Goal: Task Accomplishment & Management: Manage account settings

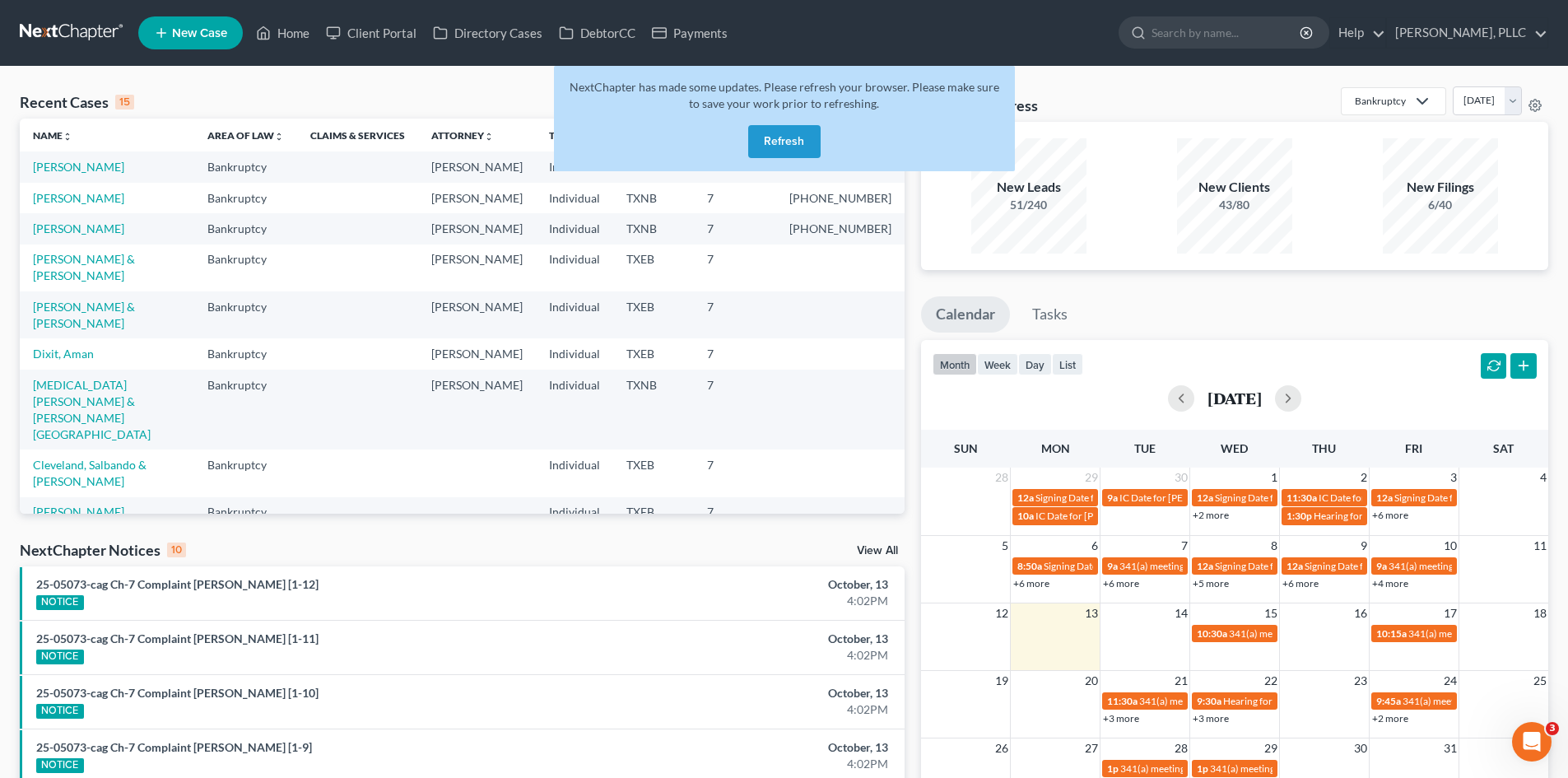
click at [804, 132] on button "Refresh" at bounding box center [784, 142] width 72 height 33
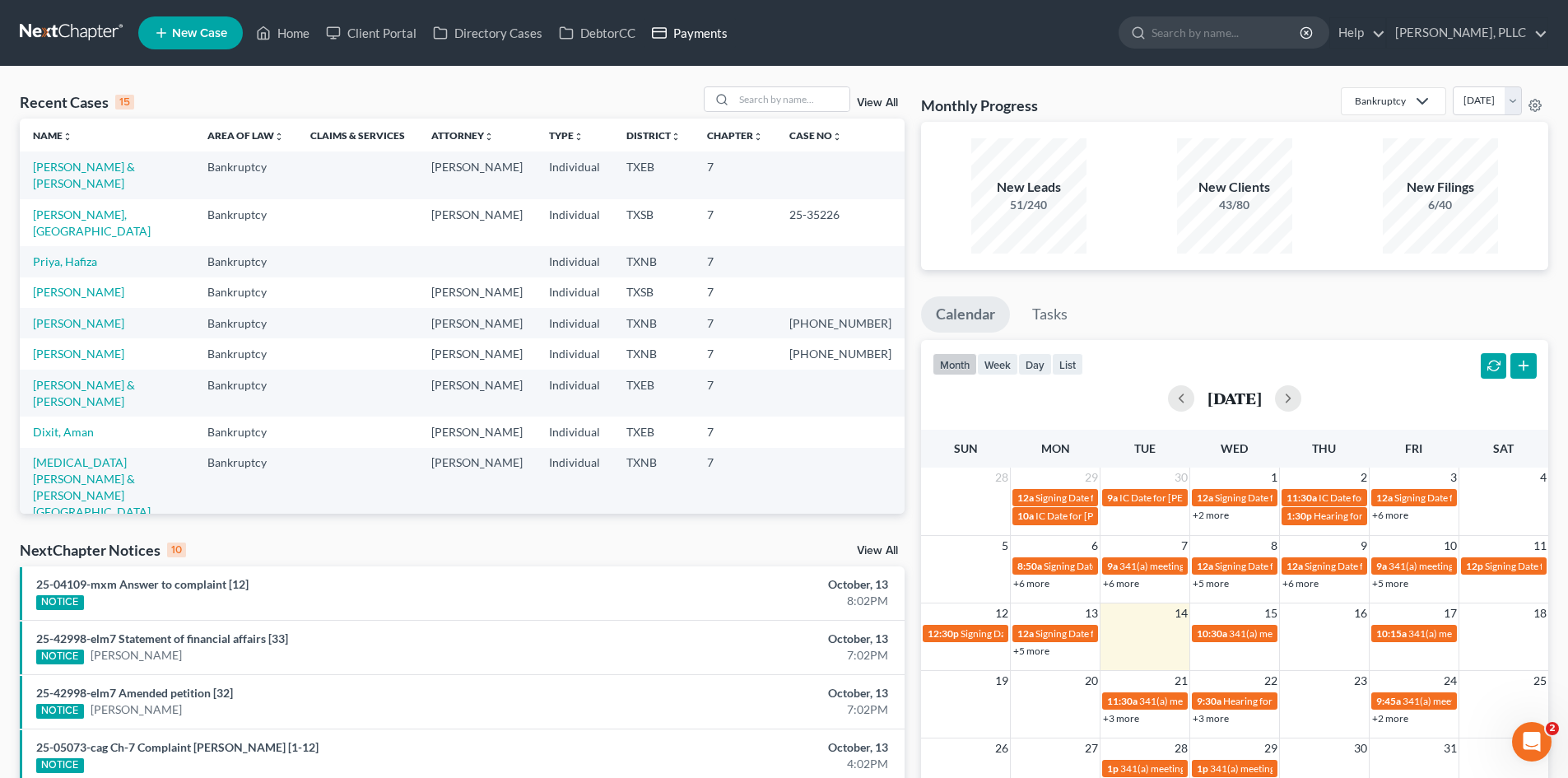
click at [702, 37] on link "Payments" at bounding box center [690, 33] width 93 height 30
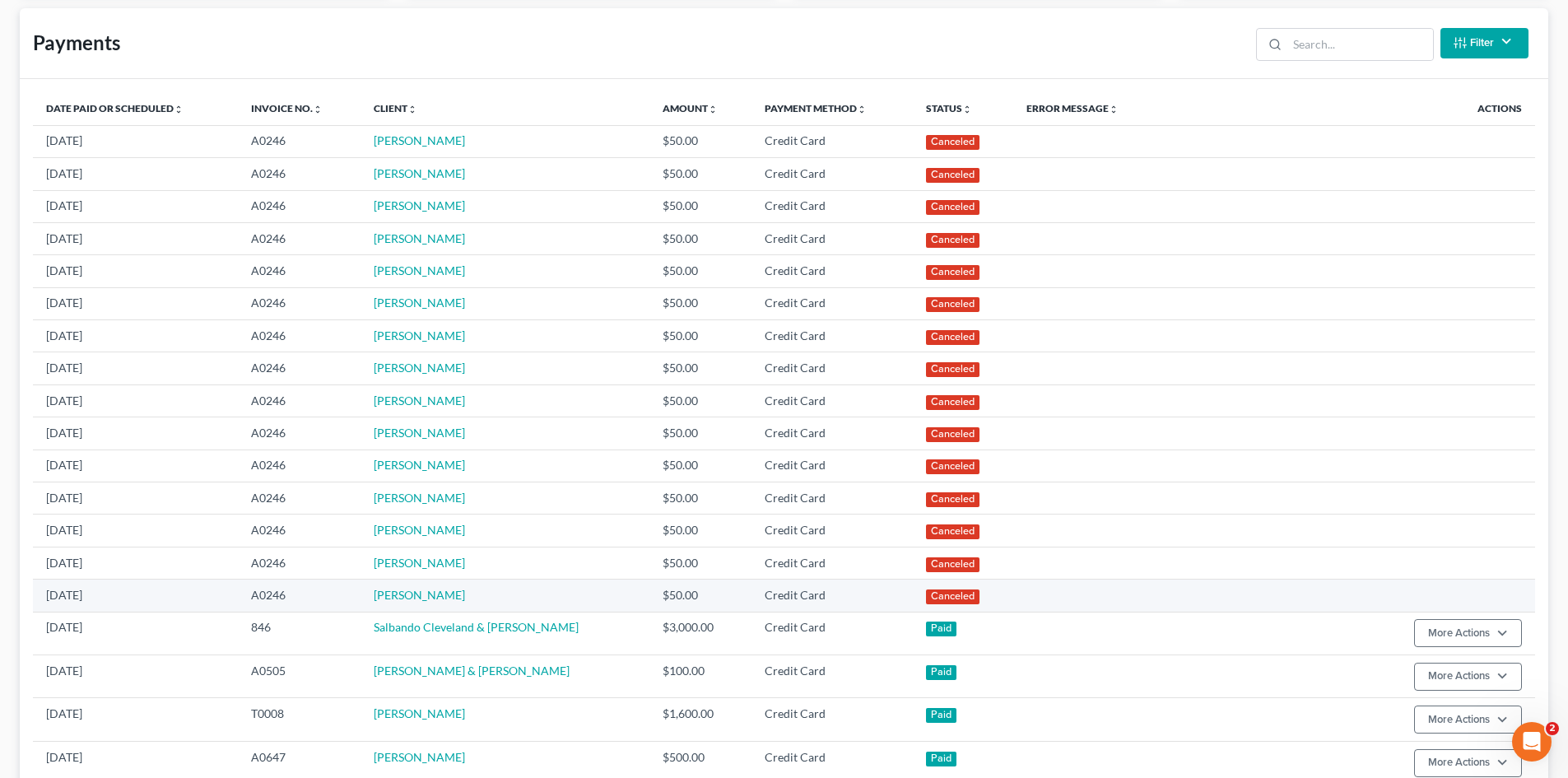
scroll to position [576, 0]
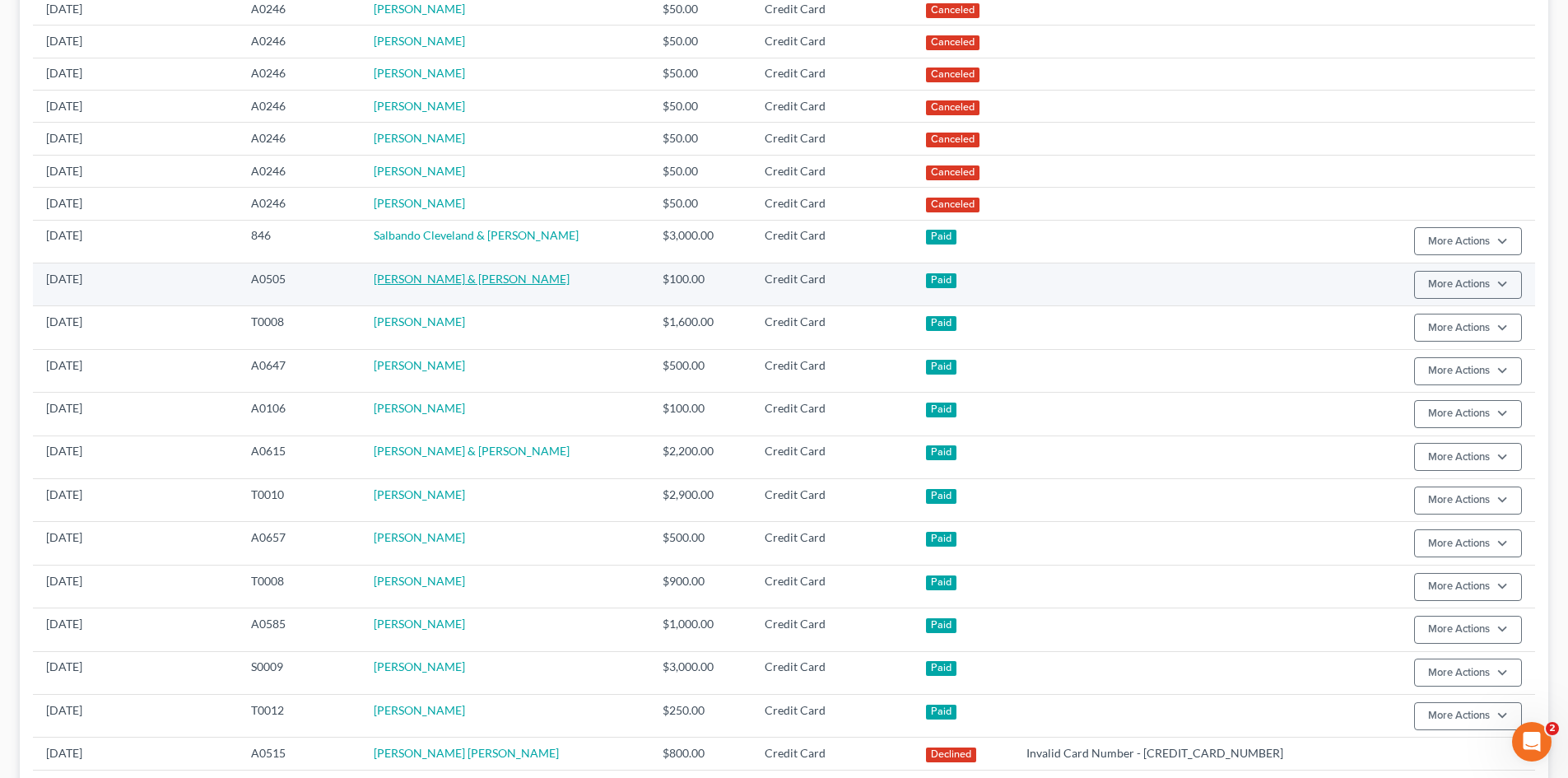
click at [422, 276] on link "[PERSON_NAME] & [PERSON_NAME]" at bounding box center [472, 278] width 196 height 14
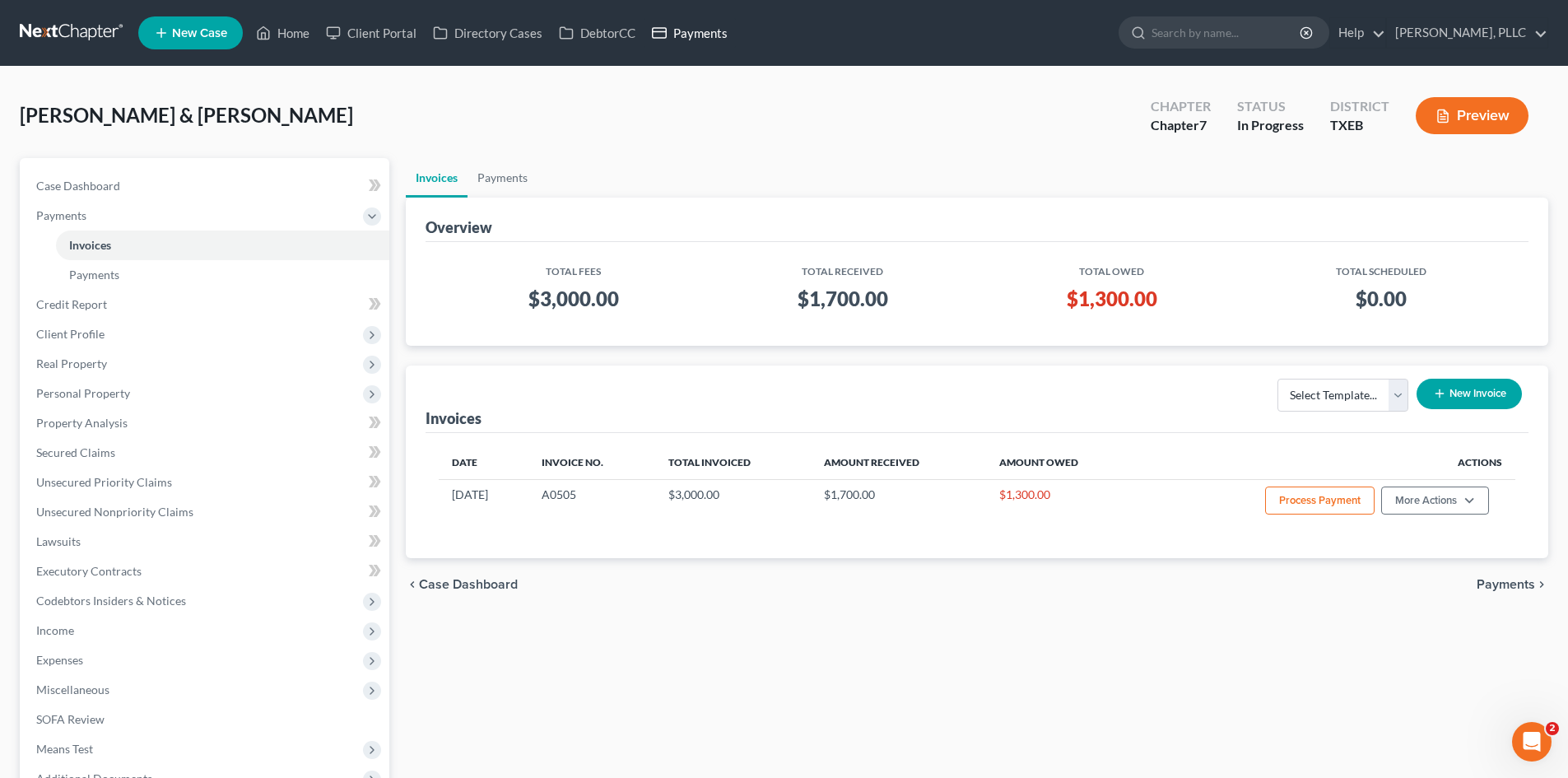
click at [697, 41] on link "Payments" at bounding box center [690, 33] width 93 height 30
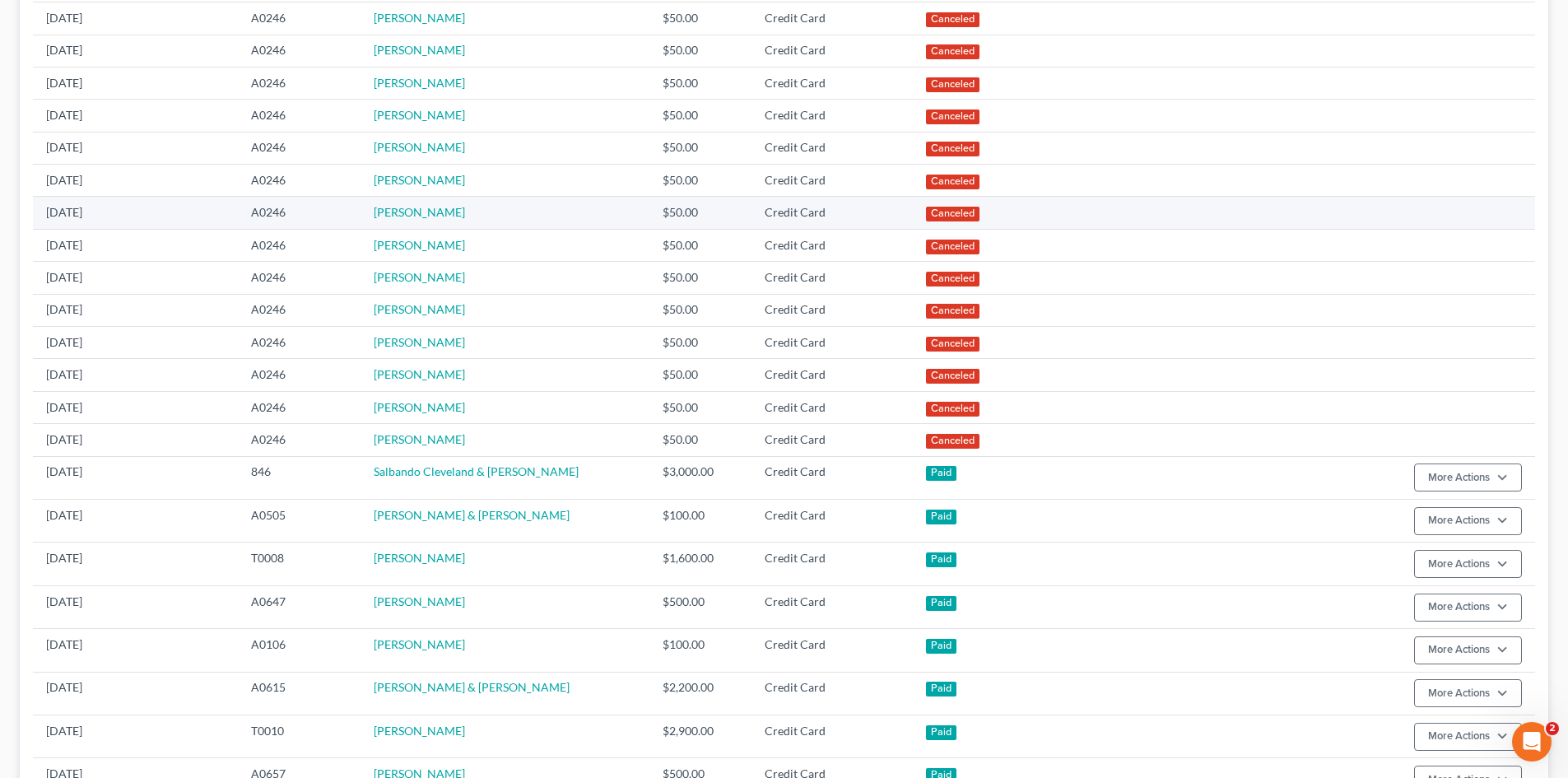
scroll to position [494, 0]
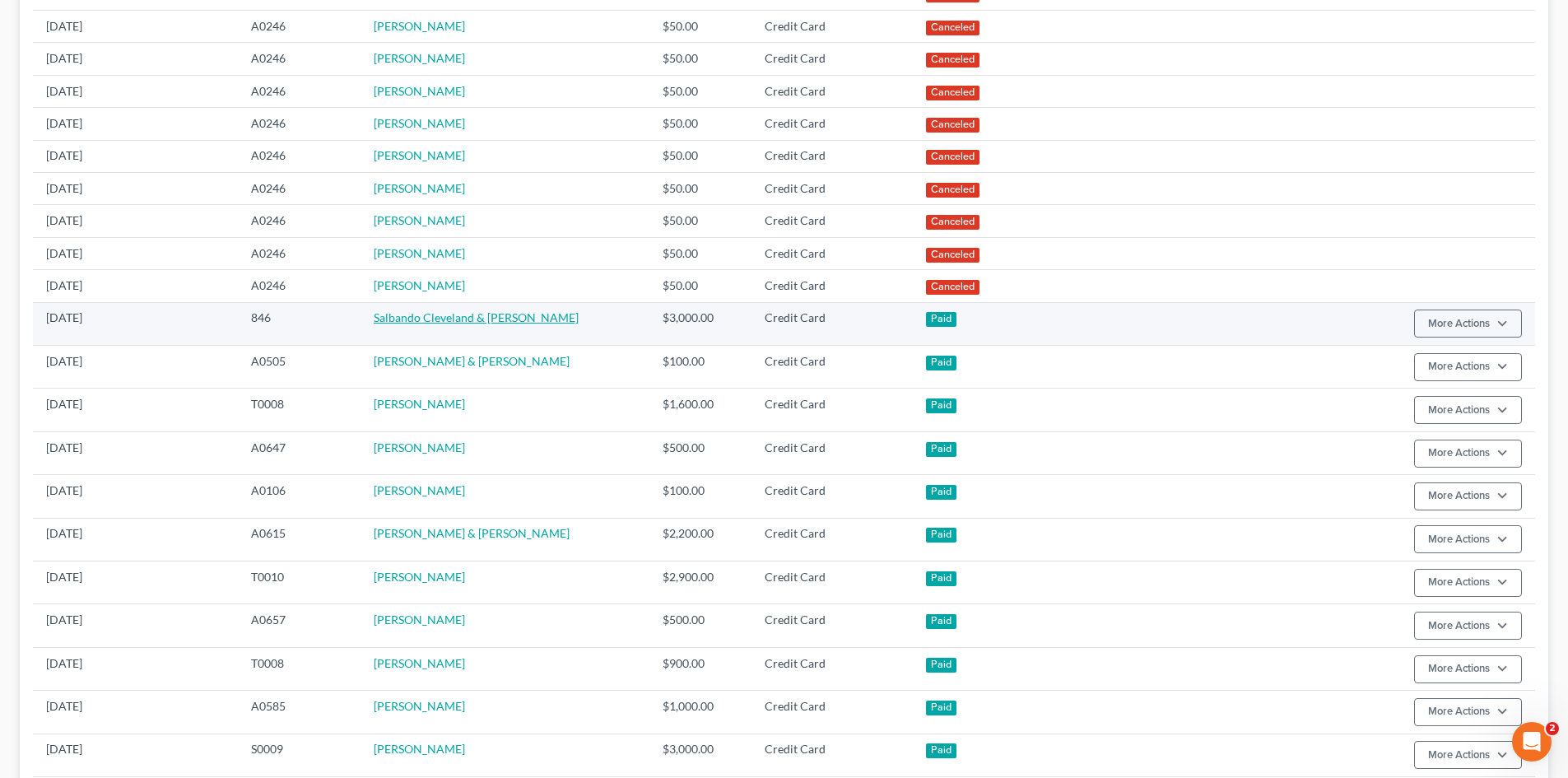
click at [433, 318] on link "Salbando Cleveland & [PERSON_NAME]" at bounding box center [476, 316] width 205 height 14
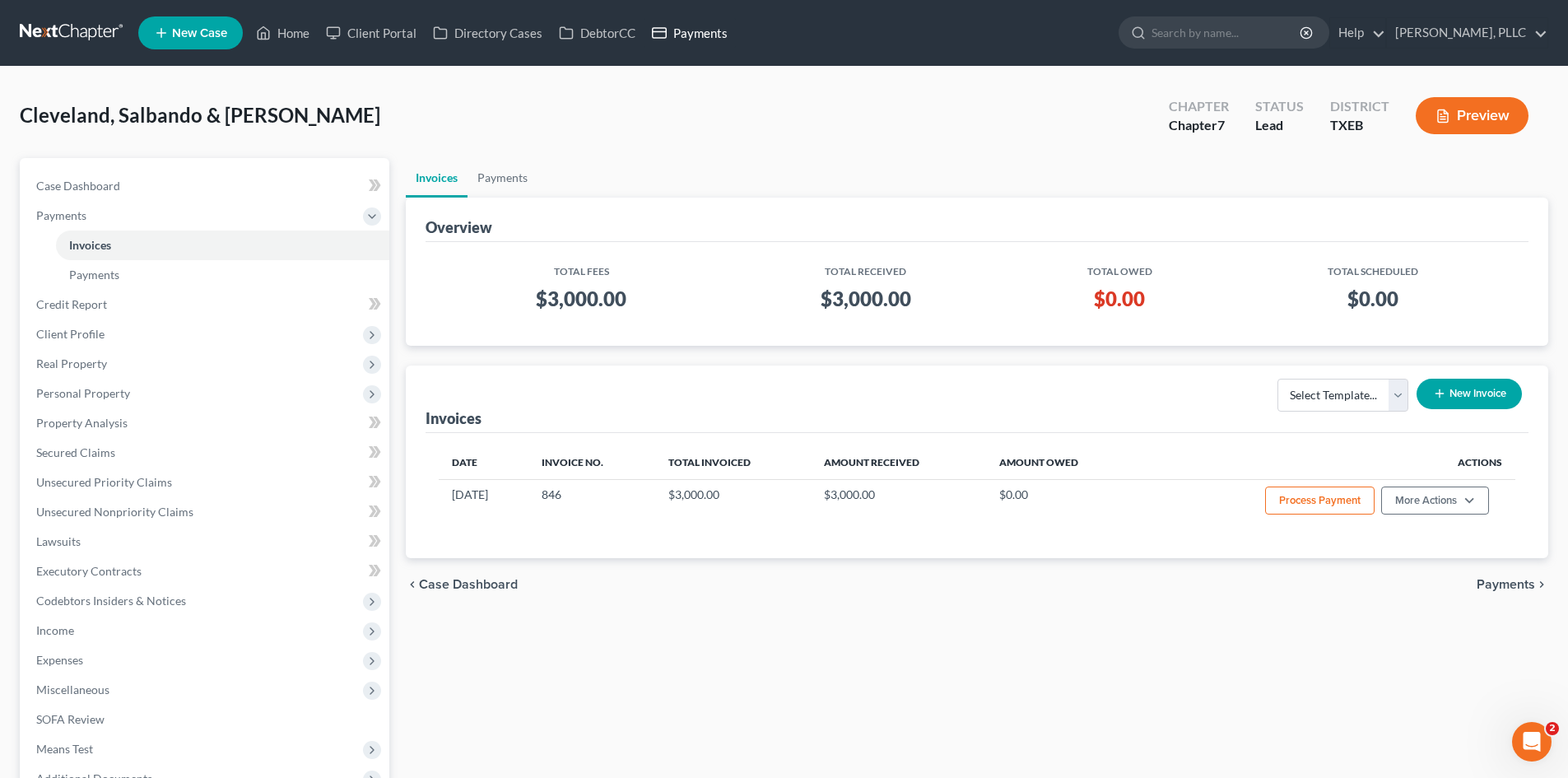
click at [685, 28] on link "Payments" at bounding box center [690, 33] width 93 height 30
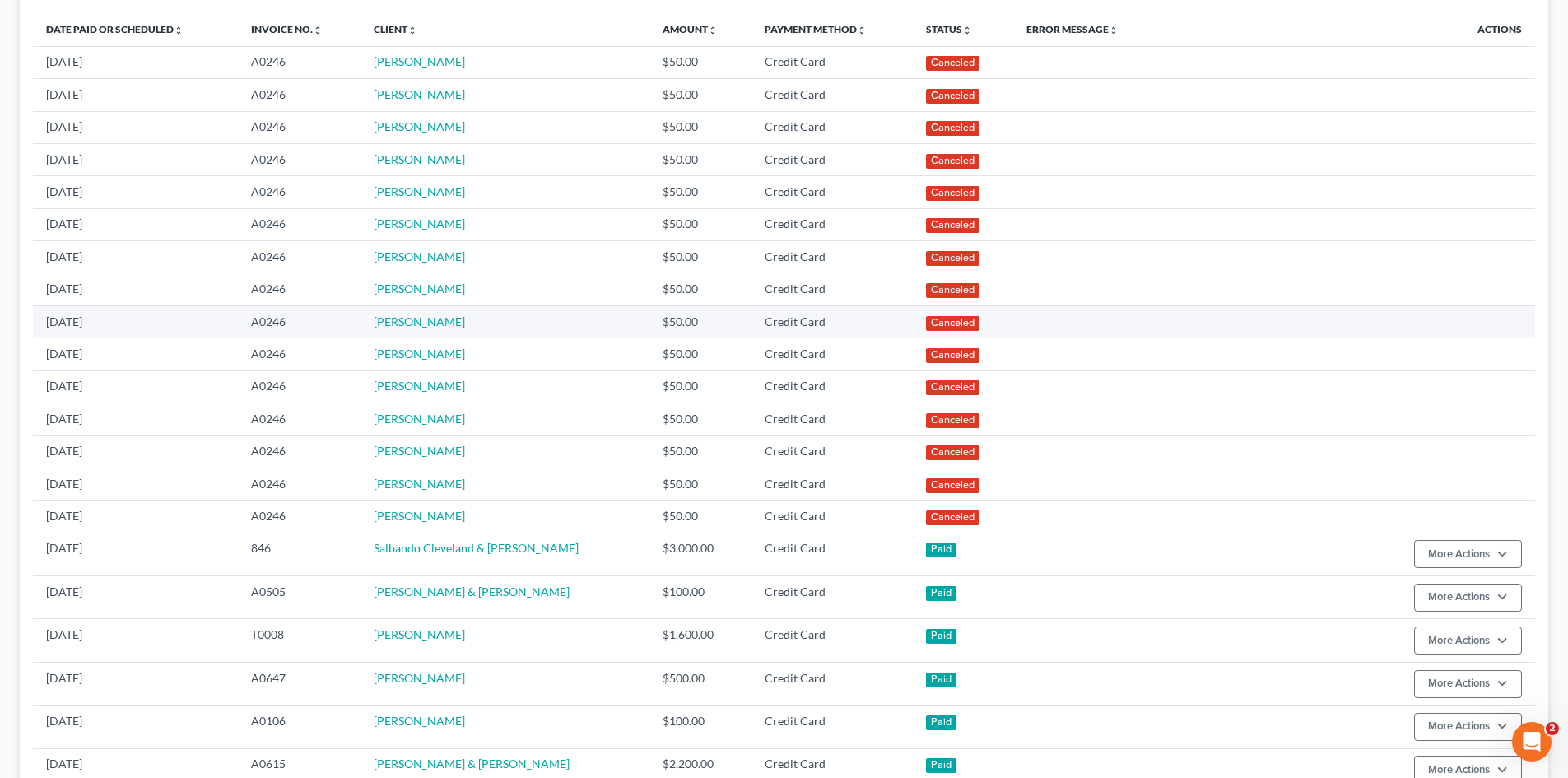
scroll to position [412, 0]
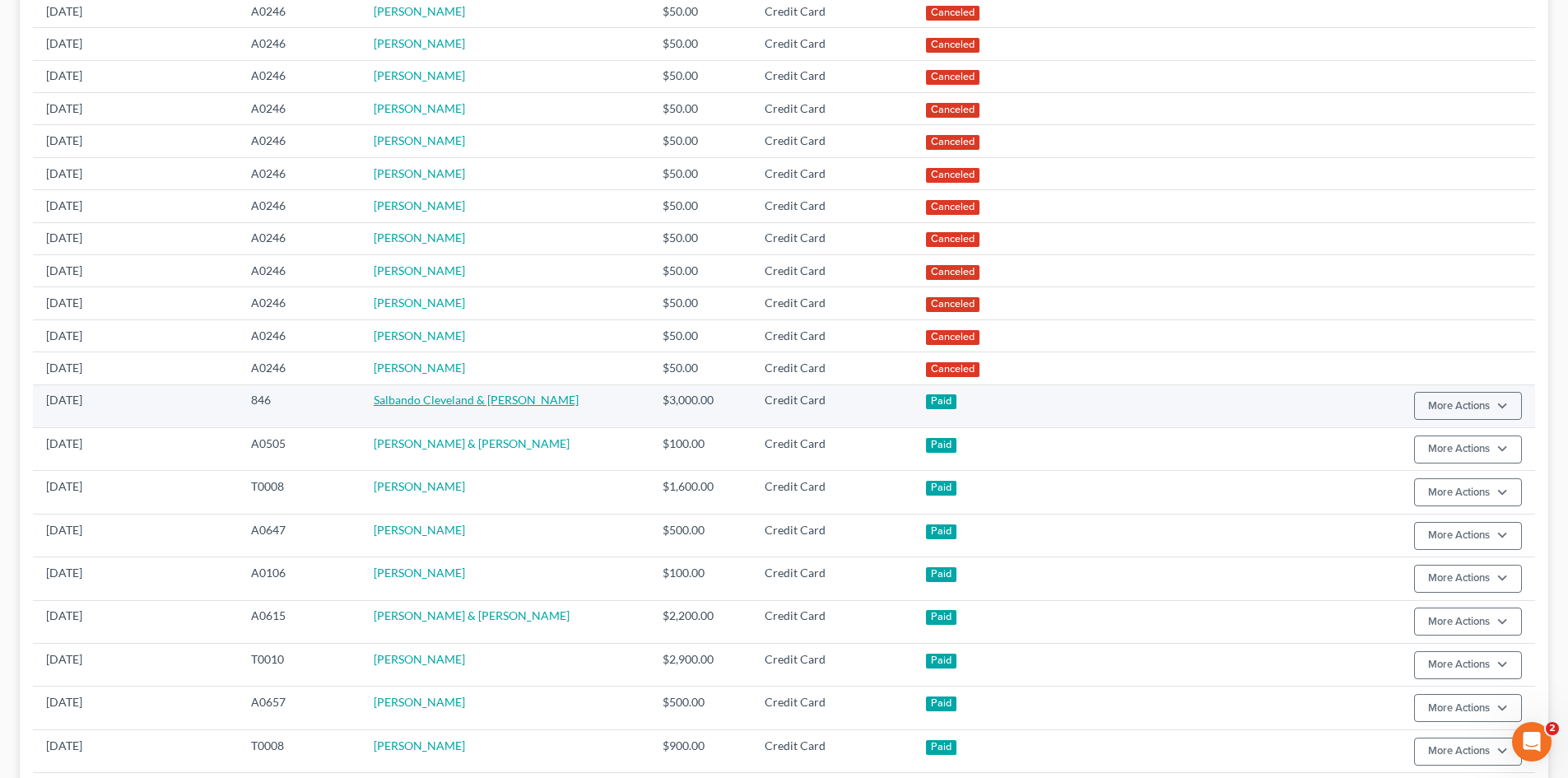
click at [452, 400] on link "Salbando Cleveland & [PERSON_NAME]" at bounding box center [476, 399] width 205 height 14
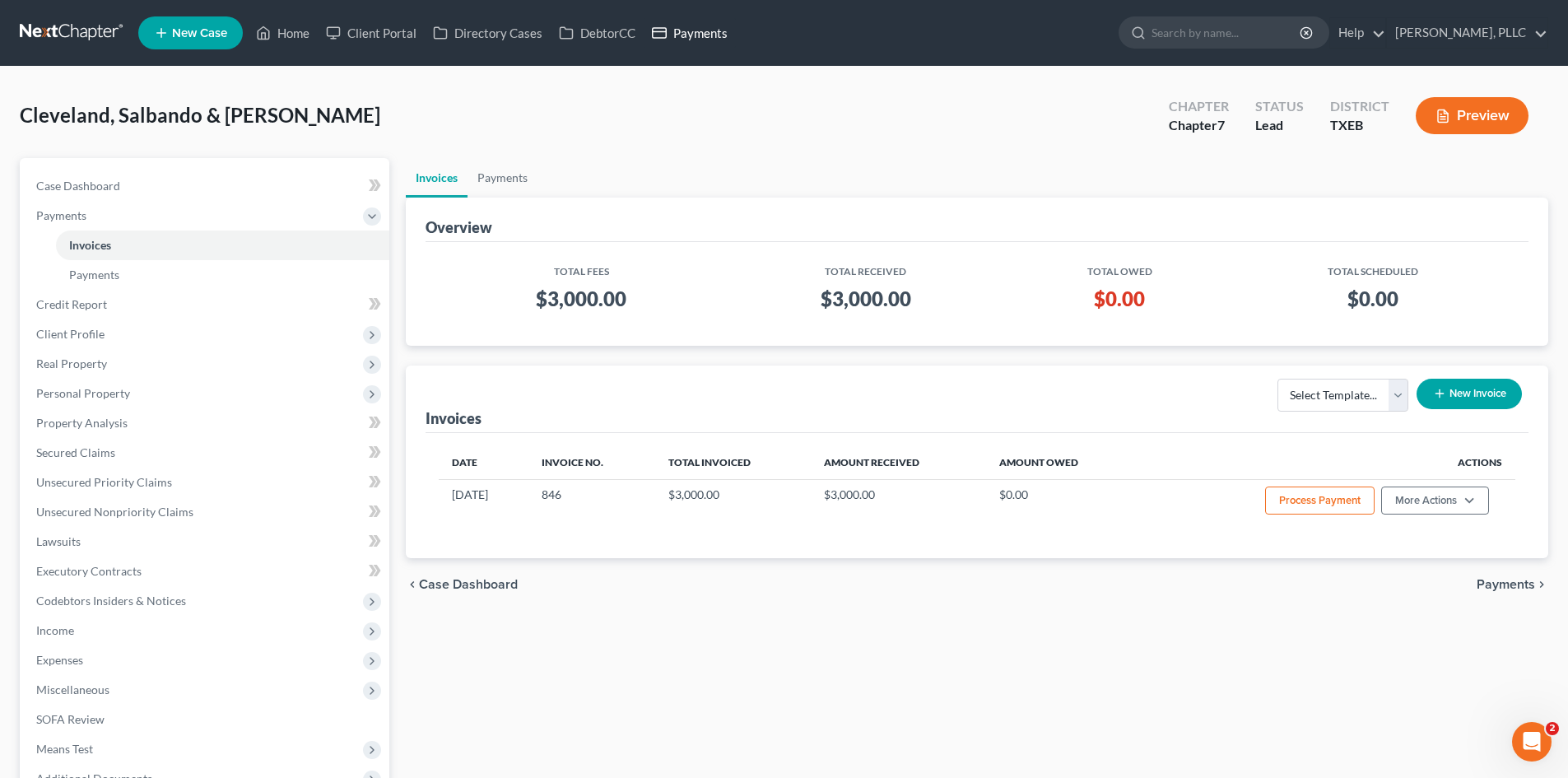
click at [721, 27] on link "Payments" at bounding box center [690, 33] width 93 height 30
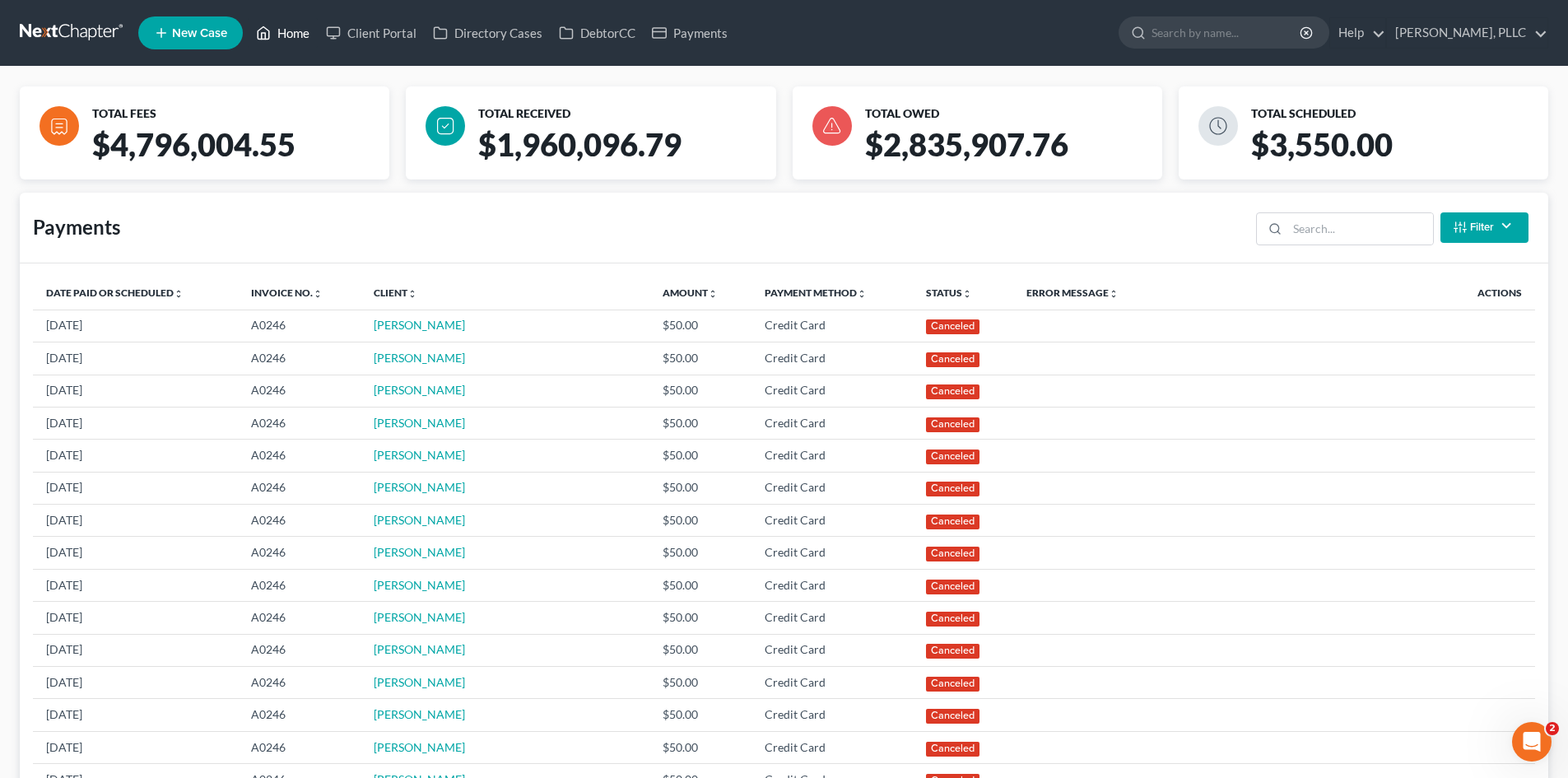
click at [278, 36] on link "Home" at bounding box center [283, 33] width 70 height 30
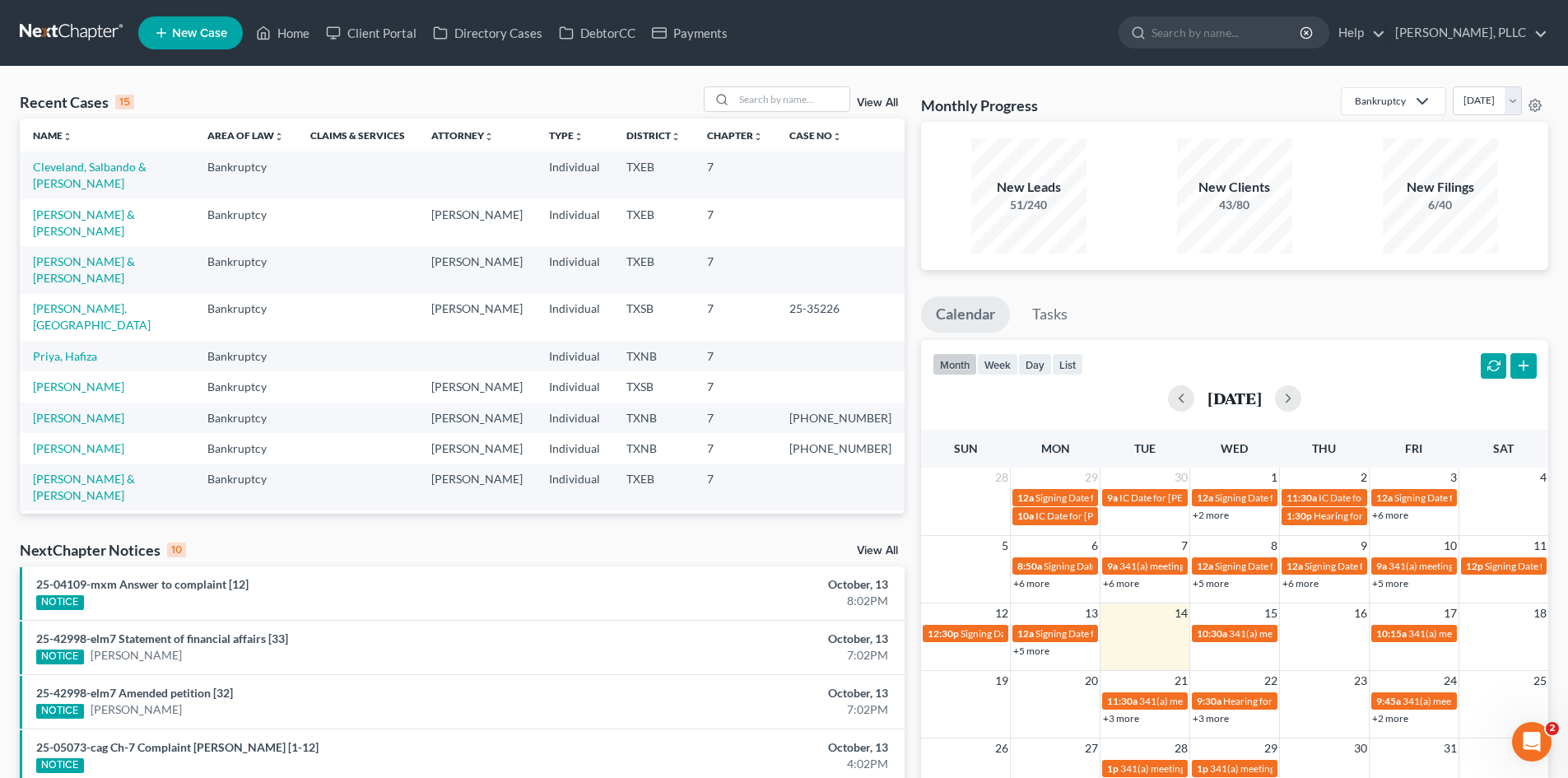
drag, startPoint x: 2, startPoint y: 249, endPoint x: 14, endPoint y: 256, distance: 13.9
click at [14, 256] on div "Recent Cases 15 View All Name unfold_more expand_more expand_less Area of Law u…" at bounding box center [784, 611] width 1568 height 1088
click at [0, 352] on div "Recent Cases 15 View All Name unfold_more expand_more expand_less Area of Law u…" at bounding box center [784, 611] width 1568 height 1088
click at [688, 31] on link "Payments" at bounding box center [690, 33] width 93 height 30
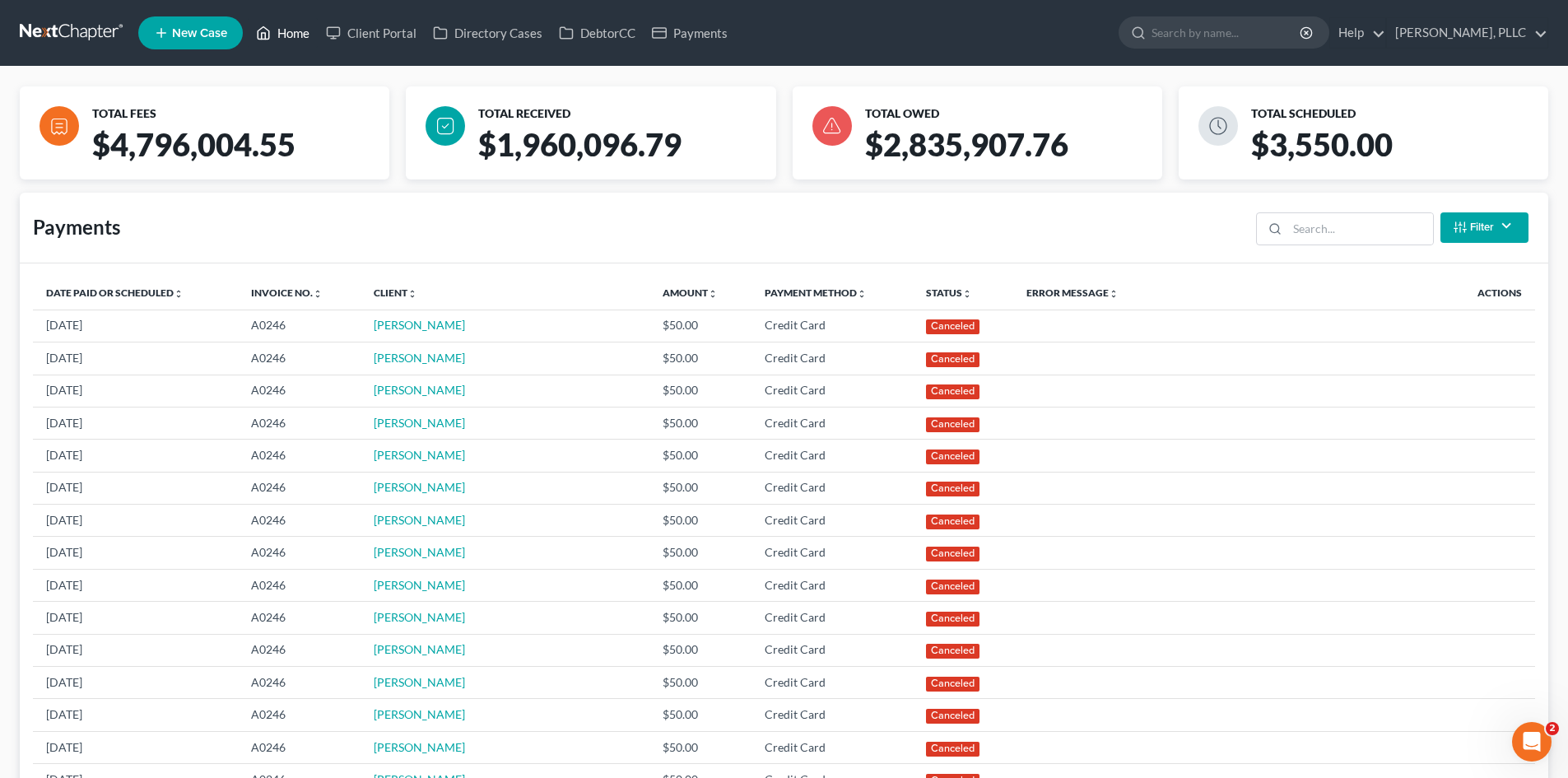
click at [295, 33] on link "Home" at bounding box center [283, 33] width 70 height 30
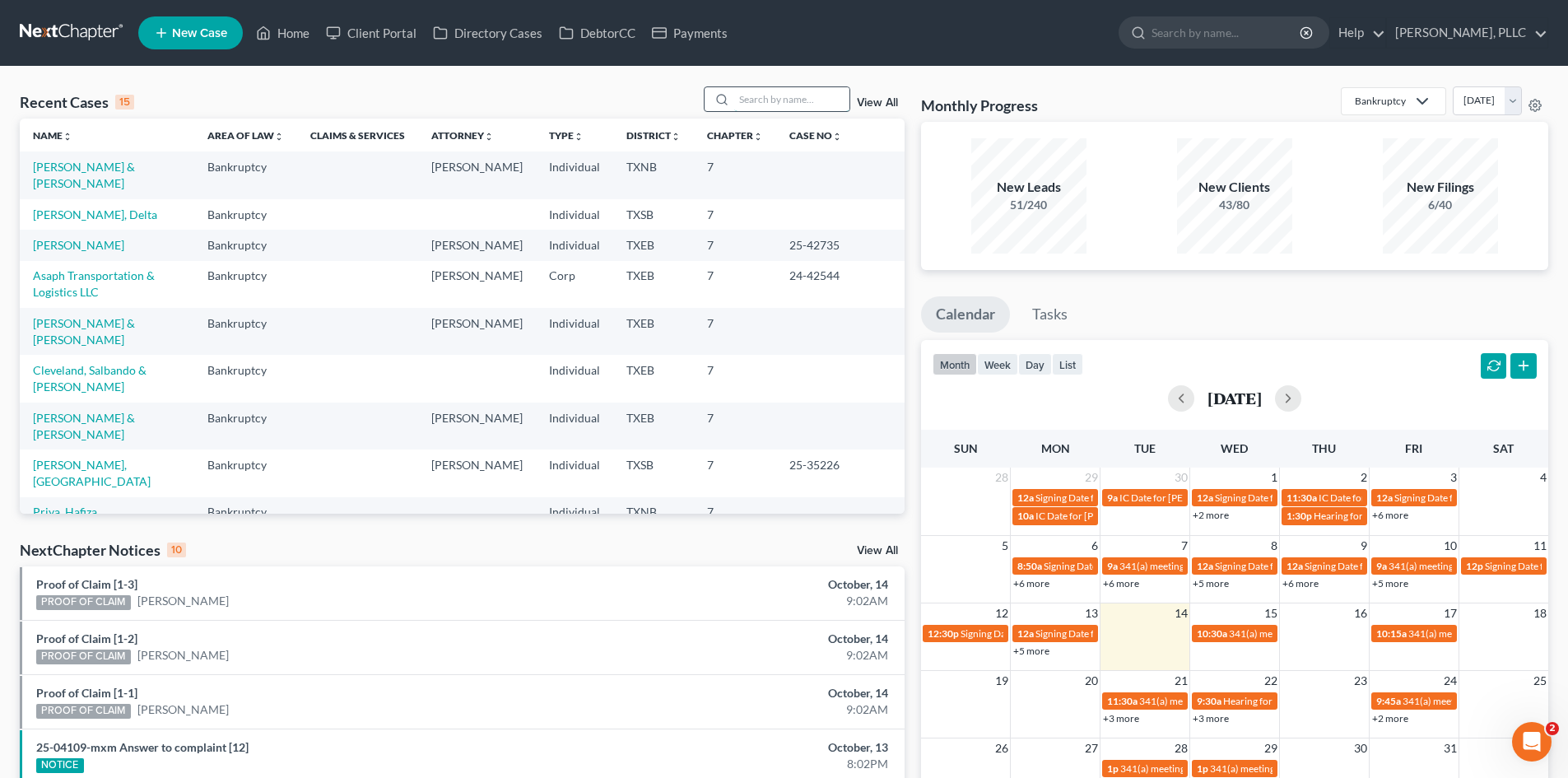
click at [814, 105] on input "search" at bounding box center [792, 99] width 116 height 24
type input "franklin"
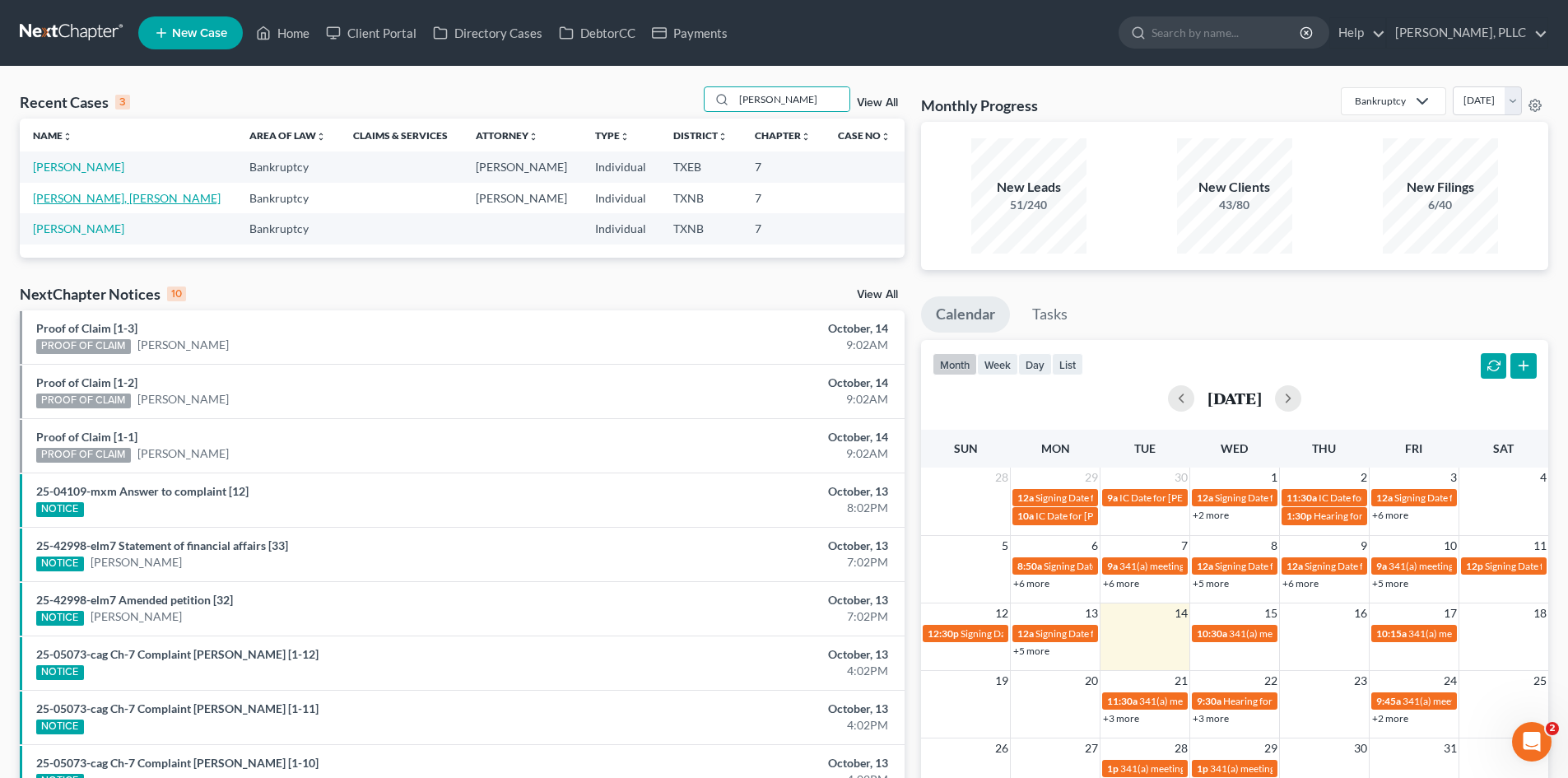
click at [73, 201] on link "[PERSON_NAME], [PERSON_NAME]" at bounding box center [127, 197] width 188 height 14
select select "1"
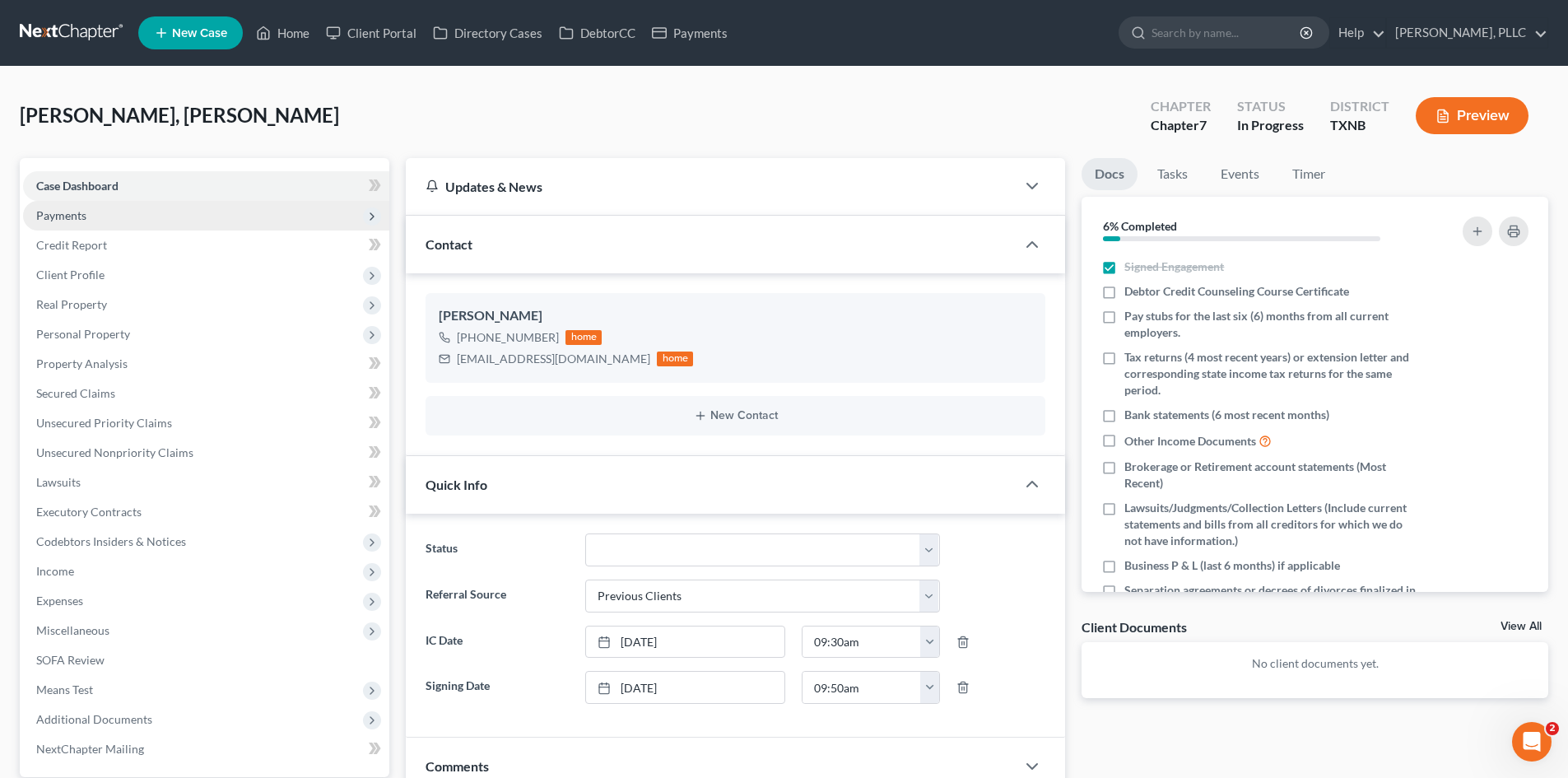
click at [174, 214] on span "Payments" at bounding box center [206, 216] width 366 height 30
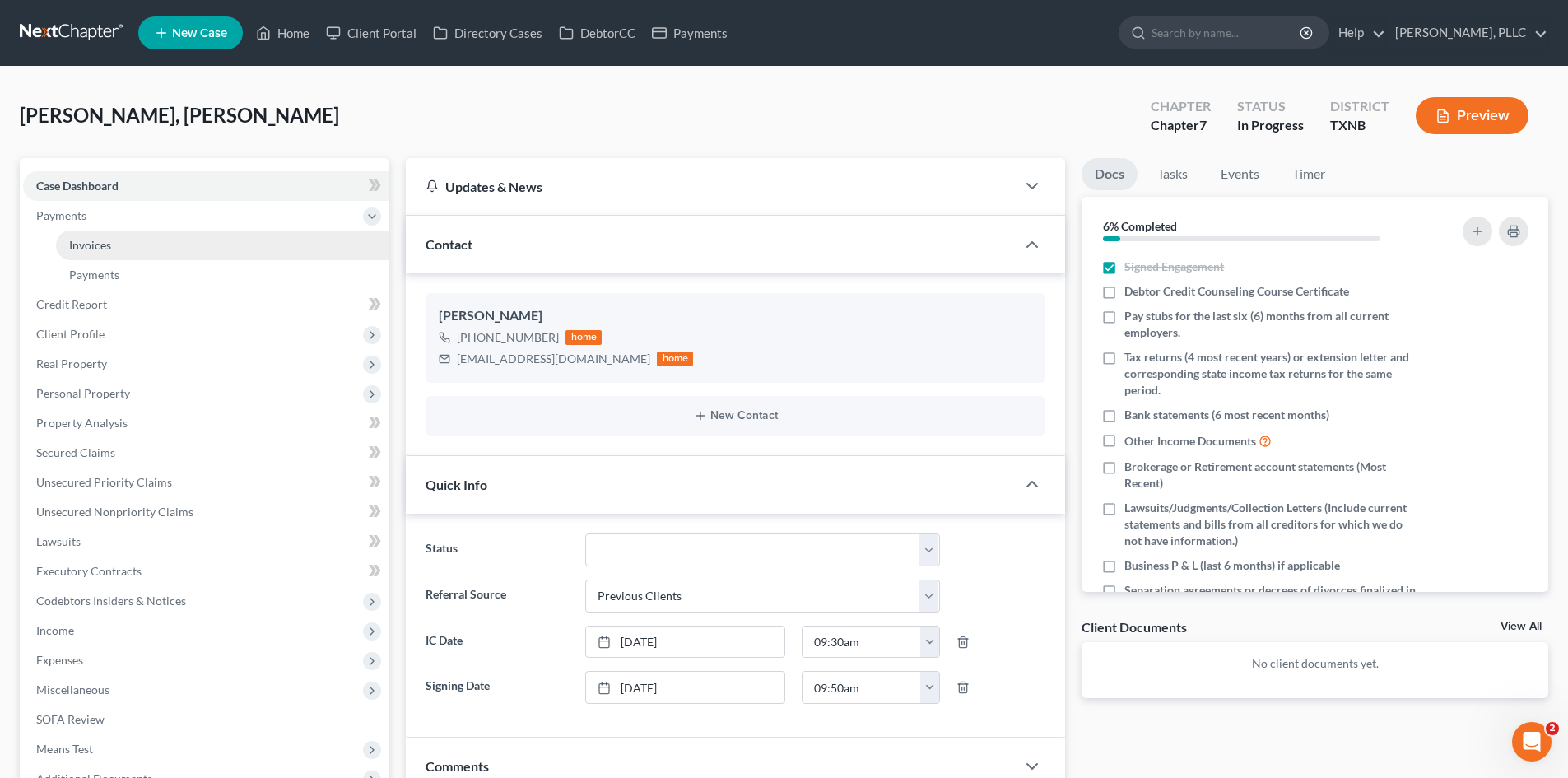
click at [145, 250] on link "Invoices" at bounding box center [223, 245] width 333 height 30
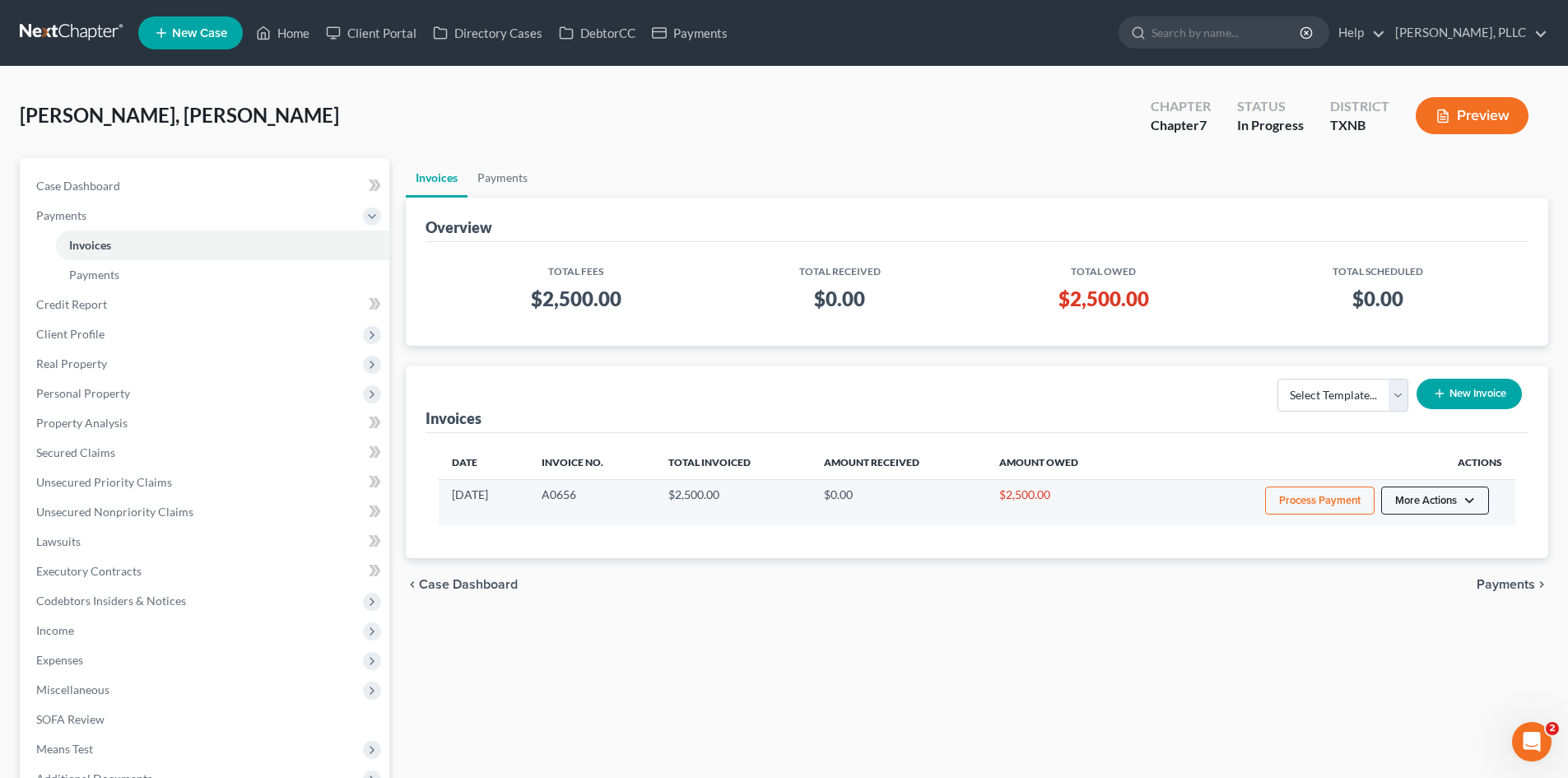
click at [1430, 499] on button "More Actions" at bounding box center [1435, 500] width 108 height 28
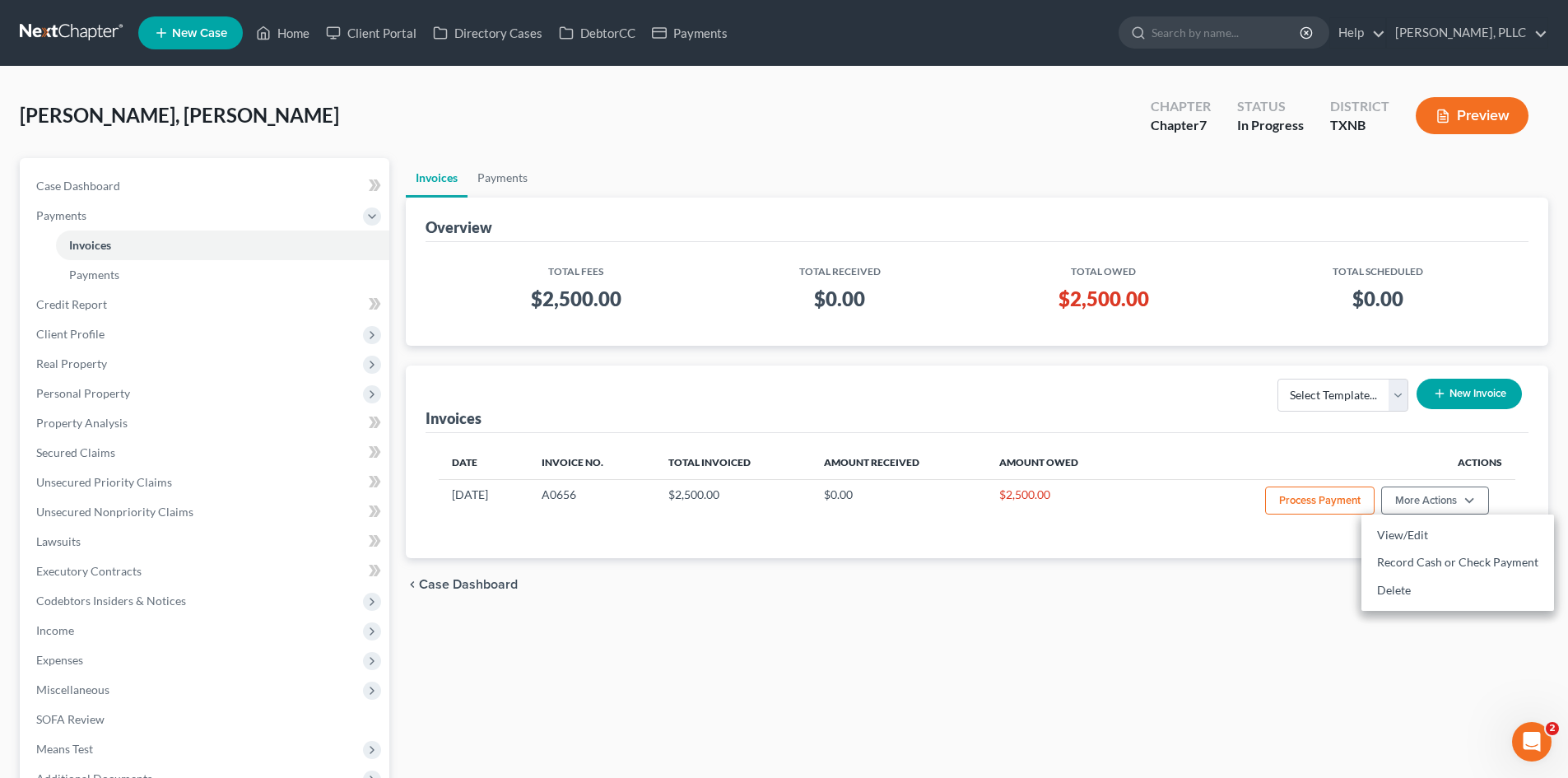
click at [1371, 444] on div "Date Invoice No. Total Invoiced Amount Received Amount Owed Actions 10/07/2025 …" at bounding box center [977, 495] width 1103 height 125
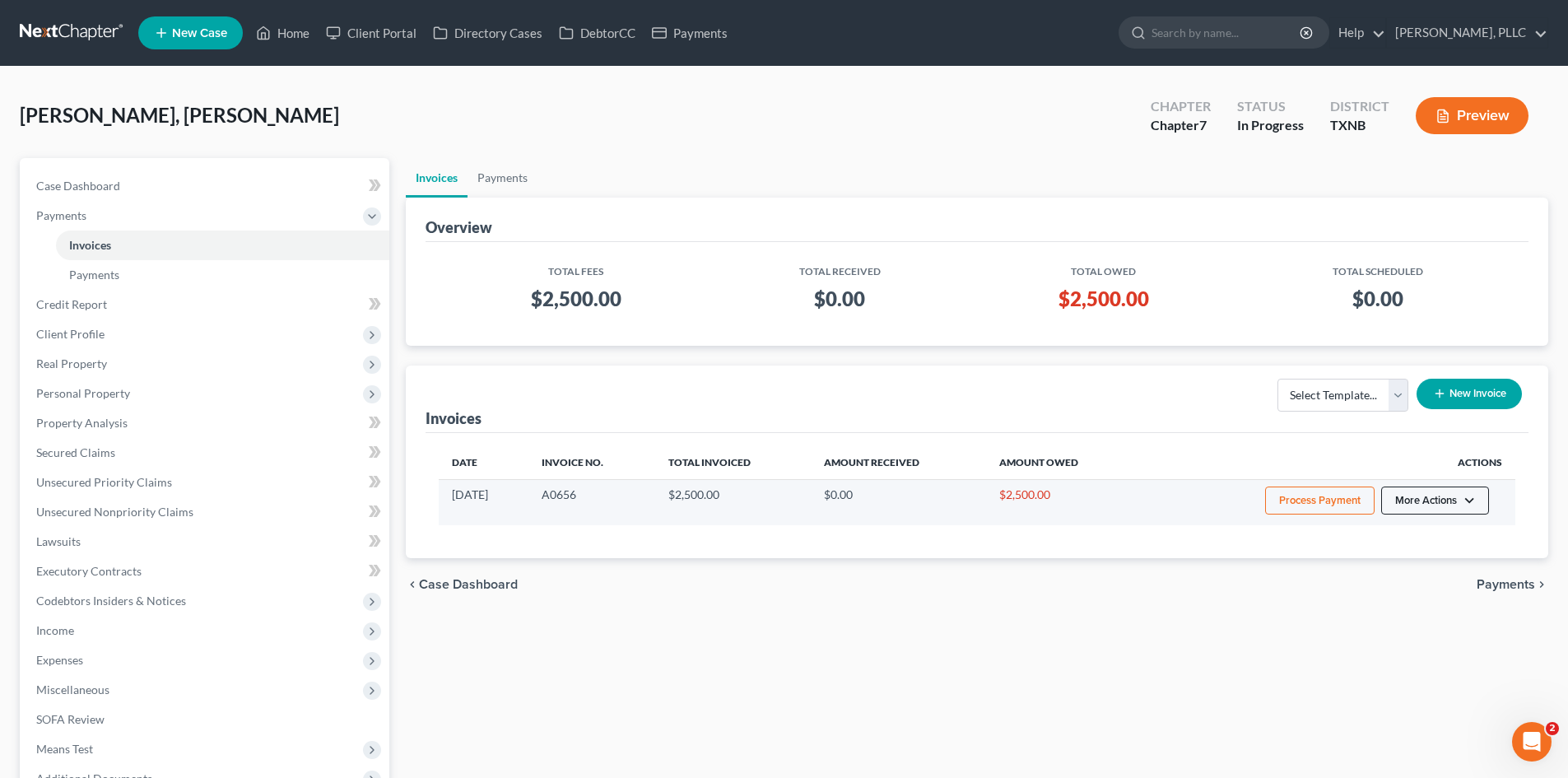
click at [1401, 505] on button "More Actions" at bounding box center [1435, 500] width 108 height 28
click at [1379, 534] on link "View/Edit" at bounding box center [1458, 535] width 192 height 28
select select "1"
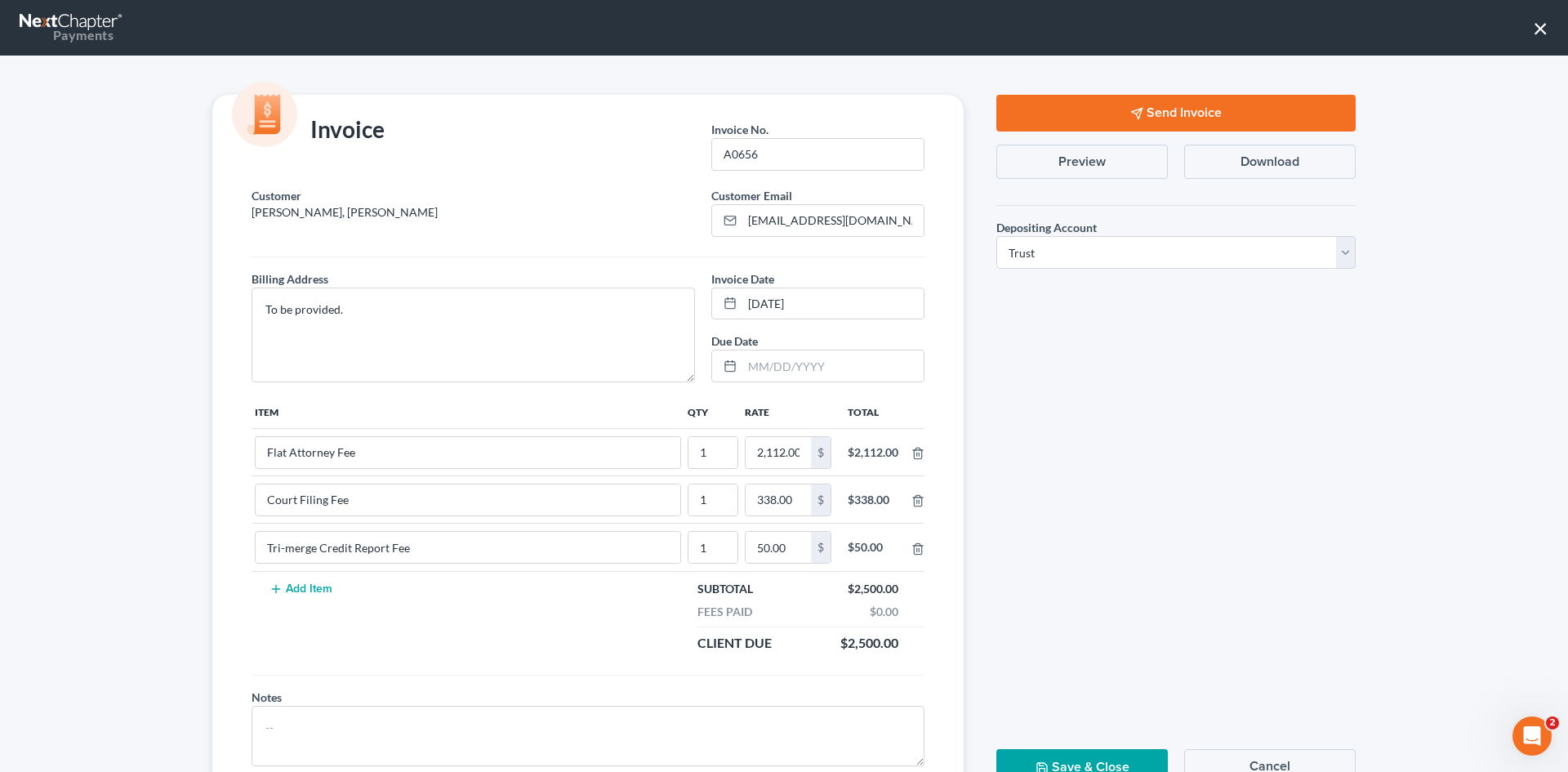
click at [1132, 101] on button "Send Invoice" at bounding box center [1177, 113] width 360 height 37
click at [1546, 26] on button "×" at bounding box center [1540, 28] width 16 height 26
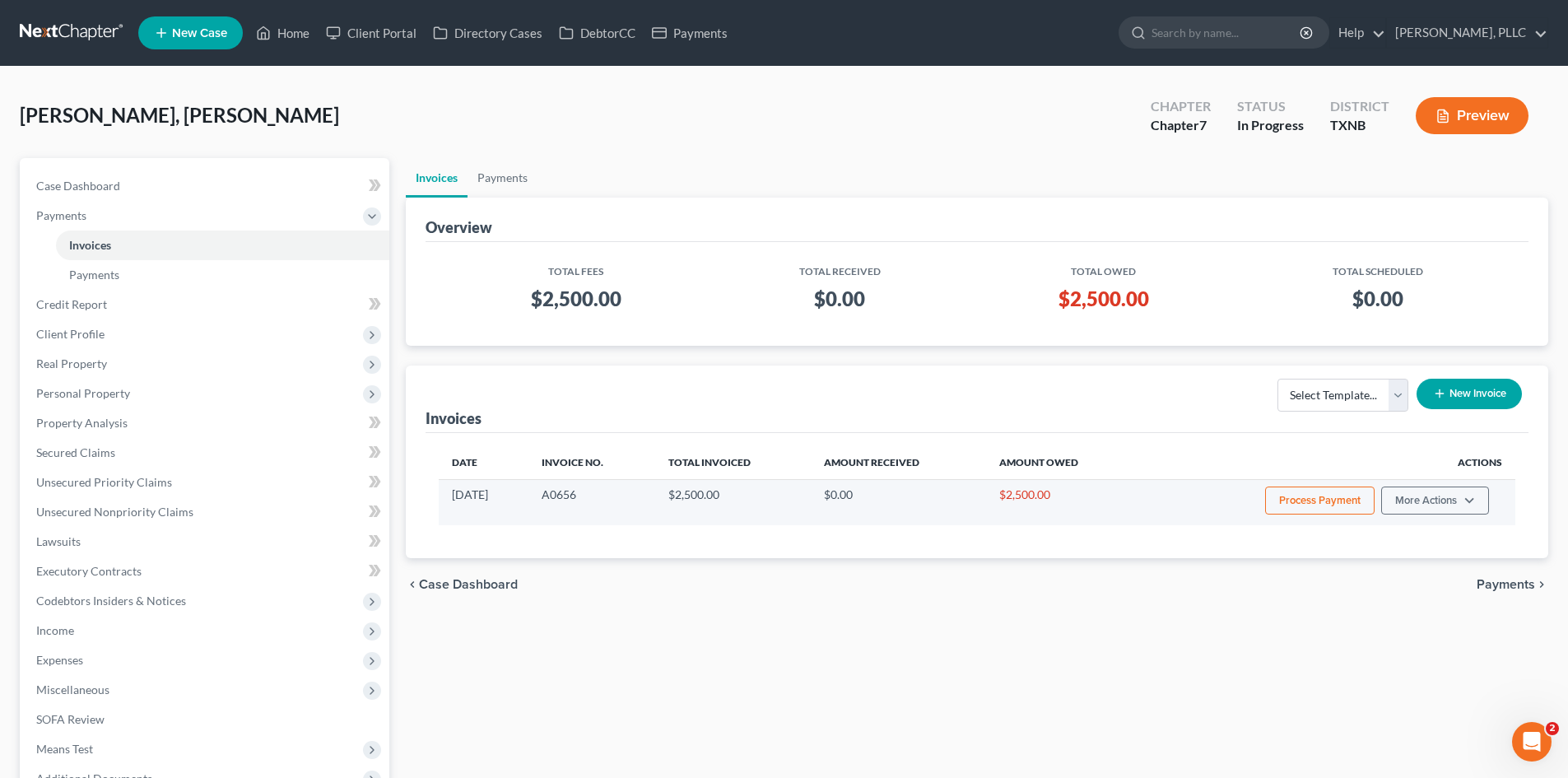
click at [1316, 504] on button "Process Payment" at bounding box center [1320, 500] width 109 height 28
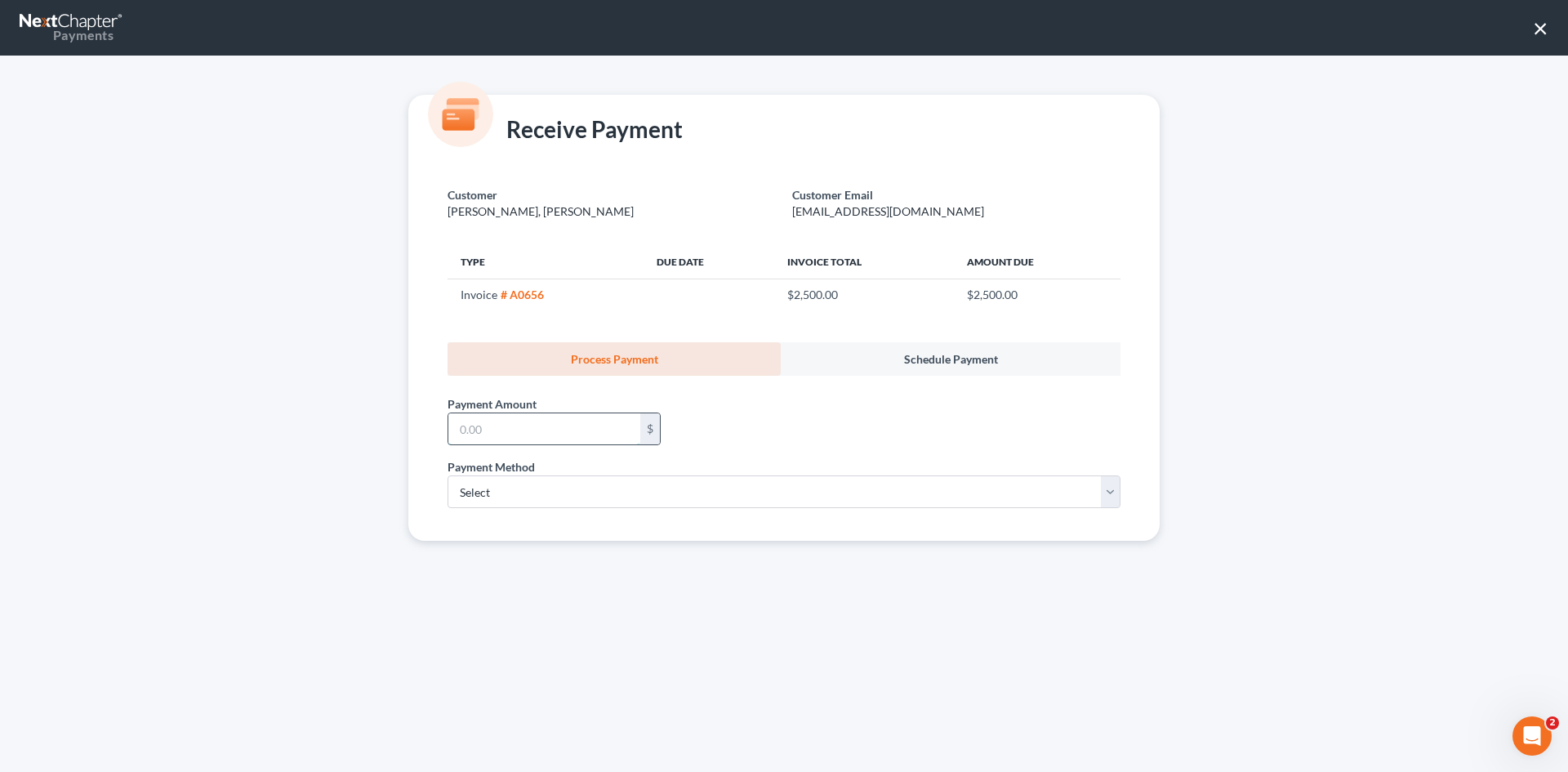
click at [532, 439] on input "text" at bounding box center [544, 429] width 192 height 31
type input "2,000"
click at [713, 486] on select "Select ACH Credit Card" at bounding box center [784, 492] width 673 height 33
select select "1"
click at [448, 476] on select "Select ACH Credit Card" at bounding box center [784, 492] width 673 height 33
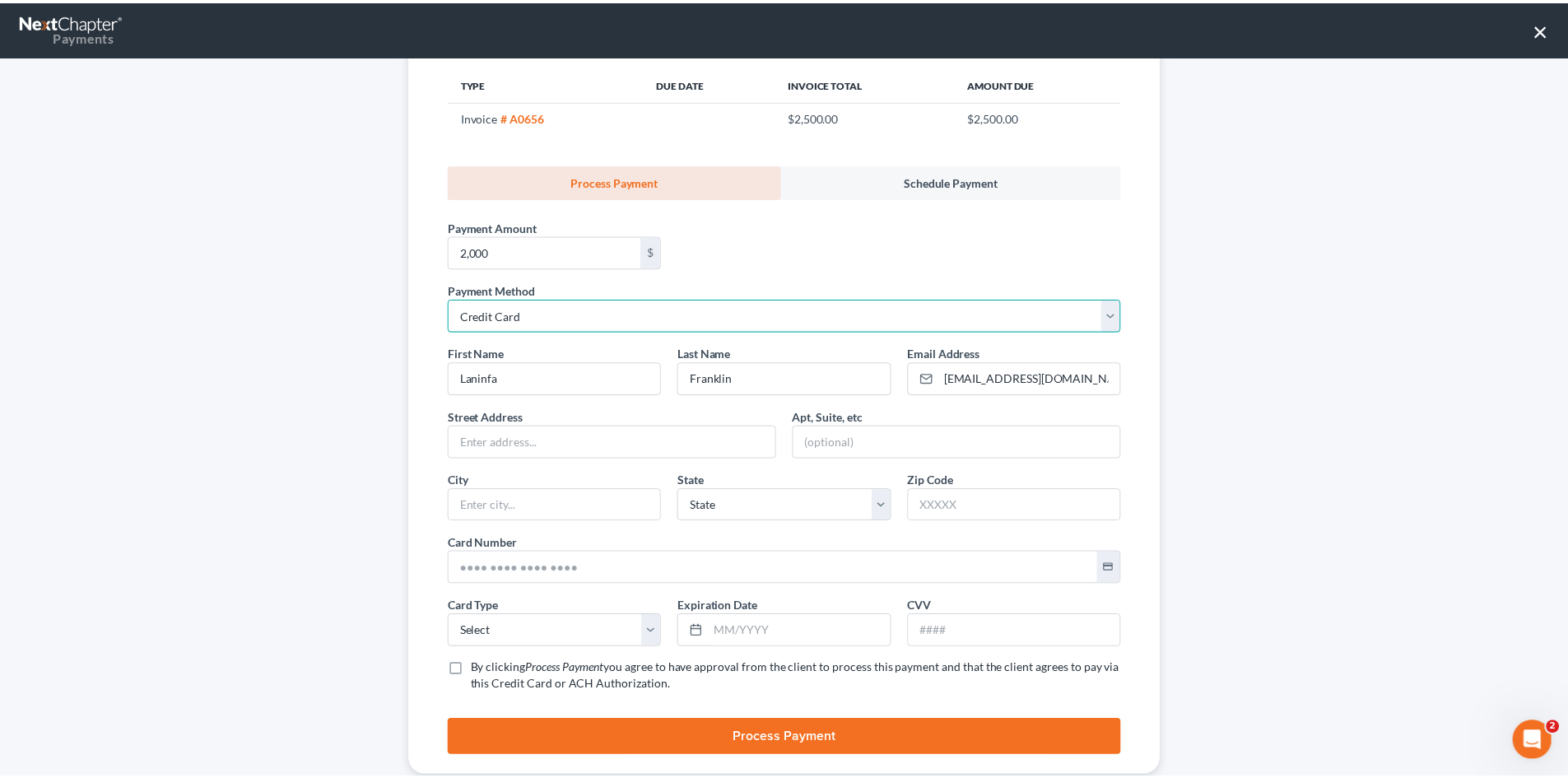
scroll to position [218, 0]
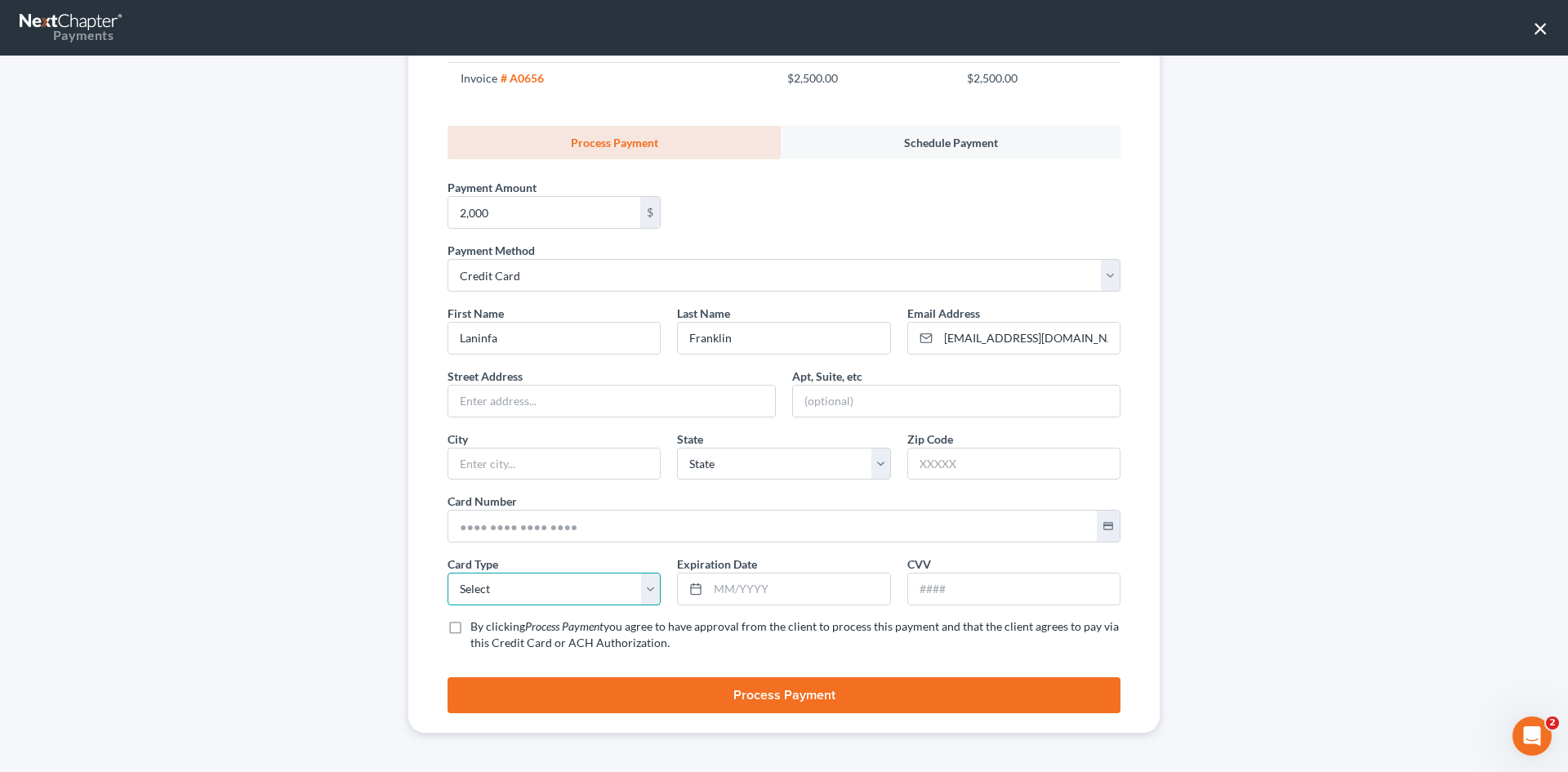
click at [589, 581] on select "Select Visa MasterCard Discover American Express" at bounding box center [554, 589] width 213 height 33
select select "1"
click at [448, 573] on select "Select Visa MasterCard Discover American Express" at bounding box center [554, 589] width 213 height 33
click at [569, 404] on input "text" at bounding box center [612, 401] width 327 height 31
type input "109 finlee lane"
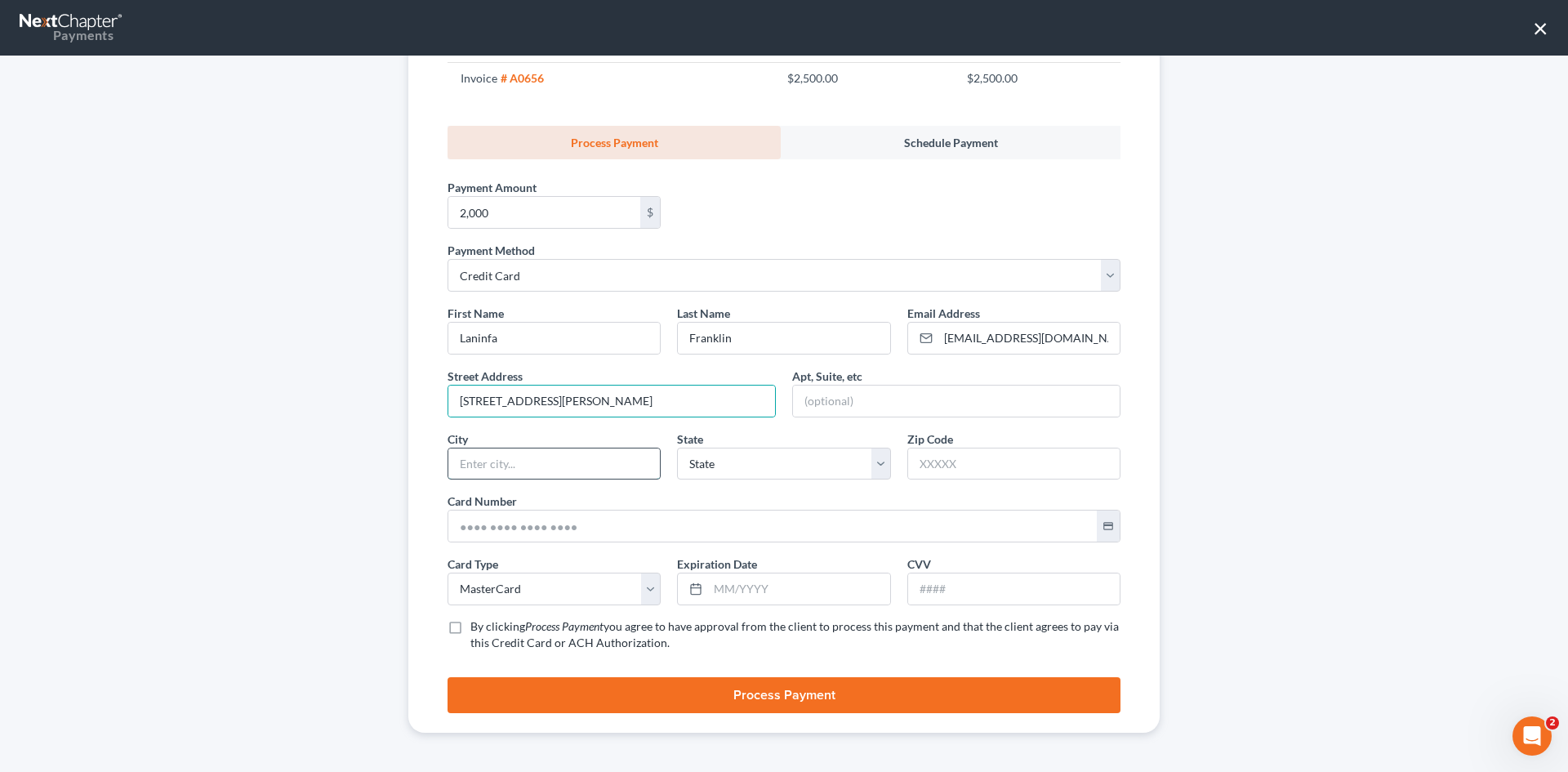
click at [569, 461] on input "text" at bounding box center [554, 464] width 211 height 31
type input "red oak"
click at [772, 452] on select "State AL AK AR AZ CA CO CT DE DC FL GA GU HI ID IL IN IA KS KY LA ME MD MA MI M…" at bounding box center [784, 464] width 213 height 33
select select "45"
click at [678, 448] on select "State AL AK AR AZ CA CO CT DE DC FL GA GU HI ID IL IN IA KS KY LA ME MD MA MI M…" at bounding box center [784, 464] width 213 height 33
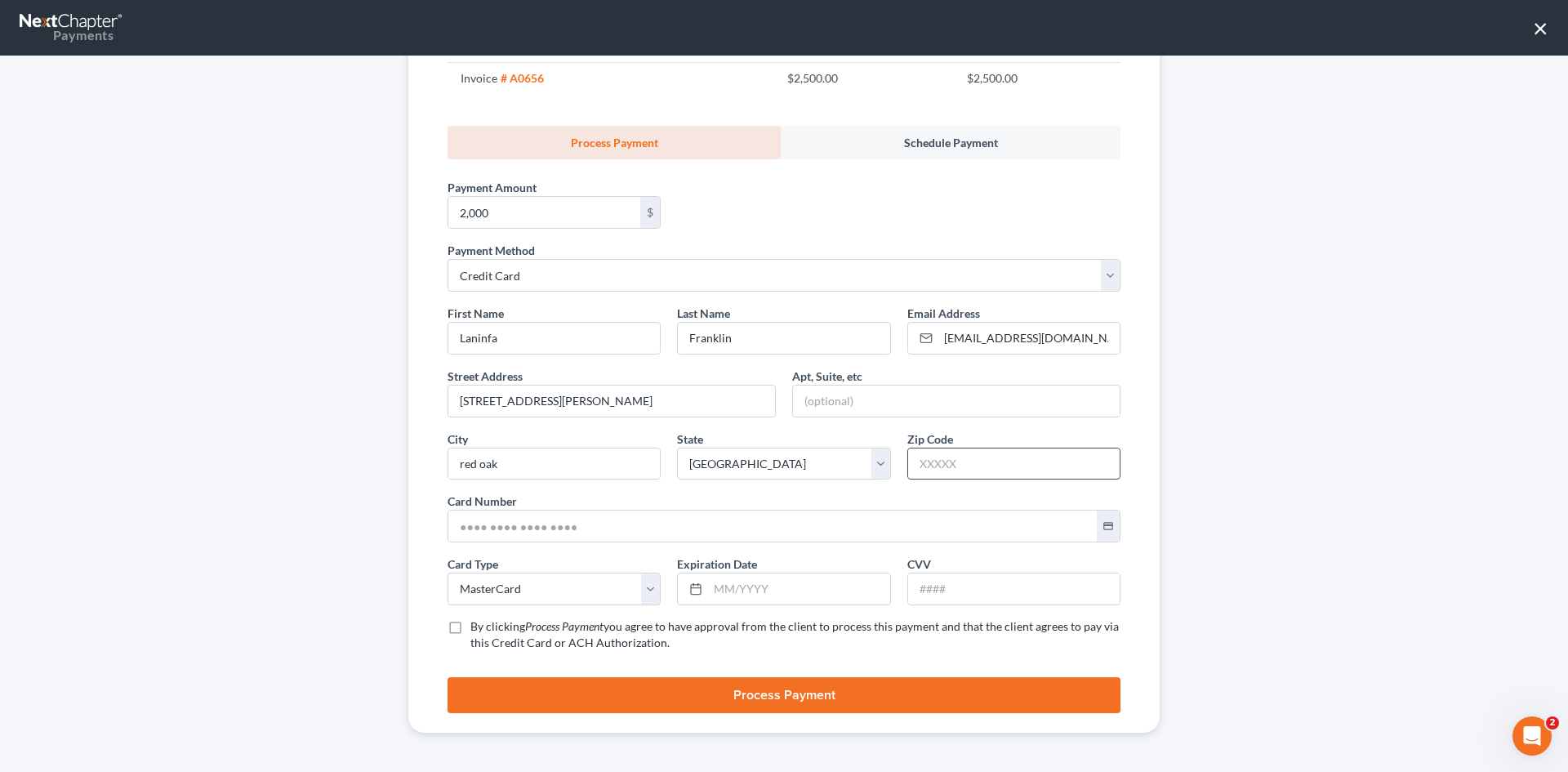
click at [972, 453] on input "text" at bounding box center [1014, 464] width 211 height 31
type input "75154"
click at [543, 551] on div "First Name * Laninfa Last Name * Franklin Email Address * laninfa76@gmail.com S…" at bounding box center [784, 485] width 689 height 360
click at [534, 531] on input "text" at bounding box center [773, 526] width 649 height 31
type input "5178 0575 6200 4262"
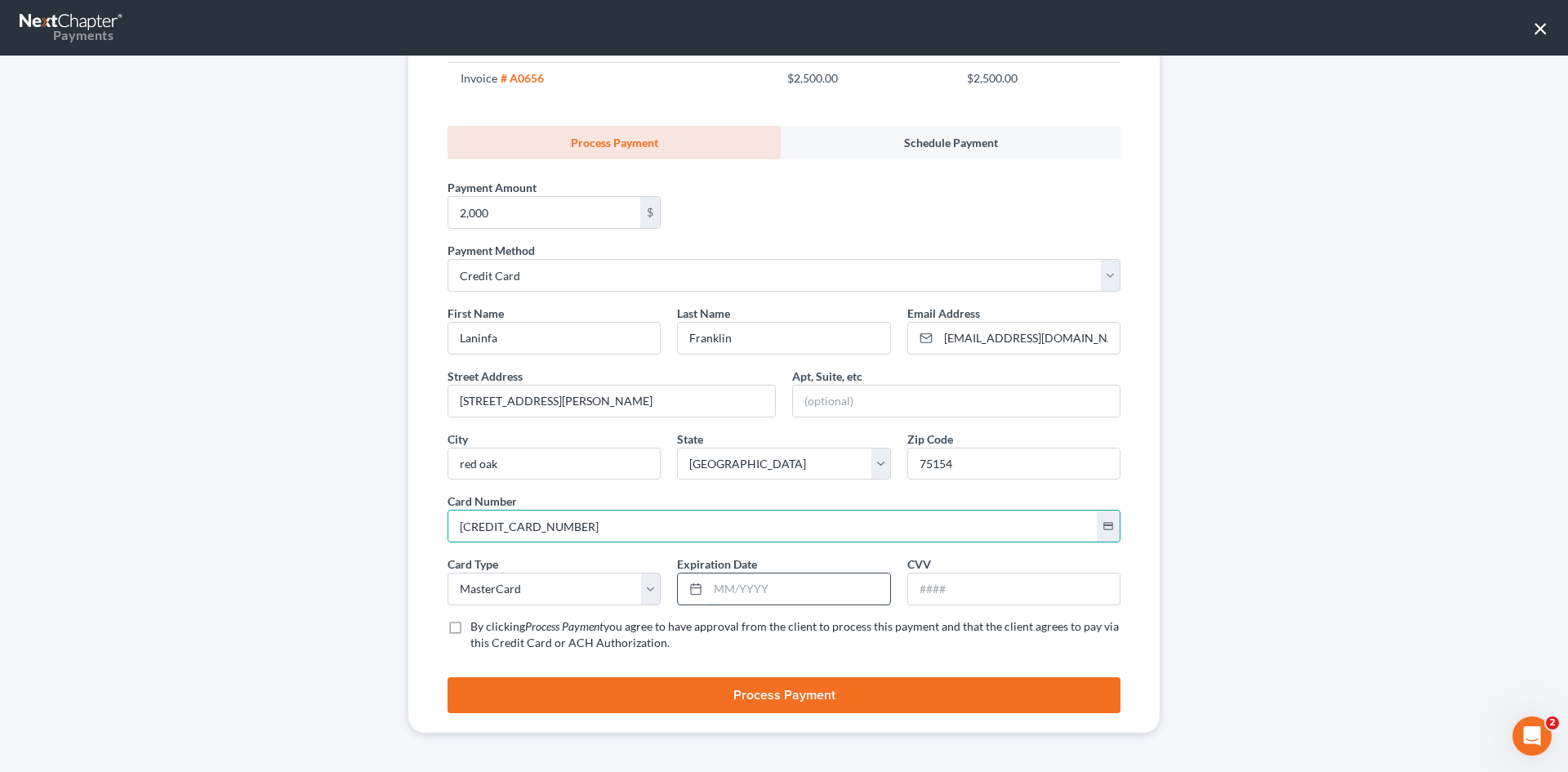
click at [807, 589] on input "text" at bounding box center [799, 589] width 182 height 31
type input "05/2030"
click at [940, 591] on input "text" at bounding box center [1014, 589] width 211 height 31
type input "535"
click at [522, 638] on span "you agree to have approval from the client to process this payment and that the…" at bounding box center [795, 633] width 649 height 30
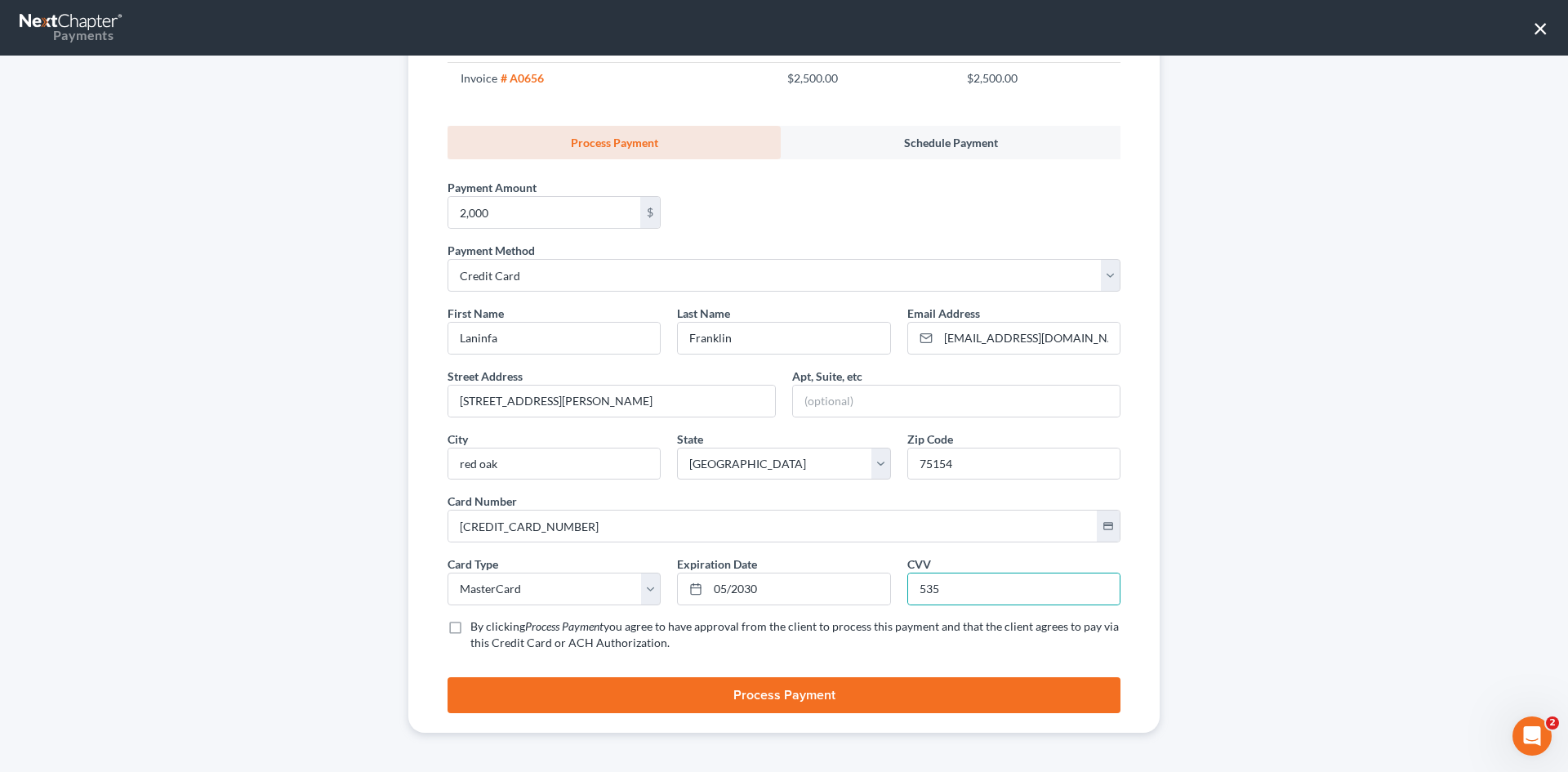
click at [487, 629] on input "By clicking Process Payment you agree to have approval from the client to proce…" at bounding box center [483, 624] width 11 height 11
checkbox input "true"
click at [846, 697] on button "Process Payment" at bounding box center [784, 695] width 673 height 36
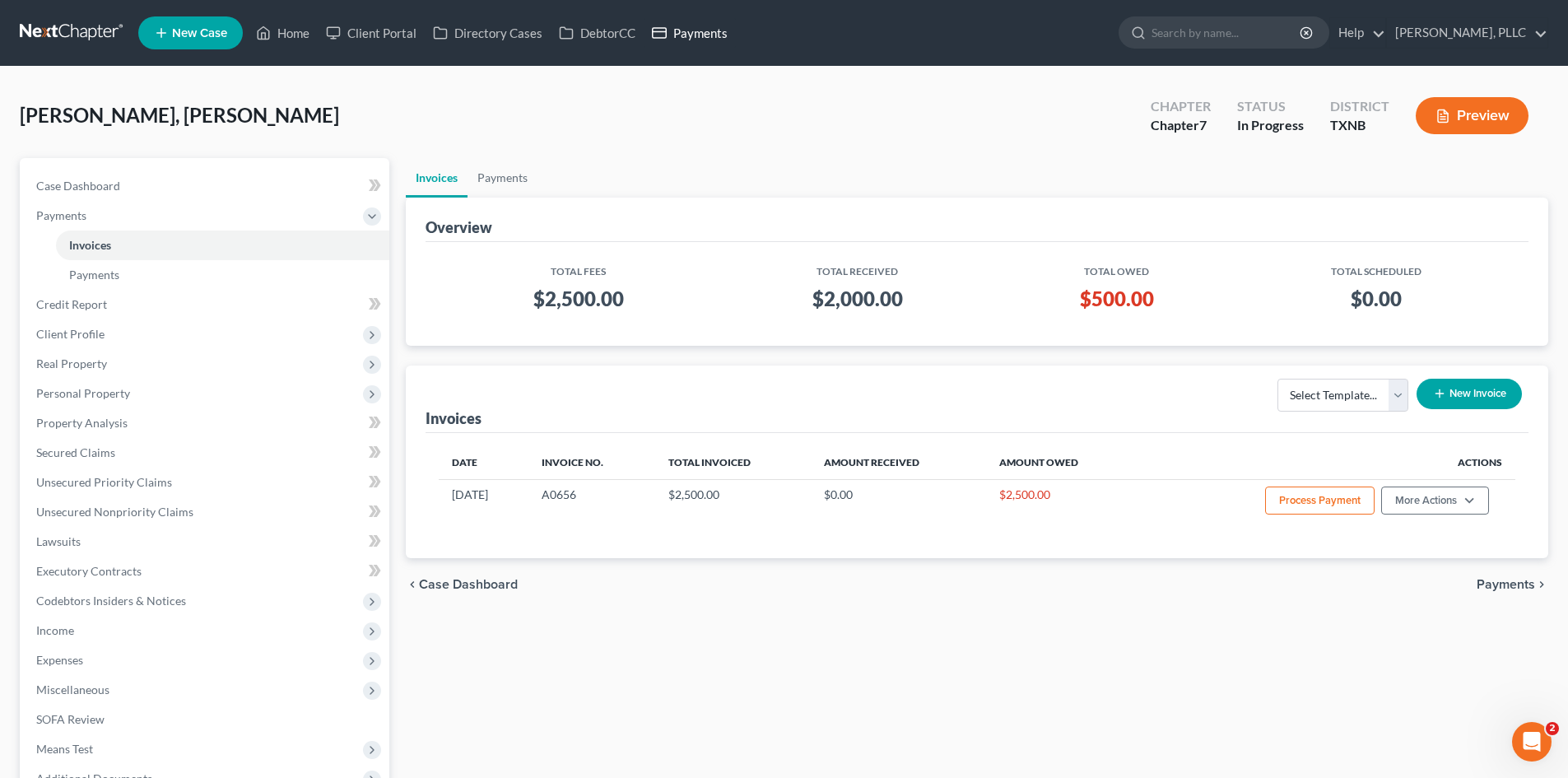
click at [713, 33] on link "Payments" at bounding box center [690, 33] width 93 height 30
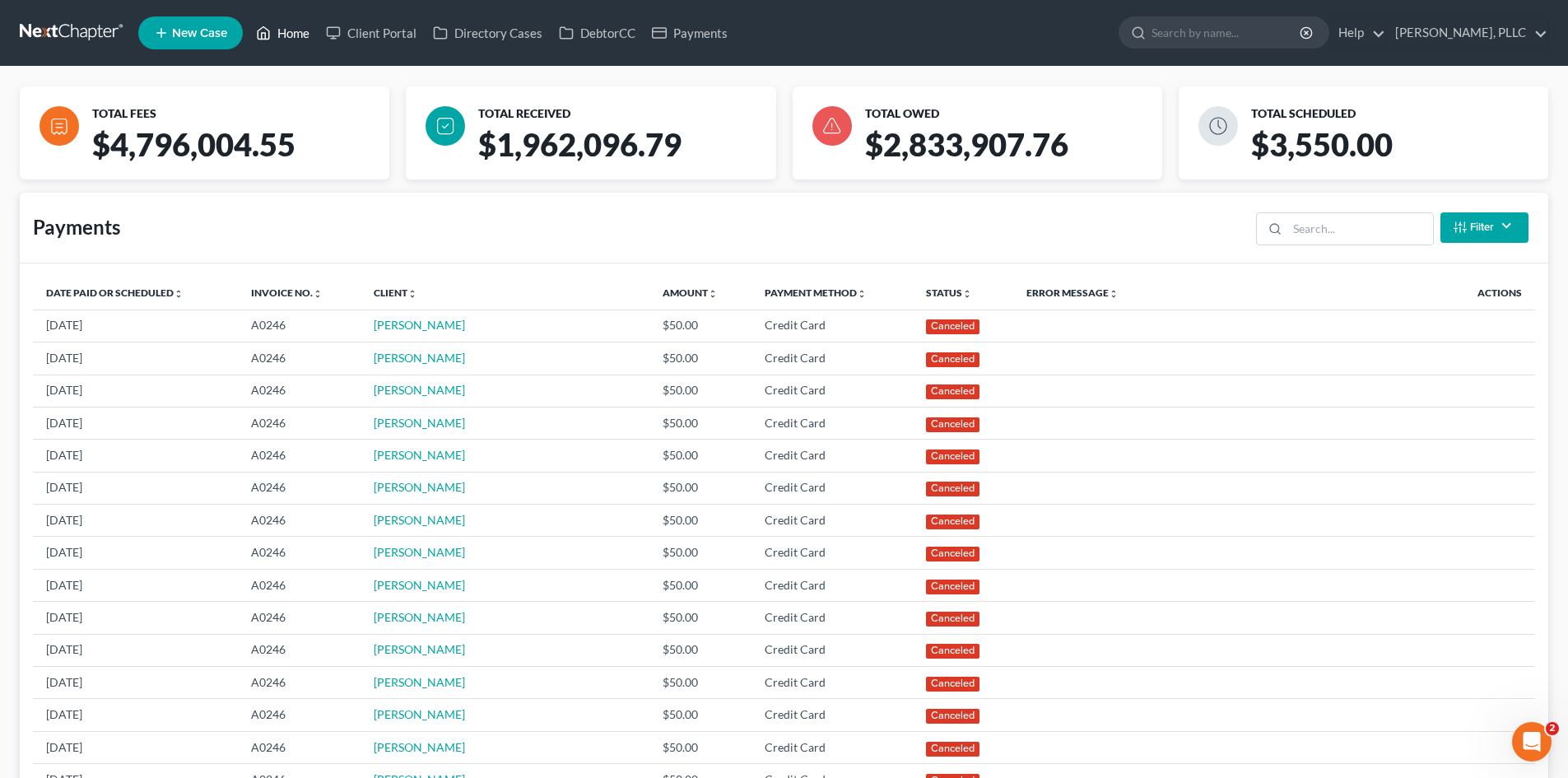
click at [302, 24] on link "Home" at bounding box center [283, 33] width 70 height 30
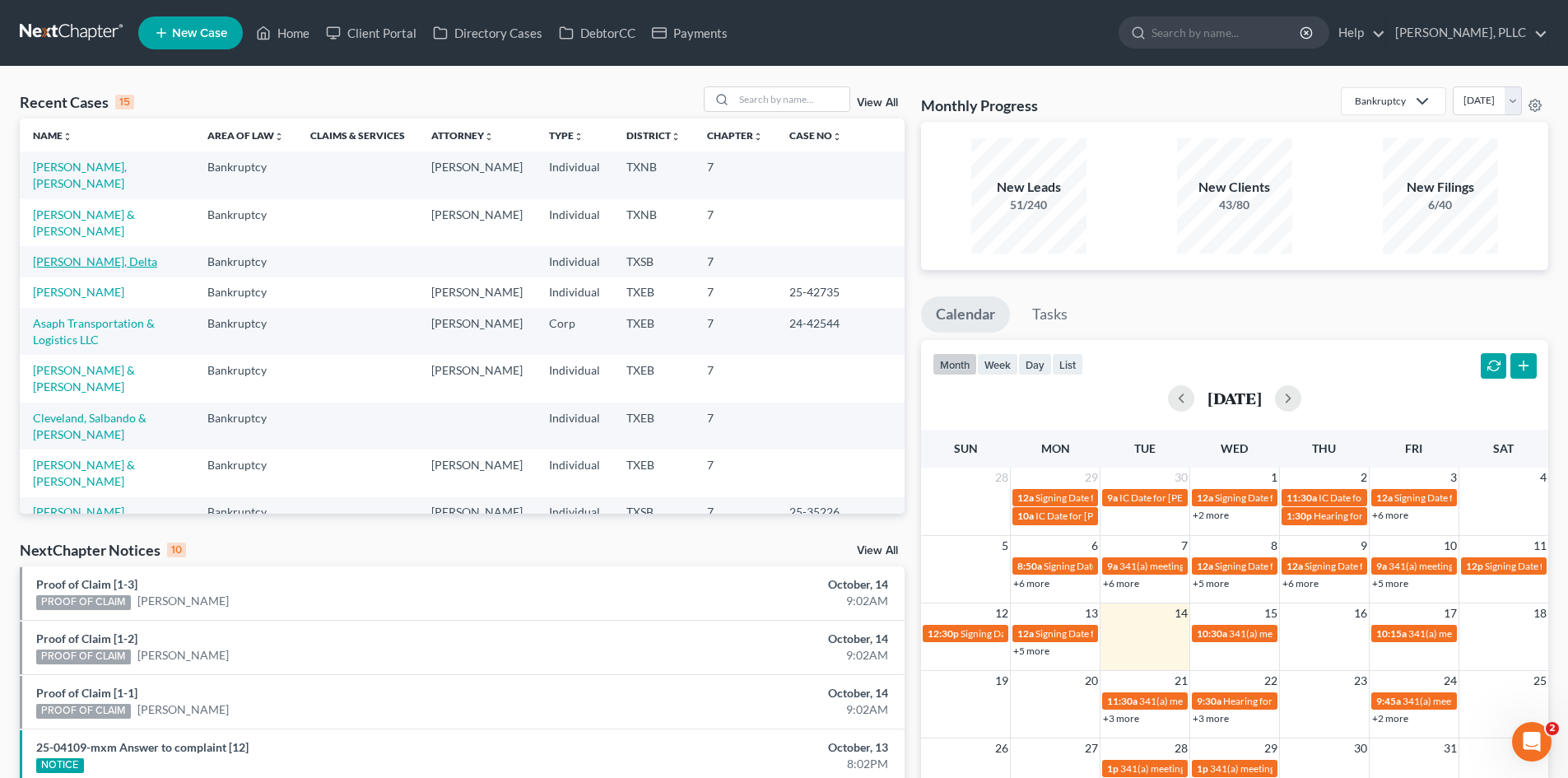
click at [68, 254] on link "Scott, Delta" at bounding box center [95, 261] width 124 height 14
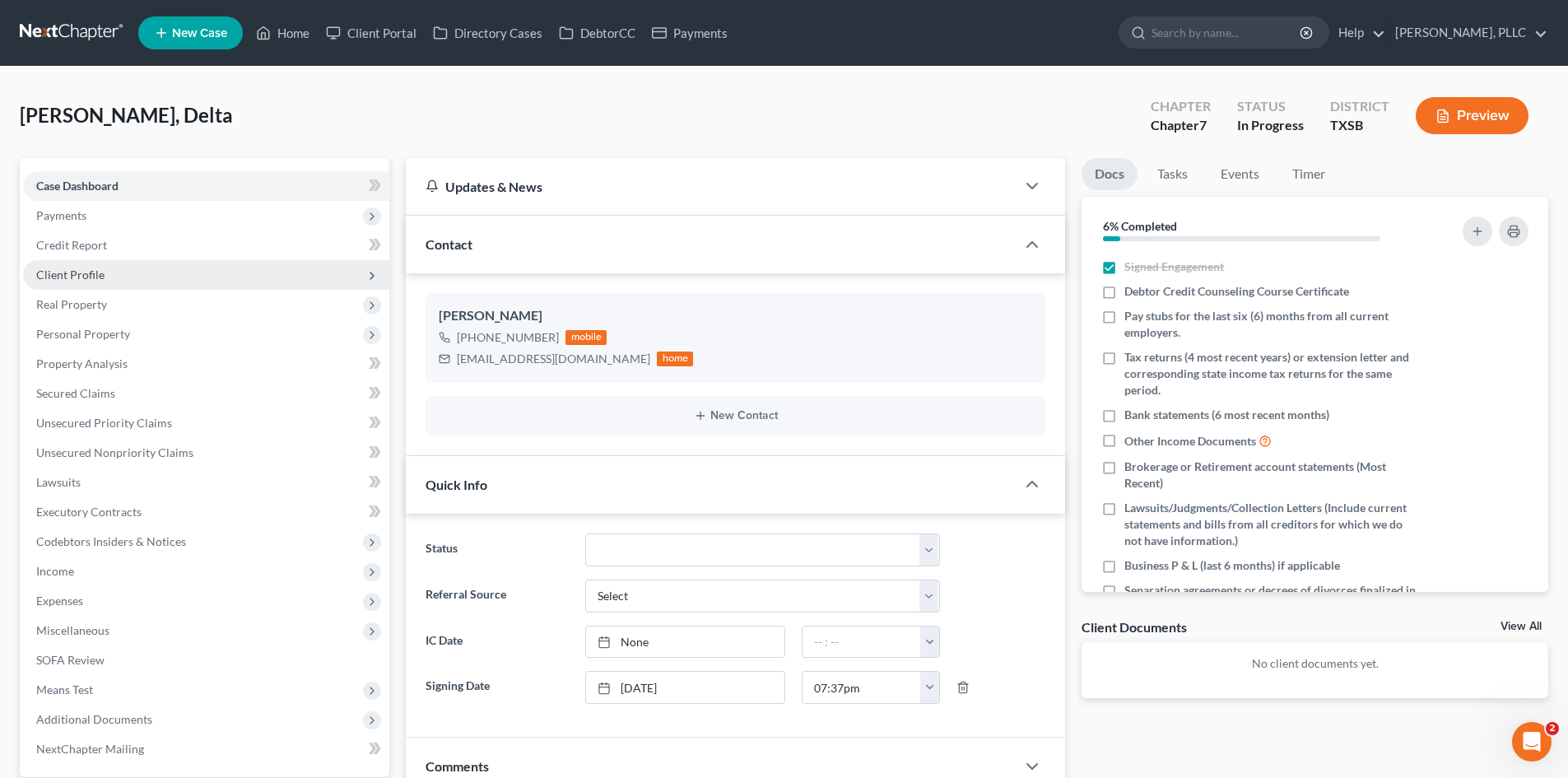
click at [197, 275] on span "Client Profile" at bounding box center [206, 275] width 366 height 30
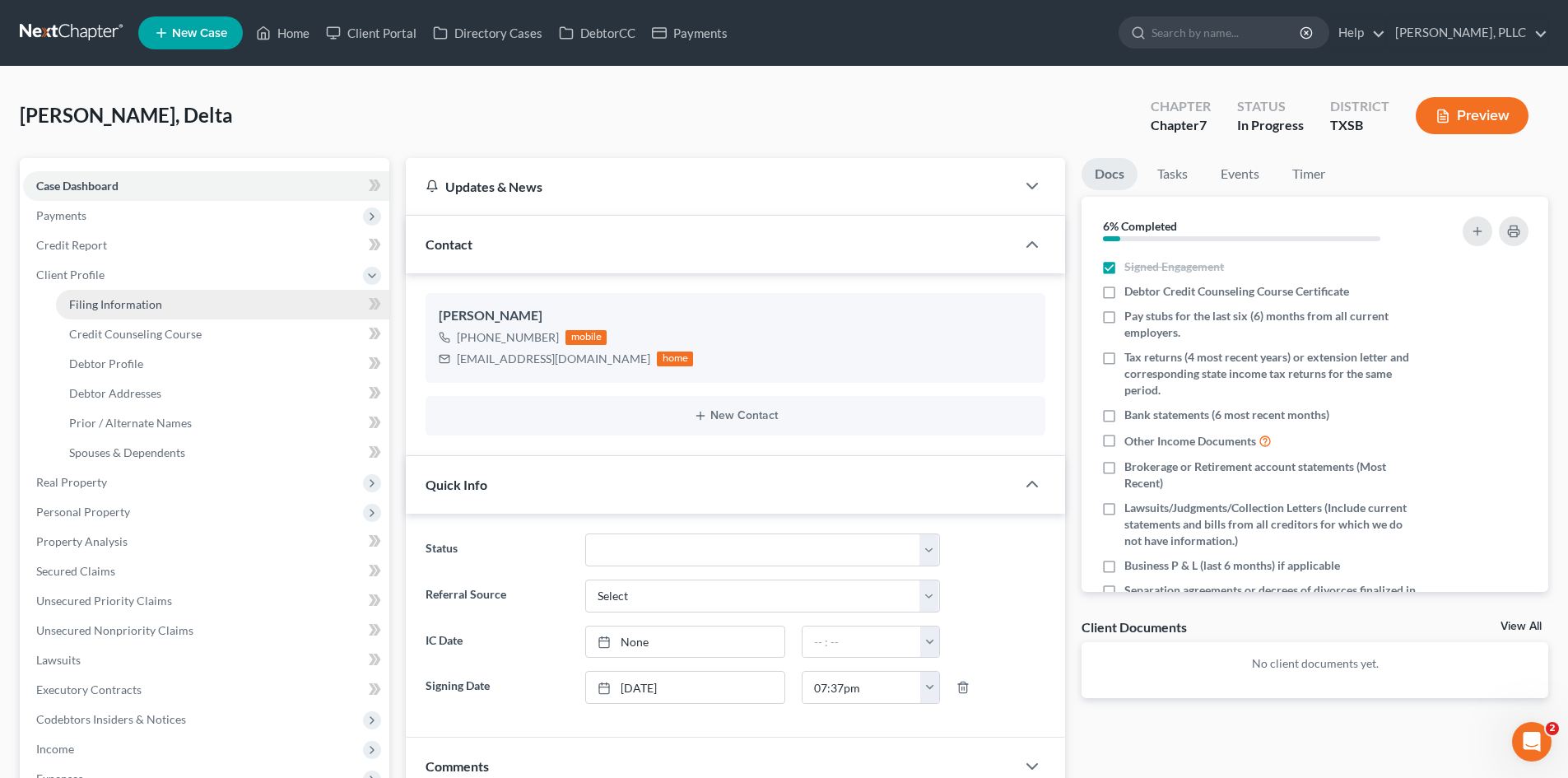
click at [122, 313] on link "Filing Information" at bounding box center [223, 304] width 333 height 30
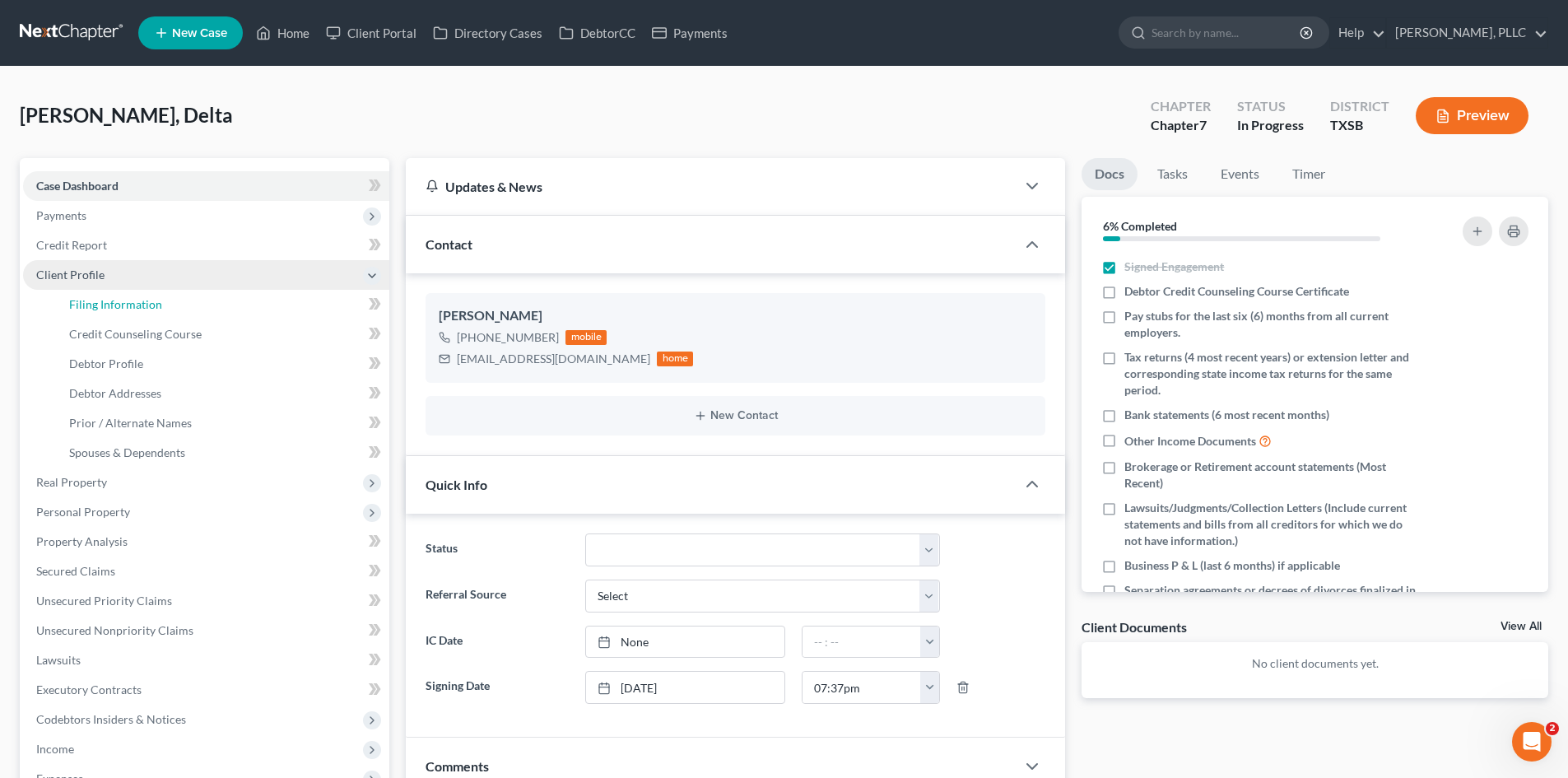
select select "1"
select select "0"
select select "45"
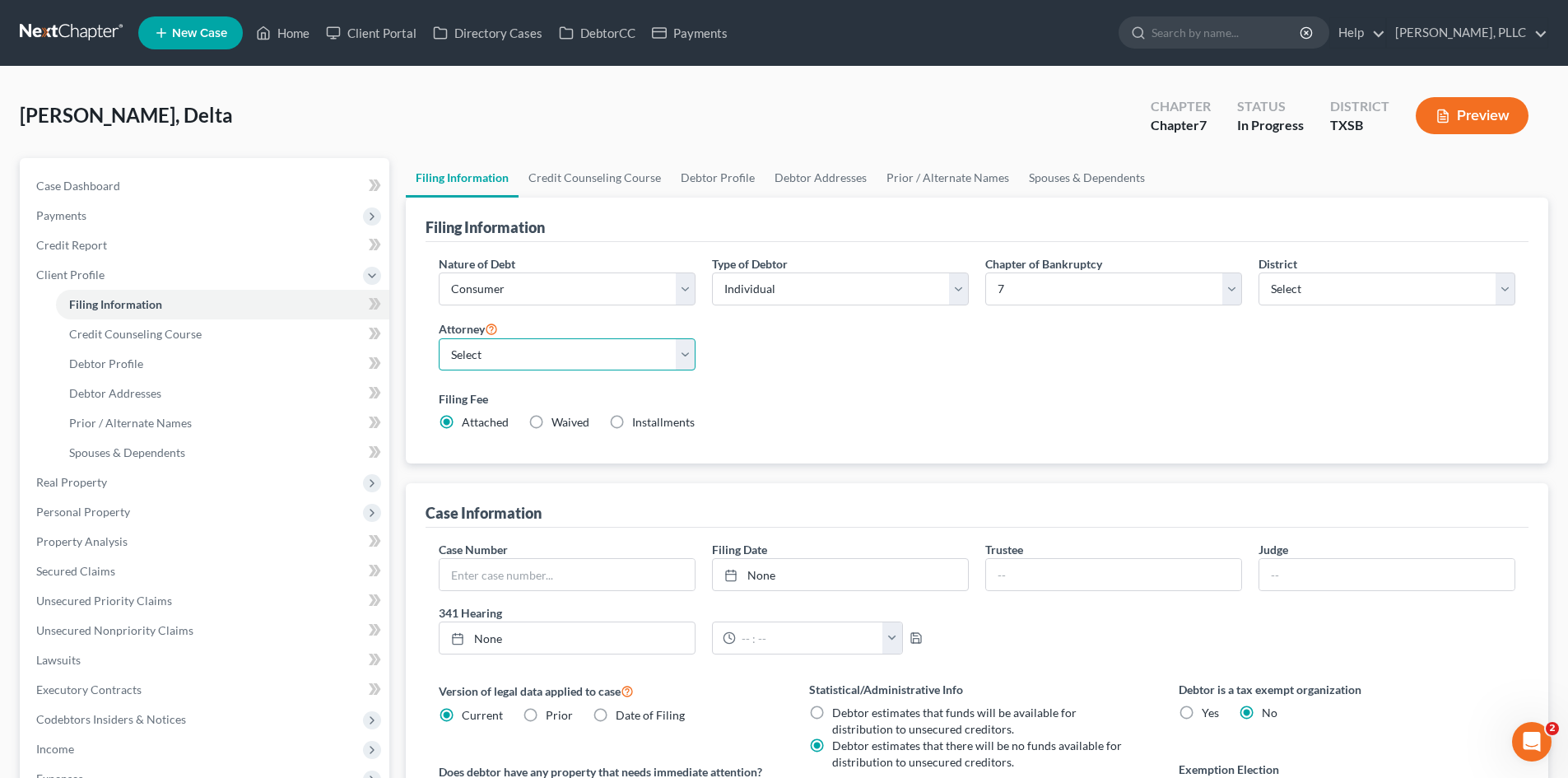
click at [591, 355] on select "Select Guy Holman - TXEB Guy Holman - TXNB Guy Holman - TXSB Guy Holman - TXWB …" at bounding box center [567, 355] width 257 height 33
select select "2"
click at [438, 339] on select "Select Guy Holman - TXEB Guy Holman - TXNB Guy Holman - TXSB Guy Holman - TXWB …" at bounding box center [567, 355] width 257 height 33
click at [642, 130] on div "Scott, Delta Upgraded Chapter Chapter 7 Status In Progress District TXSB Preview" at bounding box center [784, 121] width 1528 height 71
click at [707, 41] on link "Payments" at bounding box center [690, 33] width 93 height 30
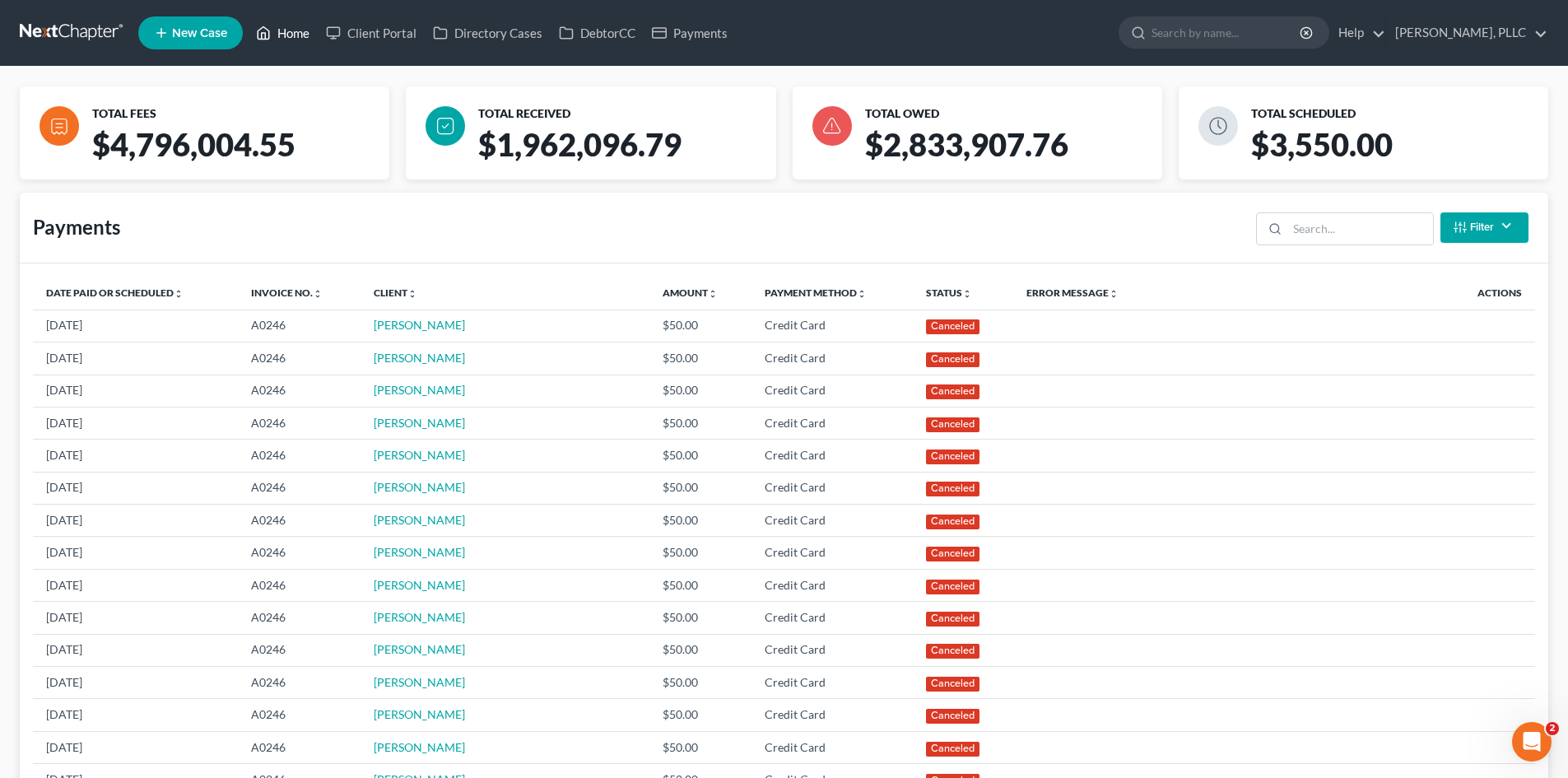
click at [292, 32] on link "Home" at bounding box center [283, 33] width 70 height 30
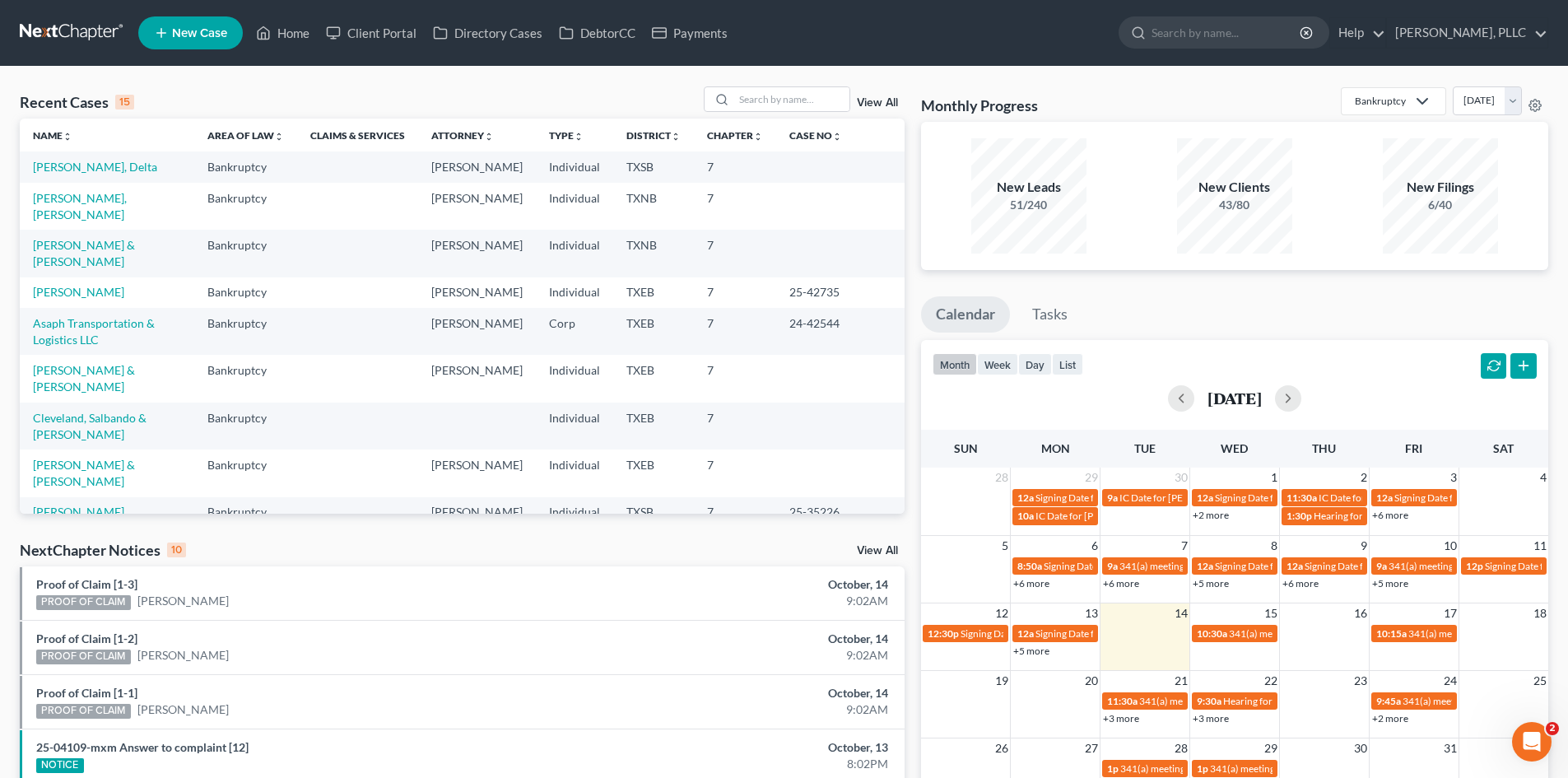
click at [78, 552] on link "Priya, Hafiza" at bounding box center [65, 559] width 64 height 14
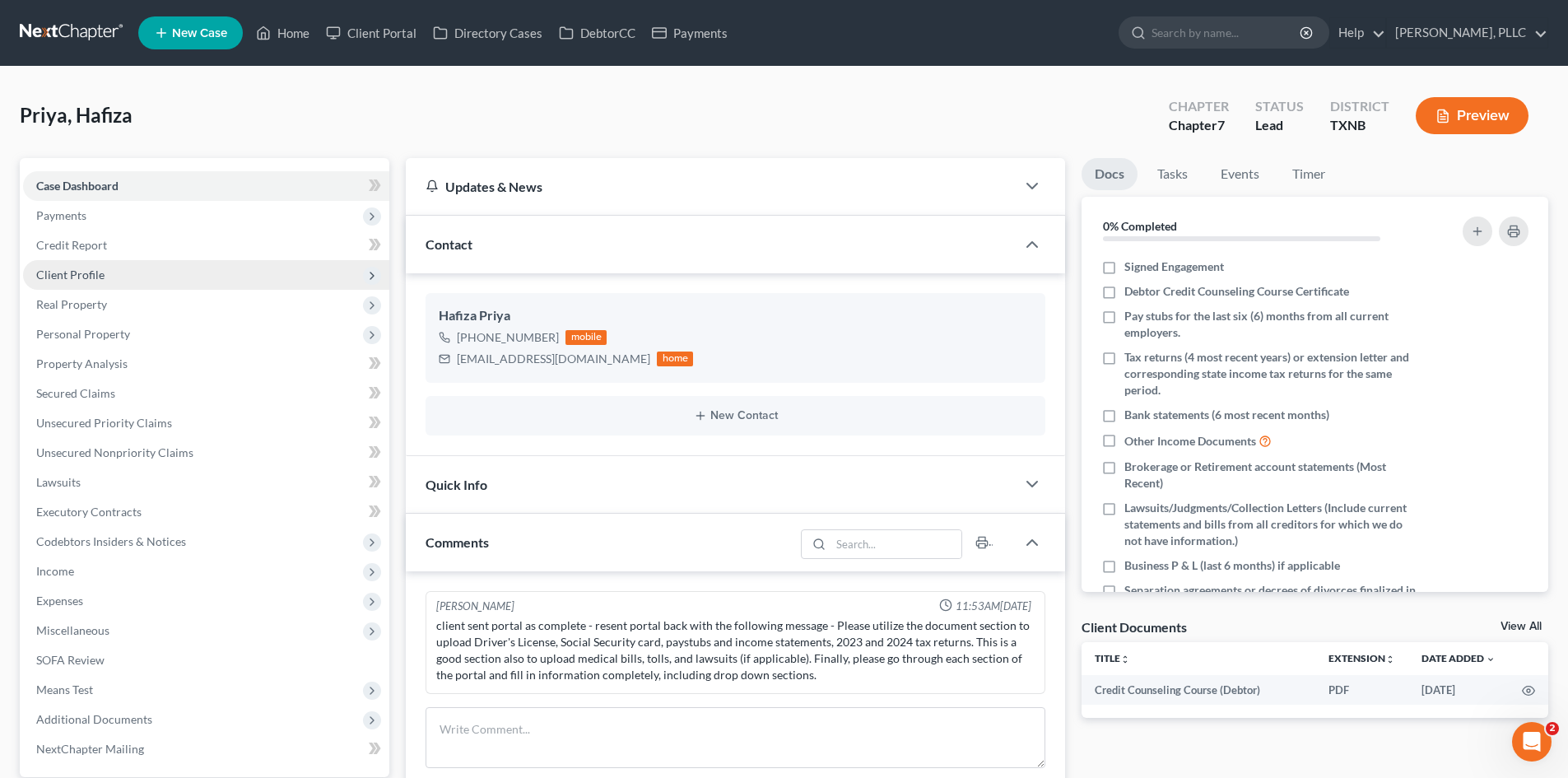
click at [164, 282] on span "Client Profile" at bounding box center [206, 275] width 366 height 30
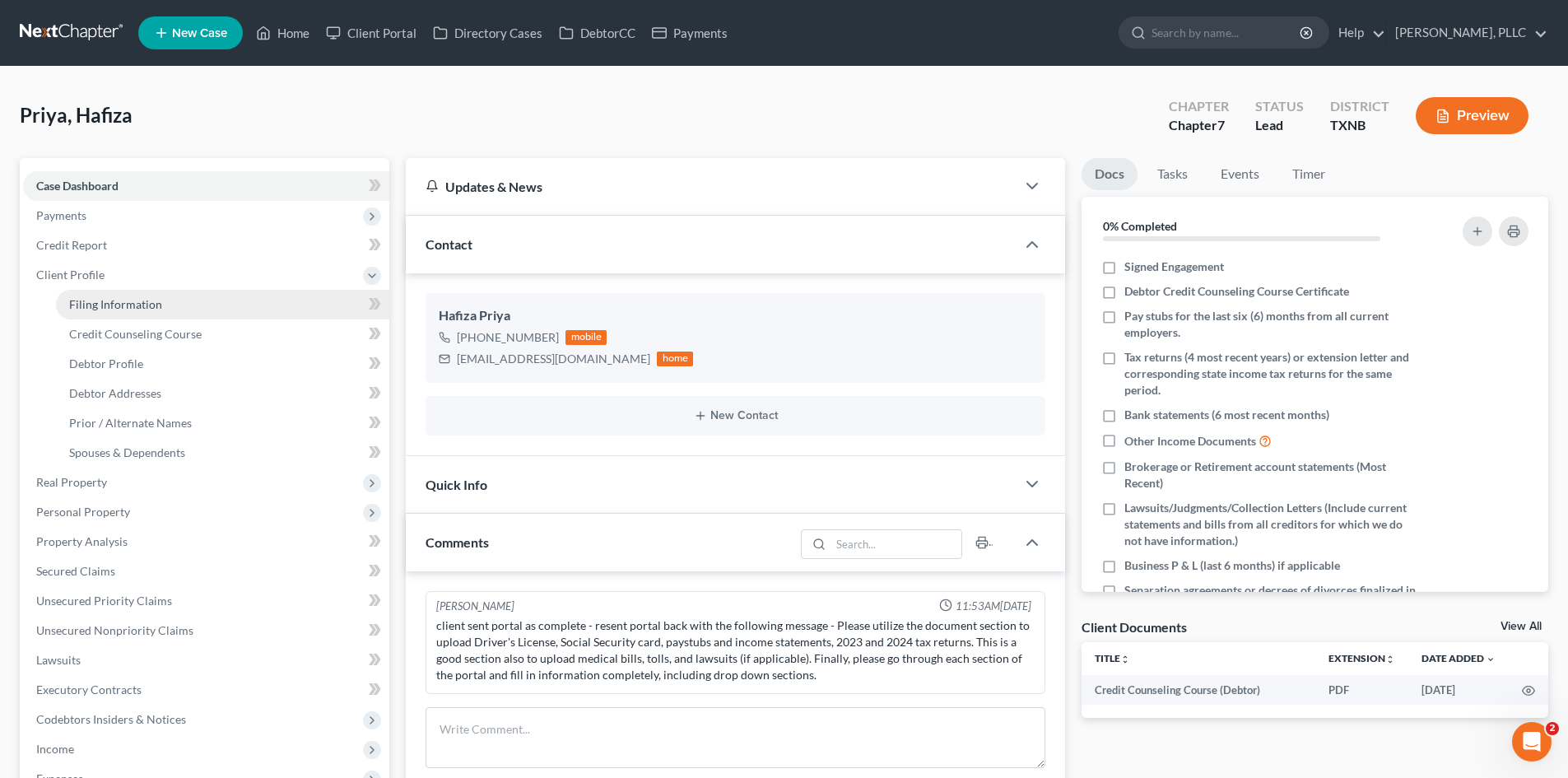
click at [154, 308] on span "Filing Information" at bounding box center [116, 303] width 93 height 14
select select "1"
select select "0"
select select "78"
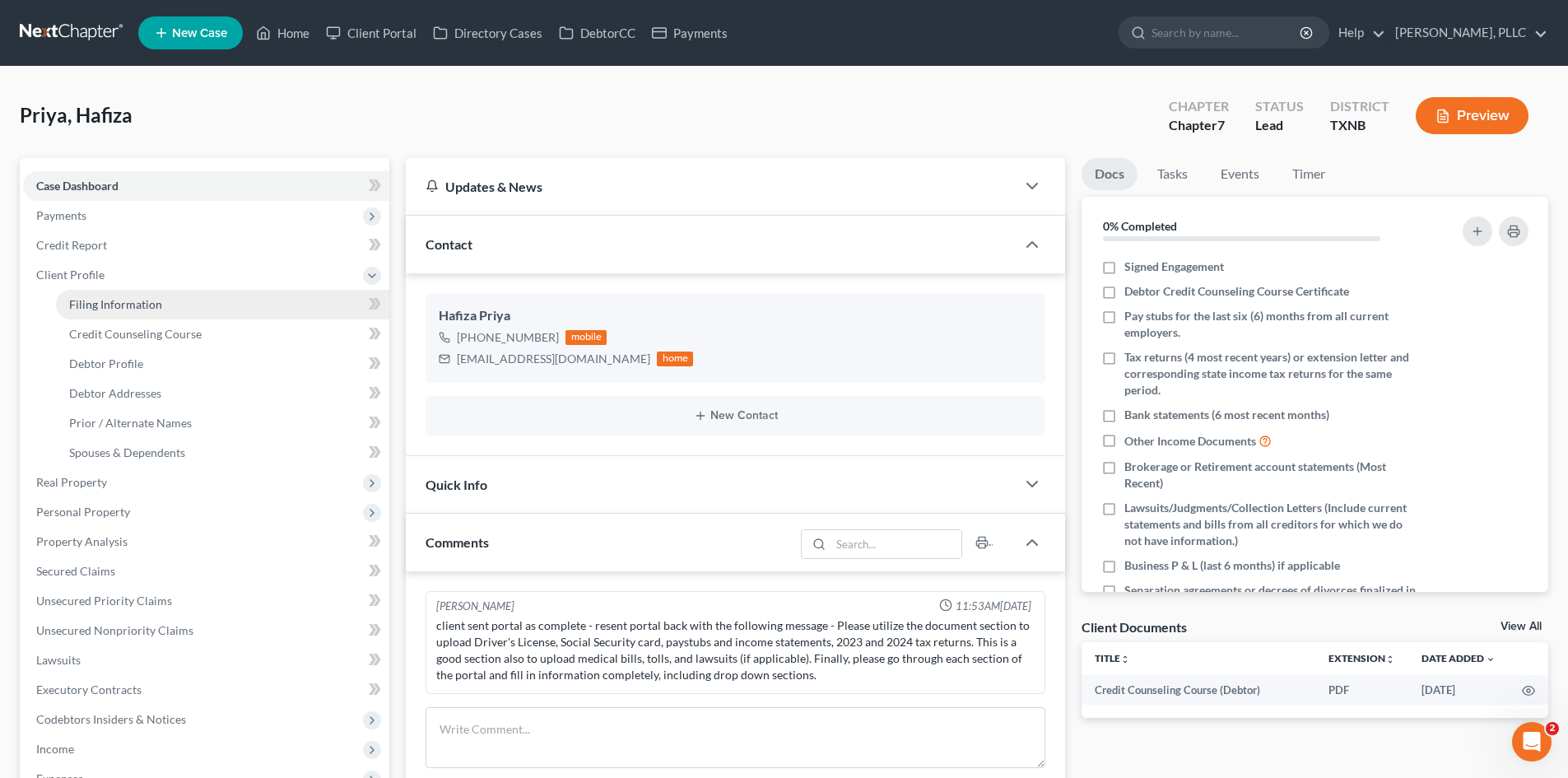
select select "45"
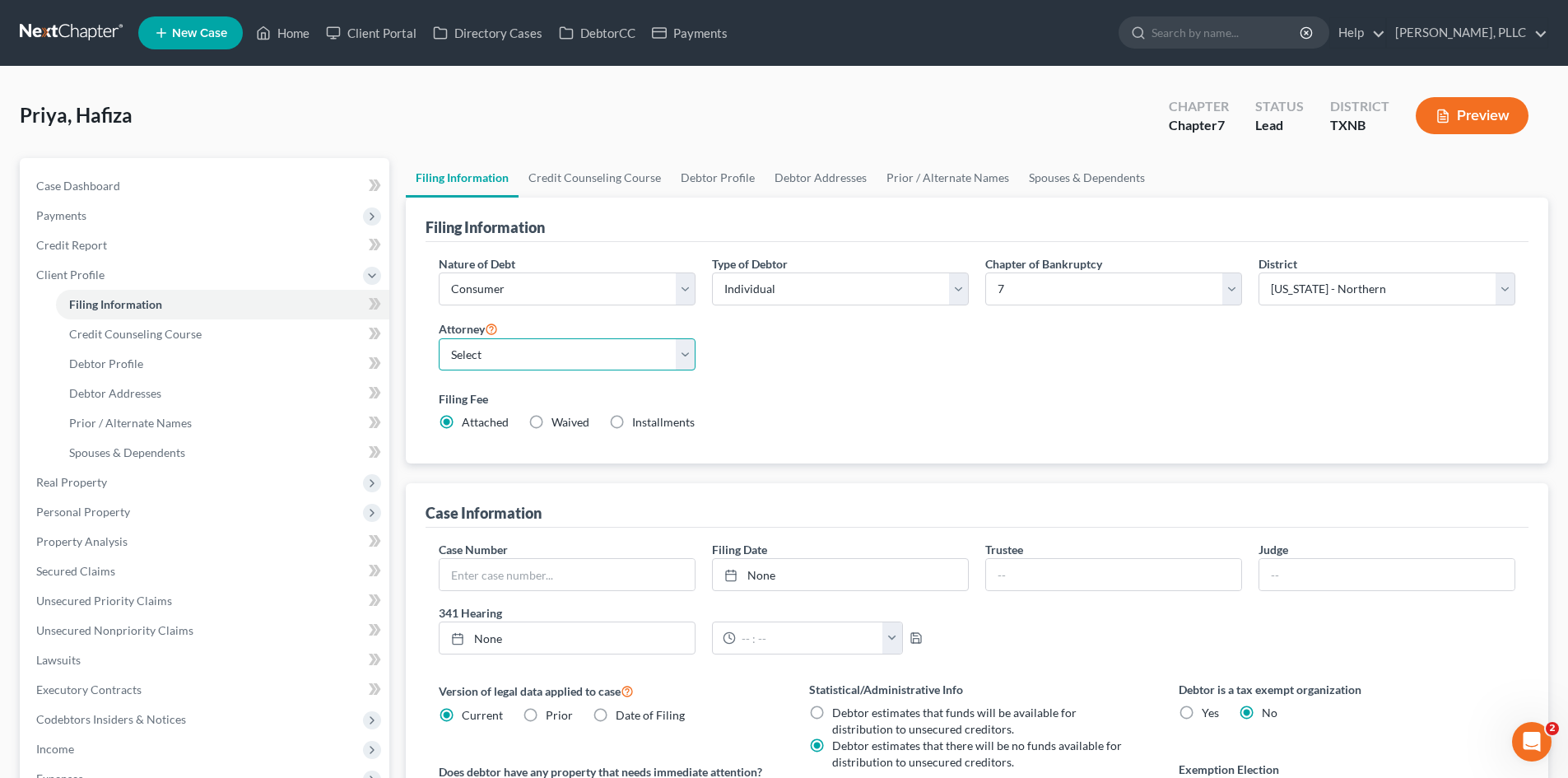
click at [574, 359] on select "Select Guy Holman - TXEB Guy Holman - TXNB Guy Holman - TXSB Guy Holman - TXWB …" at bounding box center [567, 355] width 257 height 33
select select "1"
click at [438, 339] on select "Select Guy Holman - TXEB Guy Holman - TXNB Guy Holman - TXSB Guy Holman - TXWB …" at bounding box center [567, 355] width 257 height 33
click at [299, 44] on link "Home" at bounding box center [283, 33] width 70 height 30
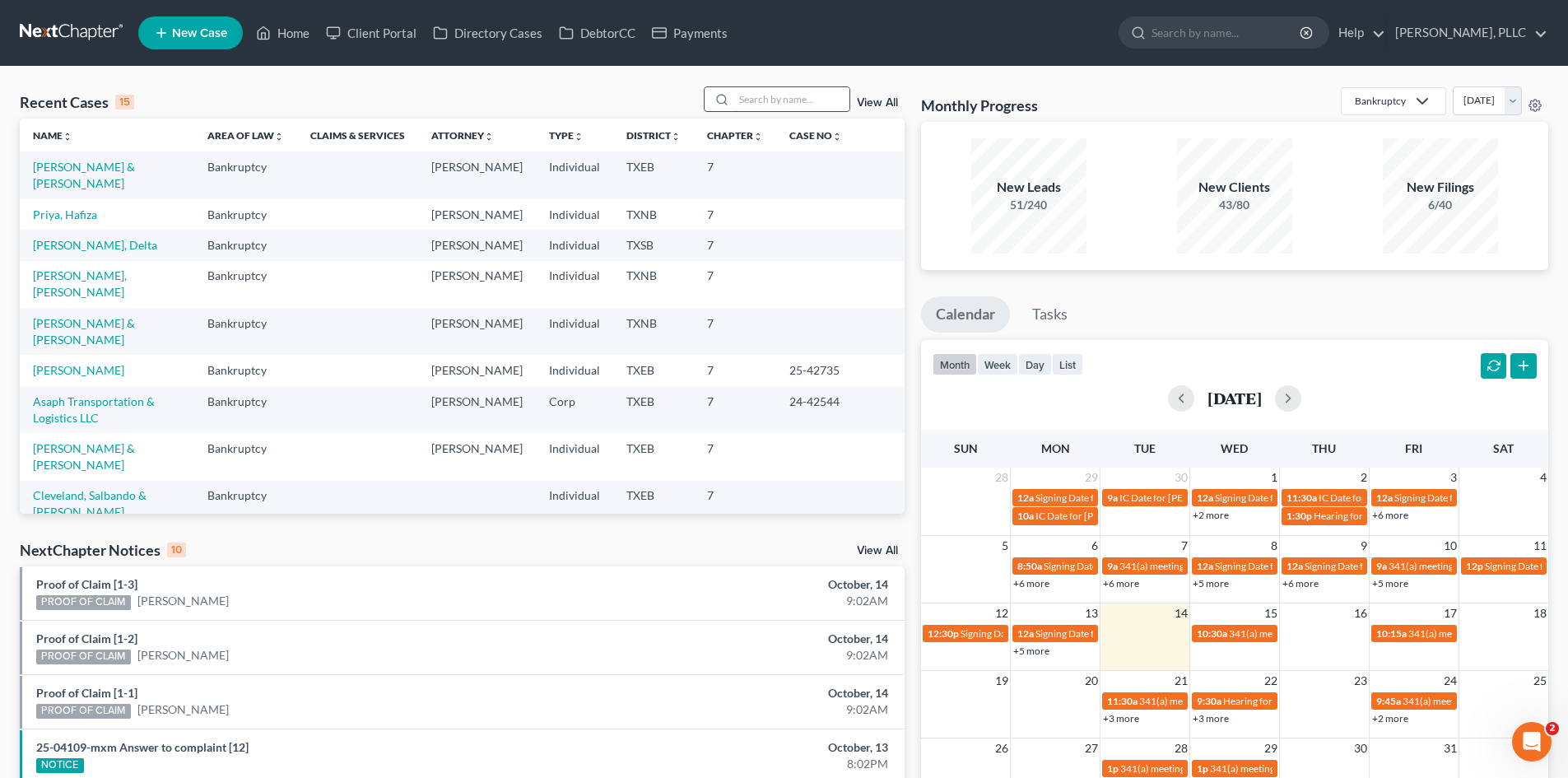
click at [784, 95] on input "search" at bounding box center [792, 99] width 116 height 24
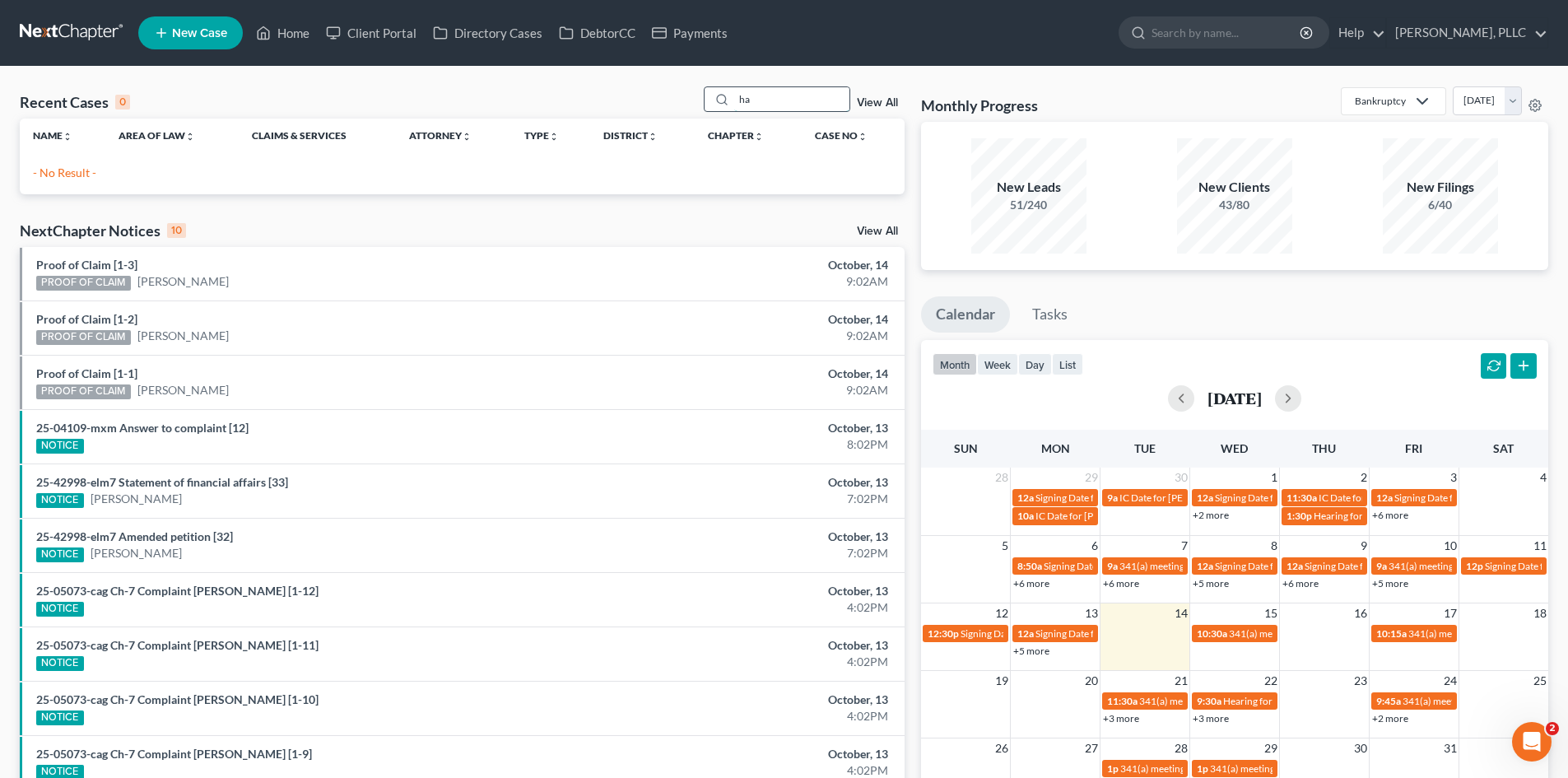
type input "h"
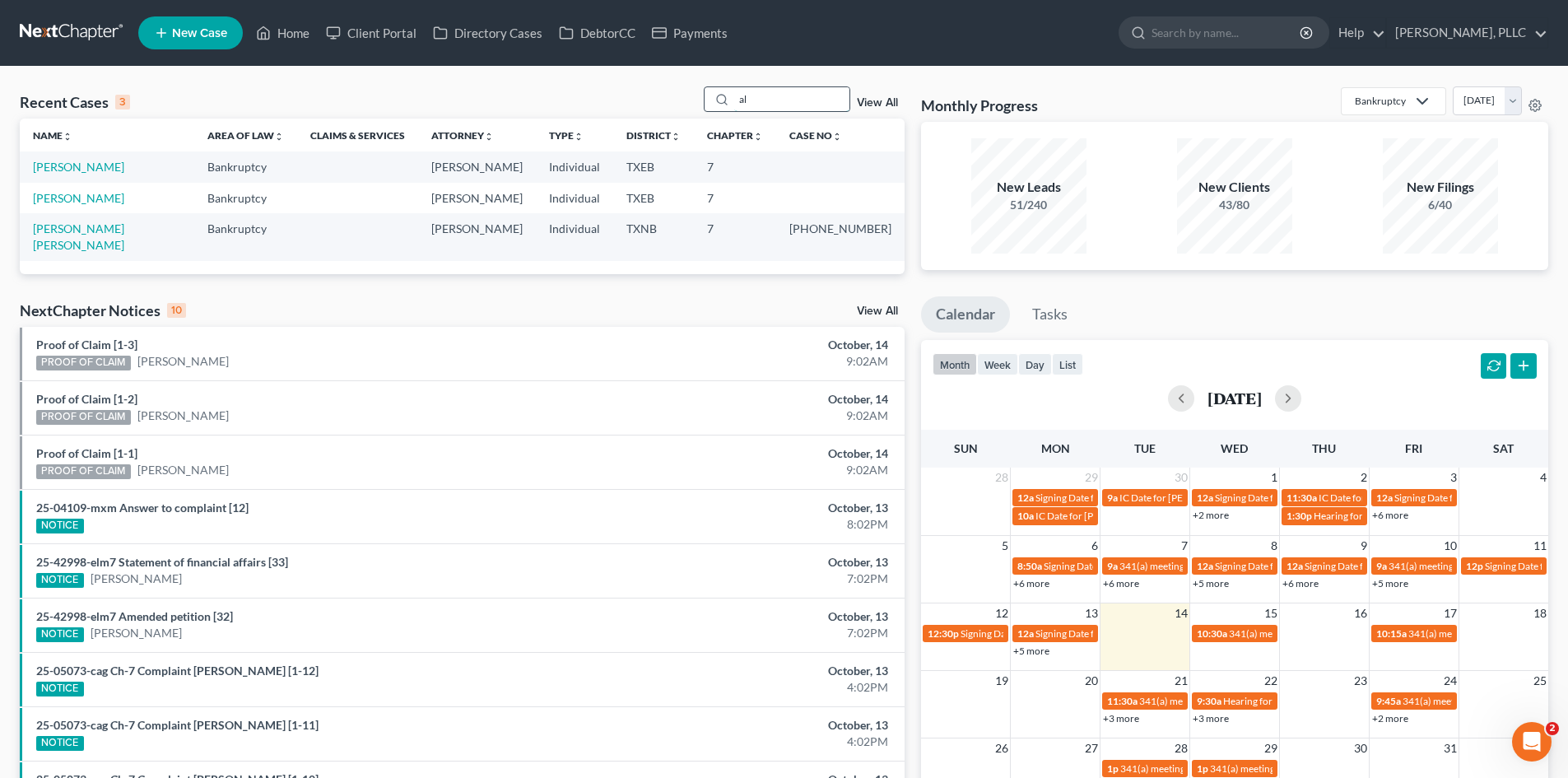
type input "a"
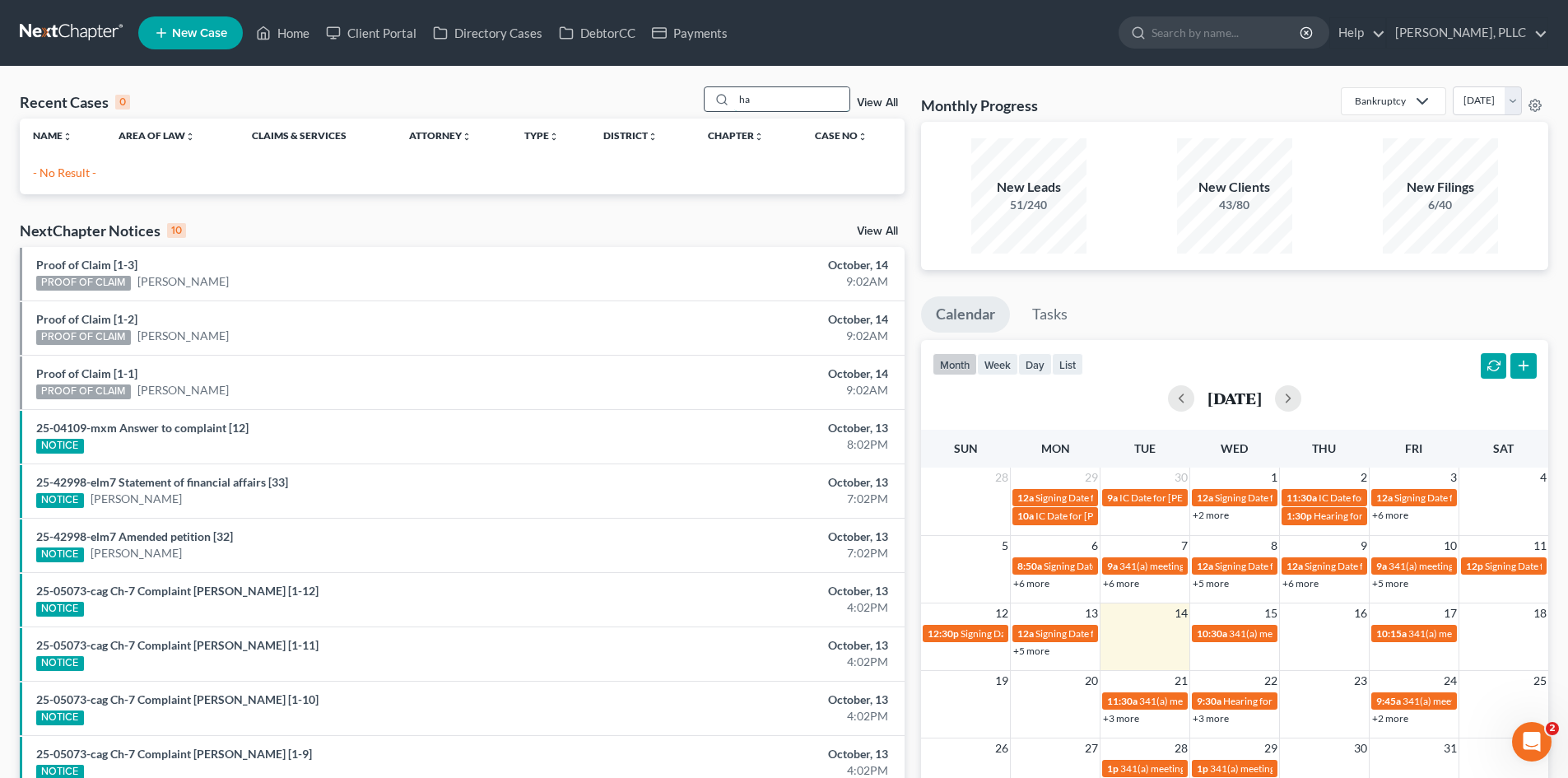
type input "h"
type input "pousdf"
click at [0, 95] on div "Recent Cases 0 pousdf View All Name unfold_more expand_more expand_less Area of…" at bounding box center [784, 494] width 1568 height 855
click at [710, 27] on link "Payments" at bounding box center [690, 33] width 93 height 30
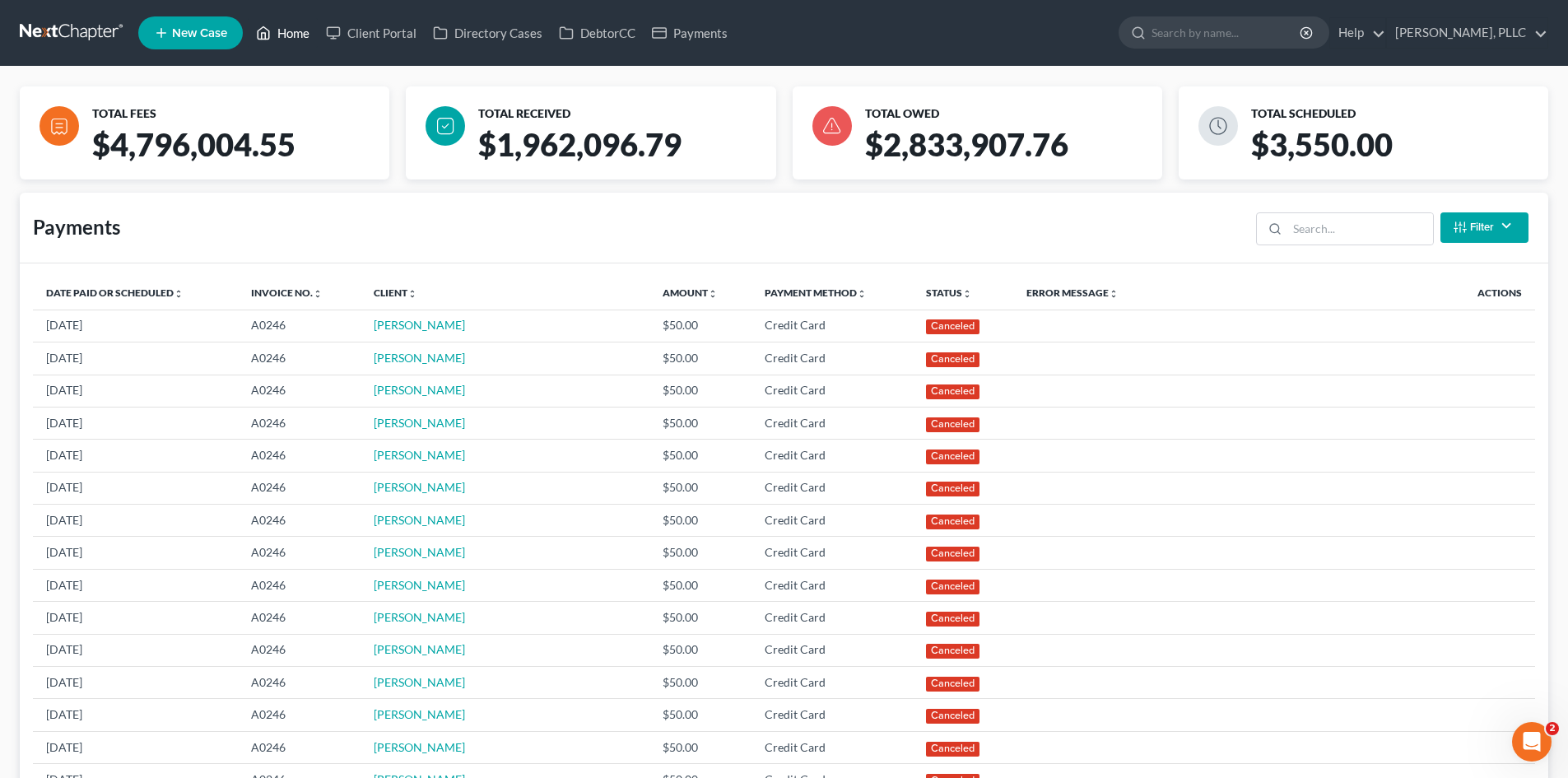
click at [302, 32] on link "Home" at bounding box center [283, 33] width 70 height 30
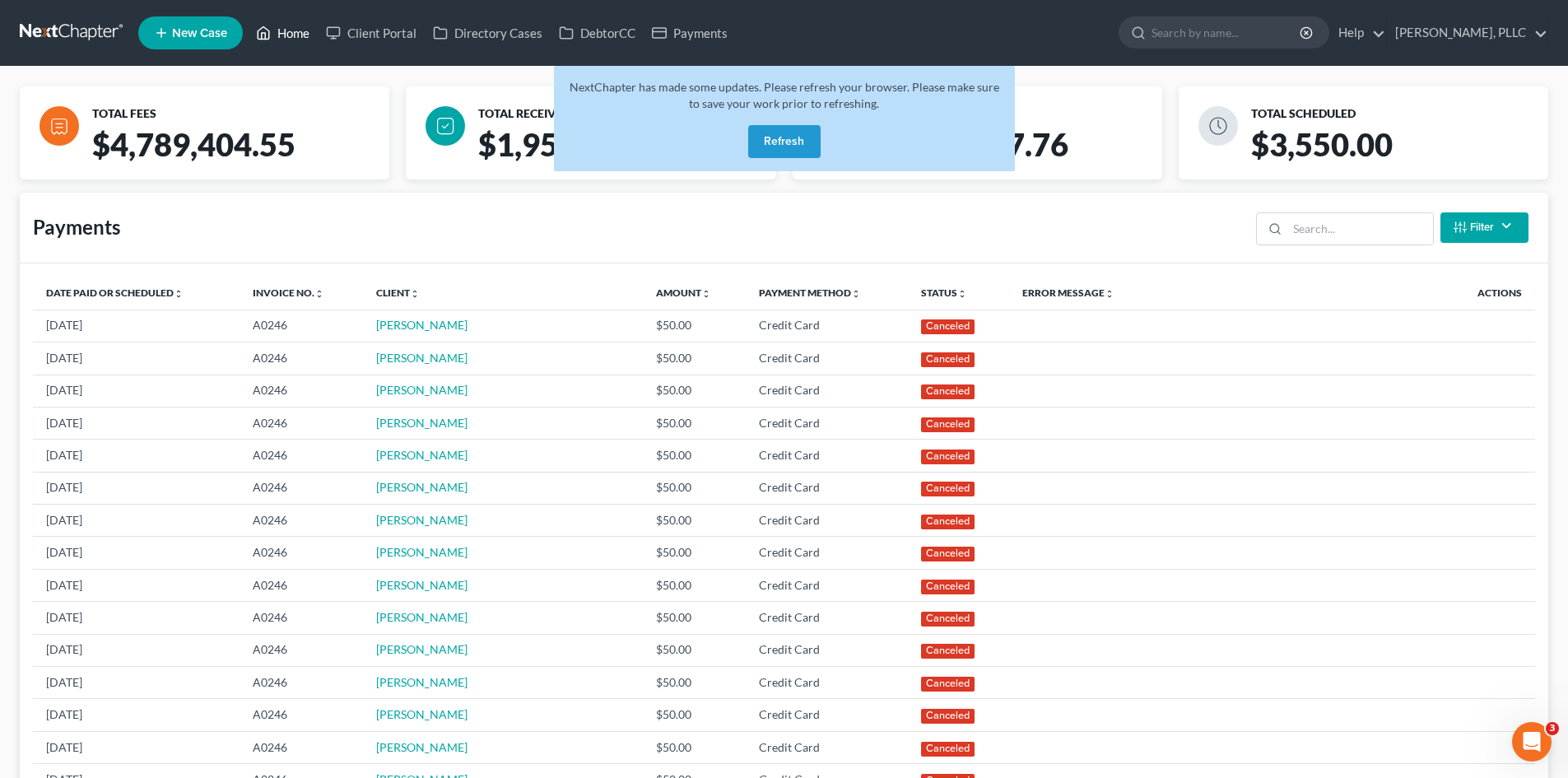
click at [289, 26] on link "Home" at bounding box center [283, 33] width 70 height 30
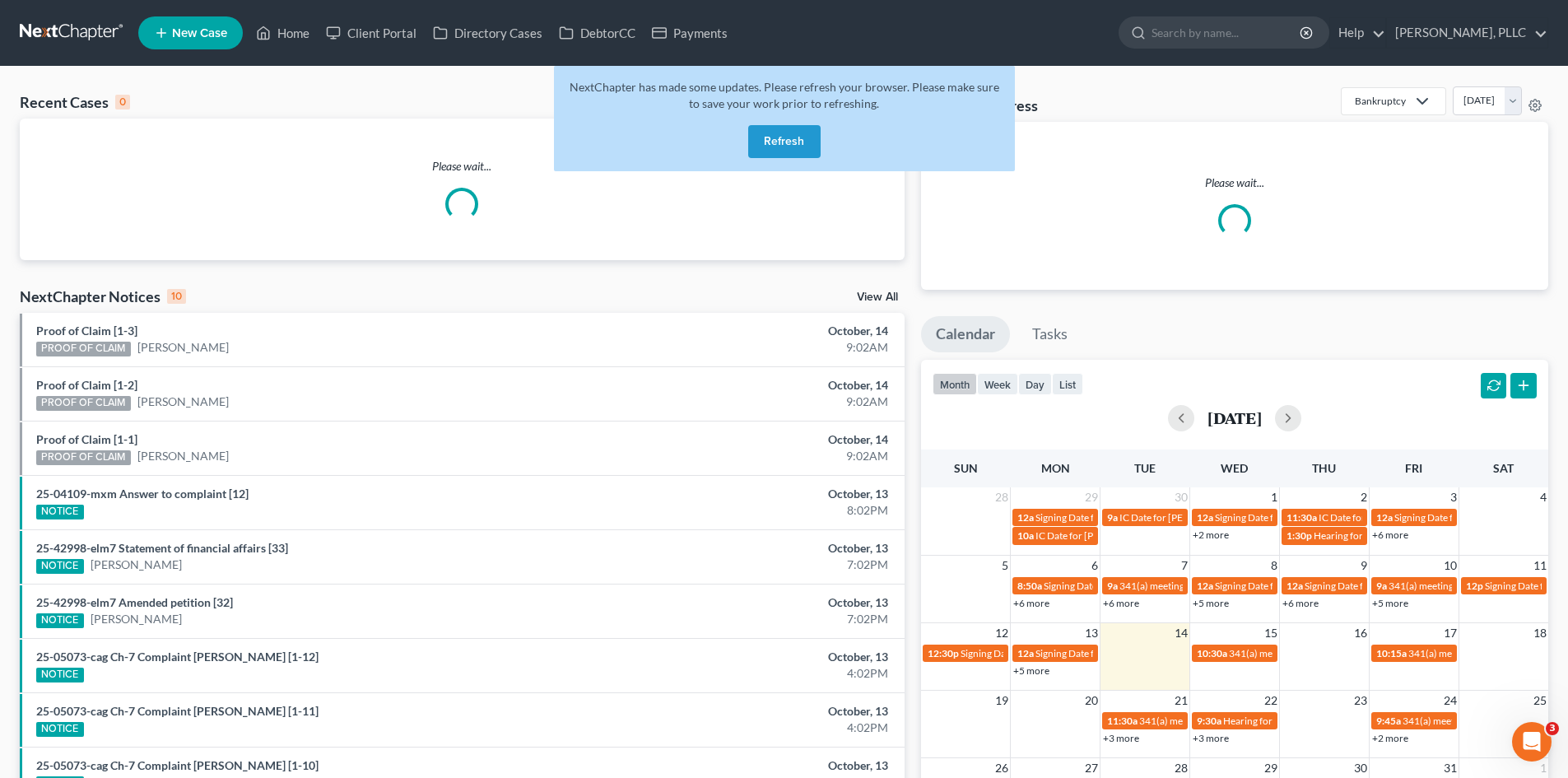
click at [786, 142] on button "Refresh" at bounding box center [784, 142] width 72 height 33
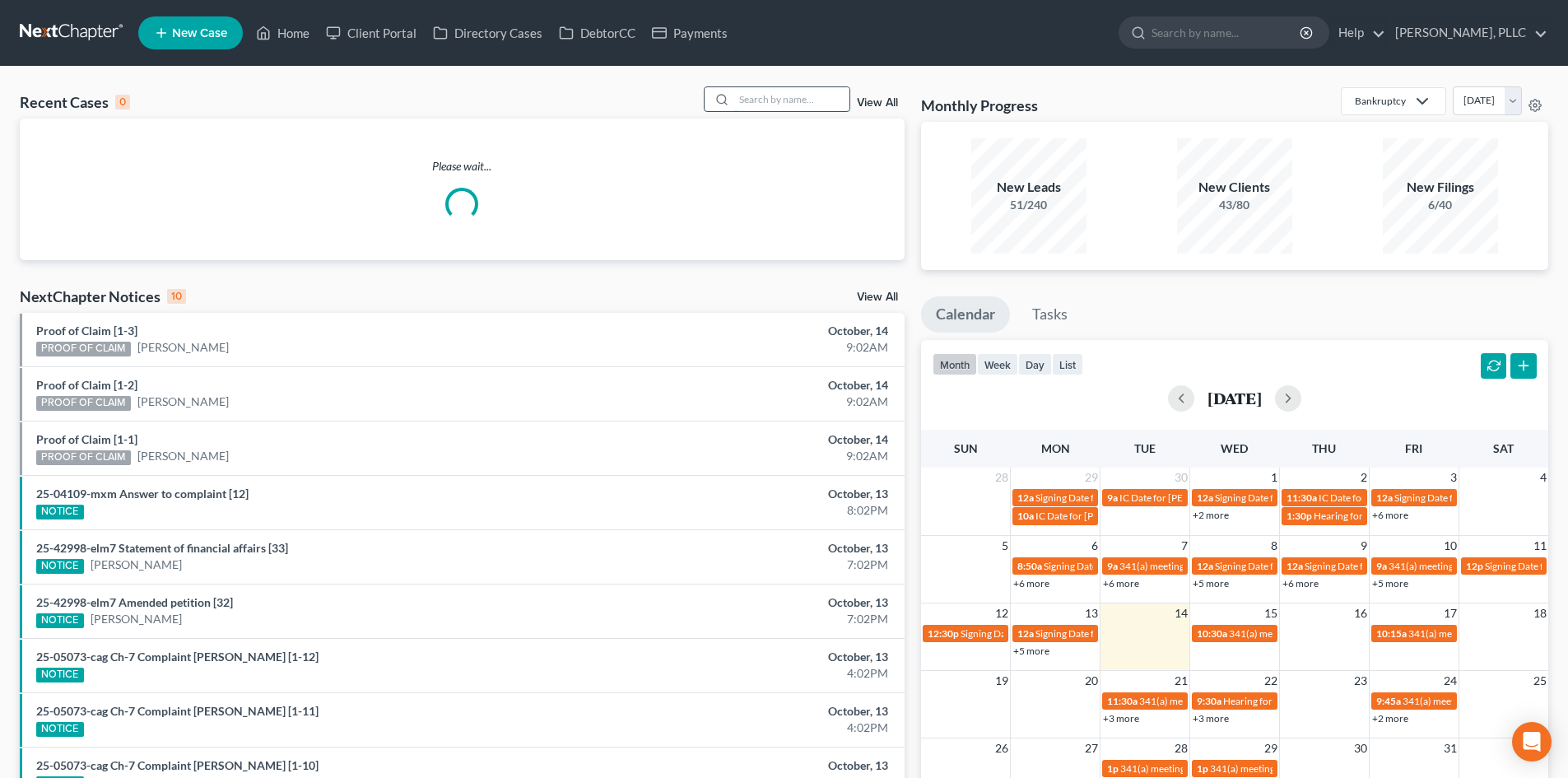
click at [756, 102] on input "search" at bounding box center [792, 99] width 116 height 24
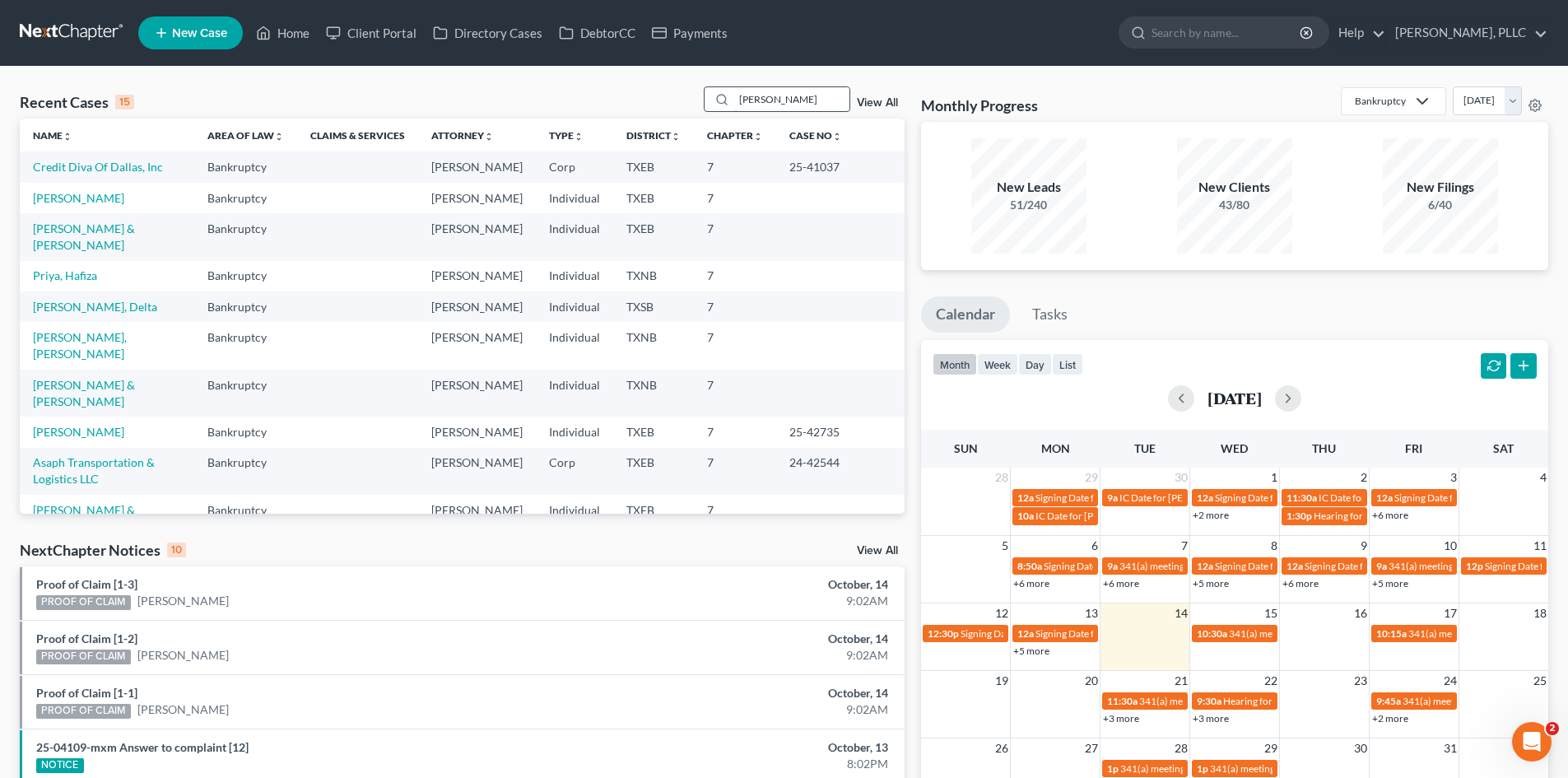
type input "[PERSON_NAME]"
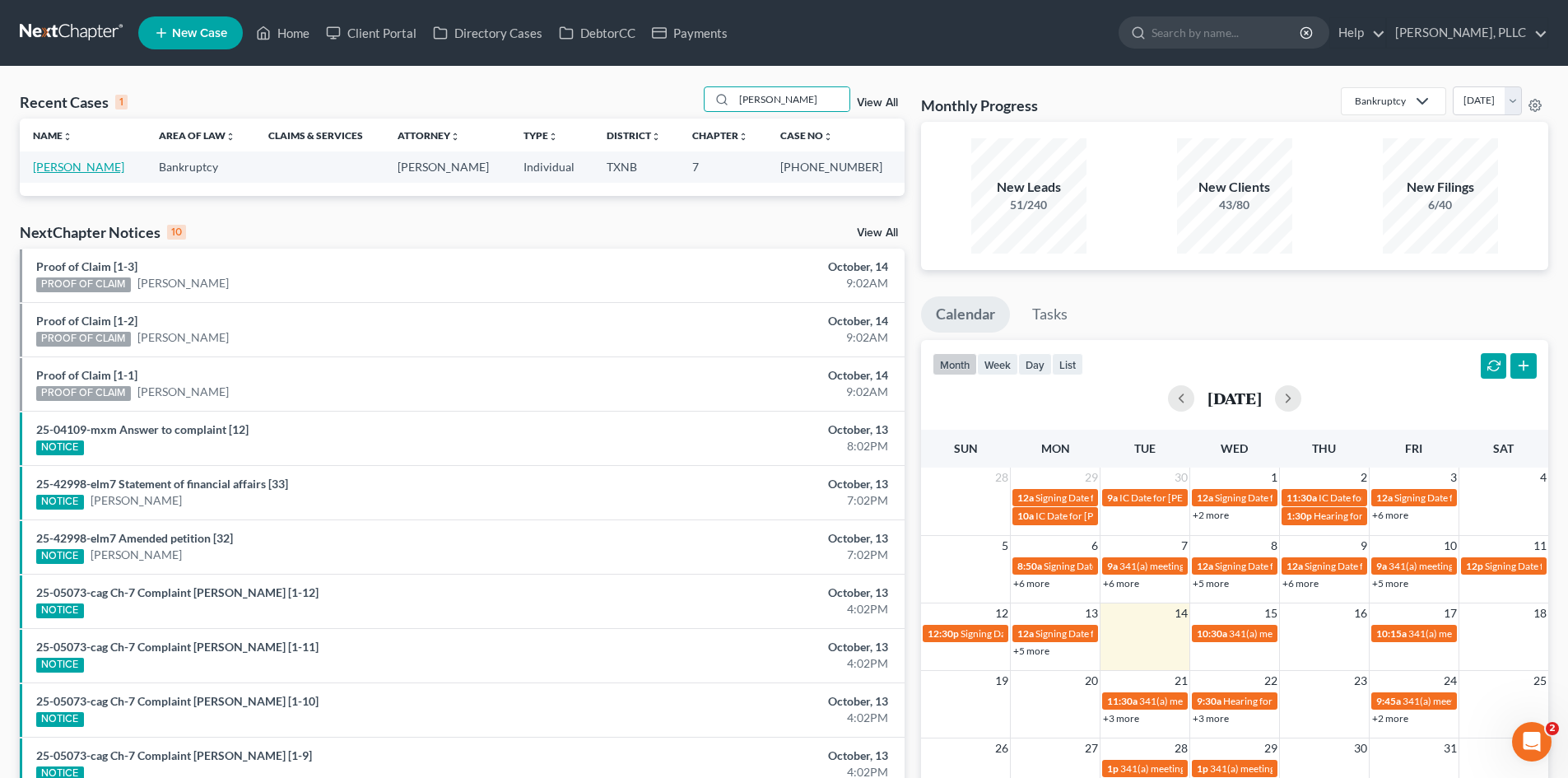
click at [81, 162] on link "[PERSON_NAME]" at bounding box center [79, 167] width 92 height 14
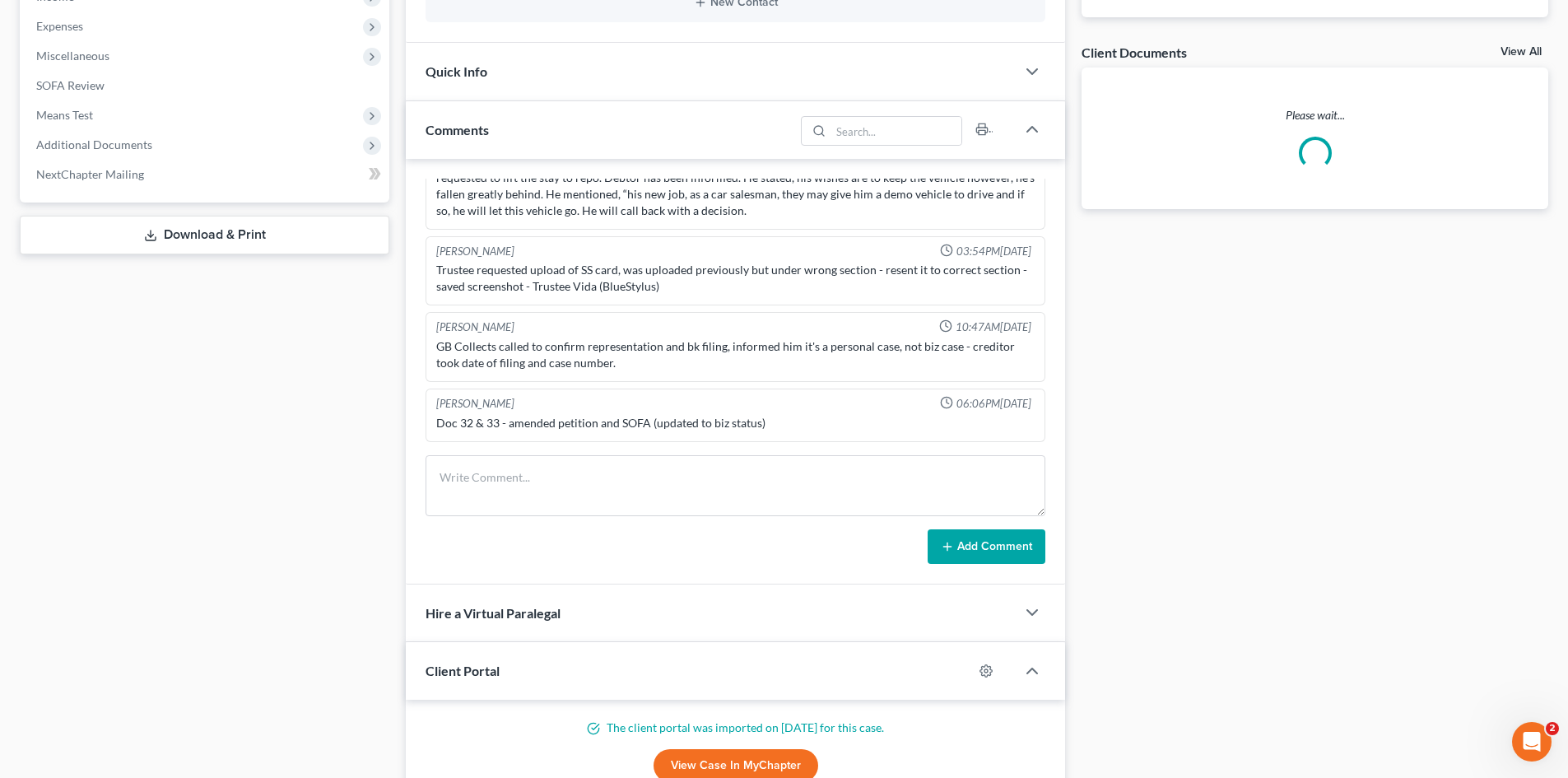
scroll to position [494, 0]
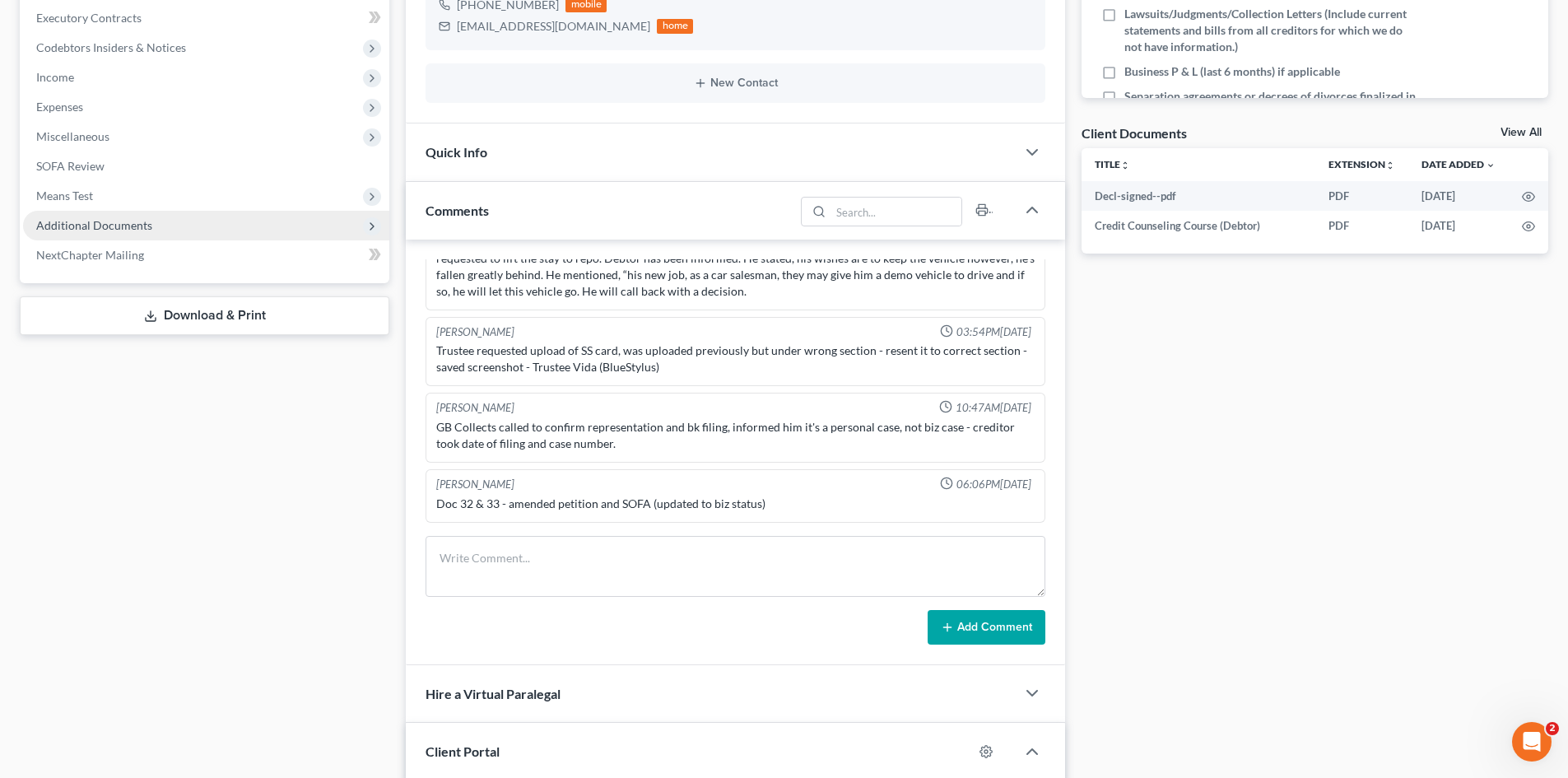
click at [176, 220] on span "Additional Documents" at bounding box center [206, 226] width 366 height 30
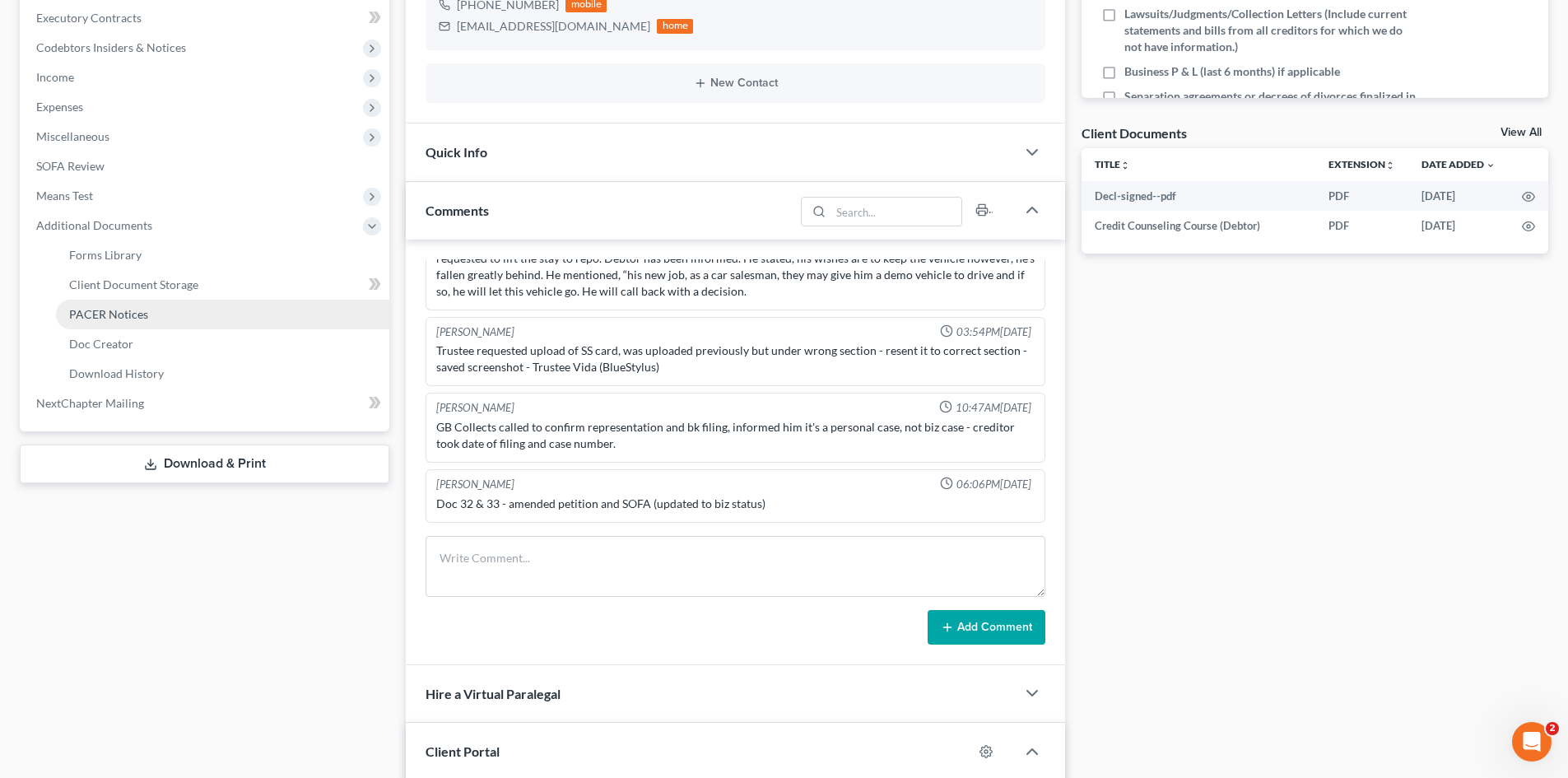
click at [196, 317] on link "PACER Notices" at bounding box center [223, 315] width 333 height 30
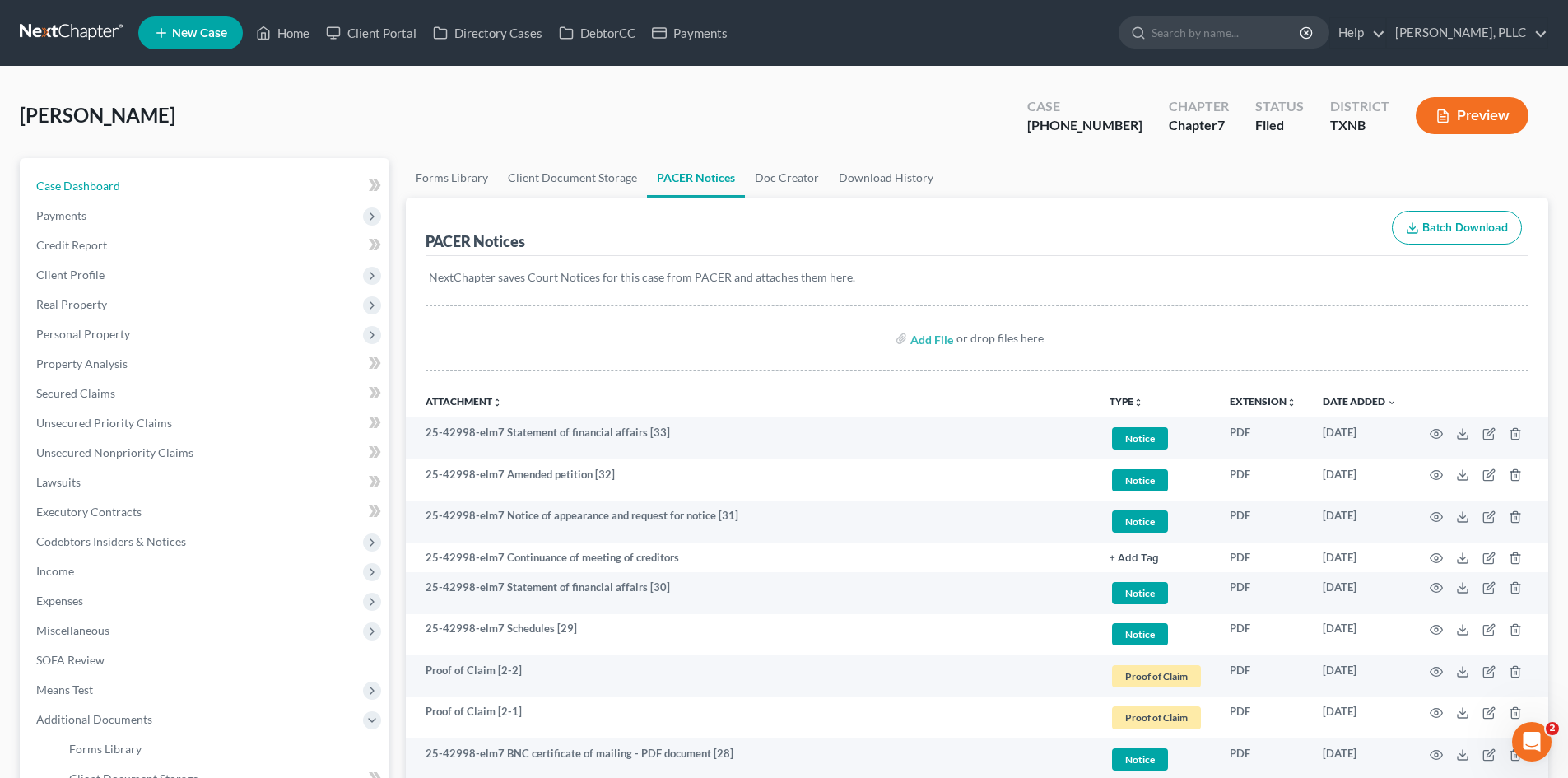
drag, startPoint x: 202, startPoint y: 179, endPoint x: 343, endPoint y: 149, distance: 144.2
click at [202, 179] on link "Case Dashboard" at bounding box center [206, 186] width 366 height 30
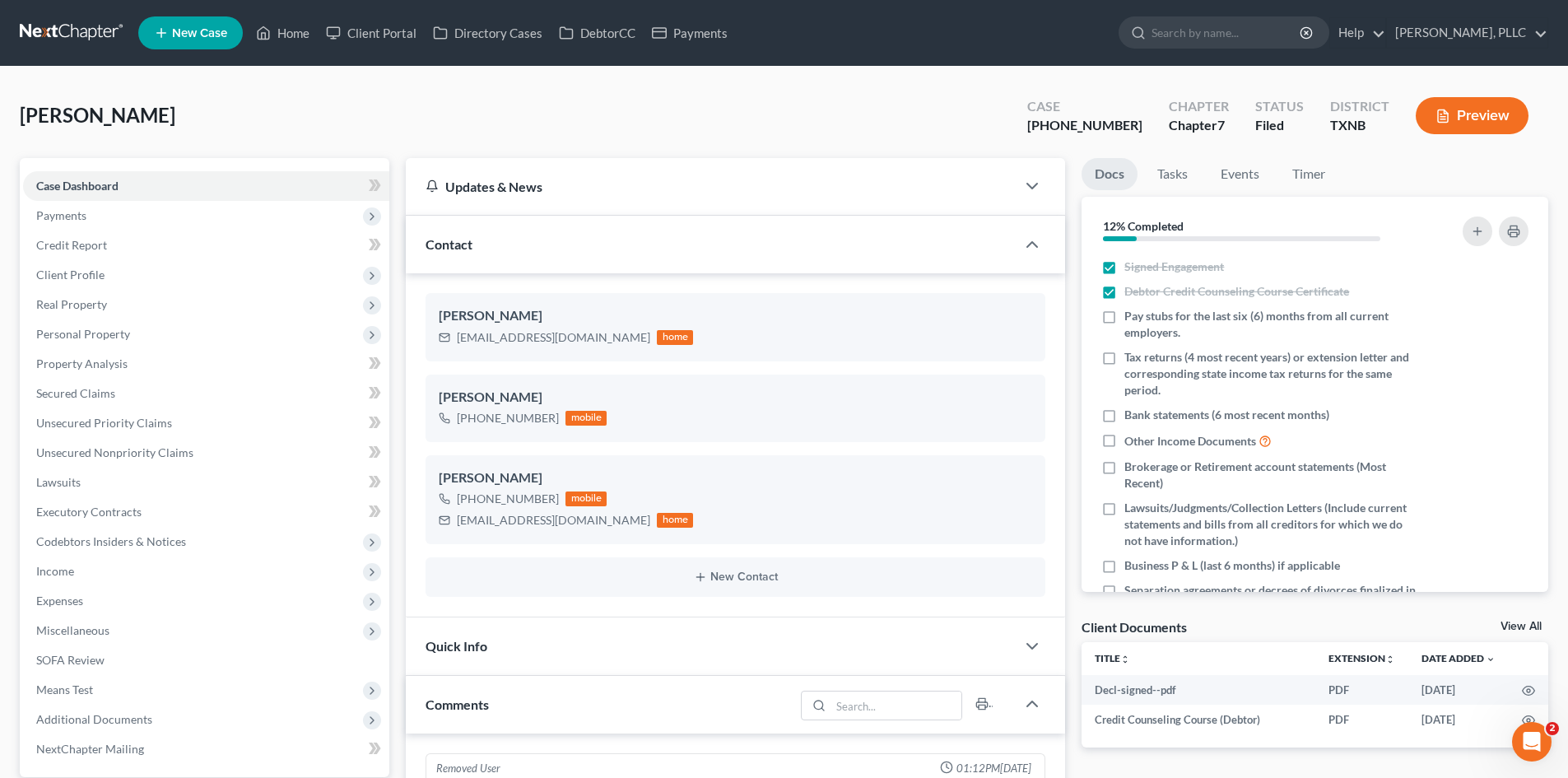
scroll to position [2394, 0]
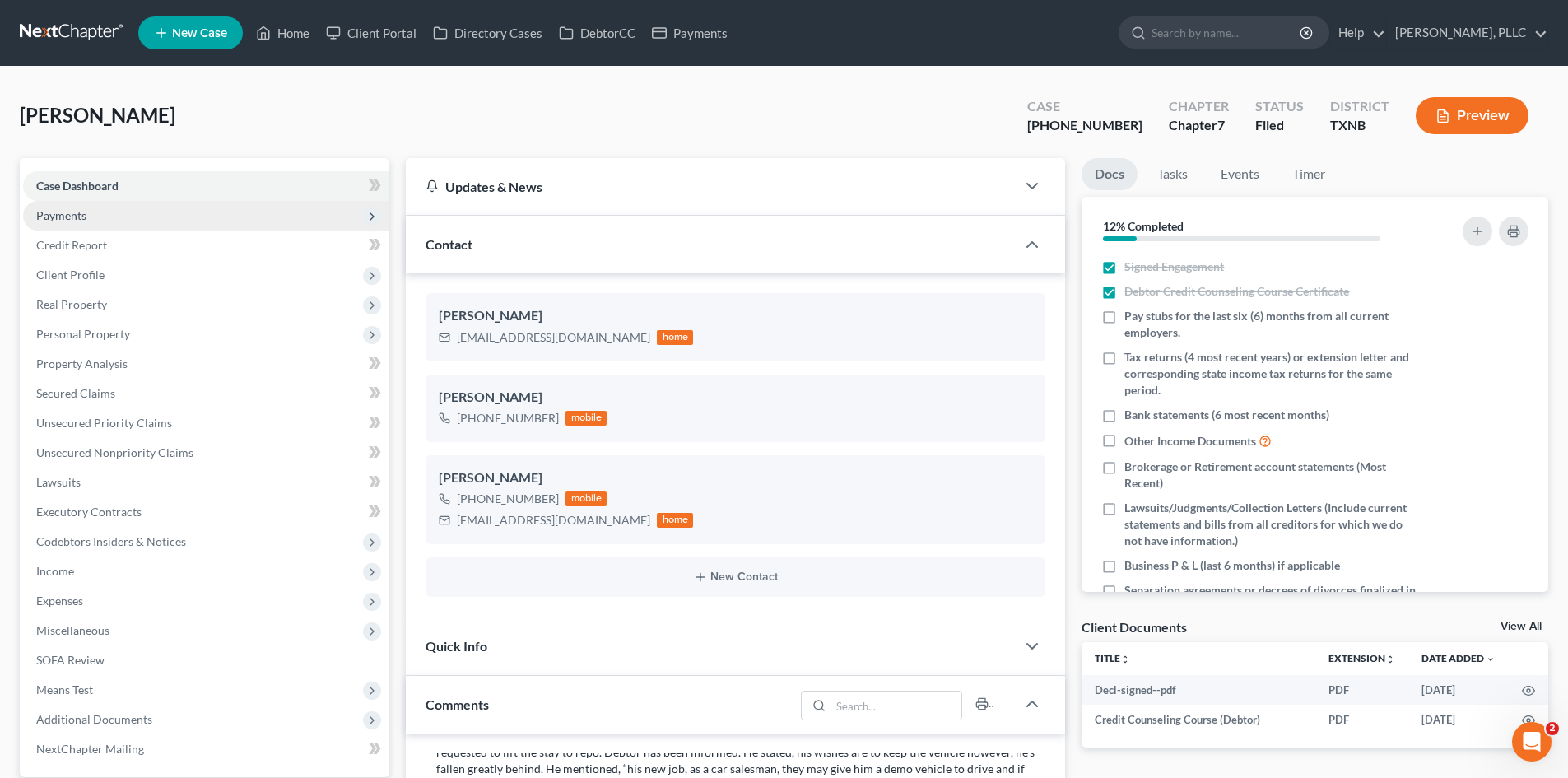
click at [116, 222] on span "Payments" at bounding box center [206, 216] width 366 height 30
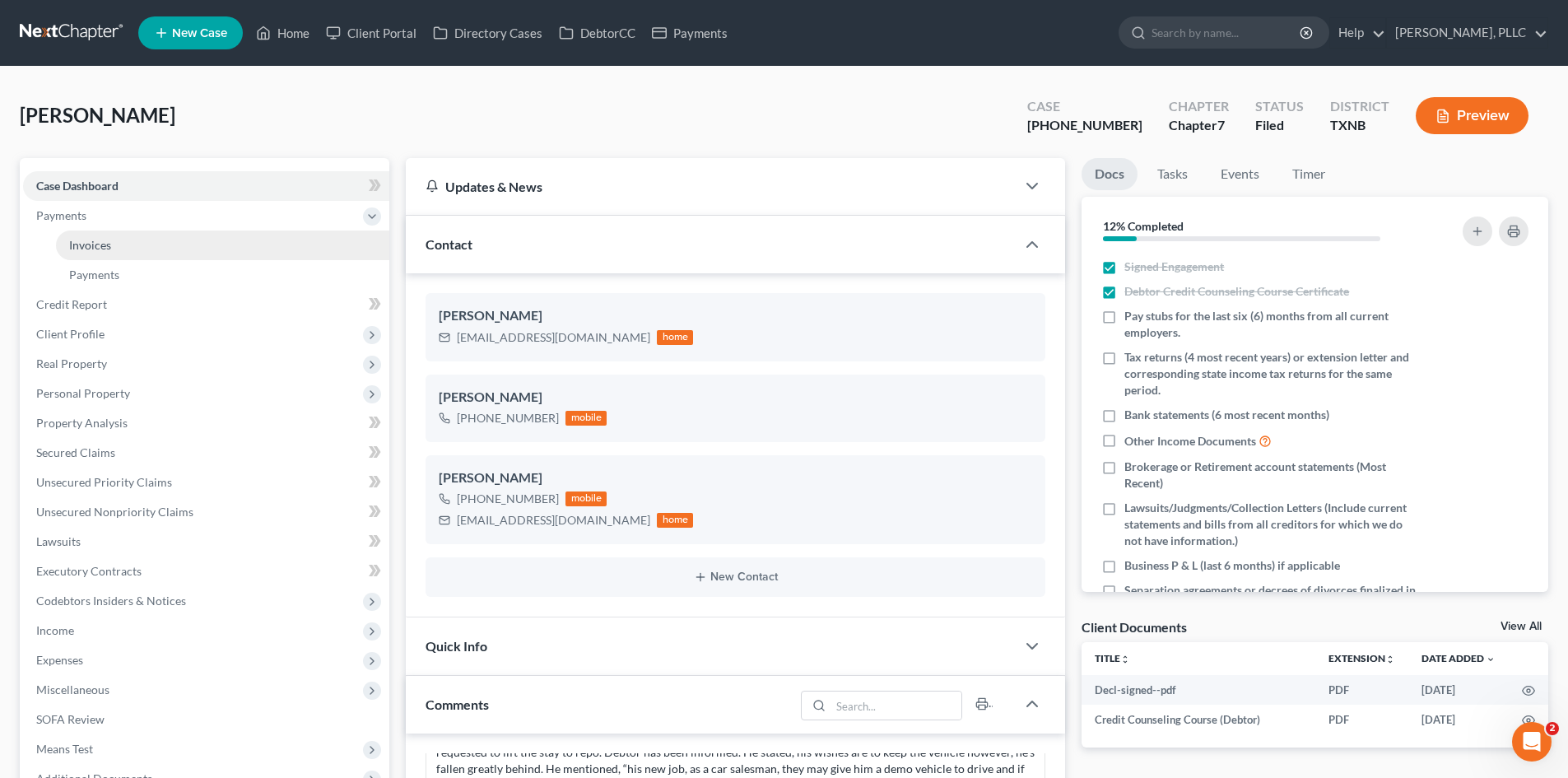
click at [195, 245] on link "Invoices" at bounding box center [223, 245] width 333 height 30
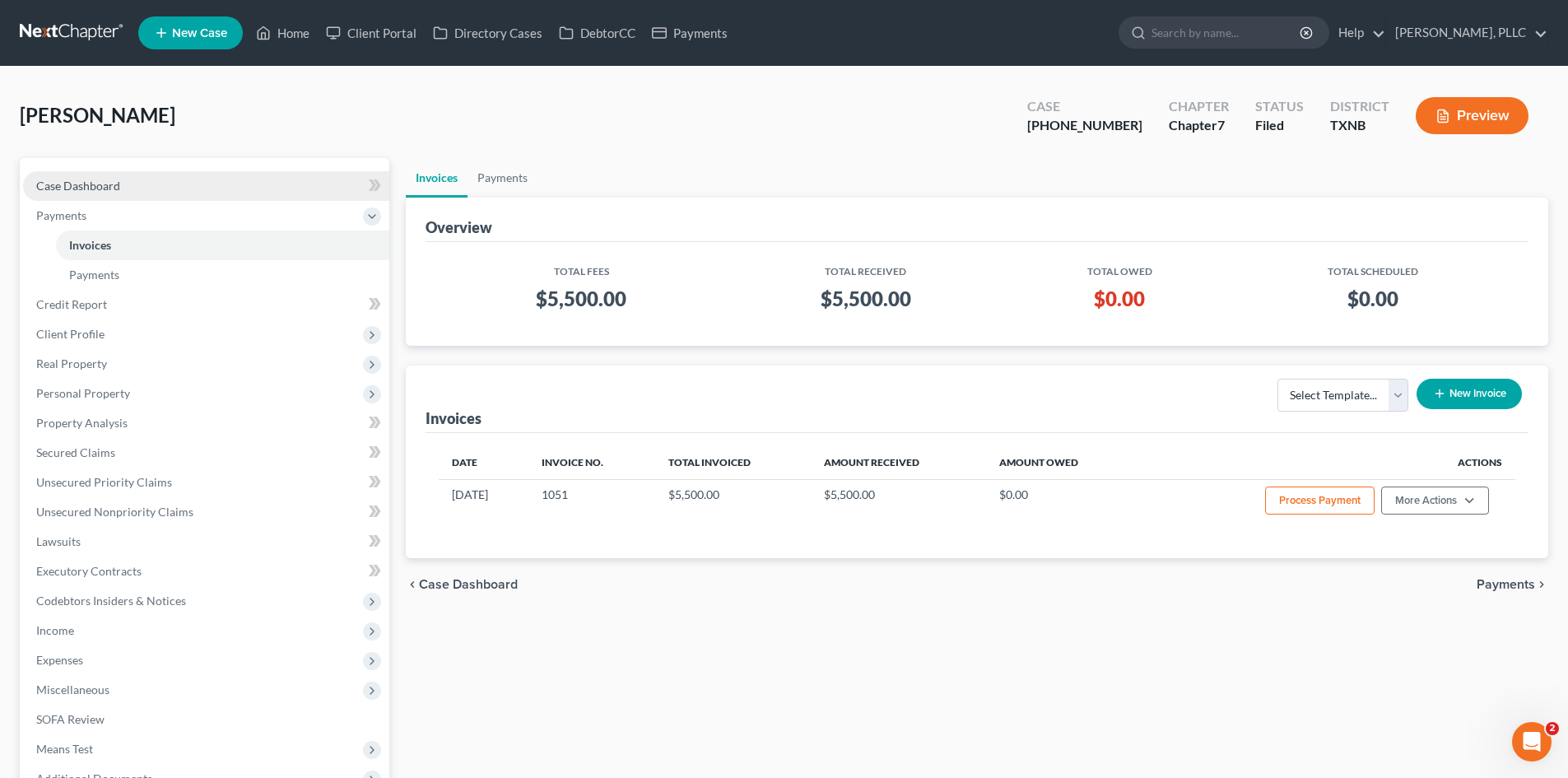
click at [154, 184] on link "Case Dashboard" at bounding box center [206, 186] width 366 height 30
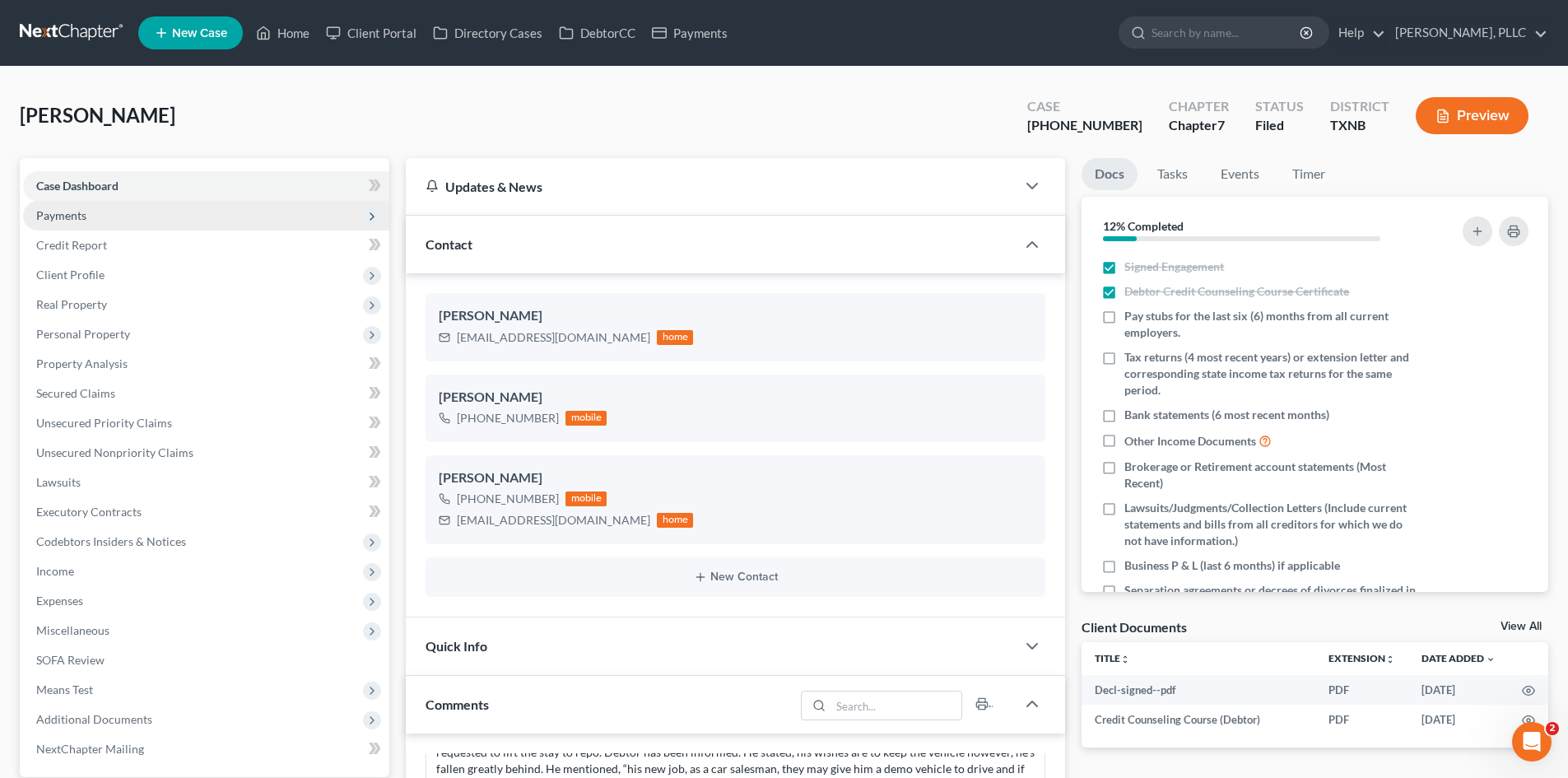
click at [90, 226] on span "Payments" at bounding box center [206, 216] width 366 height 30
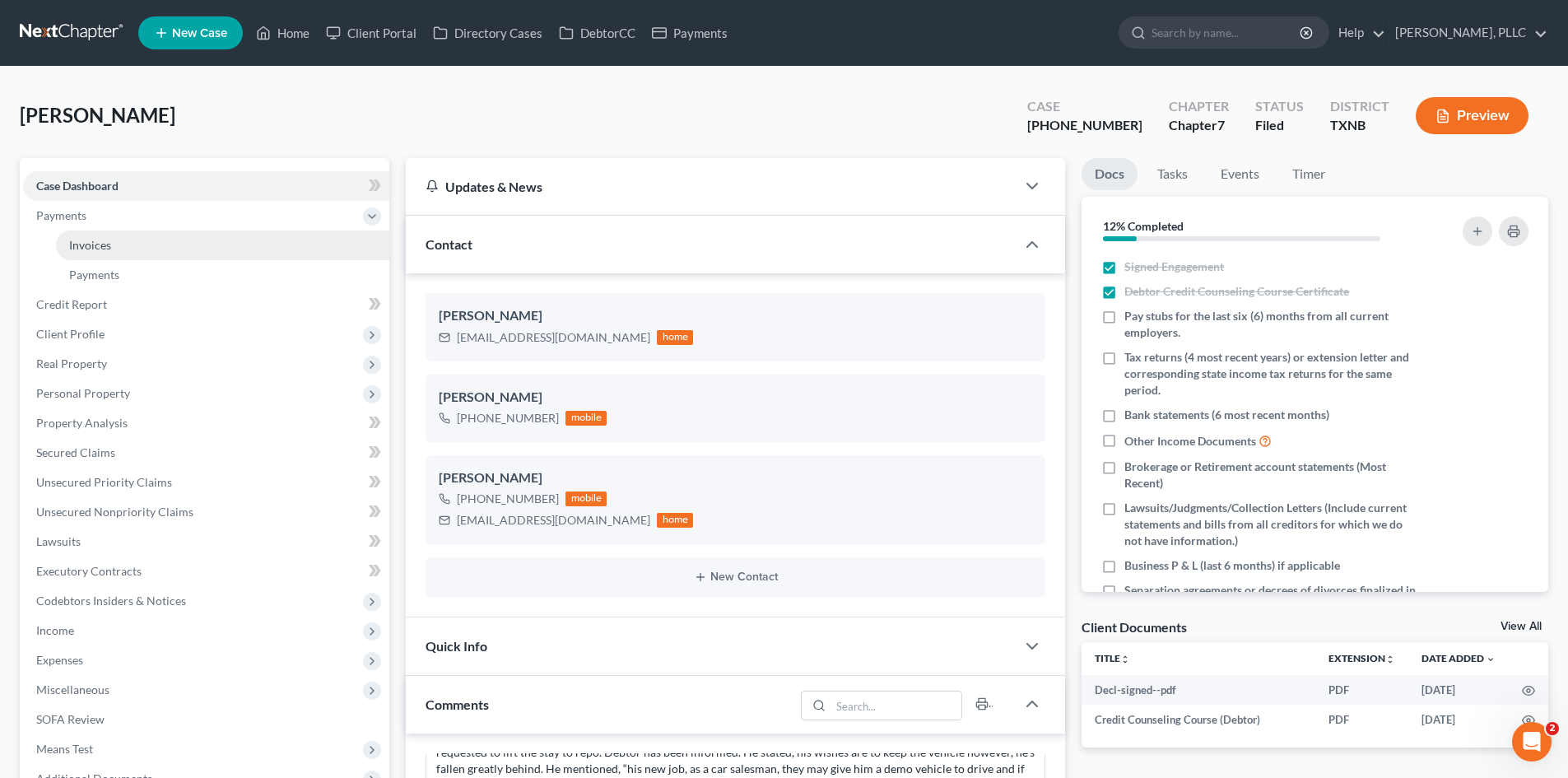
scroll to position [165, 0]
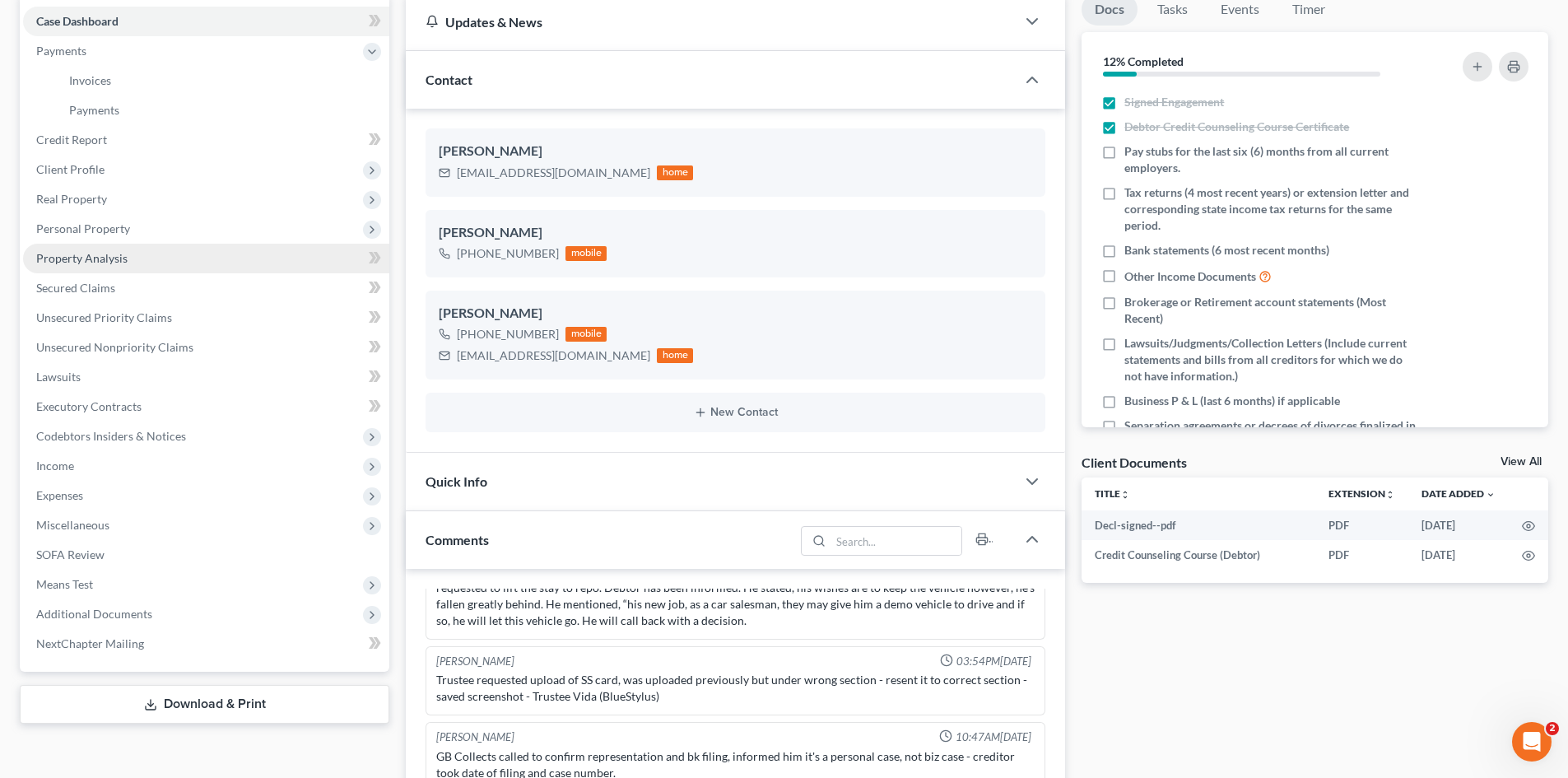
click at [169, 262] on link "Property Analysis" at bounding box center [206, 258] width 366 height 30
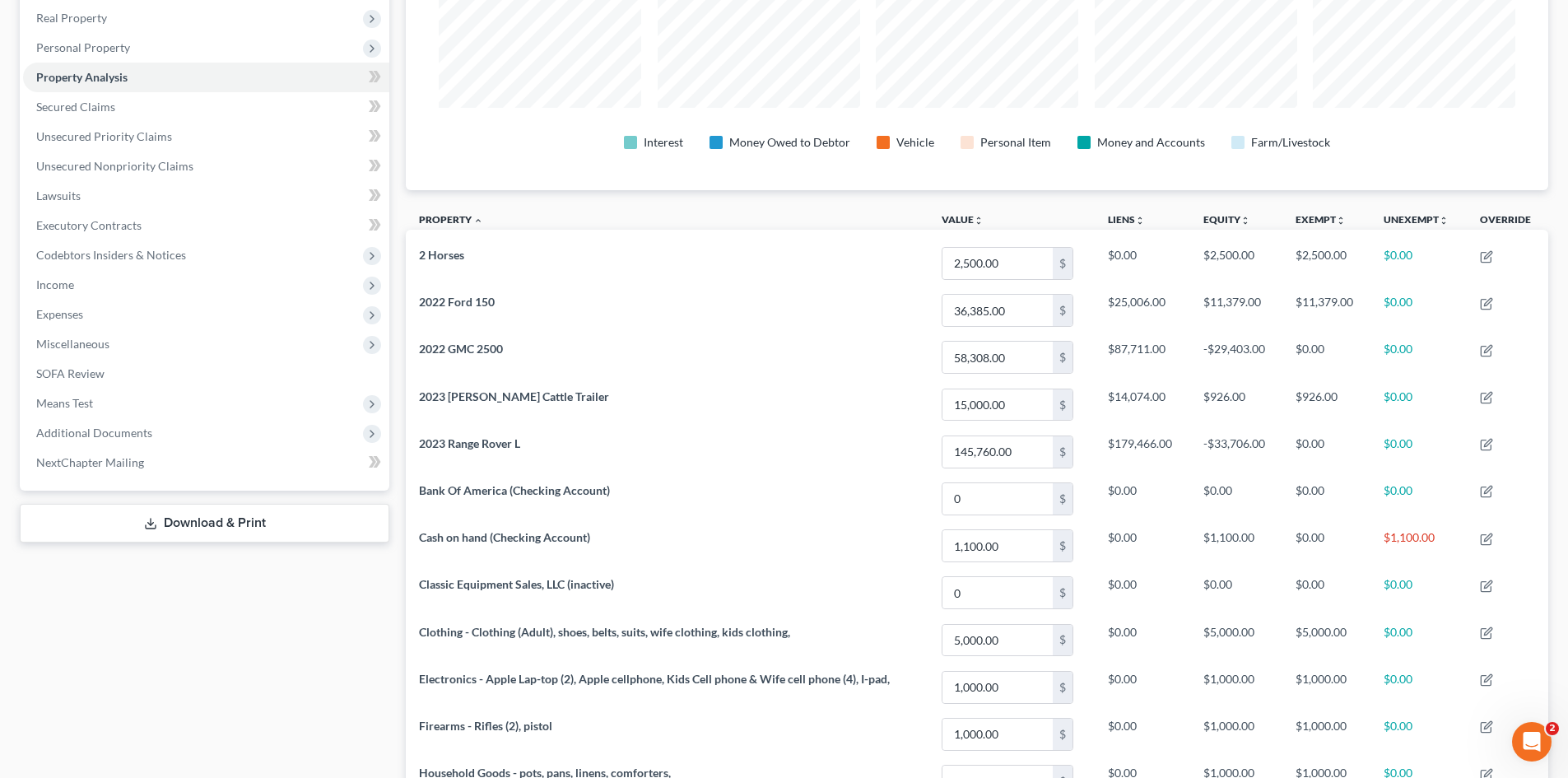
scroll to position [279, 732]
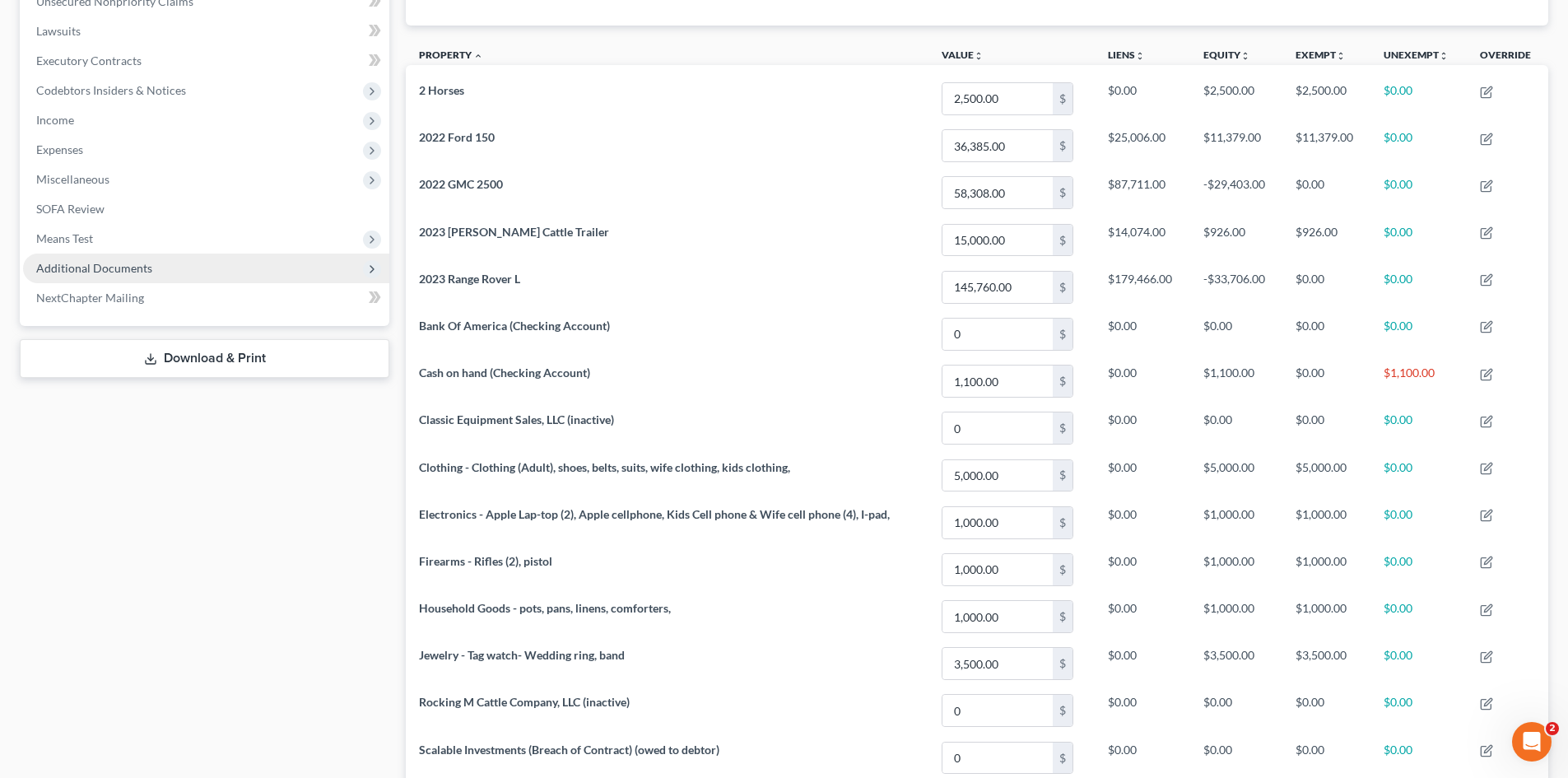
click at [179, 258] on span "Additional Documents" at bounding box center [206, 268] width 366 height 30
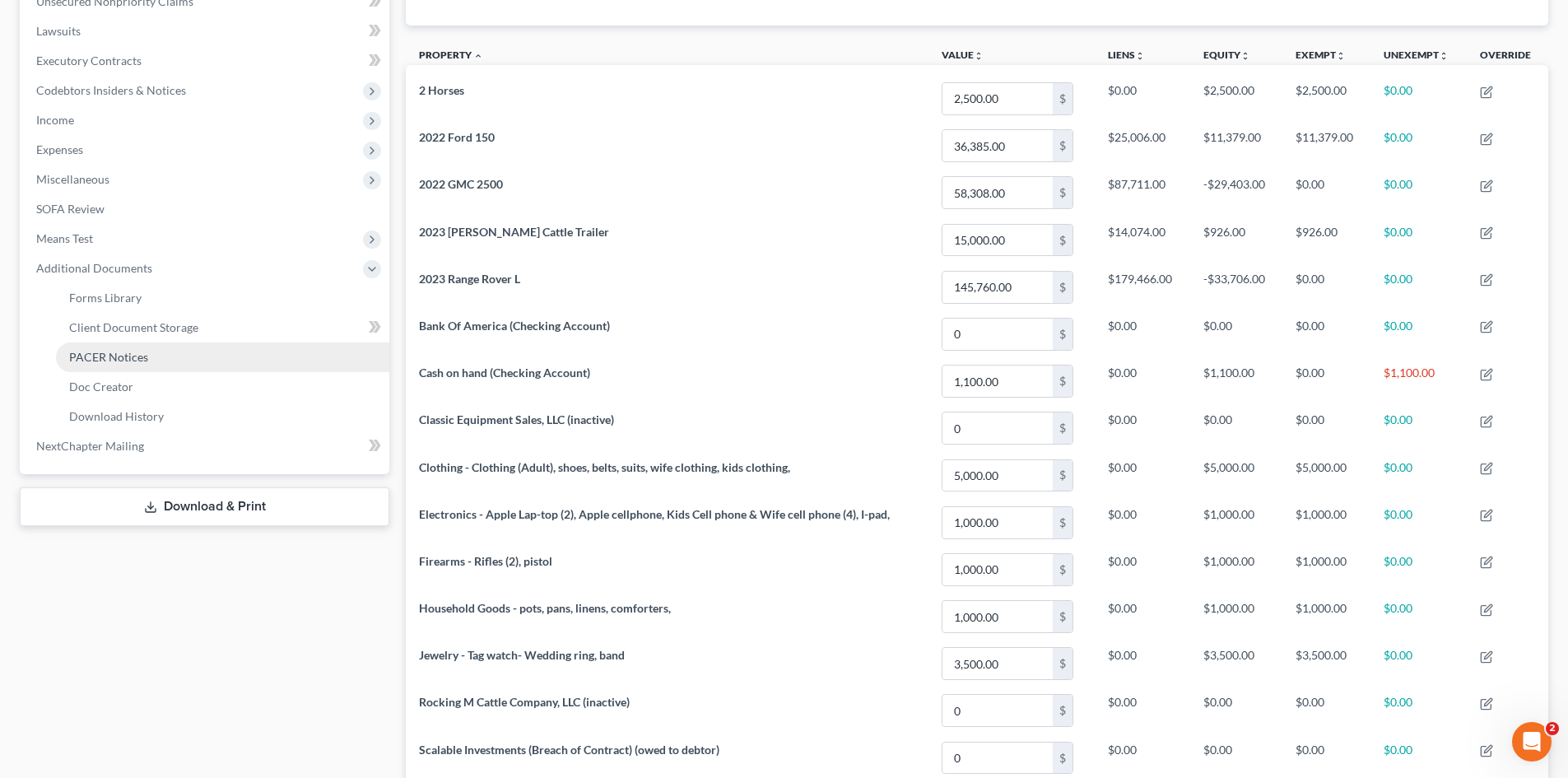
click at [157, 352] on link "PACER Notices" at bounding box center [223, 357] width 333 height 30
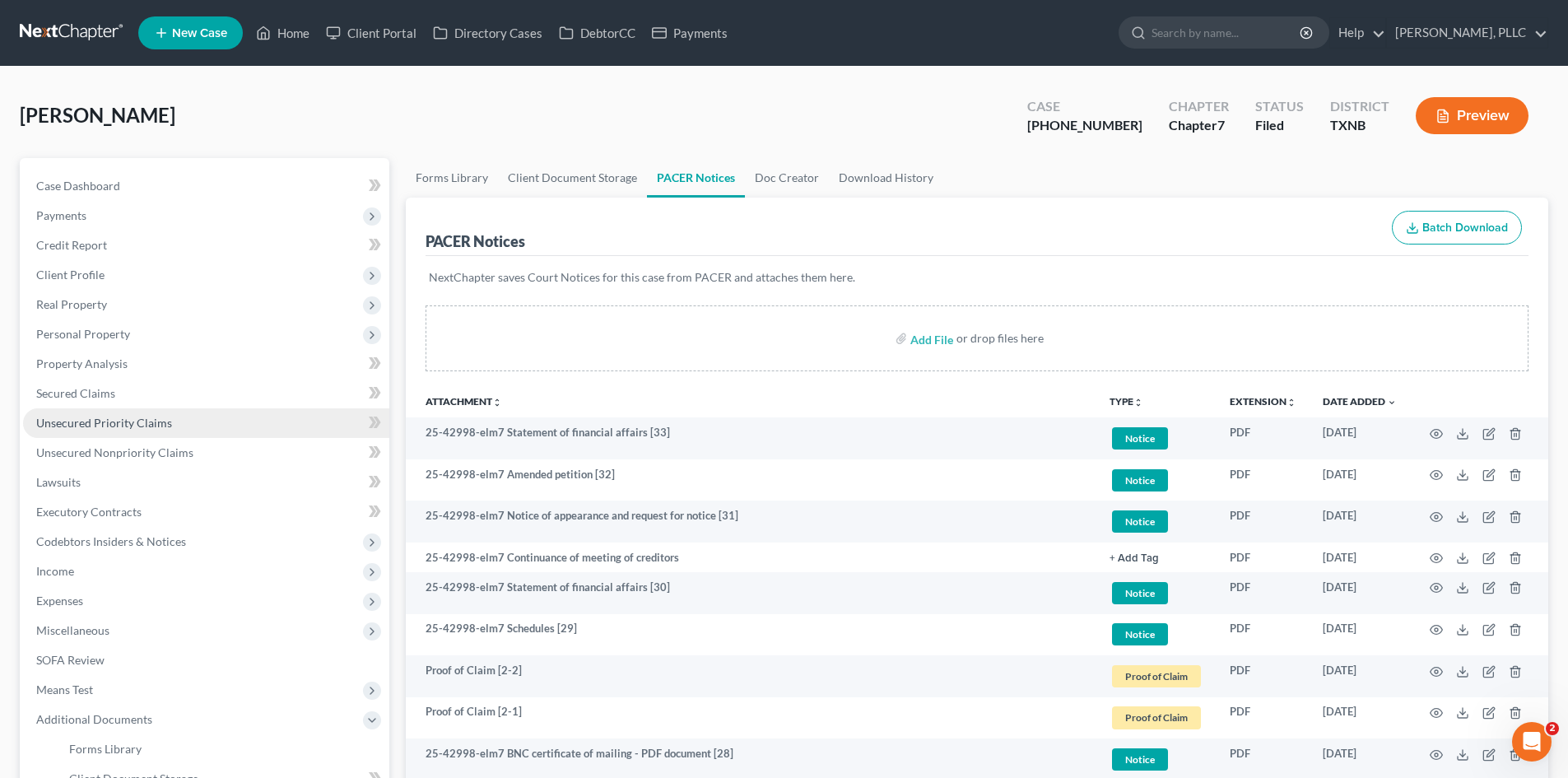
click at [127, 421] on span "Unsecured Priority Claims" at bounding box center [104, 422] width 136 height 14
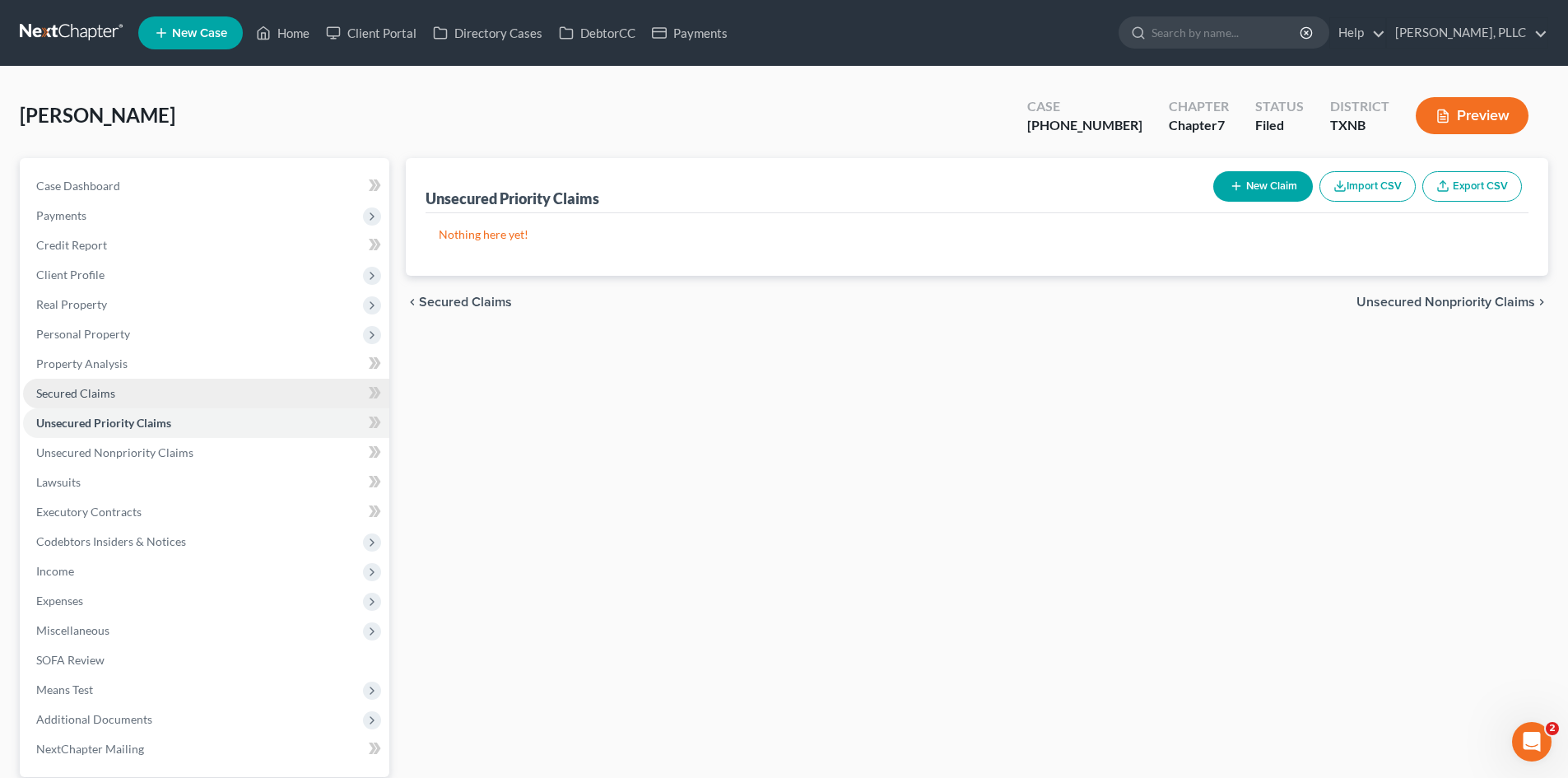
click at [127, 400] on link "Secured Claims" at bounding box center [206, 393] width 366 height 30
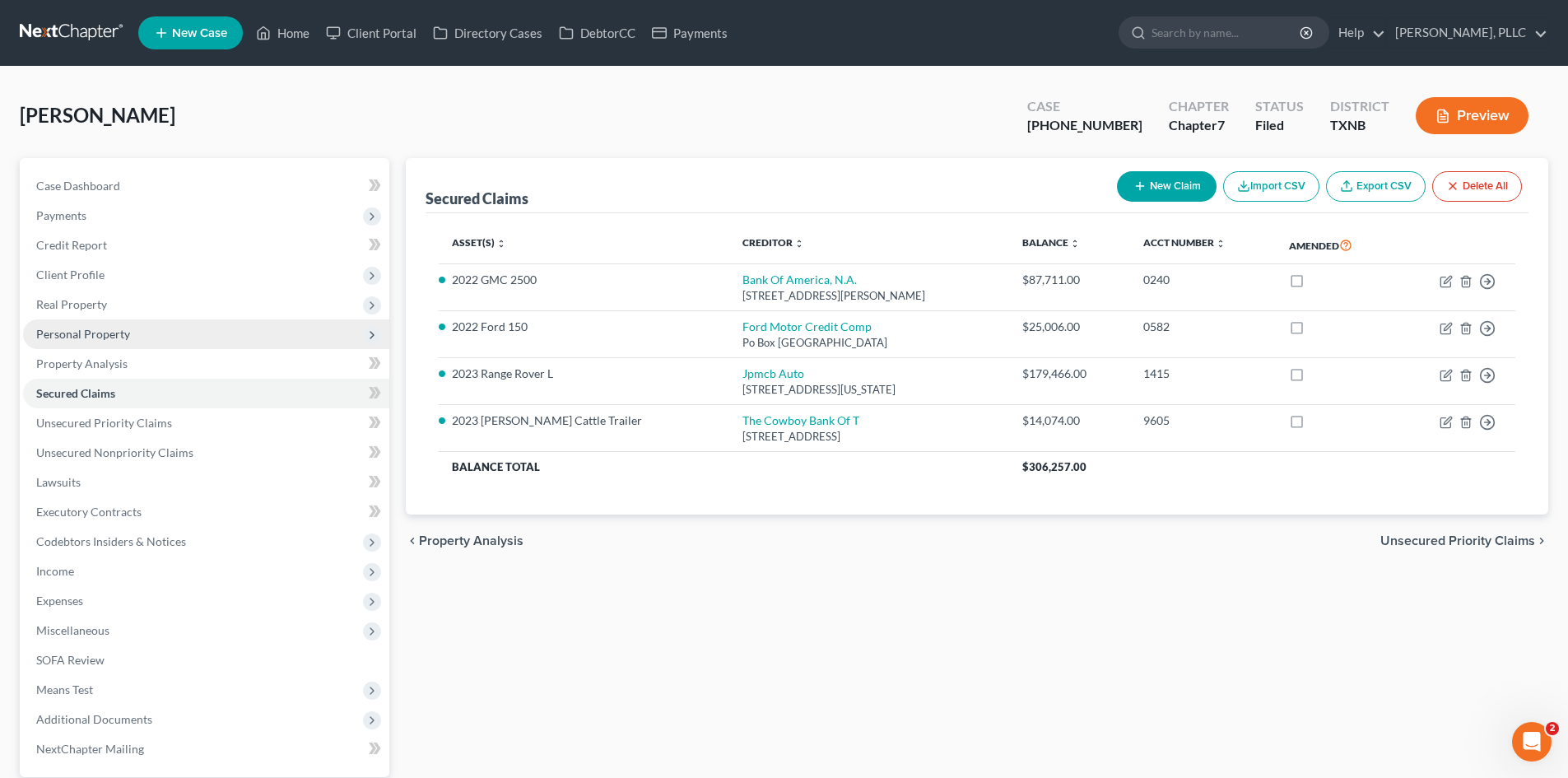
click at [102, 347] on span "Personal Property" at bounding box center [206, 334] width 366 height 30
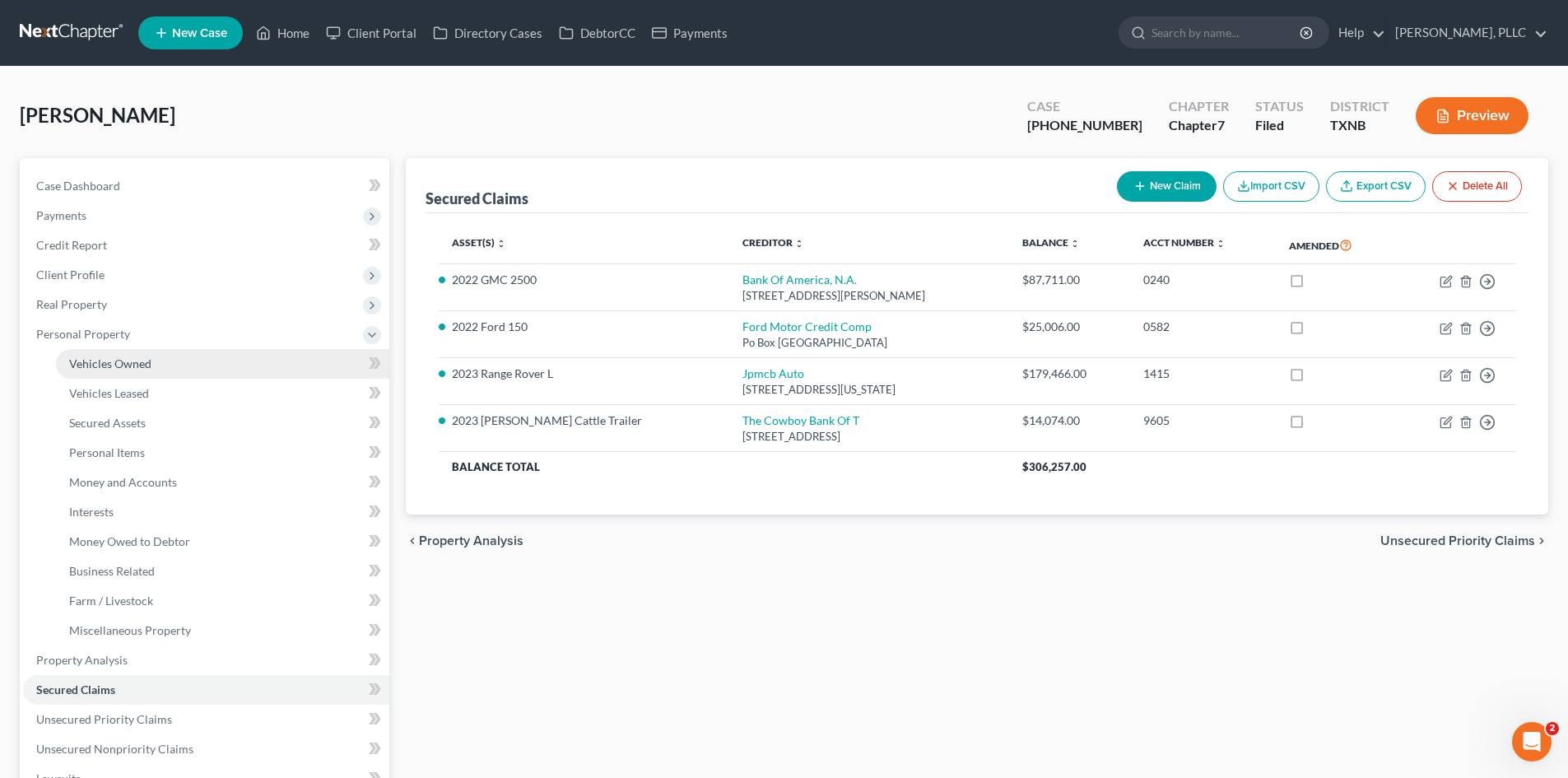
click at [116, 357] on span "Vehicles Owned" at bounding box center [110, 363] width 82 height 14
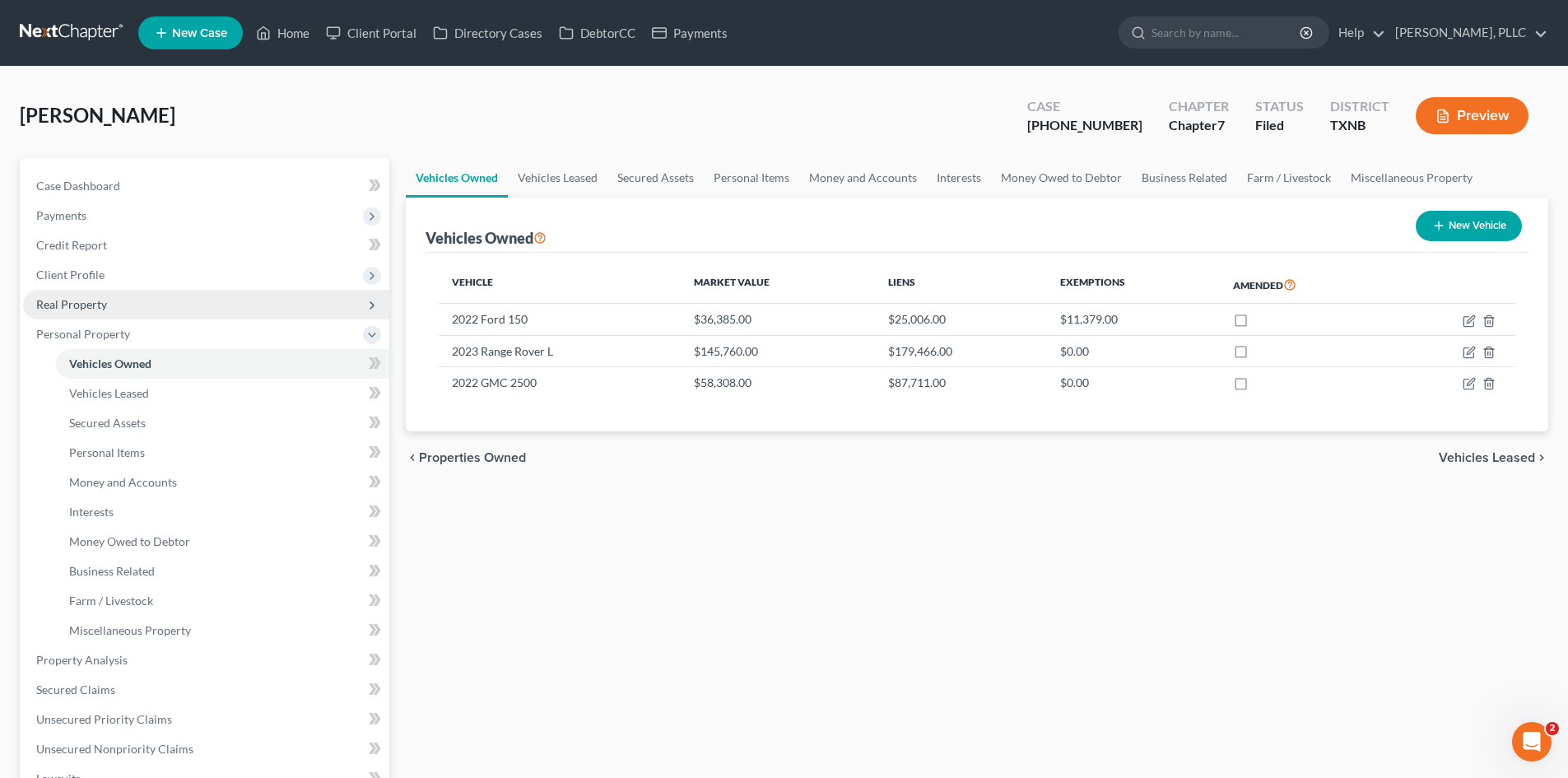
click at [89, 315] on span "Real Property" at bounding box center [206, 304] width 366 height 30
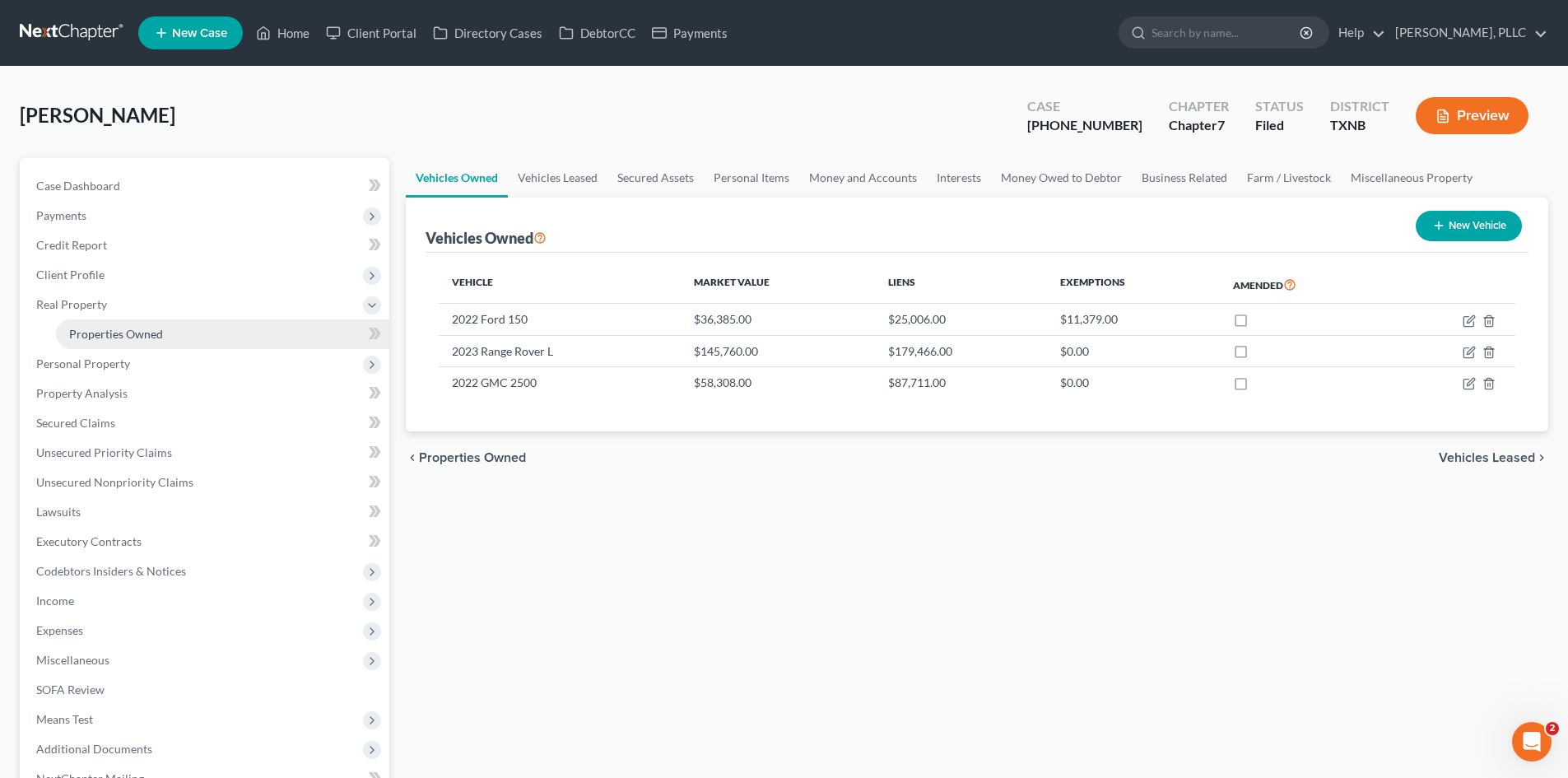
click at [101, 330] on span "Properties Owned" at bounding box center [116, 333] width 93 height 14
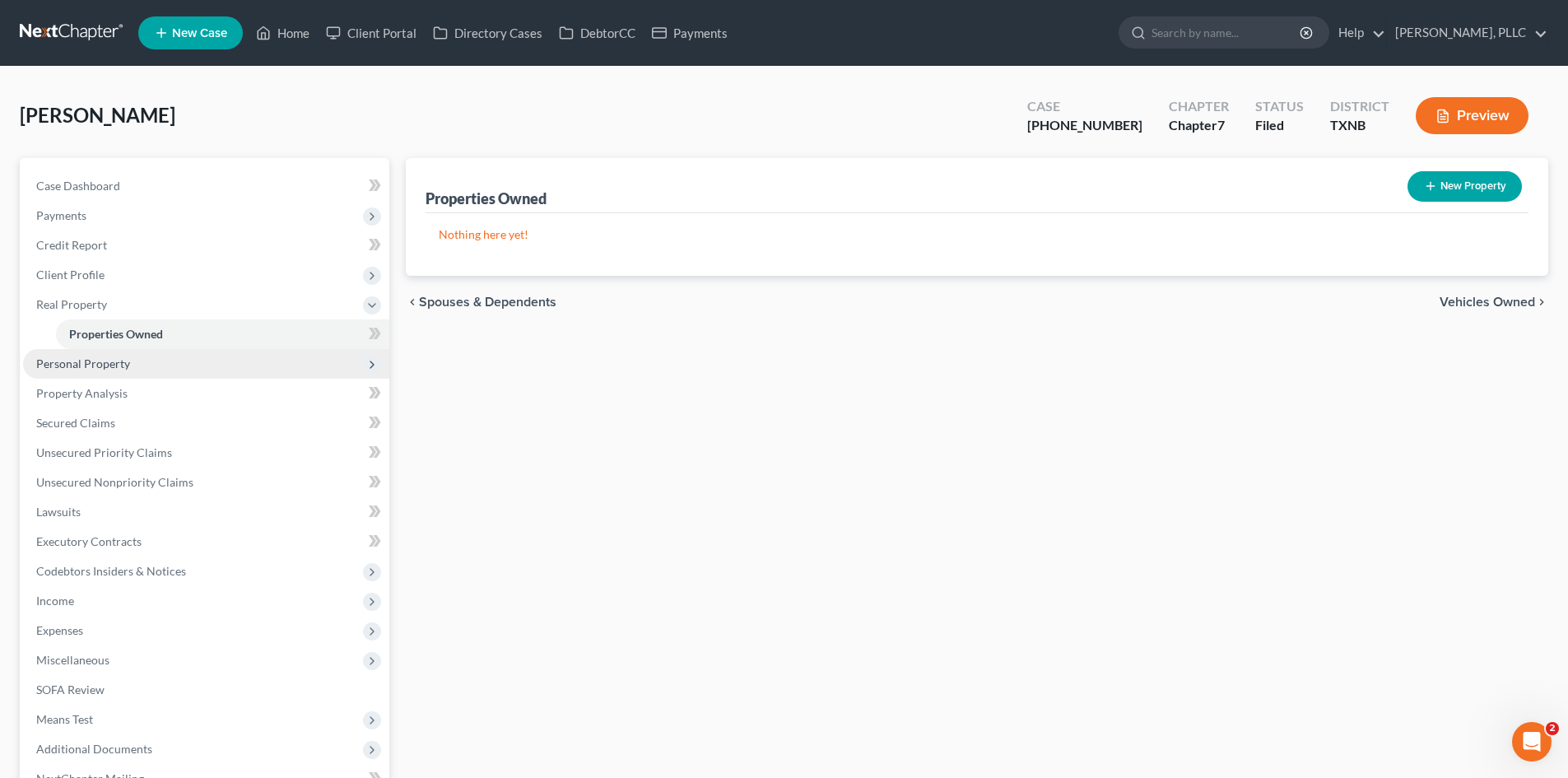
click at [123, 362] on span "Personal Property" at bounding box center [82, 363] width 93 height 14
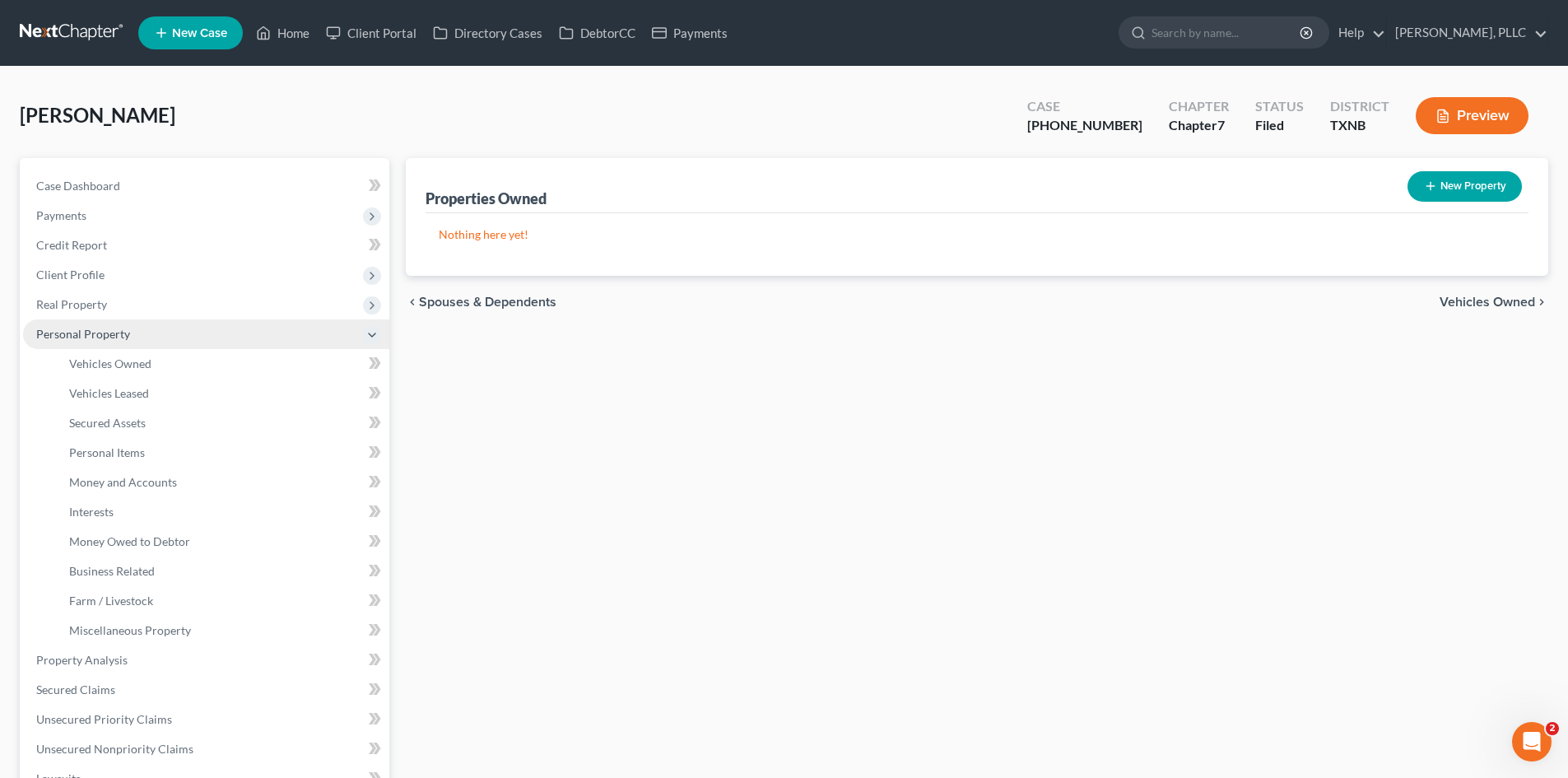
click at [117, 341] on span "Personal Property" at bounding box center [206, 334] width 366 height 30
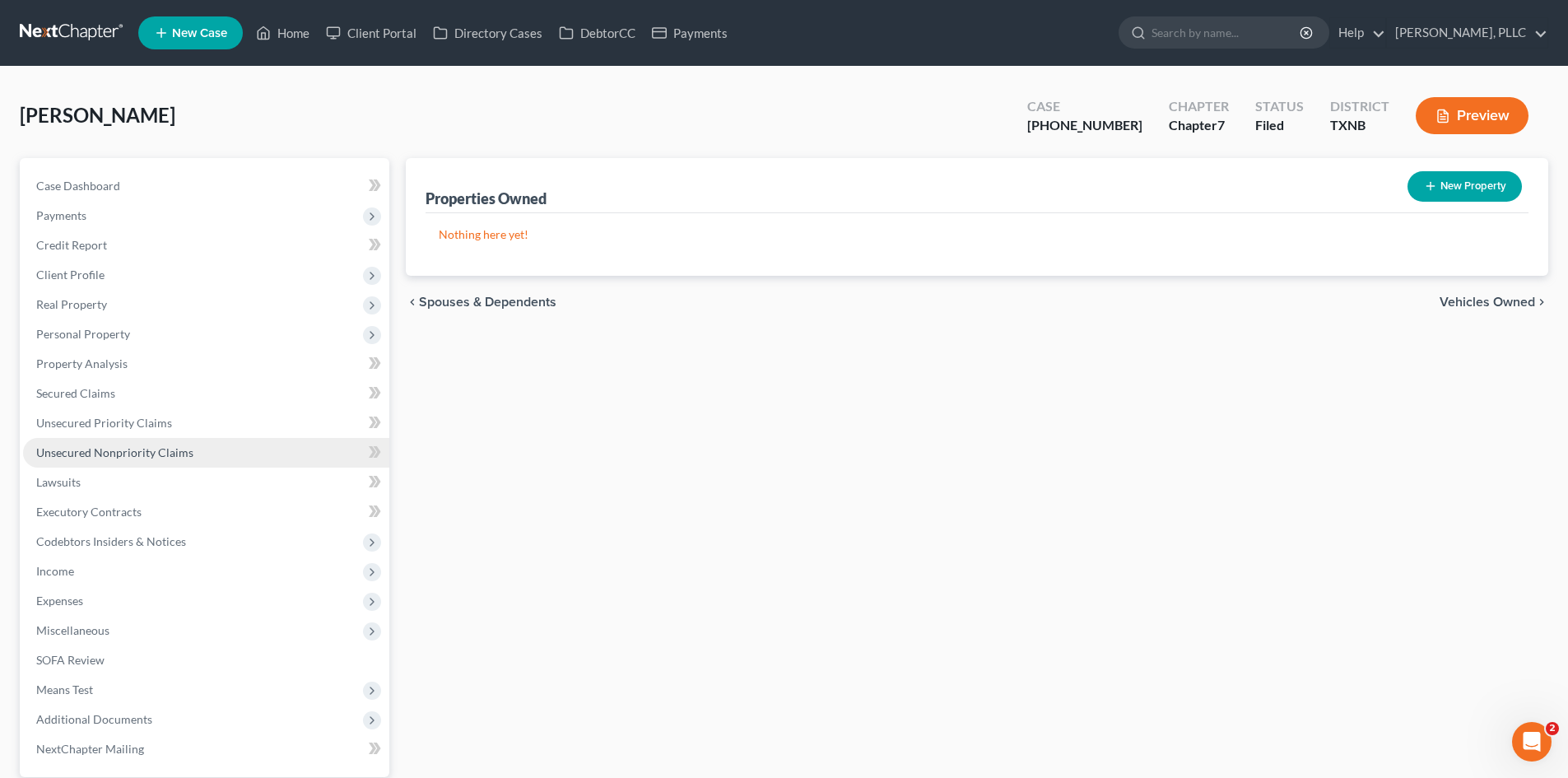
click at [220, 440] on link "Unsecured Nonpriority Claims" at bounding box center [206, 452] width 366 height 30
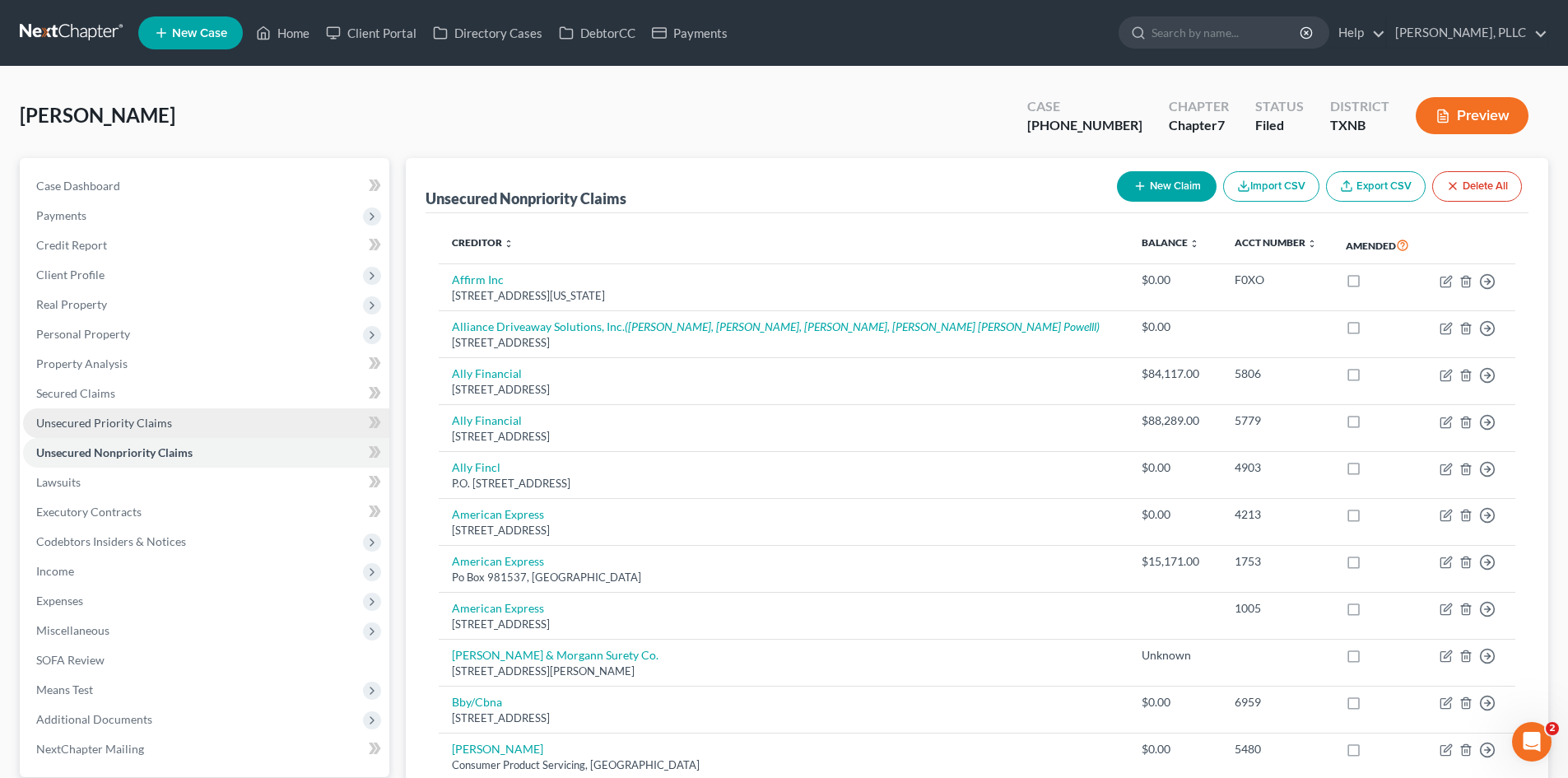
click at [84, 417] on span "Unsecured Priority Claims" at bounding box center [104, 422] width 136 height 14
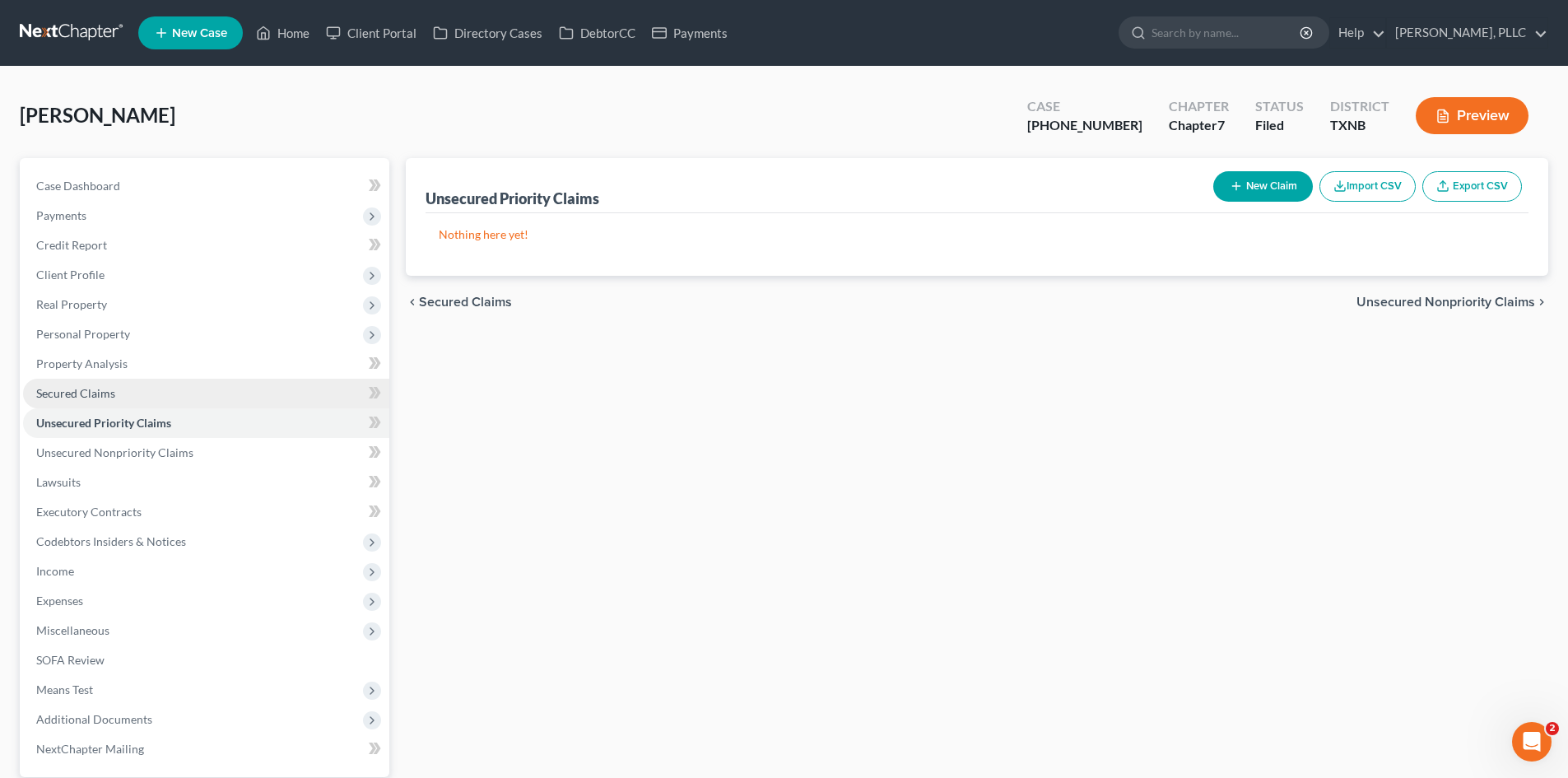
click at [265, 394] on link "Secured Claims" at bounding box center [206, 393] width 366 height 30
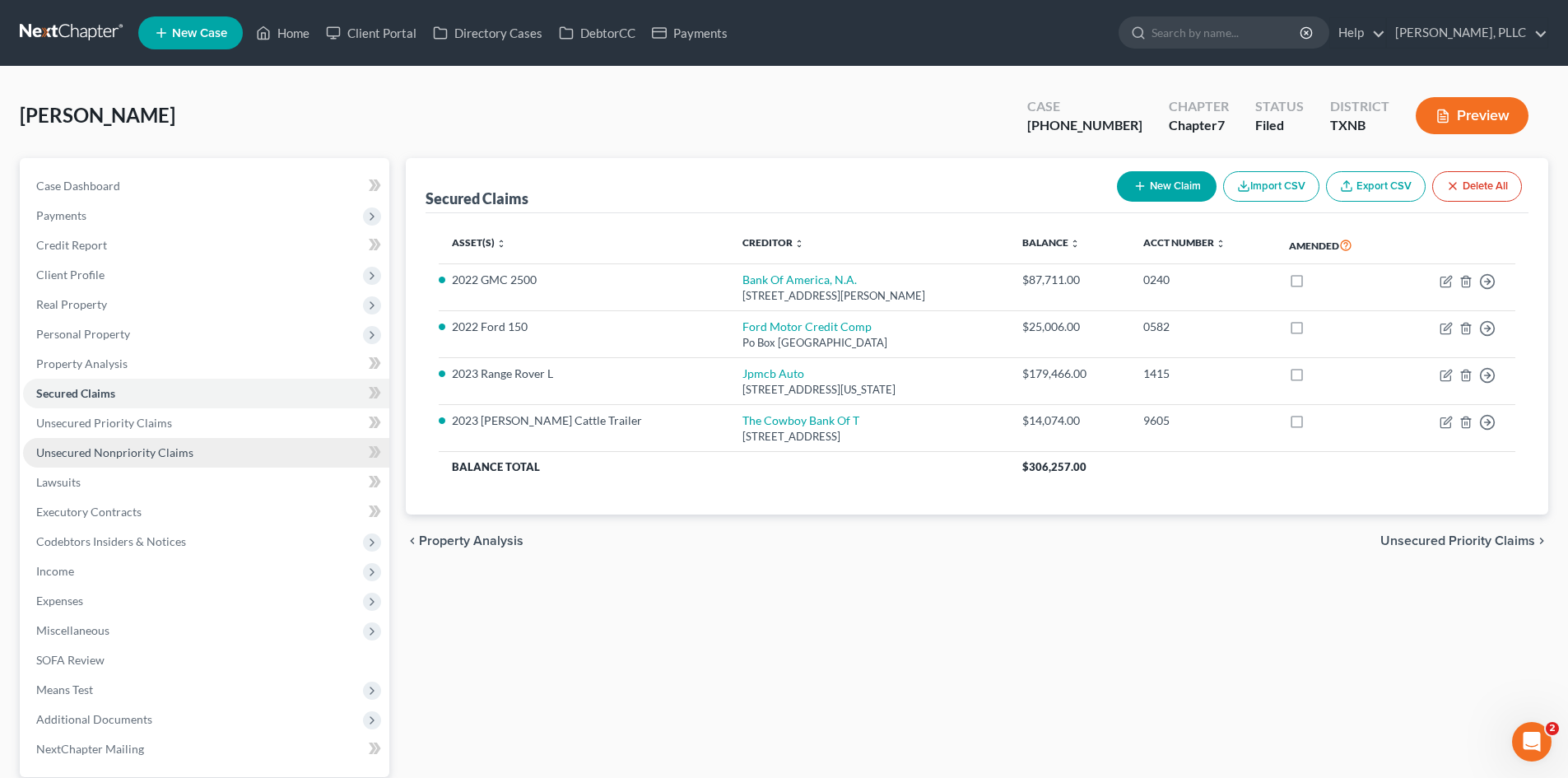
click at [152, 438] on link "Unsecured Nonpriority Claims" at bounding box center [206, 452] width 366 height 30
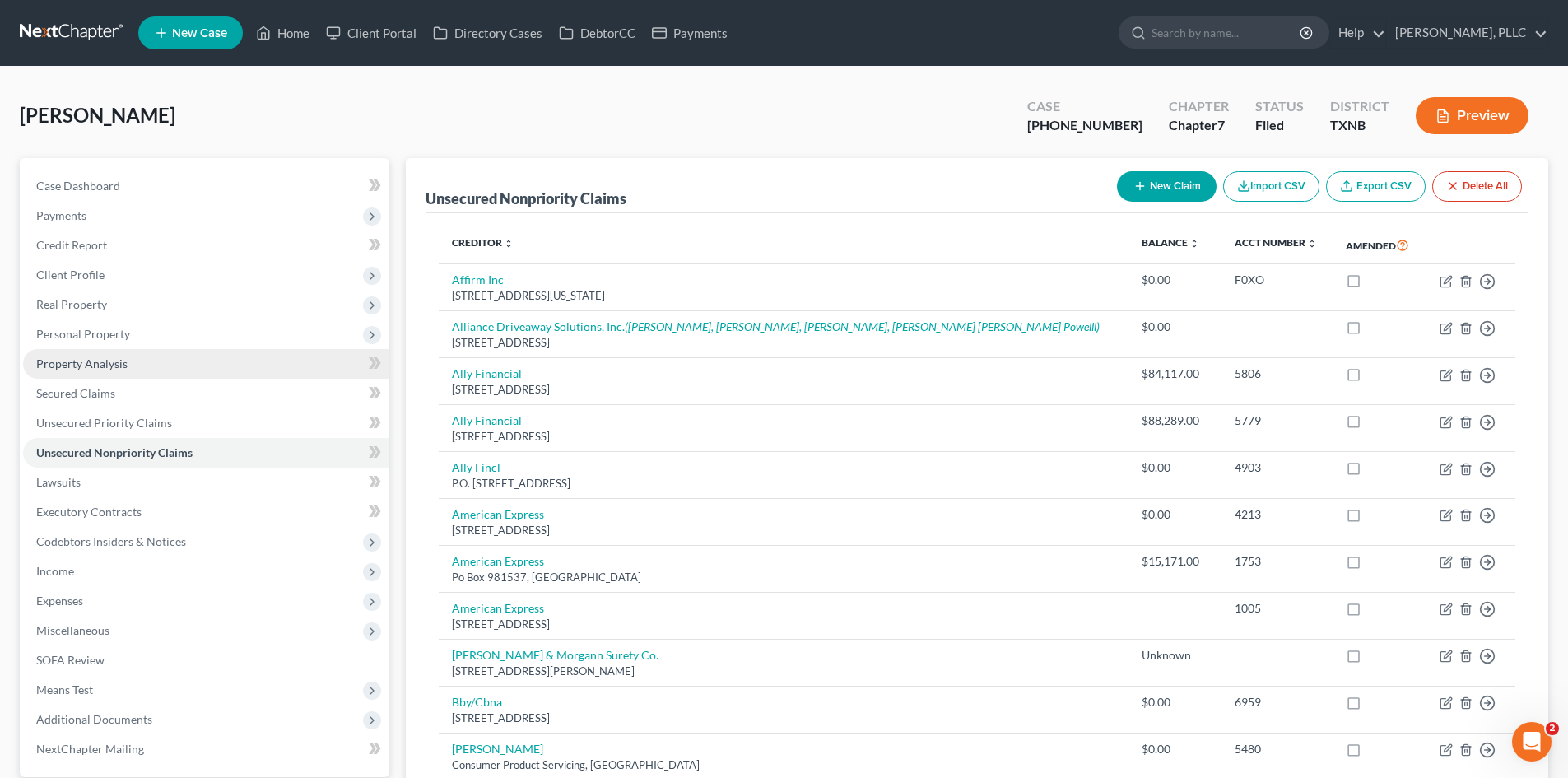
click at [129, 366] on link "Property Analysis" at bounding box center [206, 364] width 366 height 30
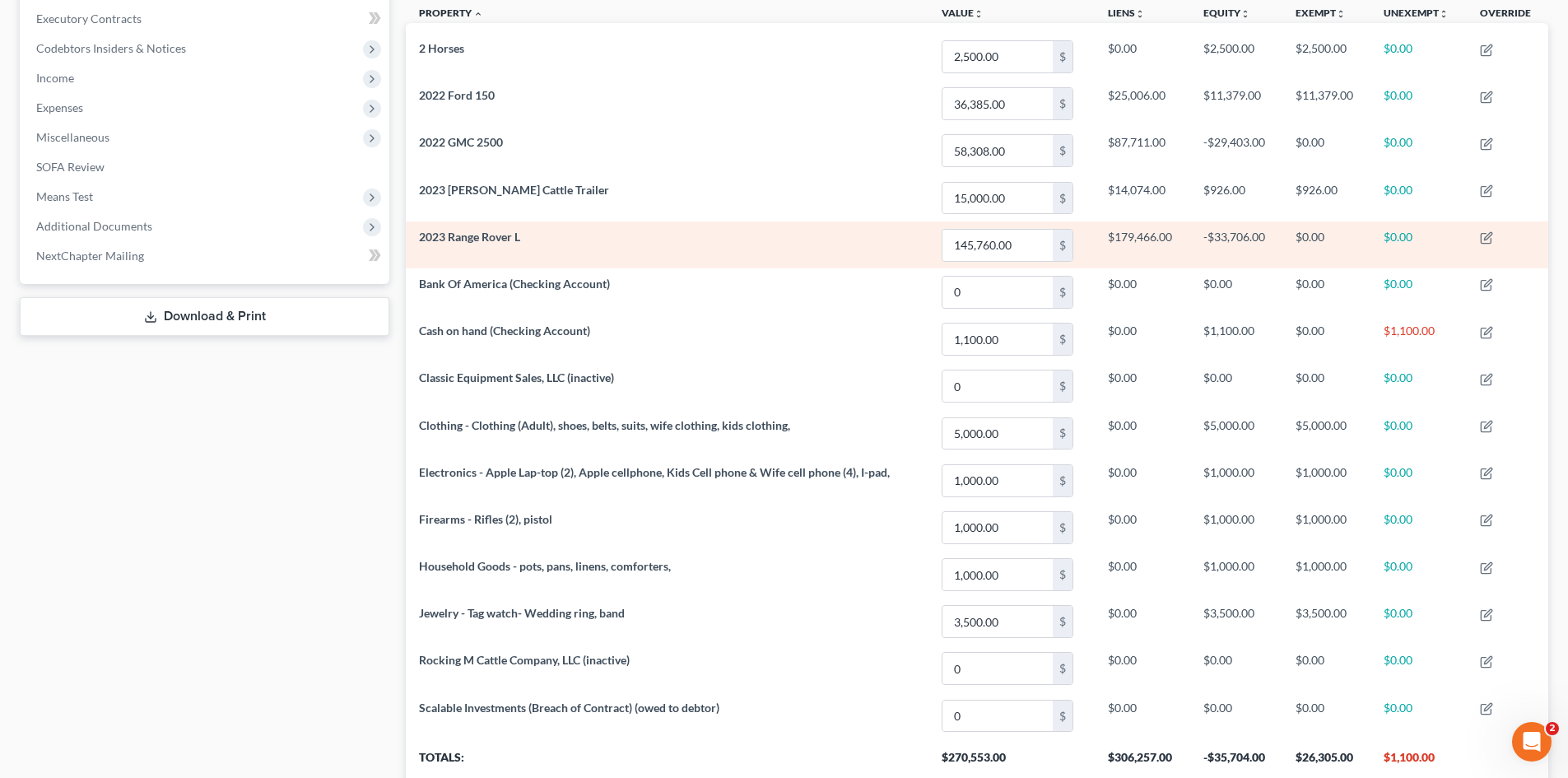
scroll to position [247, 0]
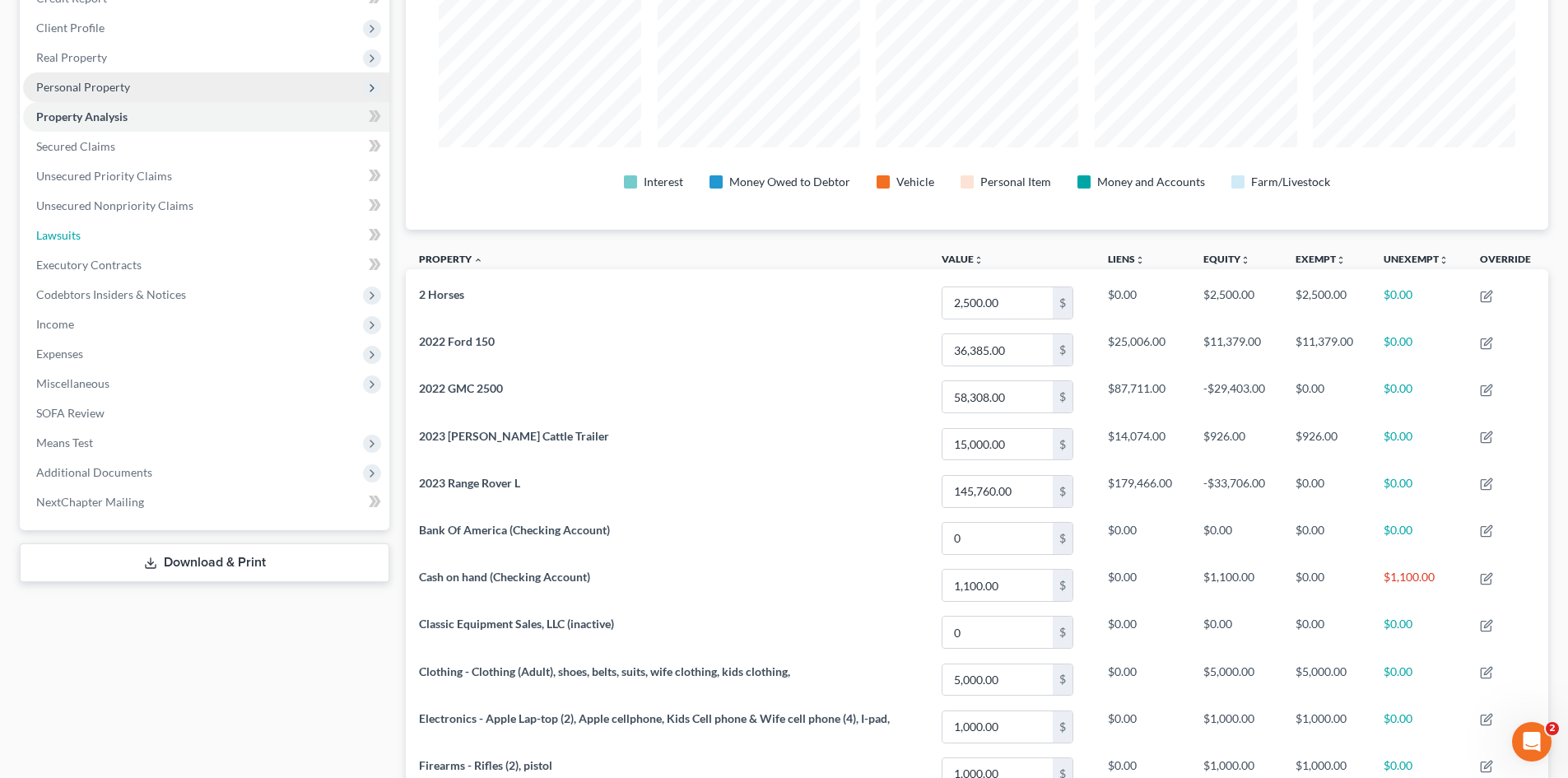
click at [134, 235] on link "Lawsuits" at bounding box center [206, 235] width 366 height 30
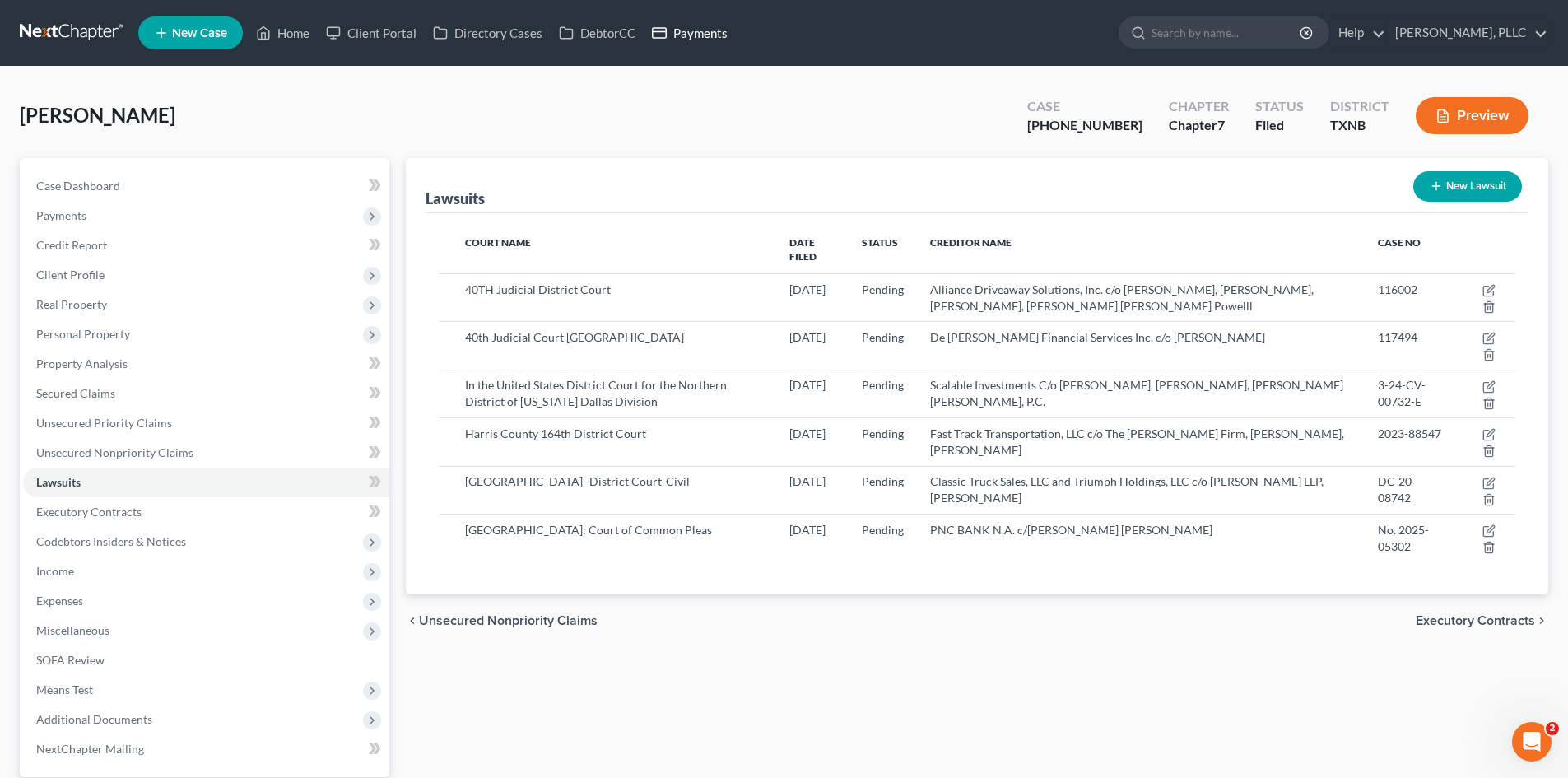
click at [674, 38] on link "Payments" at bounding box center [690, 33] width 93 height 30
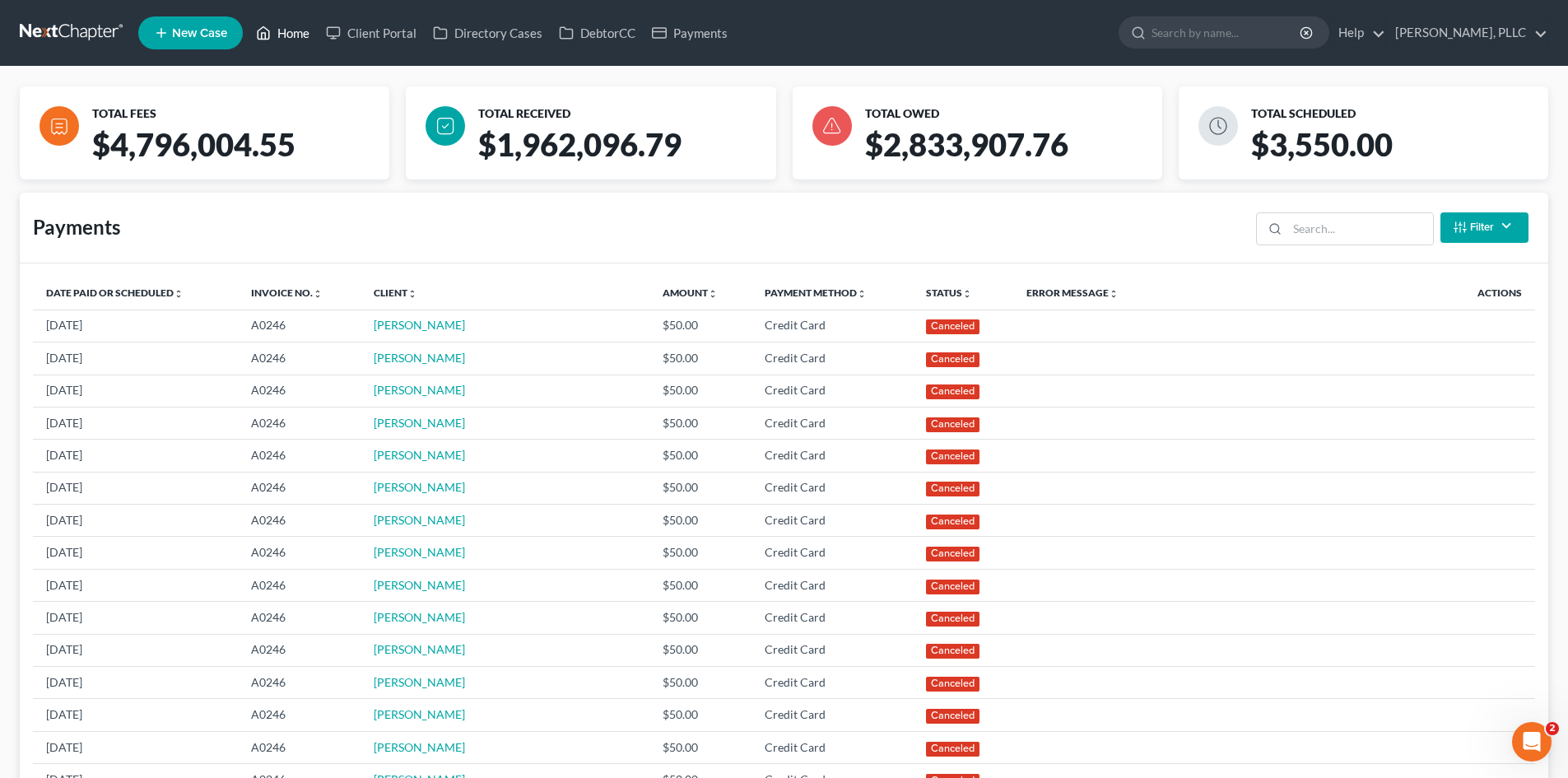
click at [287, 41] on link "Home" at bounding box center [283, 33] width 70 height 30
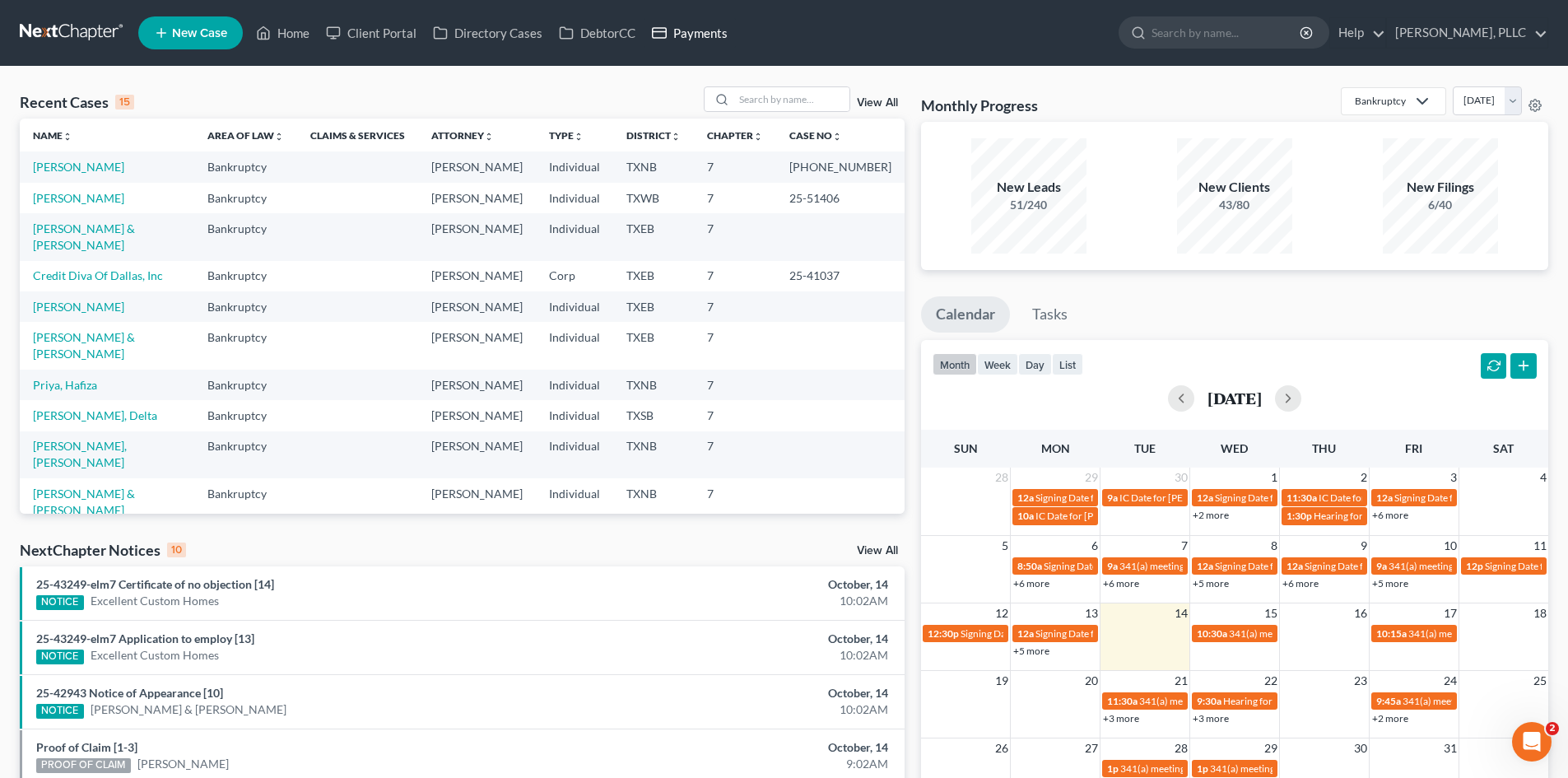
click at [712, 43] on link "Payments" at bounding box center [690, 33] width 93 height 30
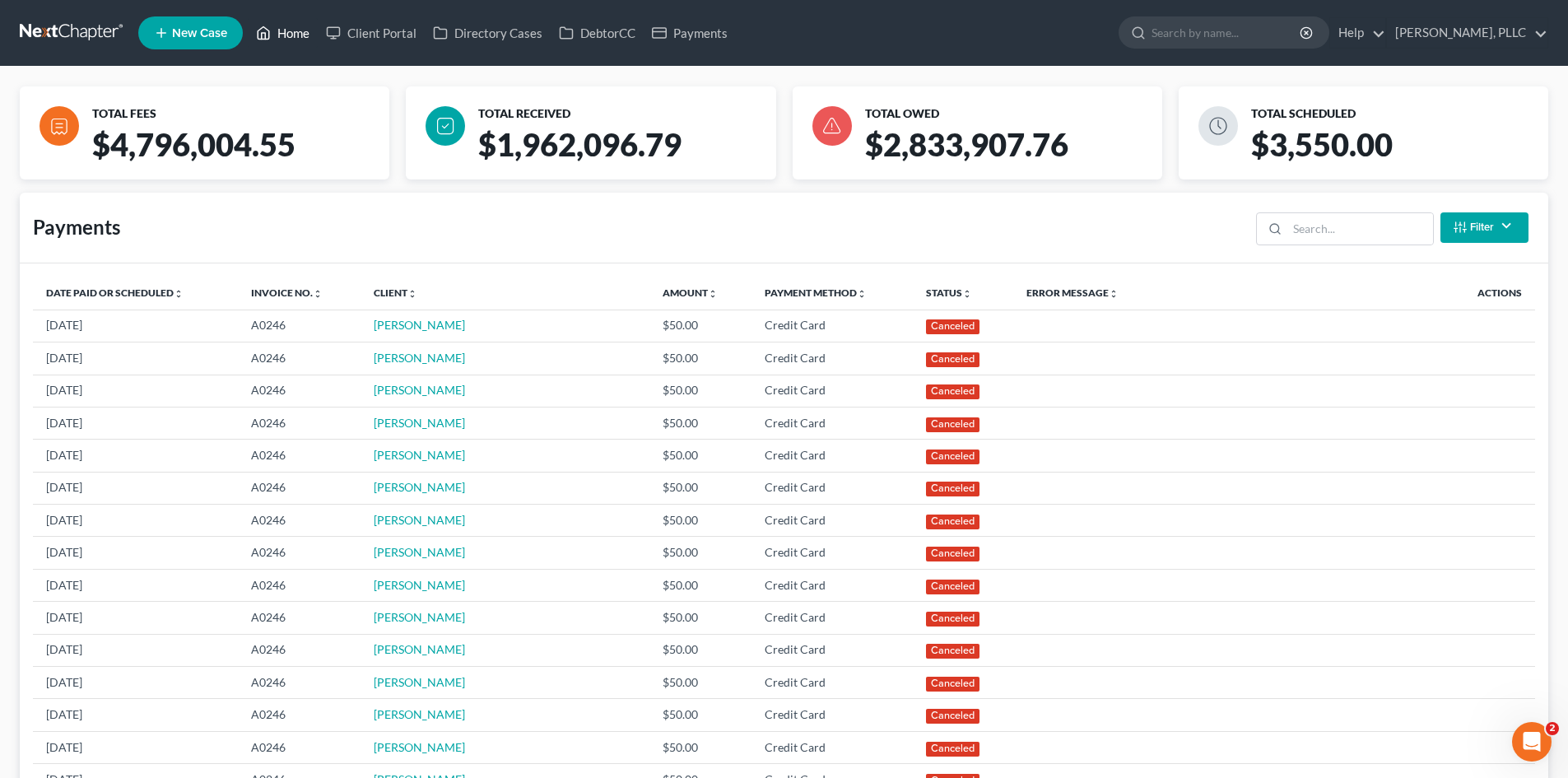
click at [296, 35] on link "Home" at bounding box center [283, 33] width 70 height 30
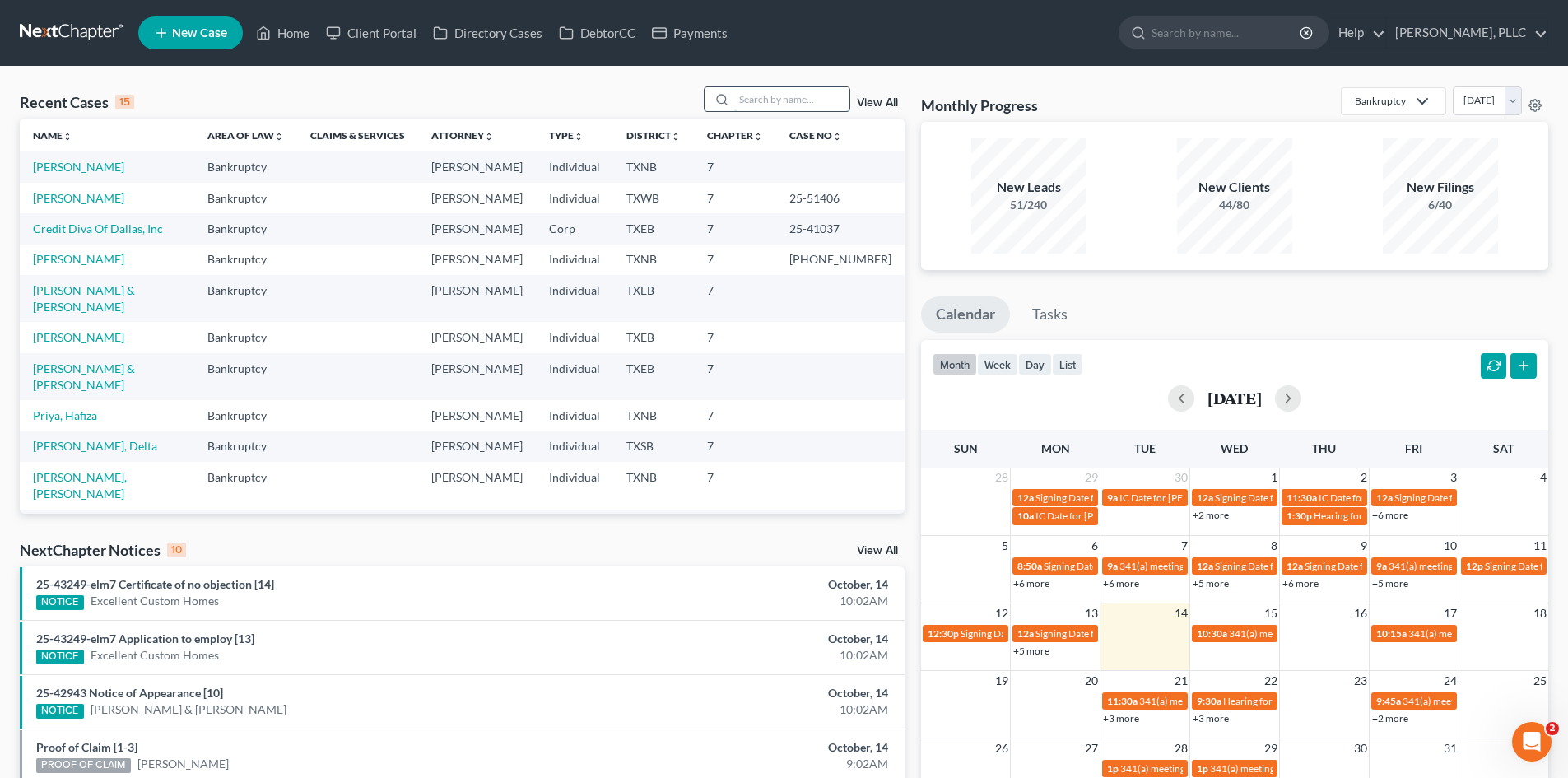
click at [785, 108] on input "search" at bounding box center [792, 99] width 116 height 24
type input "phan"
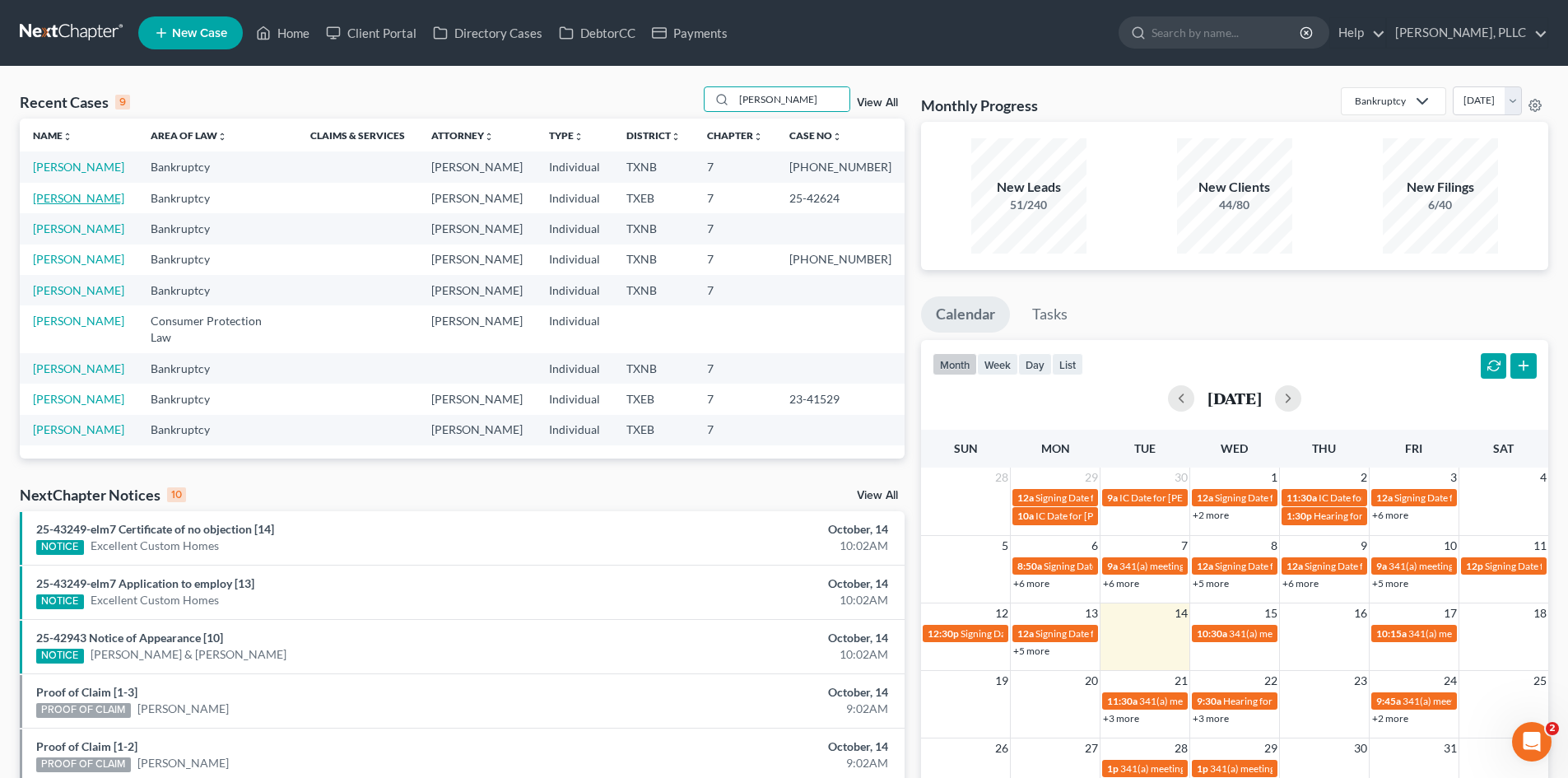
click at [83, 201] on link "Phan, Margaret" at bounding box center [79, 197] width 92 height 14
select select "4"
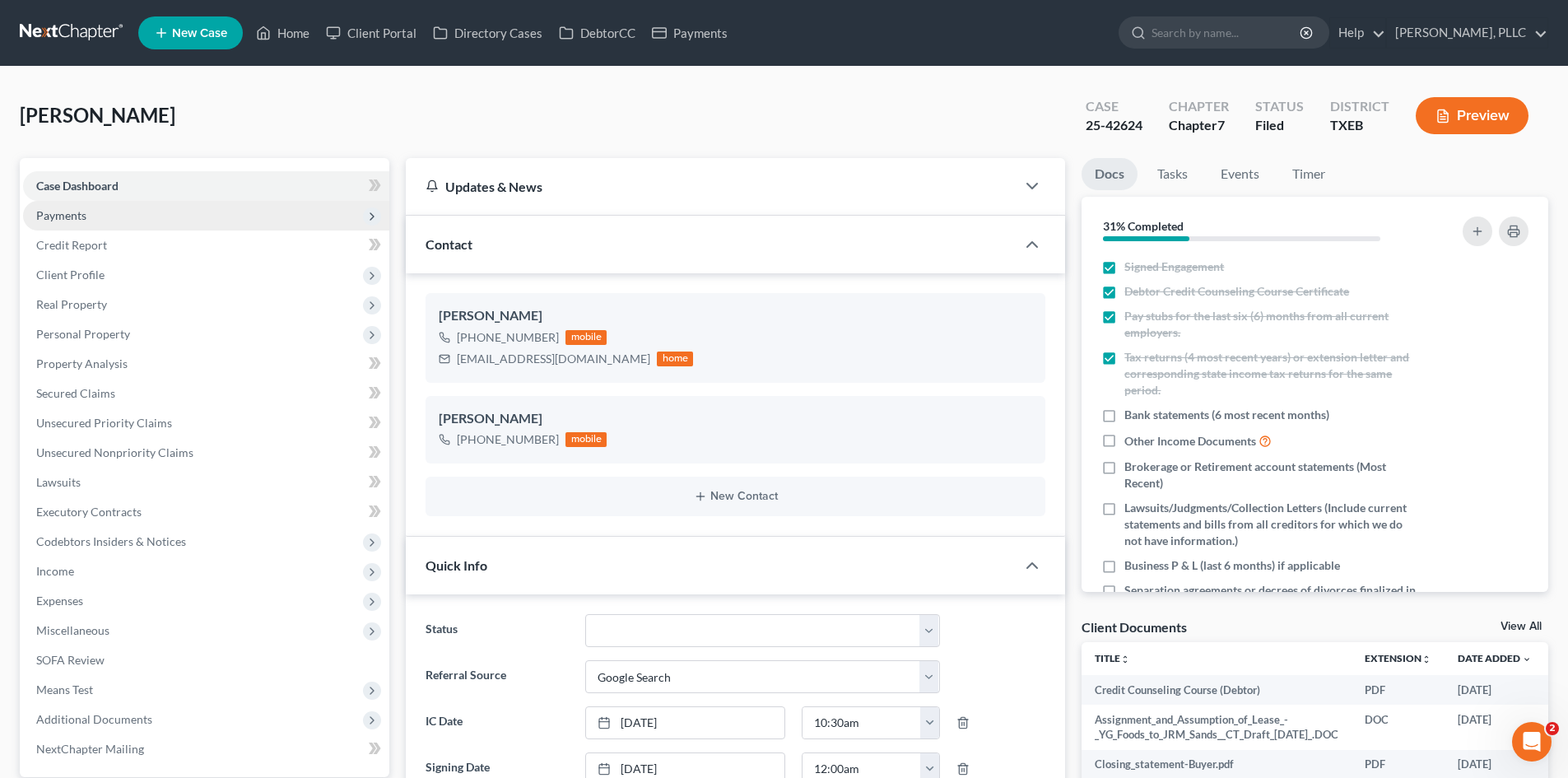
scroll to position [1324, 0]
click at [221, 216] on span "Payments" at bounding box center [206, 216] width 366 height 30
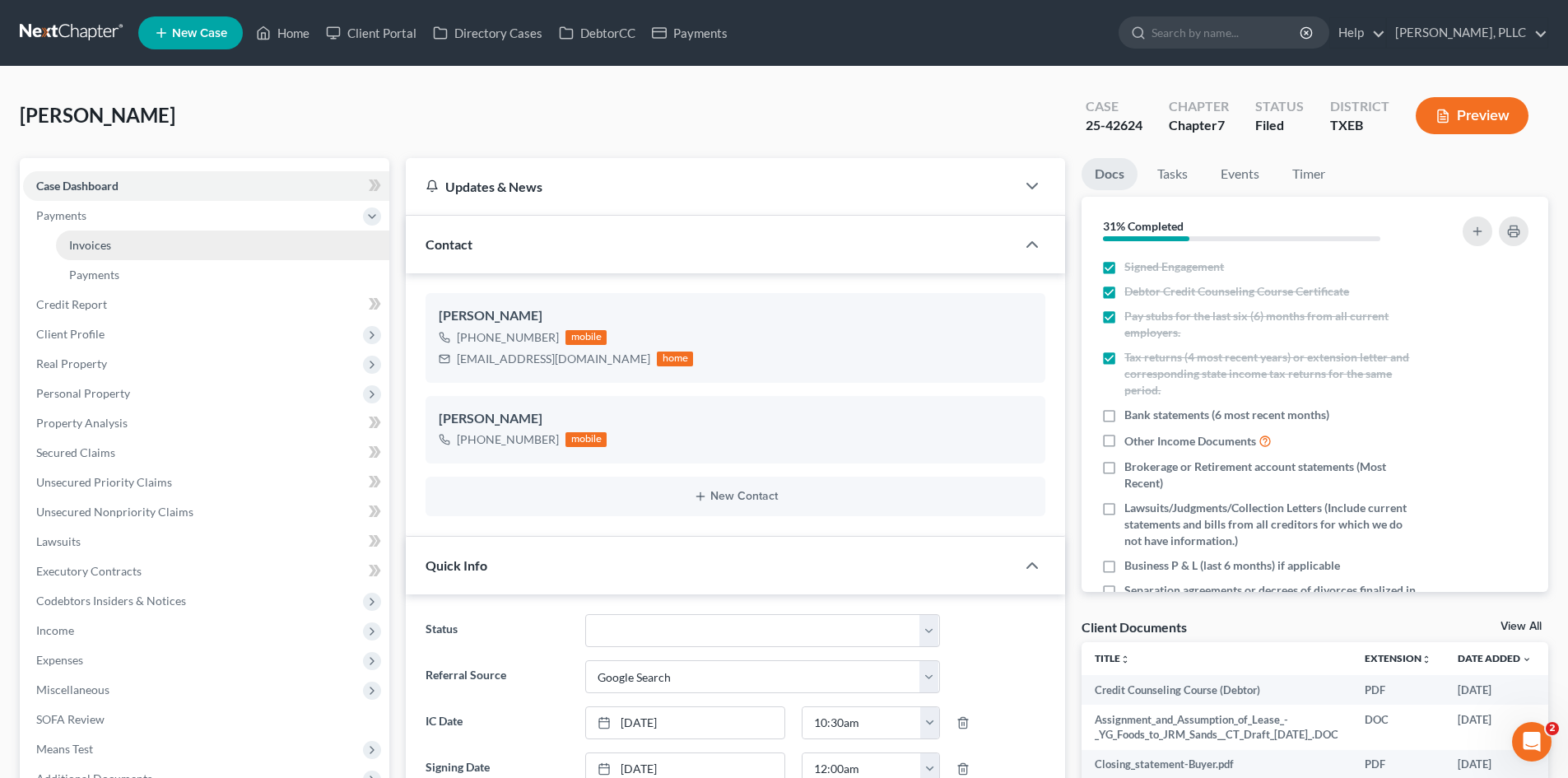
click at [214, 237] on link "Invoices" at bounding box center [223, 245] width 333 height 30
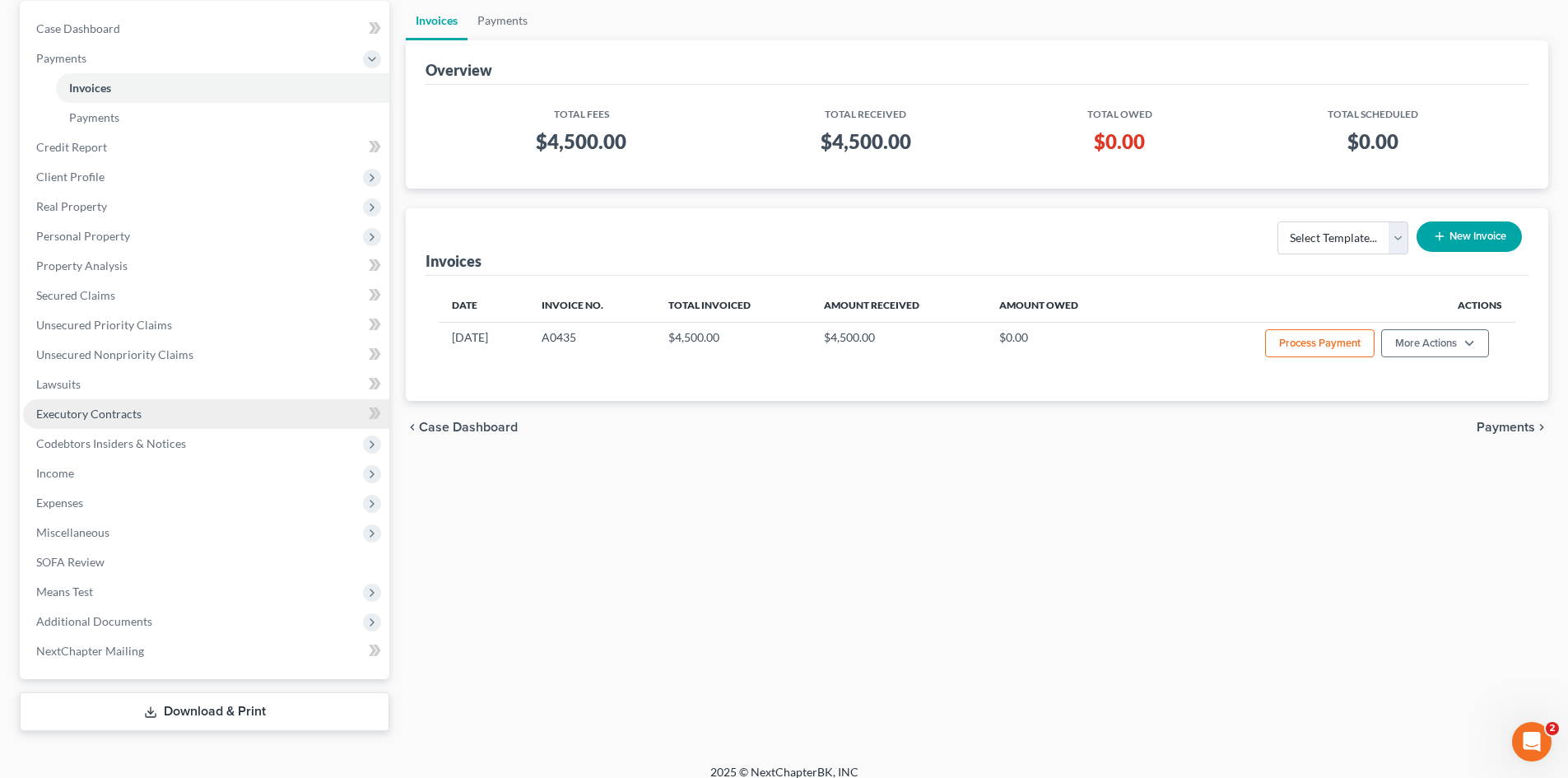
scroll to position [165, 0]
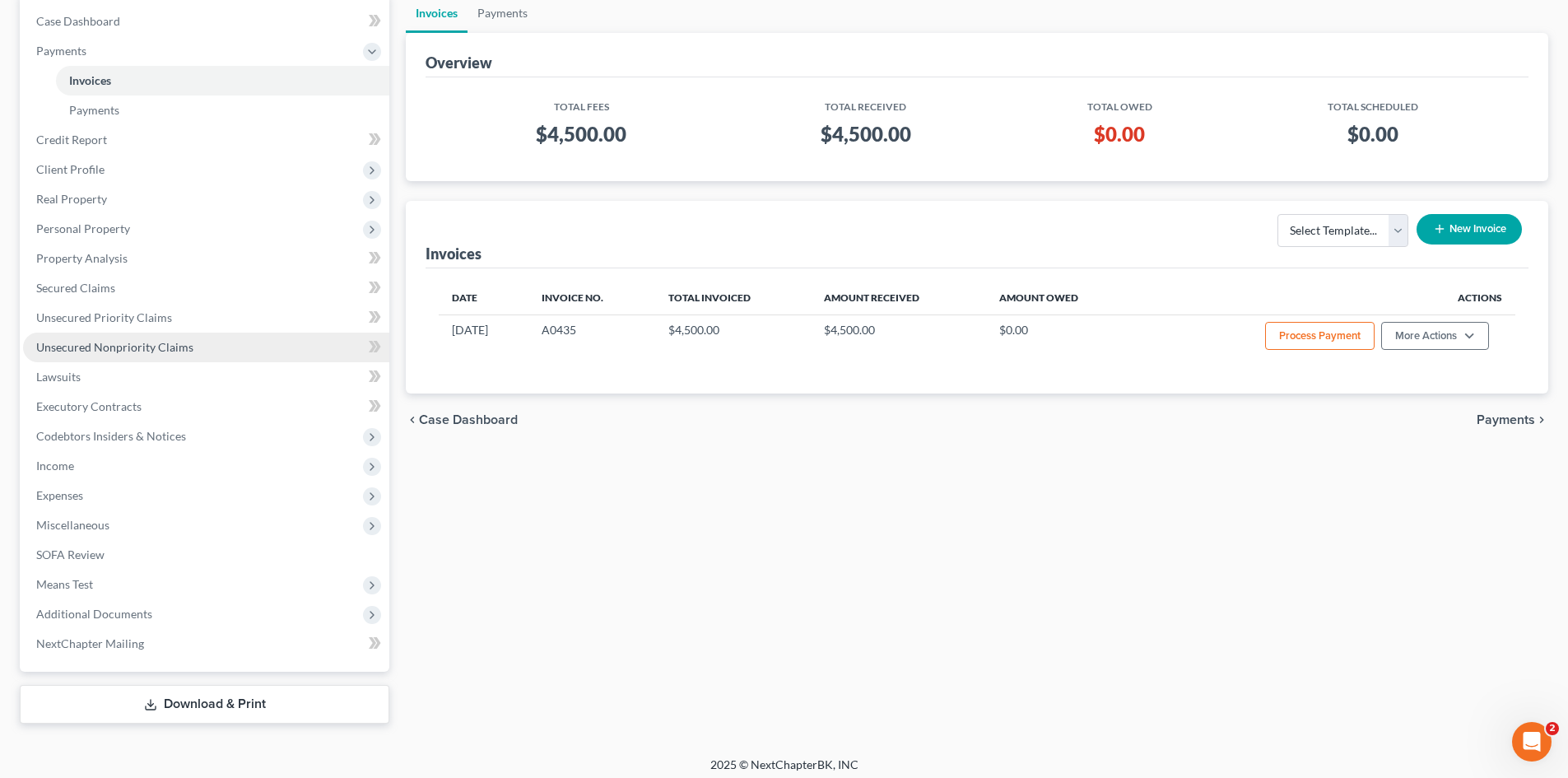
click at [160, 343] on span "Unsecured Nonpriority Claims" at bounding box center [115, 346] width 157 height 14
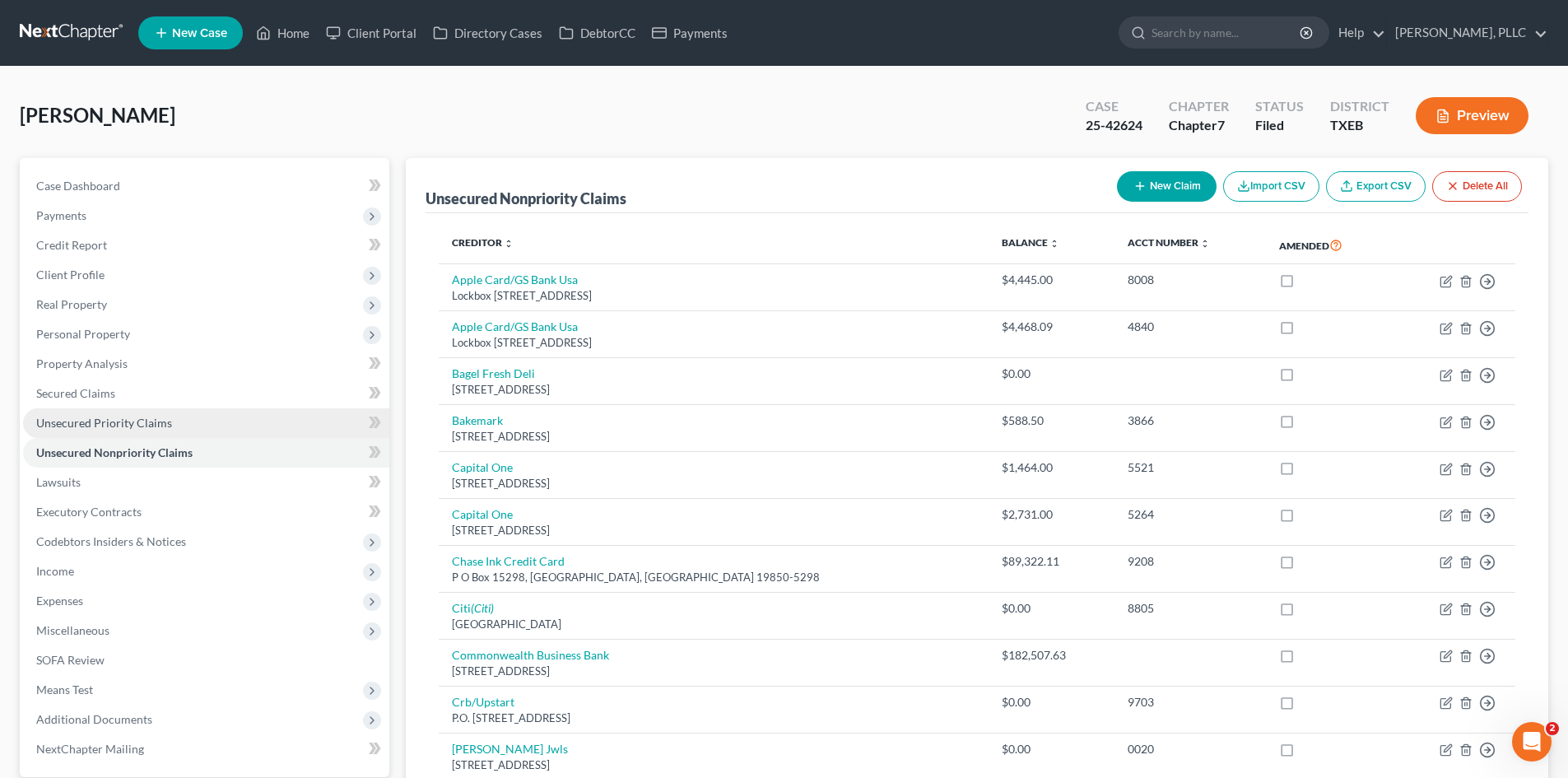
click at [167, 431] on link "Unsecured Priority Claims" at bounding box center [206, 423] width 366 height 30
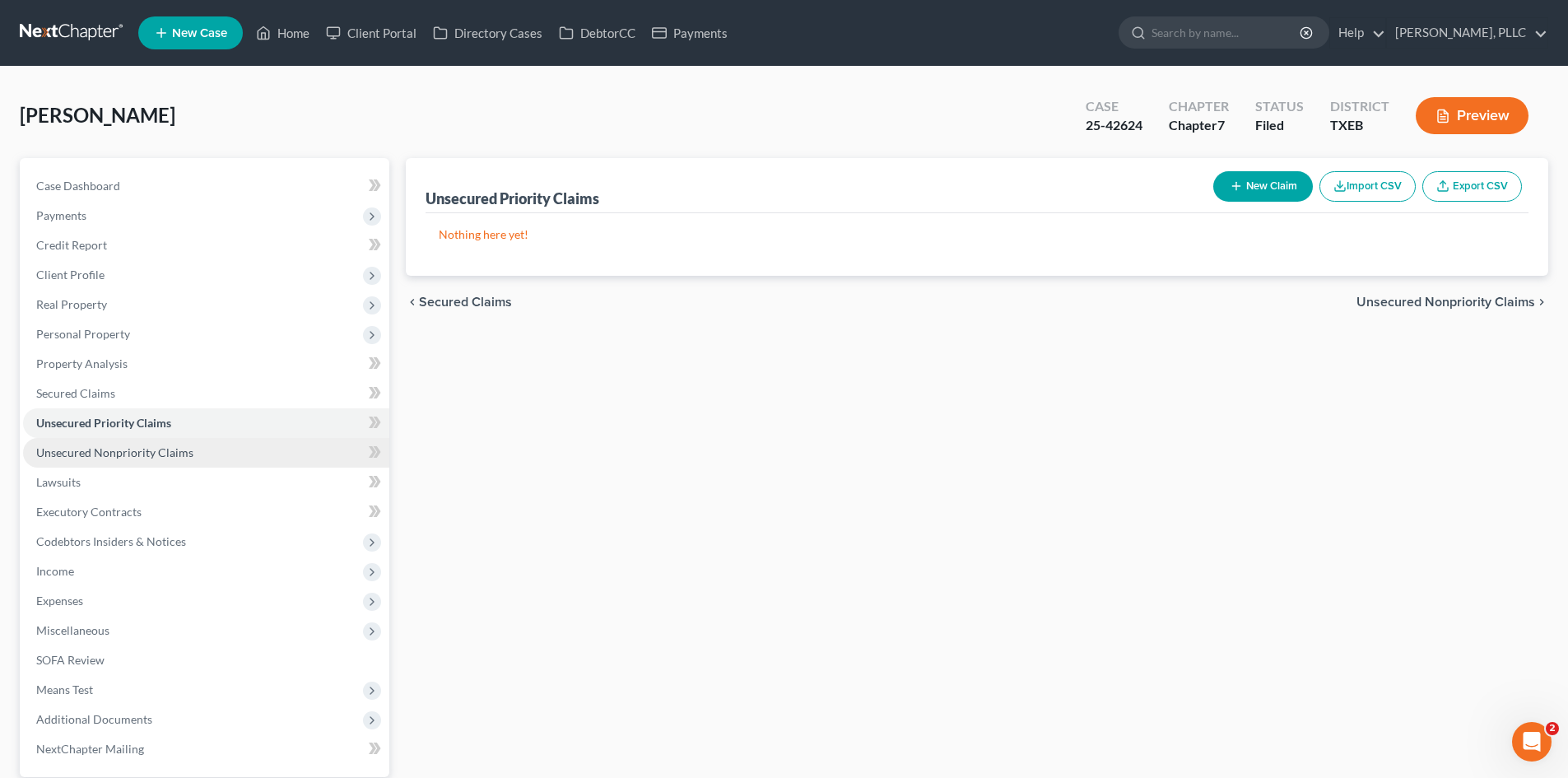
click at [168, 464] on link "Unsecured Nonpriority Claims" at bounding box center [206, 452] width 366 height 30
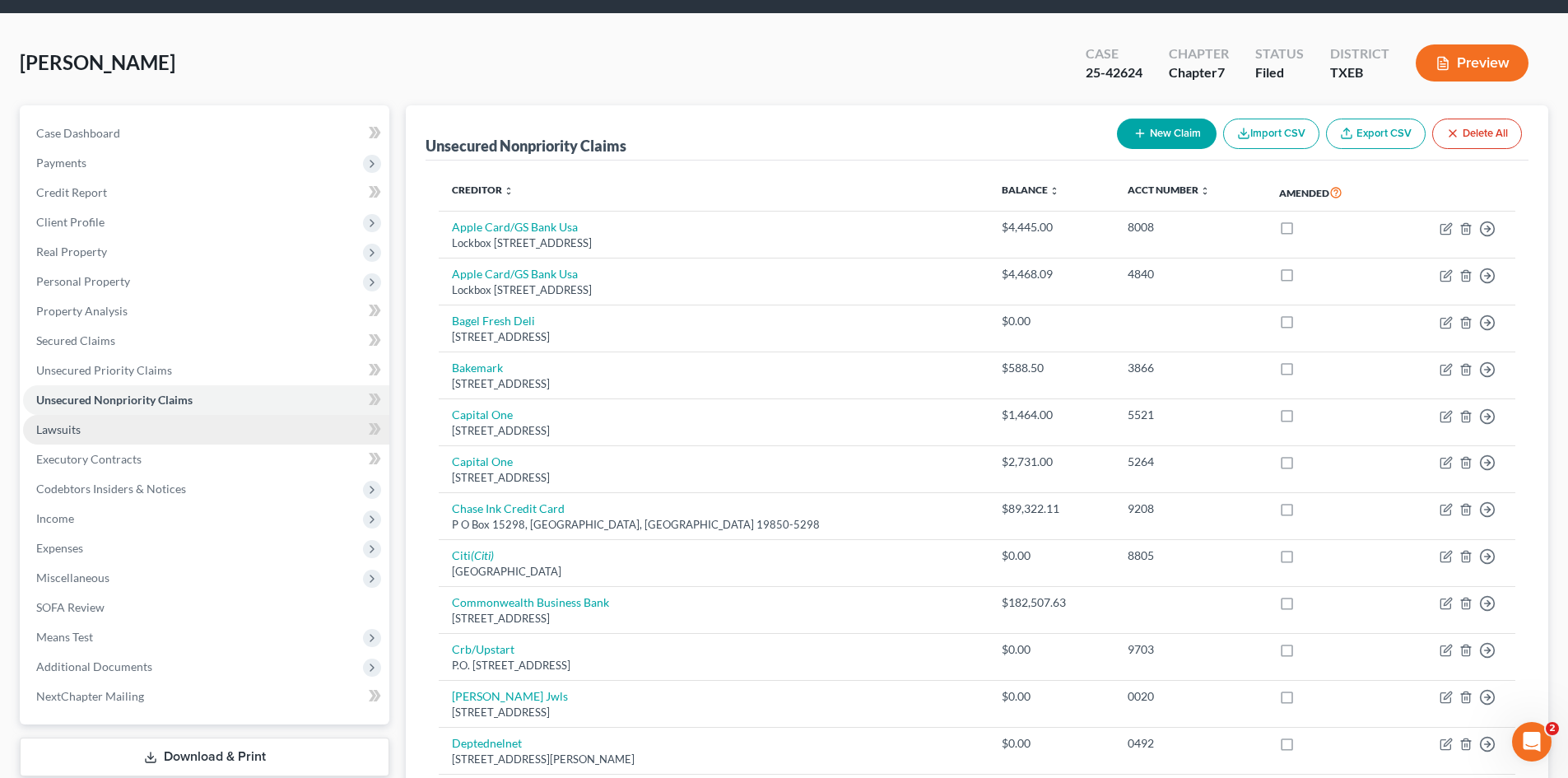
scroll to position [82, 0]
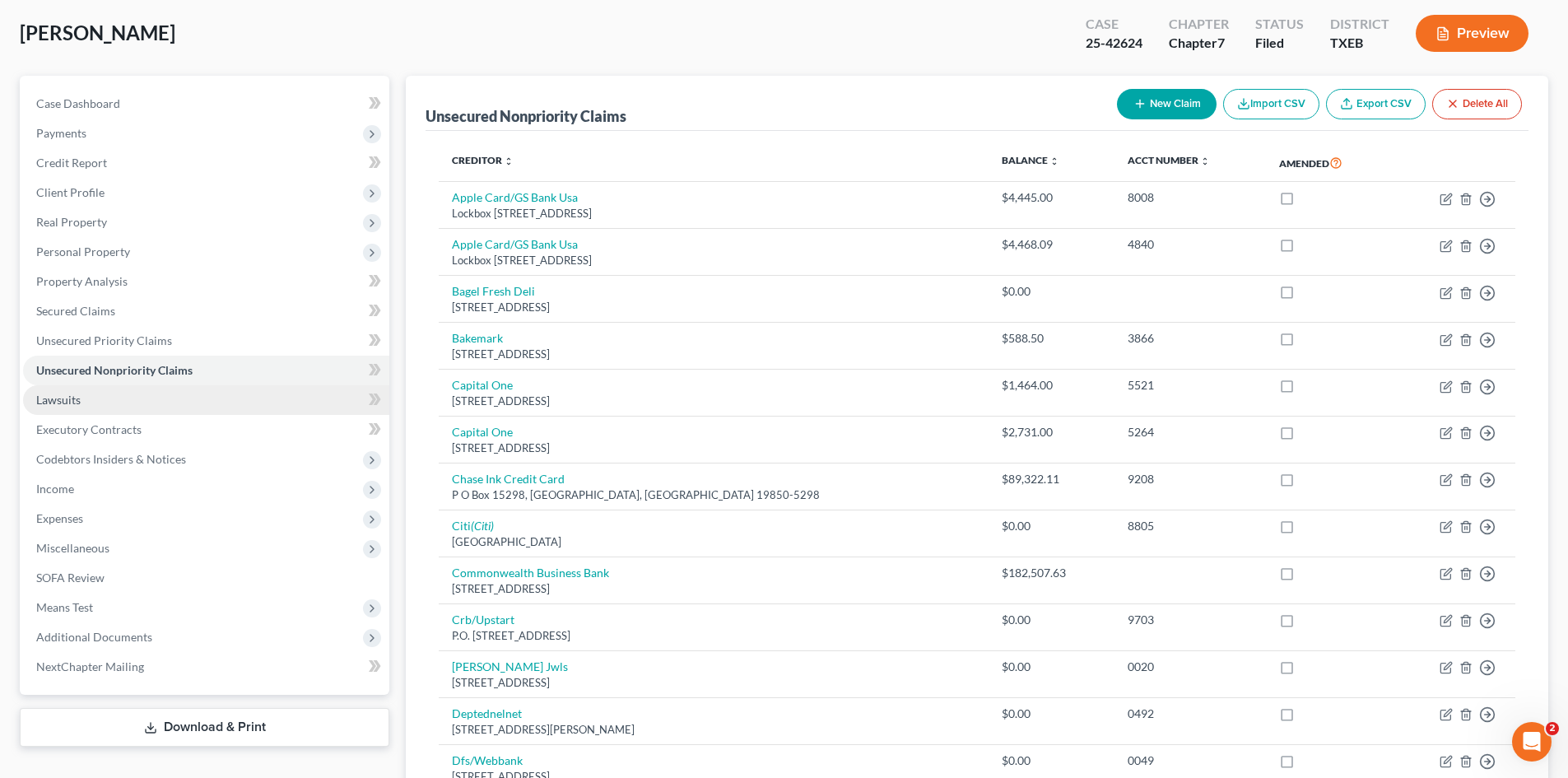
click at [157, 402] on link "Lawsuits" at bounding box center [206, 400] width 366 height 30
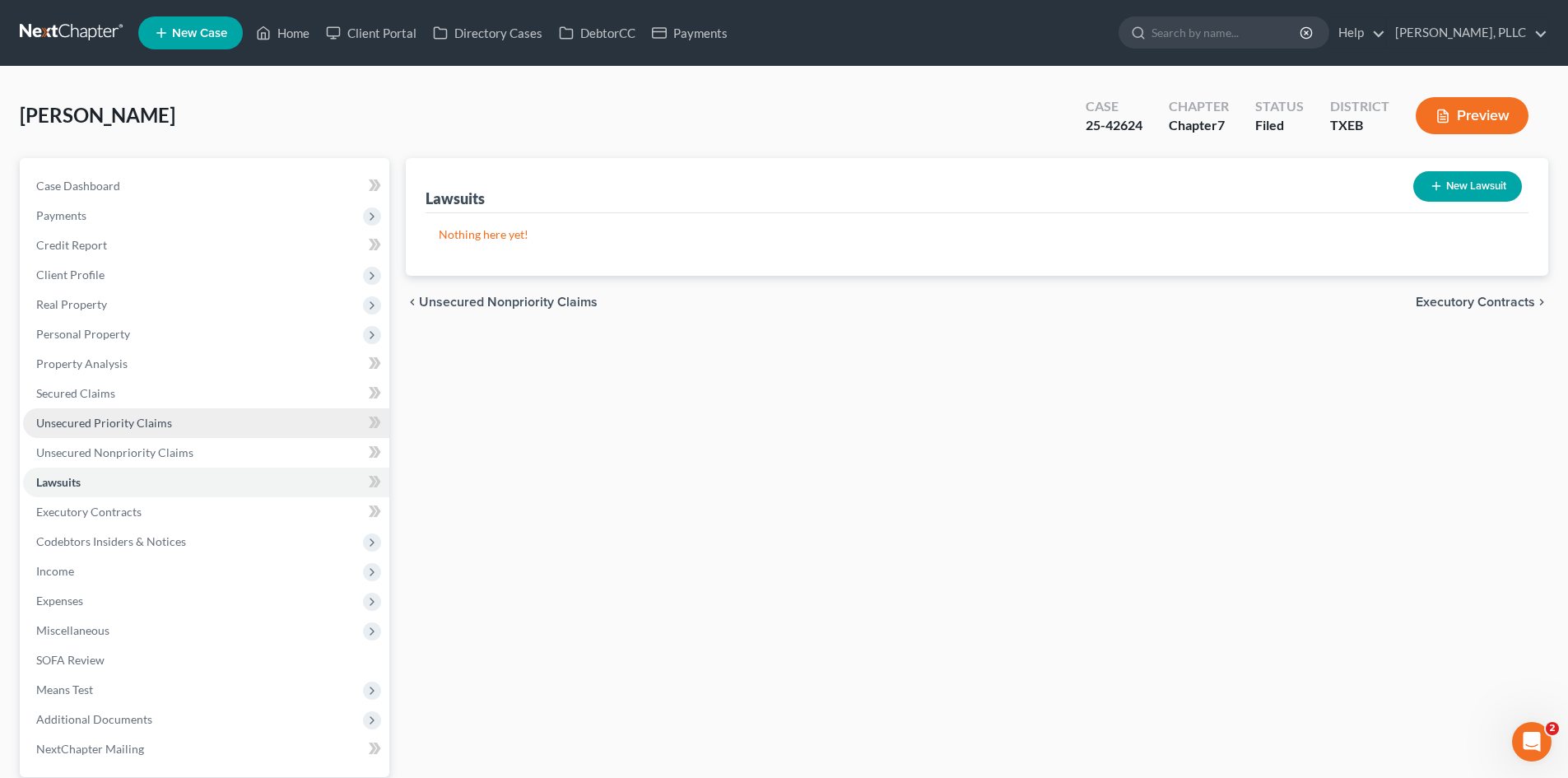
click at [155, 418] on span "Unsecured Priority Claims" at bounding box center [104, 422] width 136 height 14
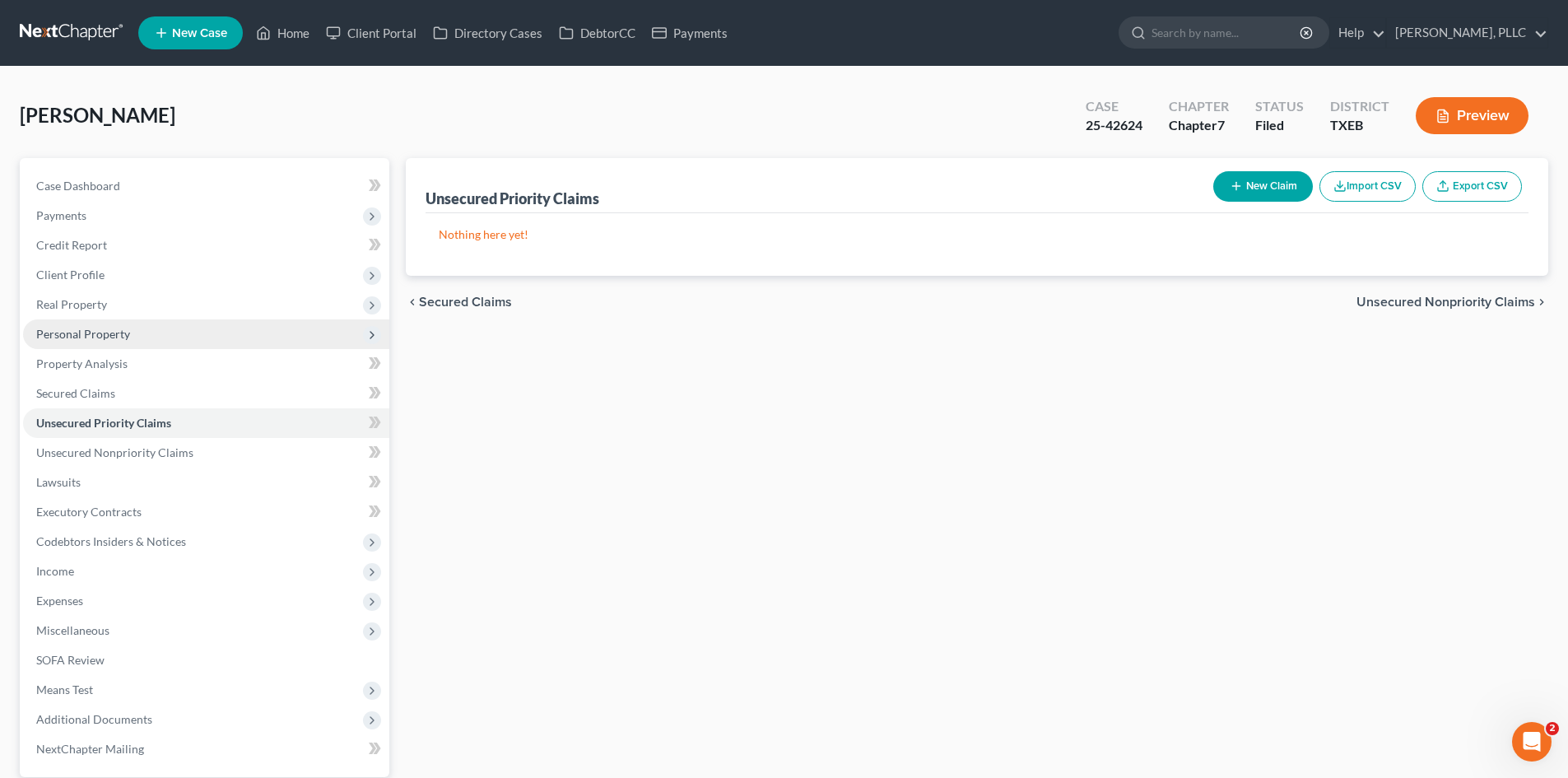
click at [114, 335] on span "Personal Property" at bounding box center [82, 333] width 93 height 14
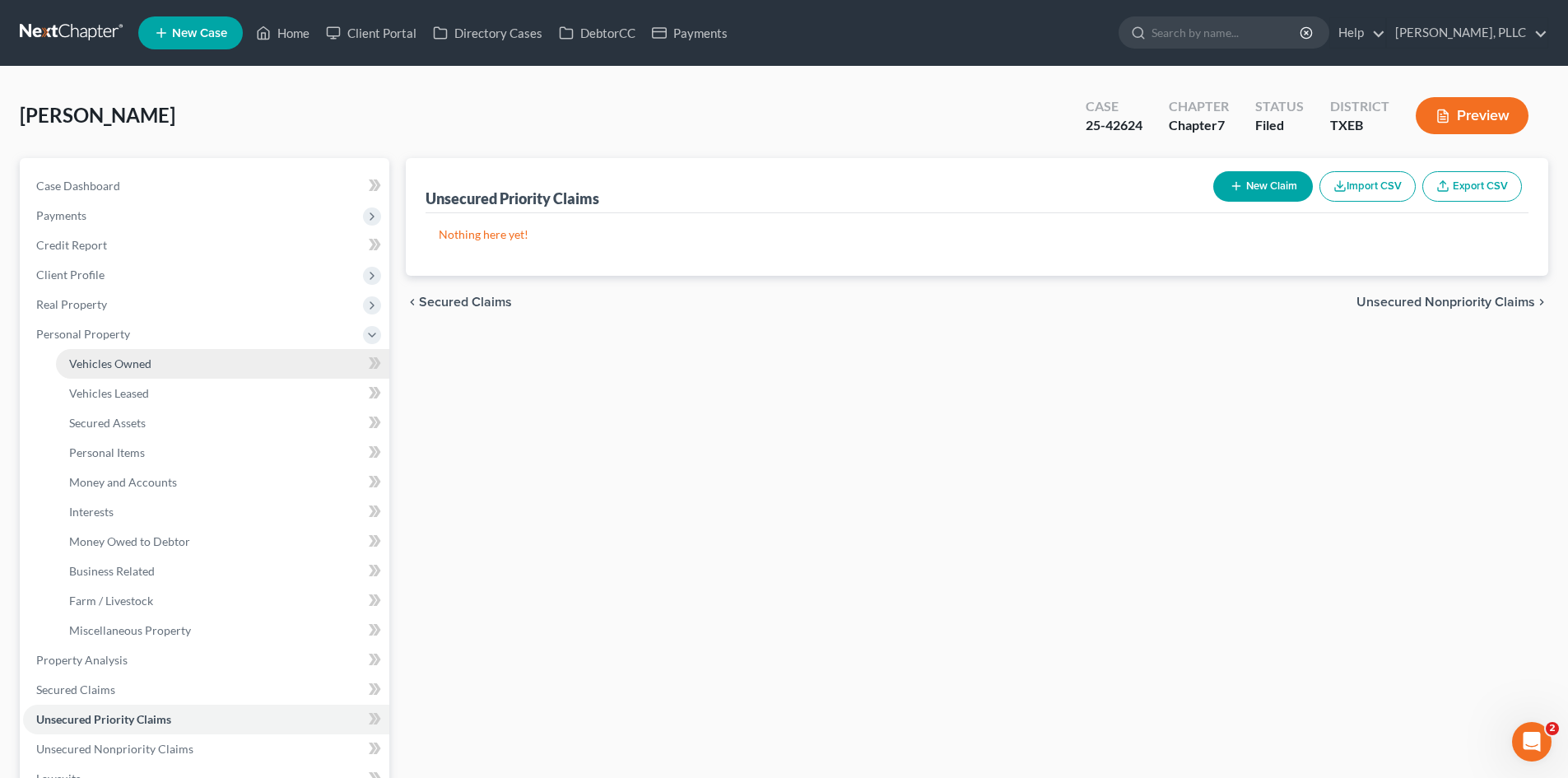
click at [114, 354] on link "Vehicles Owned" at bounding box center [223, 364] width 333 height 30
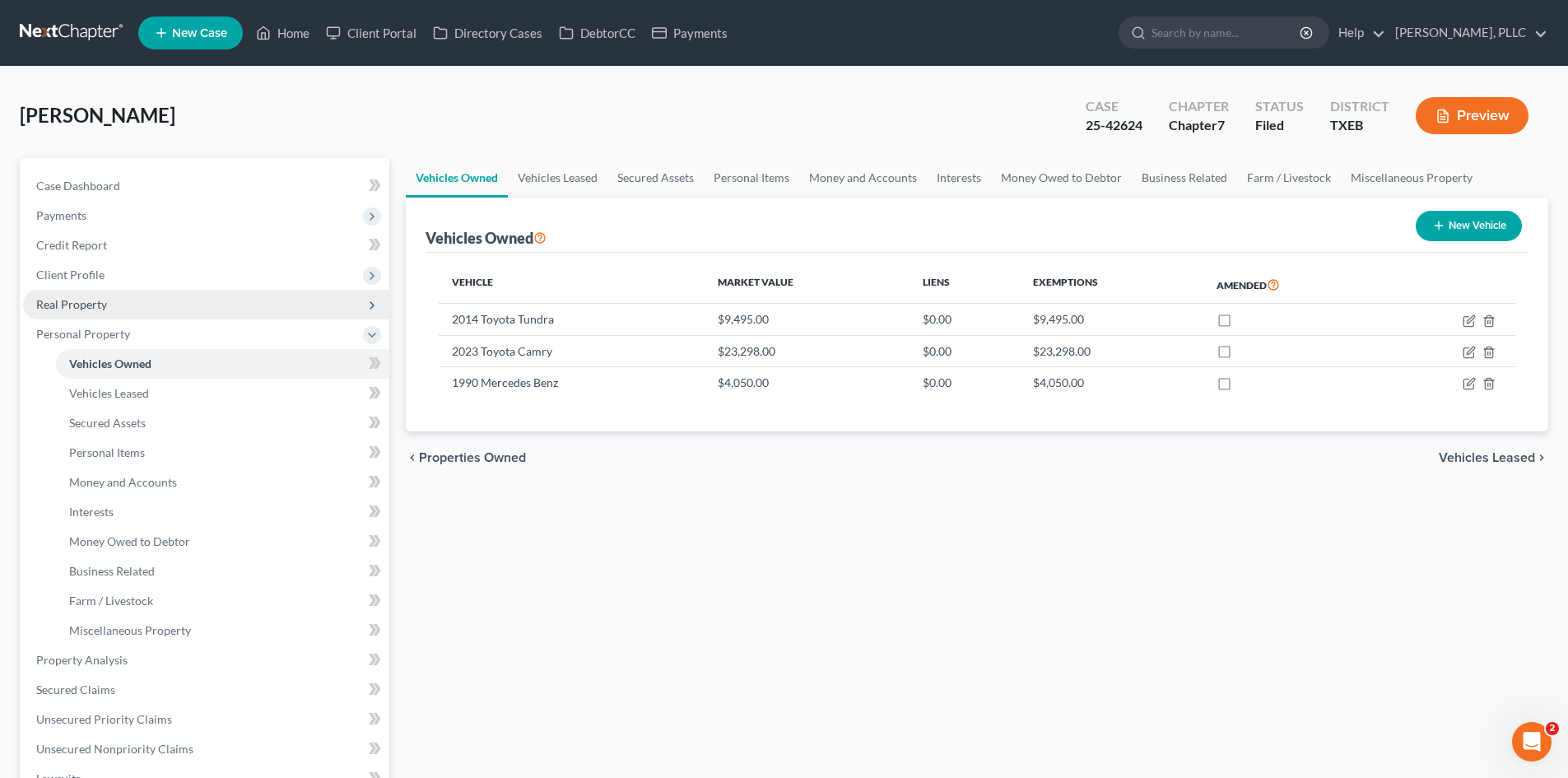
click at [135, 297] on span "Real Property" at bounding box center [206, 304] width 366 height 30
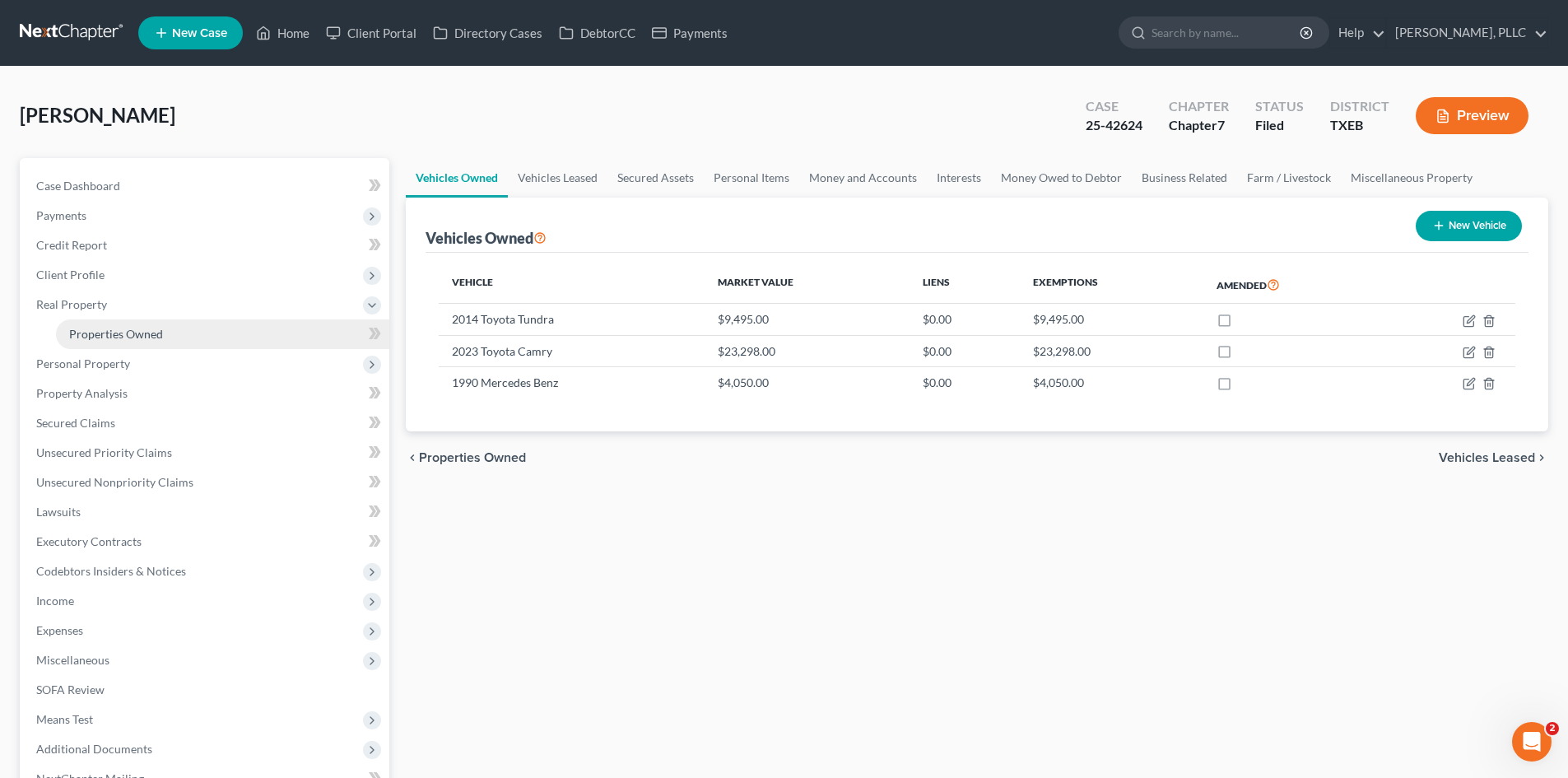
click at [162, 330] on link "Properties Owned" at bounding box center [223, 334] width 333 height 30
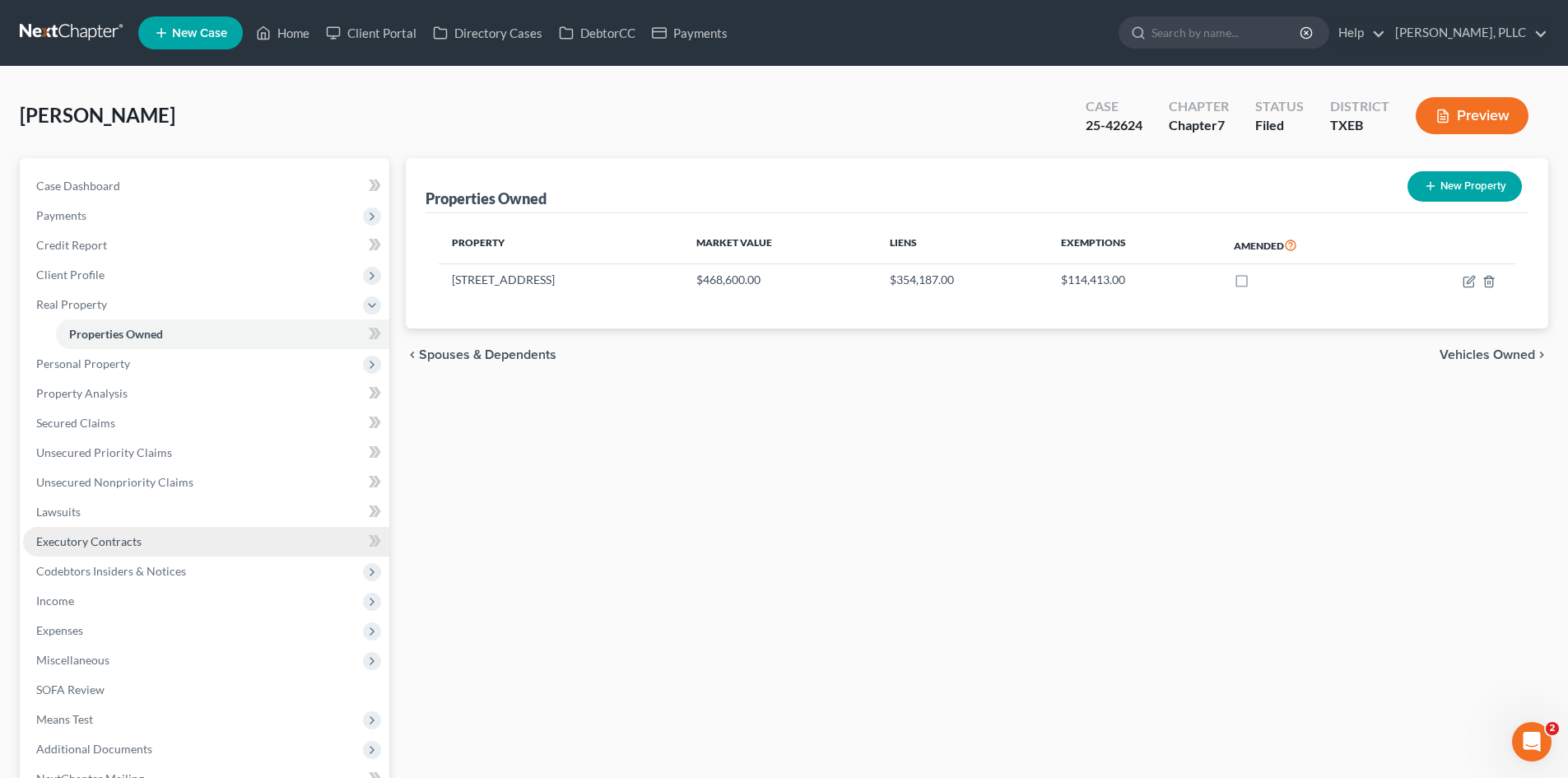
scroll to position [82, 0]
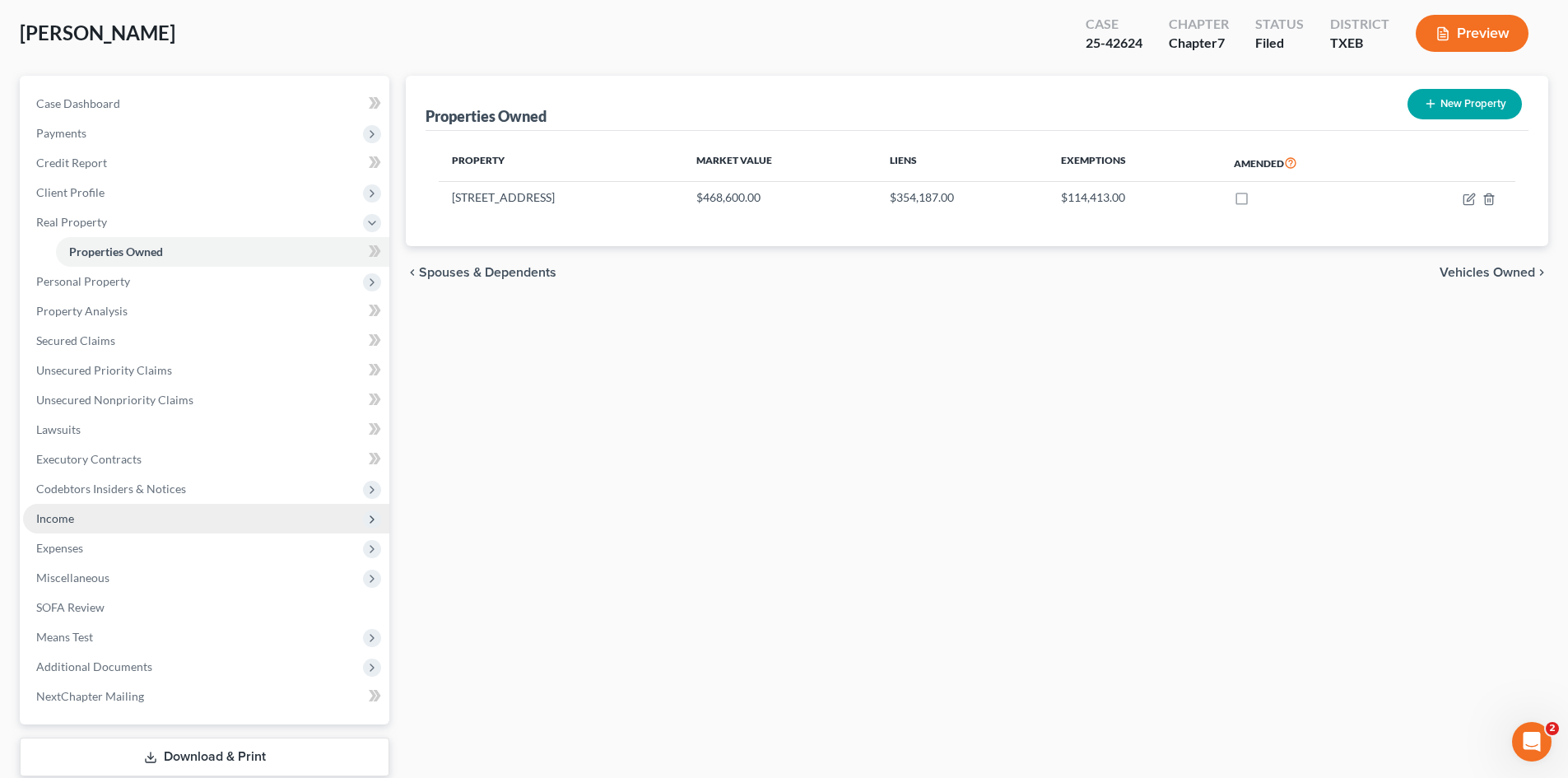
click at [116, 519] on span "Income" at bounding box center [206, 519] width 366 height 30
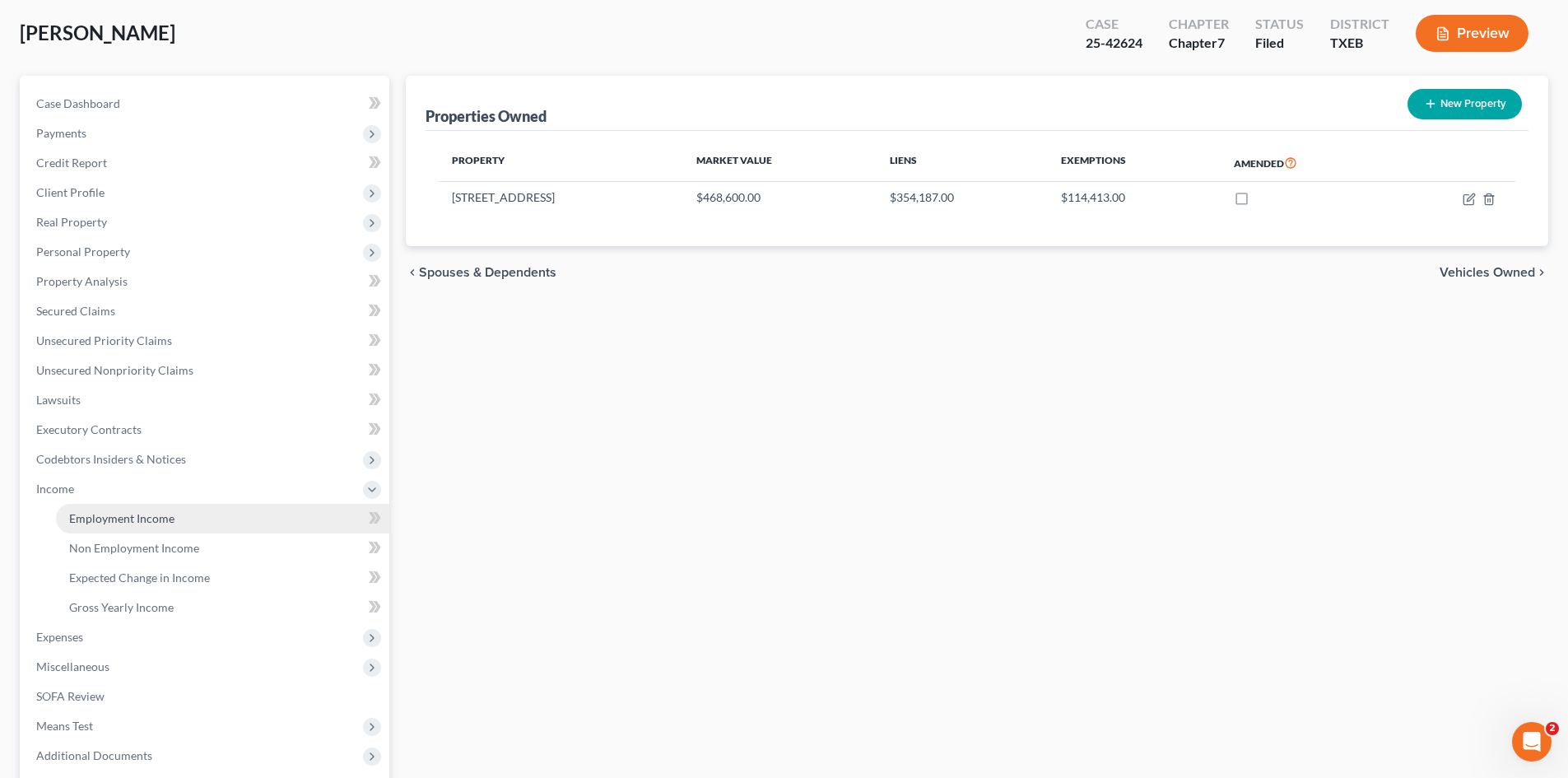
click at [199, 516] on link "Employment Income" at bounding box center [223, 519] width 333 height 30
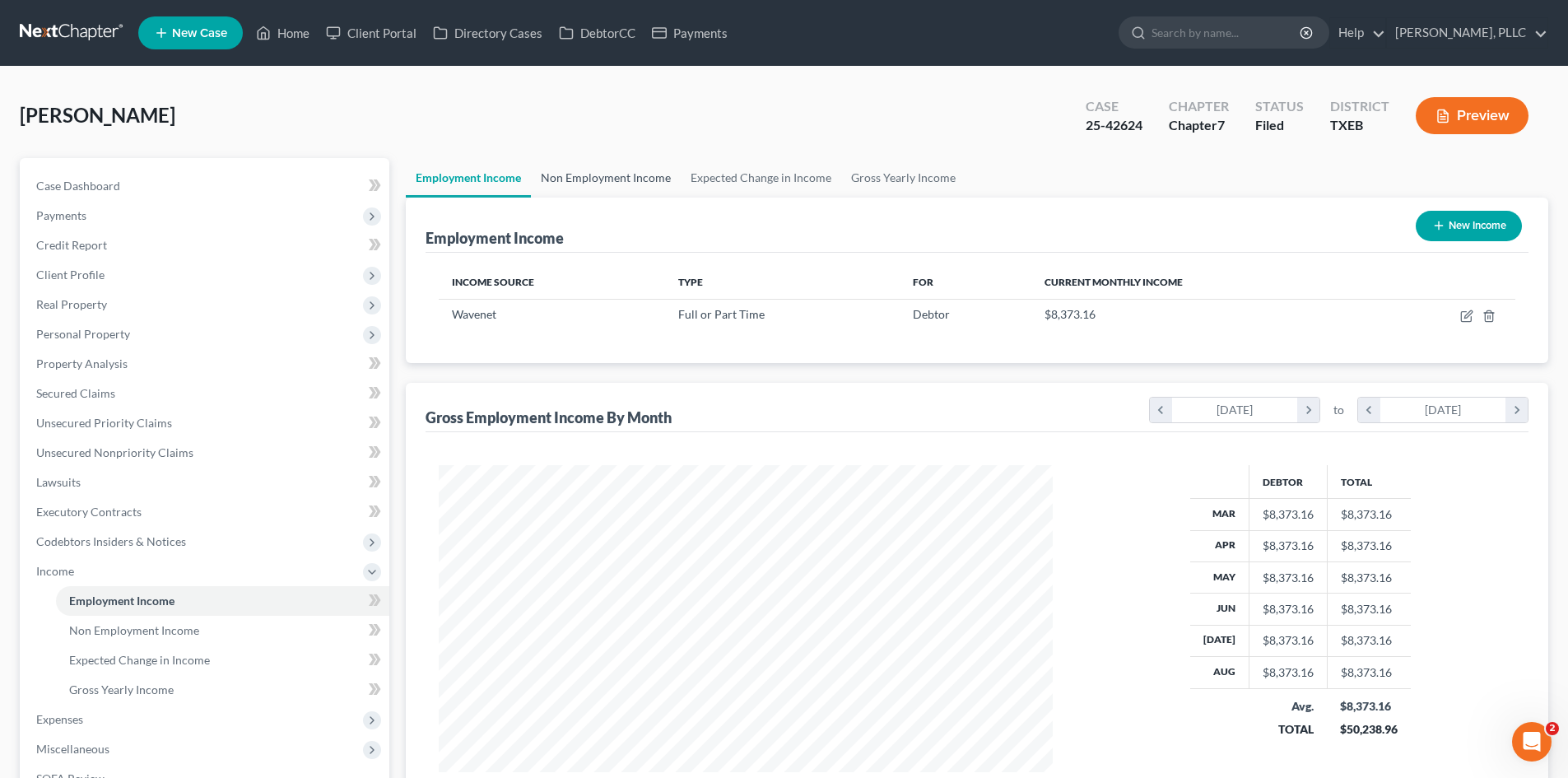
scroll to position [307, 647]
click at [627, 175] on link "Non Employment Income" at bounding box center [606, 178] width 150 height 40
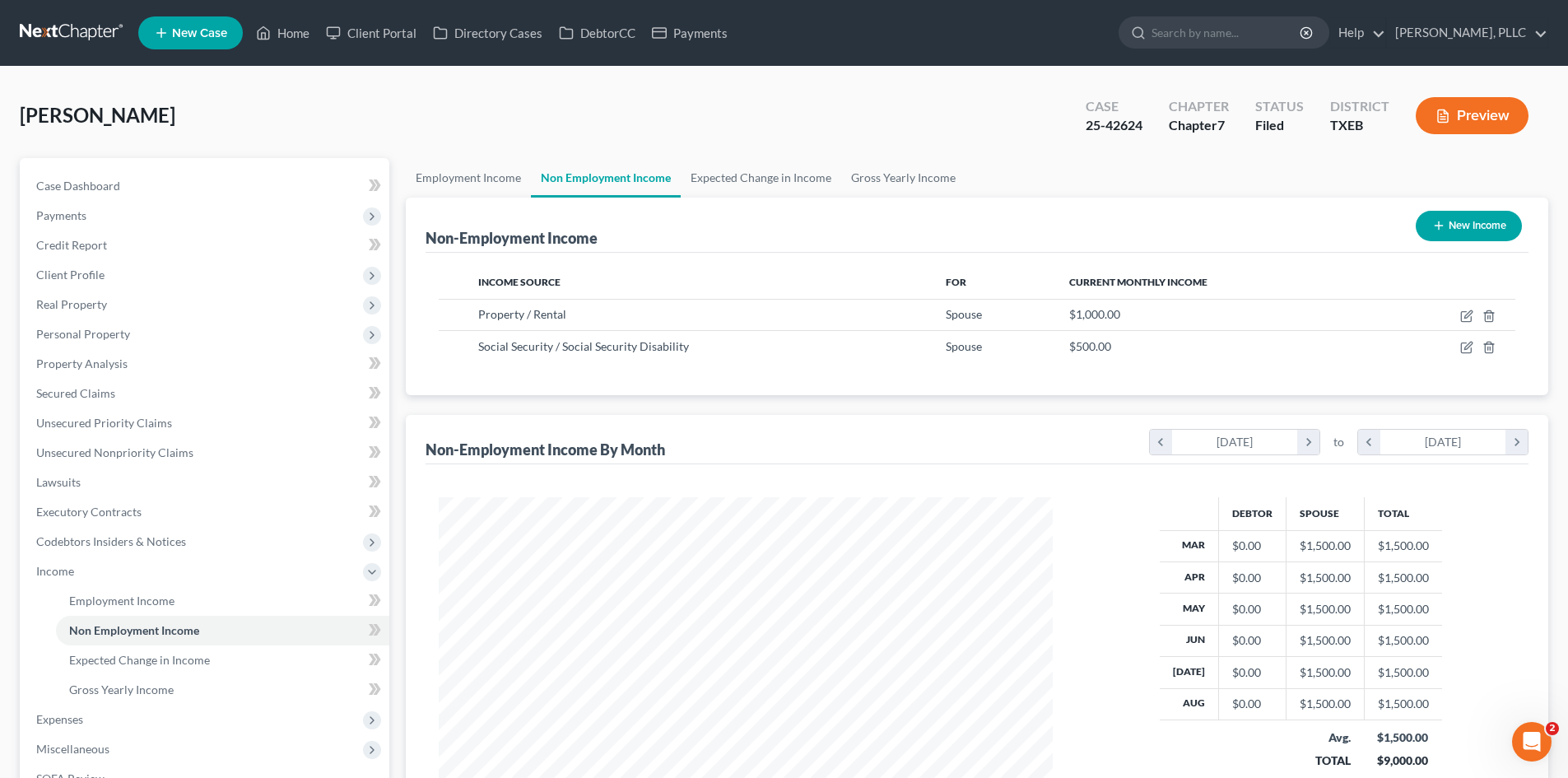
scroll to position [307, 647]
click at [137, 357] on link "Property Analysis" at bounding box center [206, 364] width 366 height 30
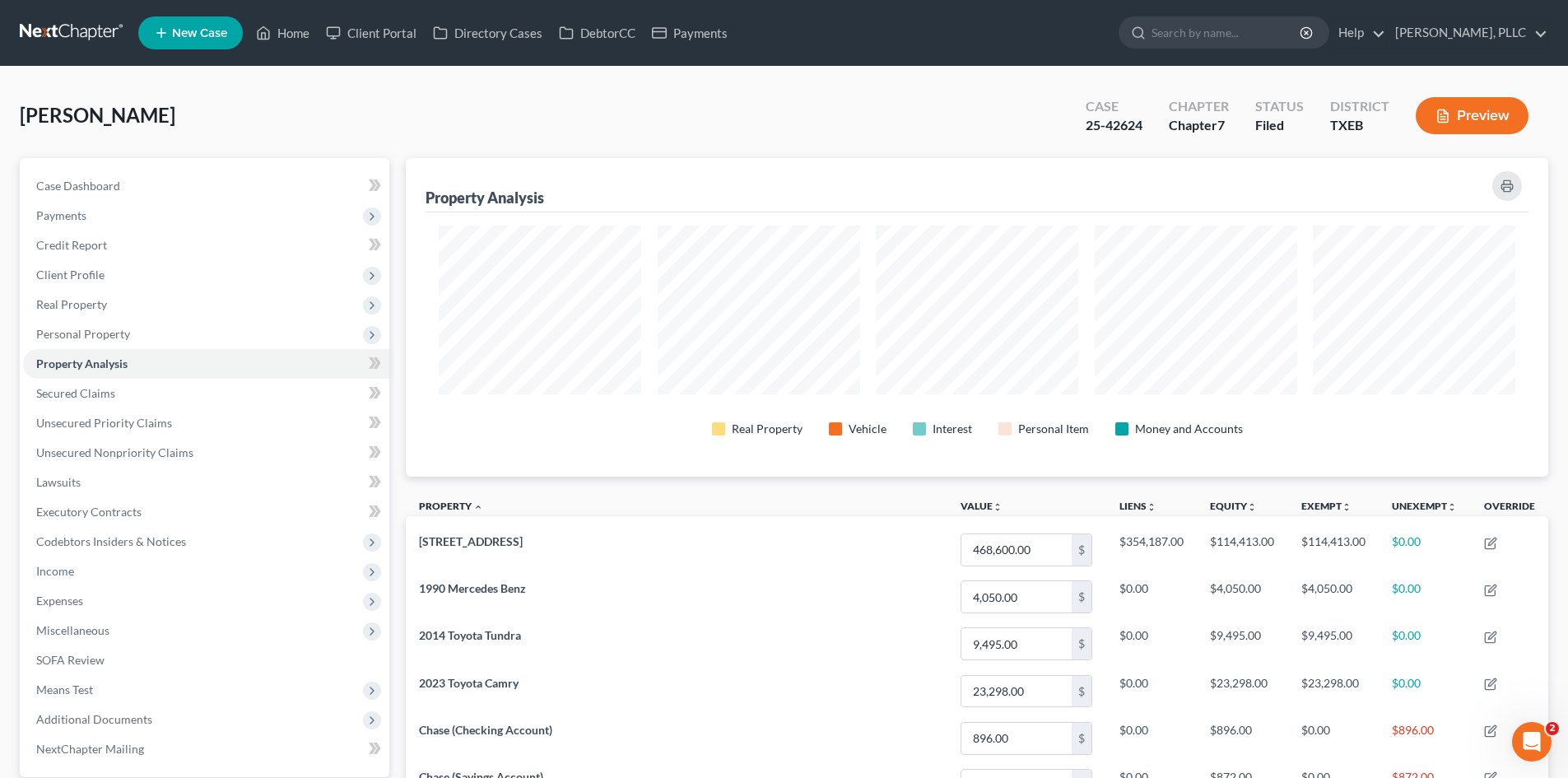
scroll to position [318, 1142]
click at [148, 340] on span "Personal Property" at bounding box center [206, 334] width 366 height 30
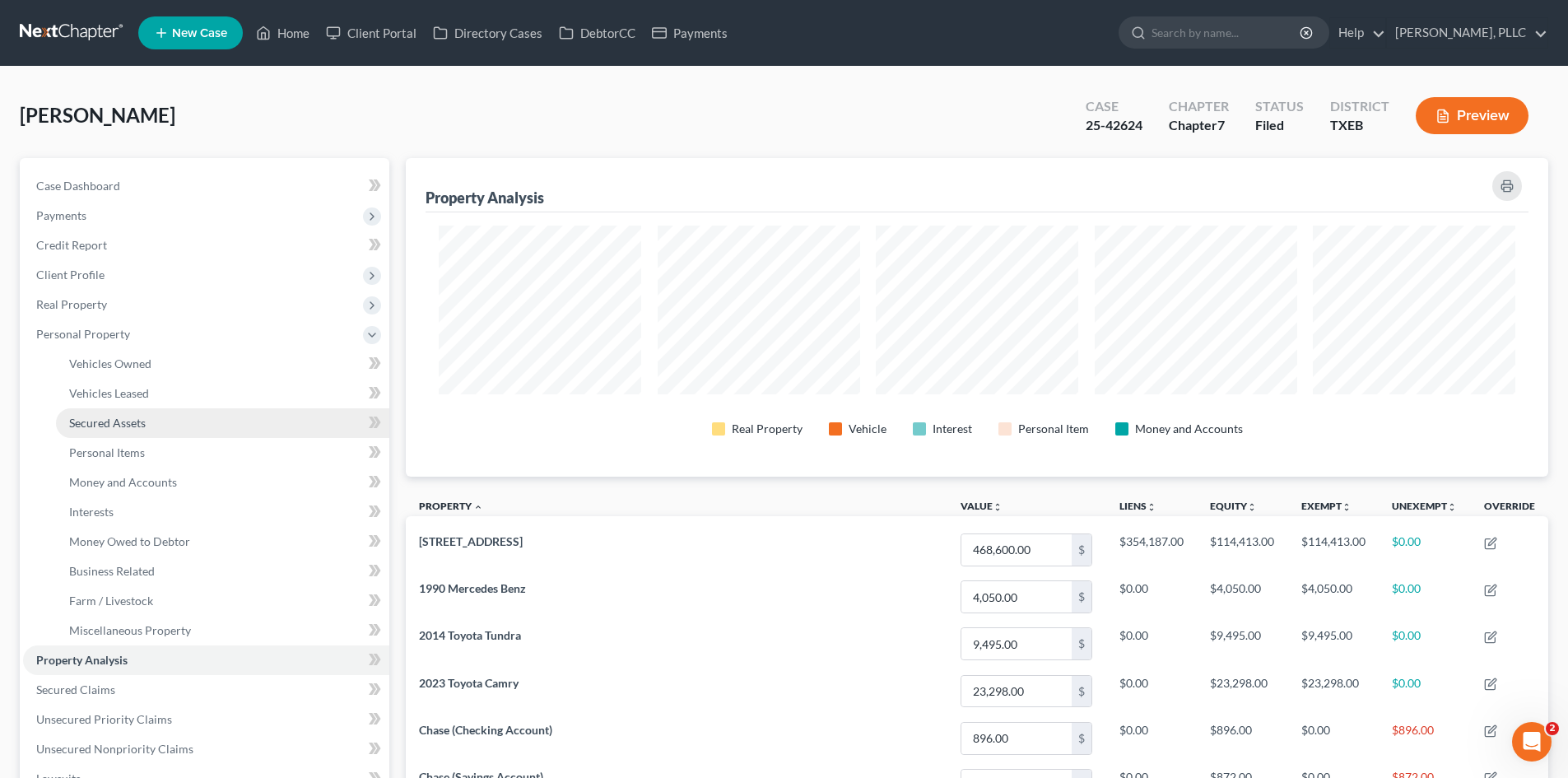
click at [139, 429] on link "Secured Assets" at bounding box center [223, 423] width 333 height 30
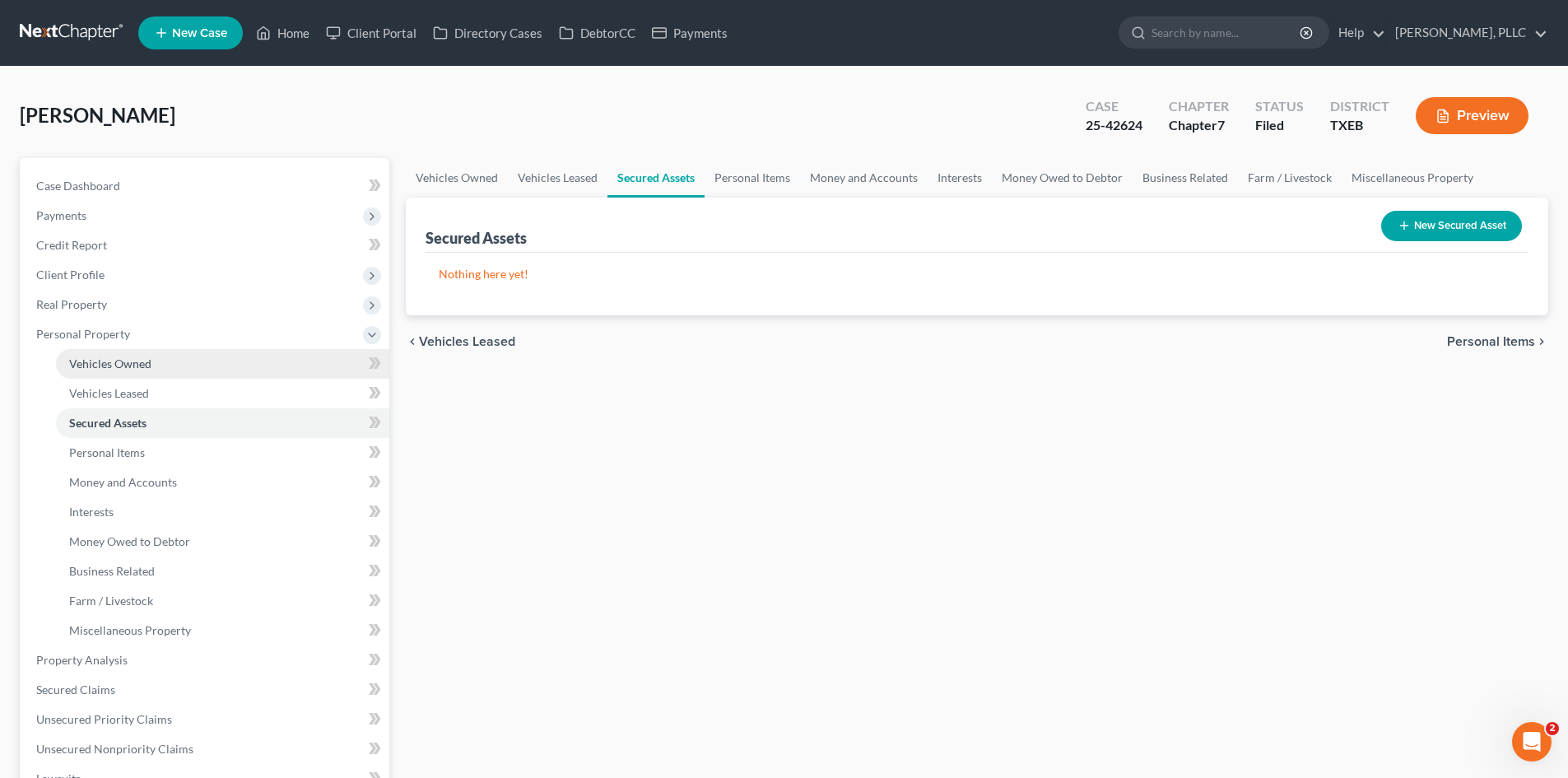
click at [140, 365] on span "Vehicles Owned" at bounding box center [110, 363] width 82 height 14
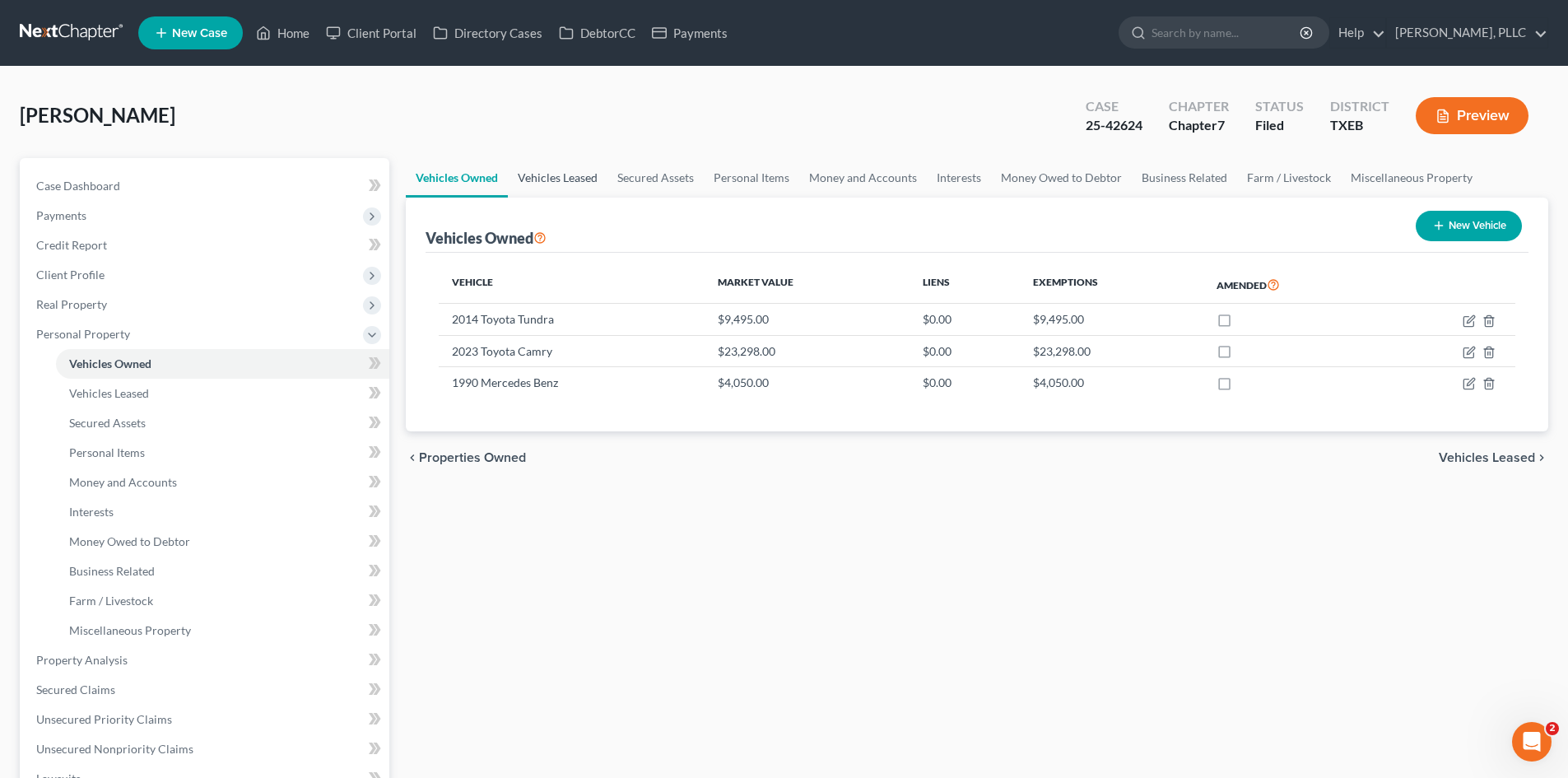
click at [534, 174] on link "Vehicles Leased" at bounding box center [558, 178] width 100 height 40
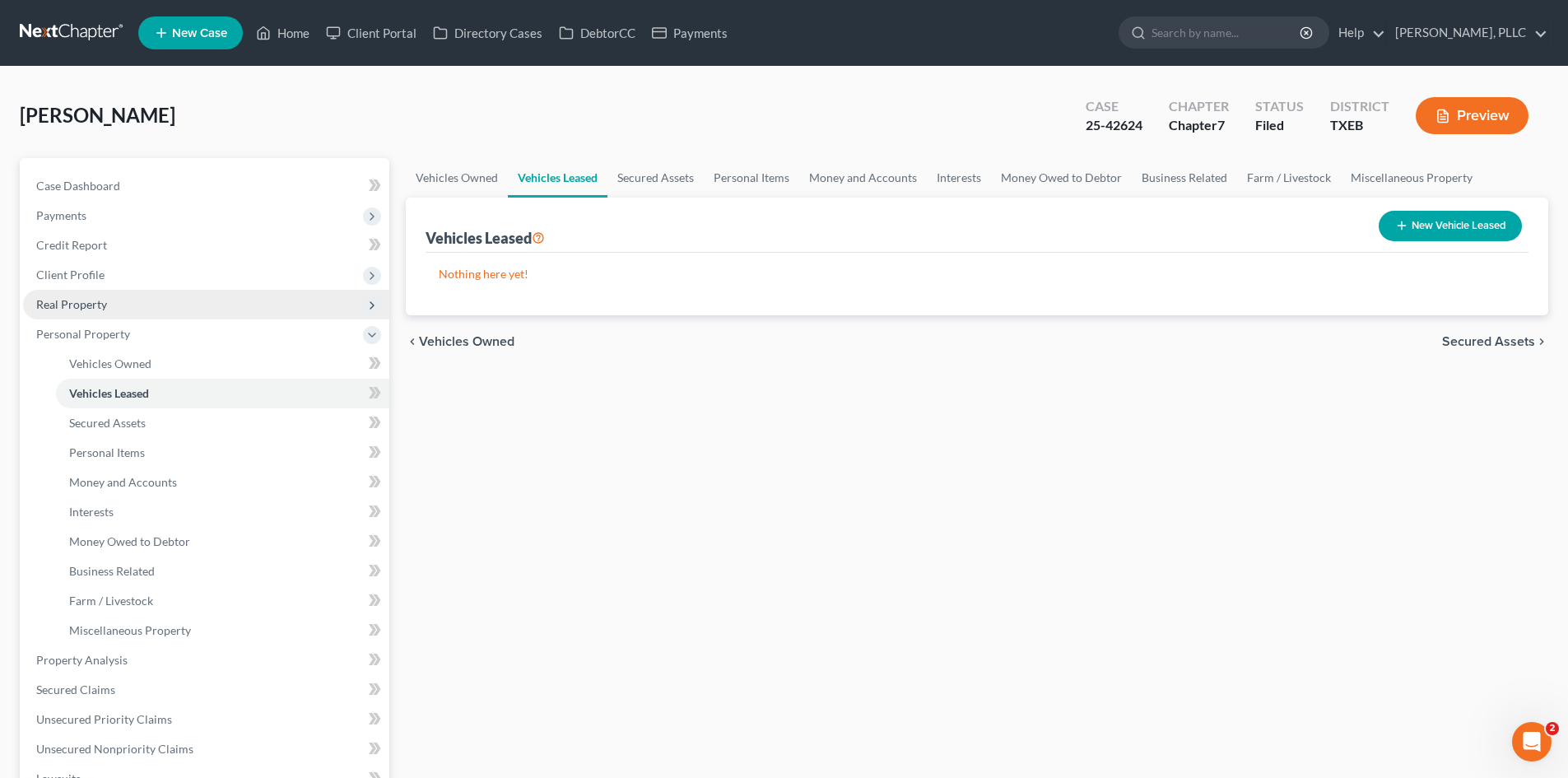
click at [66, 303] on span "Real Property" at bounding box center [71, 303] width 71 height 14
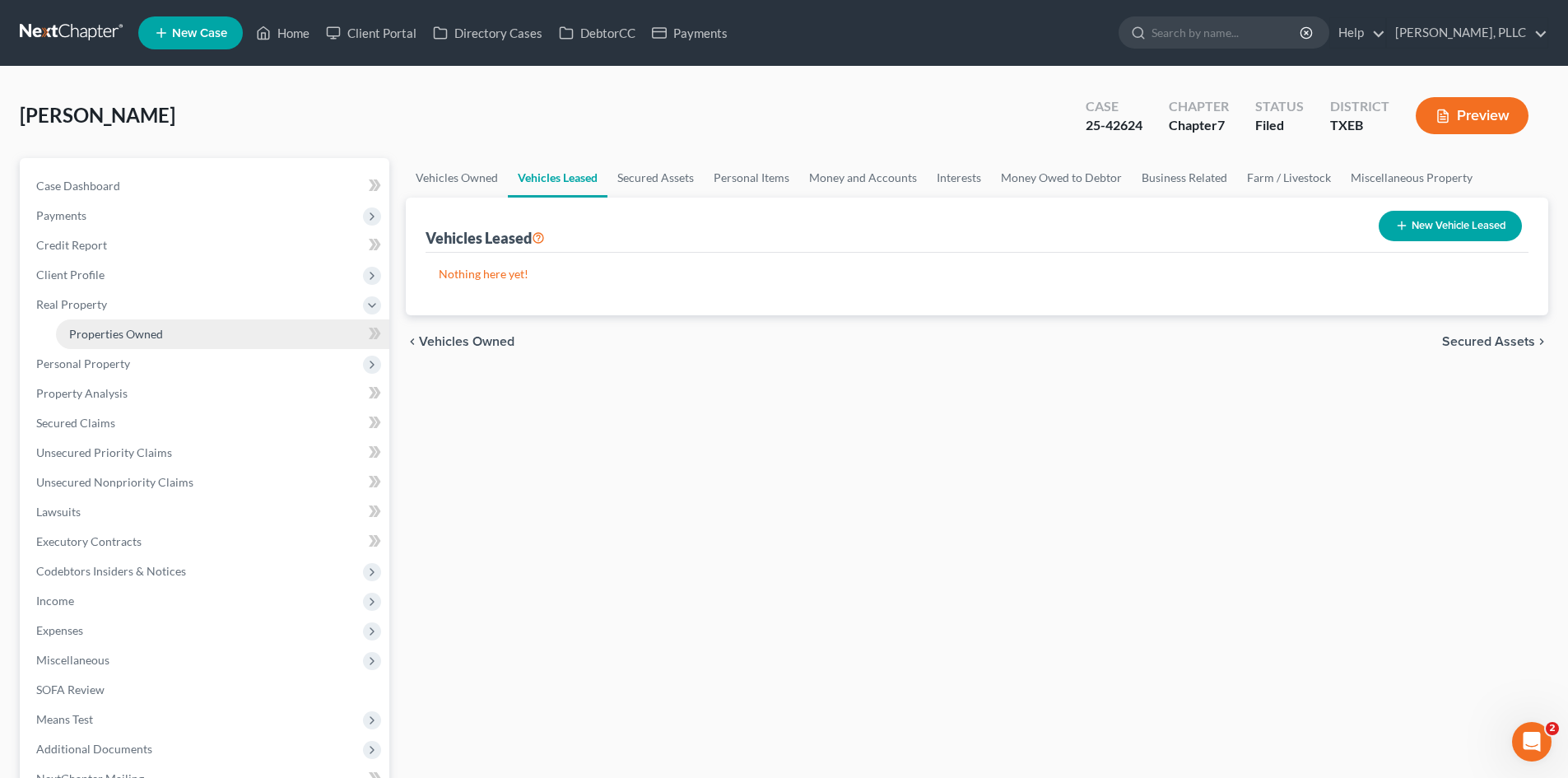
click at [166, 326] on link "Properties Owned" at bounding box center [223, 334] width 333 height 30
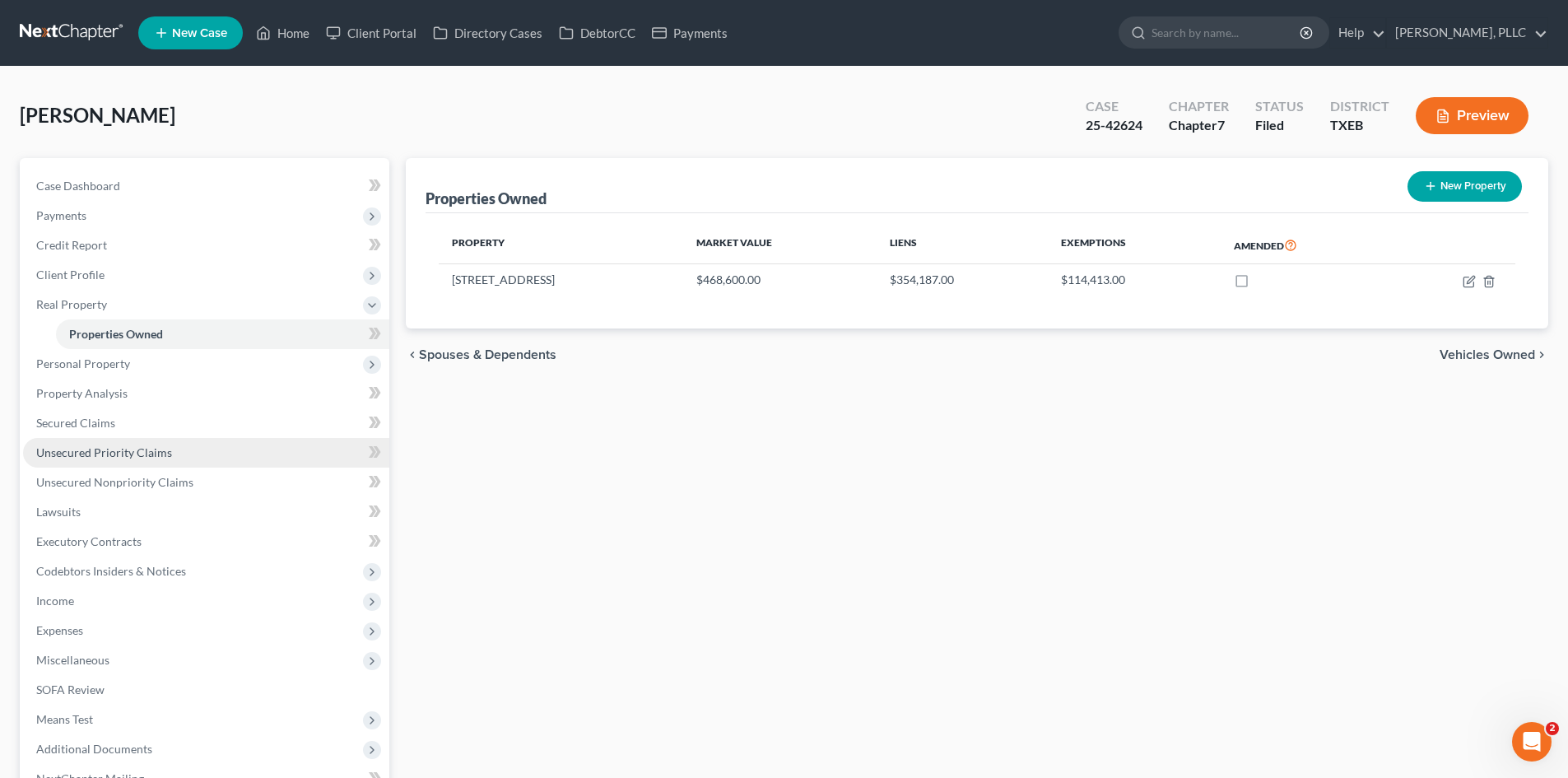
click at [130, 459] on span "Unsecured Priority Claims" at bounding box center [104, 451] width 136 height 14
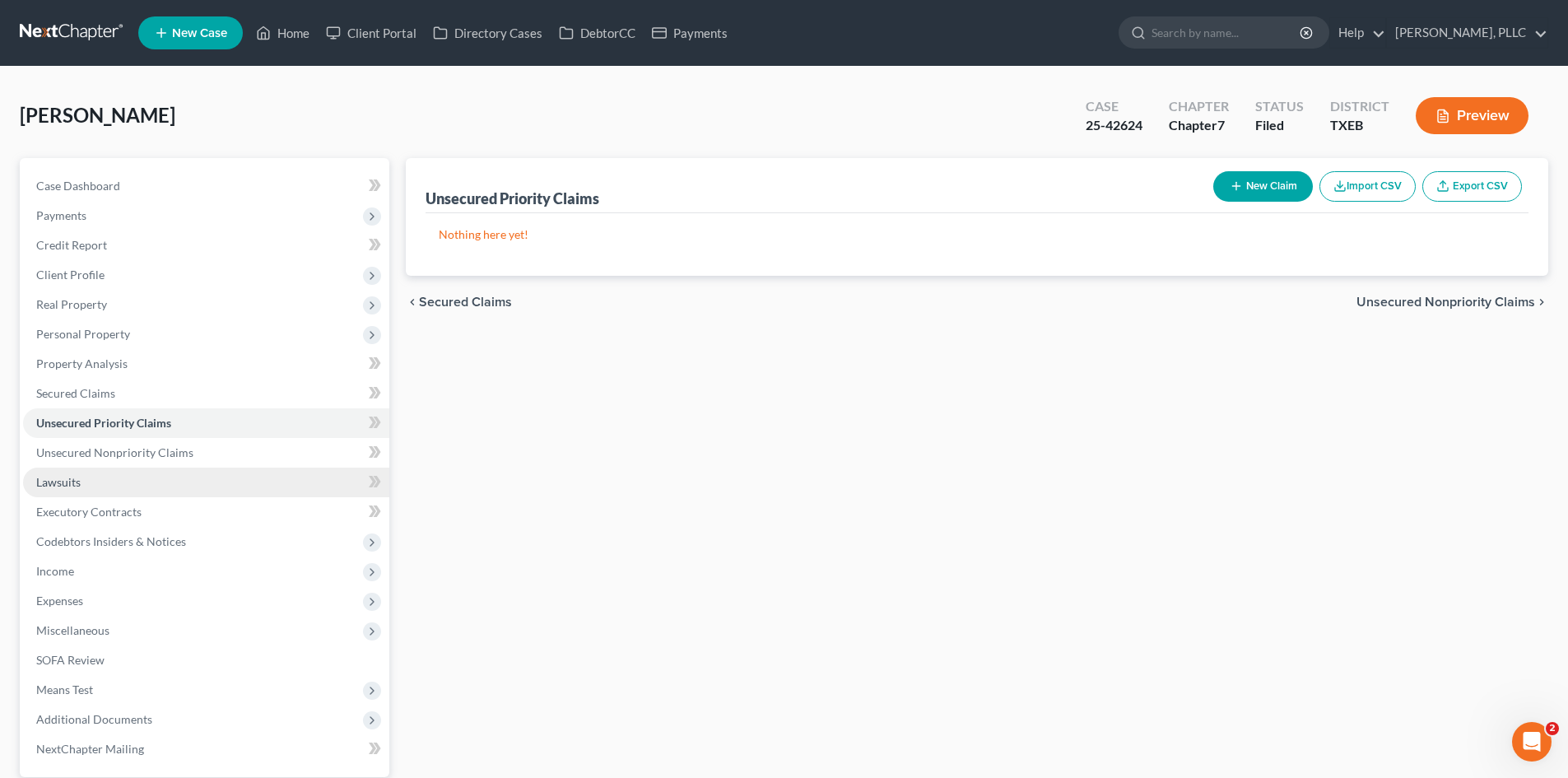
click at [132, 472] on link "Lawsuits" at bounding box center [206, 482] width 366 height 30
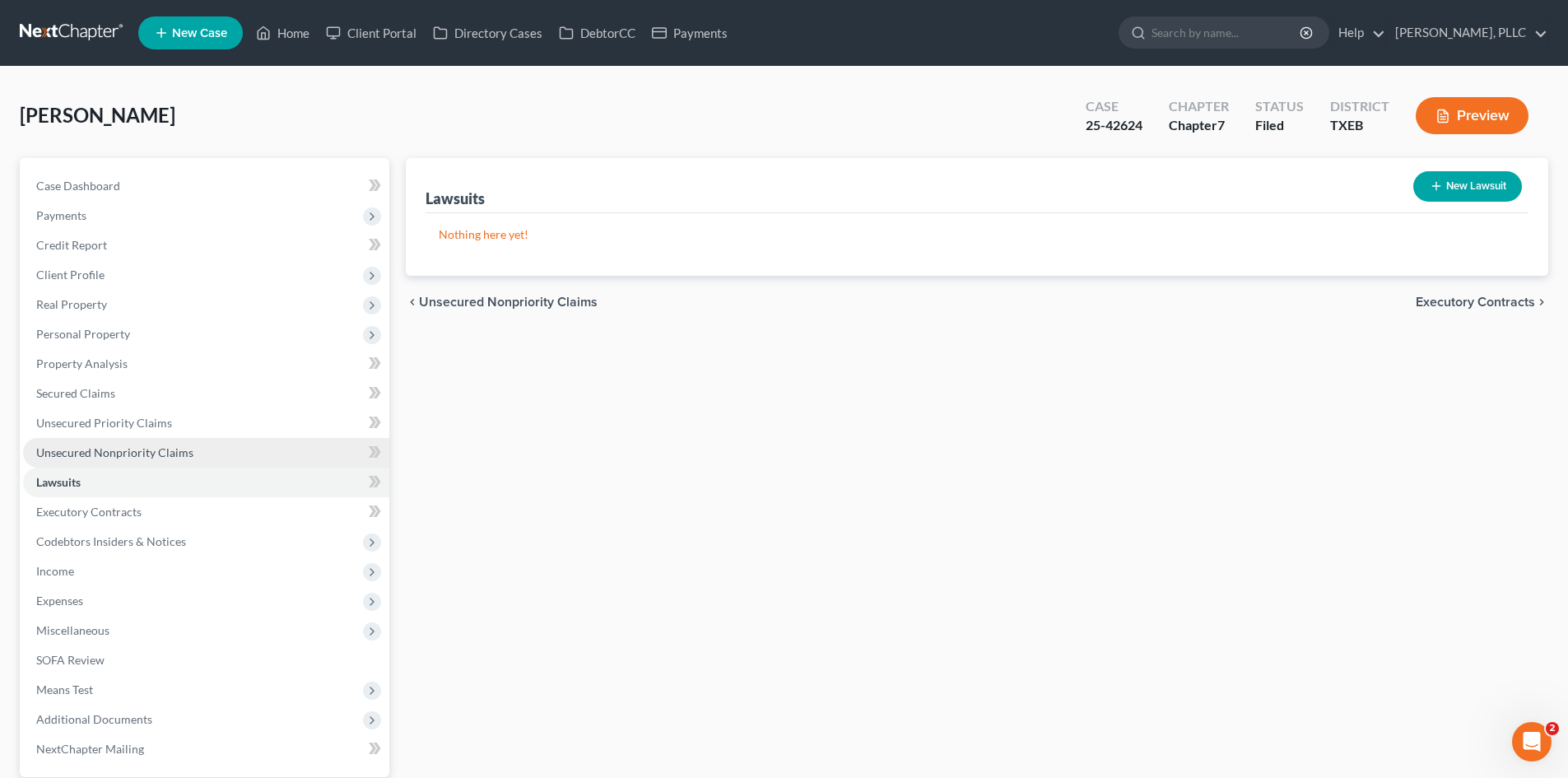
click at [132, 452] on span "Unsecured Nonpriority Claims" at bounding box center [115, 451] width 157 height 14
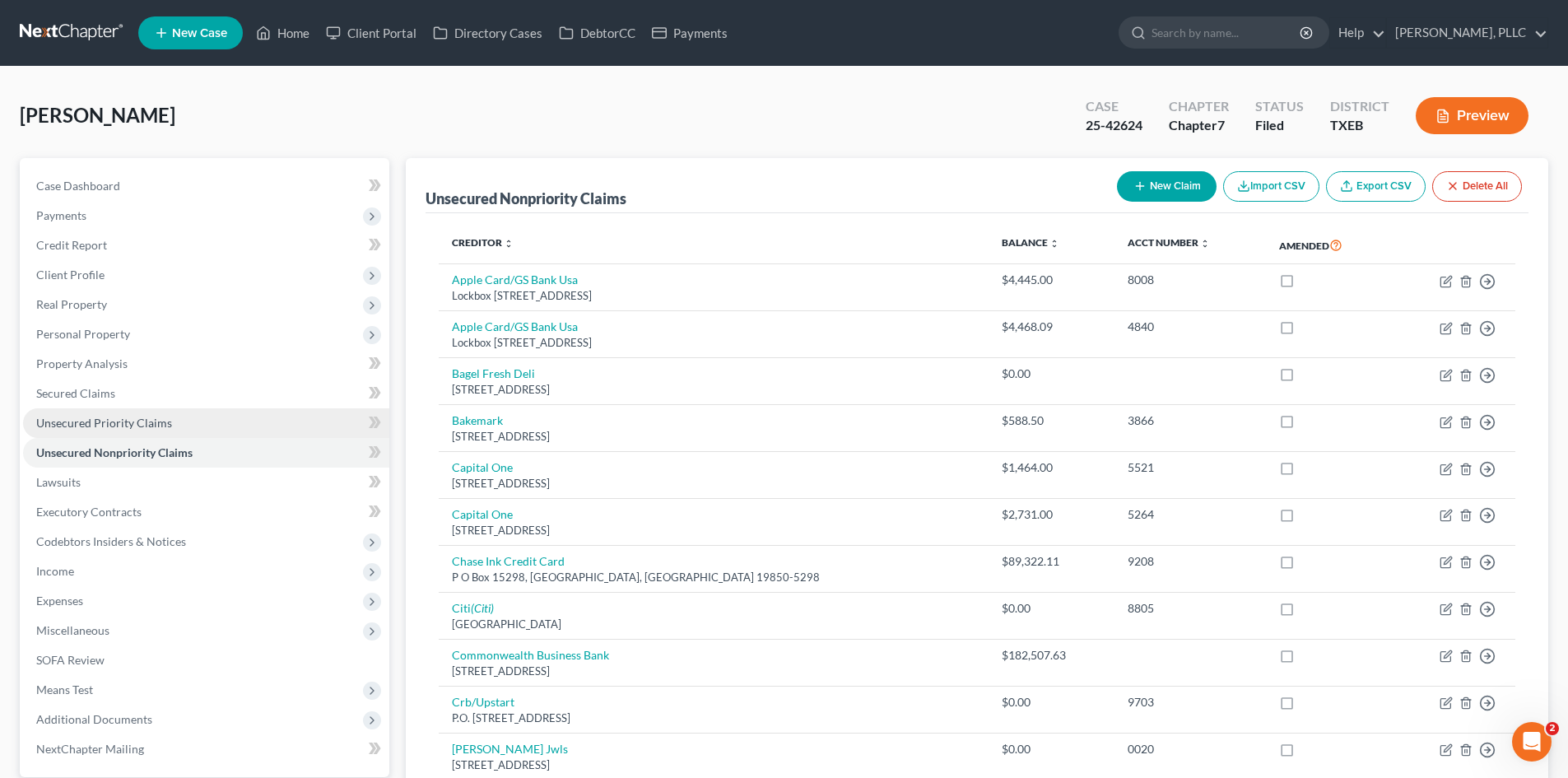
click at [140, 422] on span "Unsecured Priority Claims" at bounding box center [104, 422] width 136 height 14
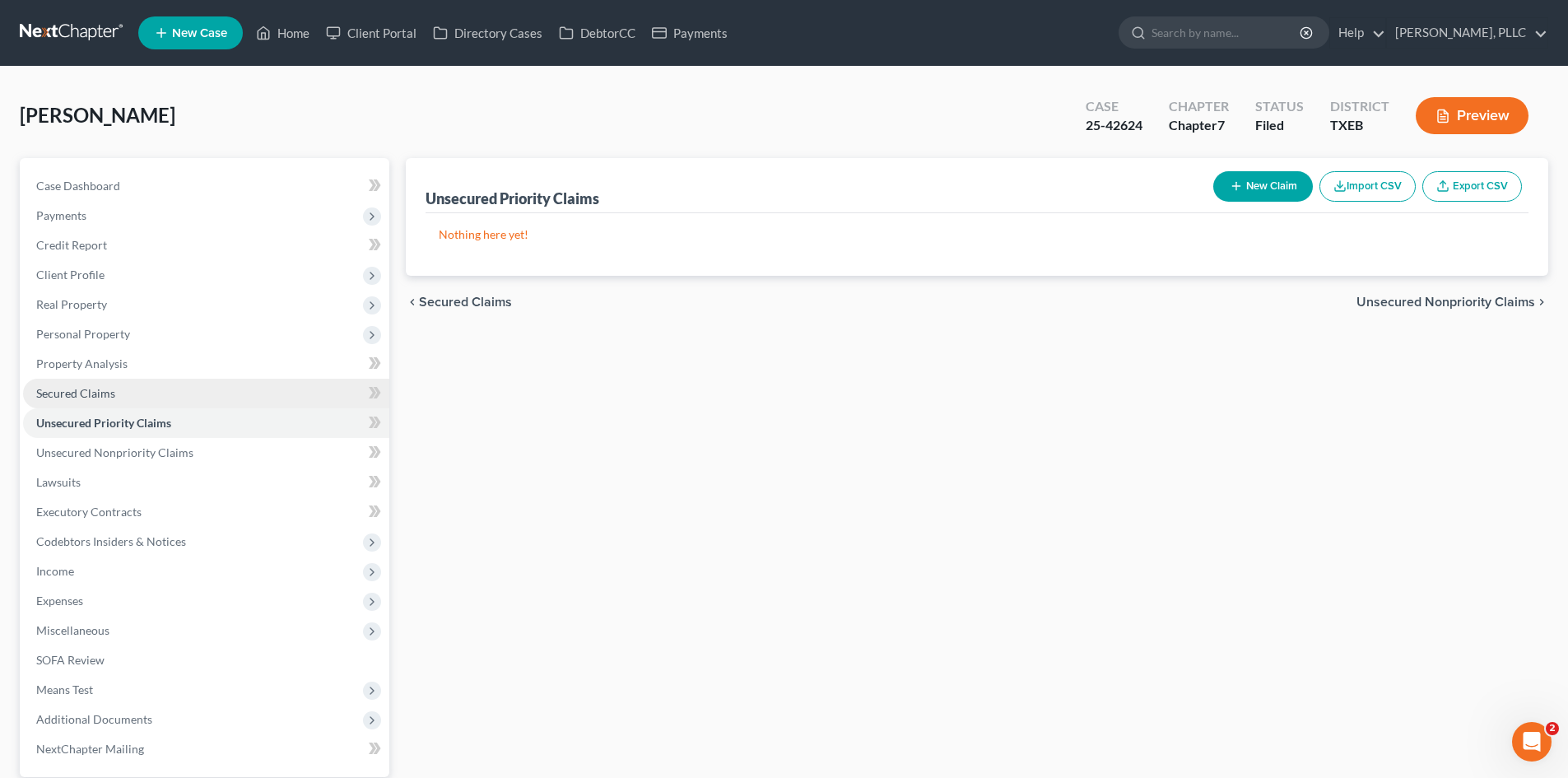
click at [143, 386] on link "Secured Claims" at bounding box center [206, 393] width 366 height 30
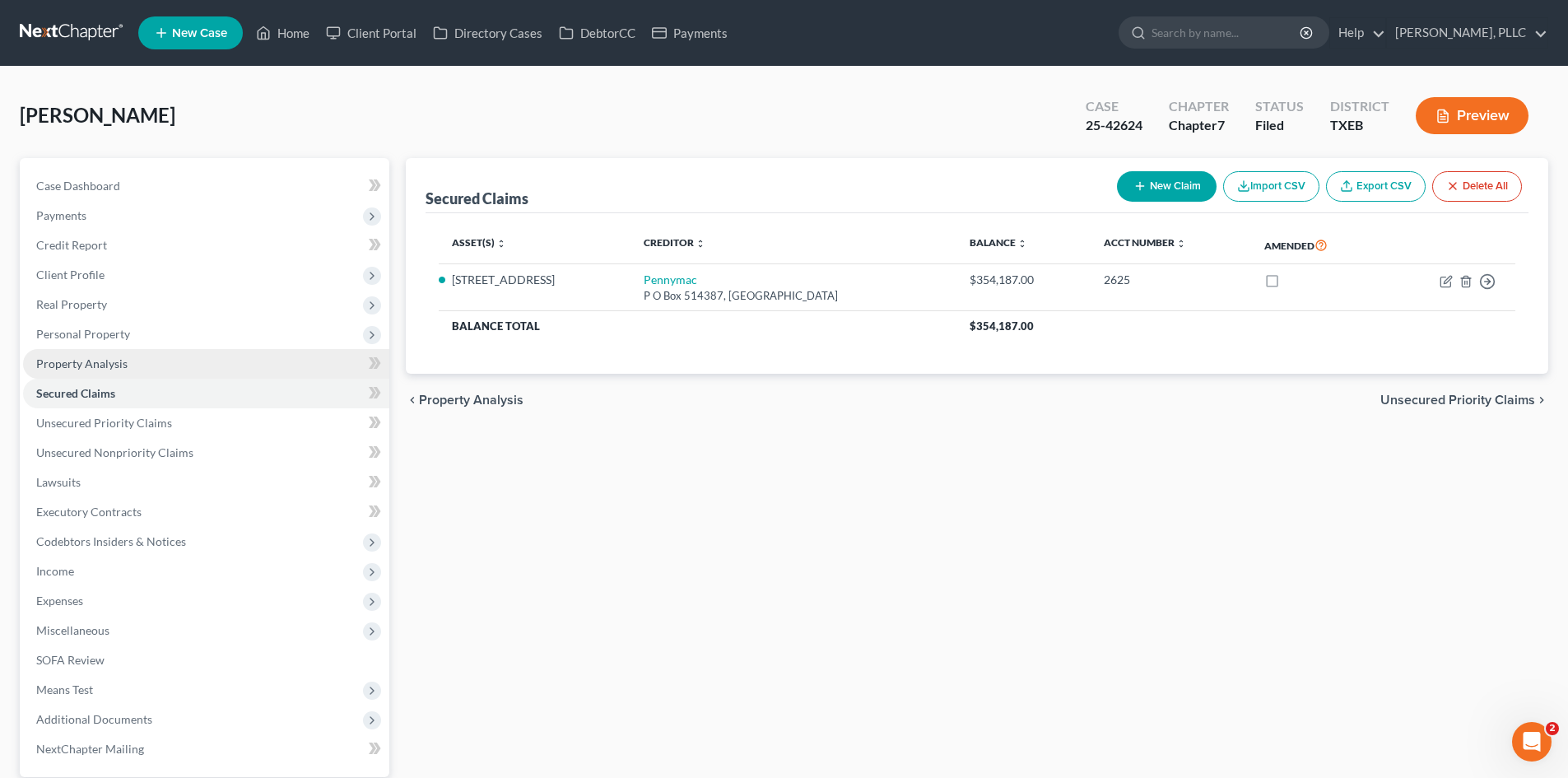
click at [159, 361] on link "Property Analysis" at bounding box center [206, 364] width 366 height 30
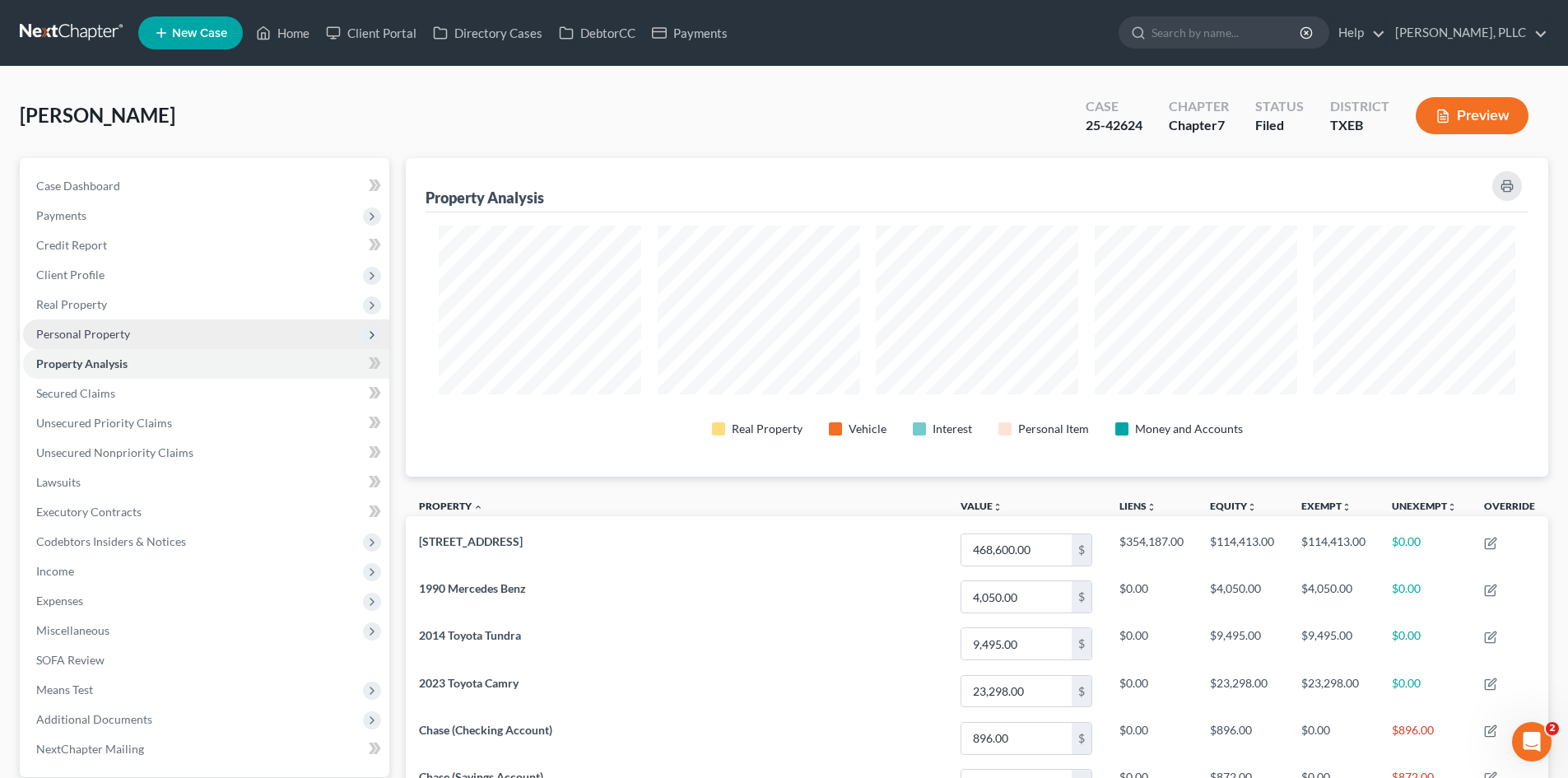
scroll to position [318, 1142]
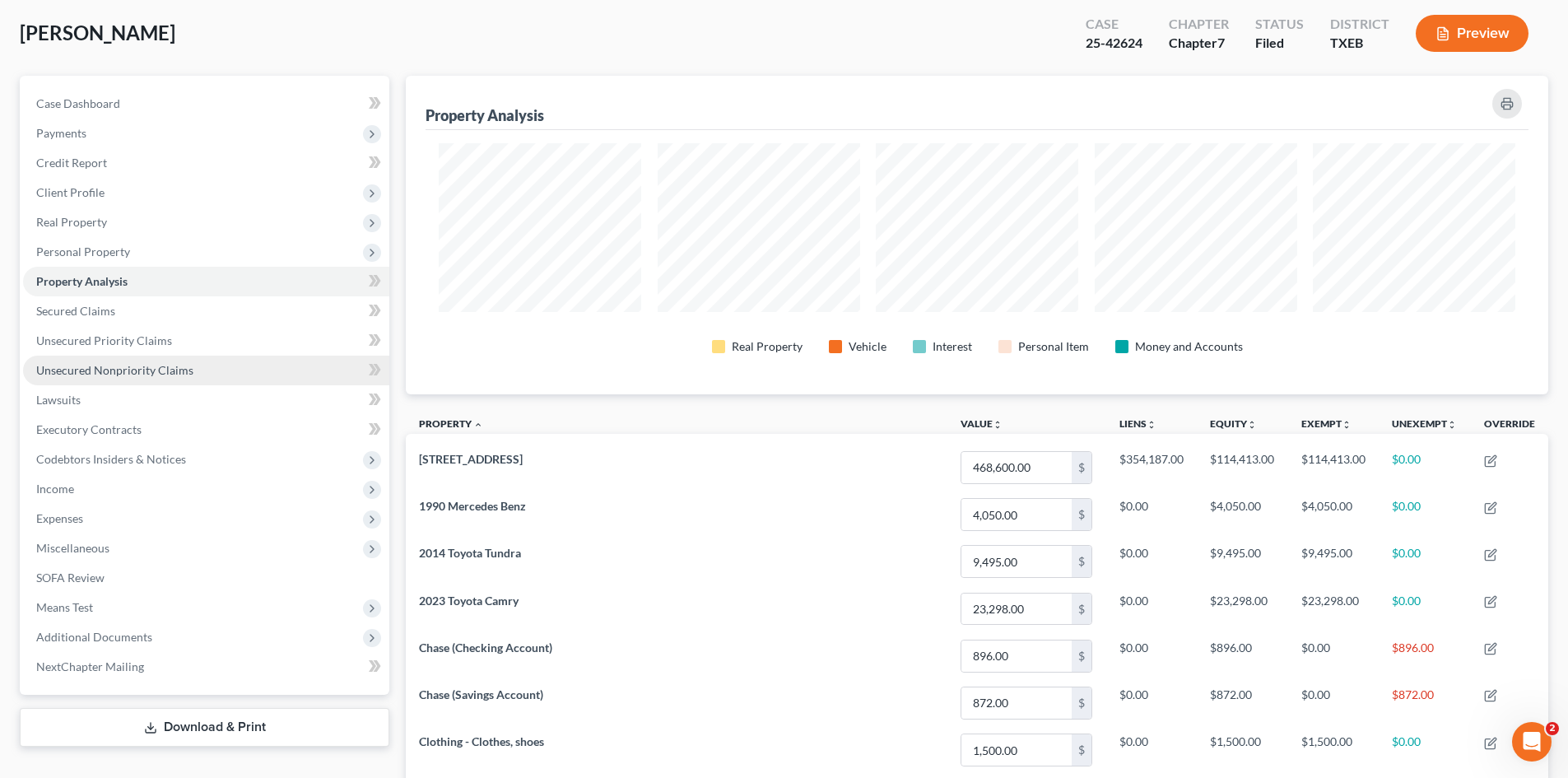
click at [161, 364] on span "Unsecured Nonpriority Claims" at bounding box center [115, 369] width 157 height 14
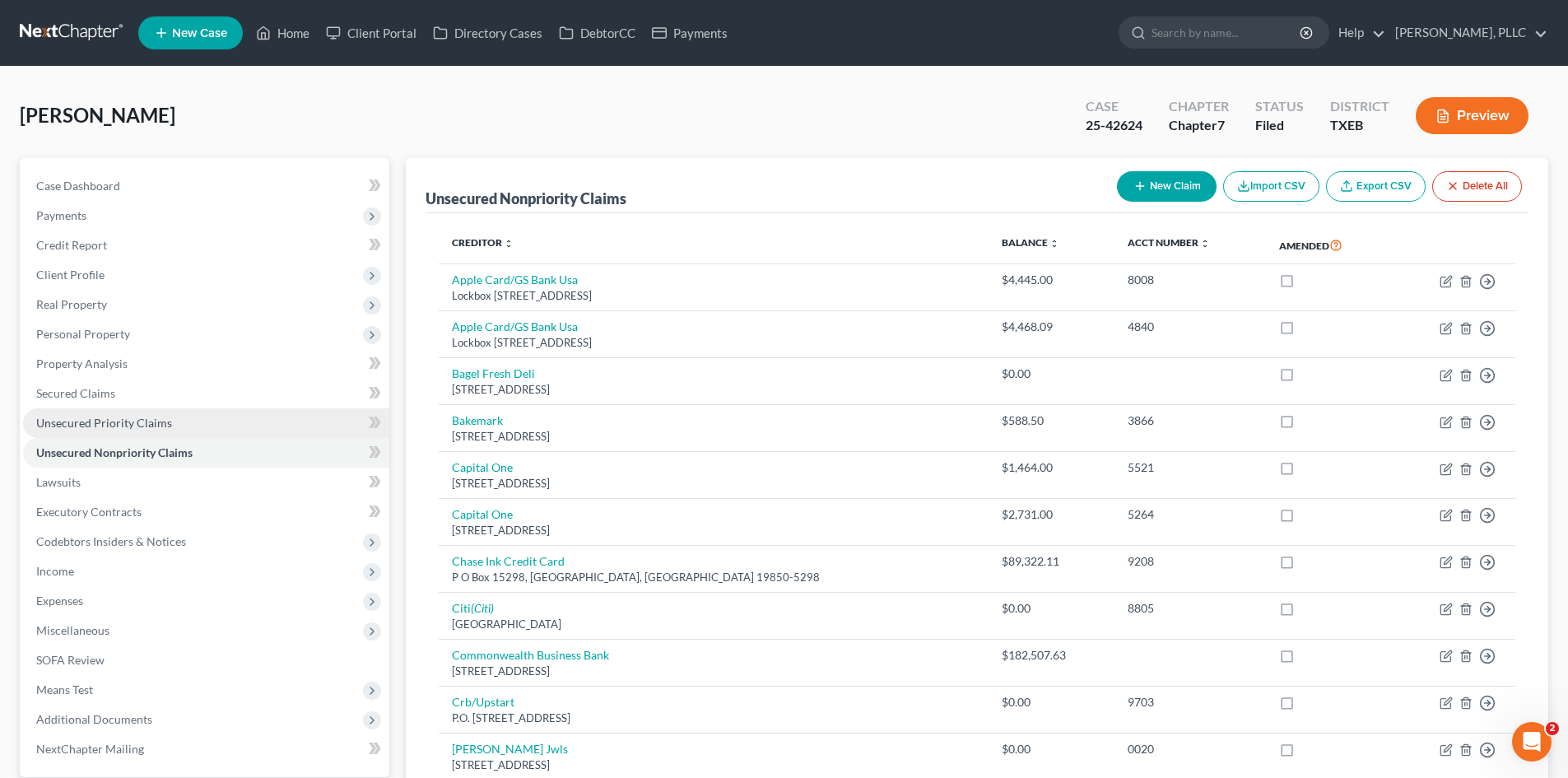
click at [175, 429] on link "Unsecured Priority Claims" at bounding box center [206, 423] width 366 height 30
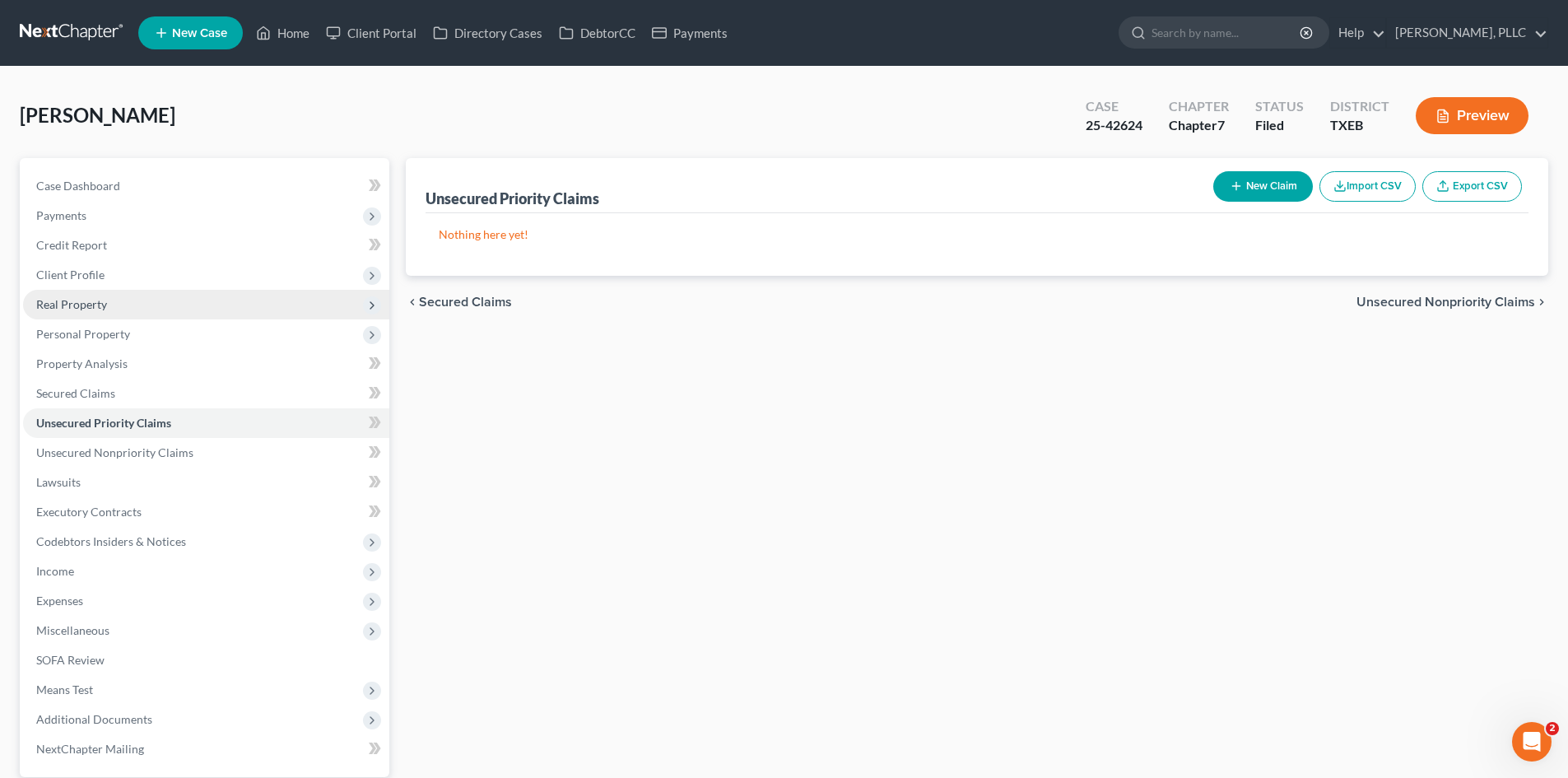
click at [152, 306] on span "Real Property" at bounding box center [206, 304] width 366 height 30
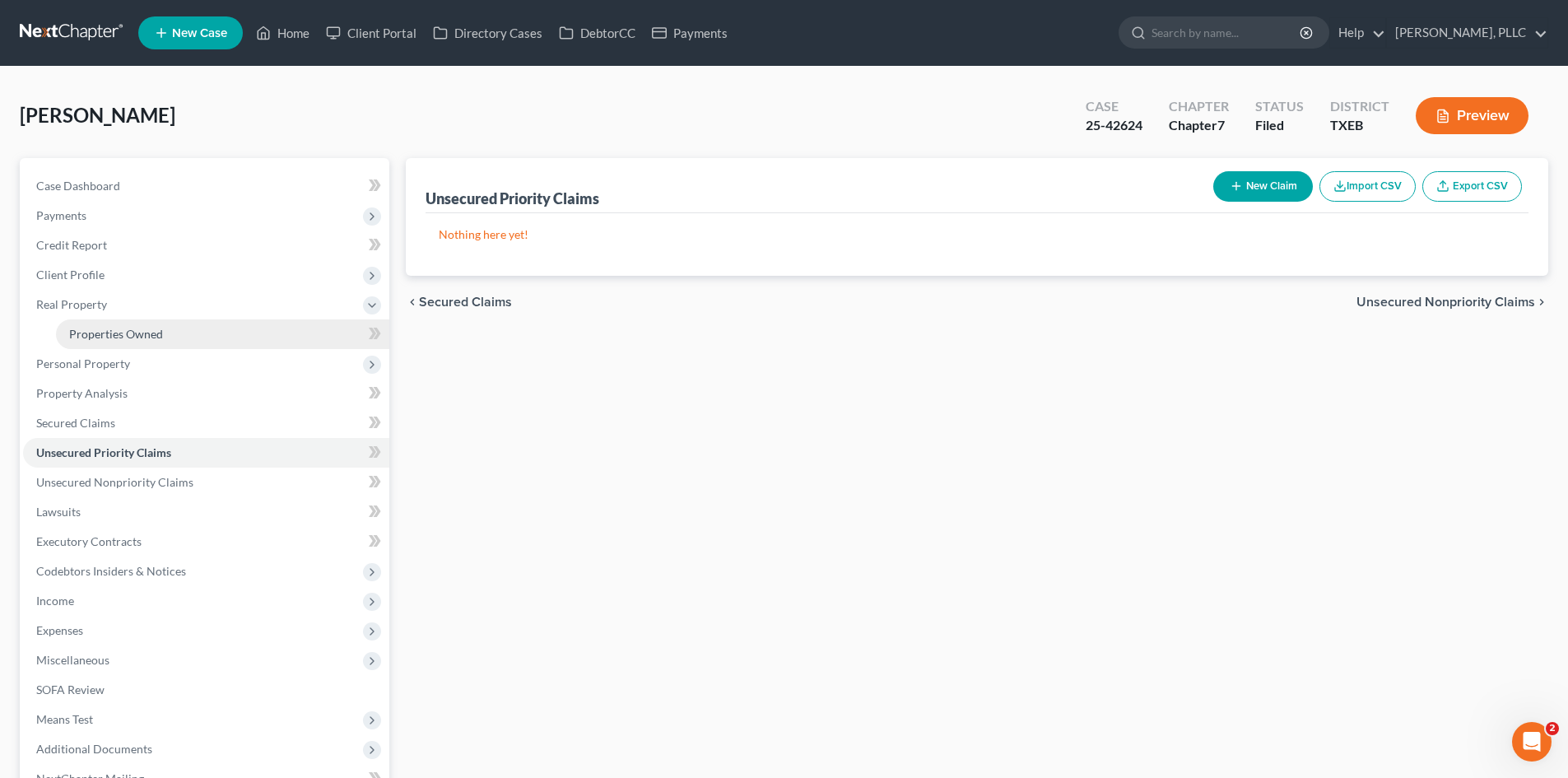
click at [153, 337] on span "Properties Owned" at bounding box center [116, 333] width 93 height 14
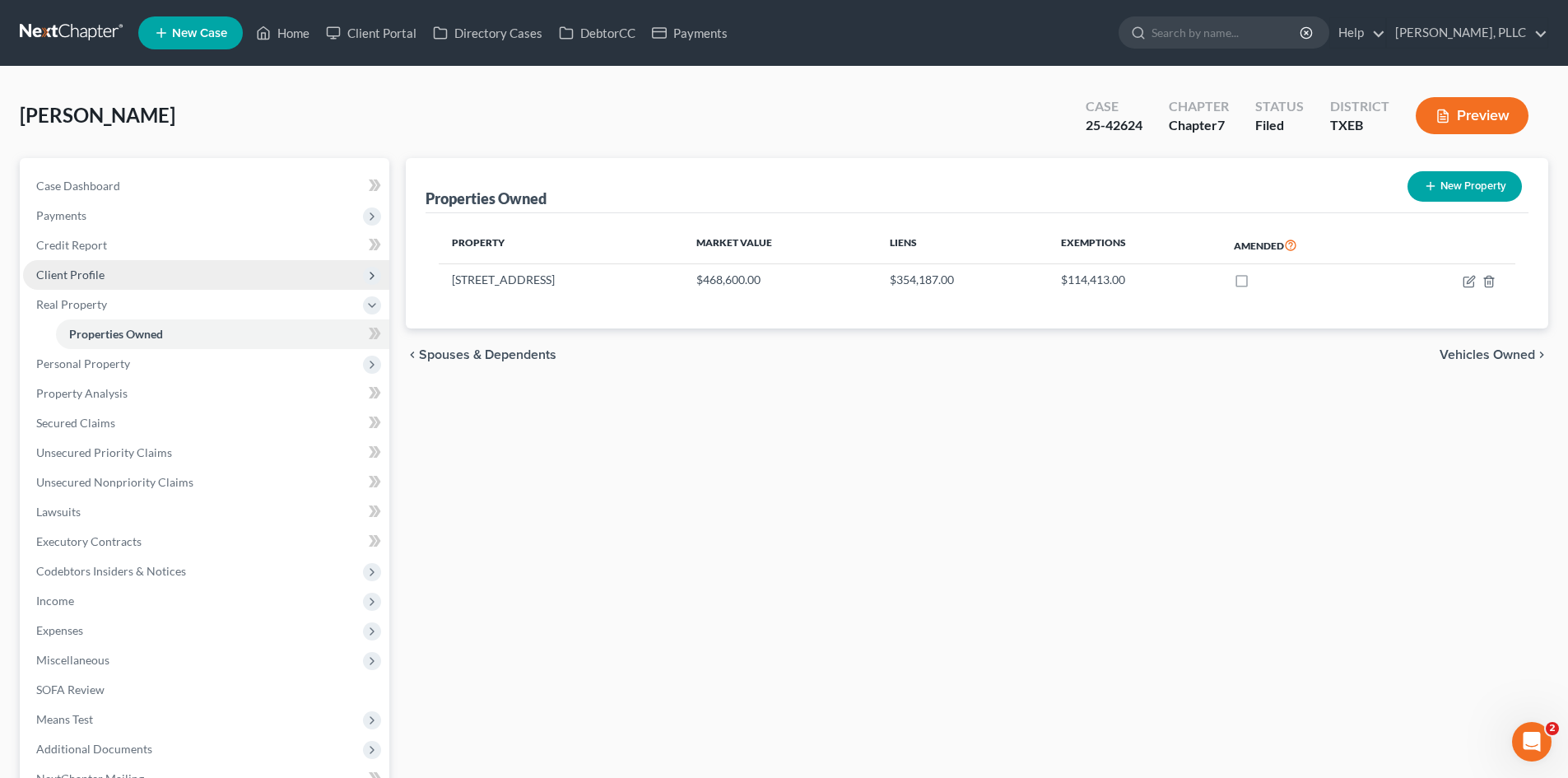
click at [138, 271] on span "Client Profile" at bounding box center [206, 275] width 366 height 30
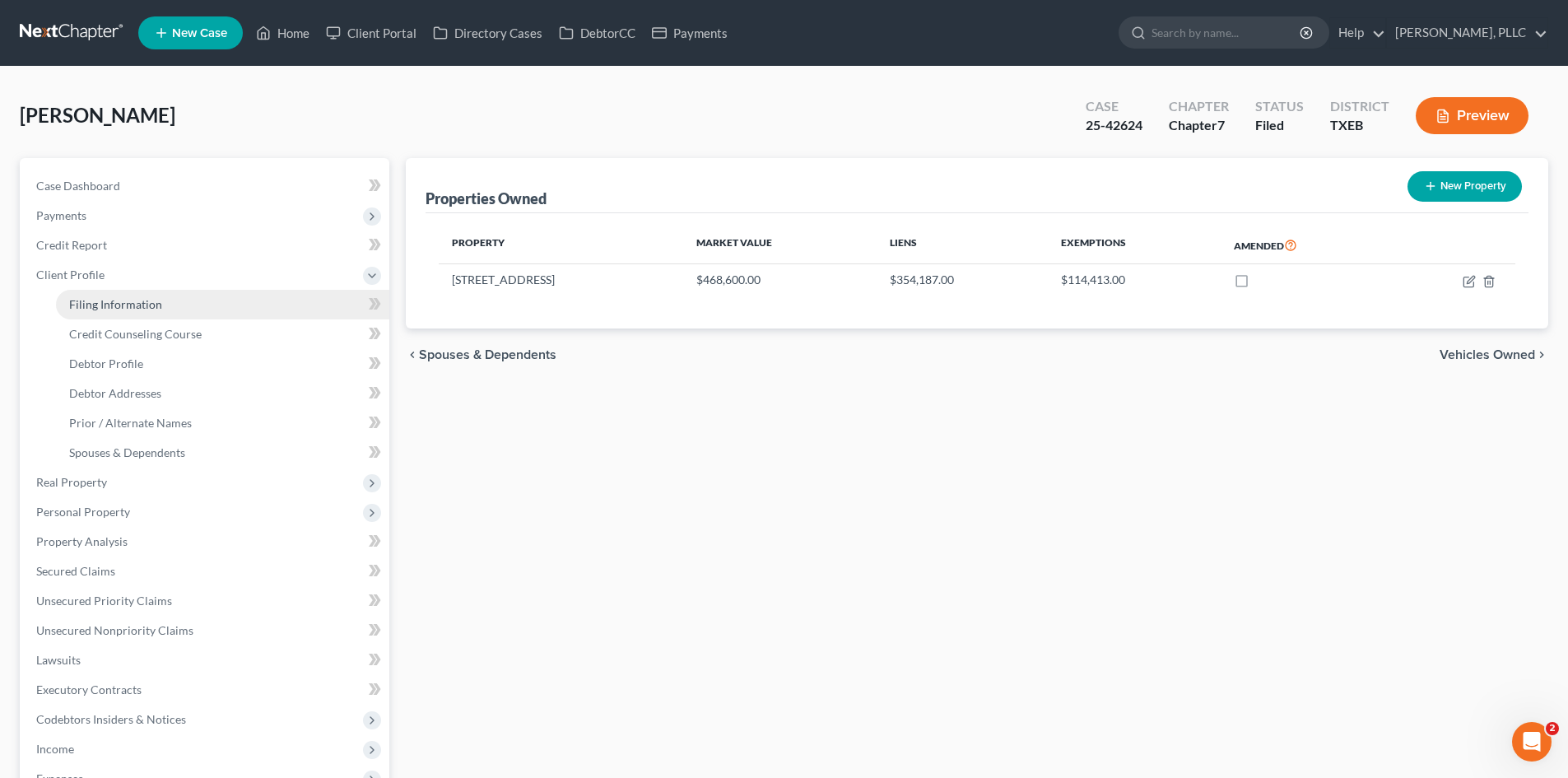
click at [150, 299] on span "Filing Information" at bounding box center [116, 303] width 93 height 14
select select "1"
select select "0"
select select "45"
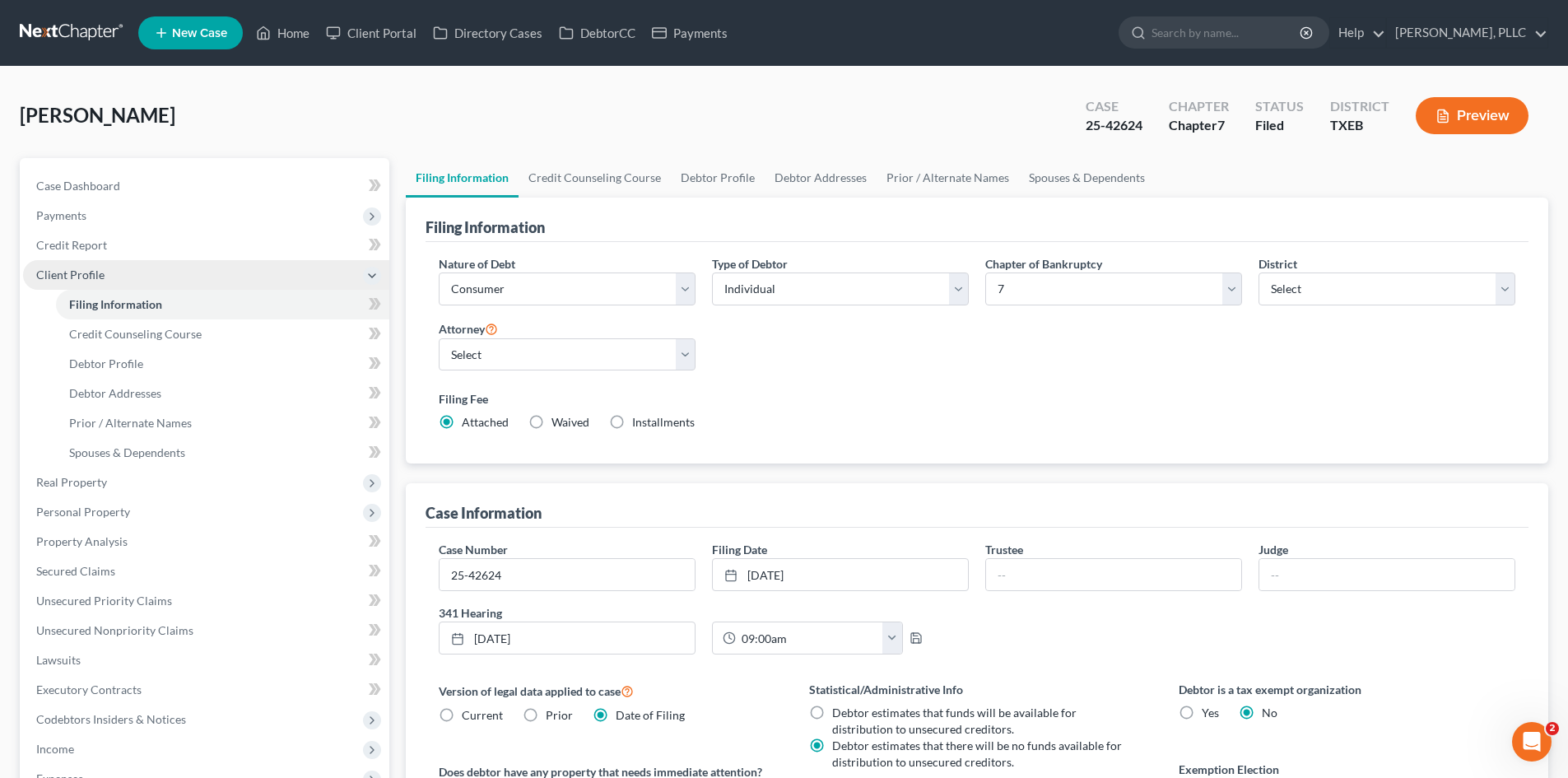
click at [123, 270] on span "Client Profile" at bounding box center [206, 275] width 366 height 30
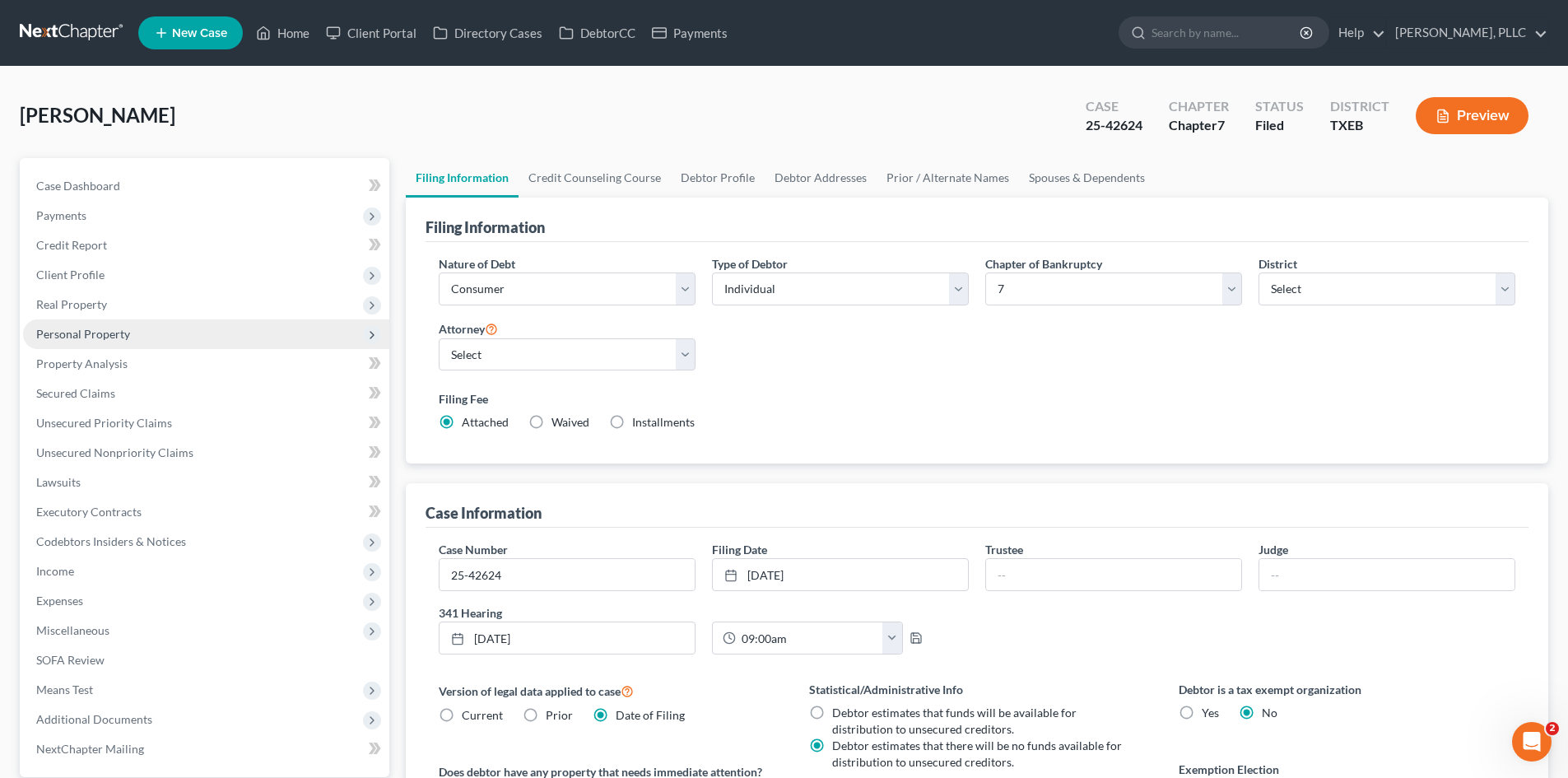
click at [118, 338] on span "Personal Property" at bounding box center [82, 333] width 93 height 14
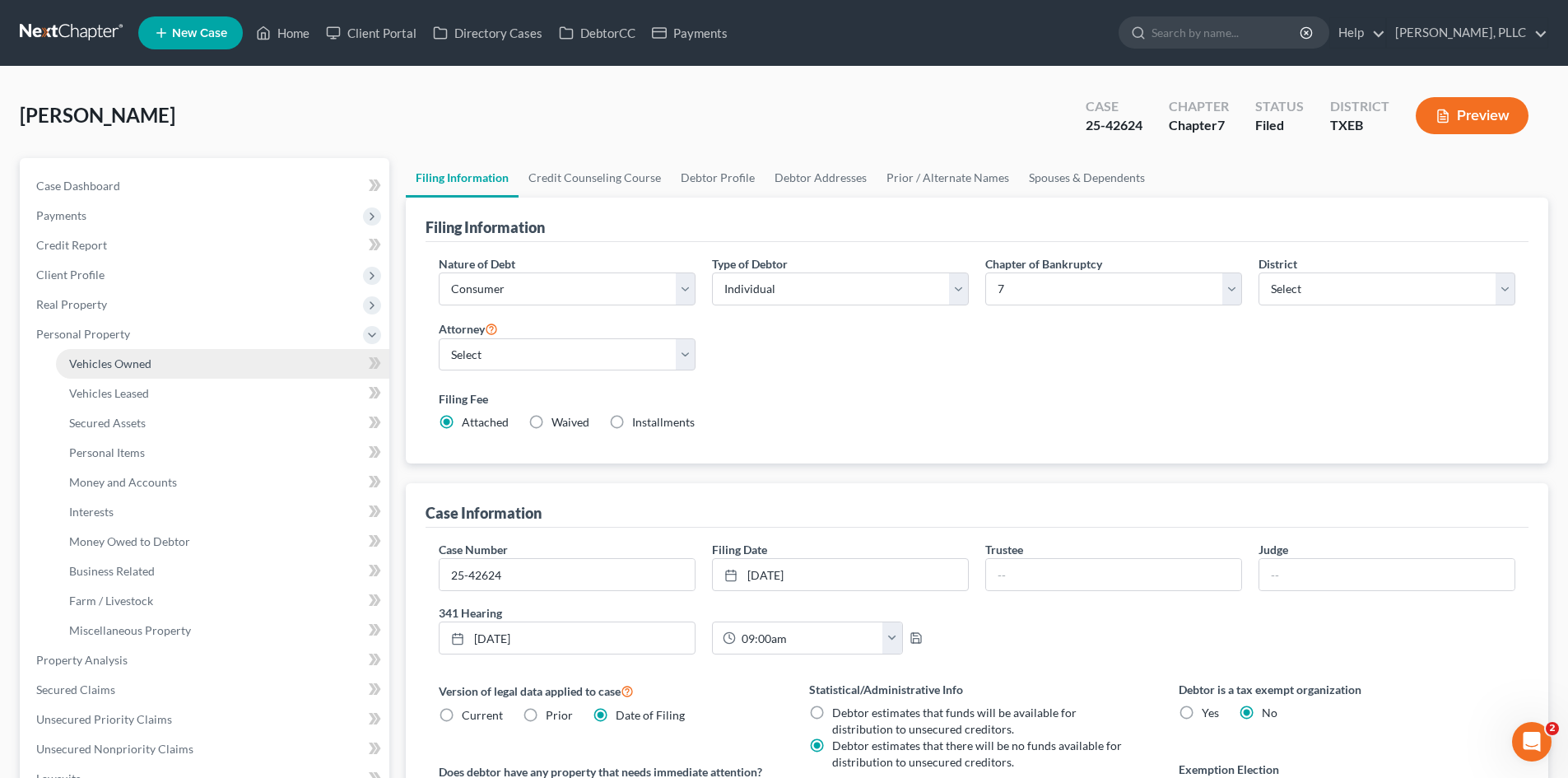
click at [120, 365] on span "Vehicles Owned" at bounding box center [110, 363] width 82 height 14
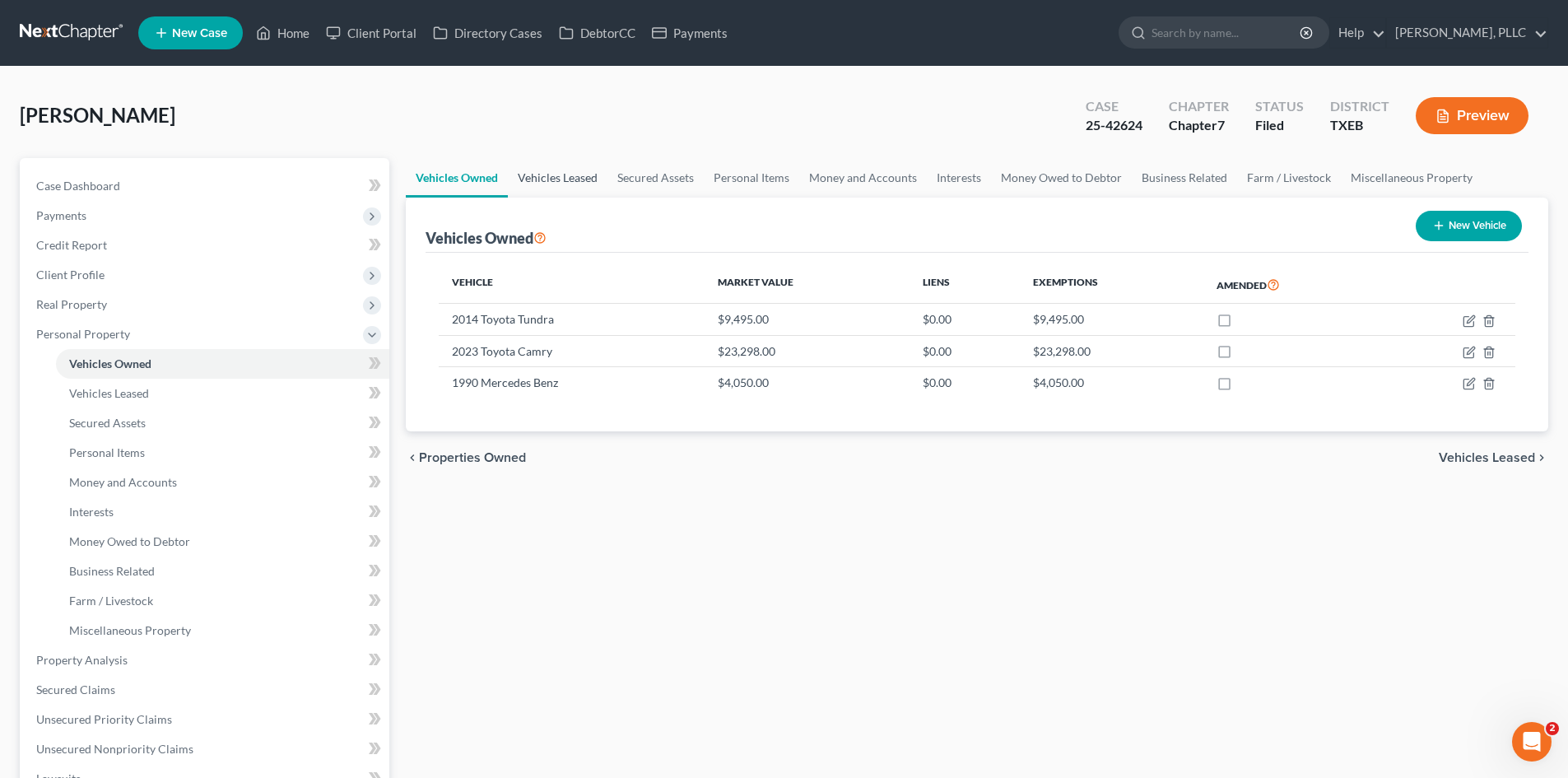
click at [575, 185] on link "Vehicles Leased" at bounding box center [558, 178] width 100 height 40
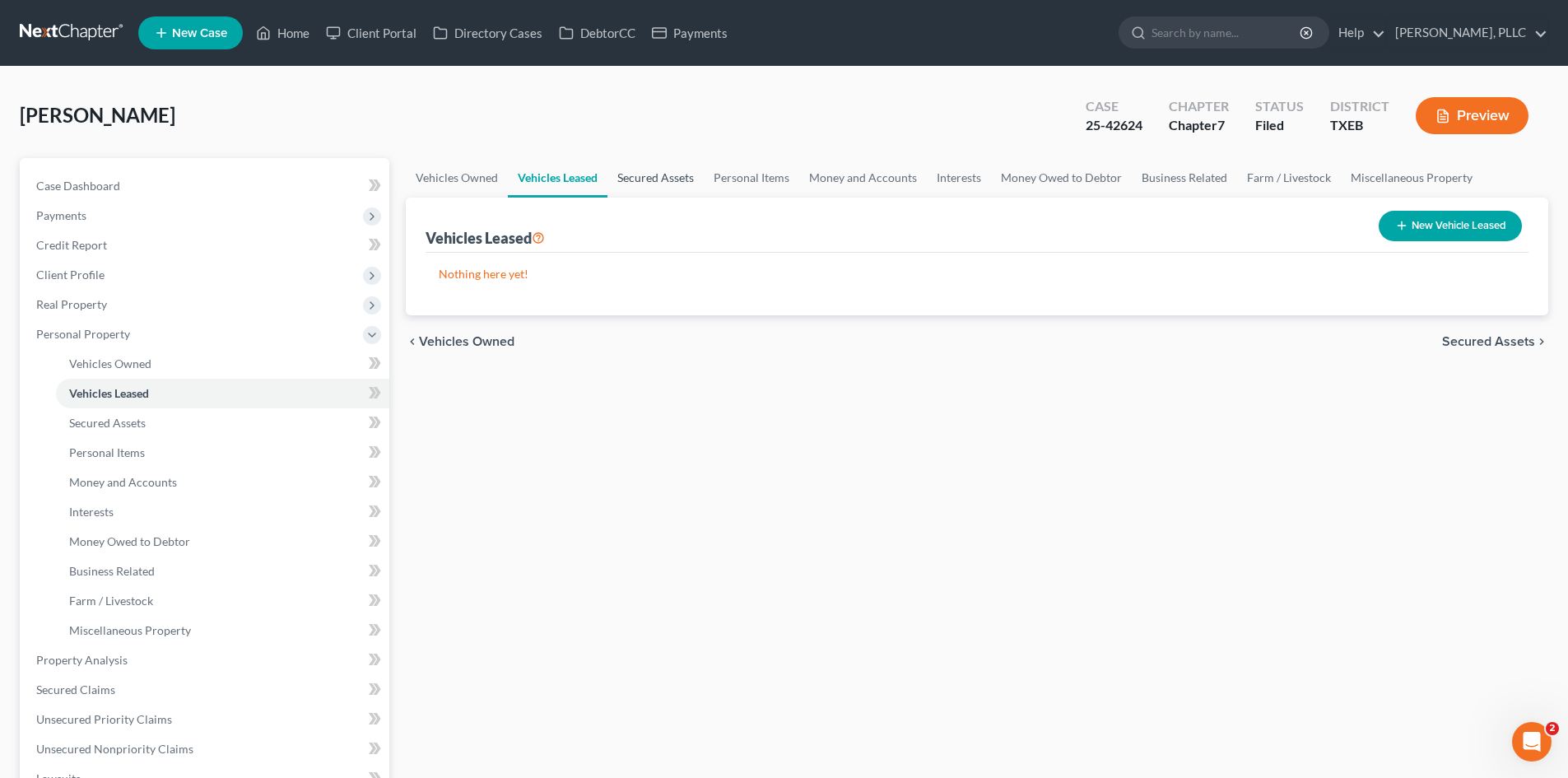
click at [659, 171] on link "Secured Assets" at bounding box center [656, 178] width 96 height 40
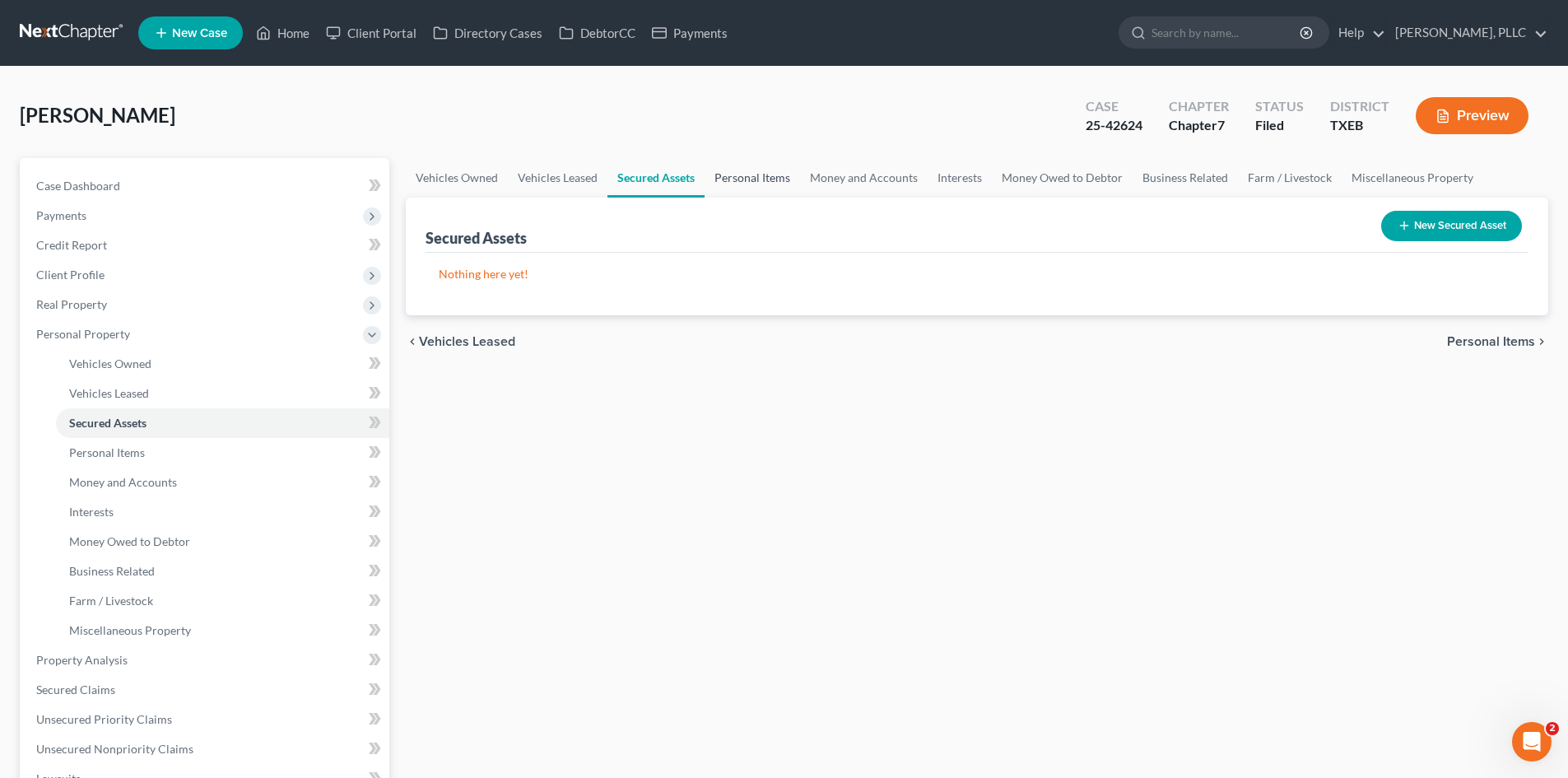
click at [739, 176] on link "Personal Items" at bounding box center [752, 178] width 95 height 40
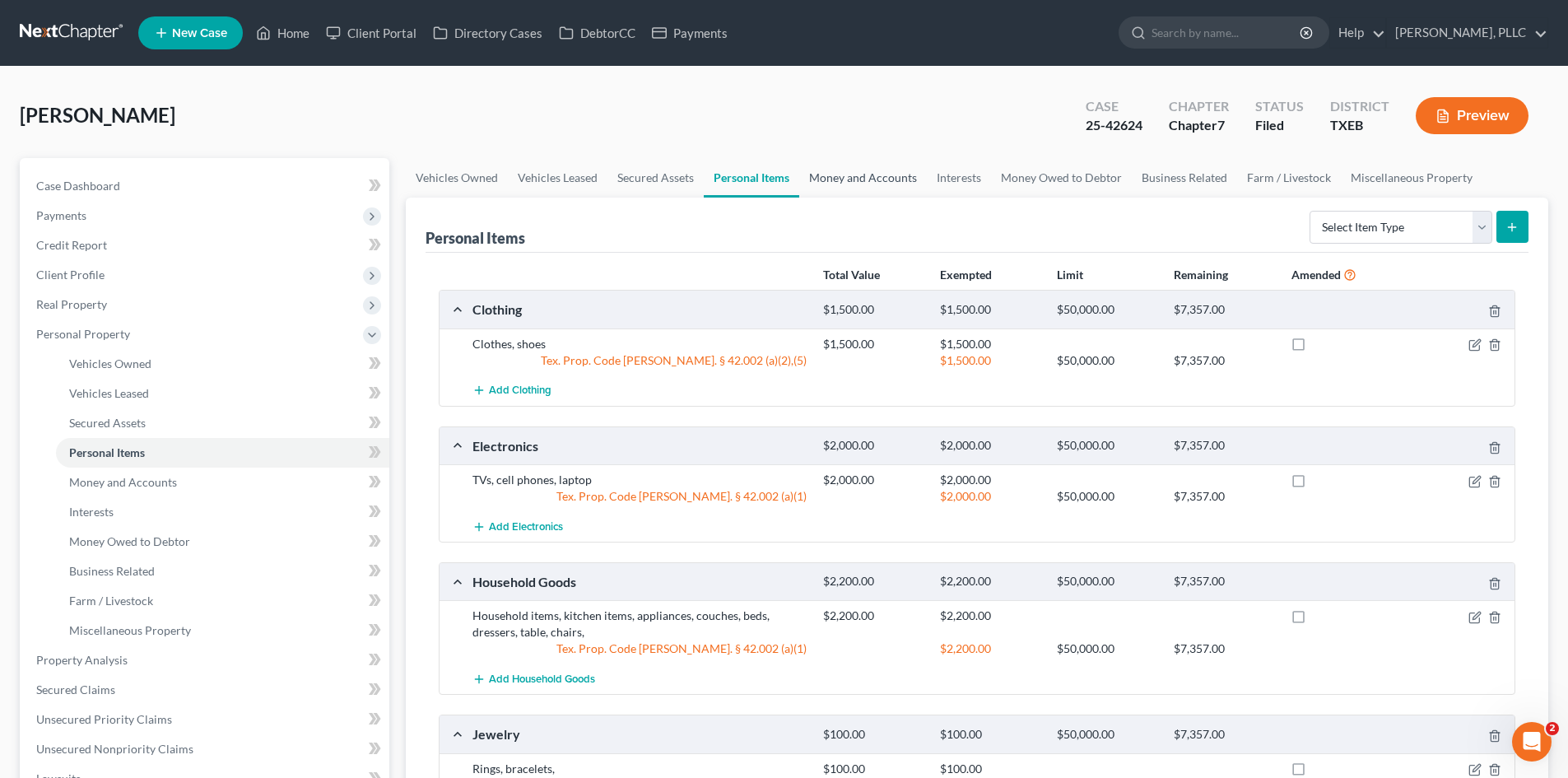
click at [833, 179] on link "Money and Accounts" at bounding box center [863, 178] width 128 height 40
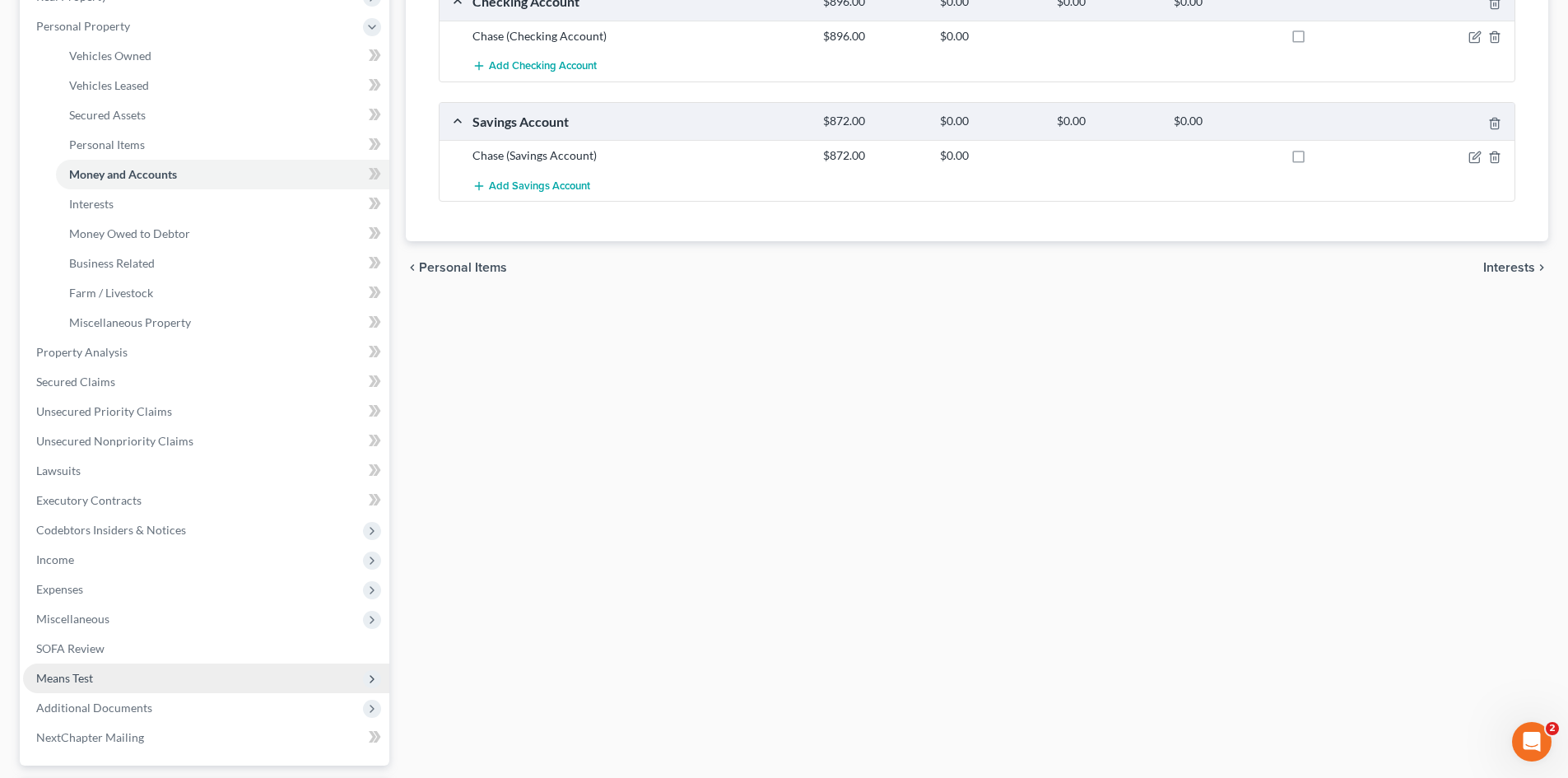
scroll to position [329, 0]
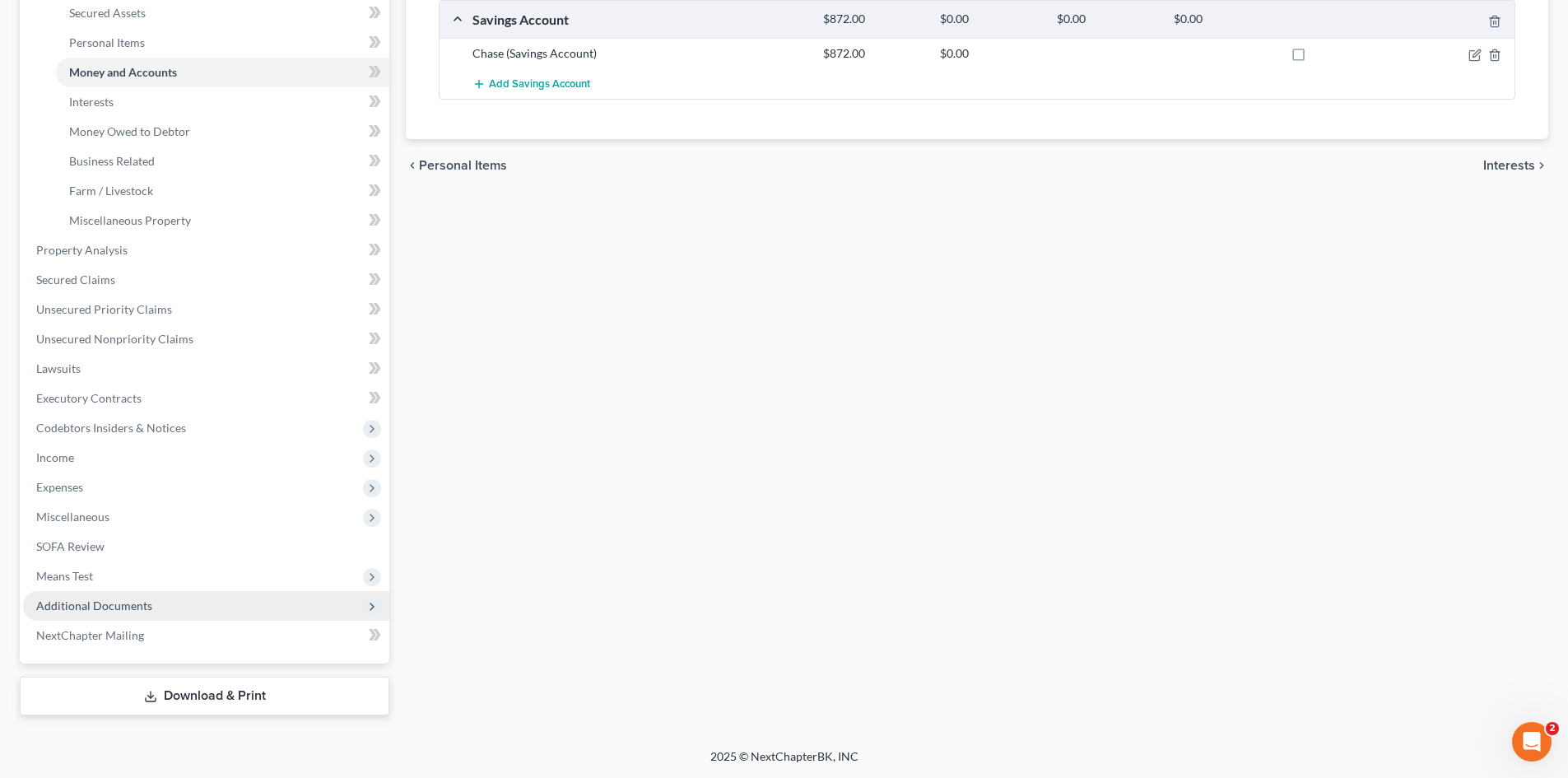
click at [220, 610] on span "Additional Documents" at bounding box center [206, 606] width 366 height 30
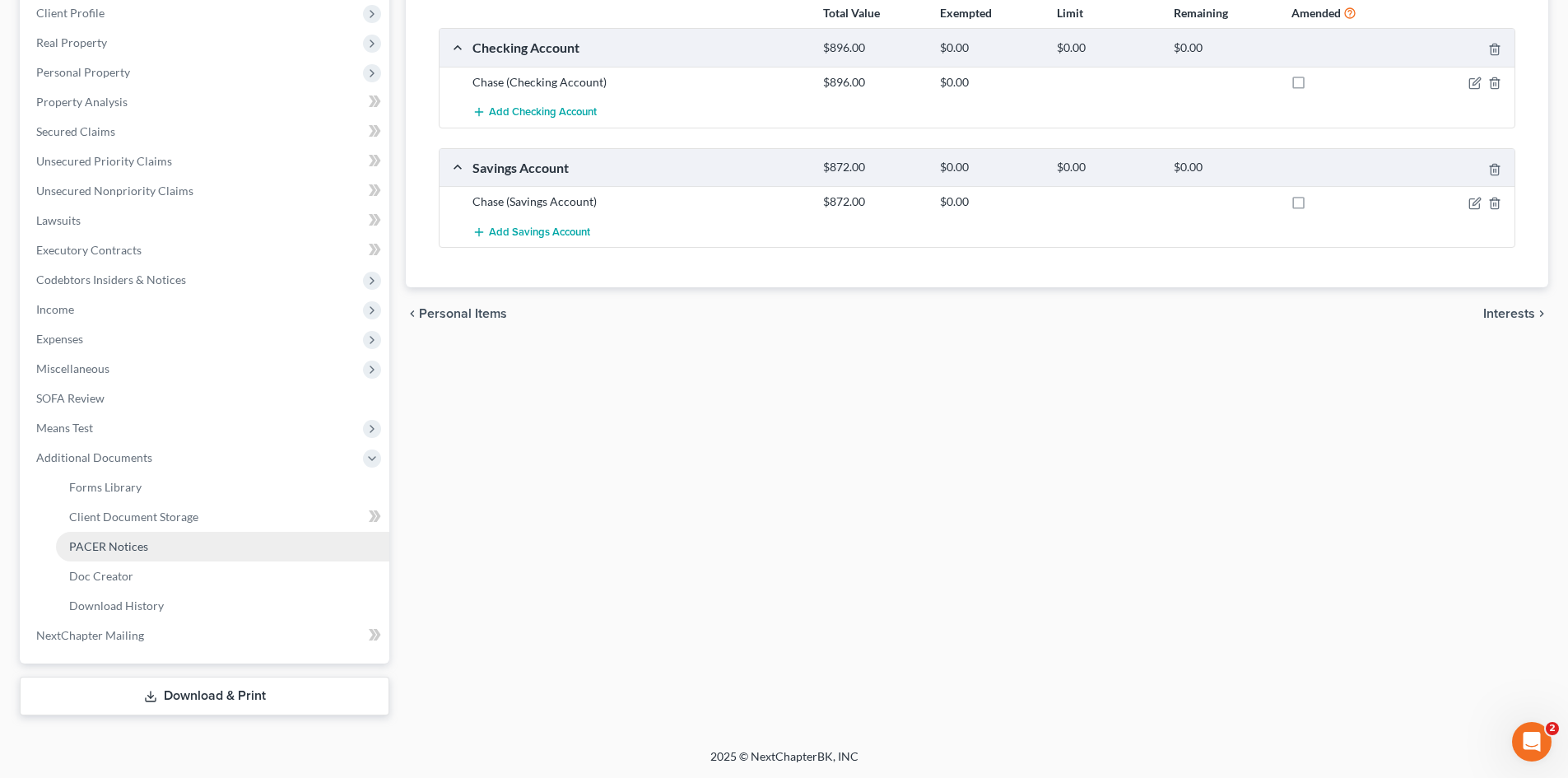
click at [190, 544] on link "PACER Notices" at bounding box center [223, 547] width 333 height 30
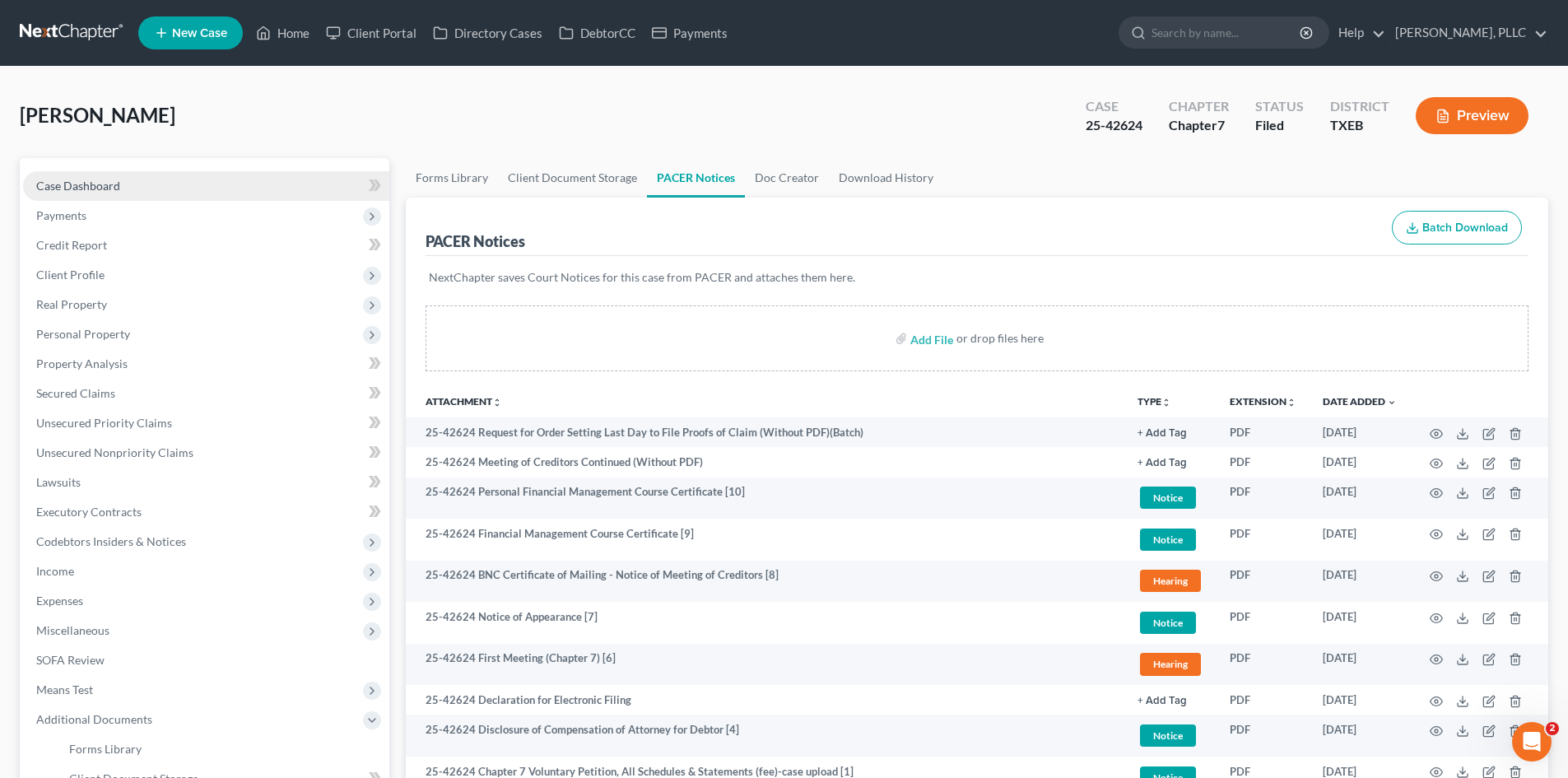
click at [173, 181] on link "Case Dashboard" at bounding box center [206, 186] width 366 height 30
select select "4"
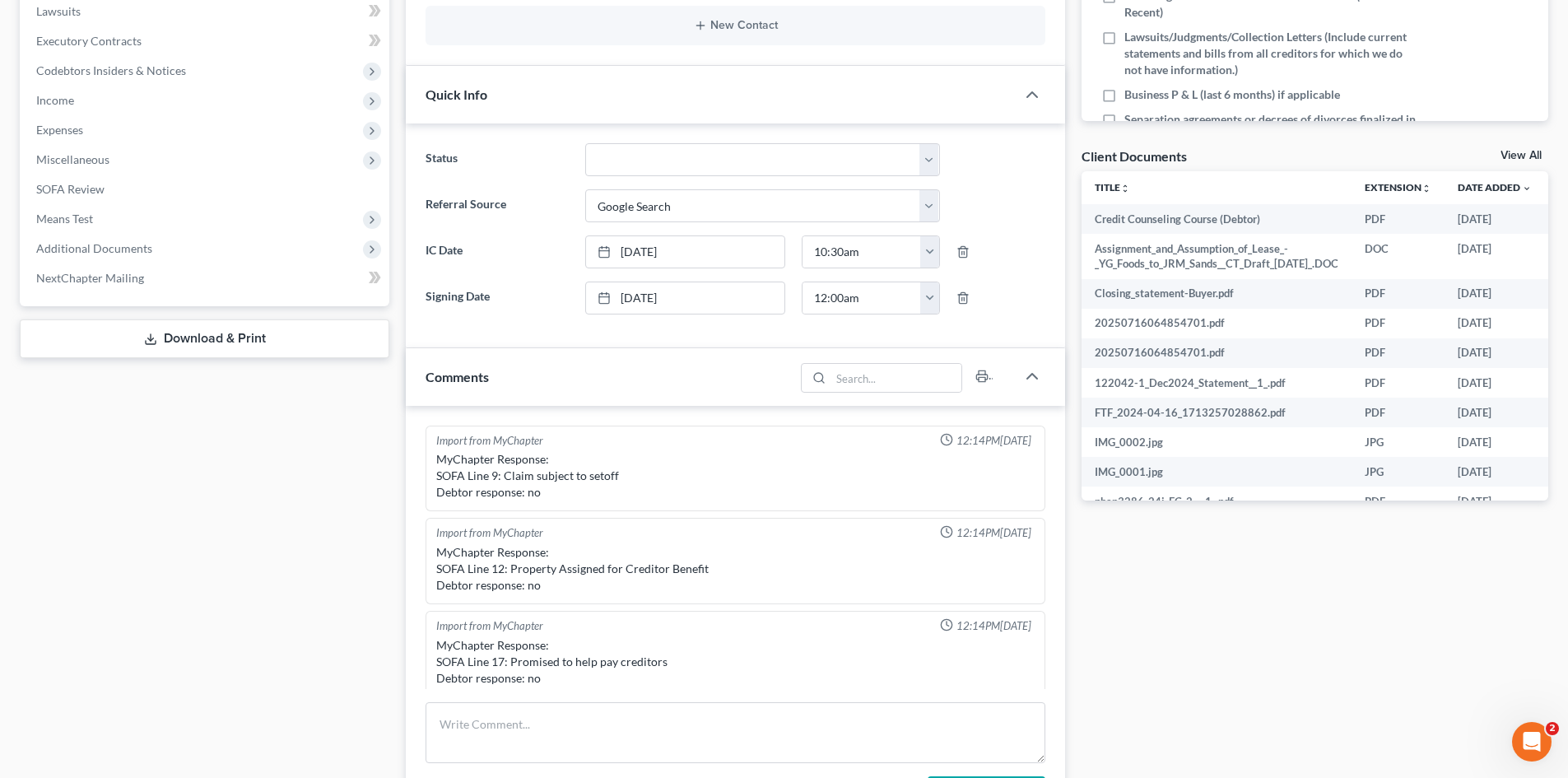
scroll to position [494, 0]
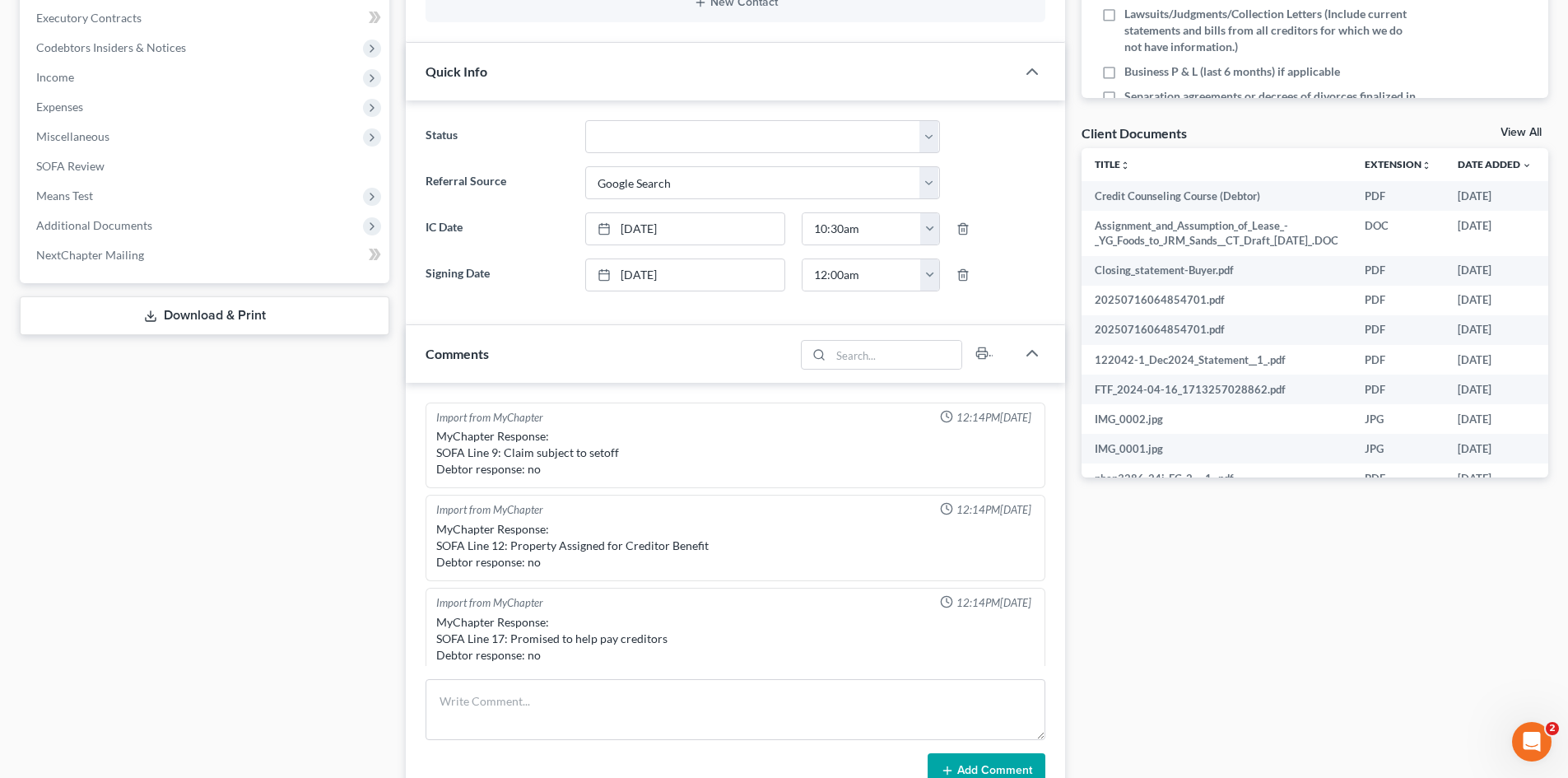
click at [283, 501] on div "Case Dashboard Payments Invoices Payments Payments Credit Report Client Profile" at bounding box center [204, 446] width 386 height 1564
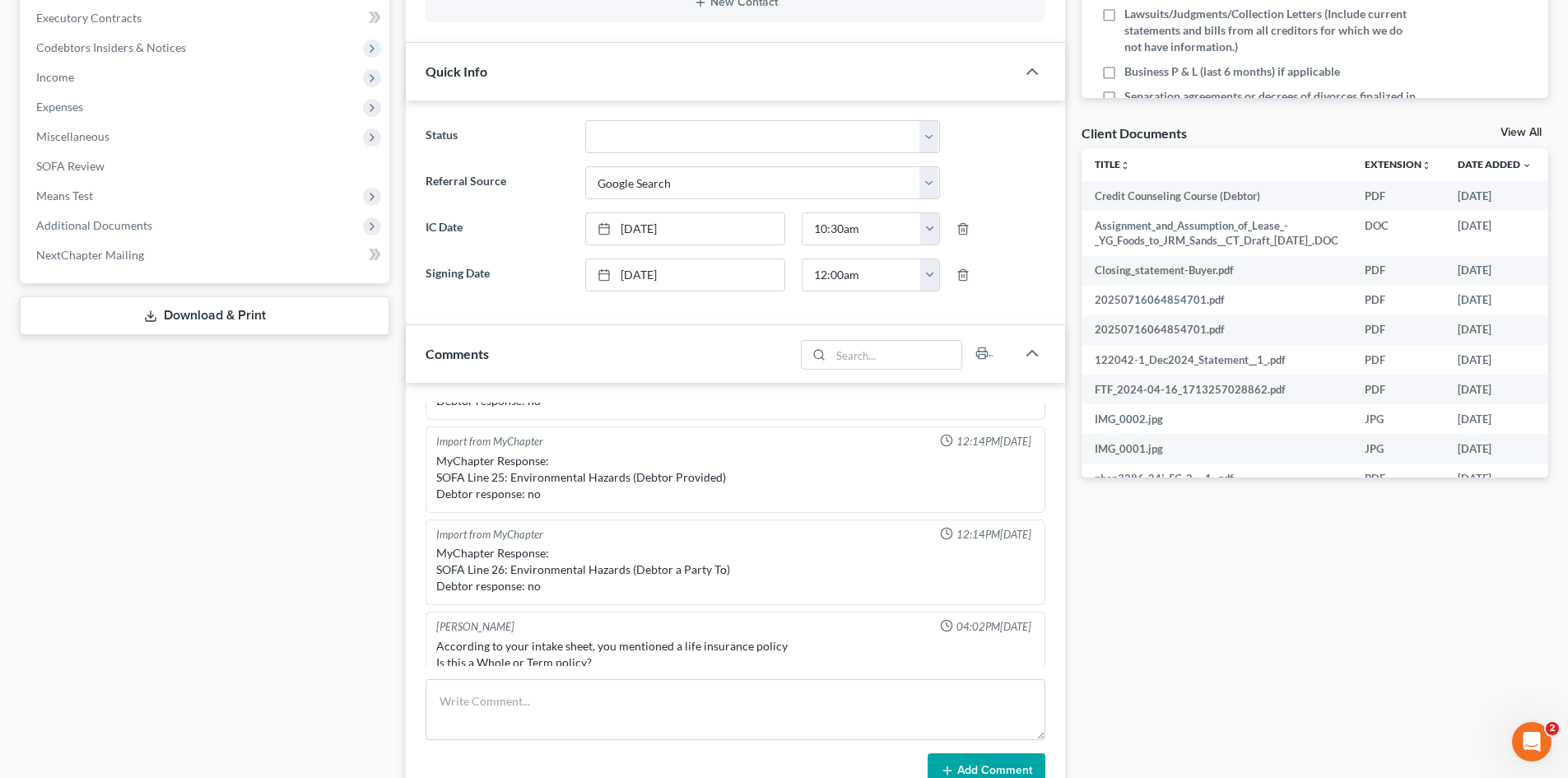
scroll to position [497, 0]
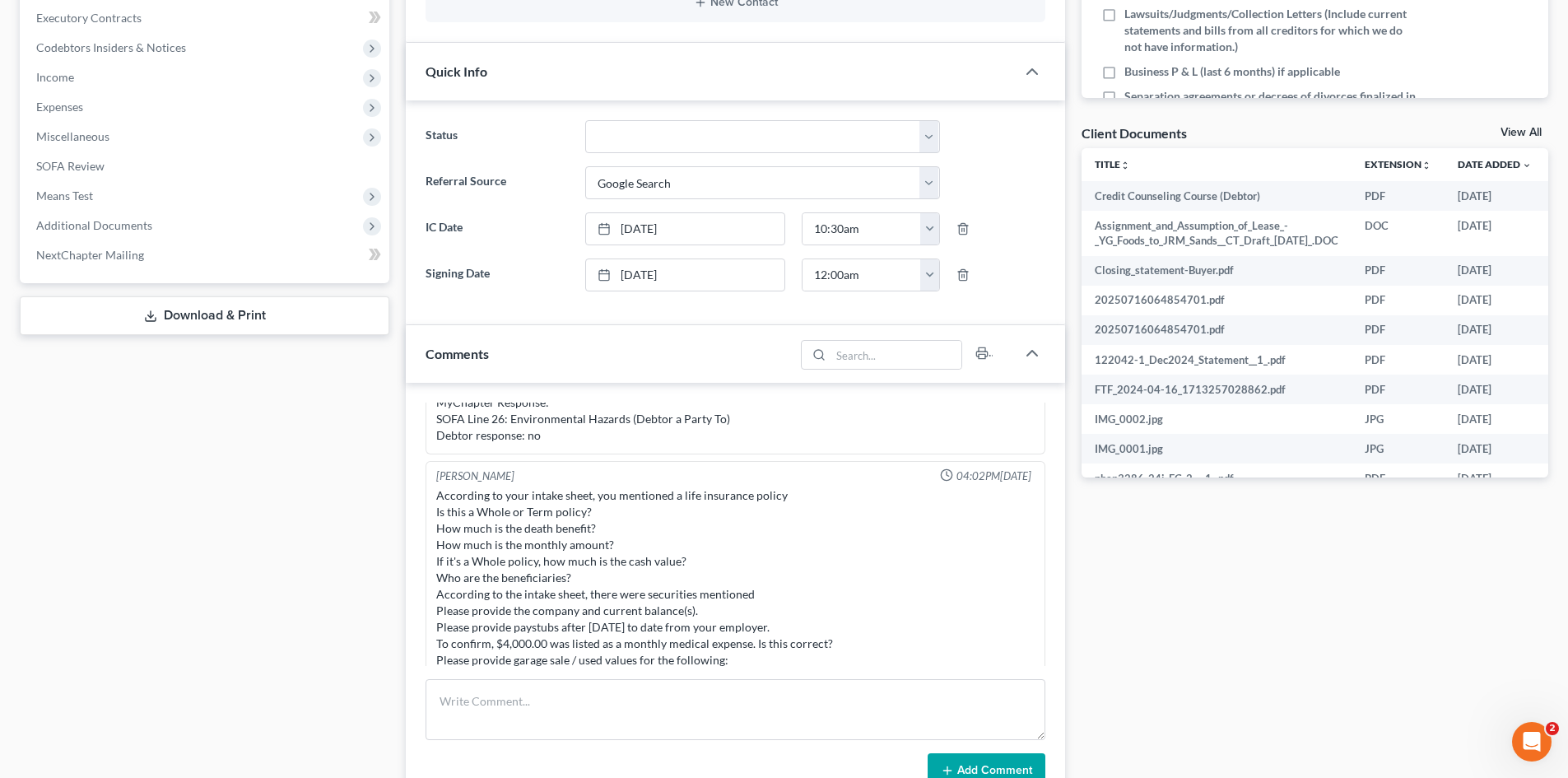
click at [1087, 522] on div "Docs Tasks Events Timer 31% Completed Nothing here yet! Signed Engagement Debto…" at bounding box center [1315, 446] width 483 height 1564
click at [188, 550] on div "Case Dashboard Payments Invoices Payments Payments Credit Report Client Profile" at bounding box center [204, 446] width 386 height 1564
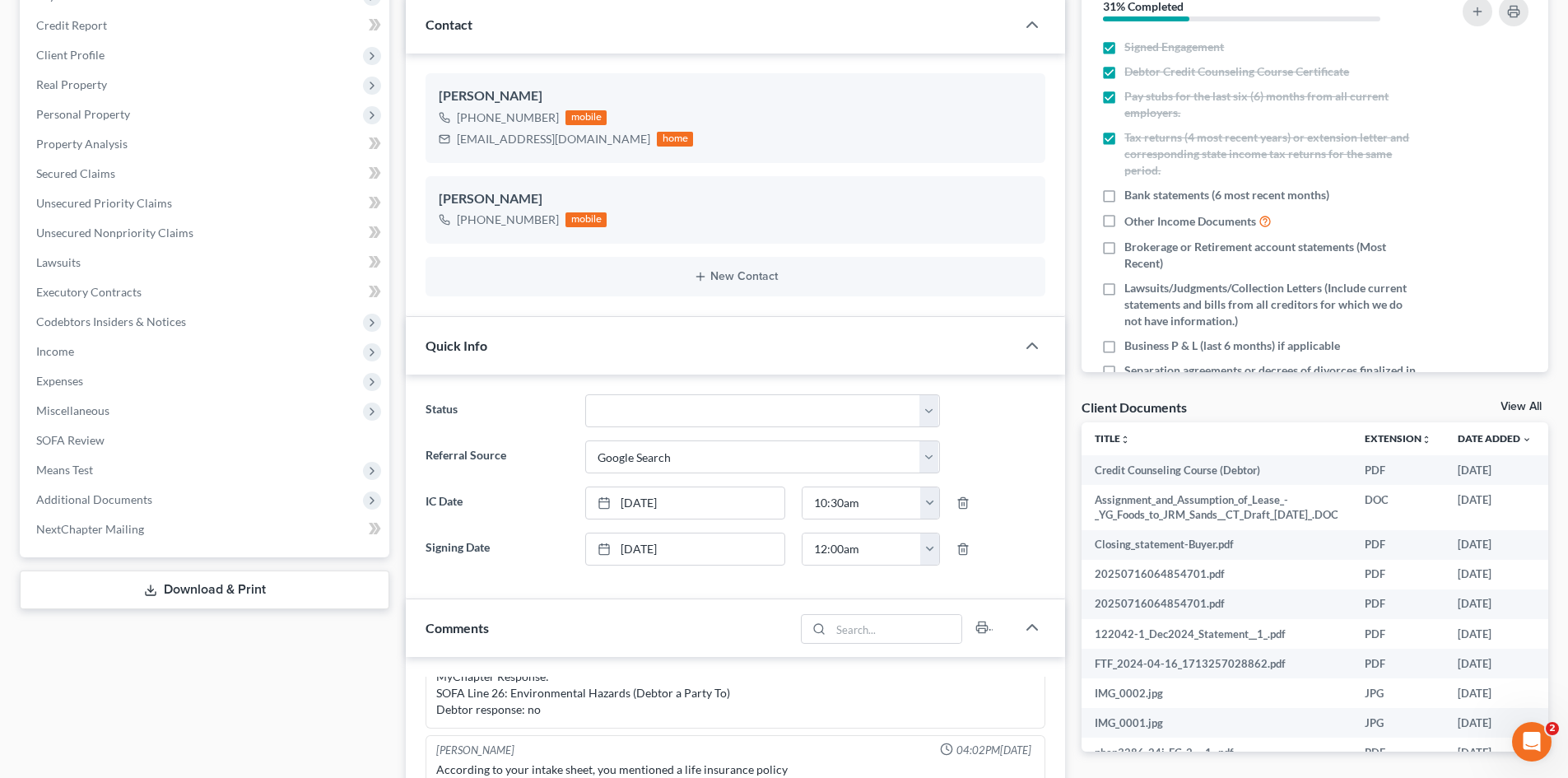
scroll to position [82, 0]
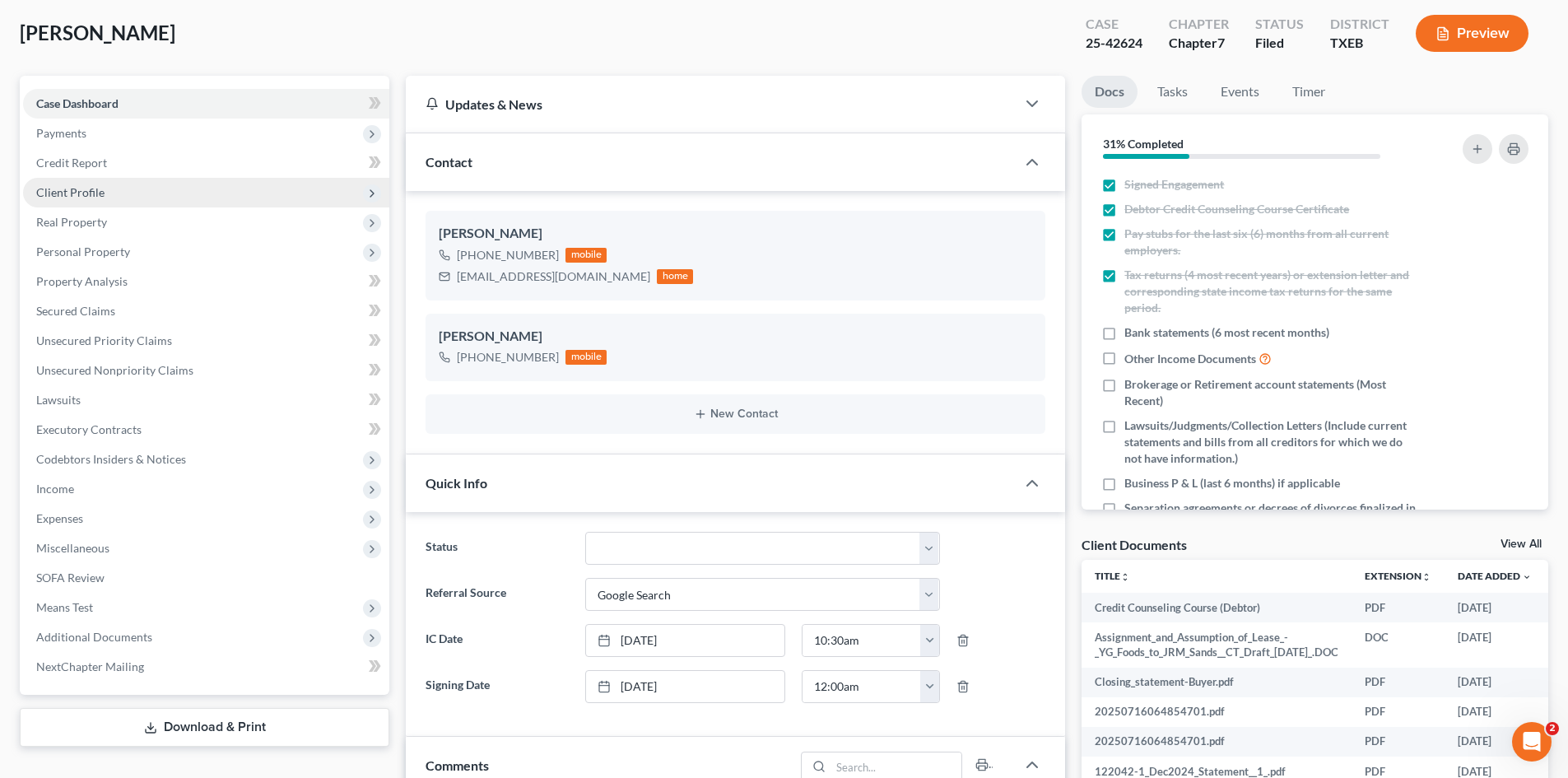
click at [125, 187] on span "Client Profile" at bounding box center [206, 192] width 366 height 30
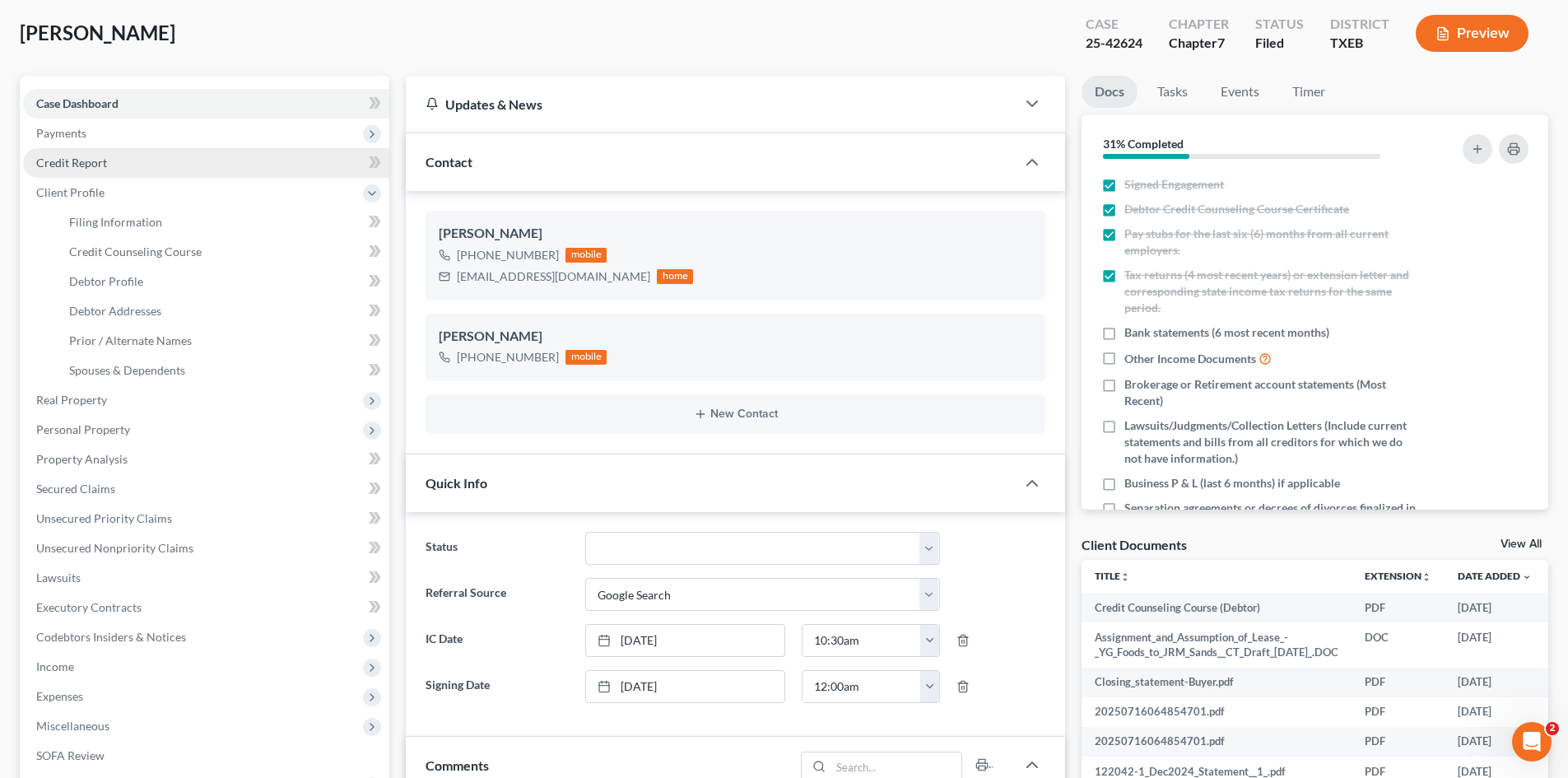
click at [148, 166] on link "Credit Report" at bounding box center [206, 163] width 366 height 30
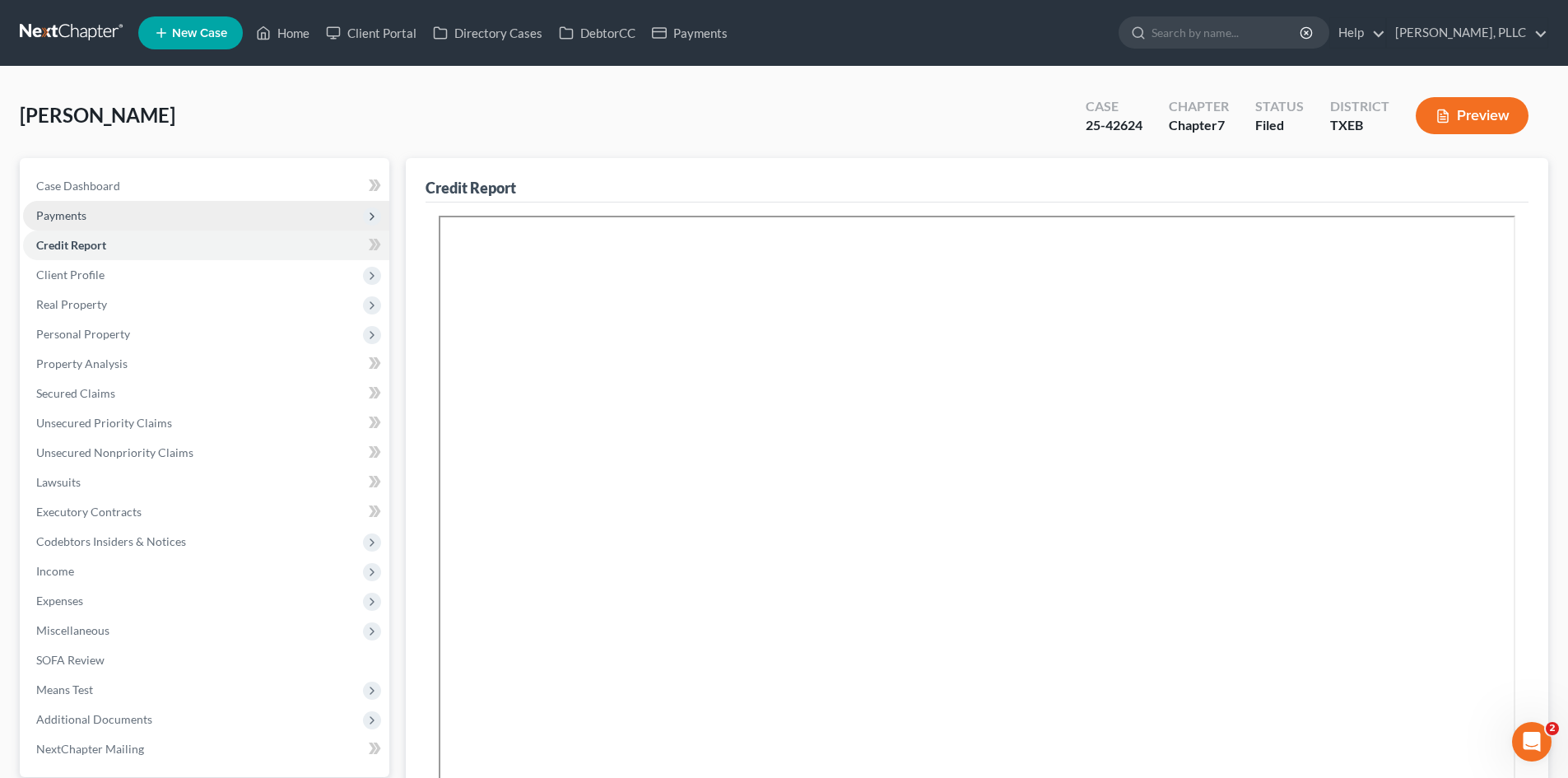
click at [143, 213] on span "Payments" at bounding box center [206, 216] width 366 height 30
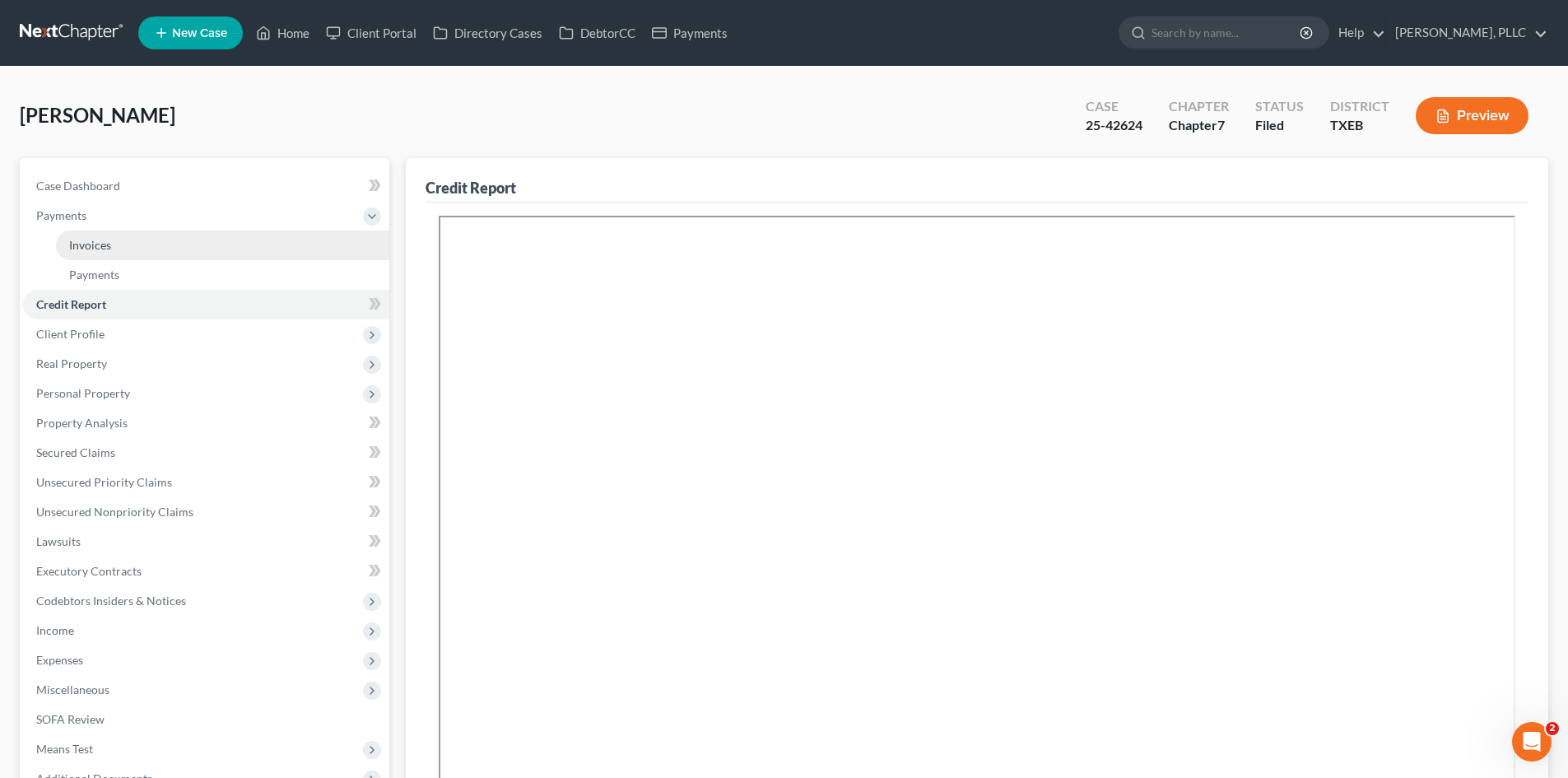
click at [152, 242] on link "Invoices" at bounding box center [223, 245] width 333 height 30
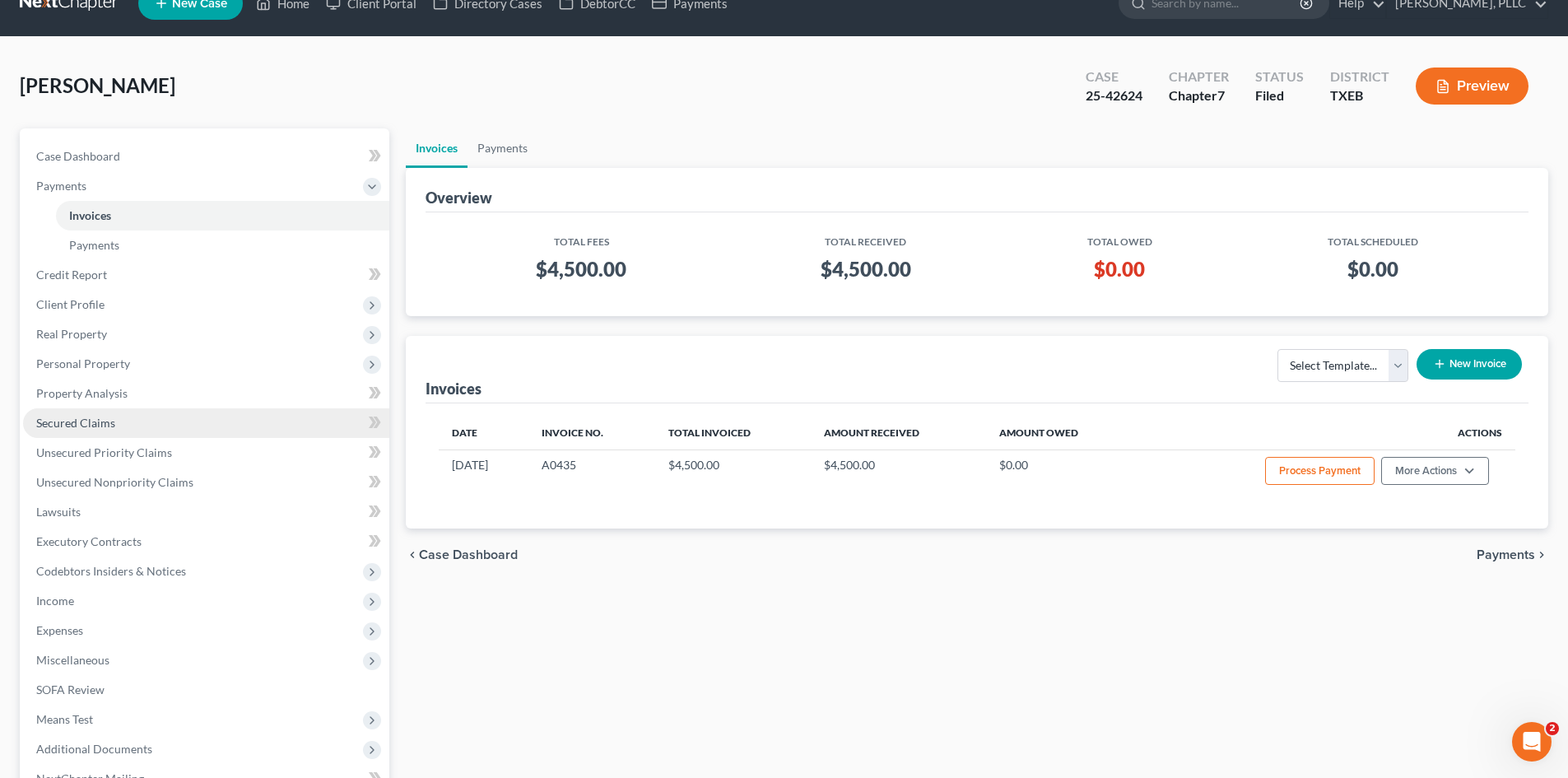
scroll to position [82, 0]
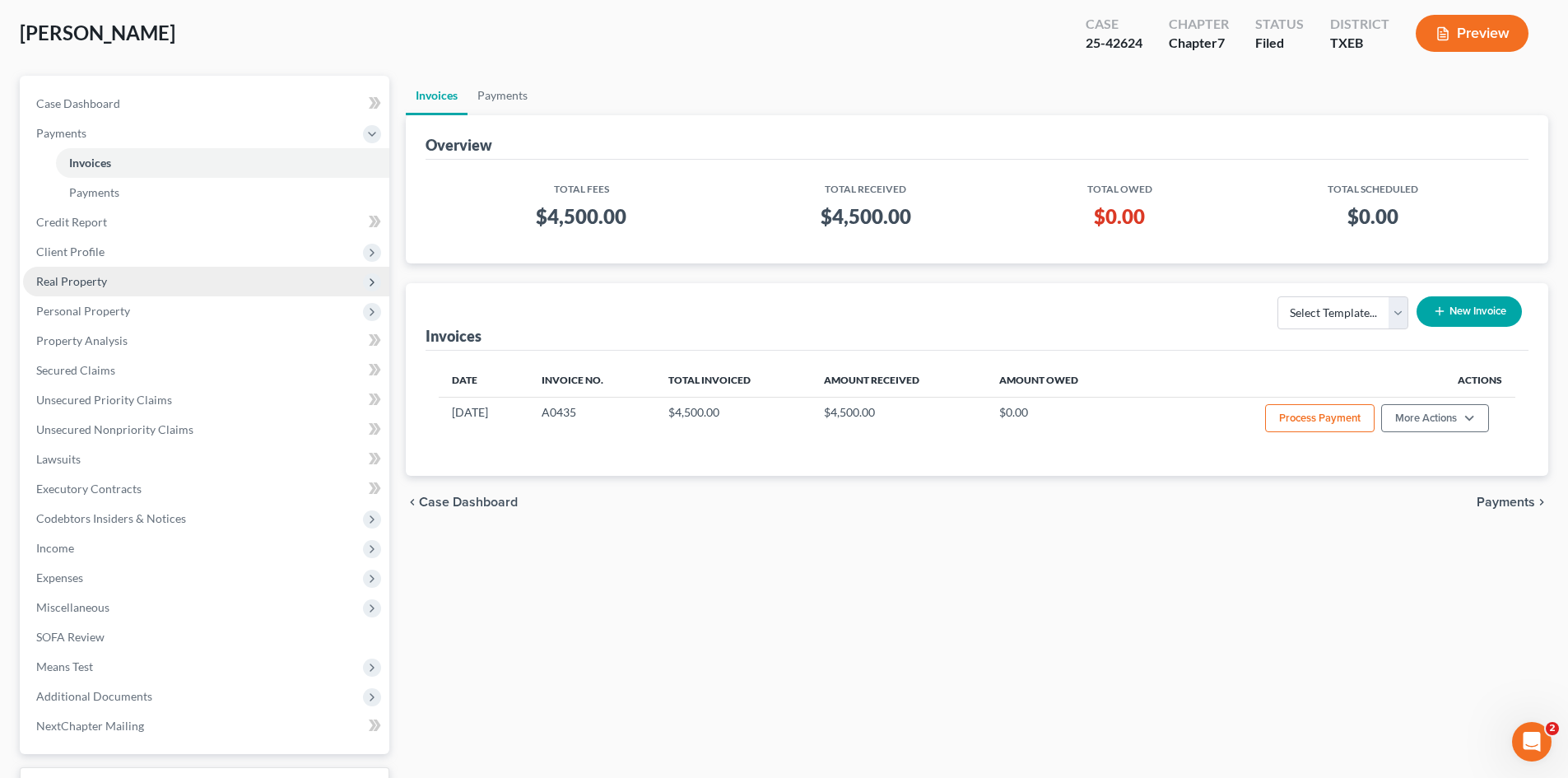
click at [147, 295] on span "Real Property" at bounding box center [206, 281] width 366 height 30
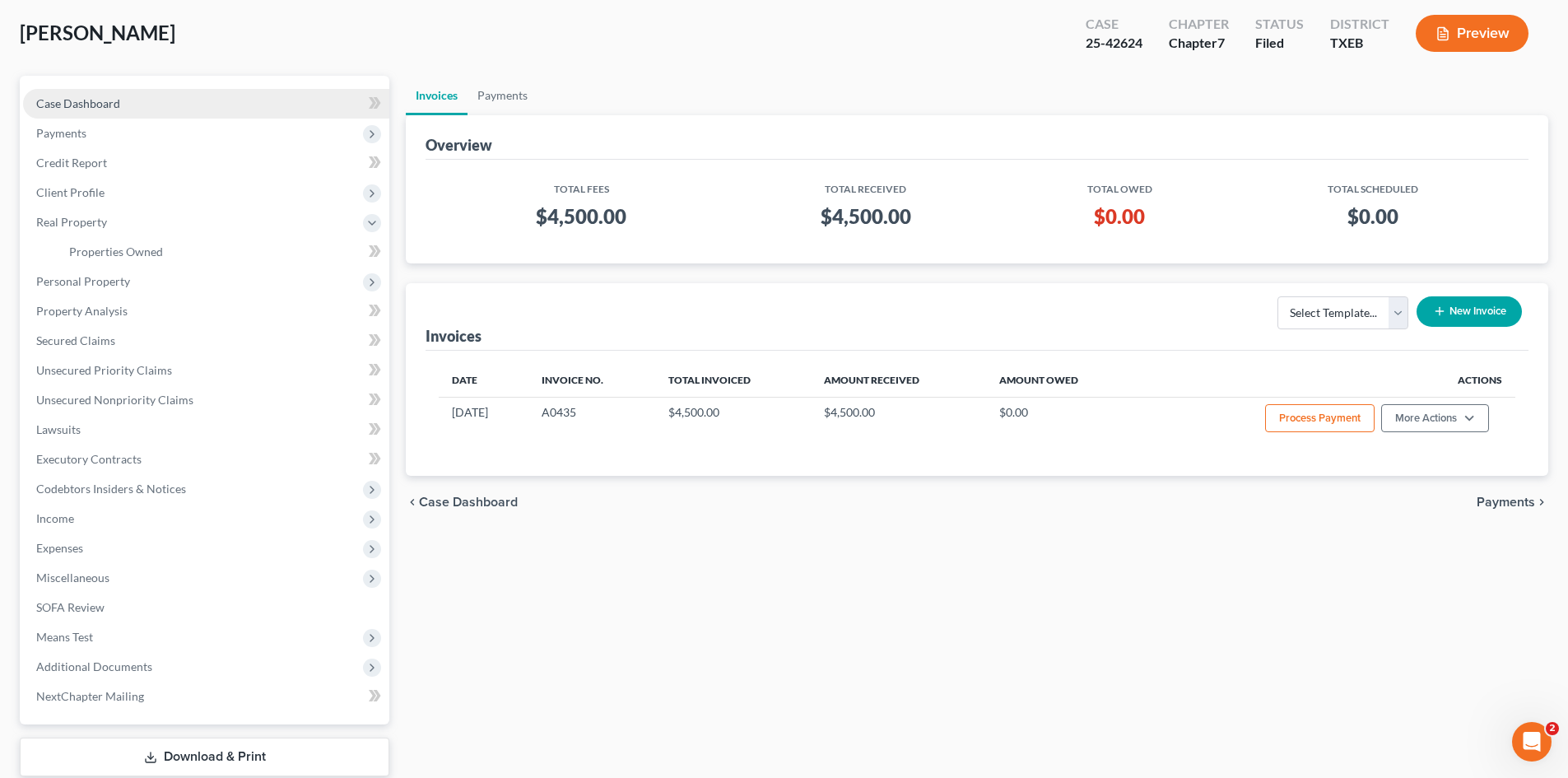
click at [67, 115] on link "Case Dashboard" at bounding box center [206, 104] width 366 height 30
select select "4"
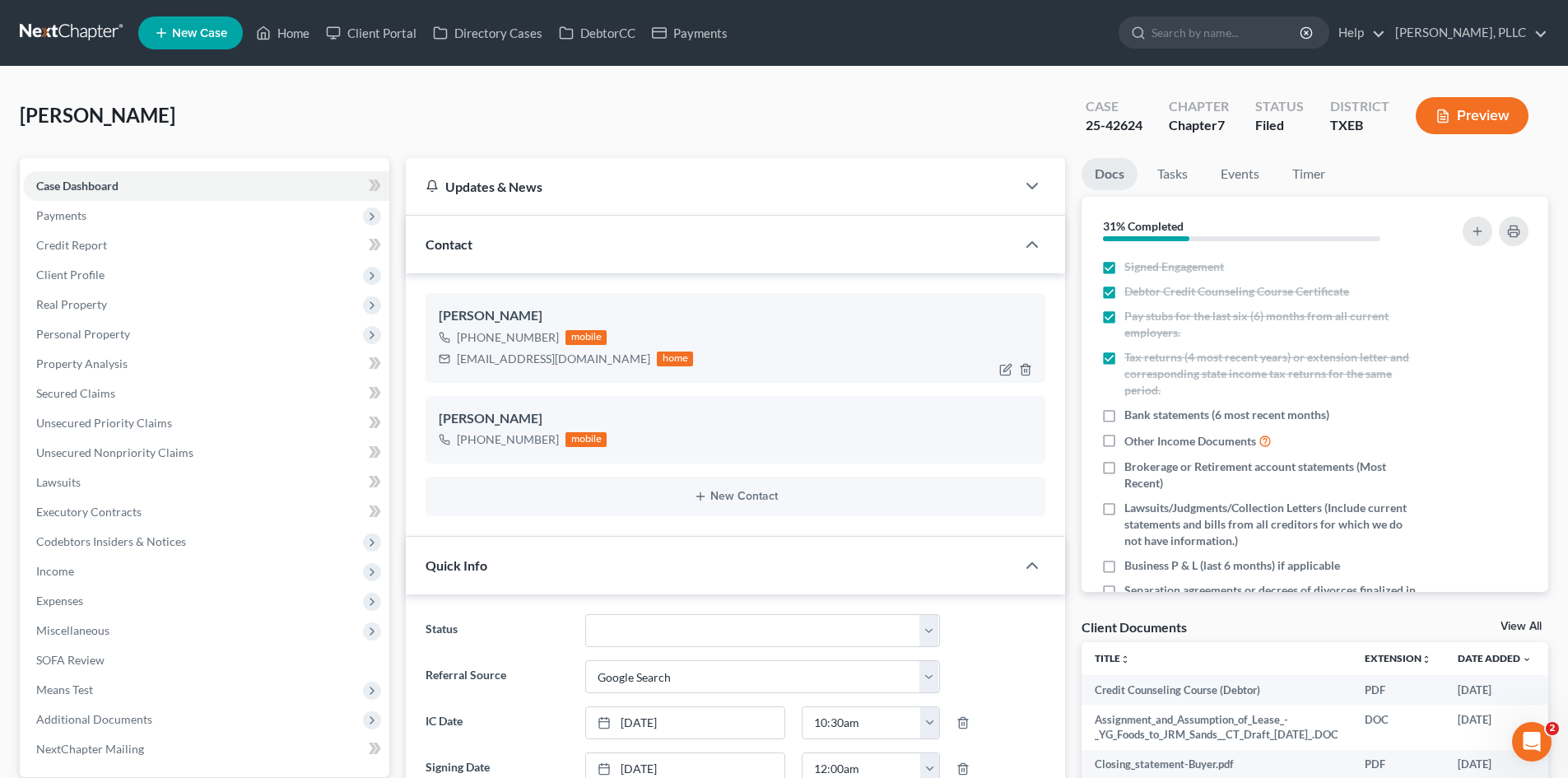
scroll to position [1324, 0]
drag, startPoint x: 623, startPoint y: 363, endPoint x: 511, endPoint y: 383, distance: 113.8
click at [429, 355] on div "Margaret Phan +1 (214) 516-5744 mobile margaretphan12345@gmail.com home" at bounding box center [735, 338] width 620 height 89
copy div "margaretphan12345@gmail.com"
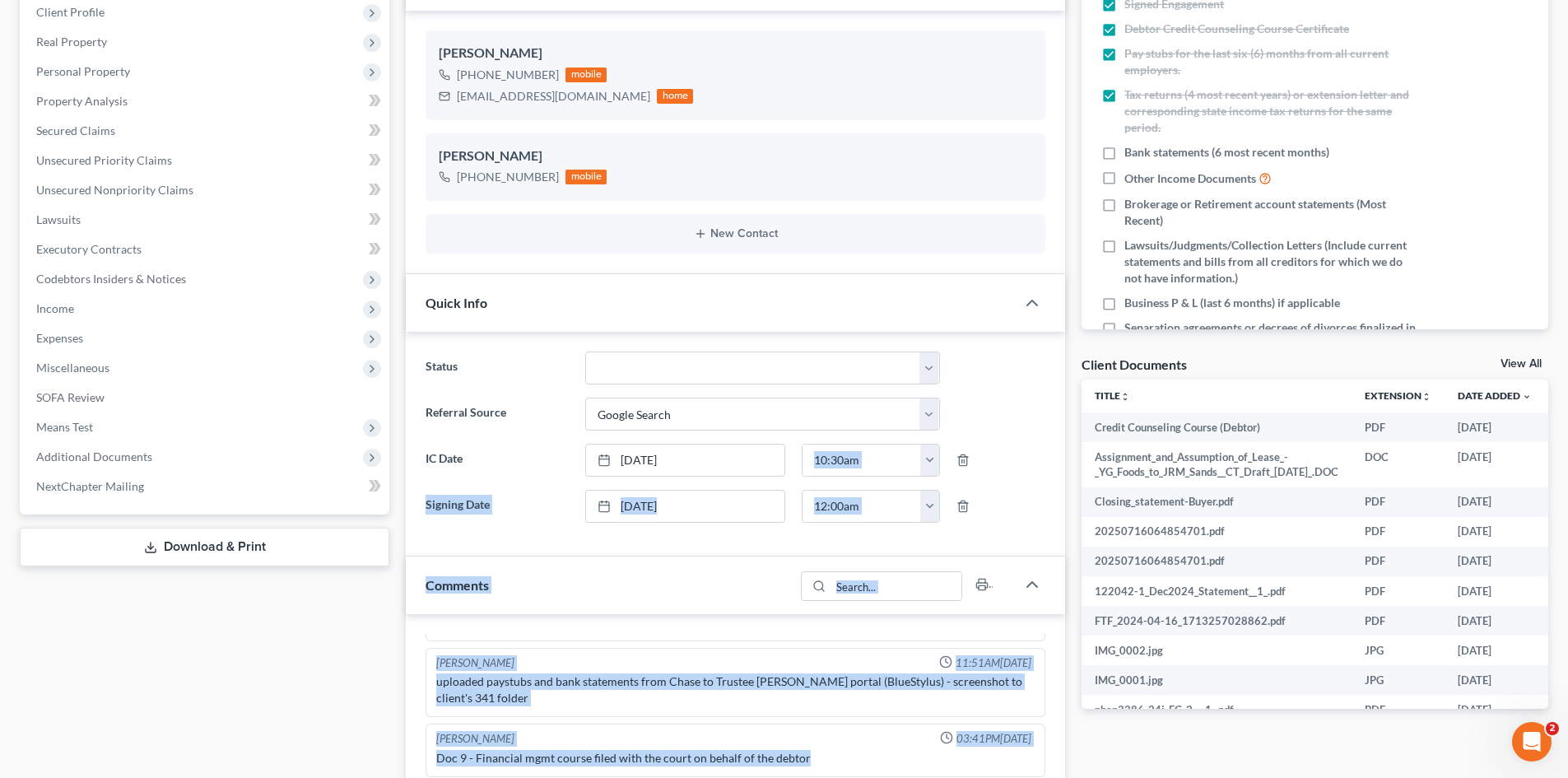
drag, startPoint x: 854, startPoint y: 798, endPoint x: 848, endPoint y: 810, distance: 13.4
click at [848, 777] on html "Home New Case Client Portal Directory Cases DebtorCC Payments Guy Harvey Holman…" at bounding box center [784, 629] width 1568 height 1784
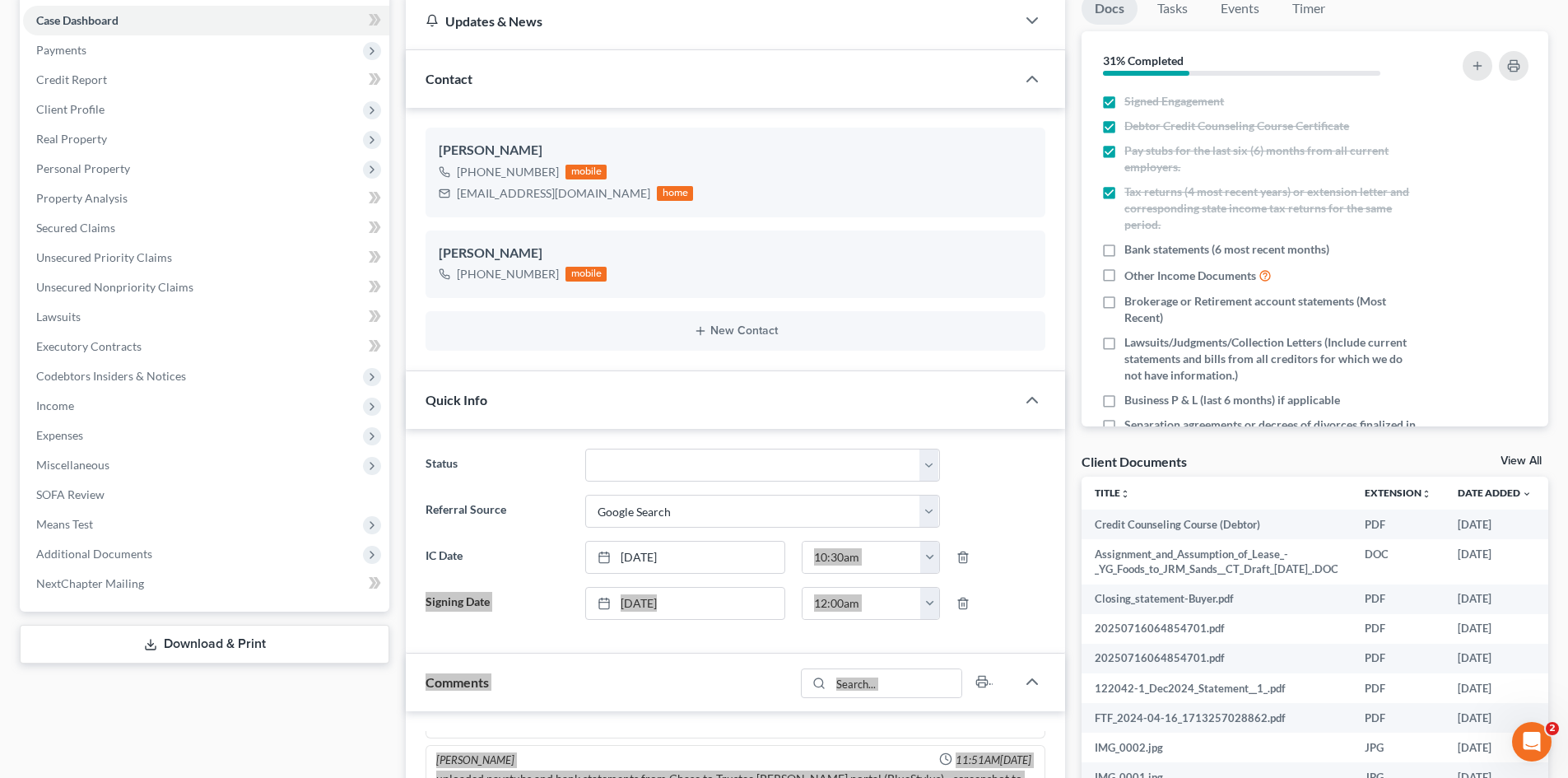
scroll to position [0, 0]
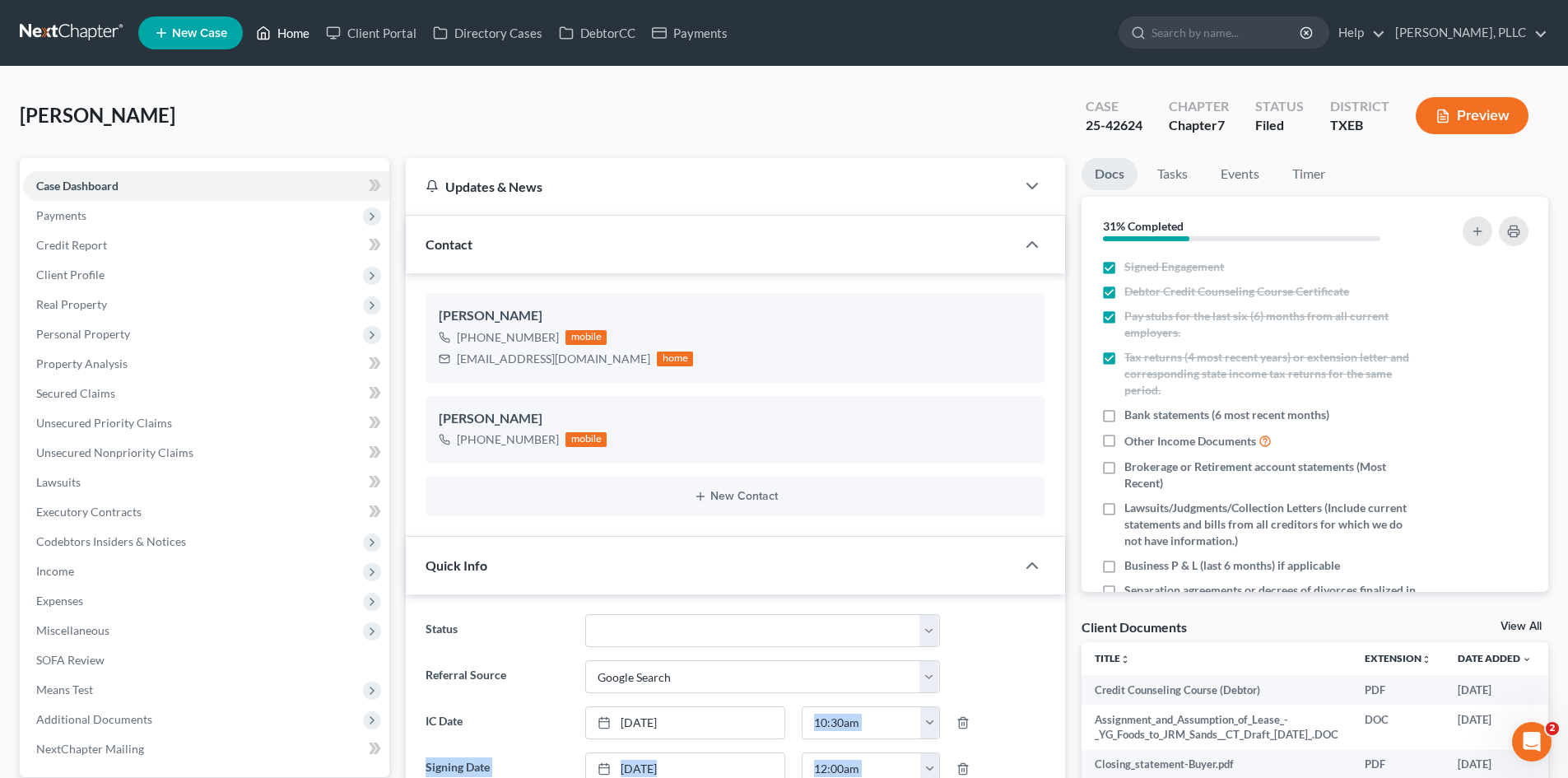
click at [292, 29] on link "Home" at bounding box center [283, 33] width 70 height 30
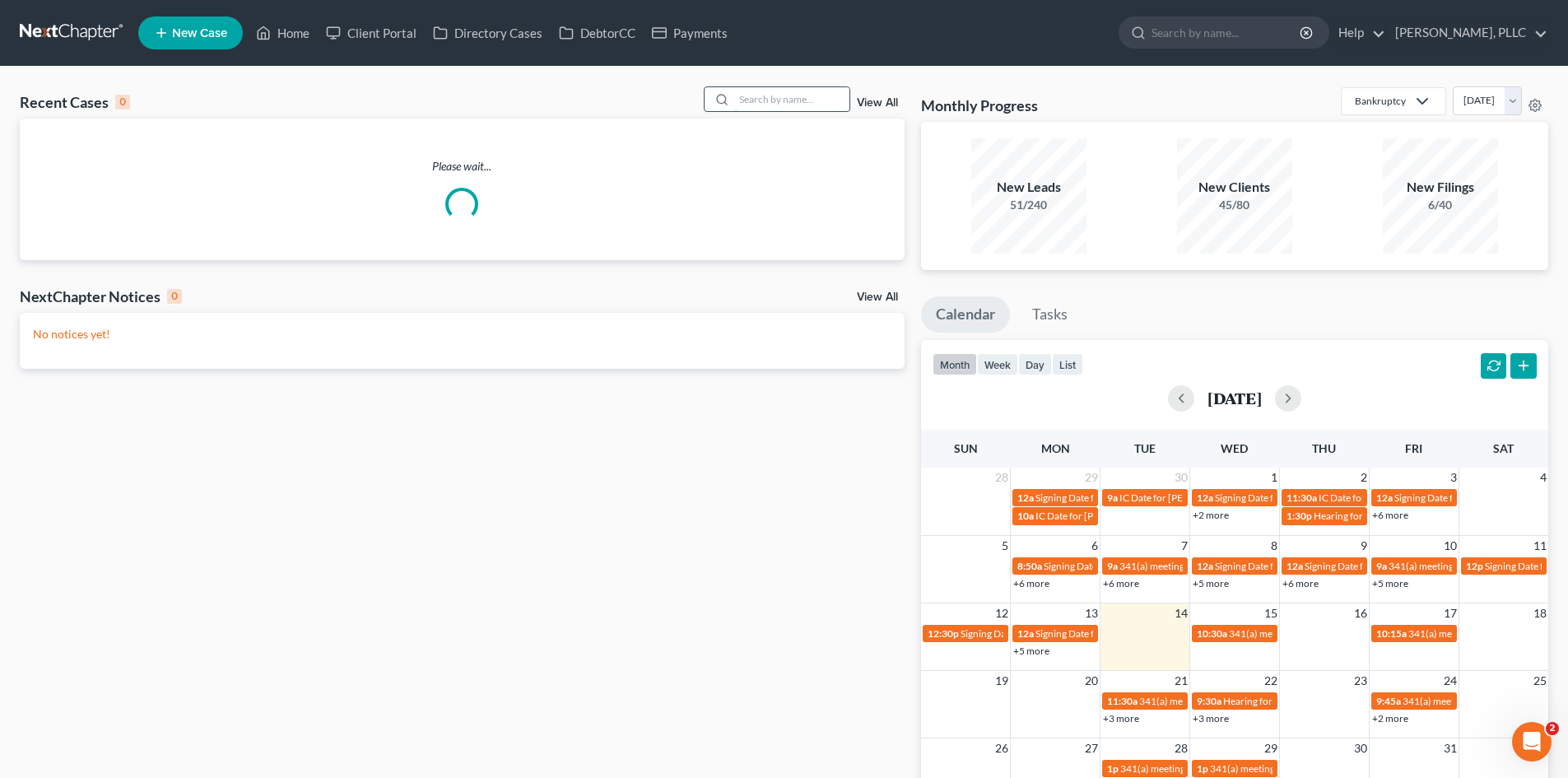
click at [788, 93] on input "search" at bounding box center [792, 99] width 116 height 24
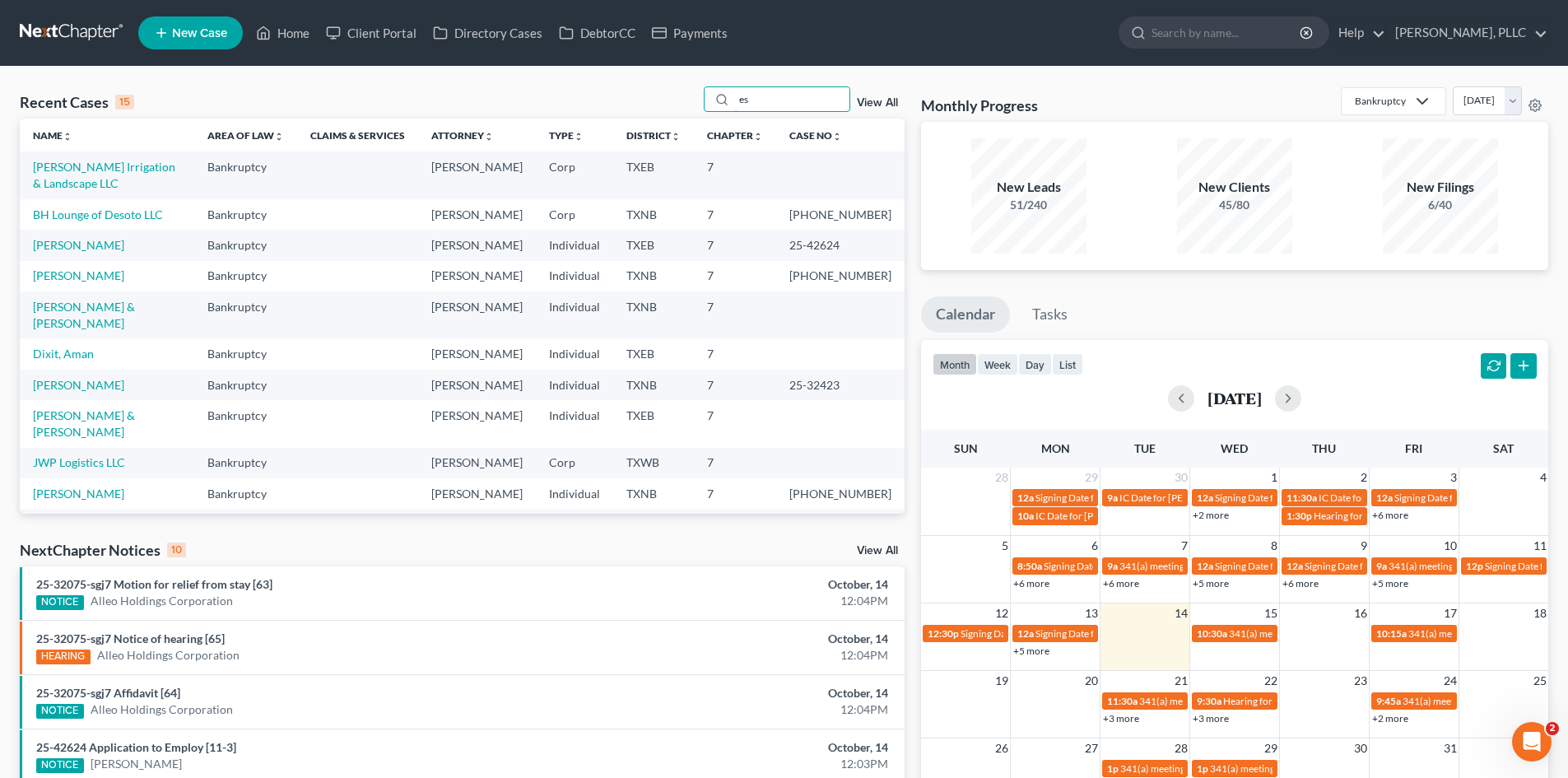
type input "e"
type input "x"
type input "excellent homes"
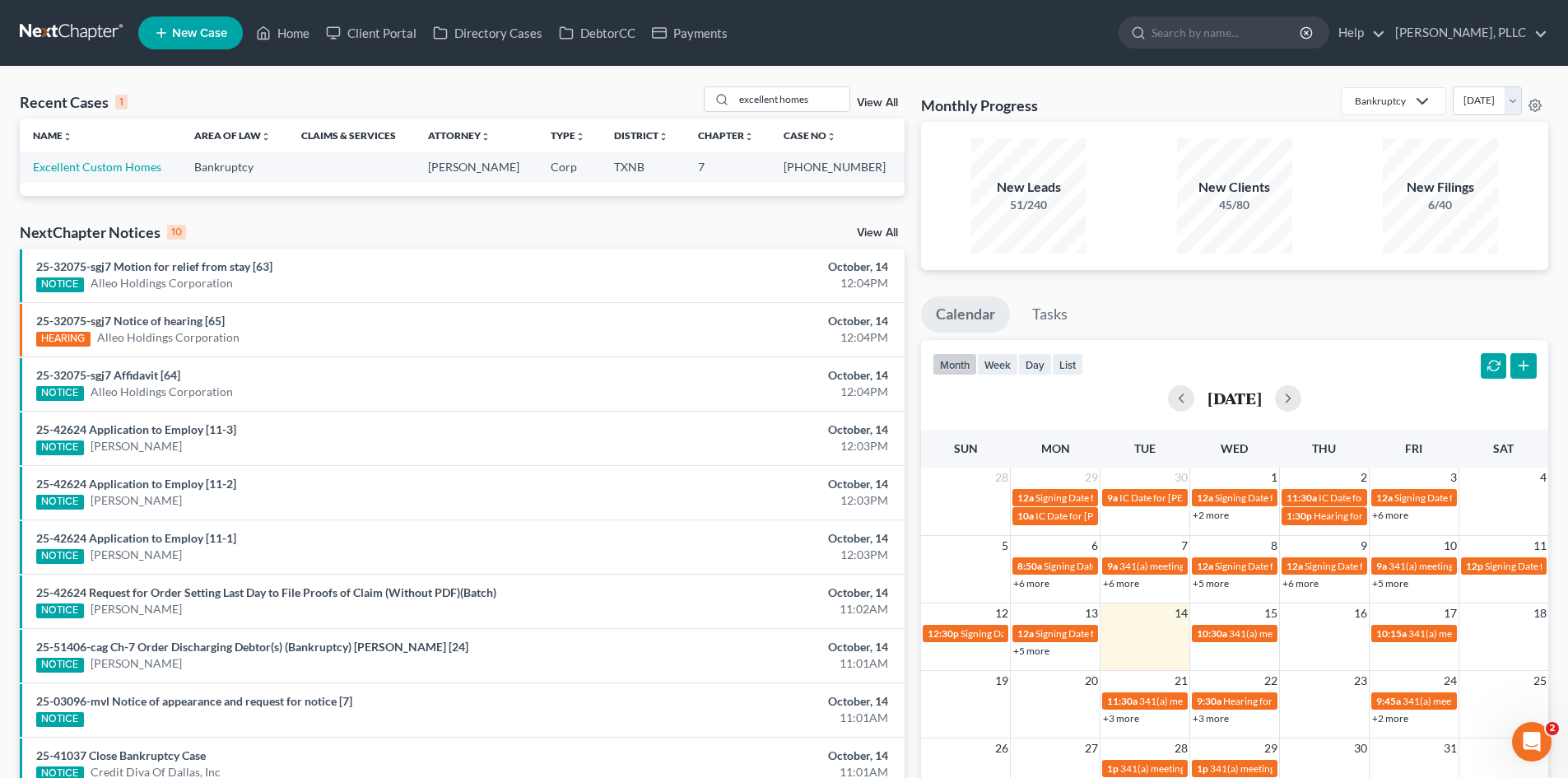
click at [121, 155] on td "Excellent Custom Homes" at bounding box center [100, 167] width 161 height 31
click at [122, 163] on link "Excellent Custom Homes" at bounding box center [97, 167] width 129 height 14
select select "4"
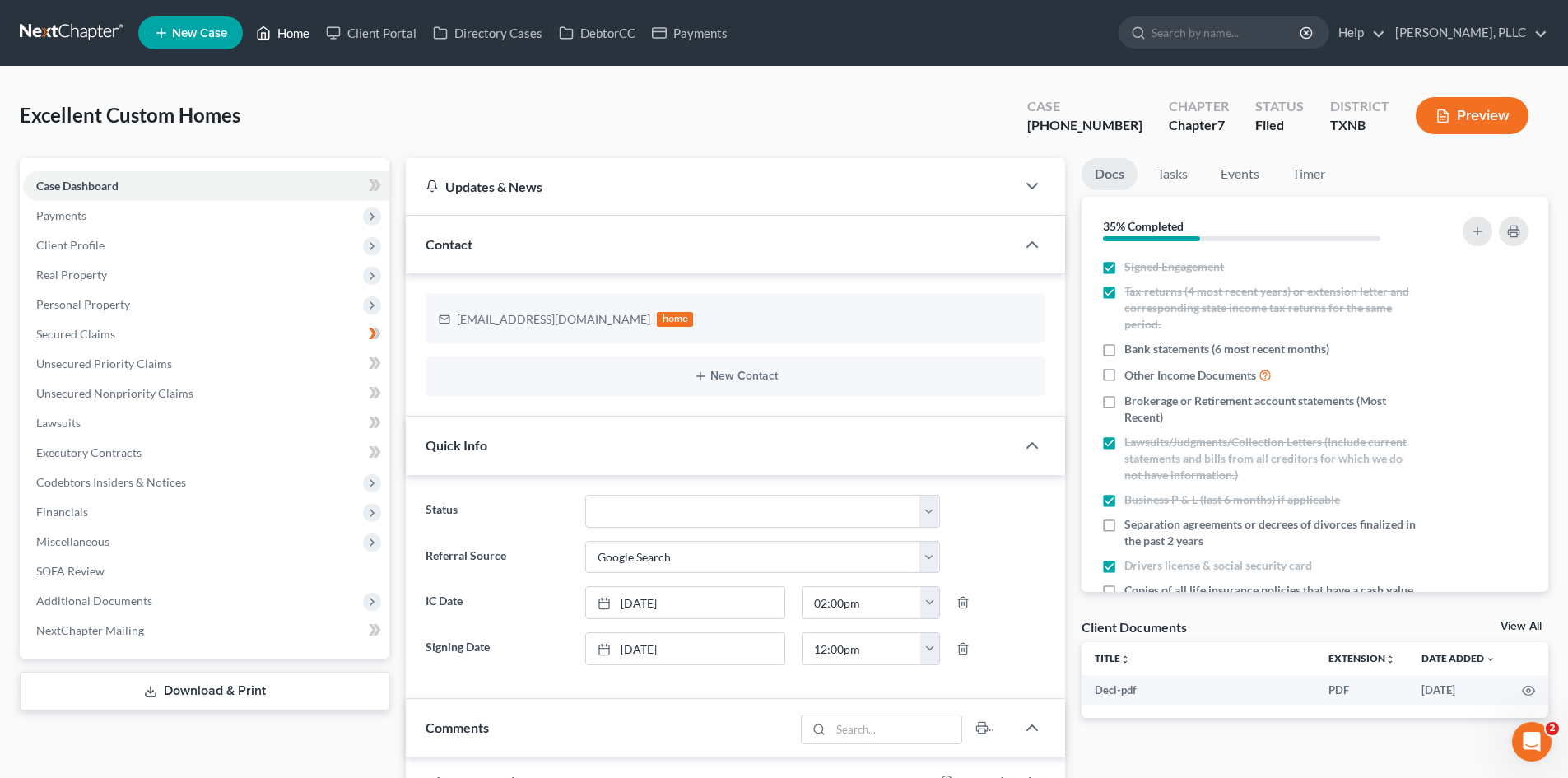
click at [278, 36] on link "Home" at bounding box center [283, 33] width 70 height 30
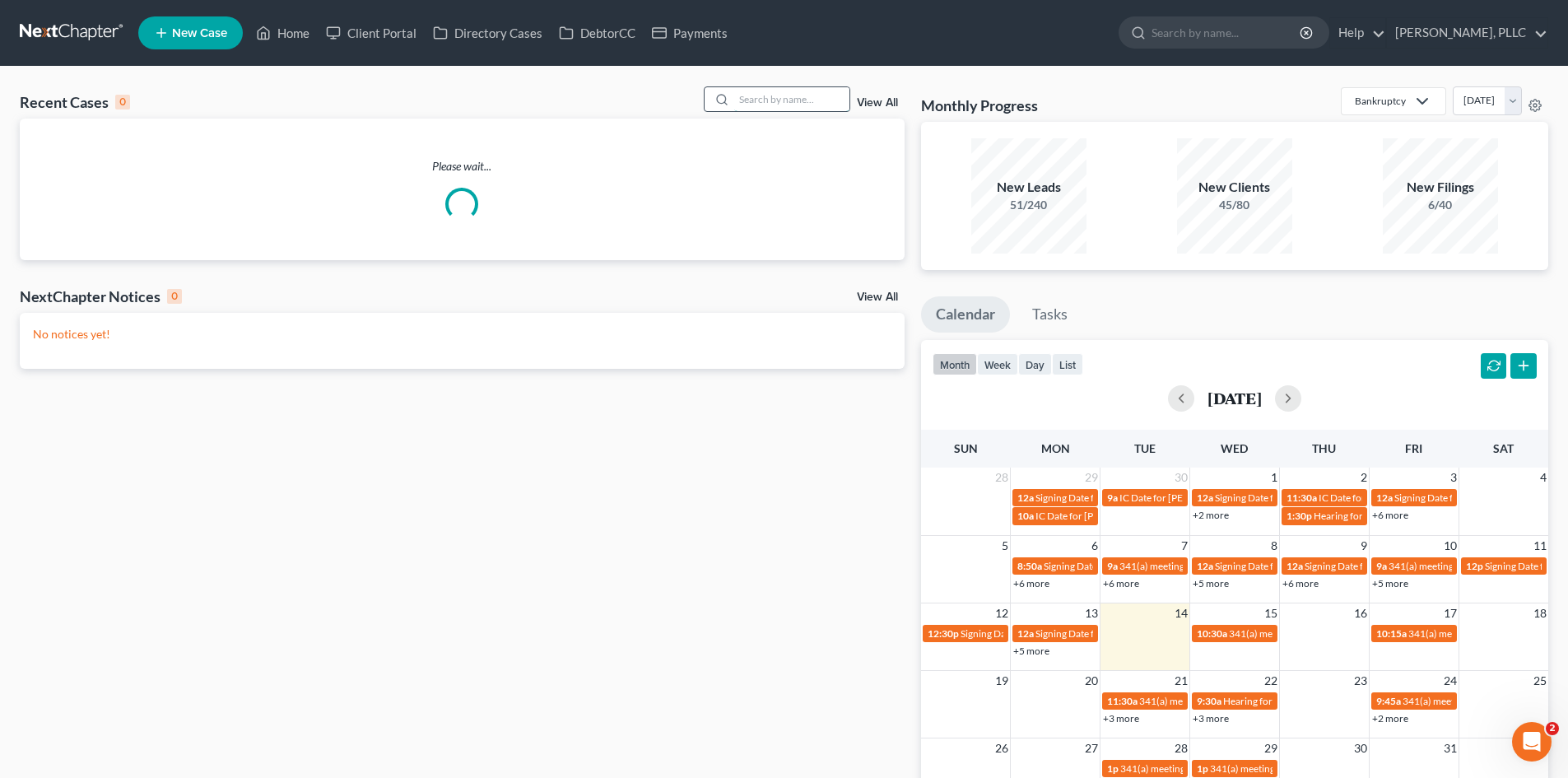
click at [747, 102] on input "search" at bounding box center [792, 99] width 116 height 24
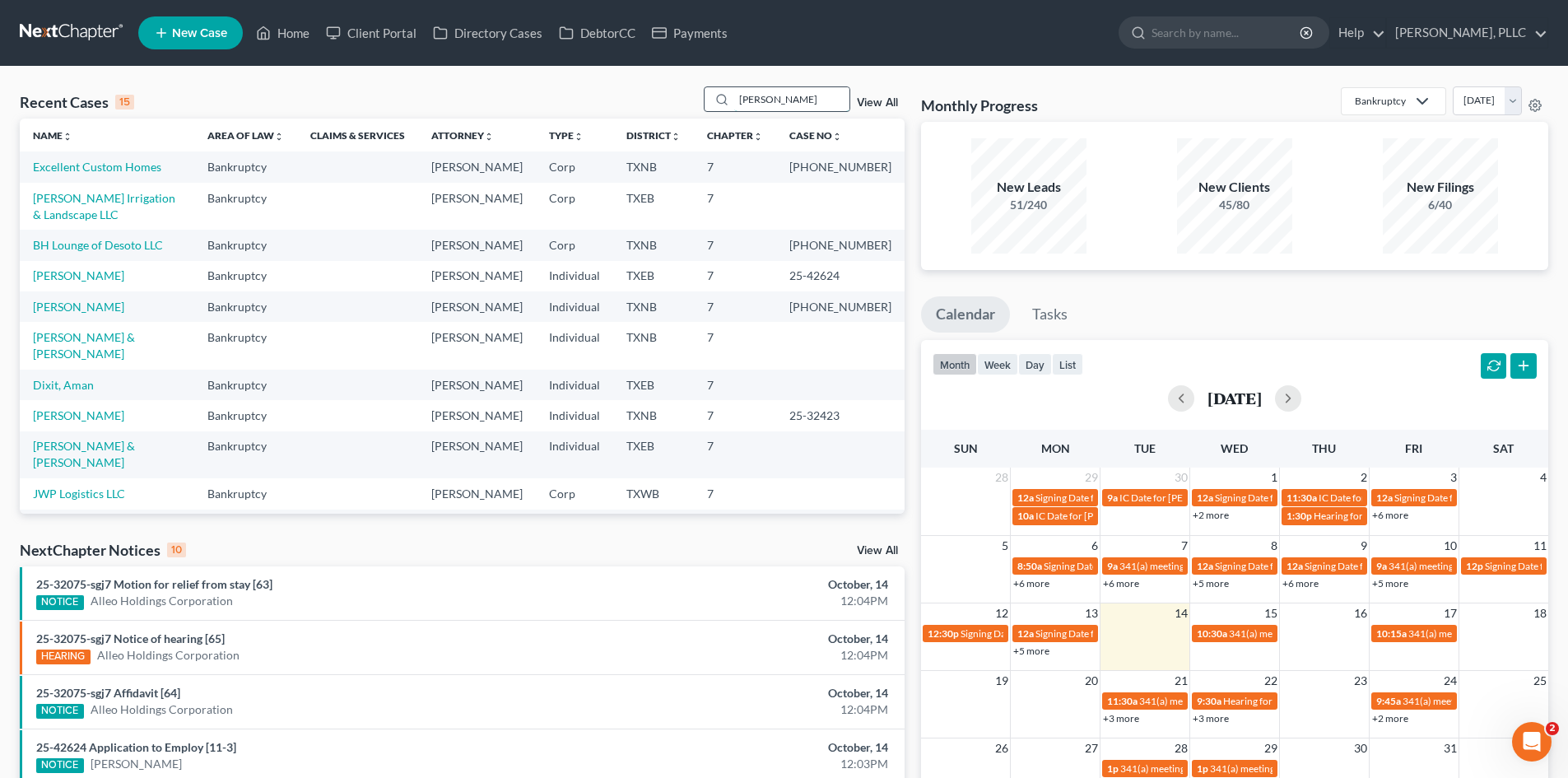
type input "garcia"
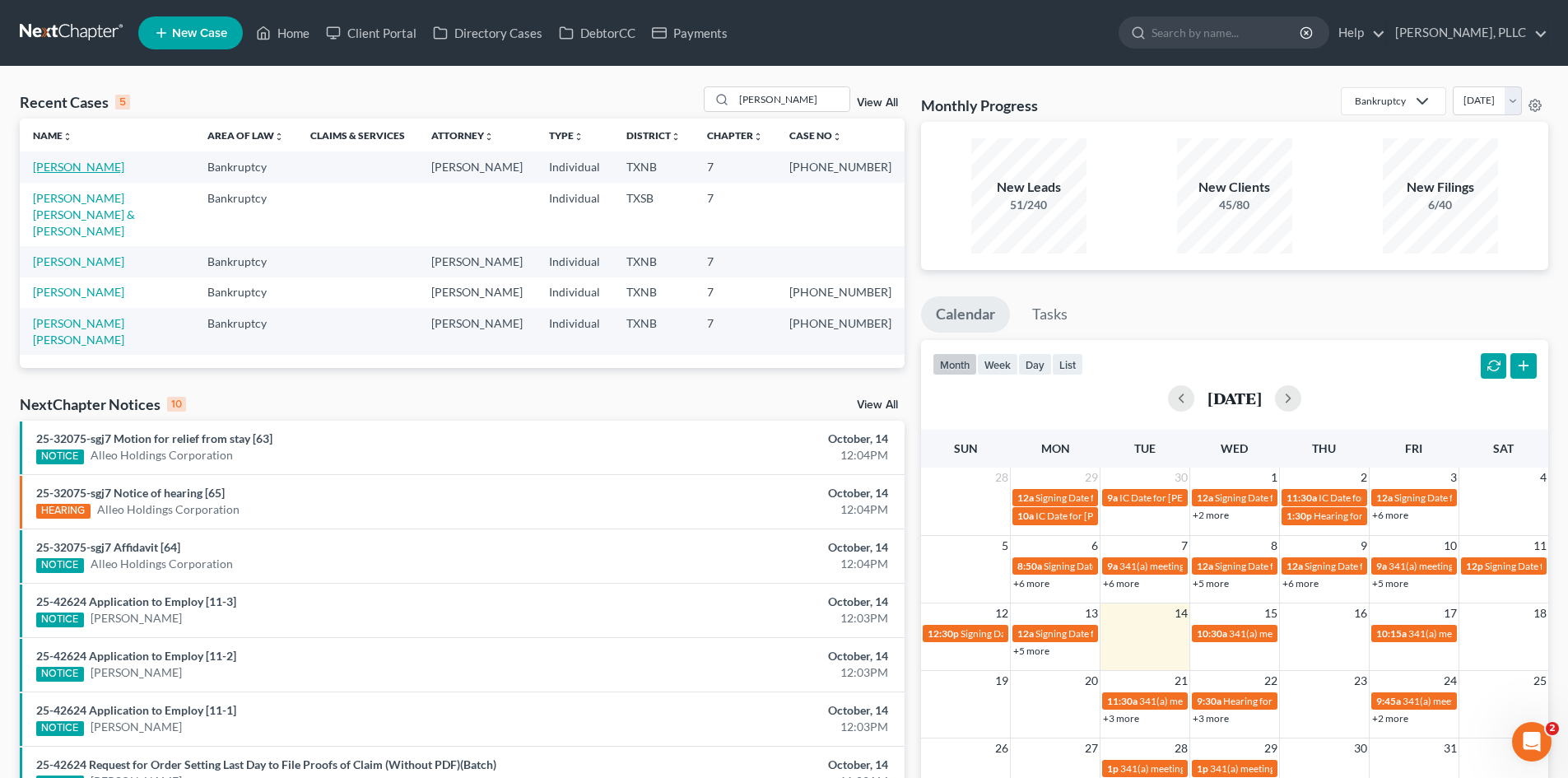
click at [92, 161] on link "Garcia, Oscar" at bounding box center [79, 167] width 92 height 14
select select "4"
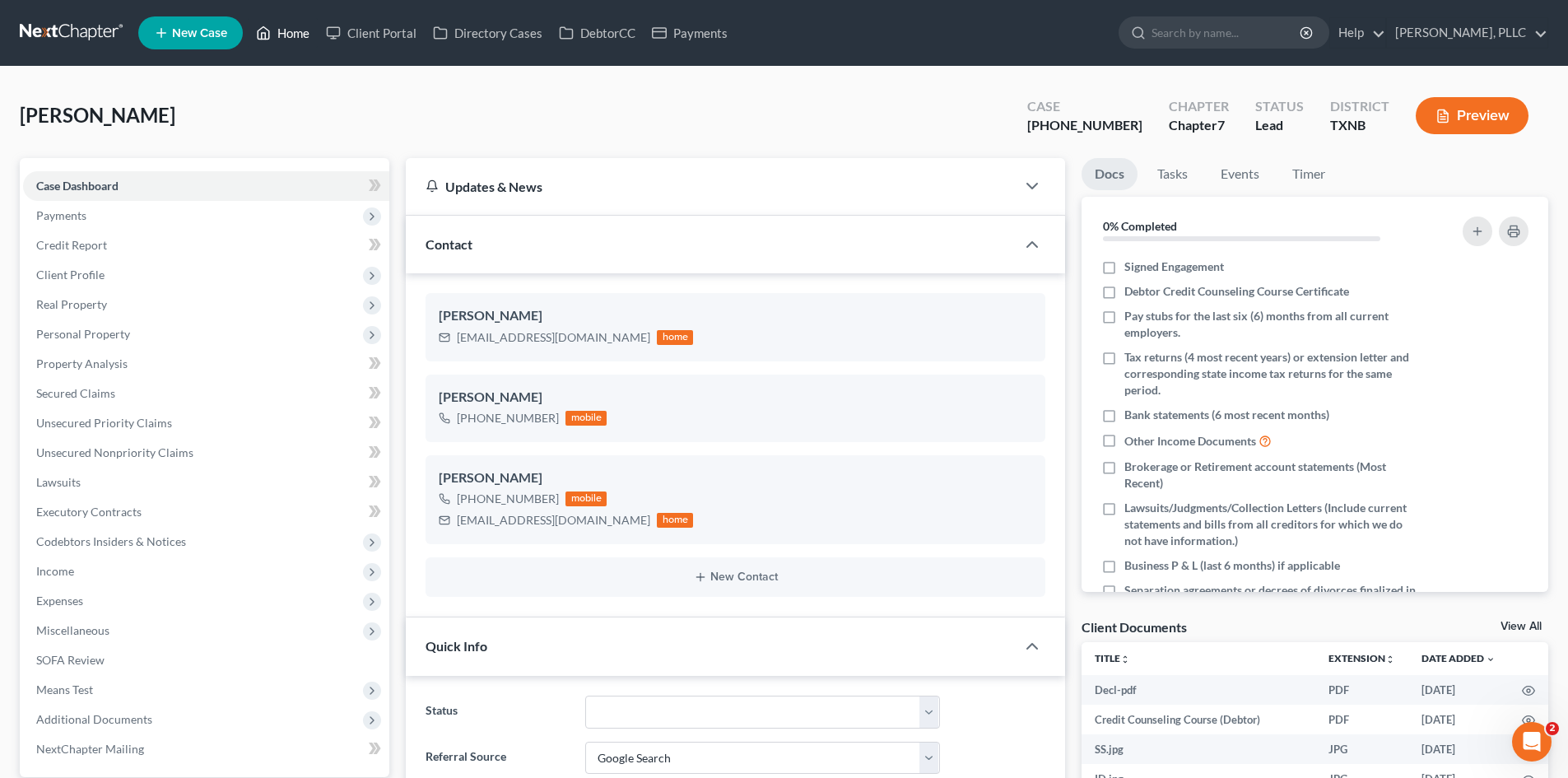
click at [287, 30] on link "Home" at bounding box center [283, 33] width 70 height 30
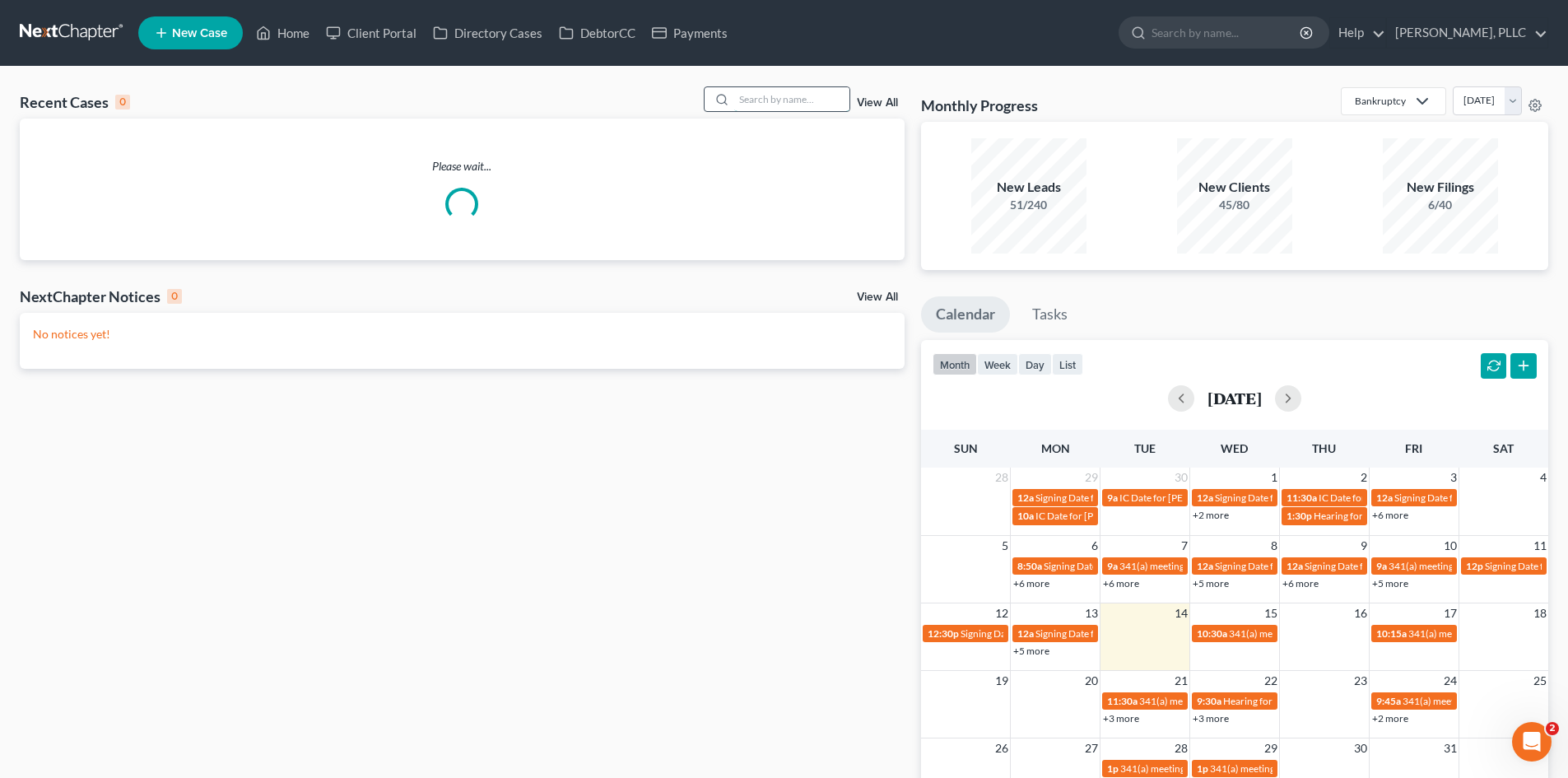
click at [764, 98] on input "search" at bounding box center [792, 99] width 116 height 24
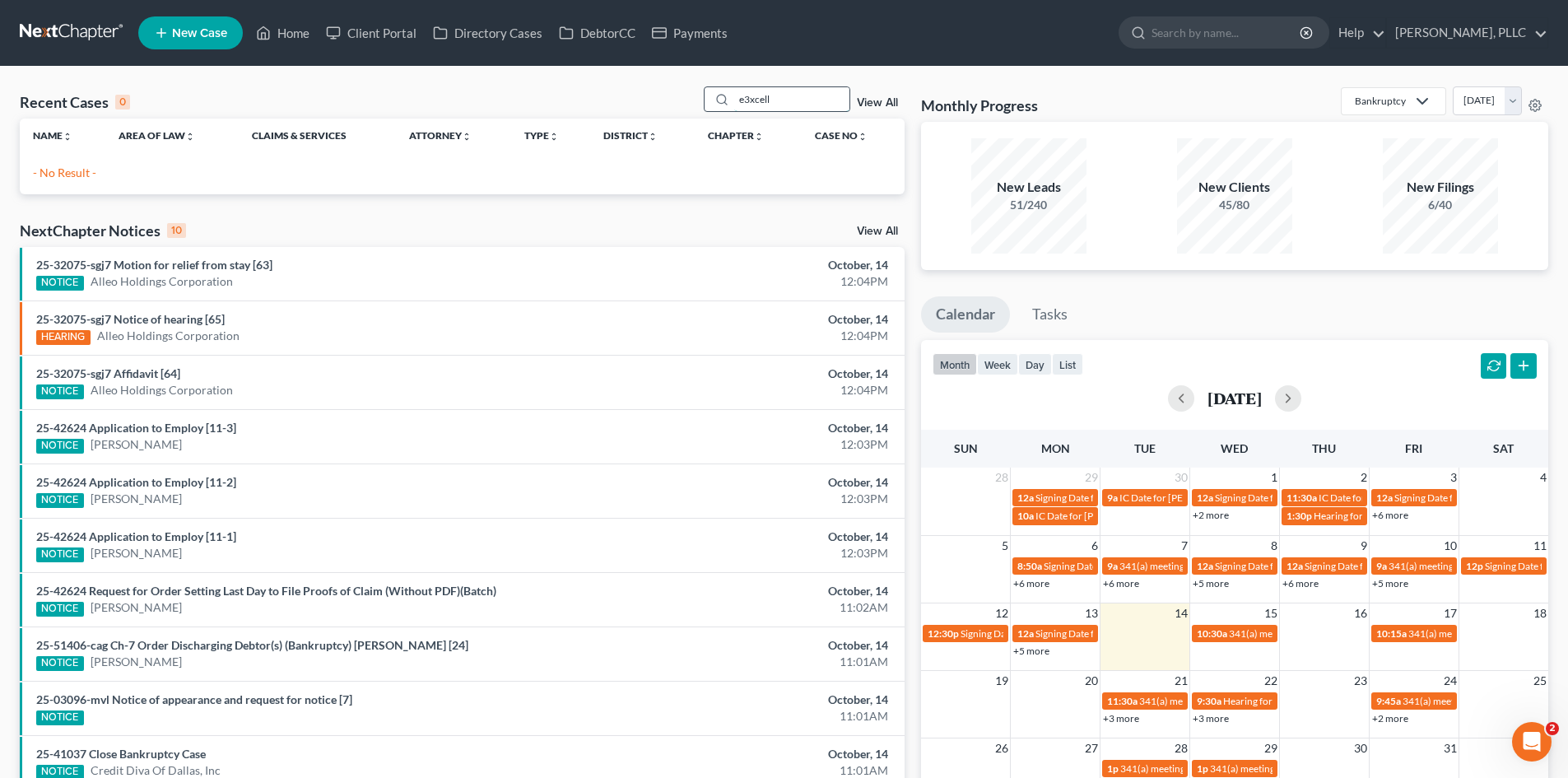
drag, startPoint x: 770, startPoint y: 101, endPoint x: 709, endPoint y: 101, distance: 61.0
click at [709, 101] on div "e3xcell" at bounding box center [777, 99] width 146 height 26
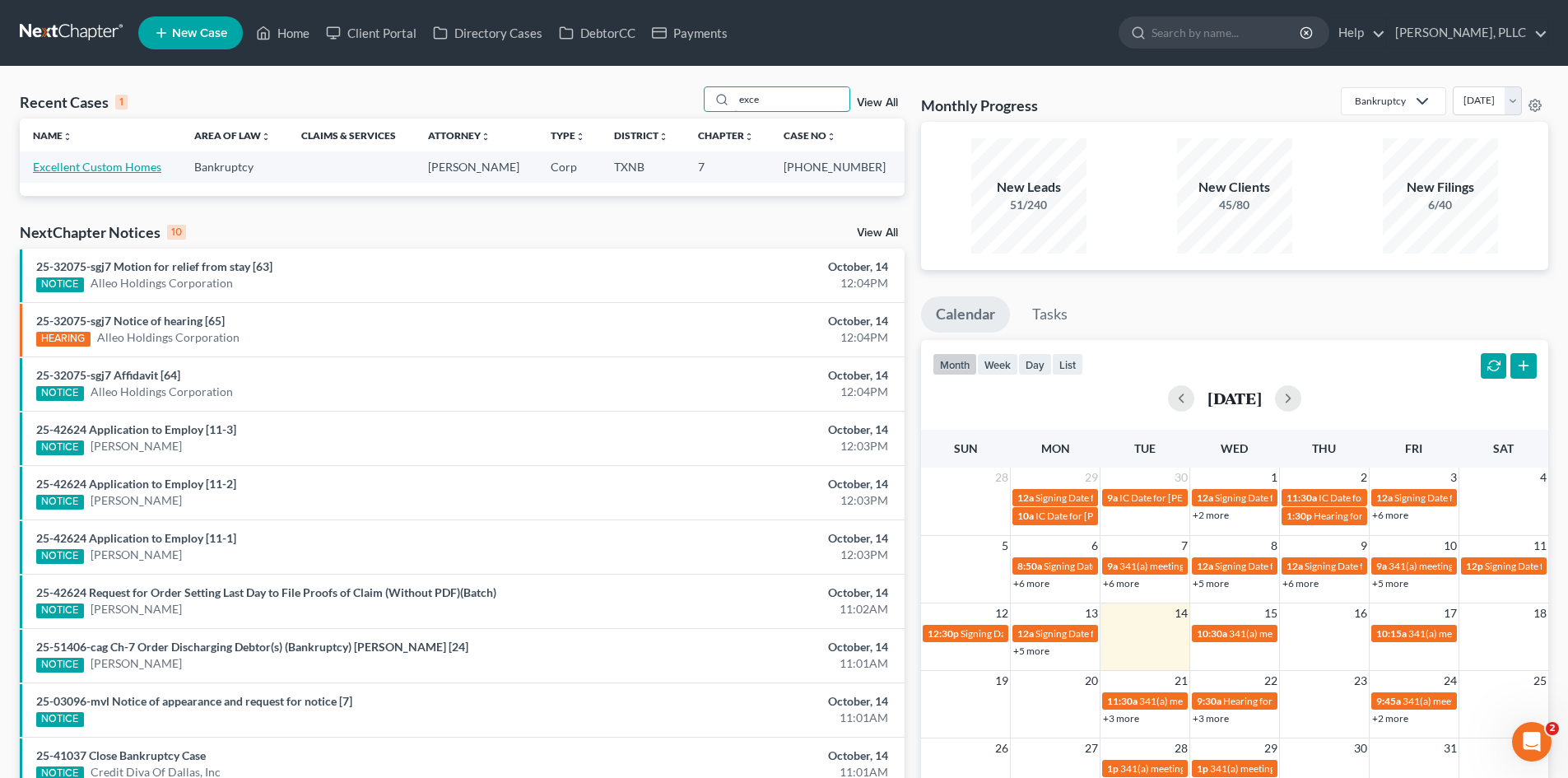
type input "exce"
click at [74, 173] on link "Excellent Custom Homes" at bounding box center [97, 167] width 129 height 14
select select "4"
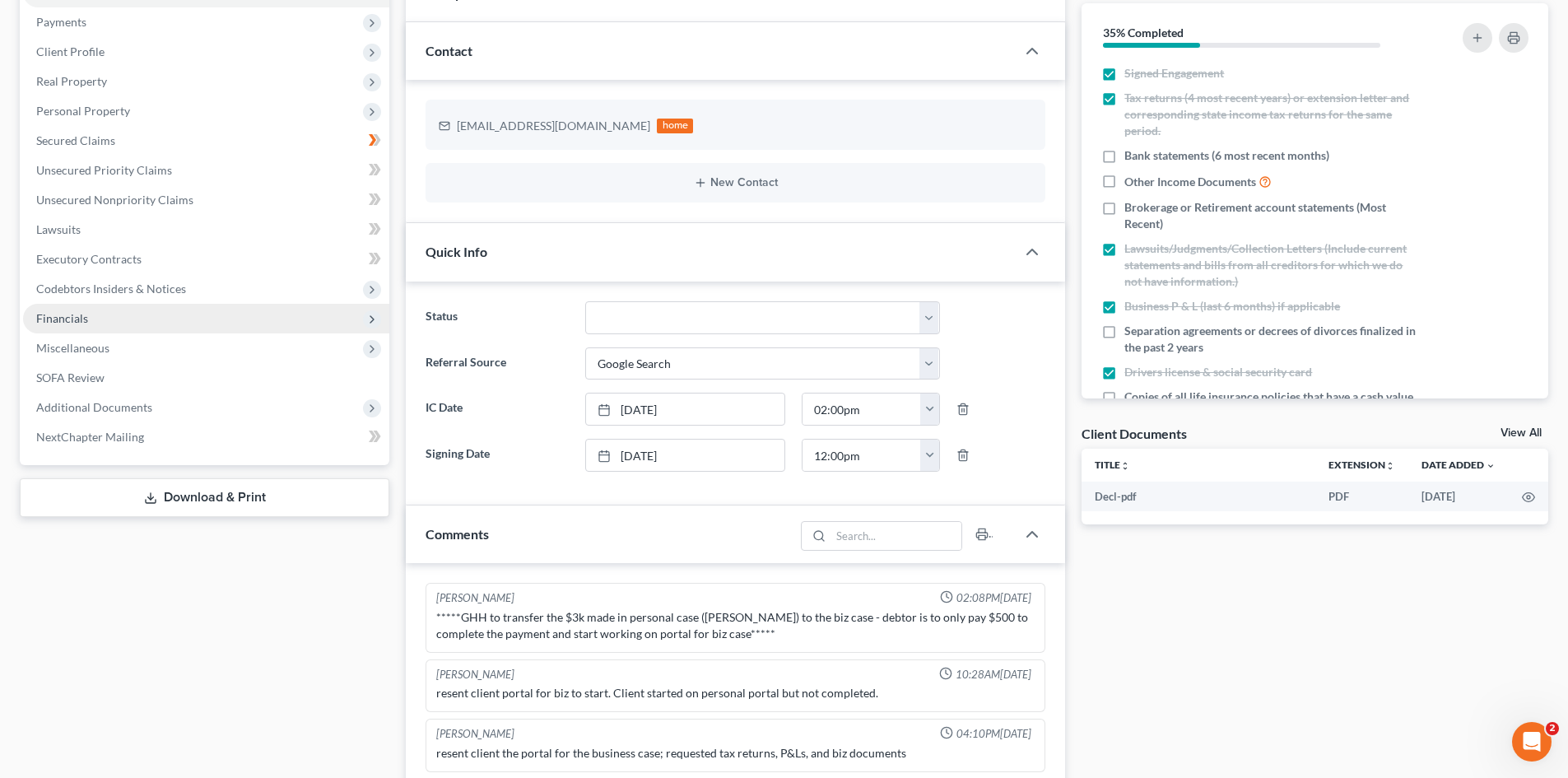
scroll to position [609, 0]
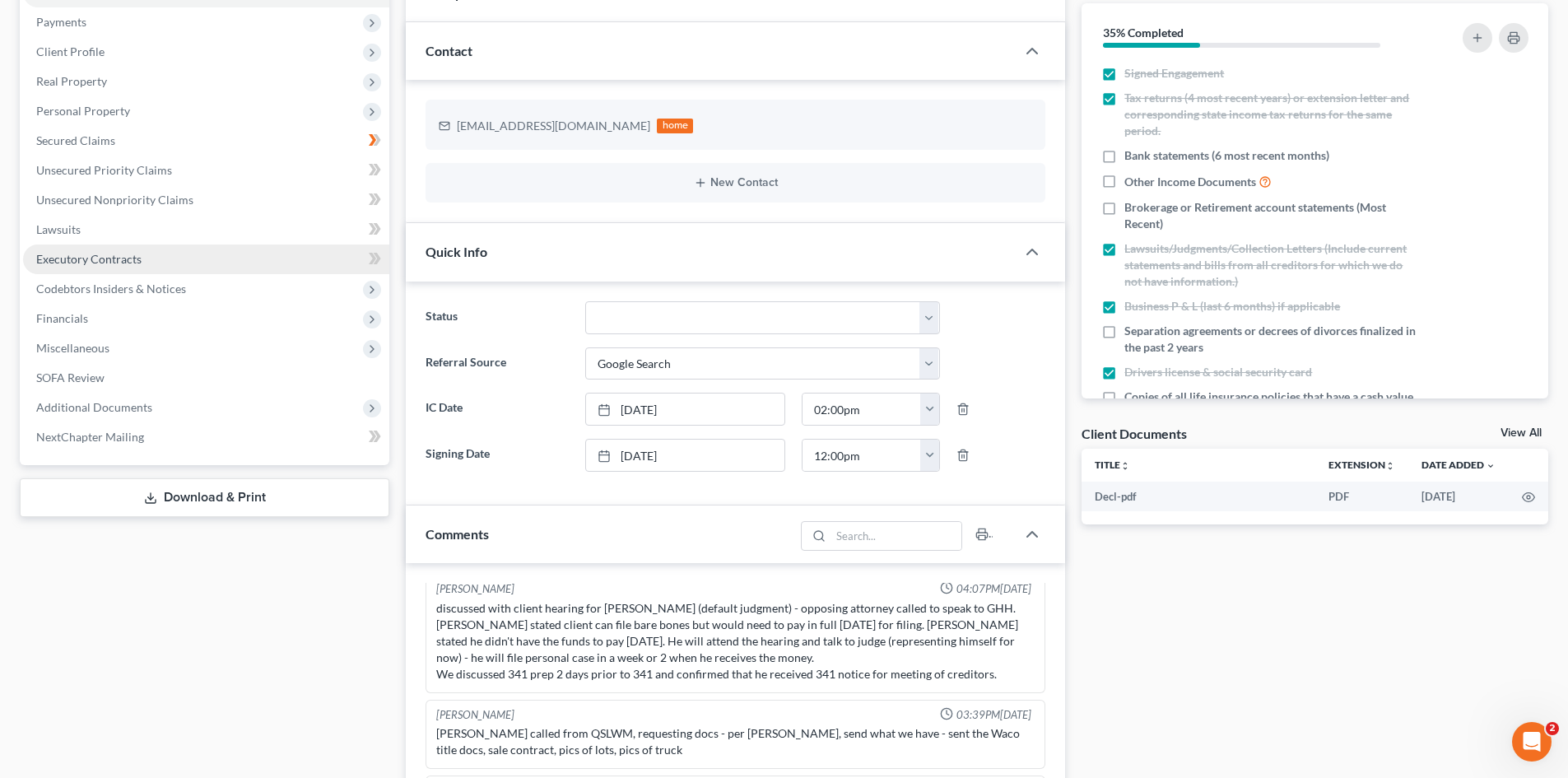
click at [150, 270] on link "Executory Contracts" at bounding box center [206, 259] width 366 height 30
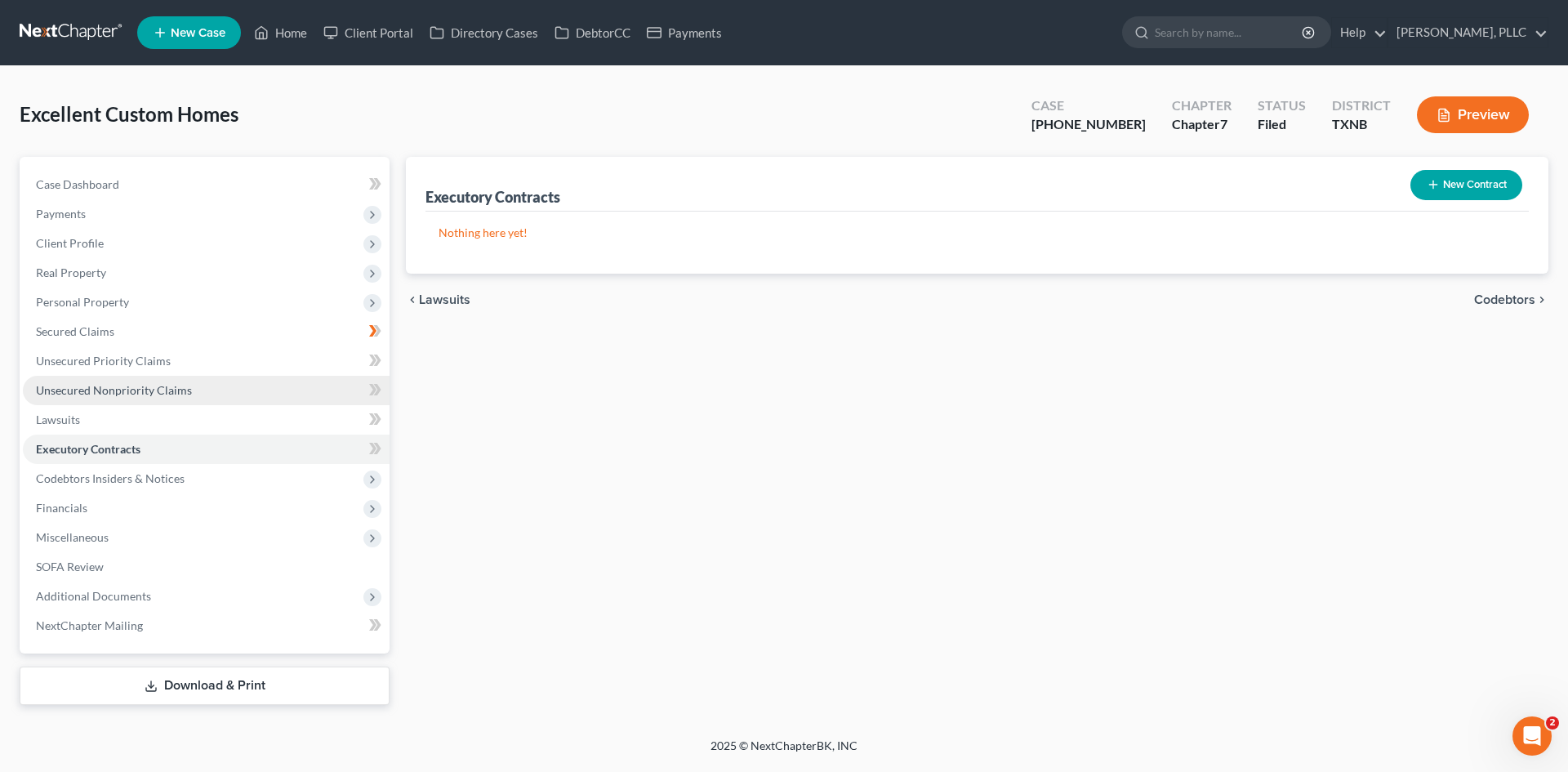
click at [152, 387] on span "Unsecured Nonpriority Claims" at bounding box center [114, 389] width 156 height 14
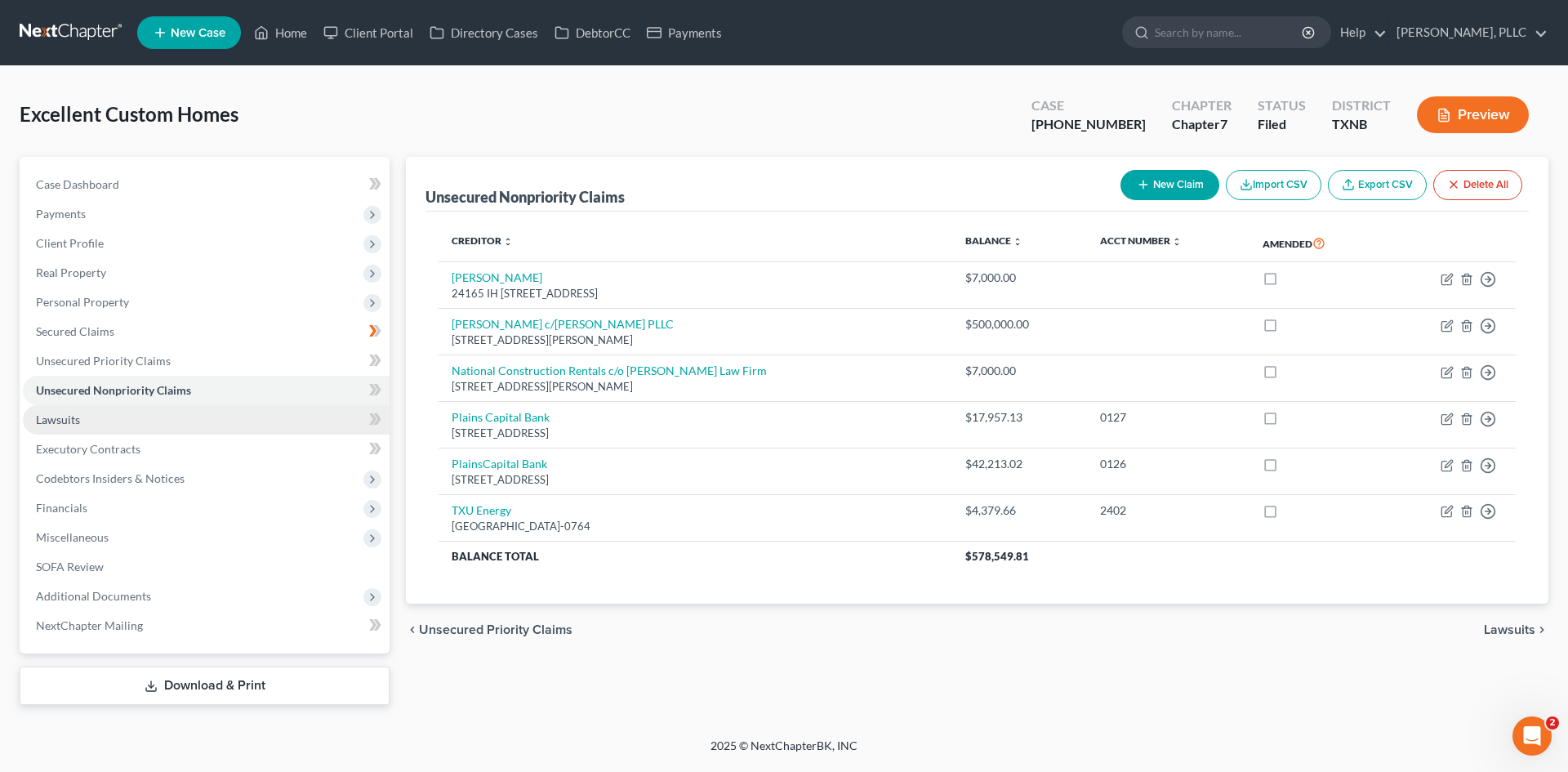
click at [149, 418] on link "Lawsuits" at bounding box center [207, 420] width 367 height 29
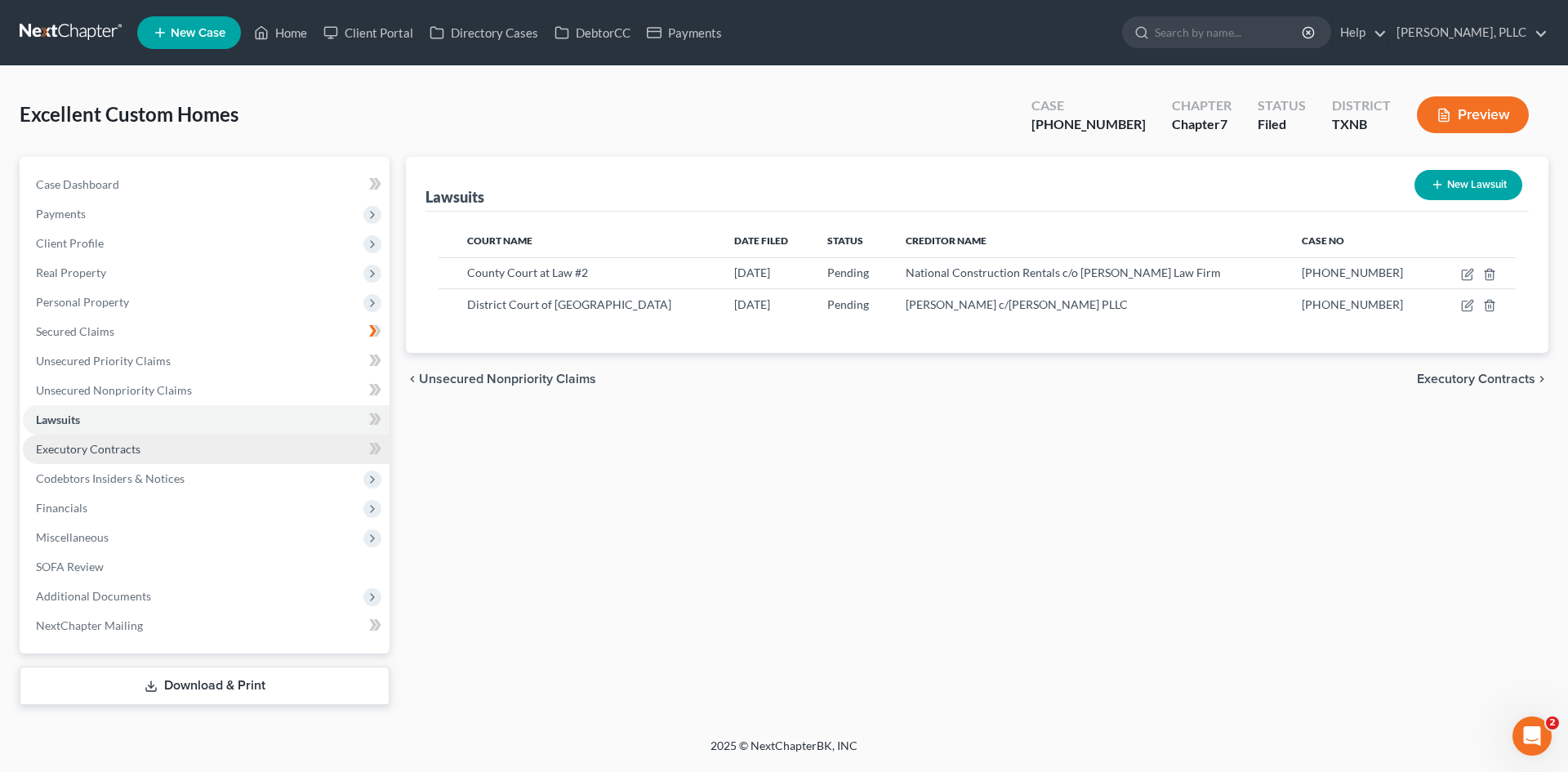
click at [125, 447] on span "Executory Contracts" at bounding box center [88, 448] width 105 height 14
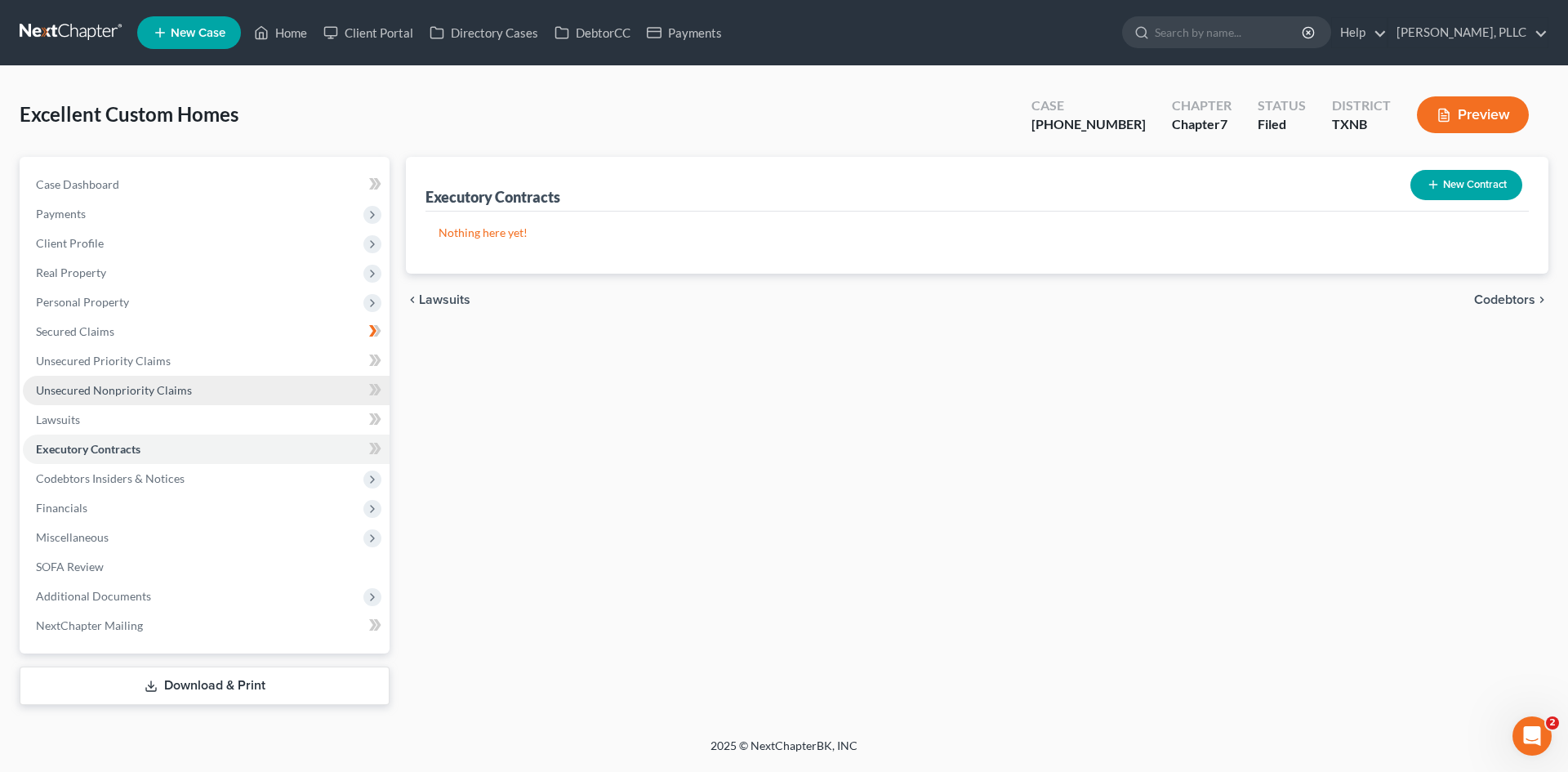
click at [130, 386] on span "Unsecured Nonpriority Claims" at bounding box center [114, 389] width 156 height 14
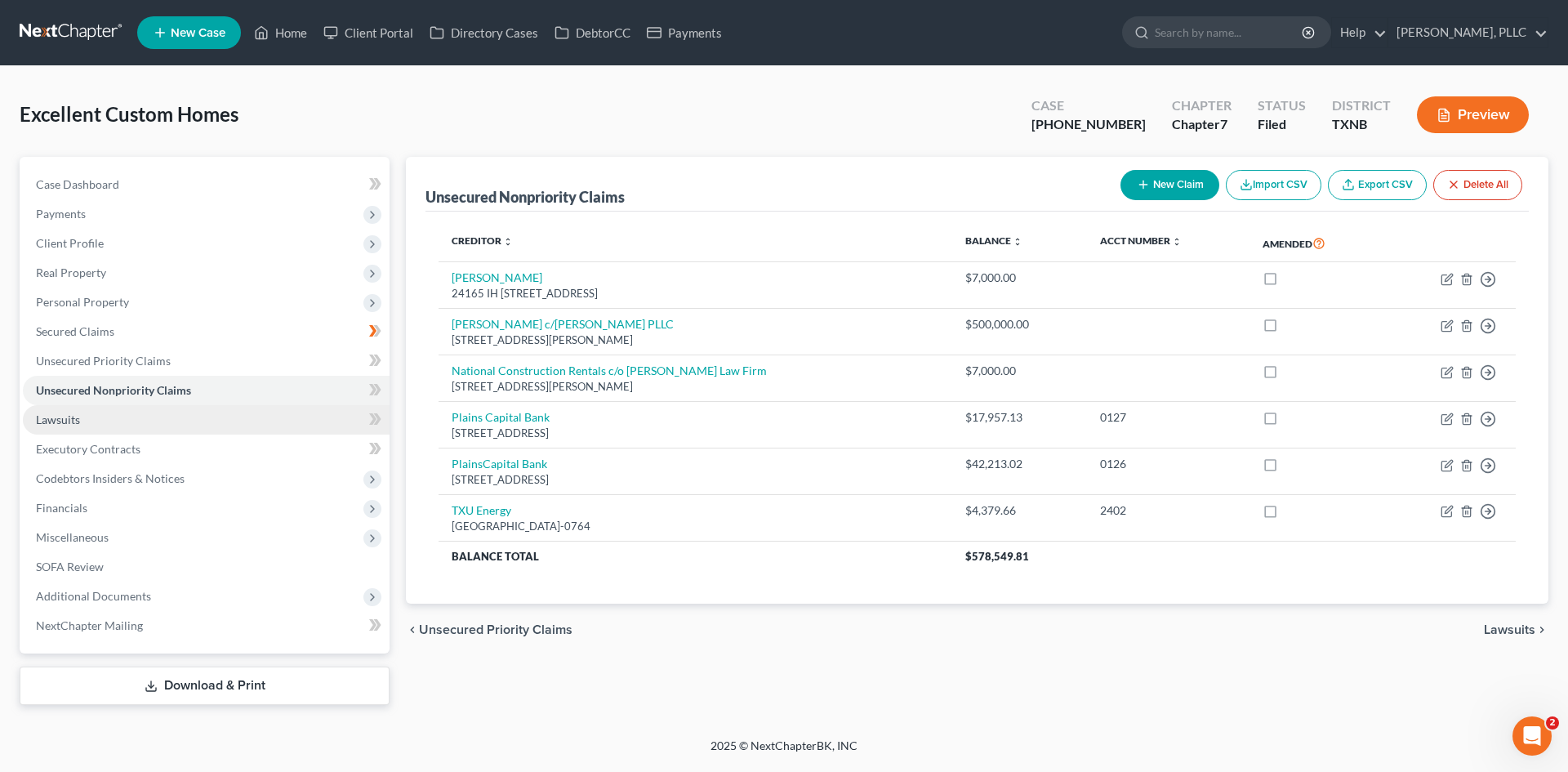
click at [122, 417] on link "Lawsuits" at bounding box center [207, 420] width 367 height 29
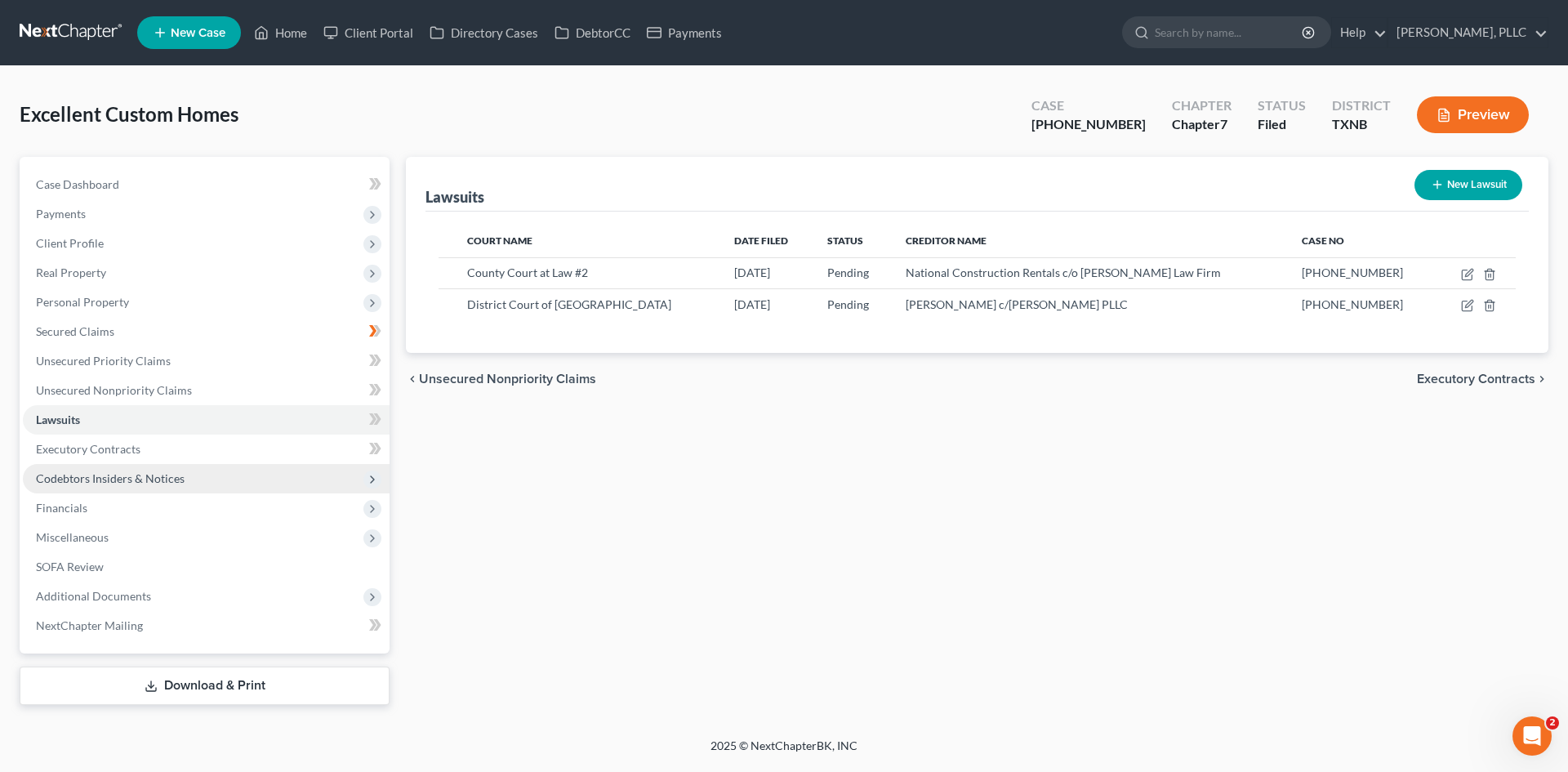
click at [218, 465] on span "Codebtors Insiders & Notices" at bounding box center [207, 478] width 367 height 29
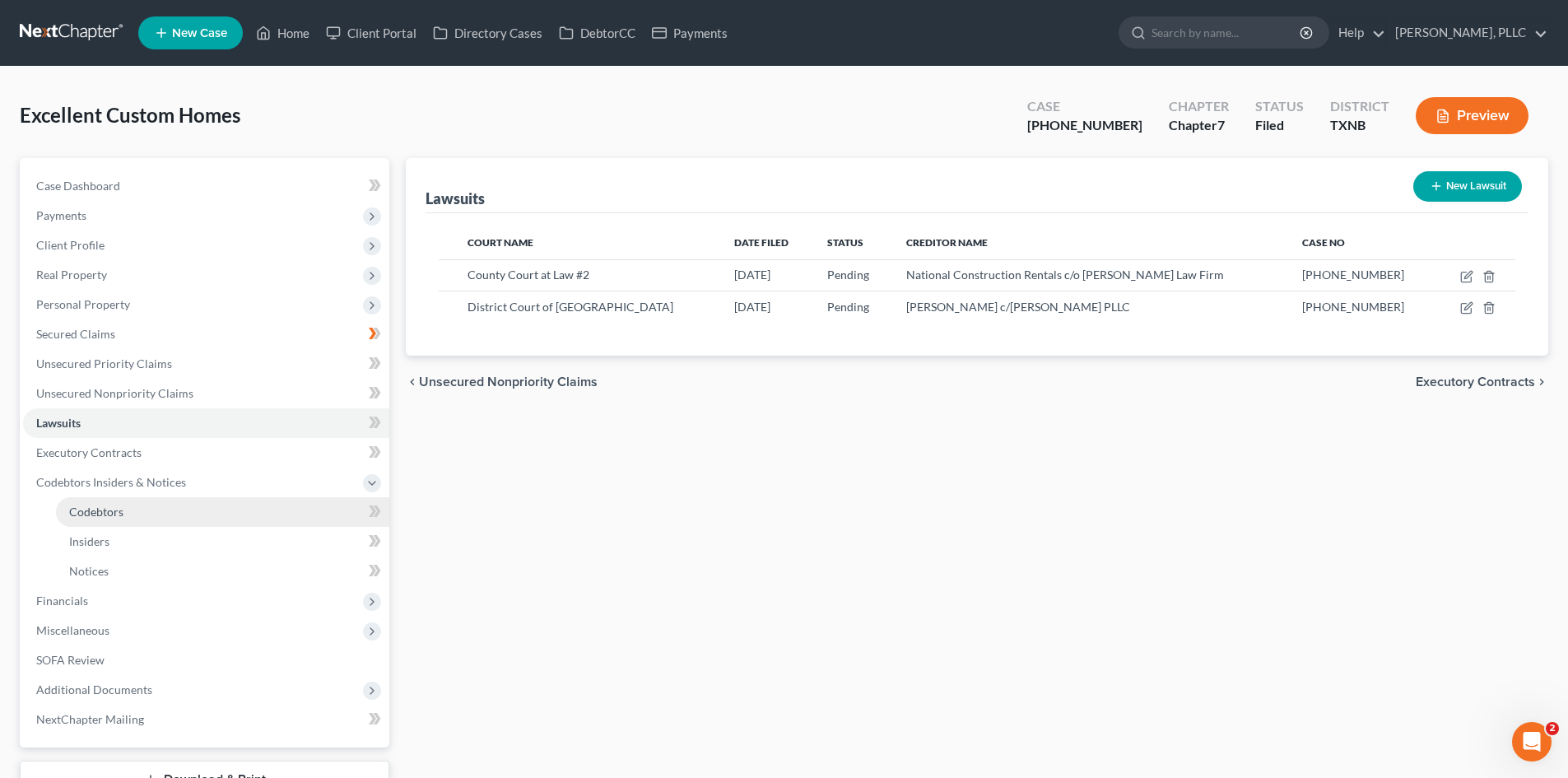
click at [216, 521] on link "Codebtors" at bounding box center [223, 512] width 333 height 30
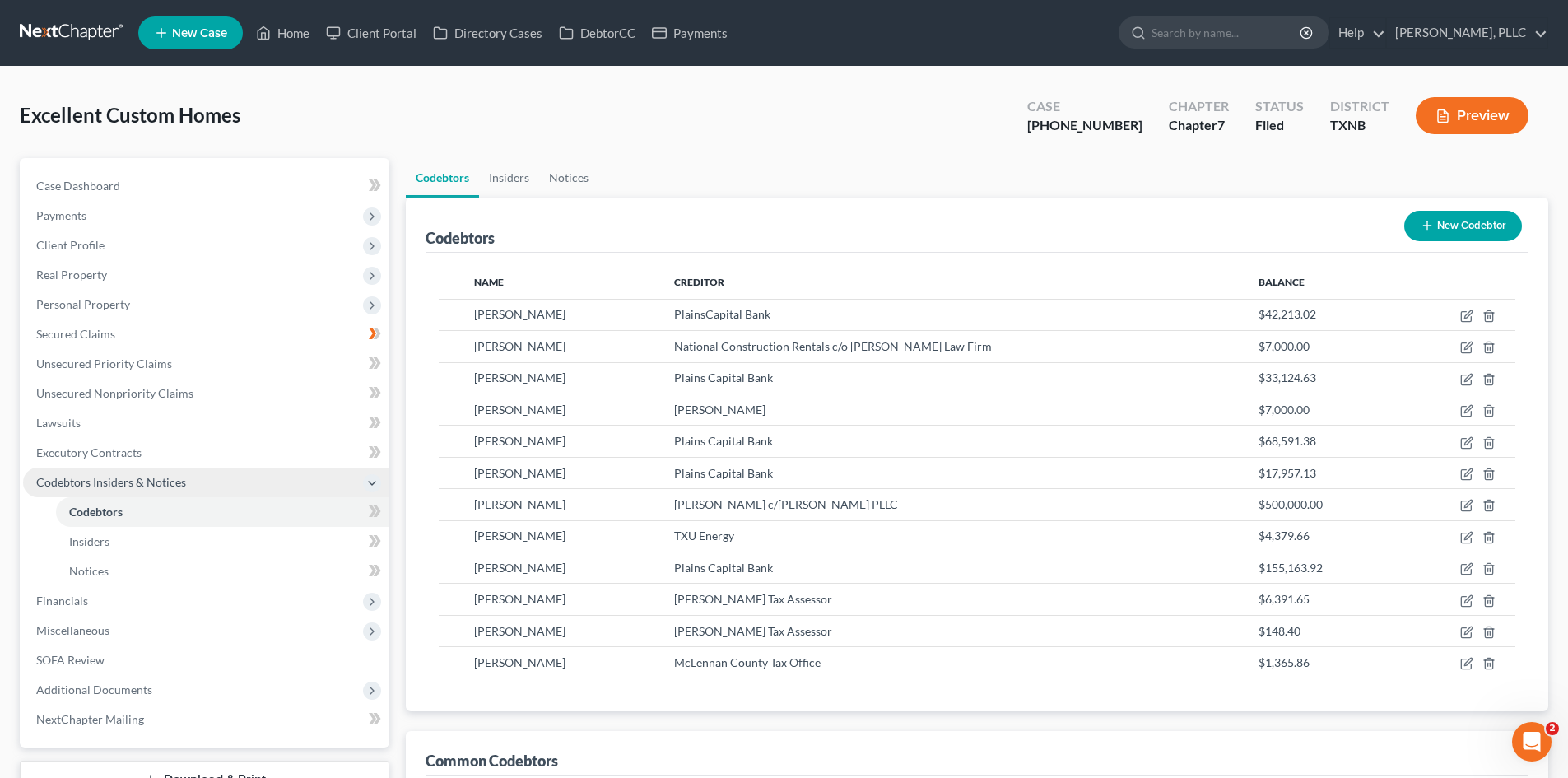
click at [198, 484] on span "Codebtors Insiders & Notices" at bounding box center [206, 482] width 366 height 30
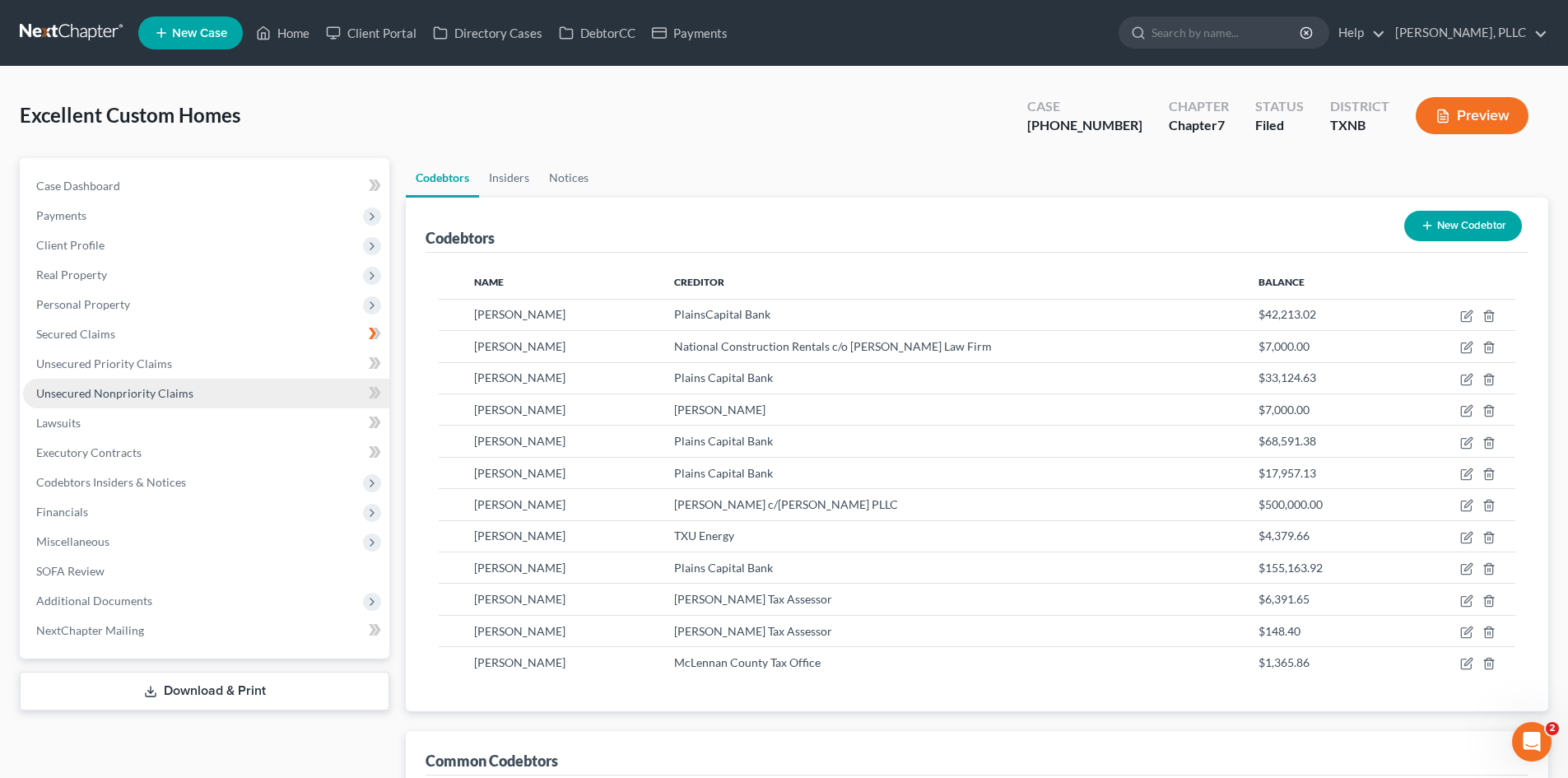
click at [145, 396] on span "Unsecured Nonpriority Claims" at bounding box center [115, 392] width 157 height 14
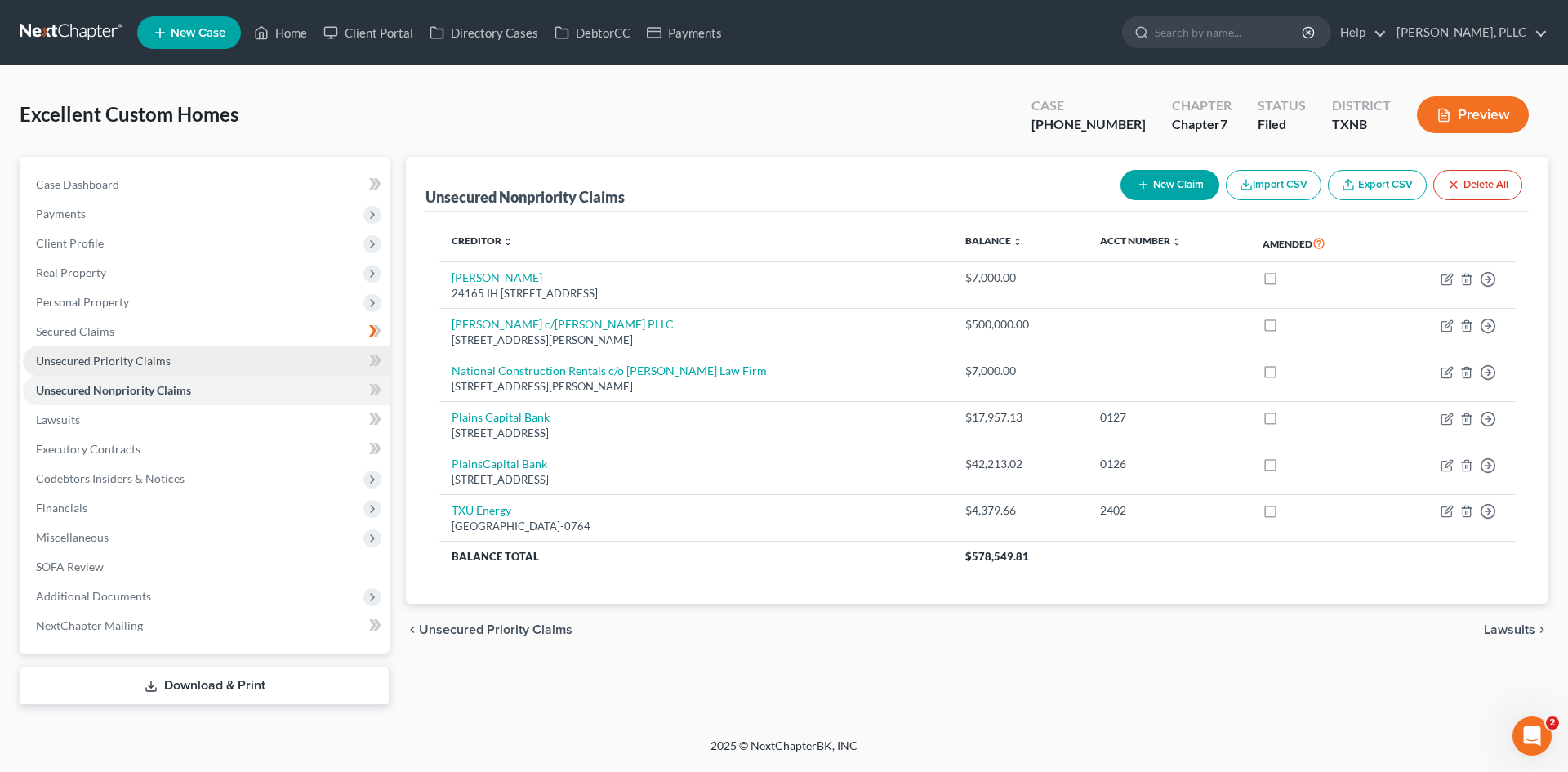
click at [160, 365] on span "Unsecured Priority Claims" at bounding box center [103, 360] width 135 height 14
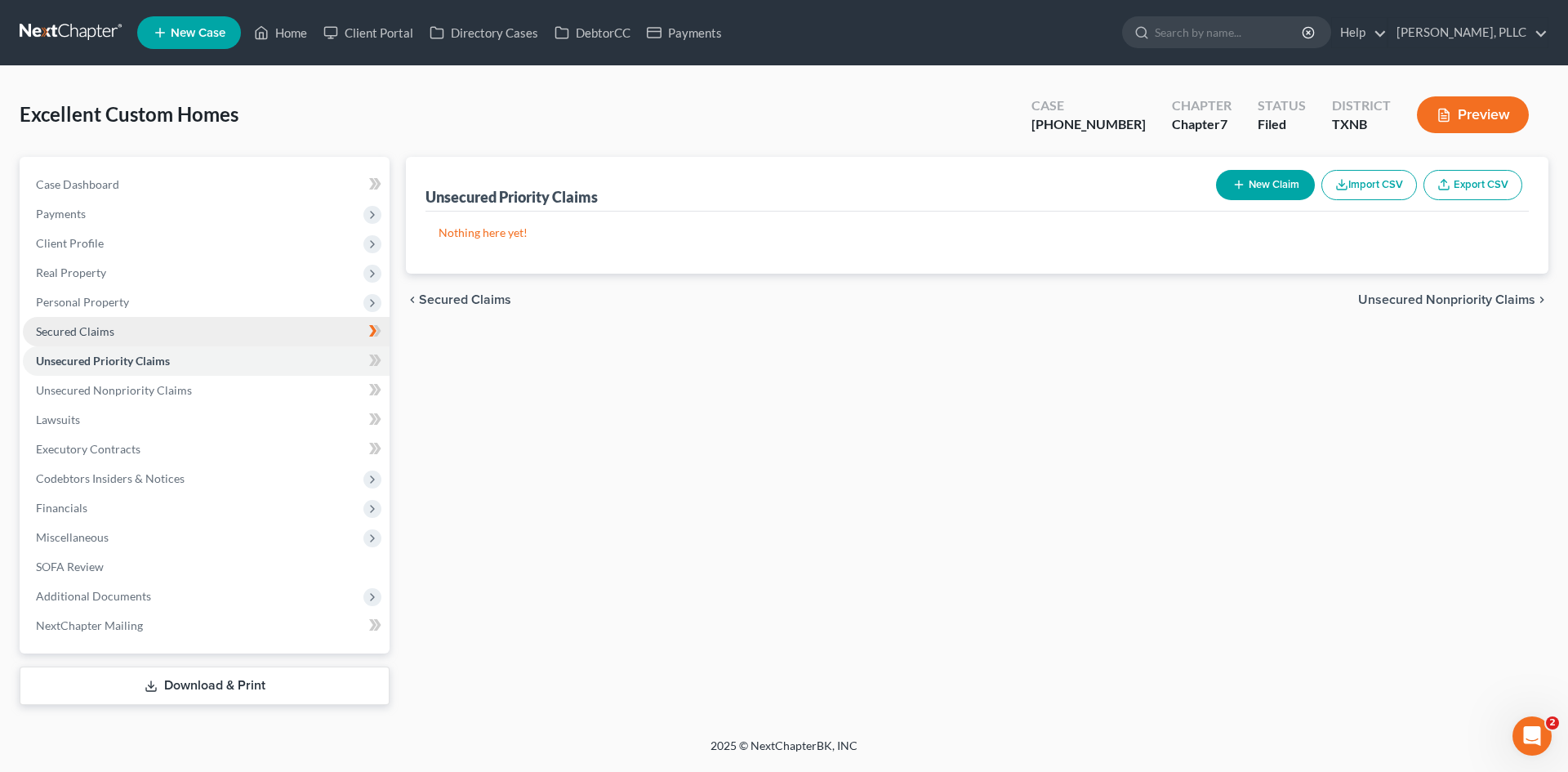
click at [107, 332] on span "Secured Claims" at bounding box center [74, 330] width 78 height 14
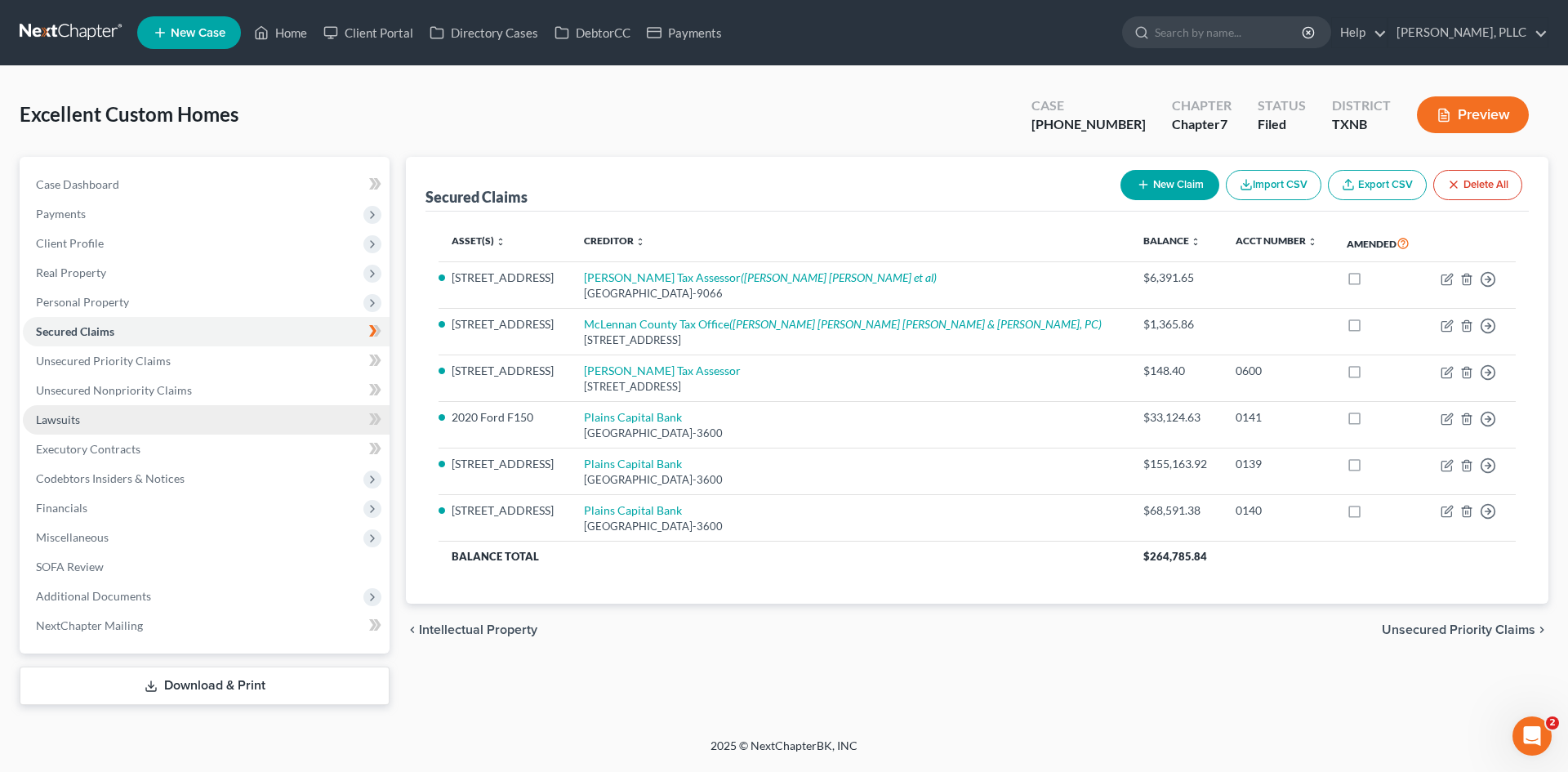
click at [98, 420] on link "Lawsuits" at bounding box center [207, 420] width 367 height 29
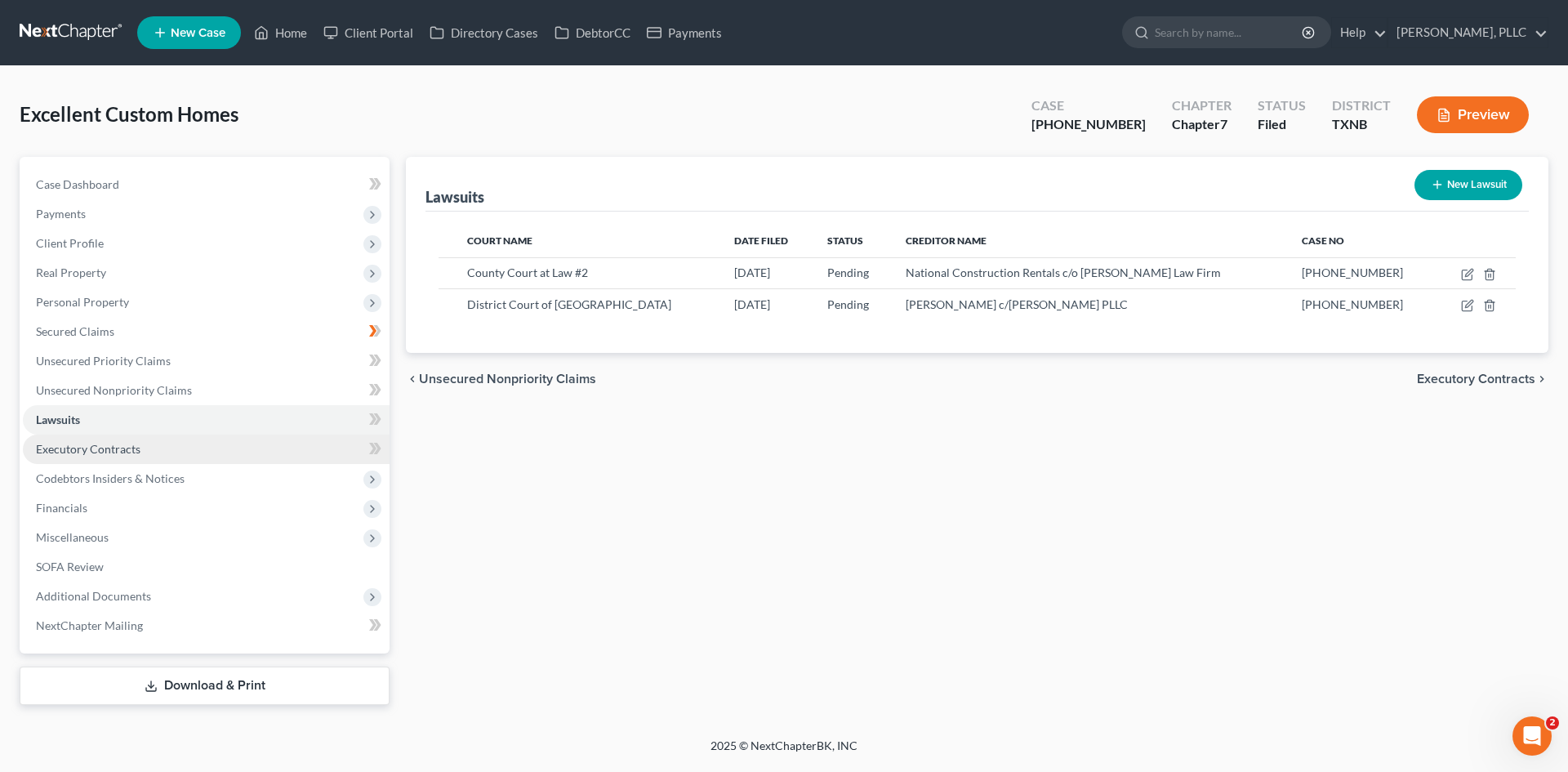
click at [118, 448] on span "Executory Contracts" at bounding box center [88, 448] width 105 height 14
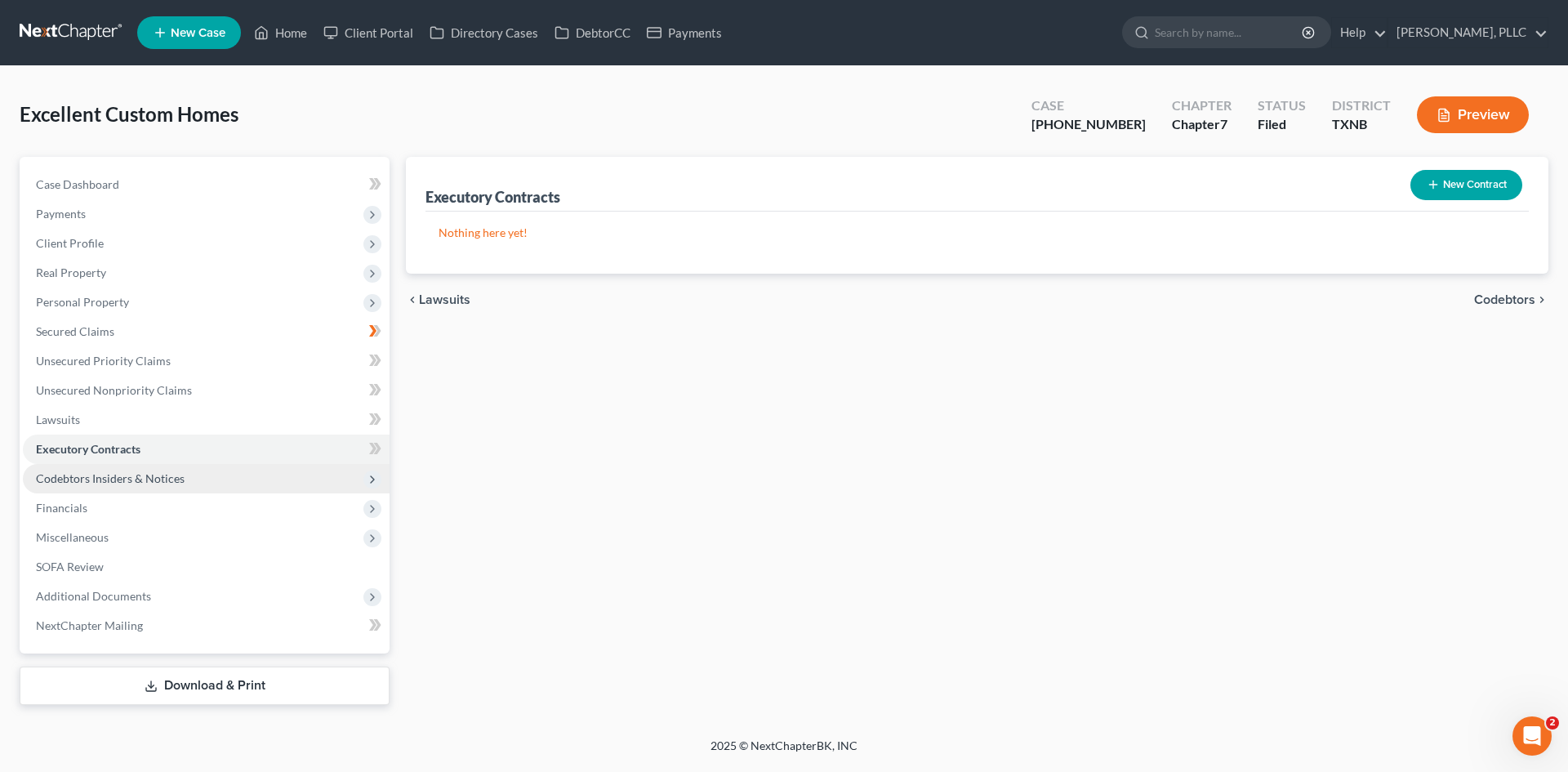
click at [137, 486] on span "Codebtors Insiders & Notices" at bounding box center [207, 478] width 367 height 29
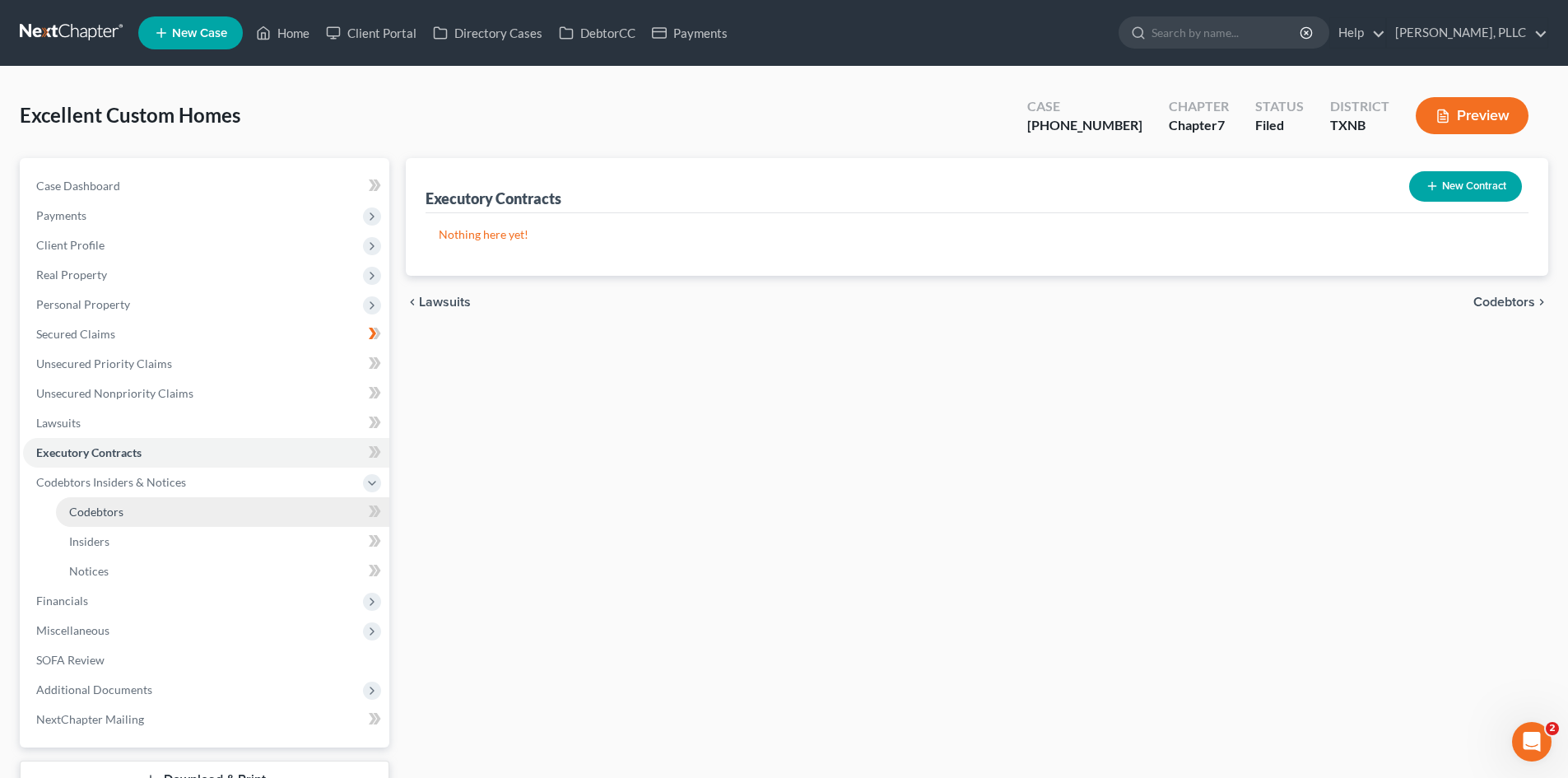
click at [130, 518] on link "Codebtors" at bounding box center [223, 512] width 333 height 30
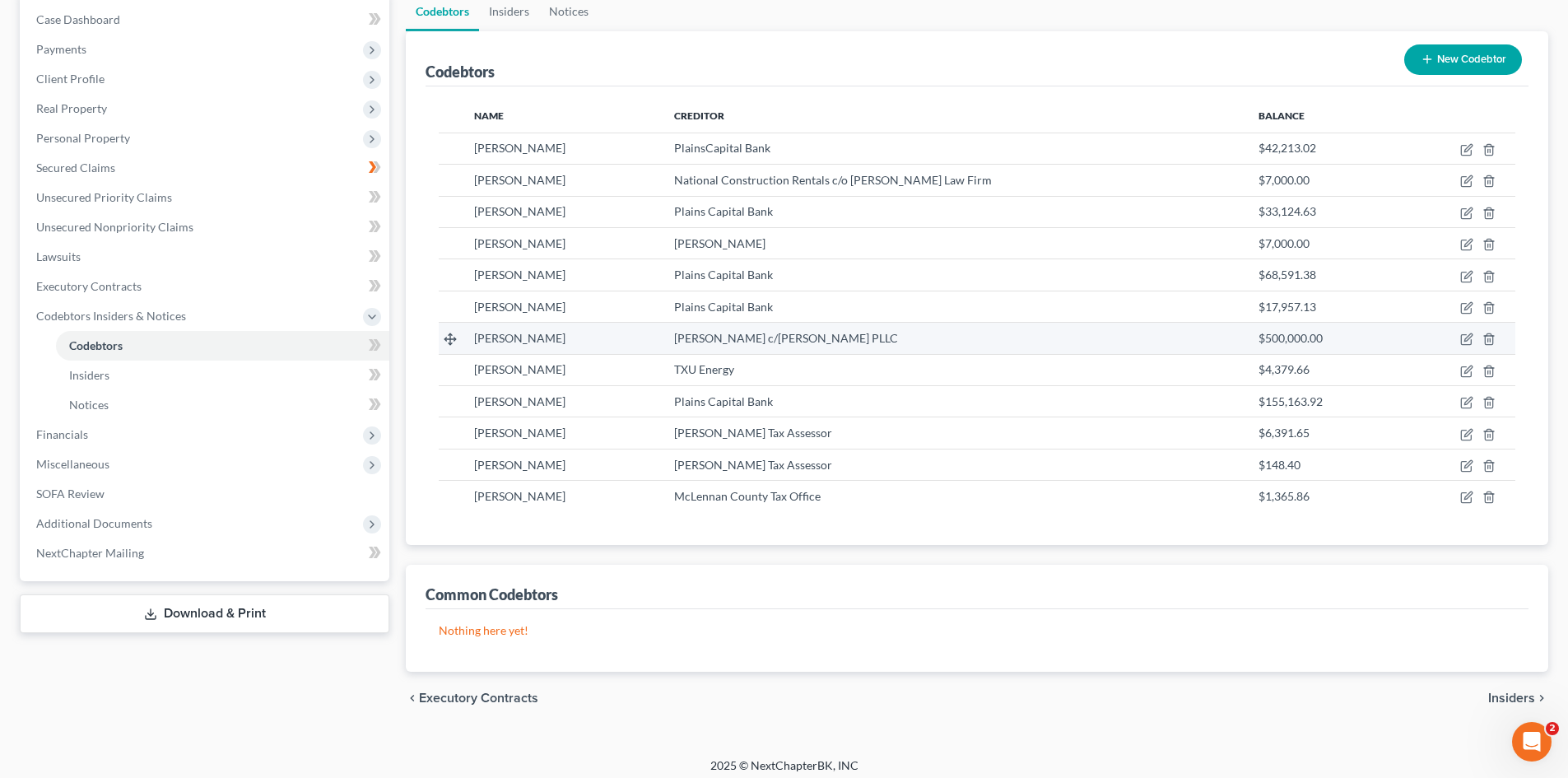
scroll to position [176, 0]
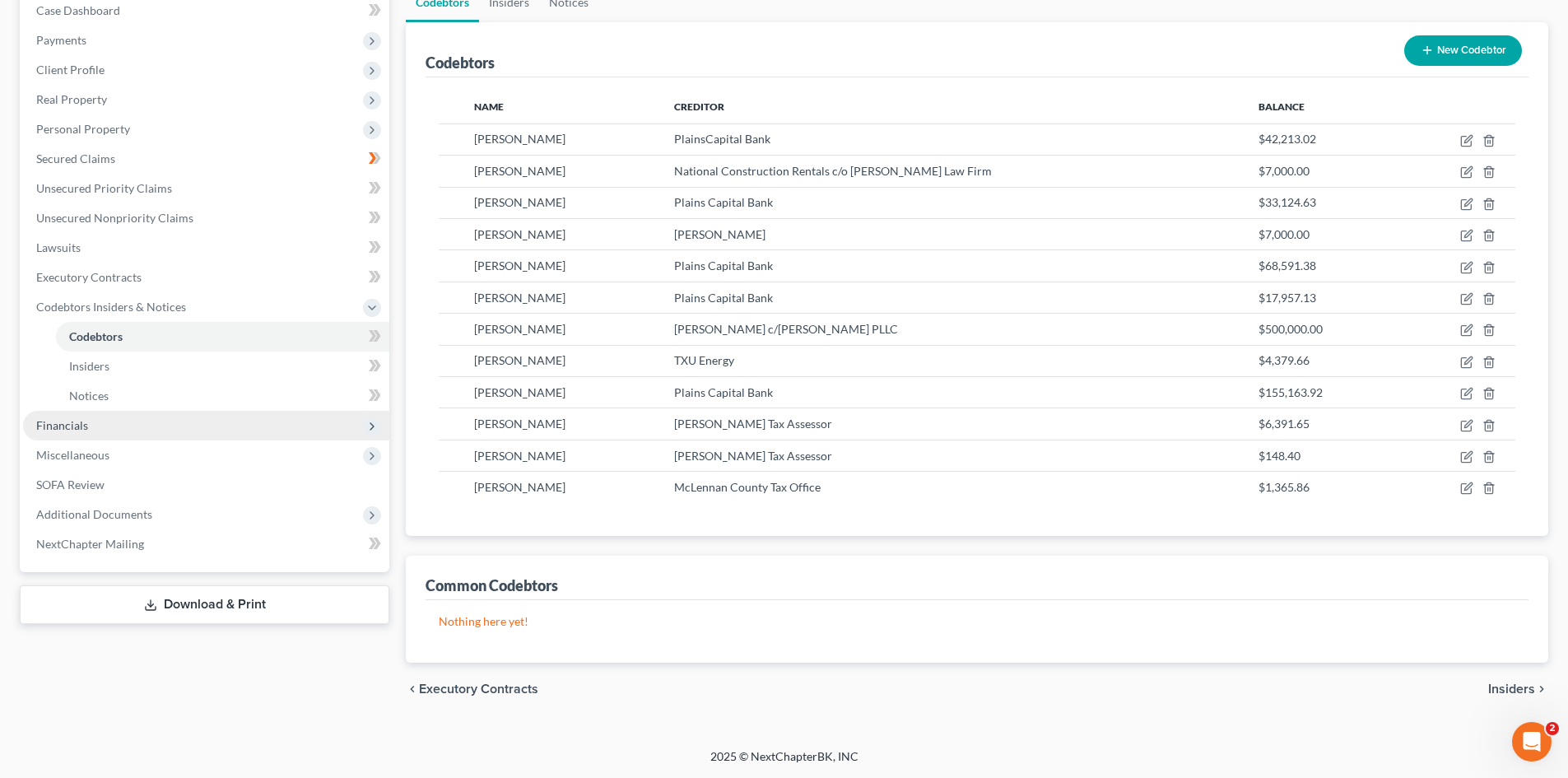
click at [98, 426] on span "Financials" at bounding box center [206, 426] width 366 height 30
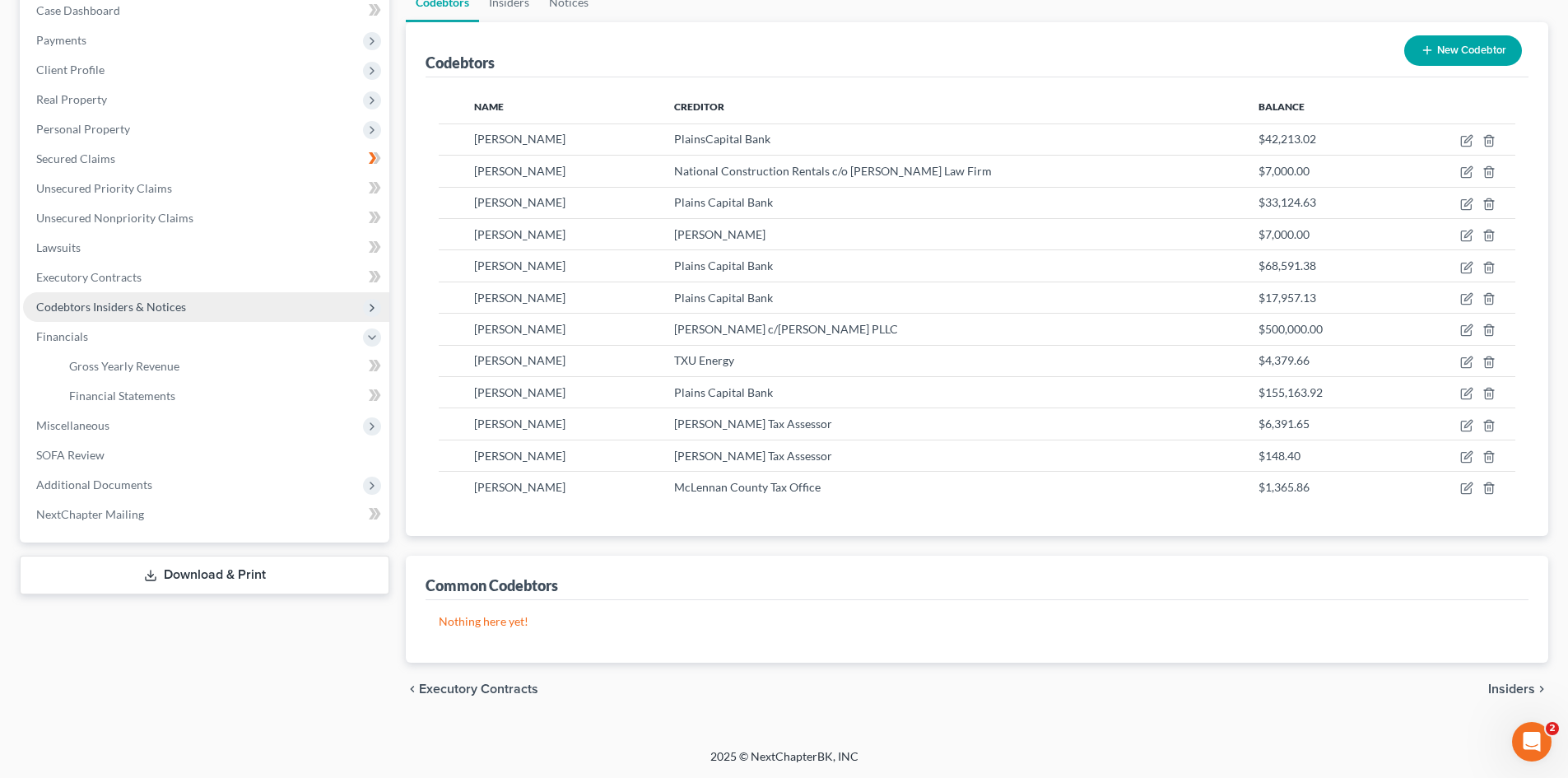
click at [125, 293] on span "Codebtors Insiders & Notices" at bounding box center [206, 307] width 366 height 30
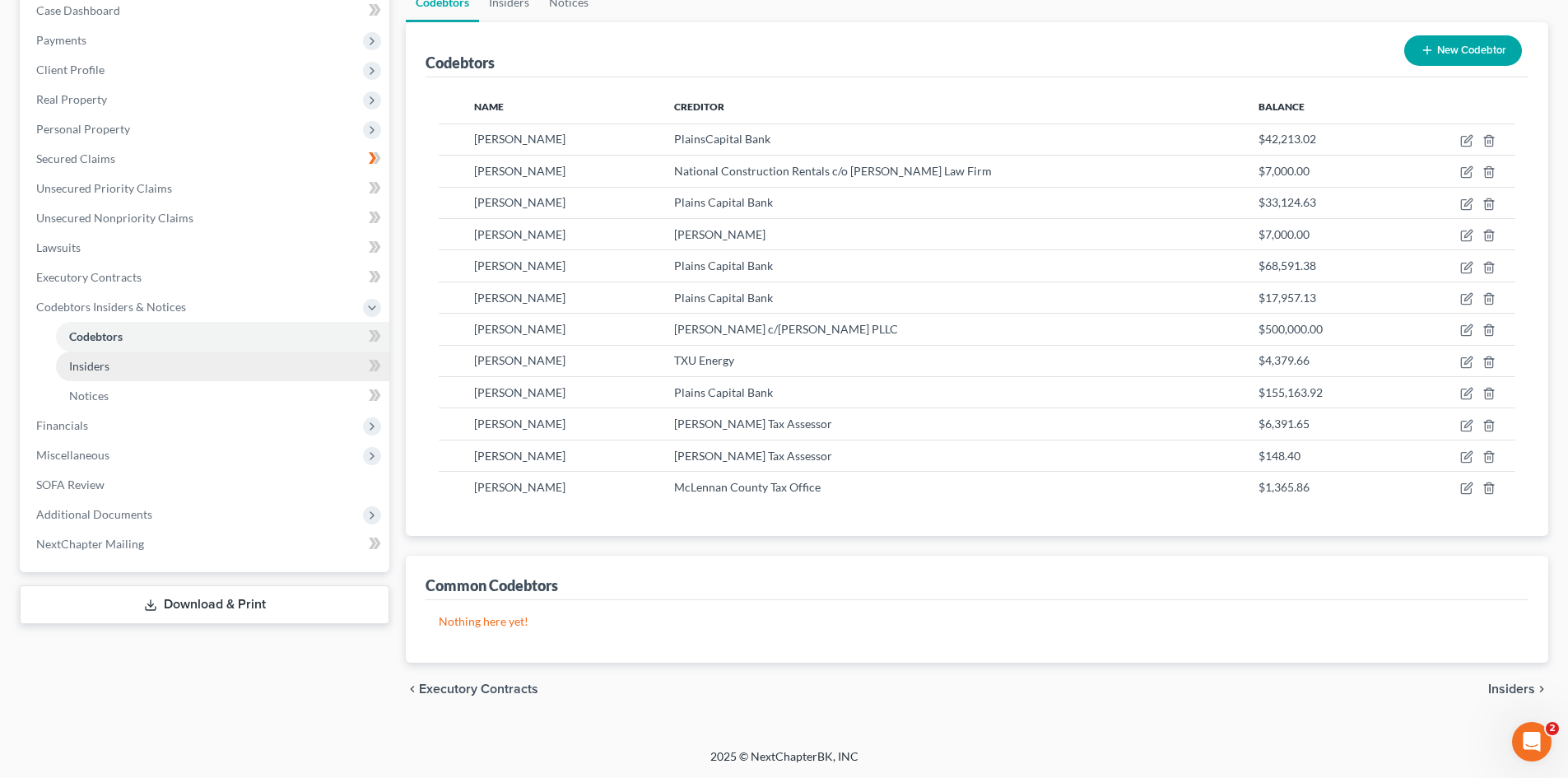
click at [86, 356] on link "Insiders" at bounding box center [223, 366] width 333 height 30
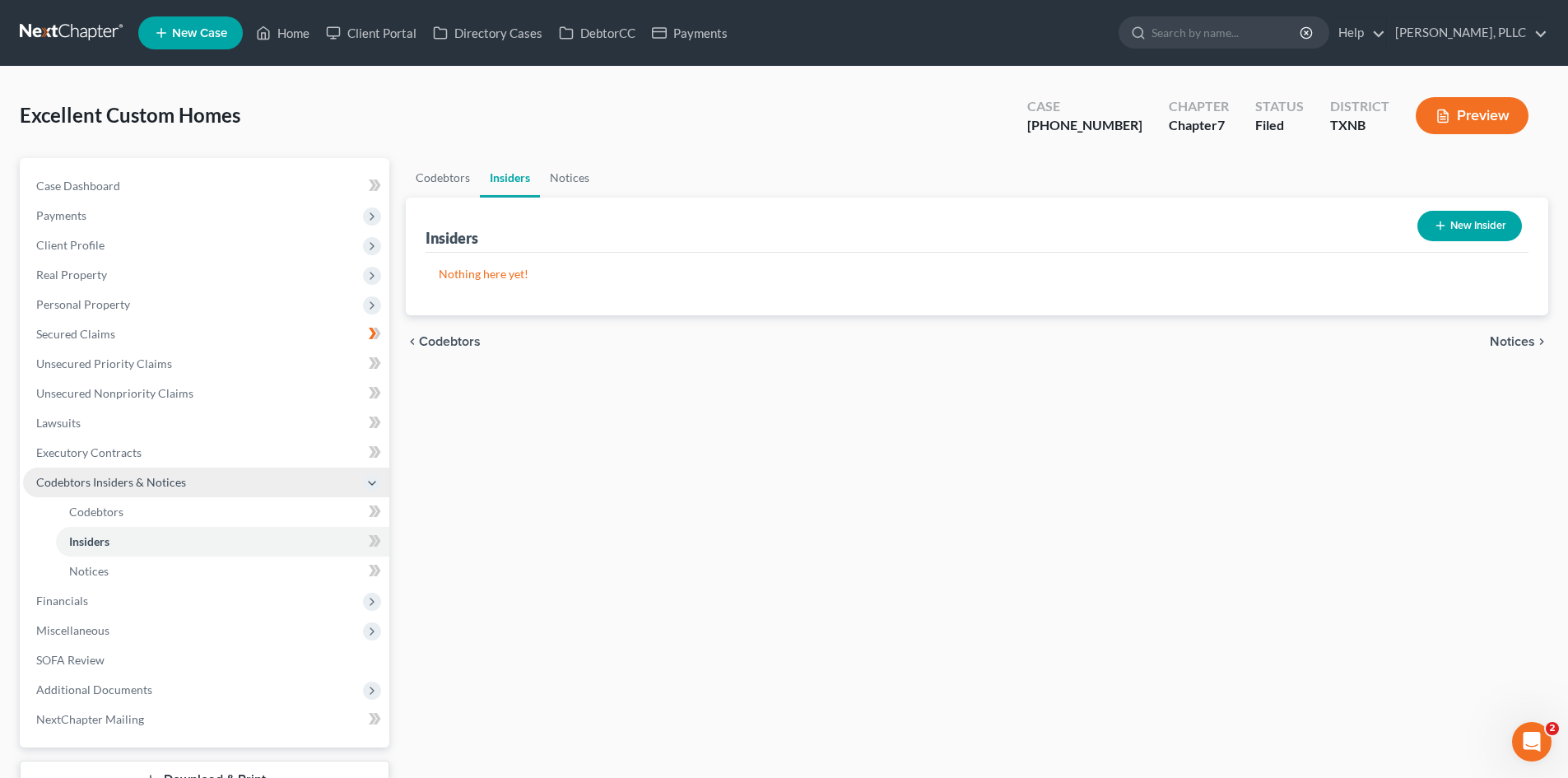
click at [168, 474] on span "Codebtors Insiders & Notices" at bounding box center [206, 482] width 366 height 30
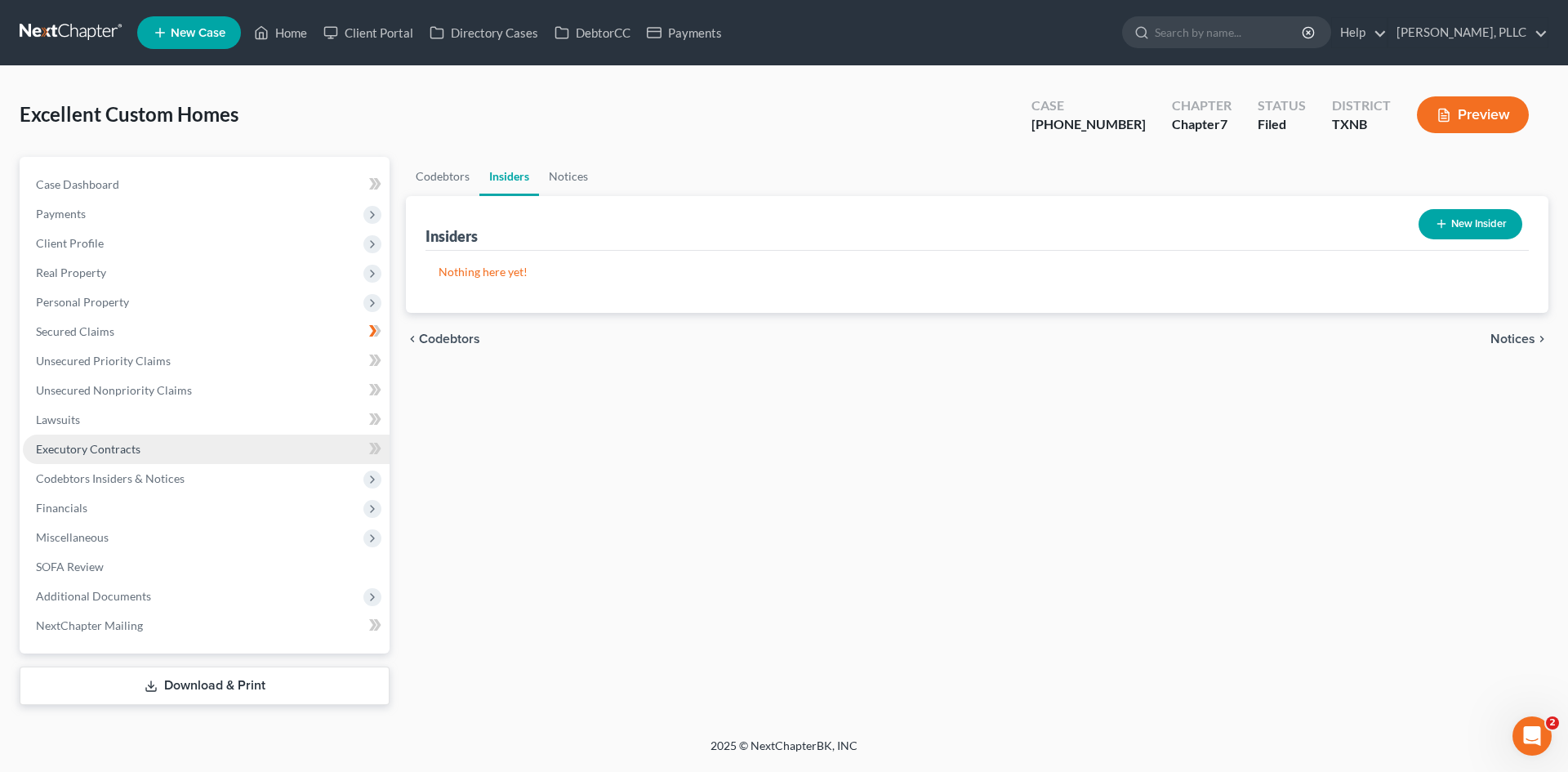
click at [139, 446] on link "Executory Contracts" at bounding box center [207, 449] width 367 height 29
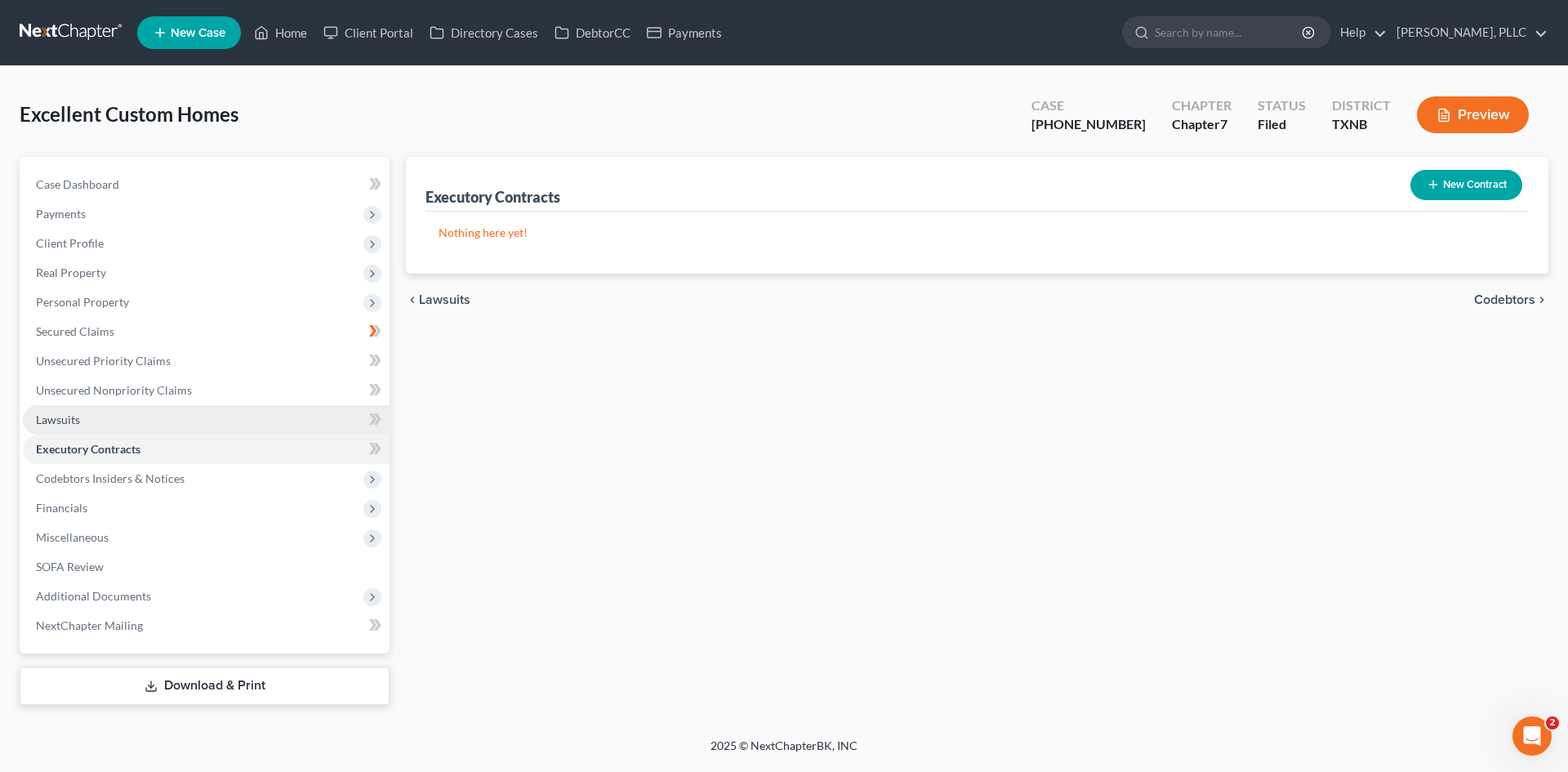
click at [89, 414] on link "Lawsuits" at bounding box center [207, 420] width 367 height 29
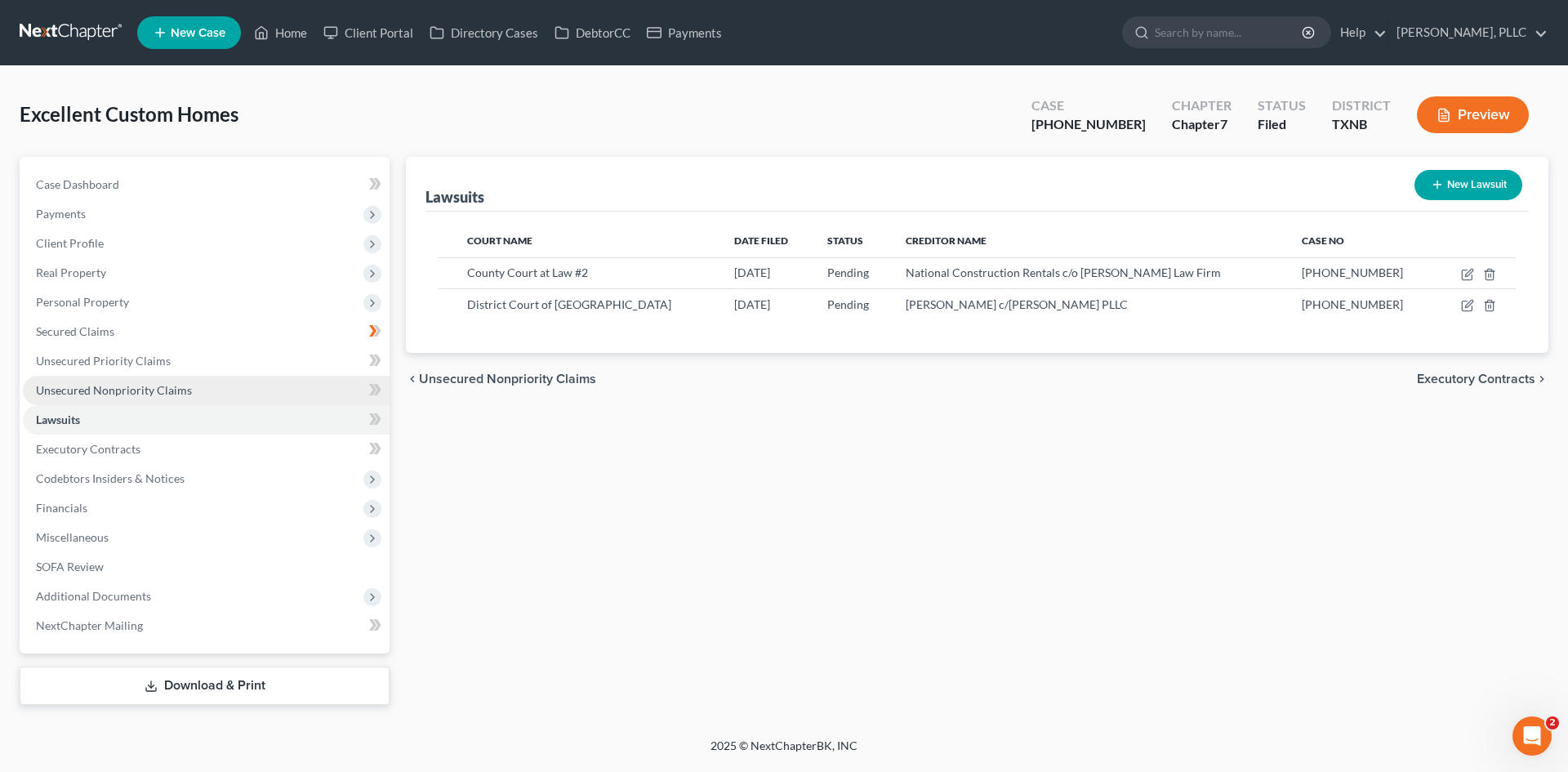
click at [119, 393] on span "Unsecured Nonpriority Claims" at bounding box center [114, 389] width 156 height 14
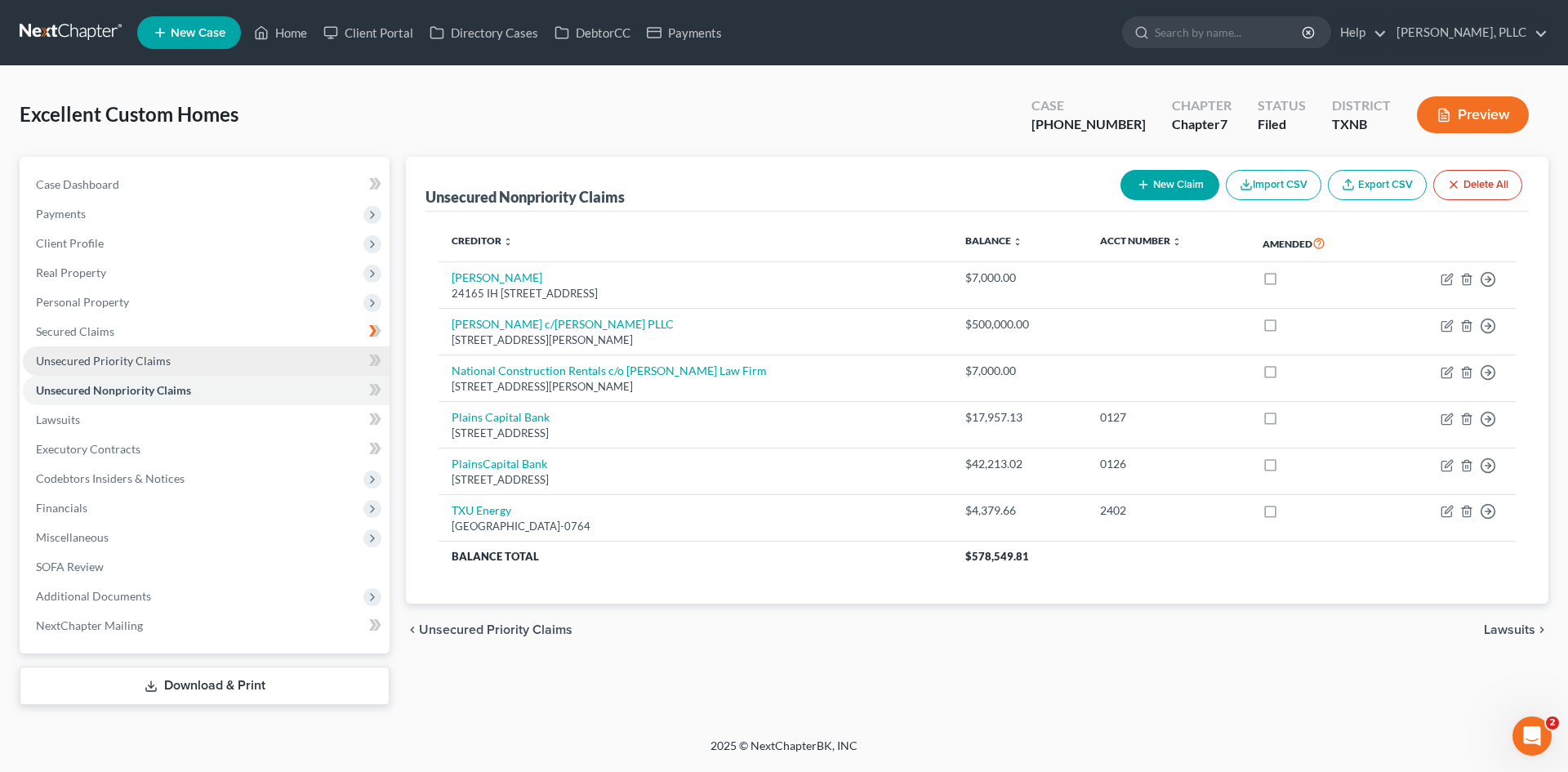
click at [147, 355] on span "Unsecured Priority Claims" at bounding box center [103, 360] width 135 height 14
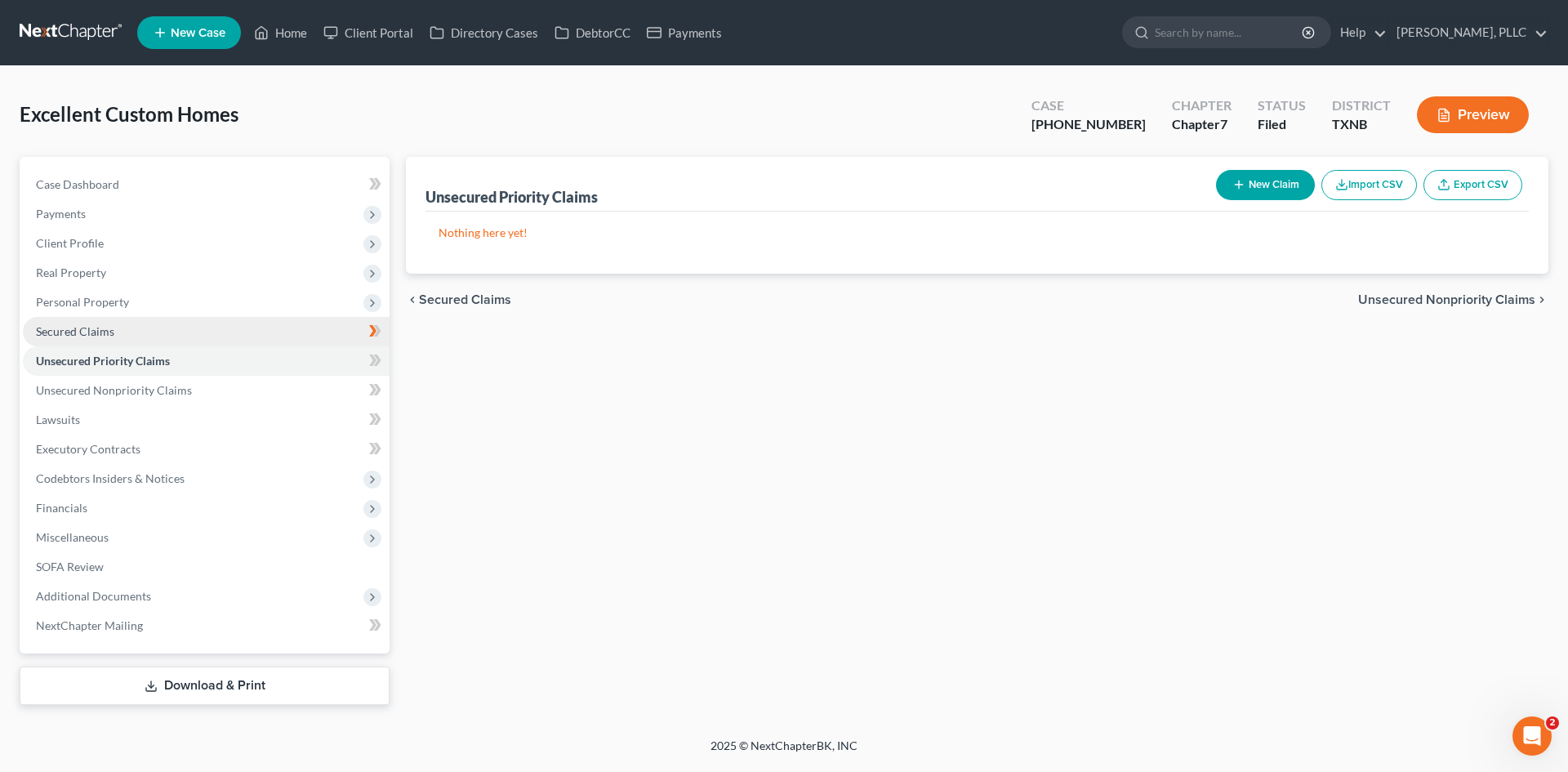
click at [182, 340] on link "Secured Claims" at bounding box center [207, 331] width 367 height 29
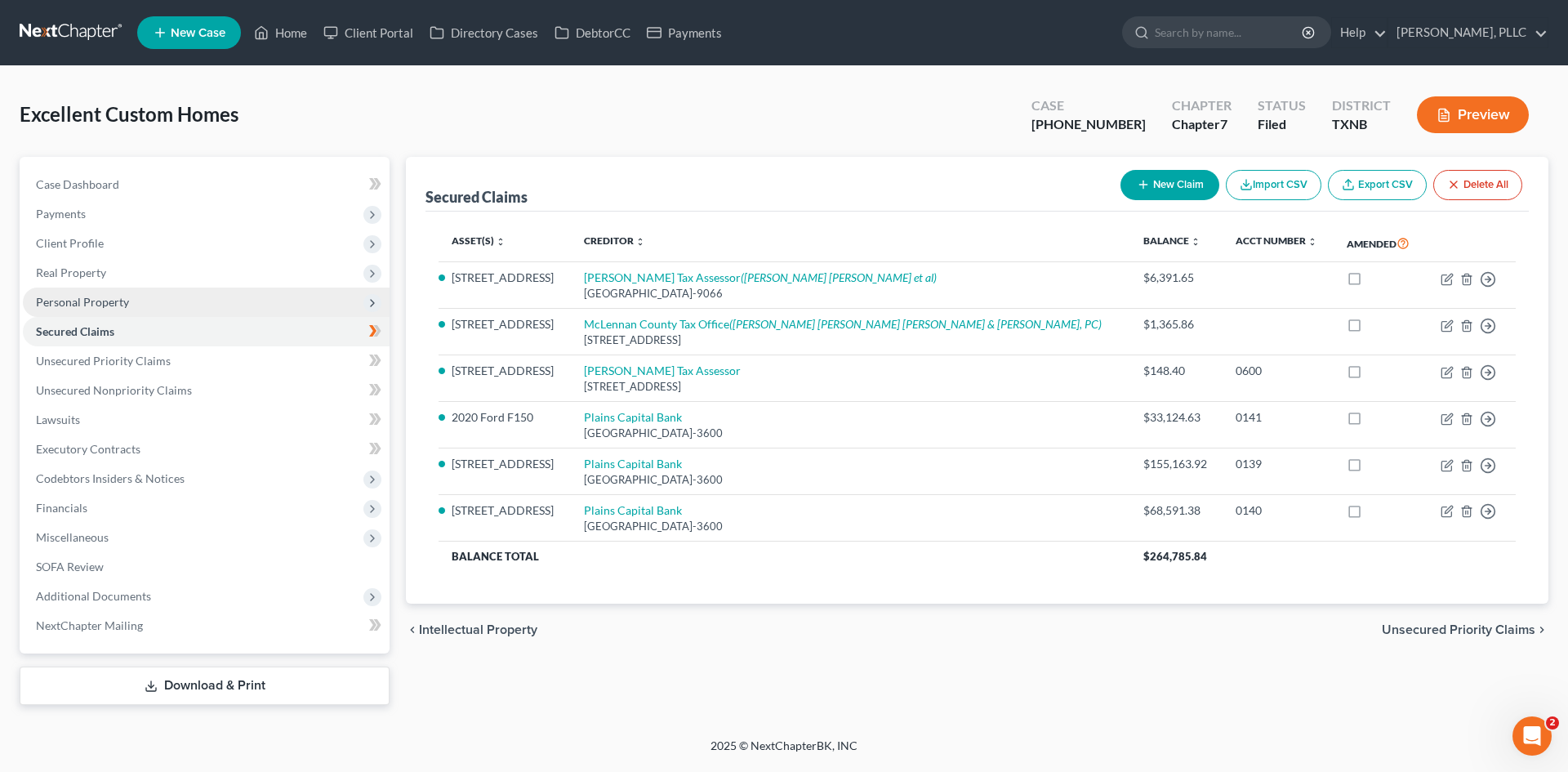
click at [106, 301] on span "Personal Property" at bounding box center [82, 301] width 93 height 14
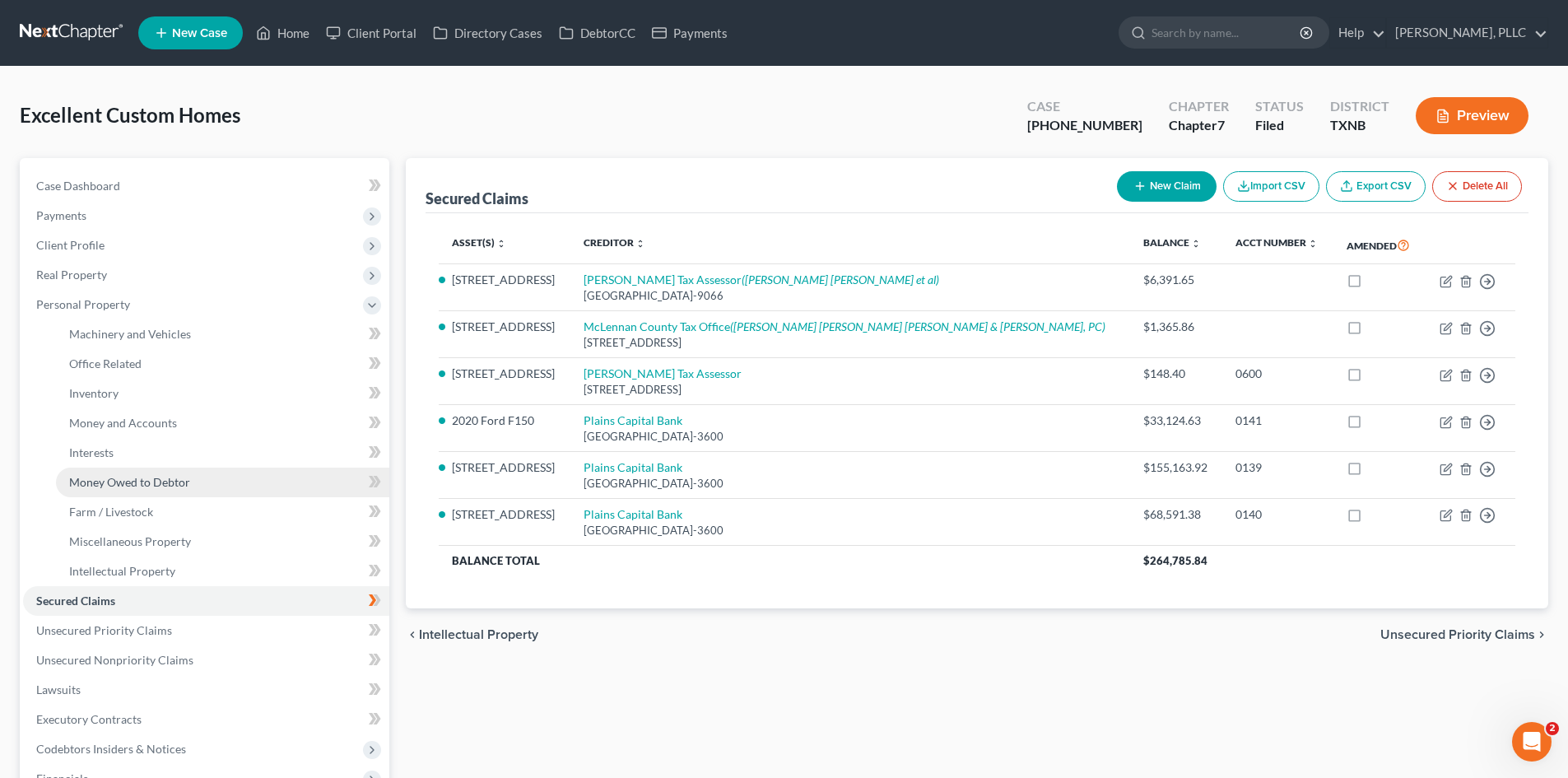
click at [136, 474] on link "Money Owed to Debtor" at bounding box center [223, 482] width 333 height 30
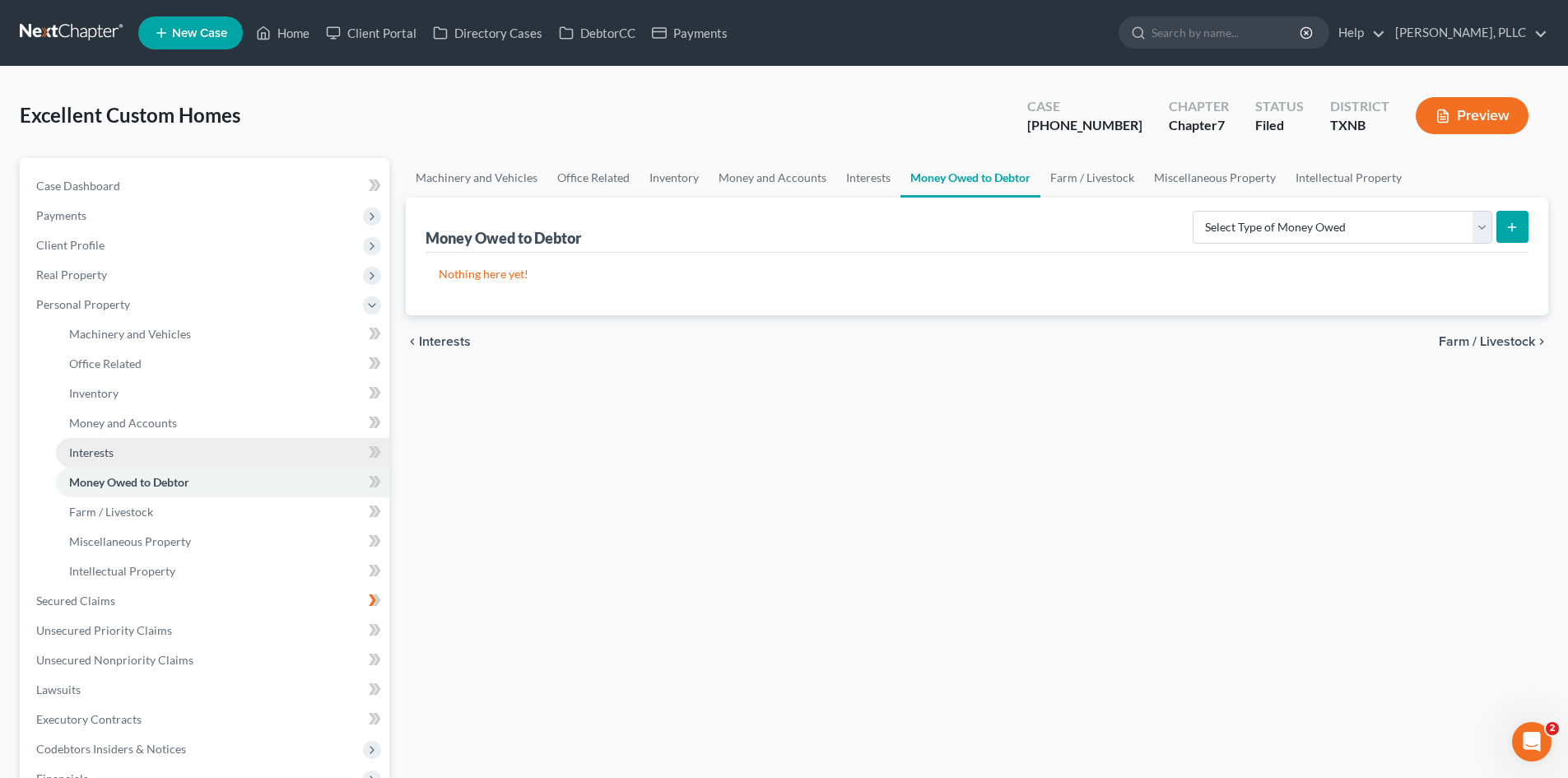
click at [125, 457] on link "Interests" at bounding box center [223, 452] width 333 height 30
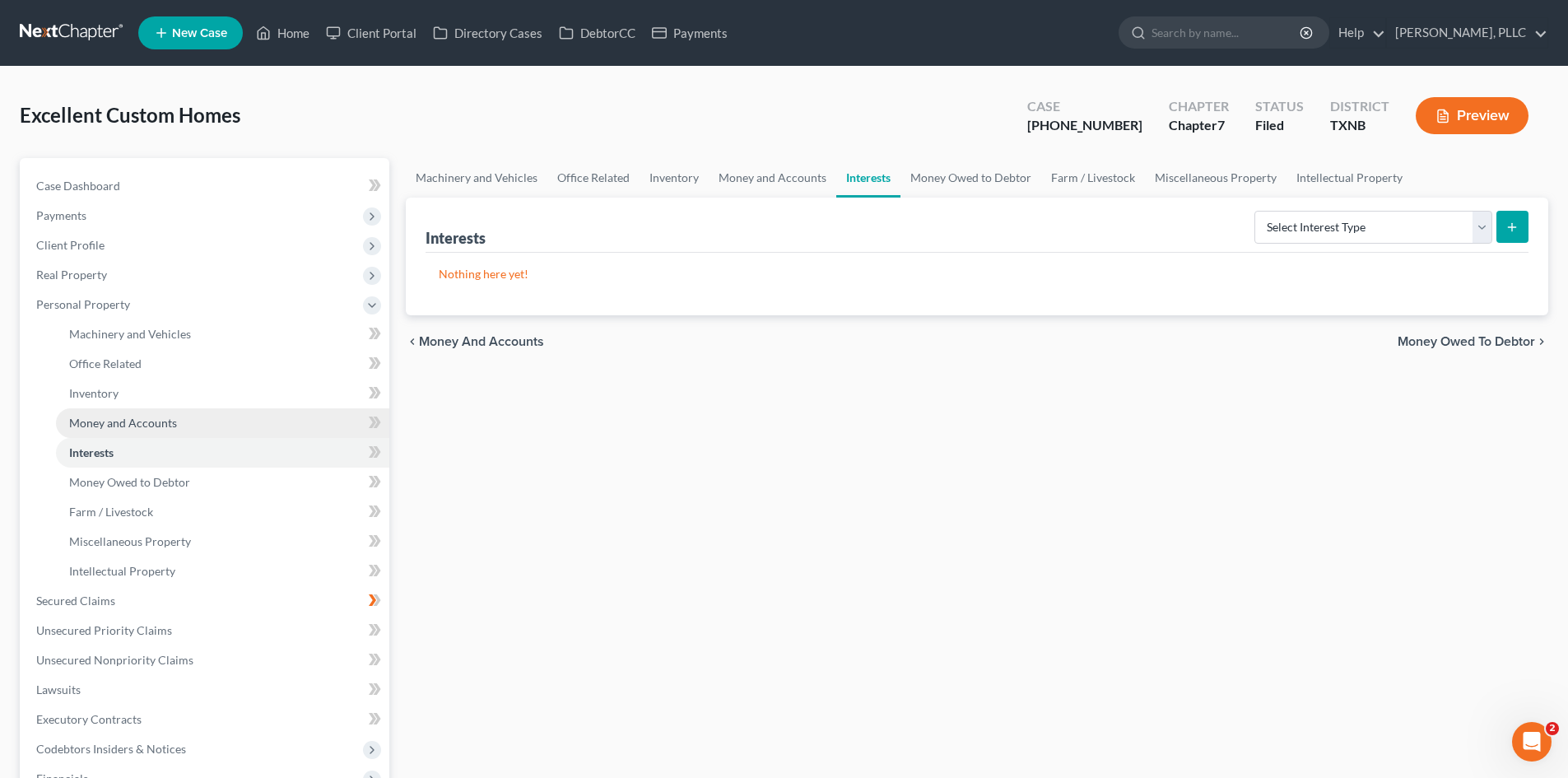
click at [123, 427] on span "Money and Accounts" at bounding box center [123, 422] width 108 height 14
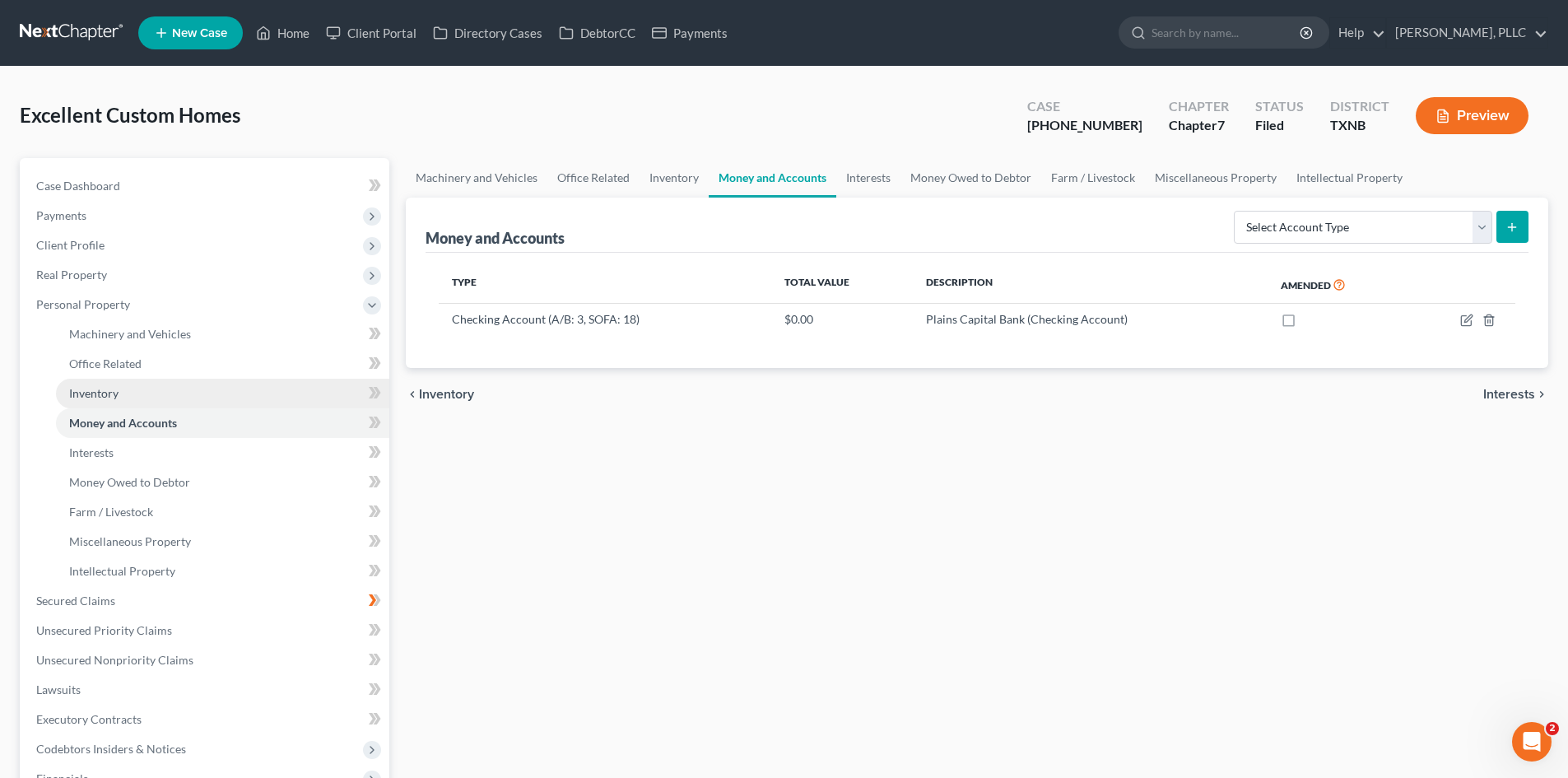
click at [109, 392] on span "Inventory" at bounding box center [93, 392] width 49 height 14
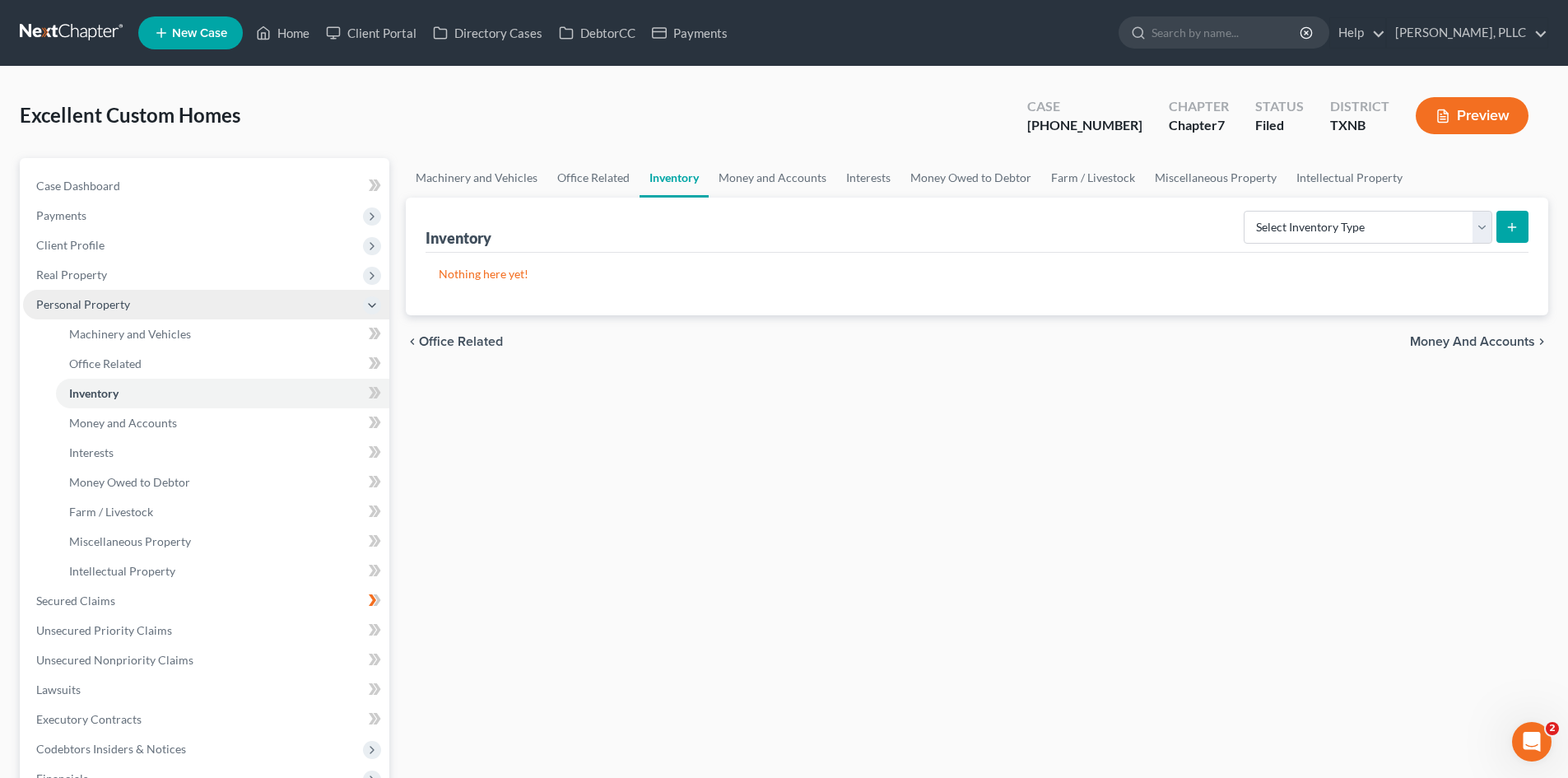
click at [61, 305] on span "Personal Property" at bounding box center [82, 303] width 93 height 14
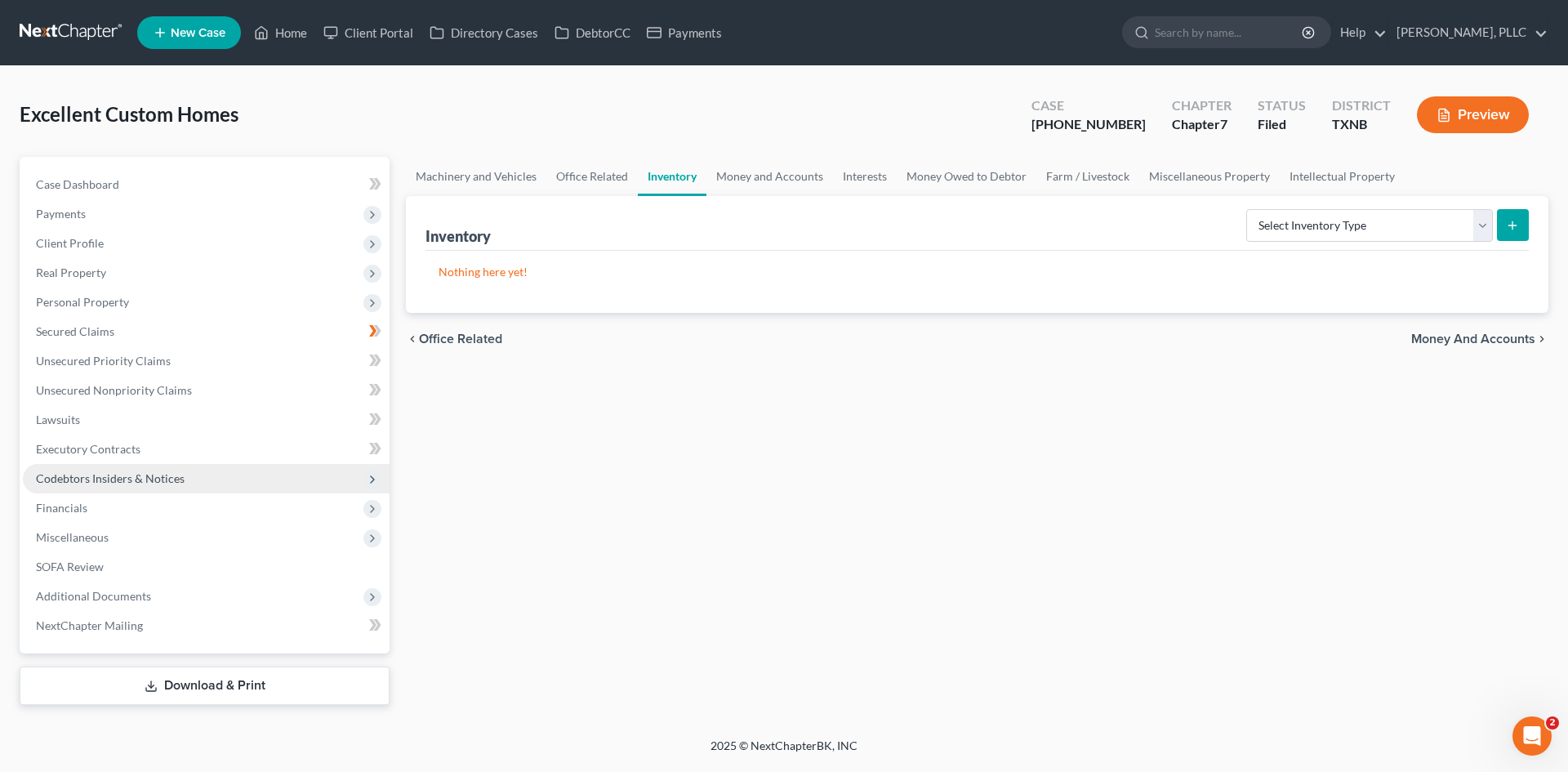
click at [128, 469] on span "Codebtors Insiders & Notices" at bounding box center [207, 478] width 367 height 29
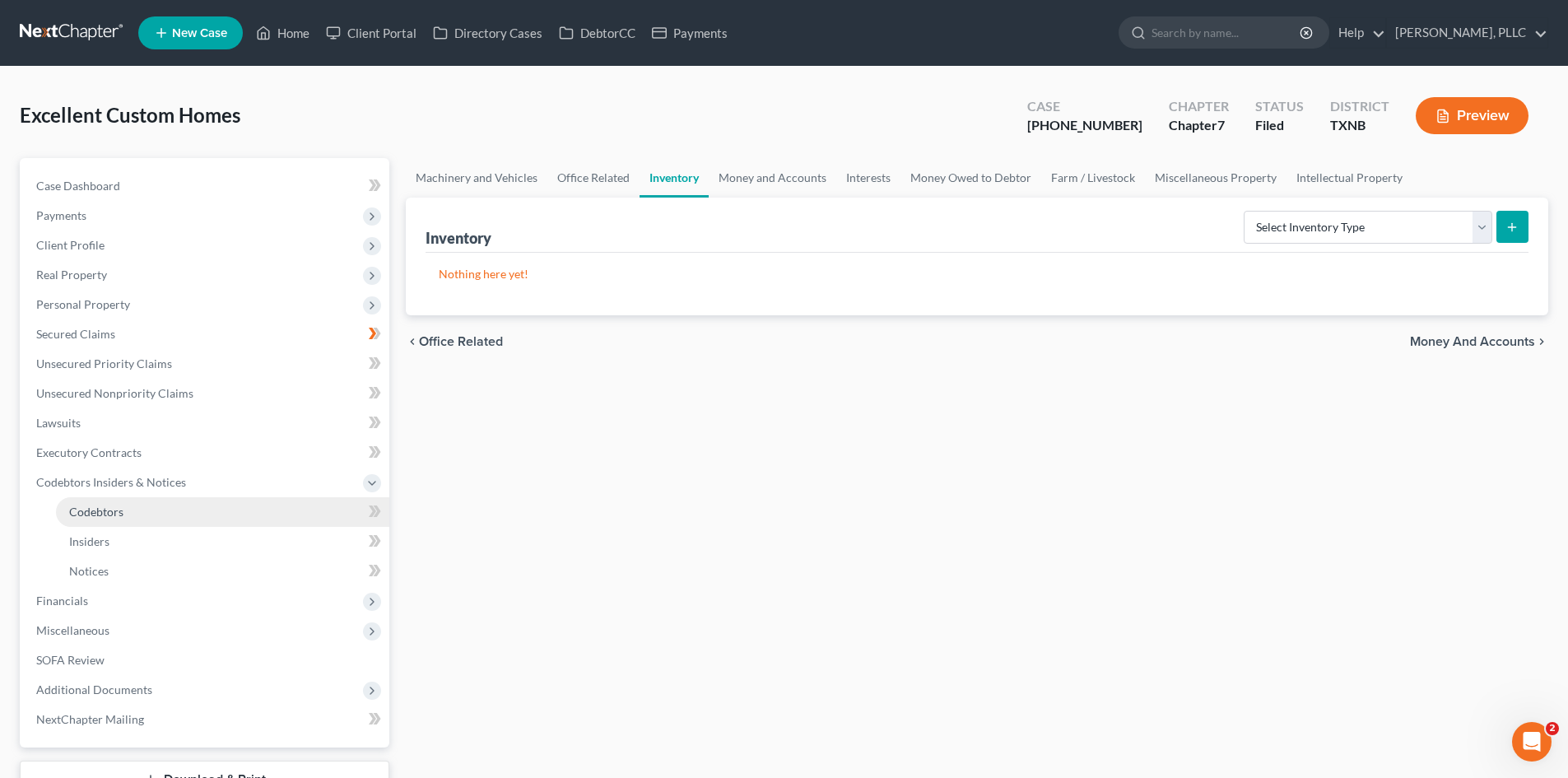
click at [130, 506] on link "Codebtors" at bounding box center [223, 512] width 333 height 30
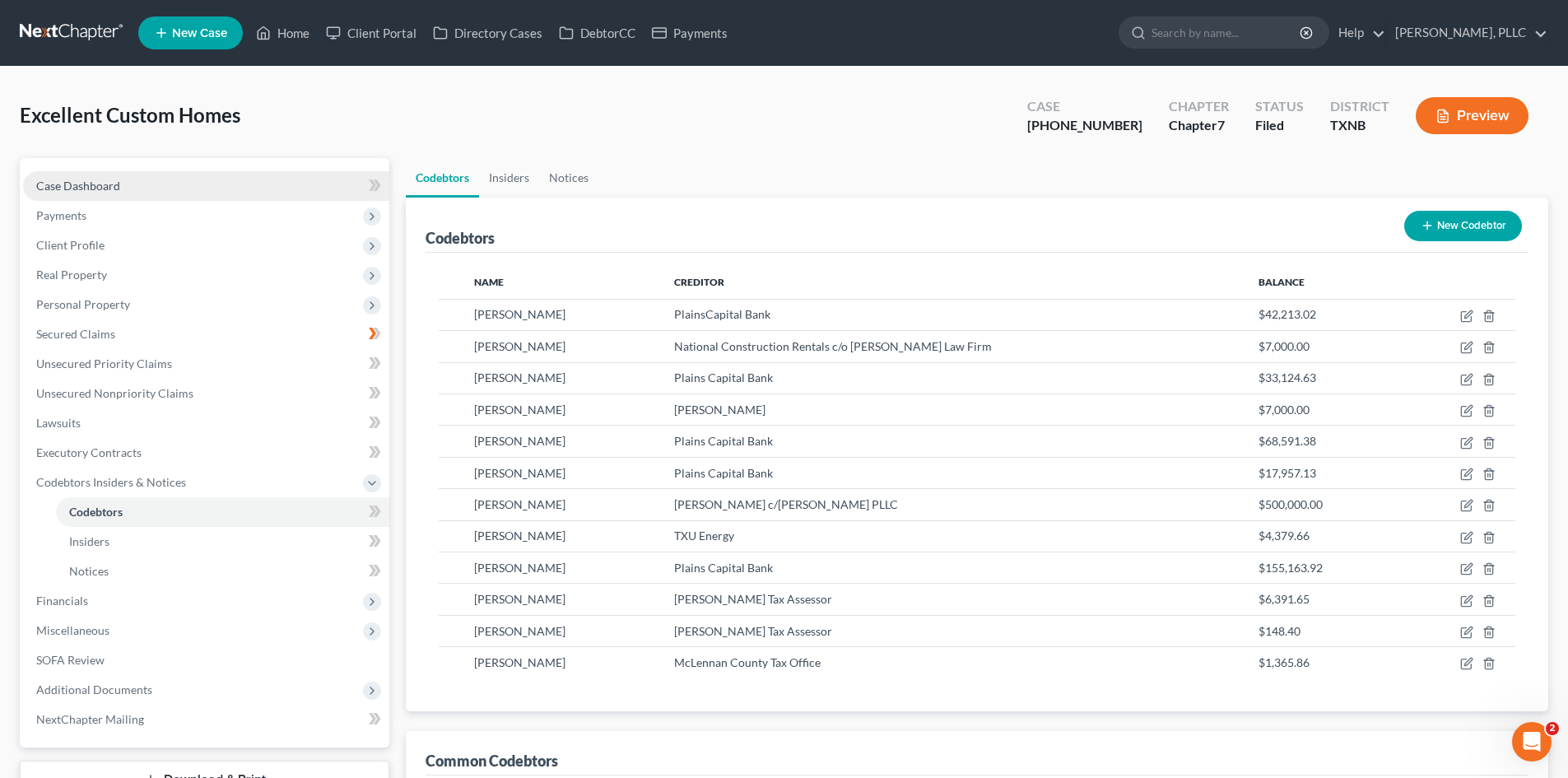
click at [93, 179] on span "Case Dashboard" at bounding box center [78, 185] width 84 height 14
select select "4"
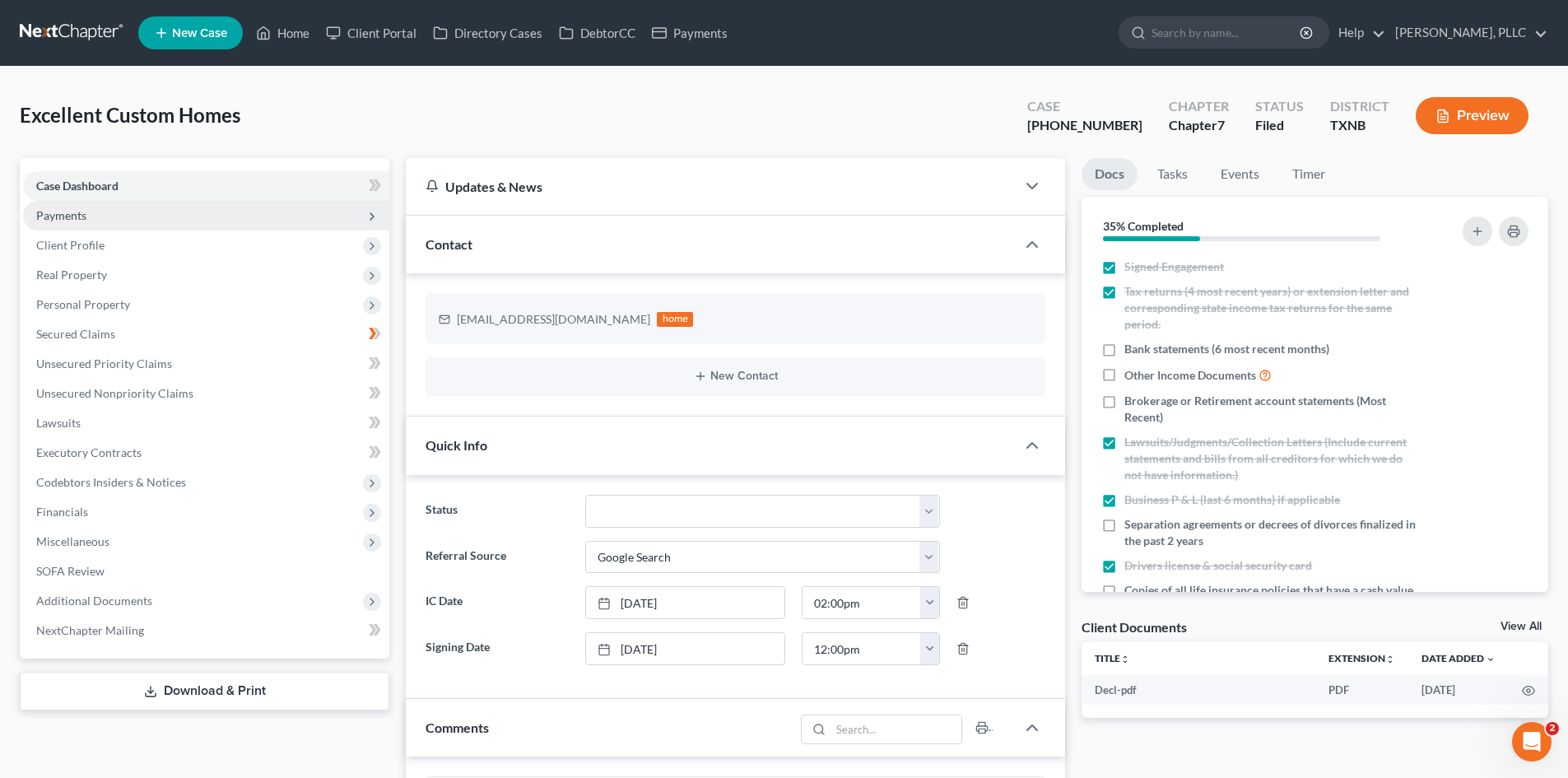
scroll to position [609, 0]
click at [115, 215] on span "Payments" at bounding box center [206, 216] width 366 height 30
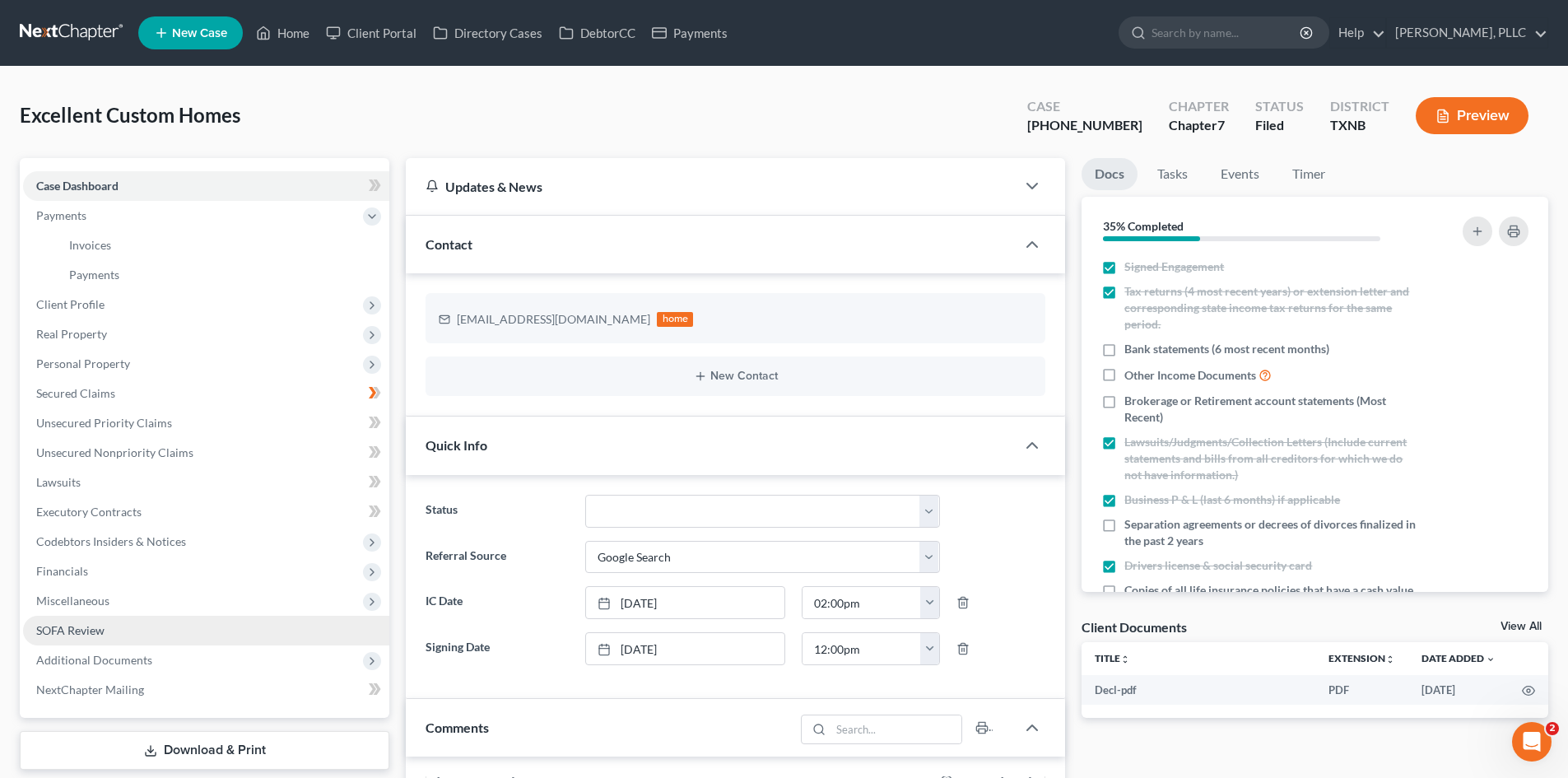
click at [134, 636] on link "SOFA Review" at bounding box center [206, 631] width 366 height 30
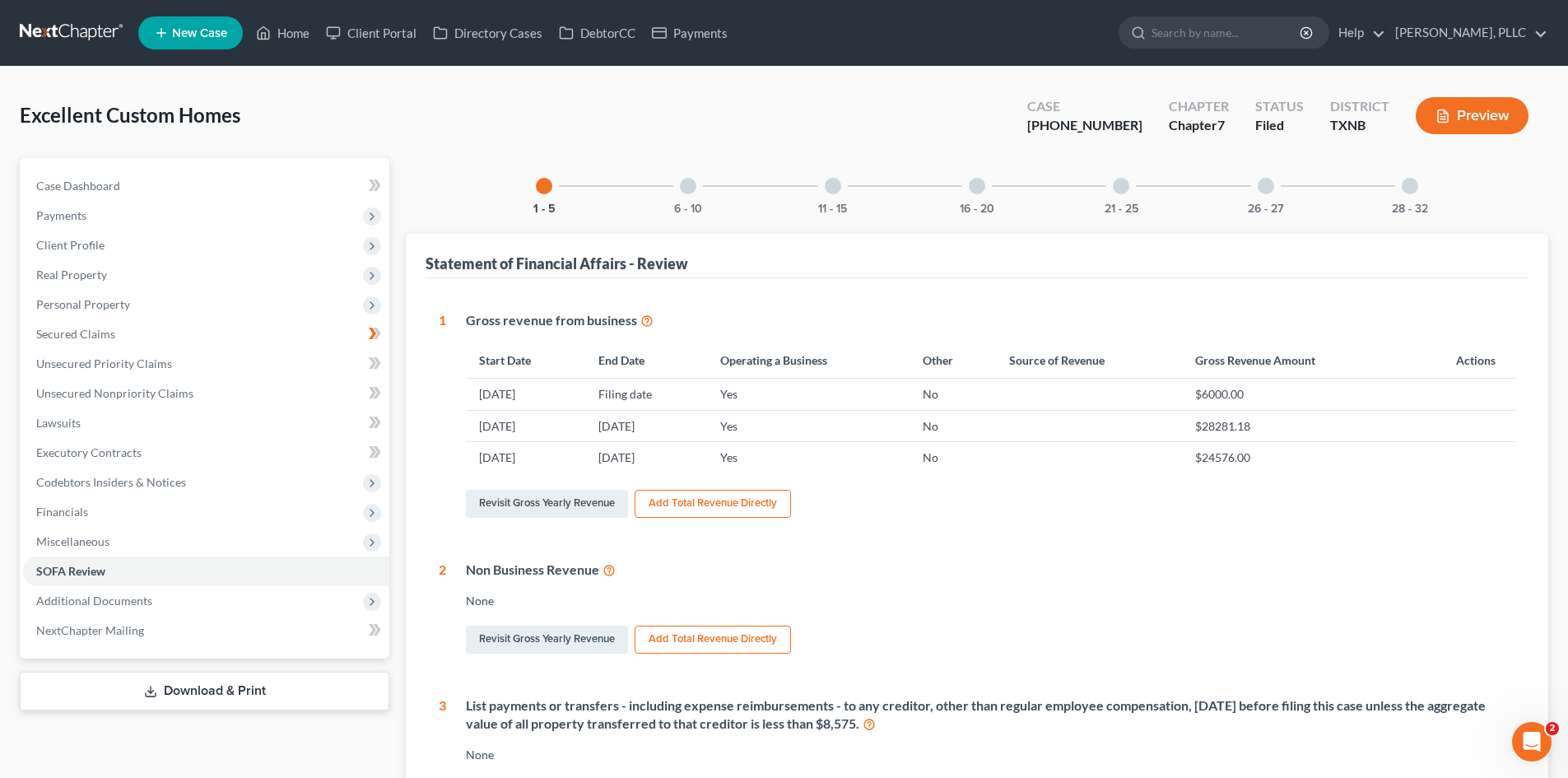
click at [699, 190] on div "6 - 10" at bounding box center [688, 186] width 56 height 56
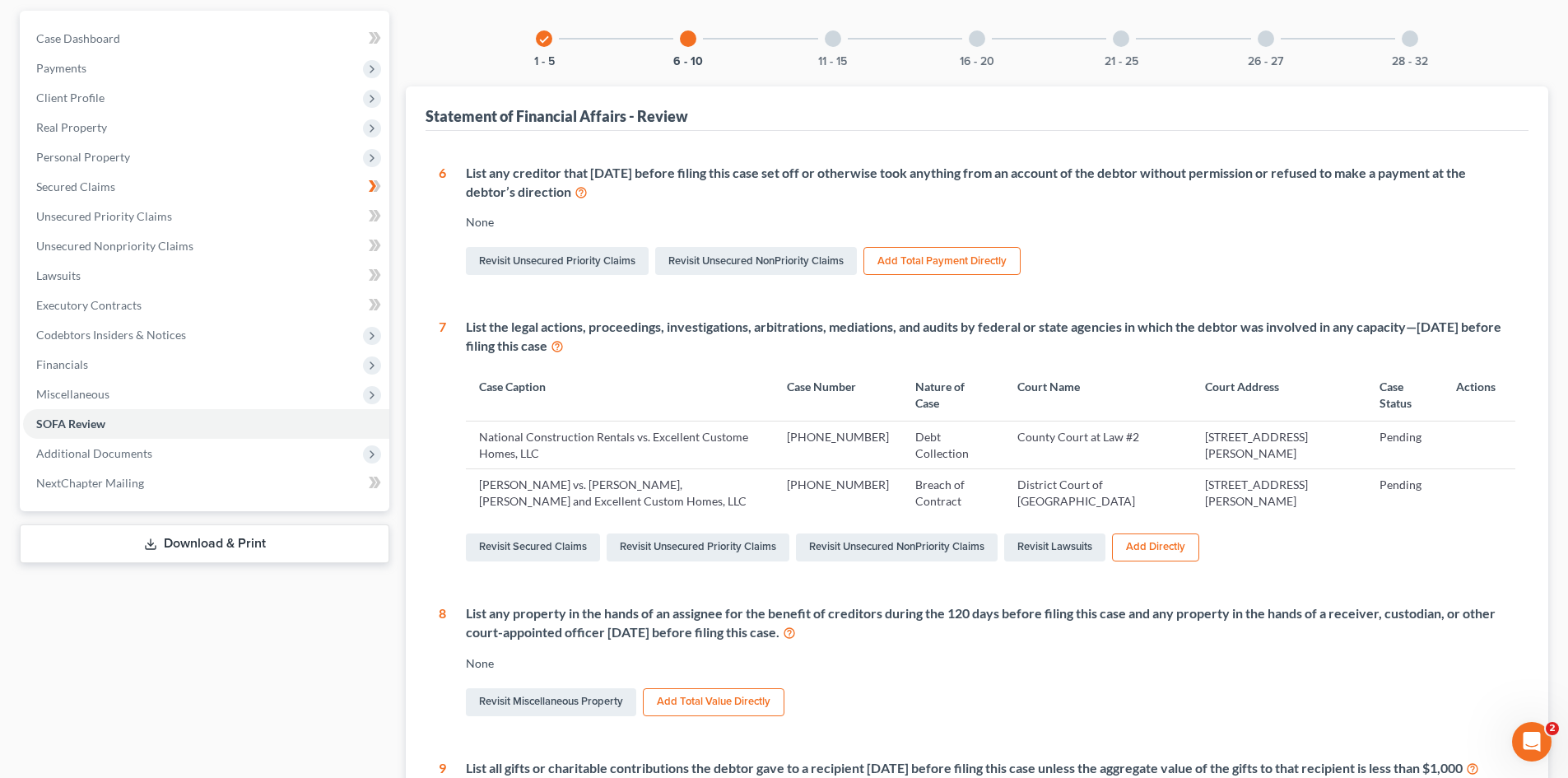
scroll to position [142, 0]
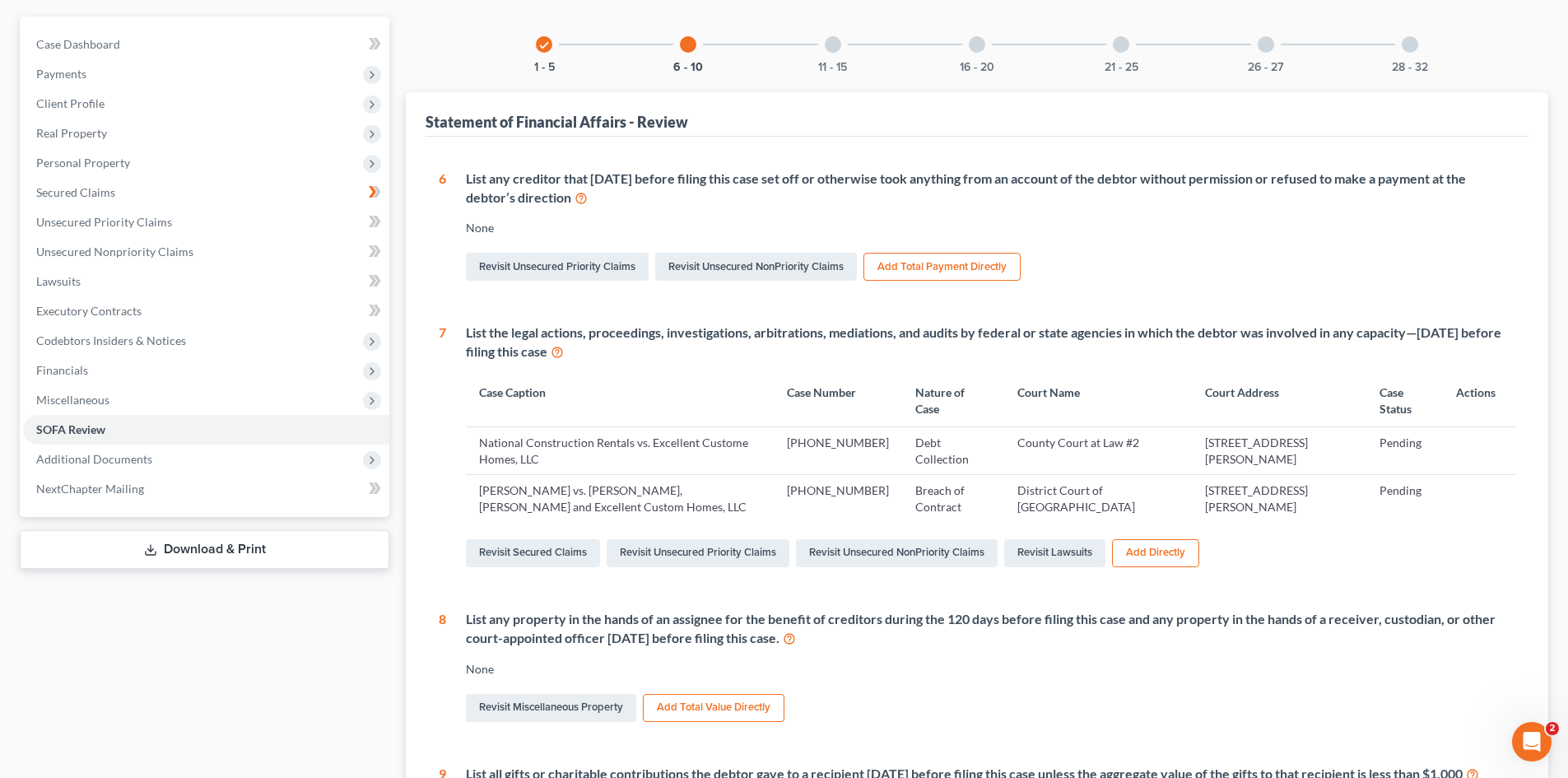
click at [839, 55] on div "11 - 15" at bounding box center [833, 44] width 56 height 56
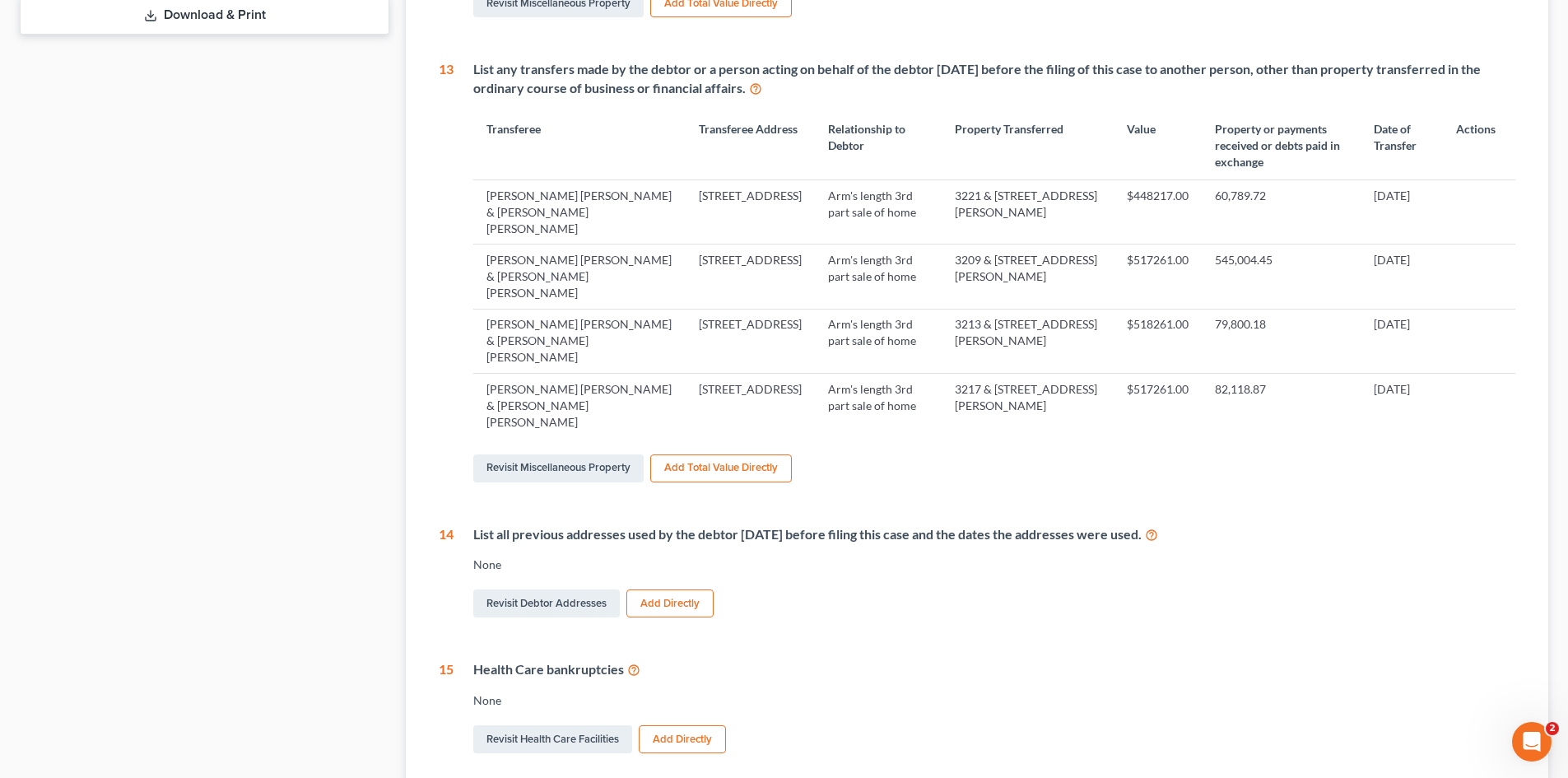
scroll to position [718, 0]
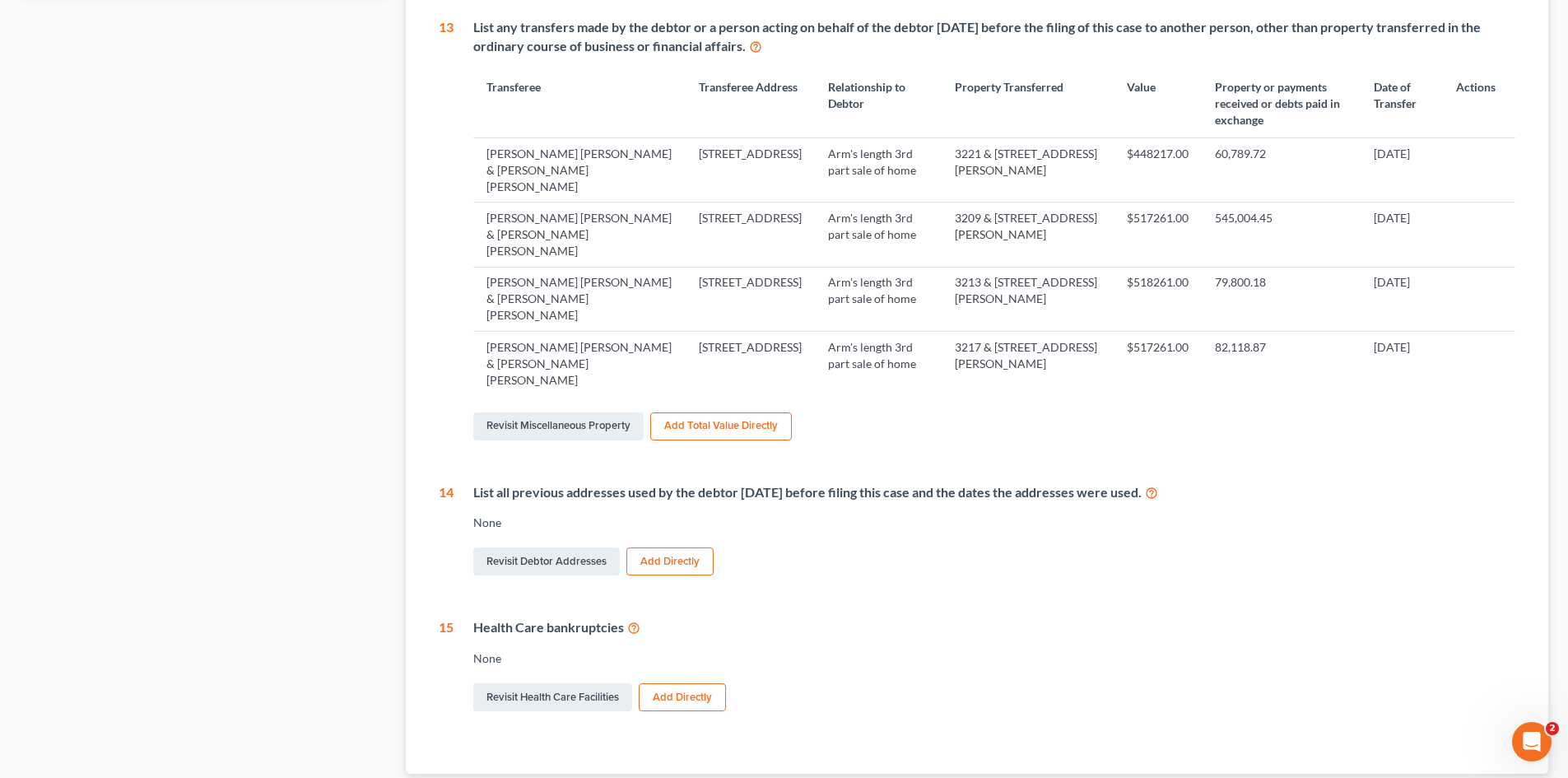
click at [1204, 393] on td "82,118.87" at bounding box center [1281, 364] width 160 height 64
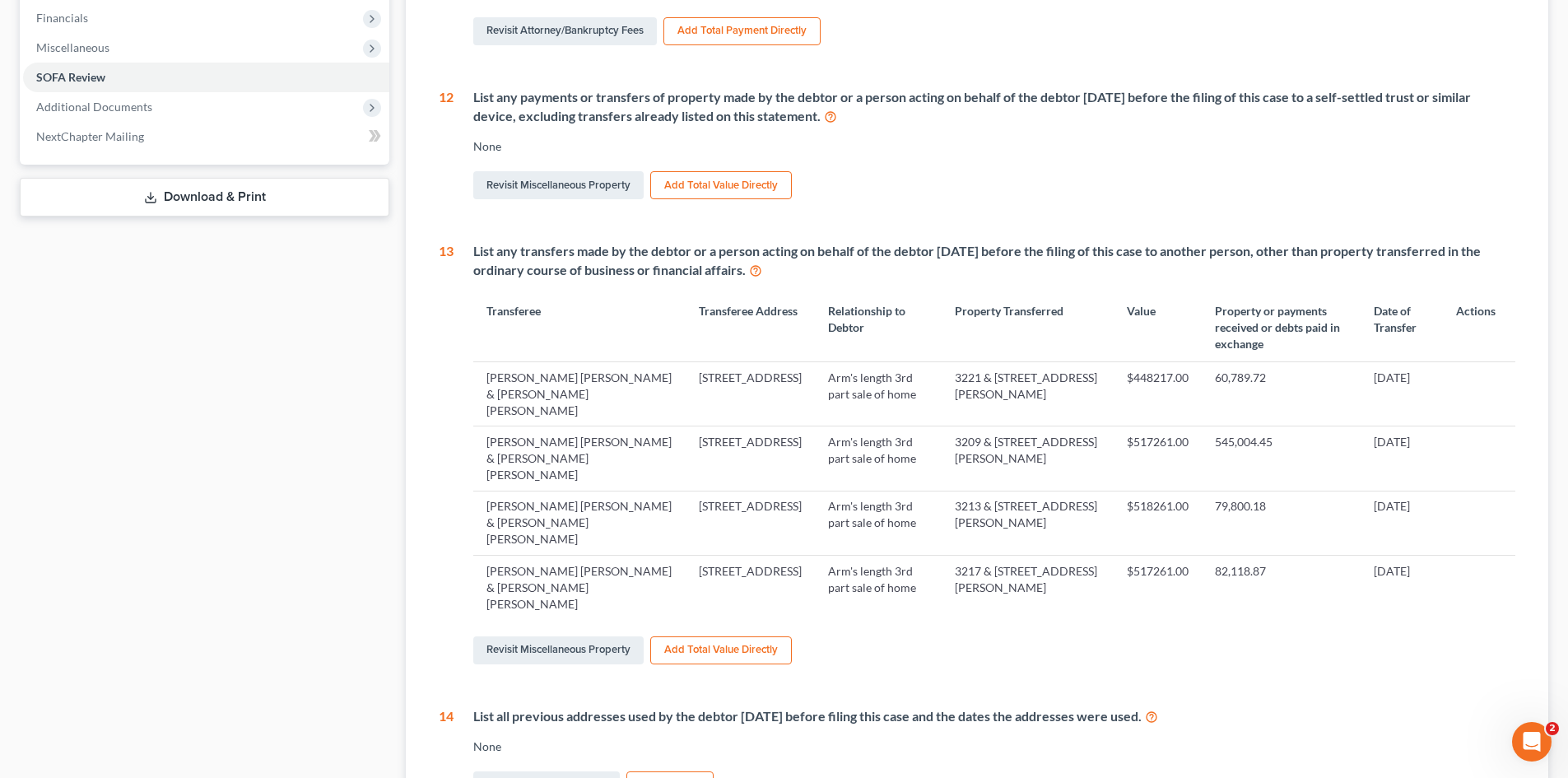
scroll to position [0, 0]
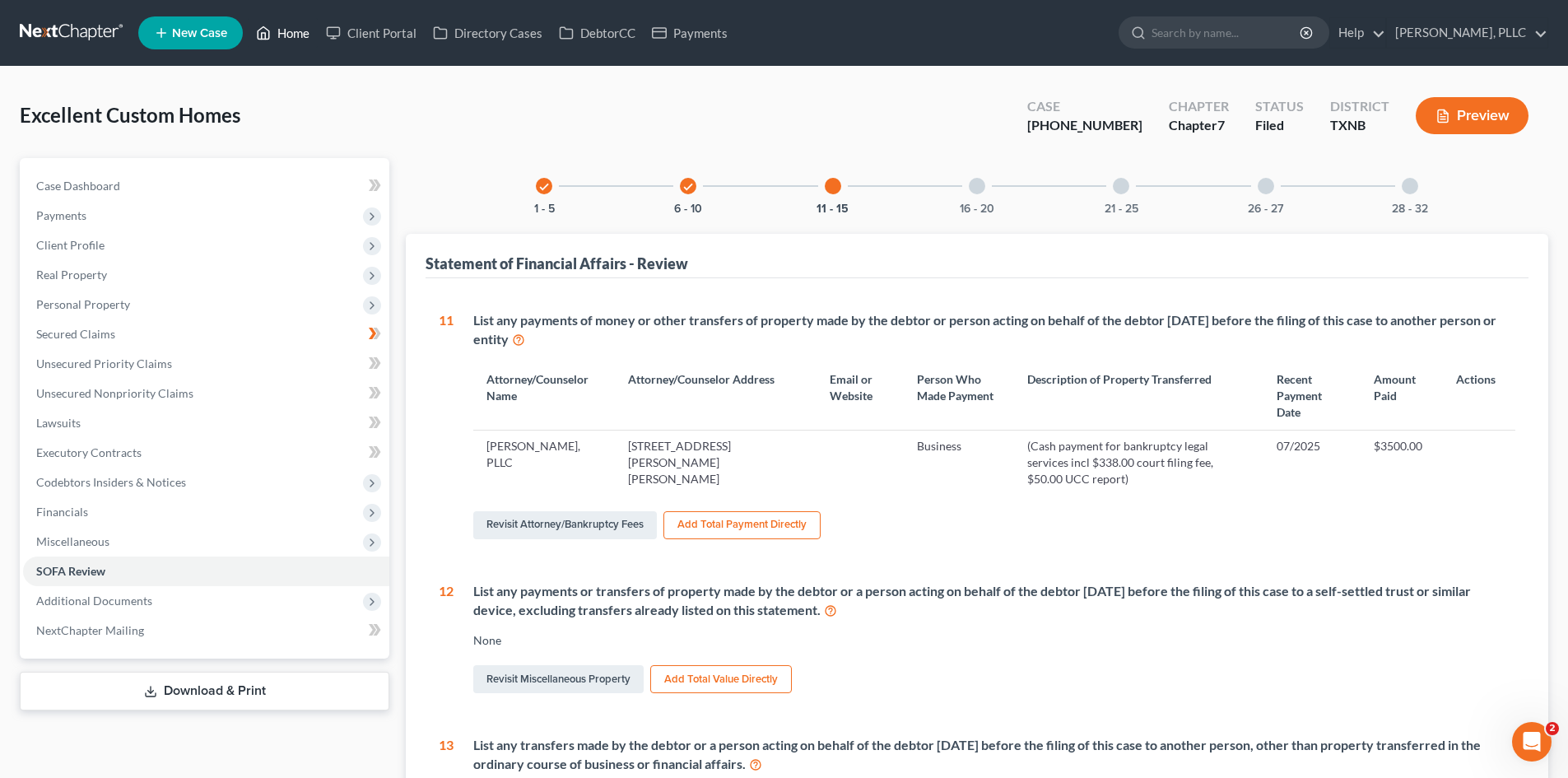
click at [292, 36] on link "Home" at bounding box center [283, 33] width 70 height 30
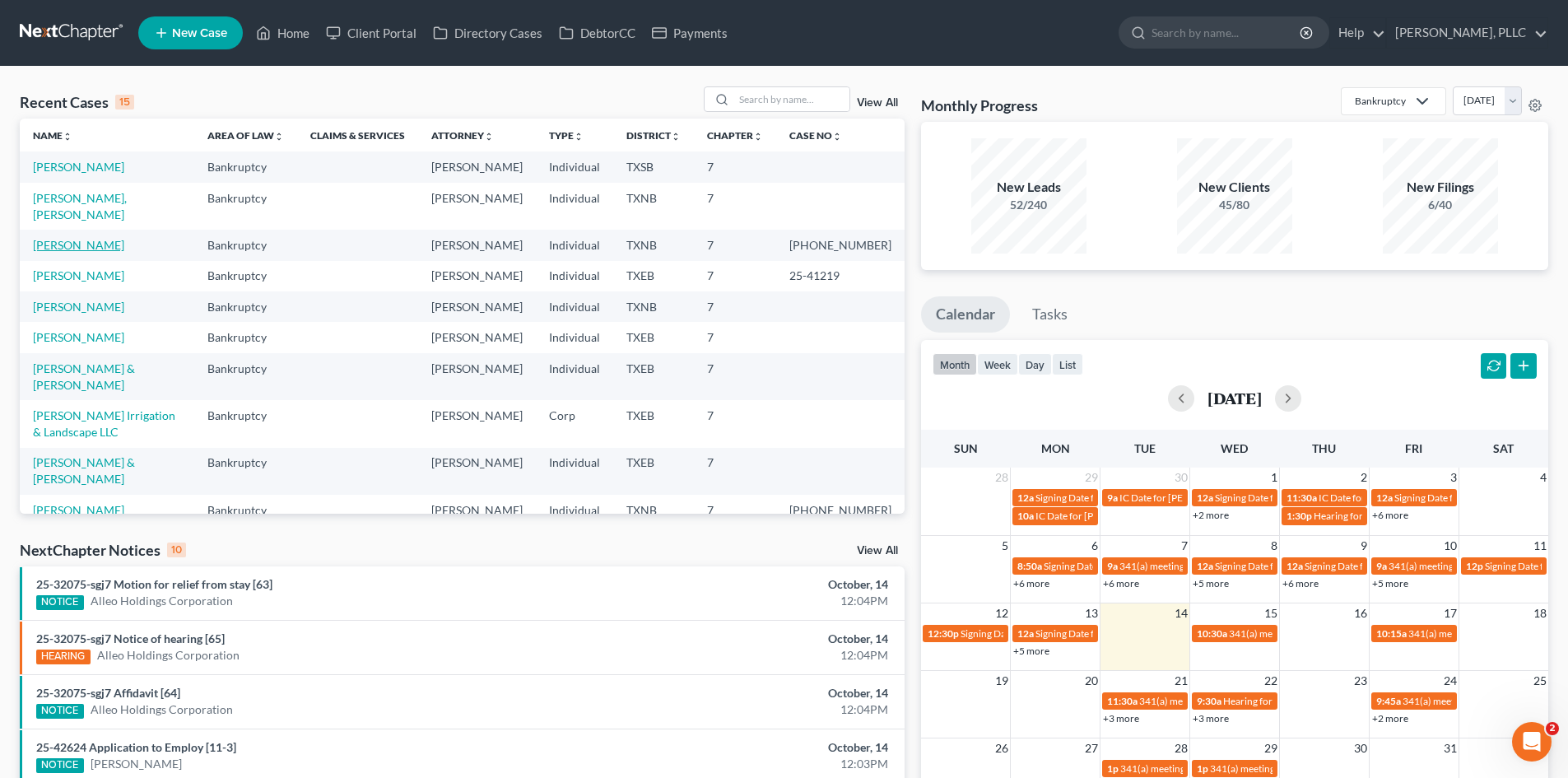
click at [80, 238] on link "[PERSON_NAME]" at bounding box center [79, 244] width 92 height 14
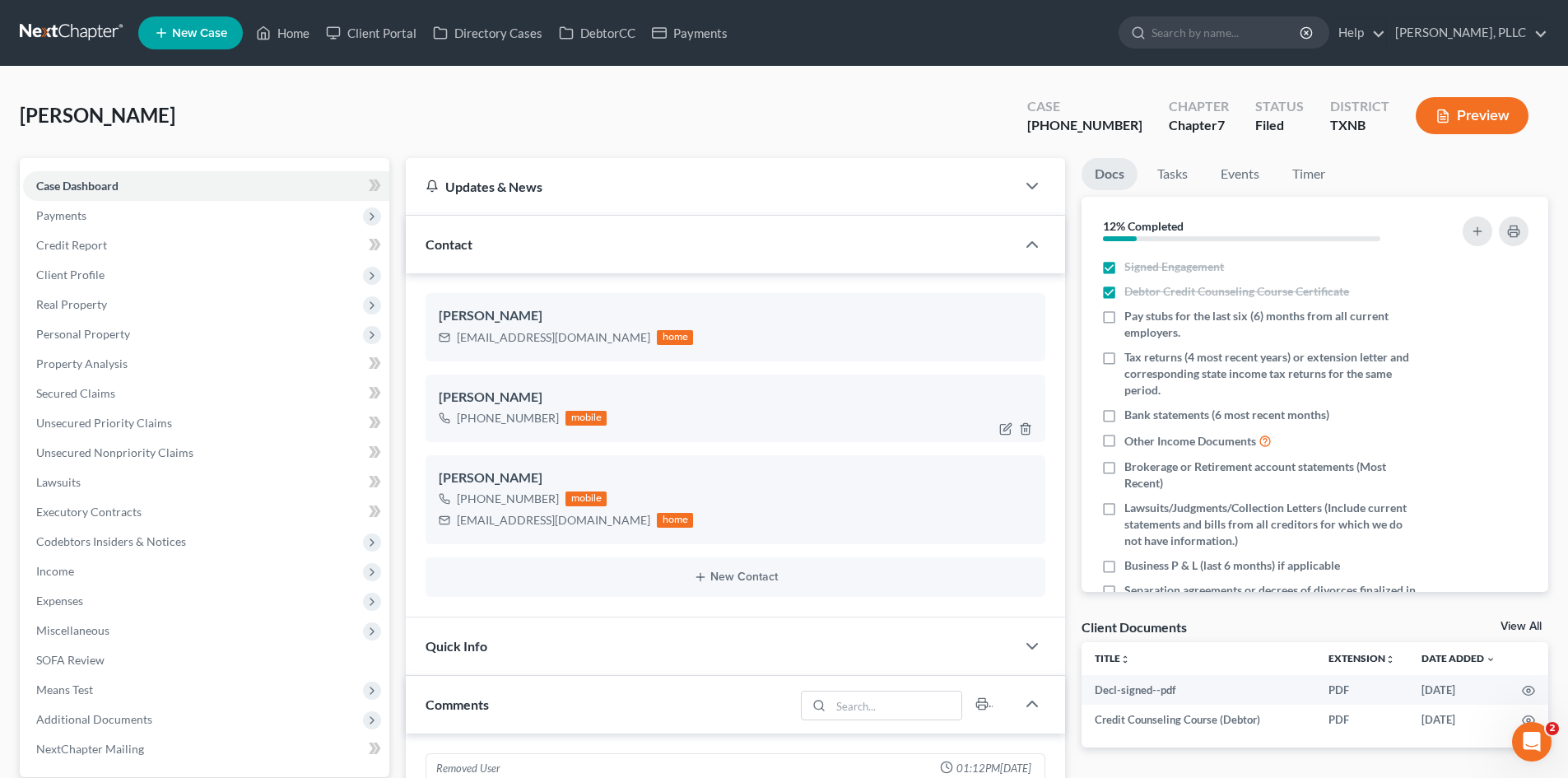
scroll to position [2394, 0]
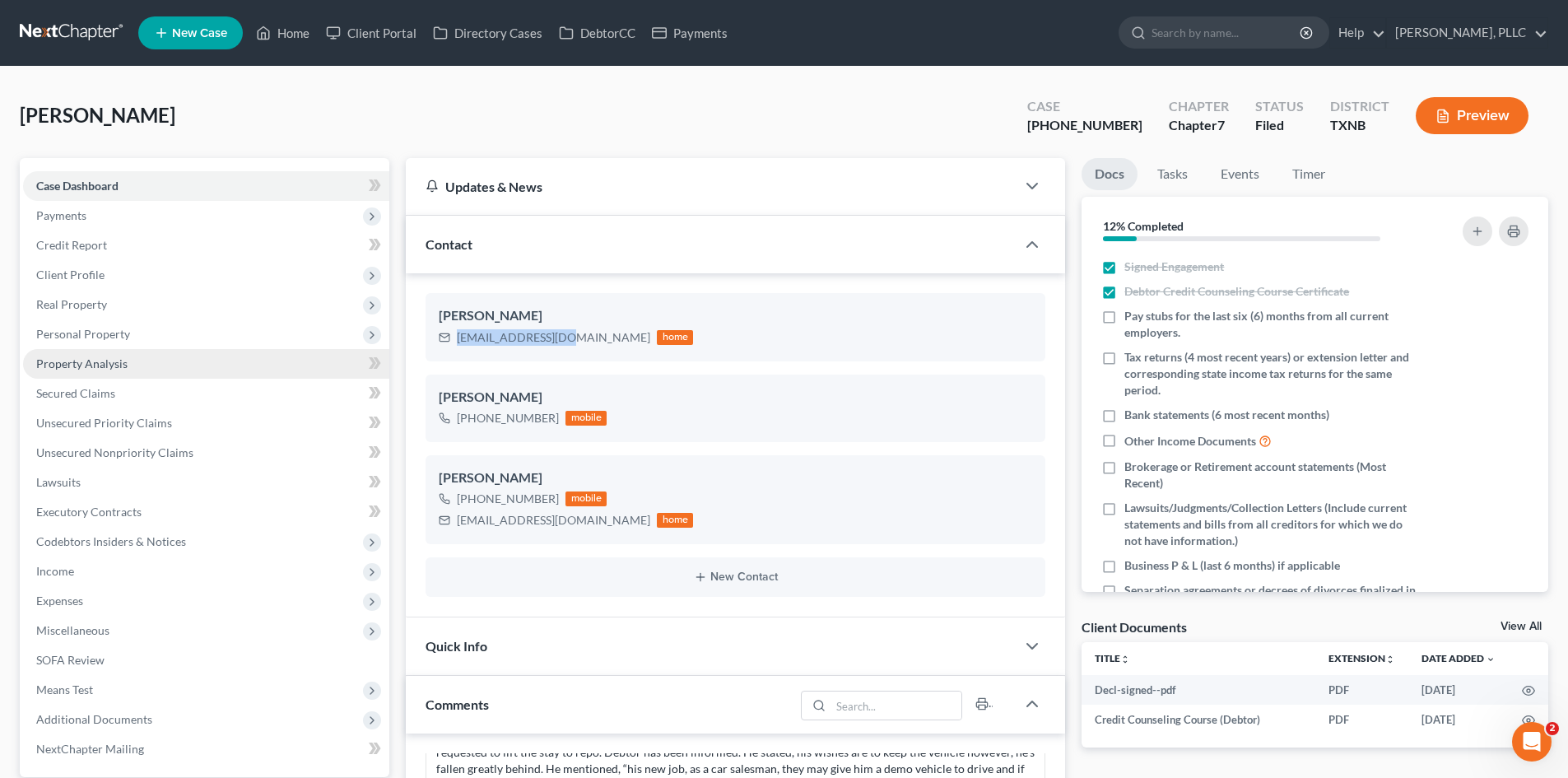
drag, startPoint x: 567, startPoint y: 339, endPoint x: 31, endPoint y: 364, distance: 536.6
click at [451, 337] on div "r_morrow@ymail.com home" at bounding box center [565, 337] width 254 height 21
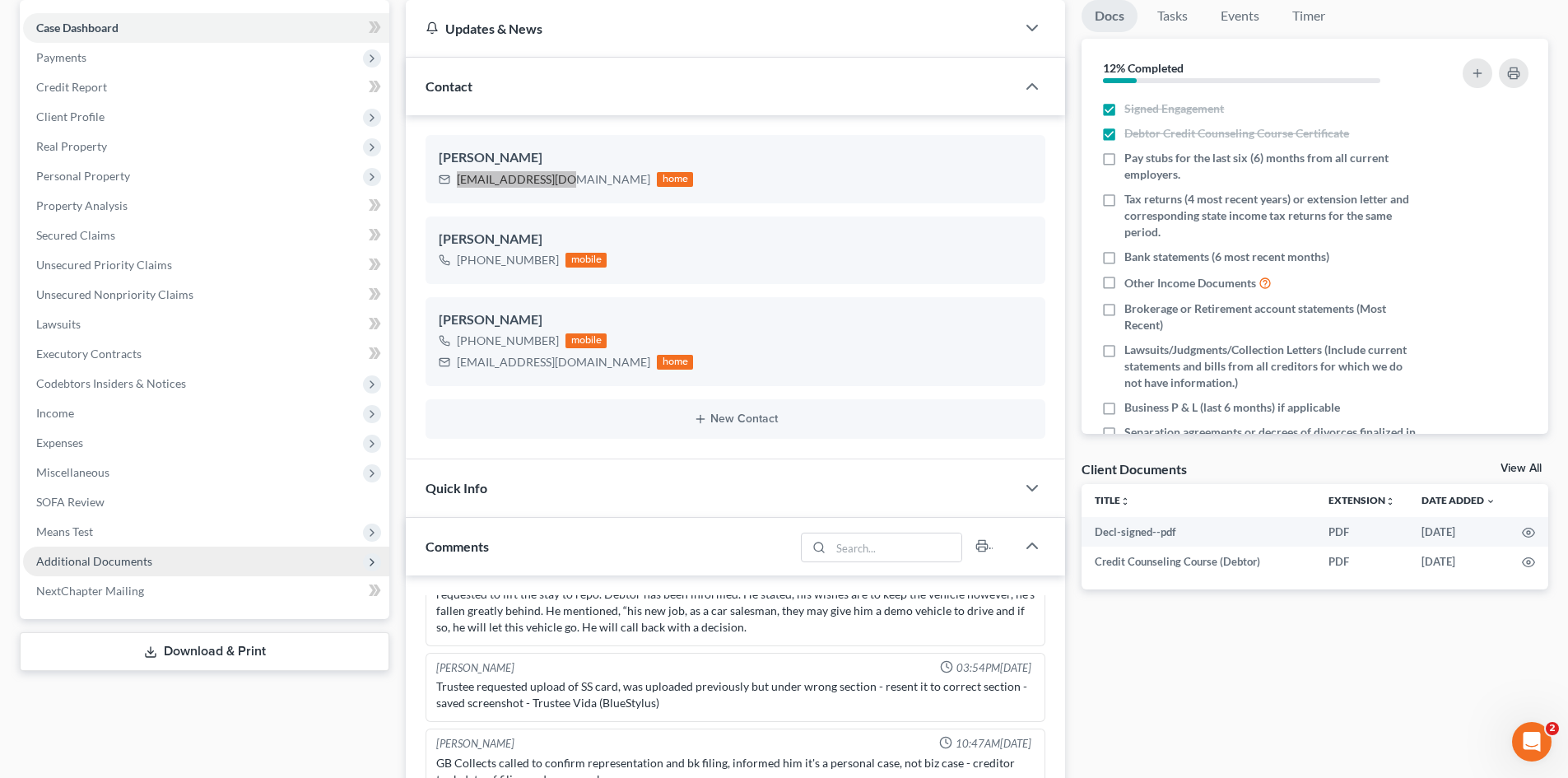
scroll to position [165, 0]
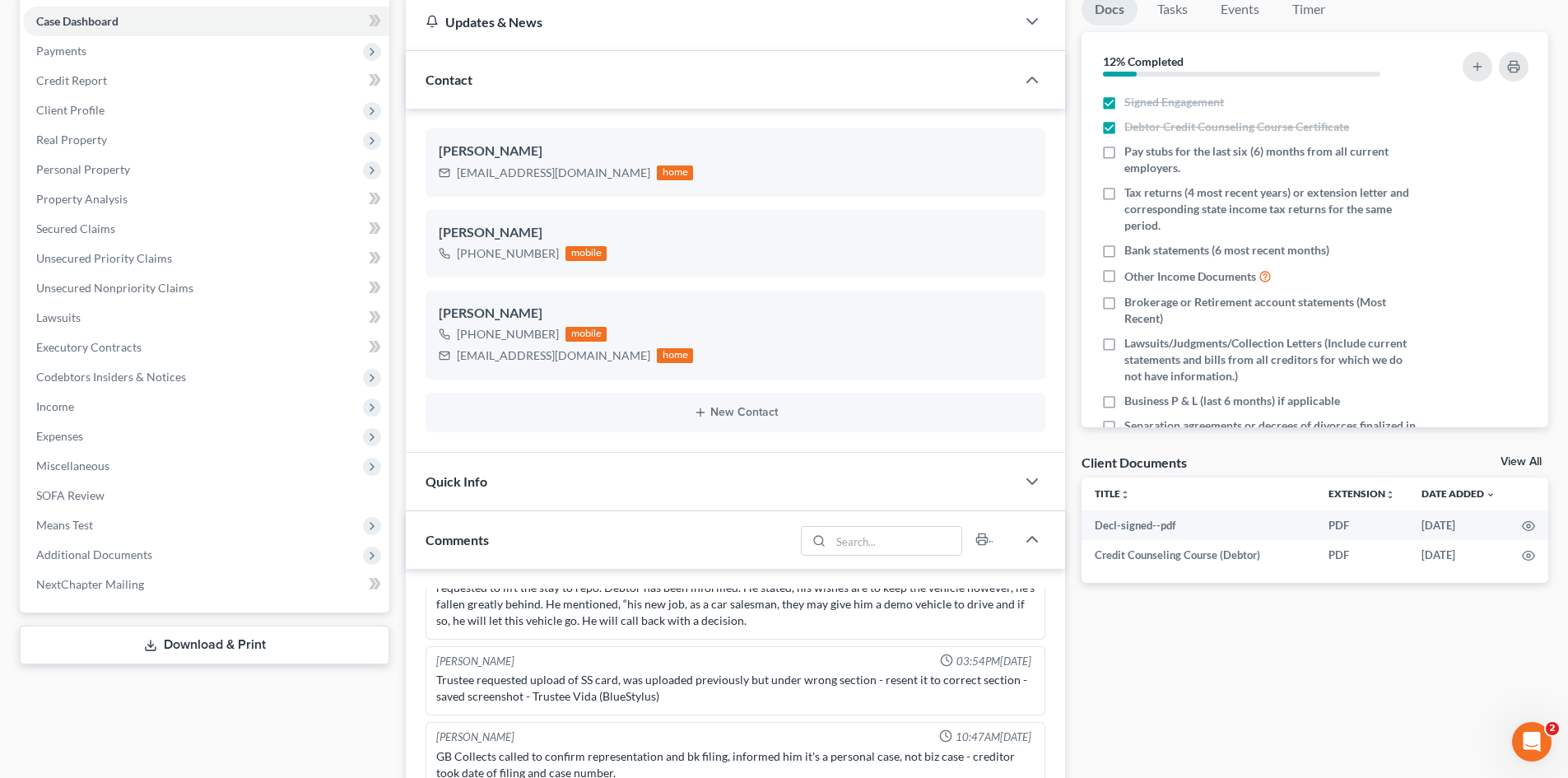
drag, startPoint x: 200, startPoint y: 550, endPoint x: 1105, endPoint y: 735, distance: 923.7
click at [200, 550] on span "Additional Documents" at bounding box center [206, 555] width 366 height 30
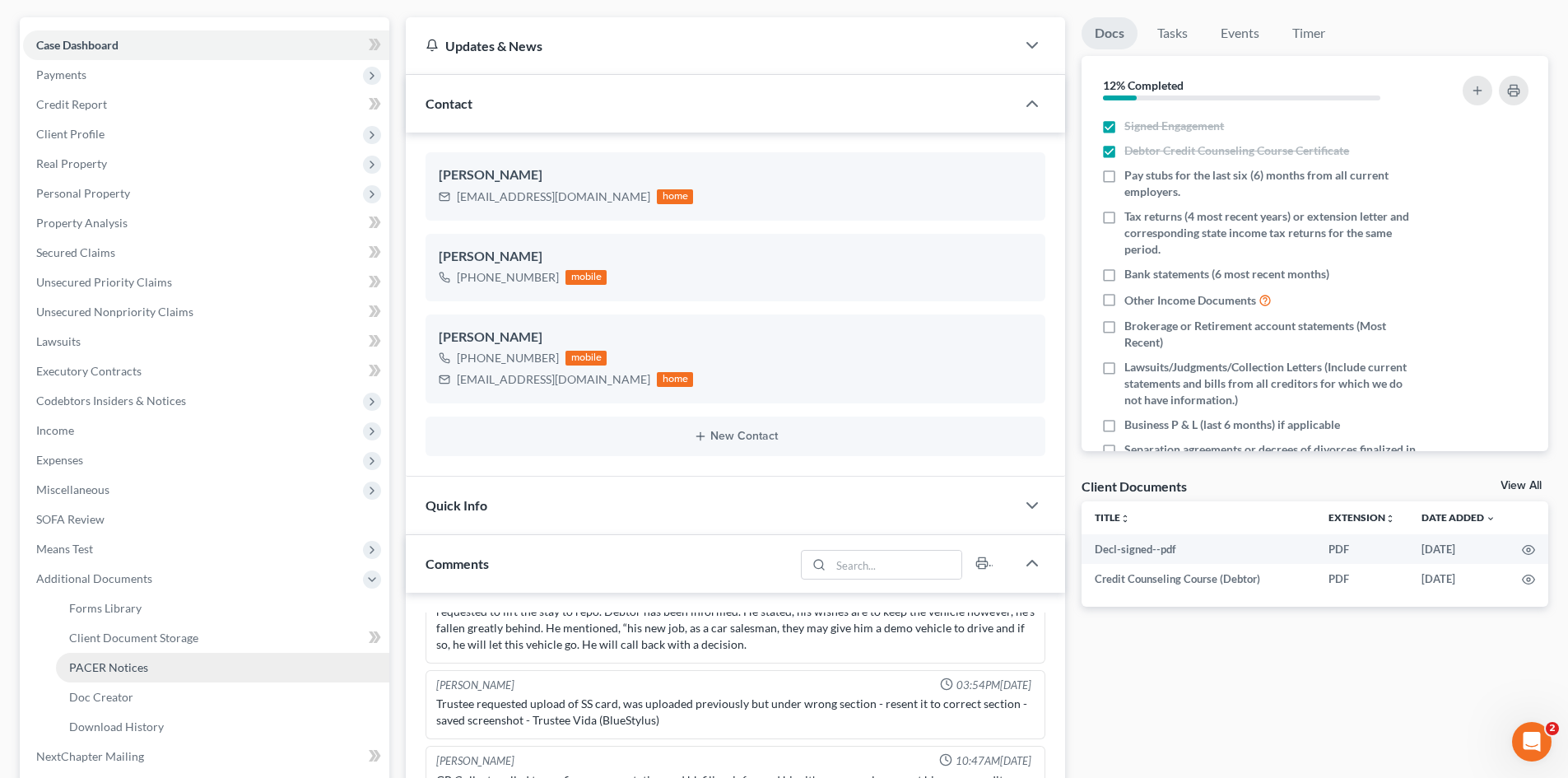
scroll to position [412, 0]
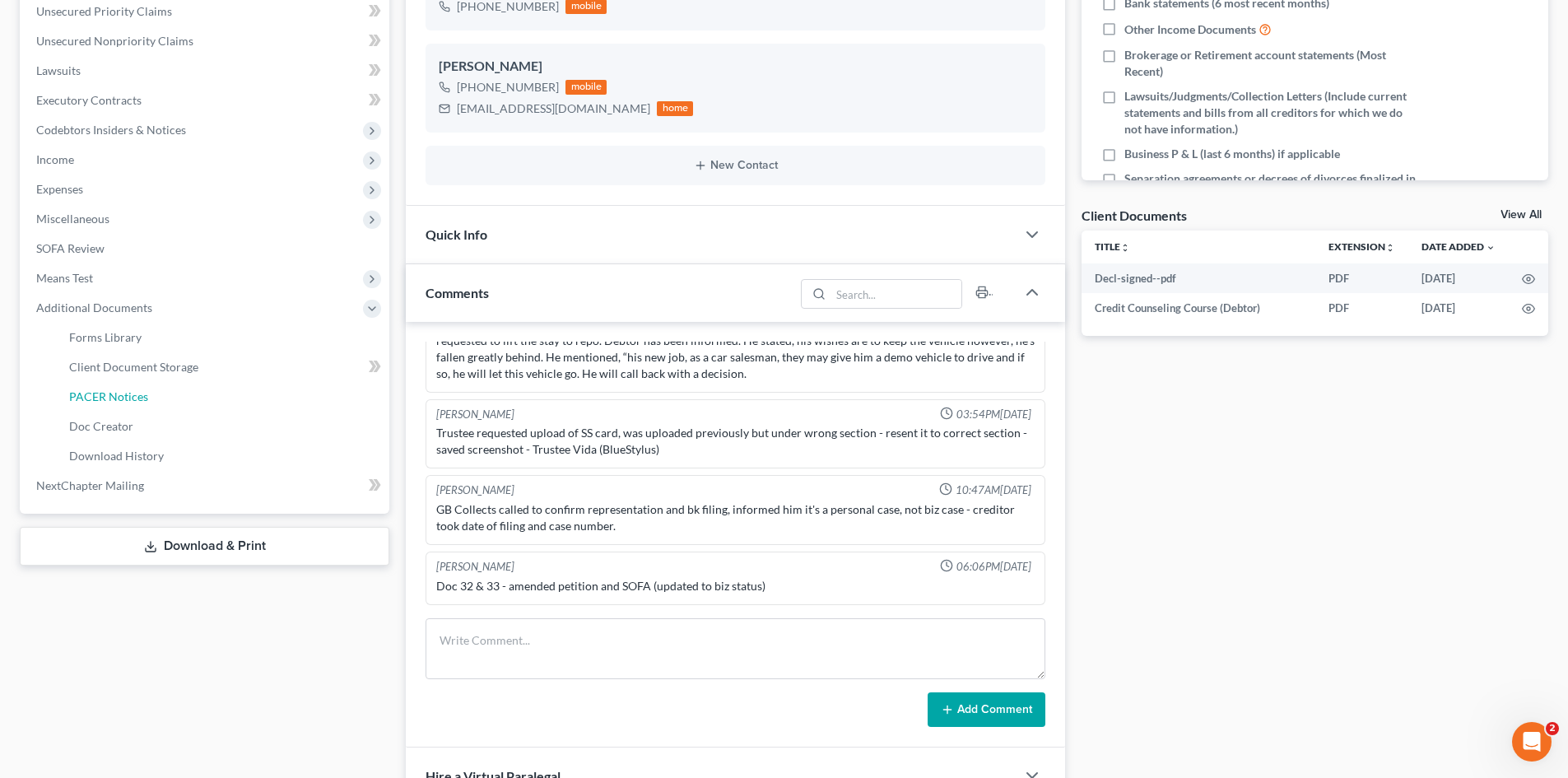
drag, startPoint x: 211, startPoint y: 396, endPoint x: 836, endPoint y: 425, distance: 625.7
click at [211, 396] on link "PACER Notices" at bounding box center [223, 397] width 333 height 30
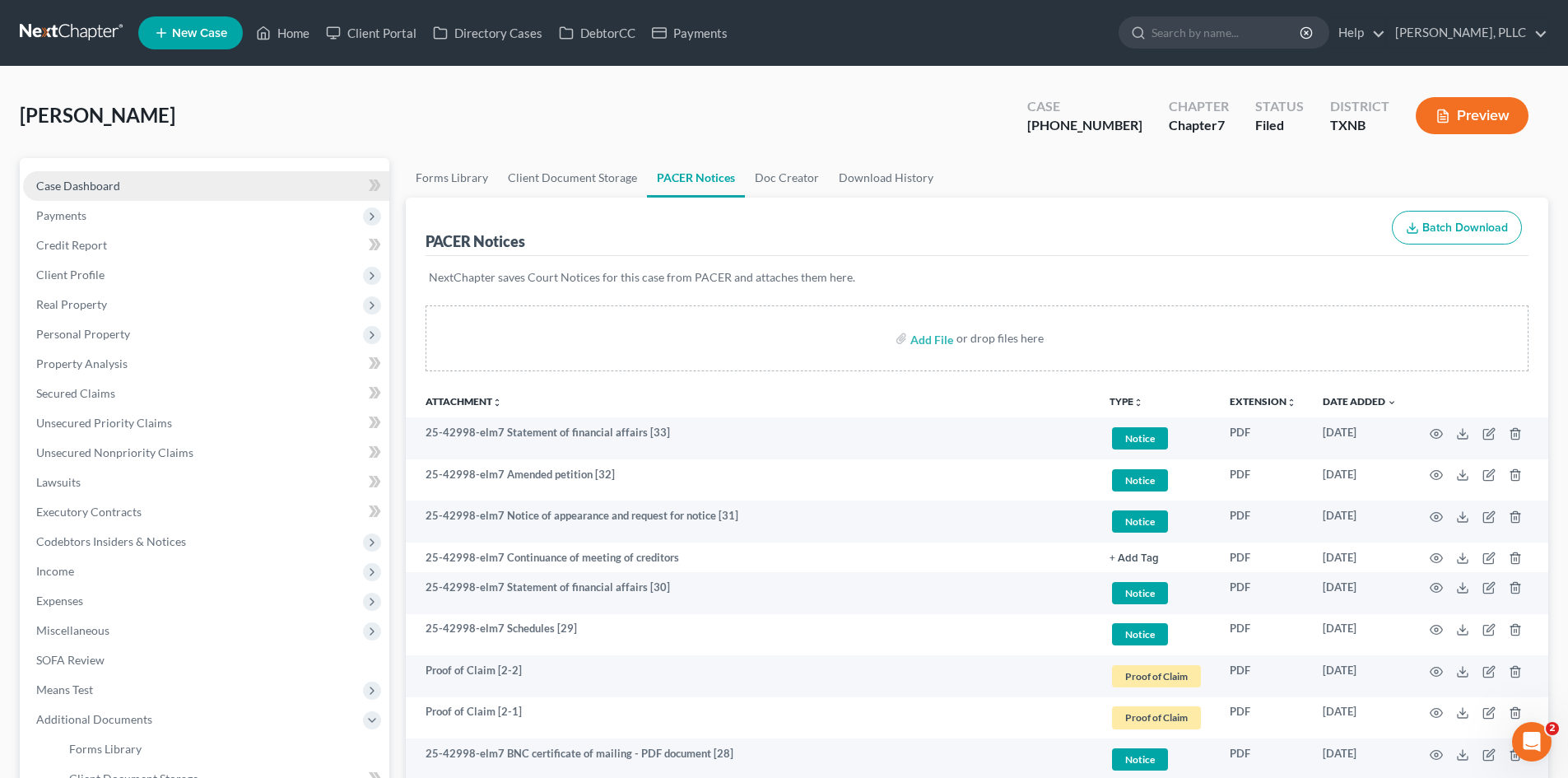
click at [176, 186] on link "Case Dashboard" at bounding box center [206, 186] width 366 height 30
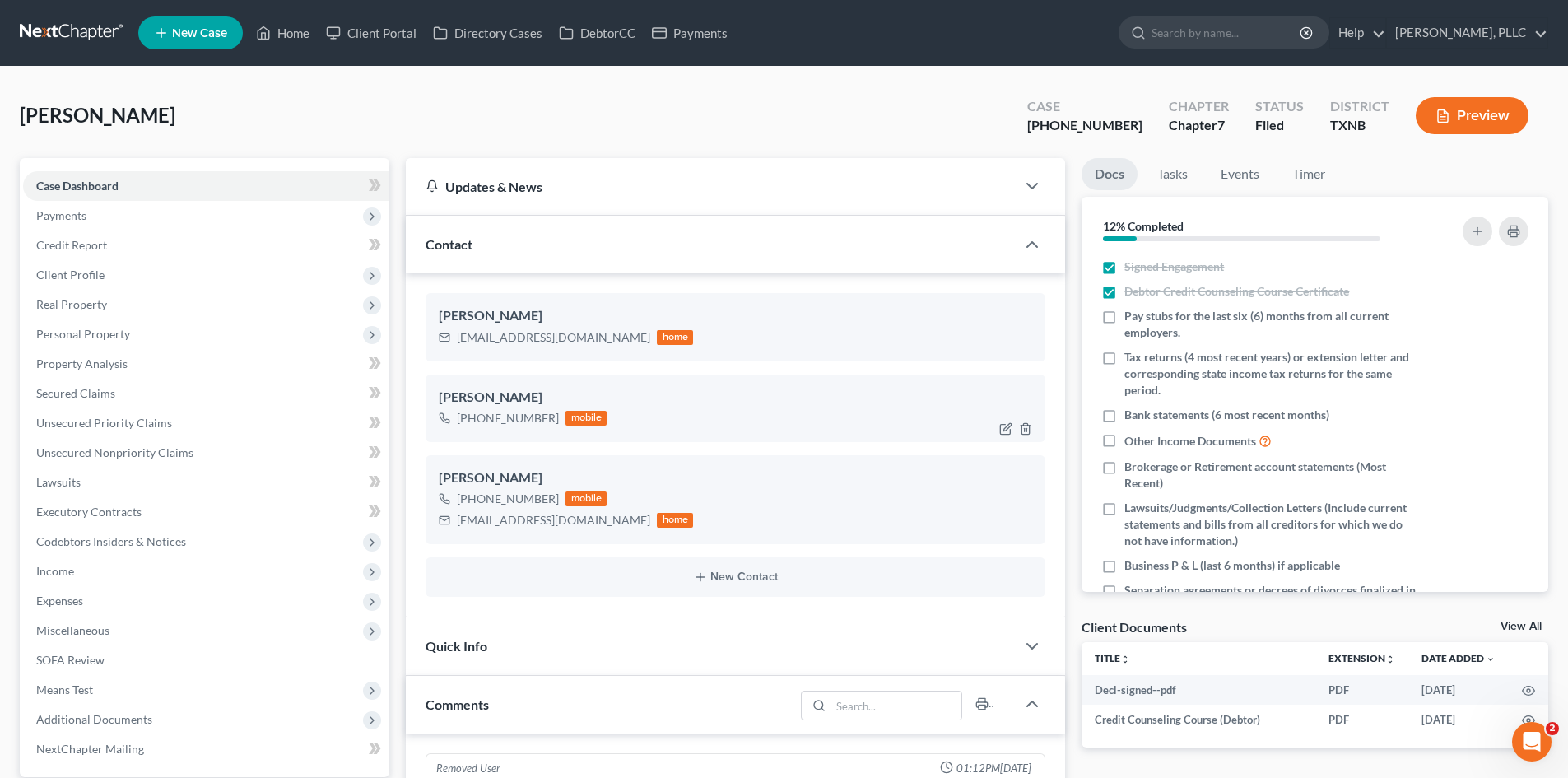
scroll to position [2394, 0]
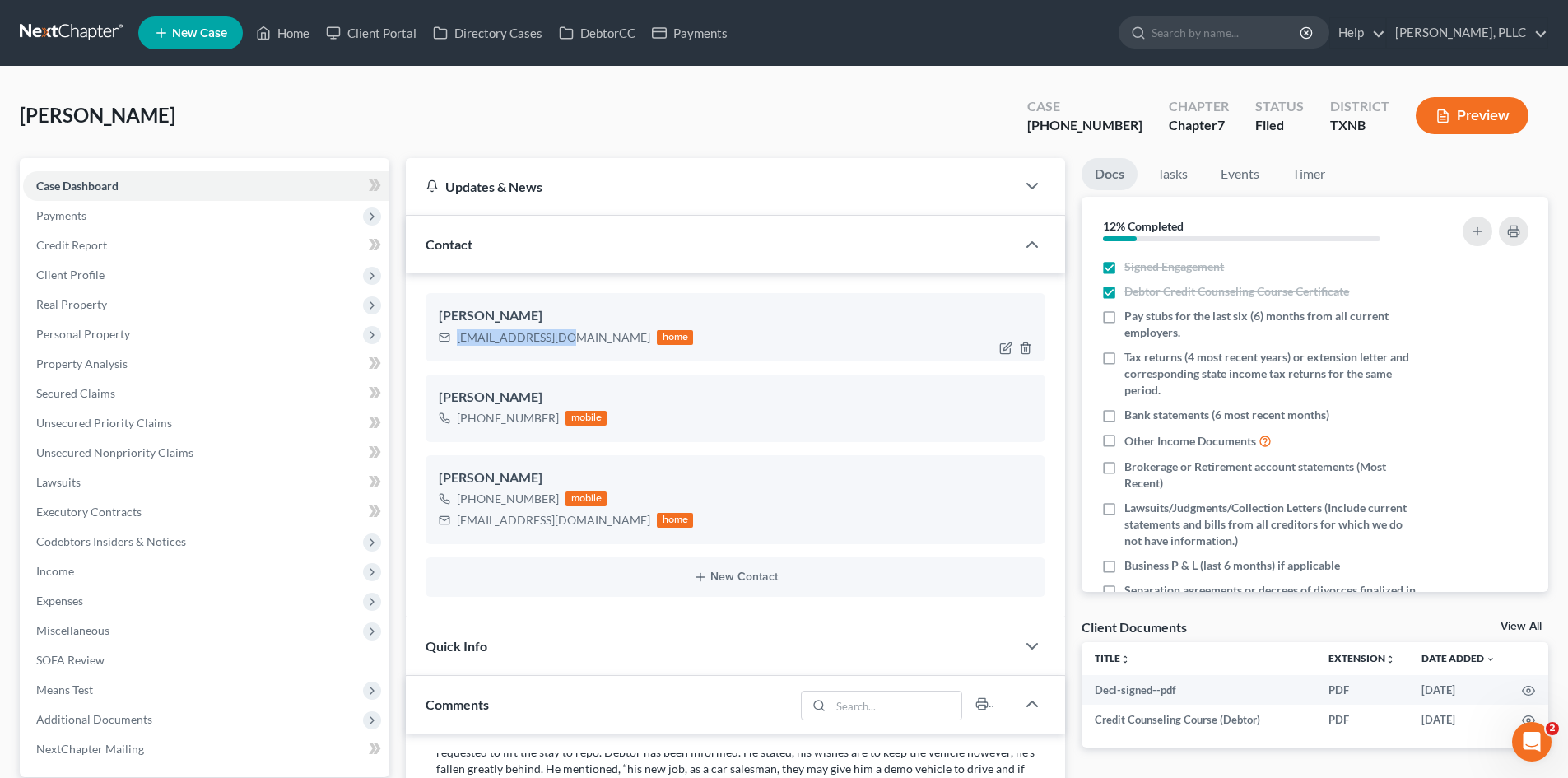
drag, startPoint x: 564, startPoint y: 342, endPoint x: 452, endPoint y: 340, distance: 112.0
click at [452, 340] on div "r_morrow@ymail.com home" at bounding box center [565, 337] width 254 height 21
copy div "r_morrow@ymail.com"
click at [1186, 670] on tr "Title unfold_more expand_more expand_less Extension unfold_more expand_more exp…" at bounding box center [1315, 659] width 467 height 33
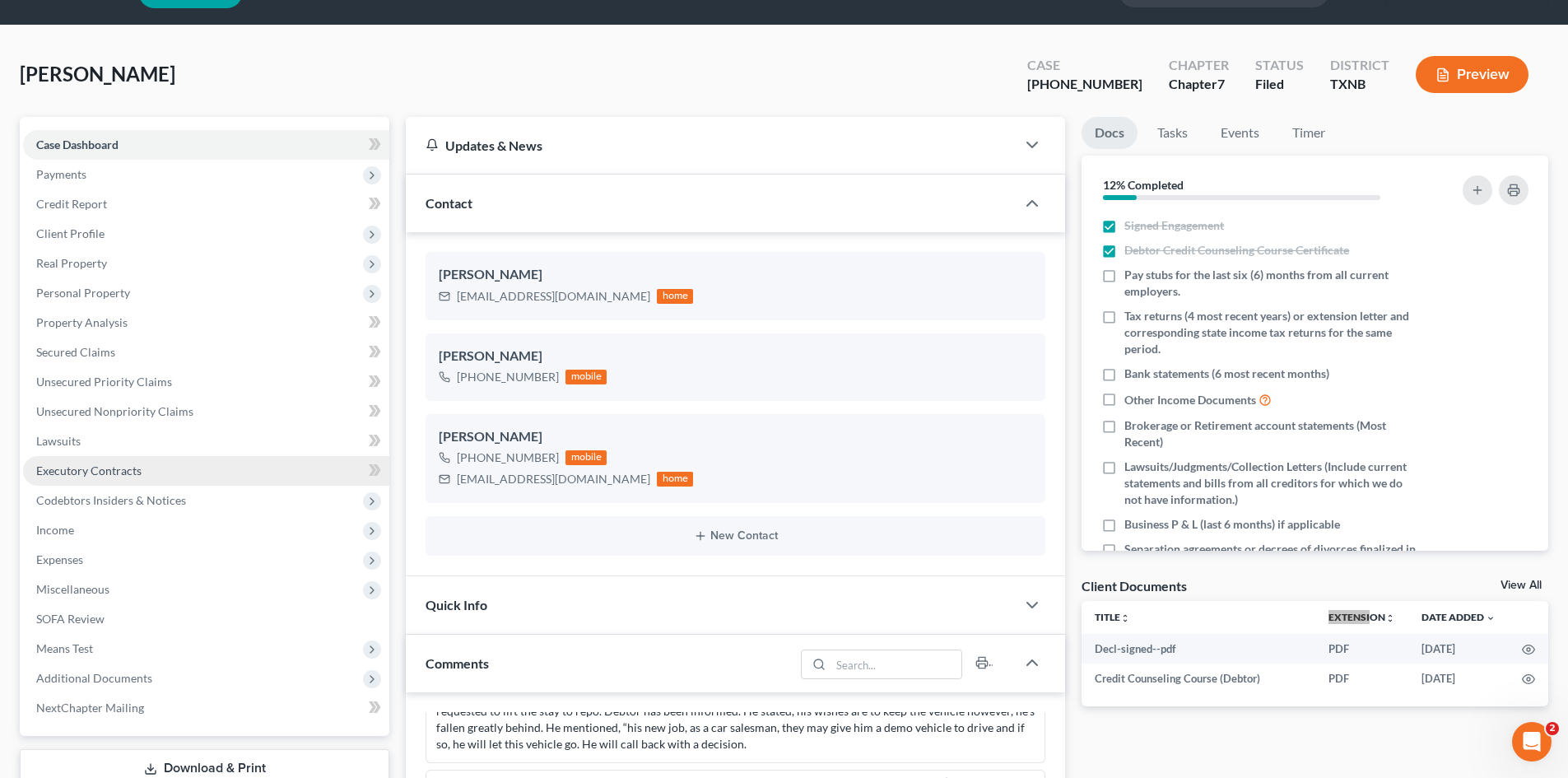
scroll to position [82, 0]
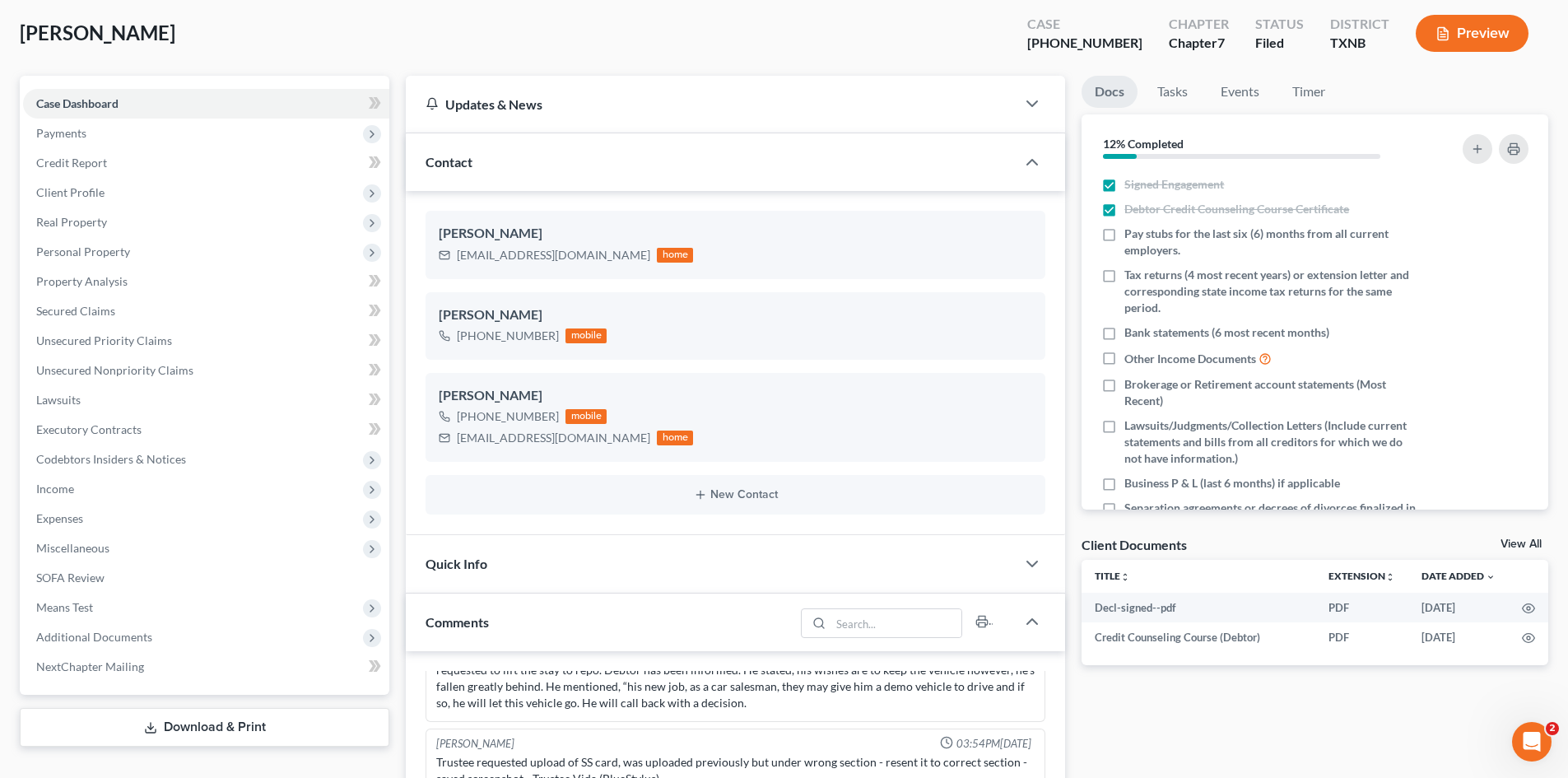
drag, startPoint x: 94, startPoint y: 475, endPoint x: 421, endPoint y: 406, distance: 334.2
click at [94, 475] on span "Income" at bounding box center [206, 489] width 366 height 30
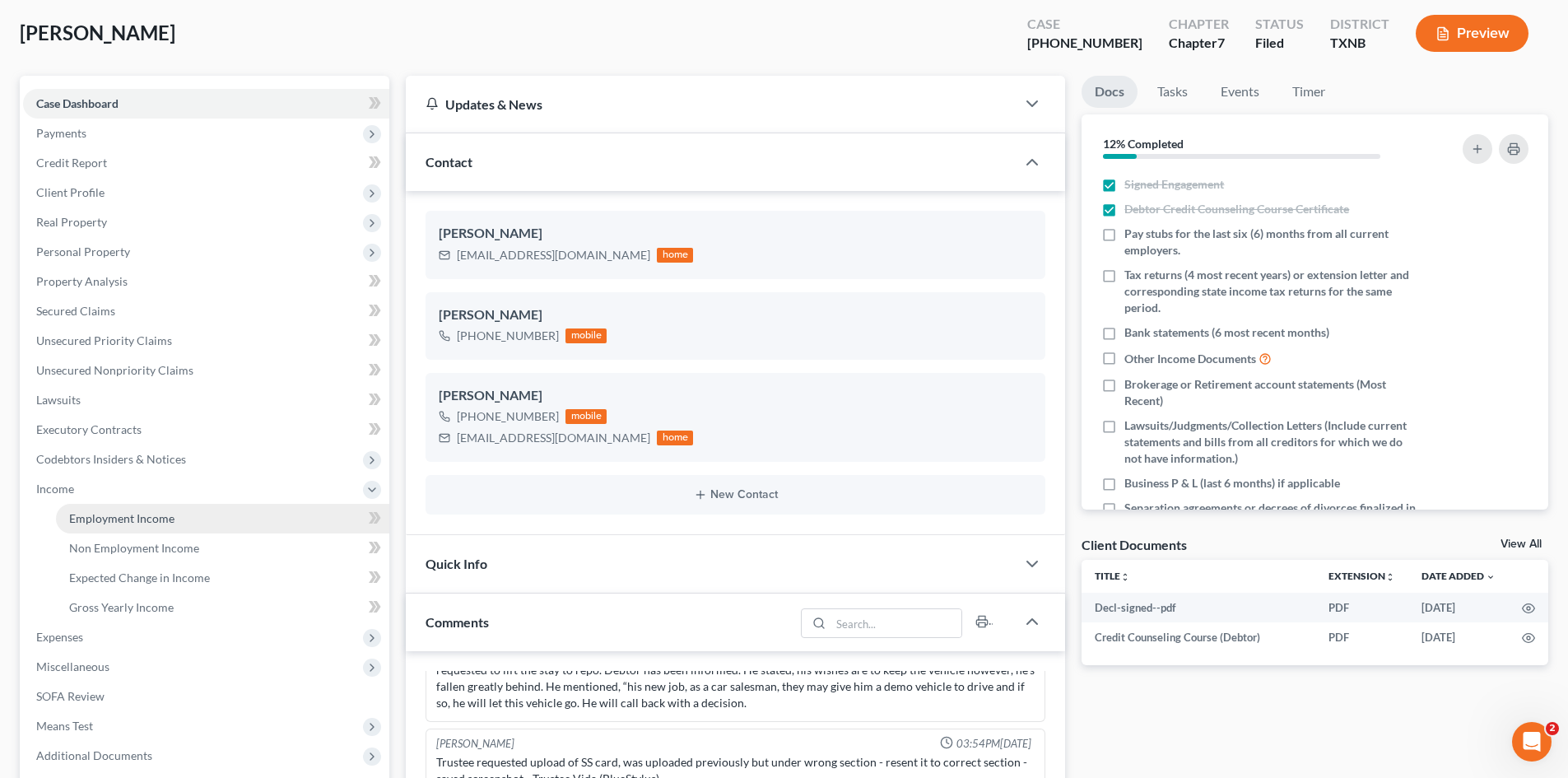
click at [117, 527] on link "Employment Income" at bounding box center [223, 519] width 333 height 30
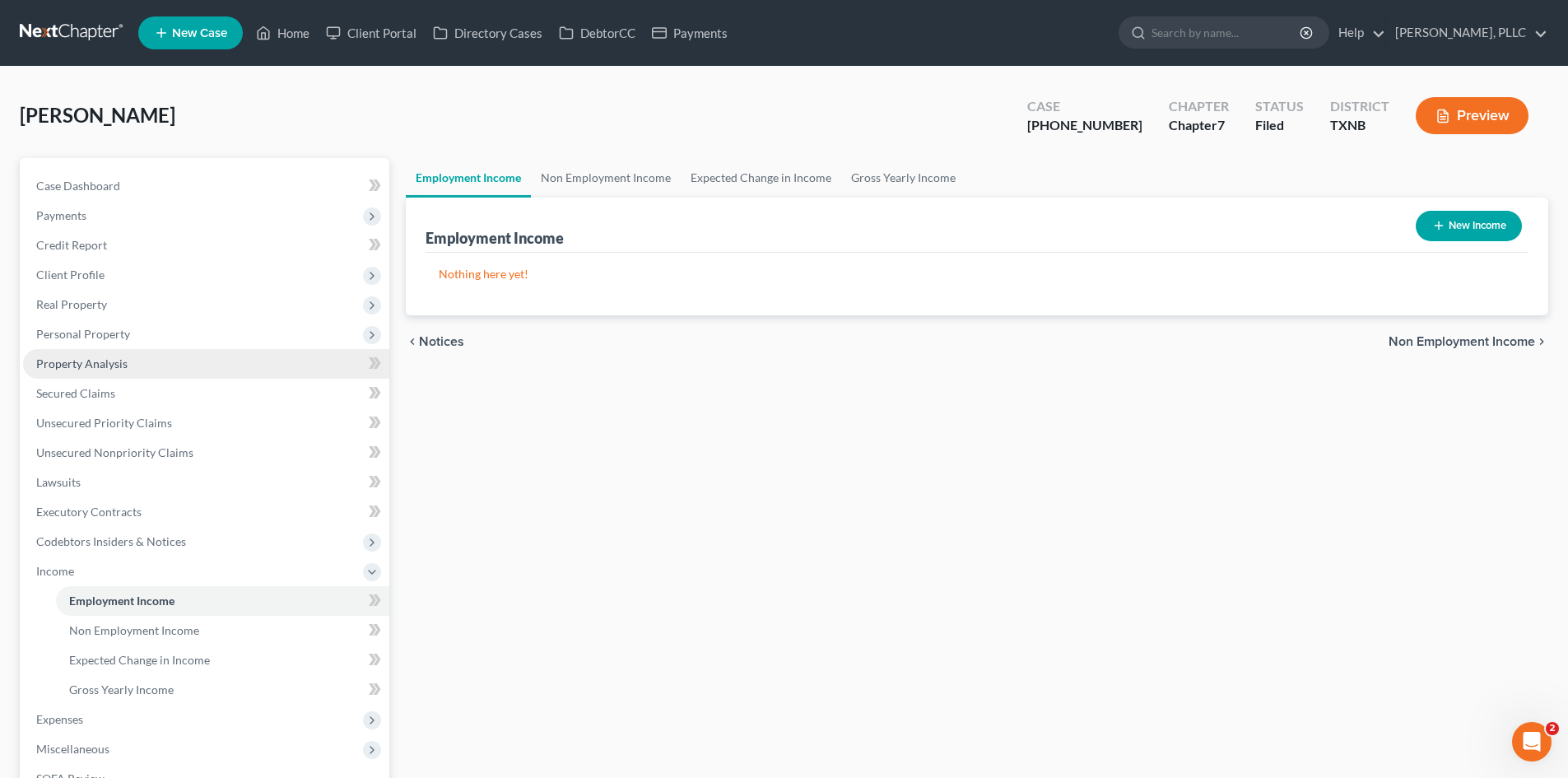
click at [112, 368] on span "Property Analysis" at bounding box center [81, 363] width 92 height 14
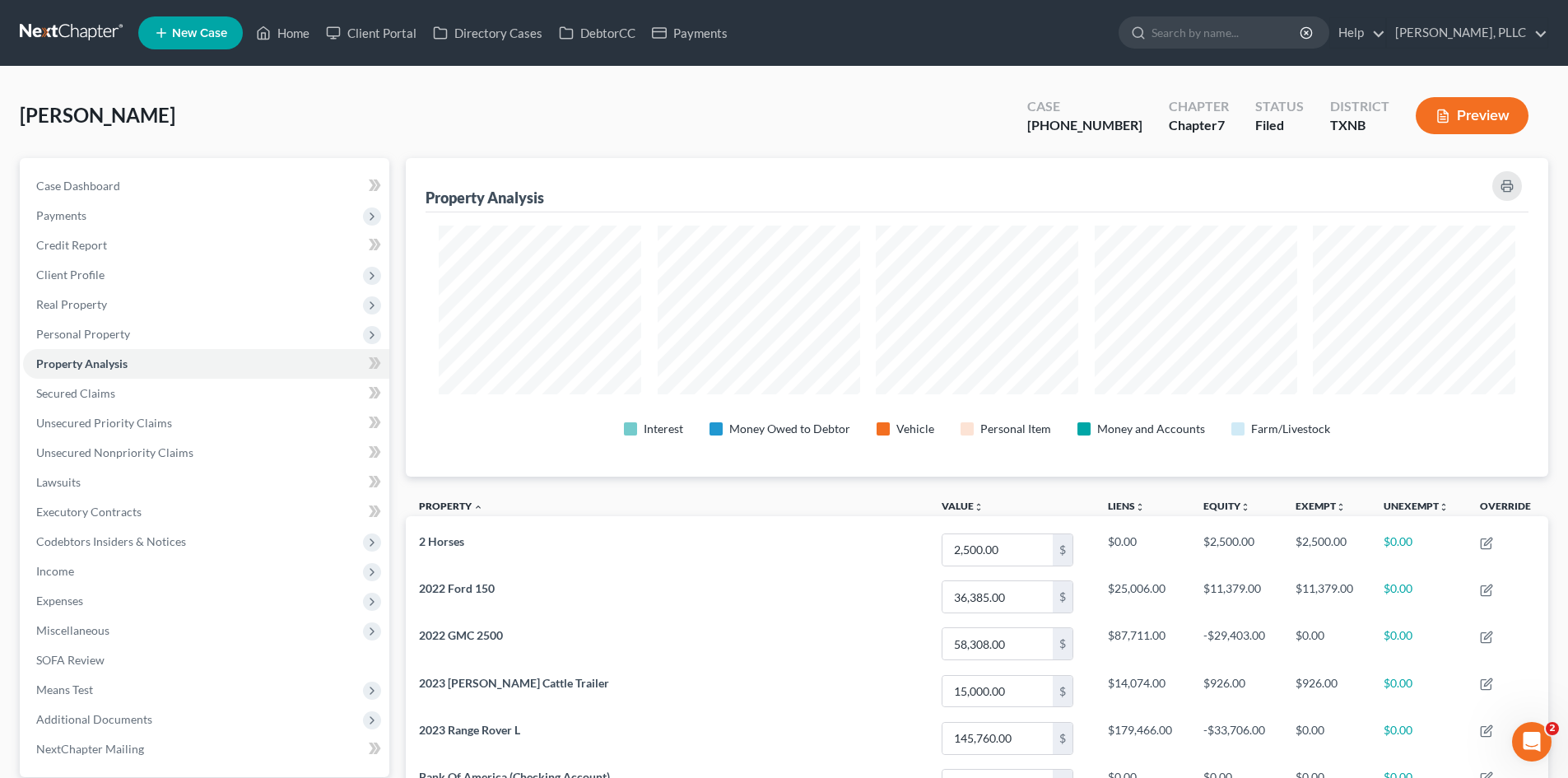
scroll to position [318, 1142]
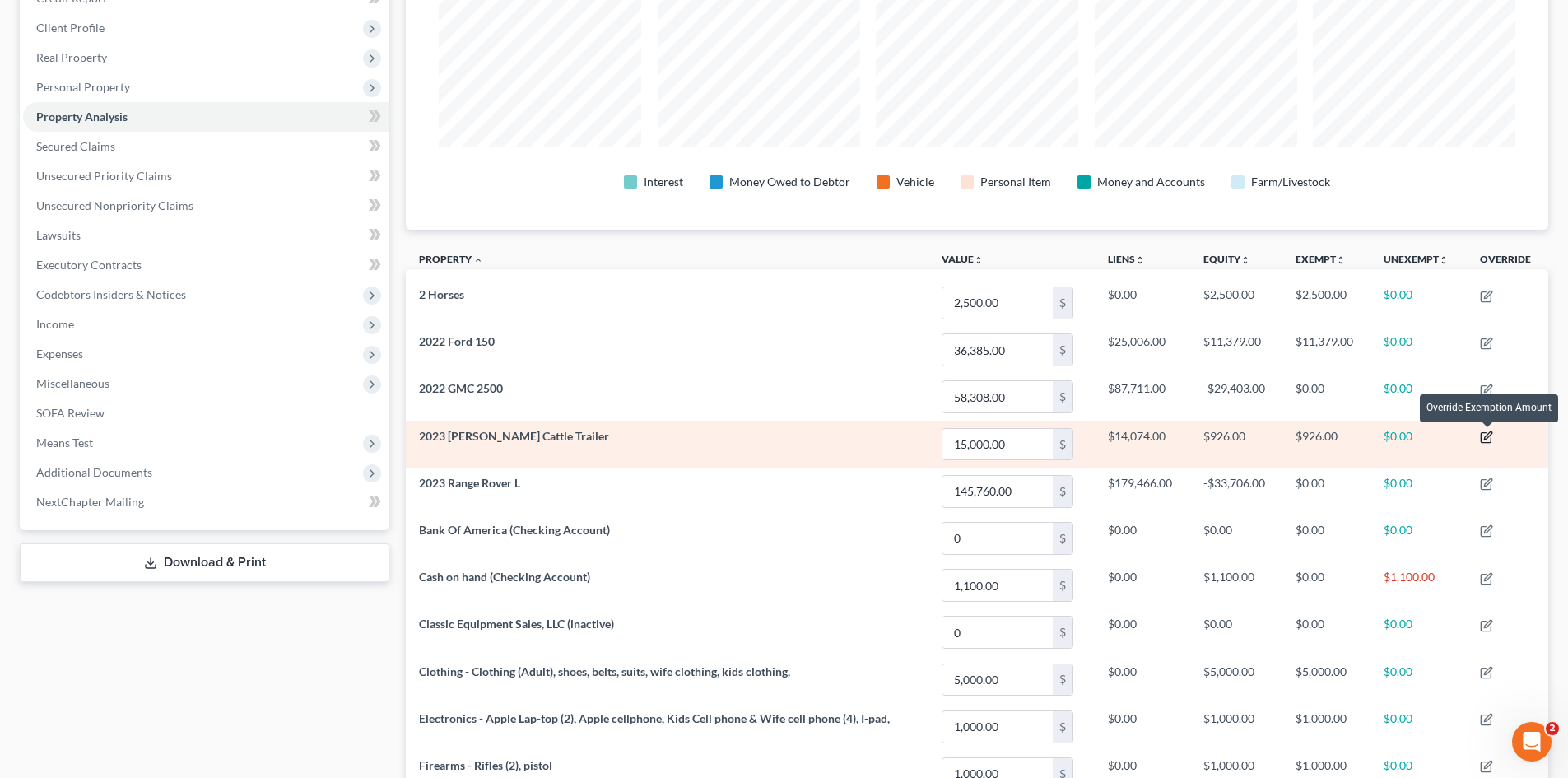
click at [1487, 440] on icon "button" at bounding box center [1487, 437] width 13 height 13
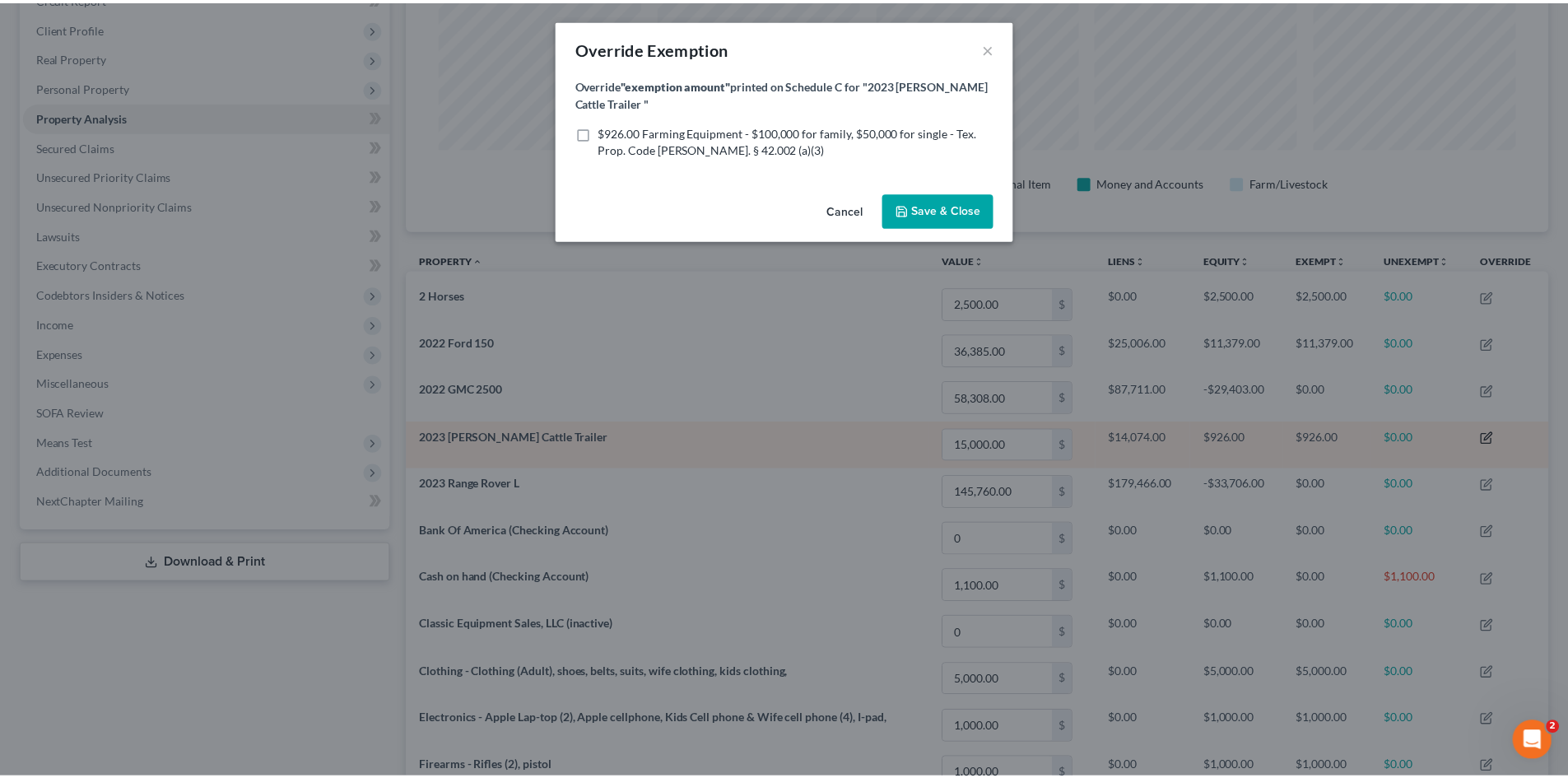
scroll to position [319, 1152]
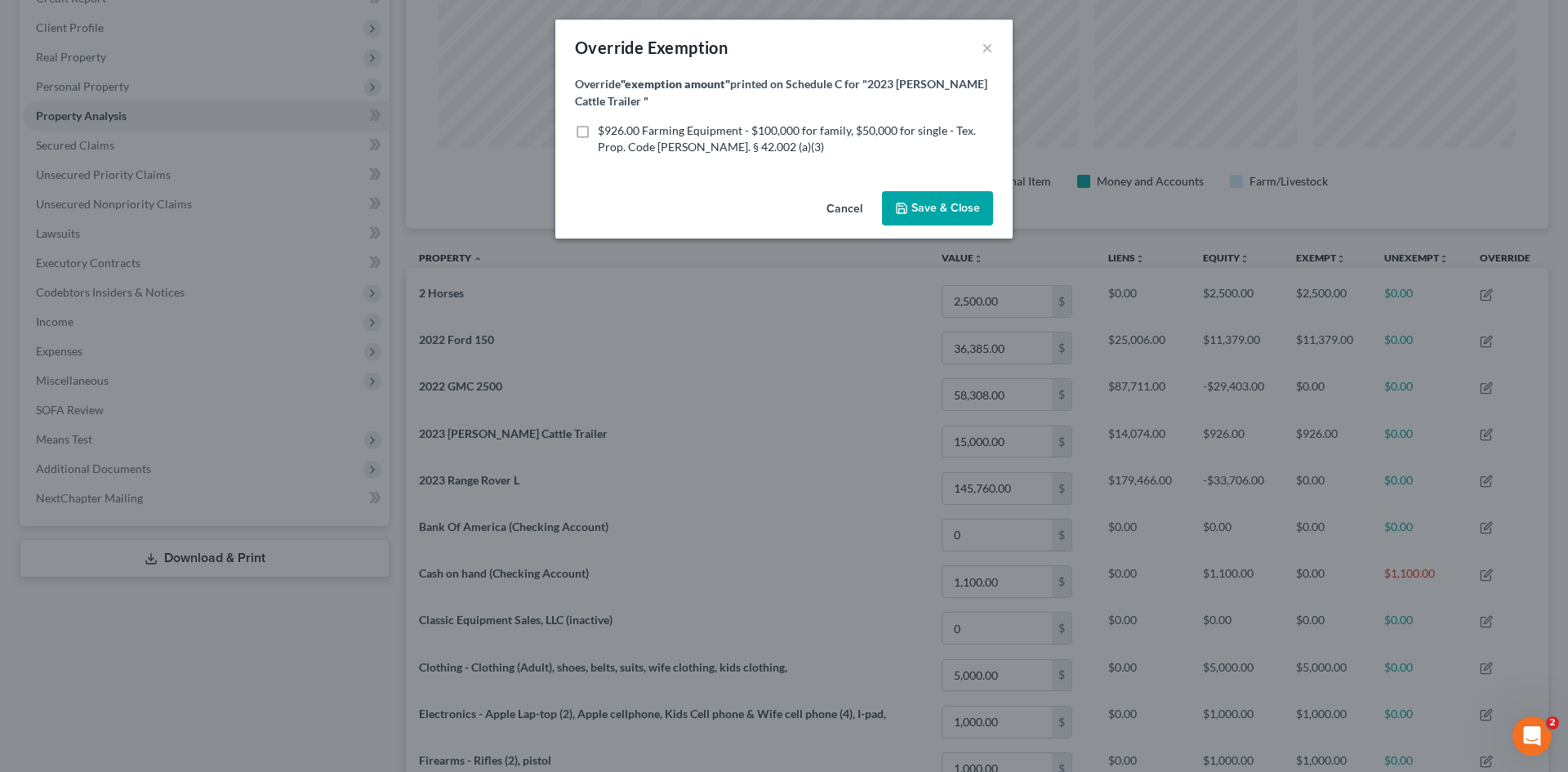
click at [980, 49] on div "Override Exemption ×" at bounding box center [784, 47] width 457 height 56
click at [989, 53] on button "×" at bounding box center [988, 47] width 11 height 19
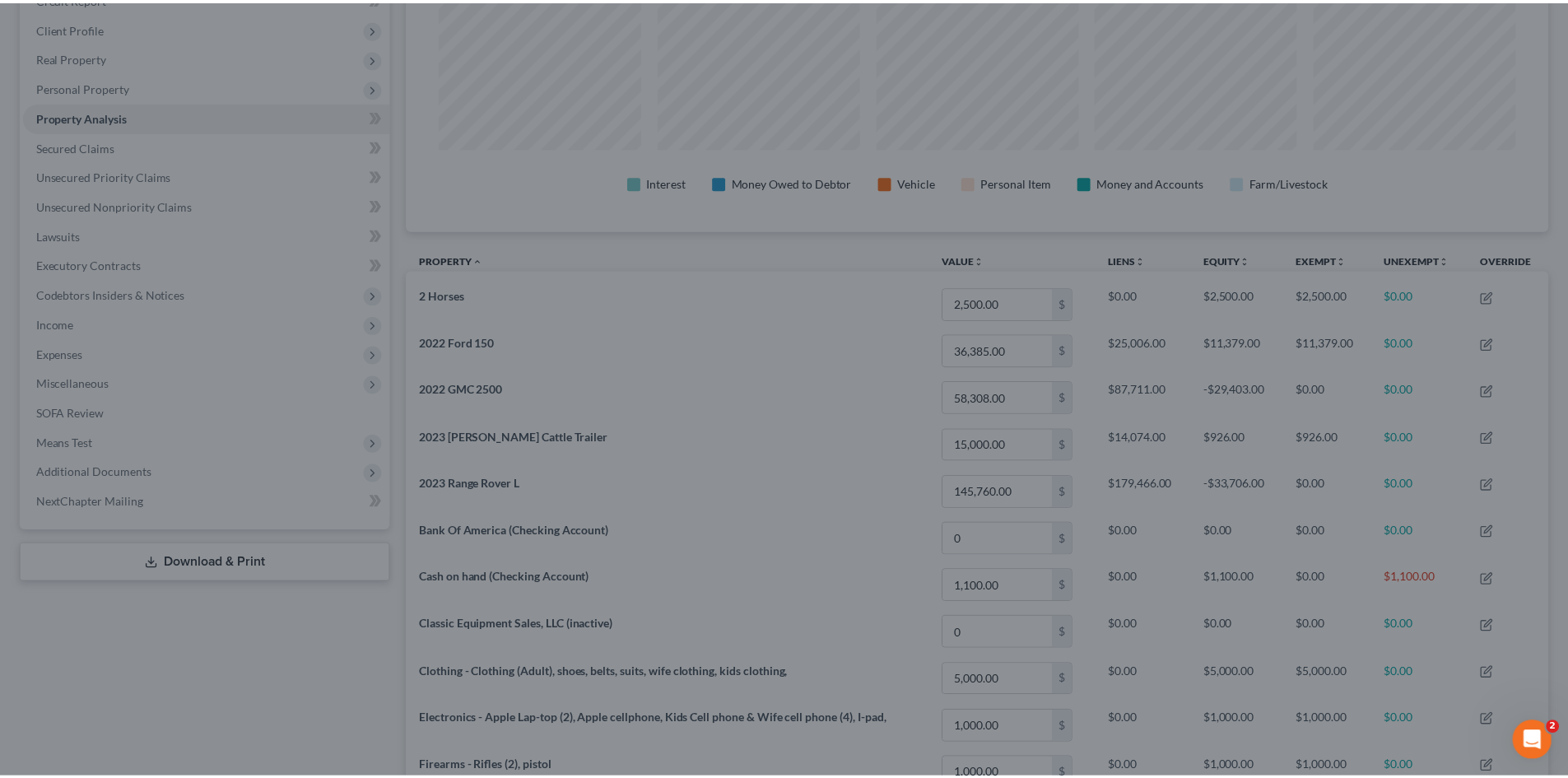
scroll to position [822834, 821996]
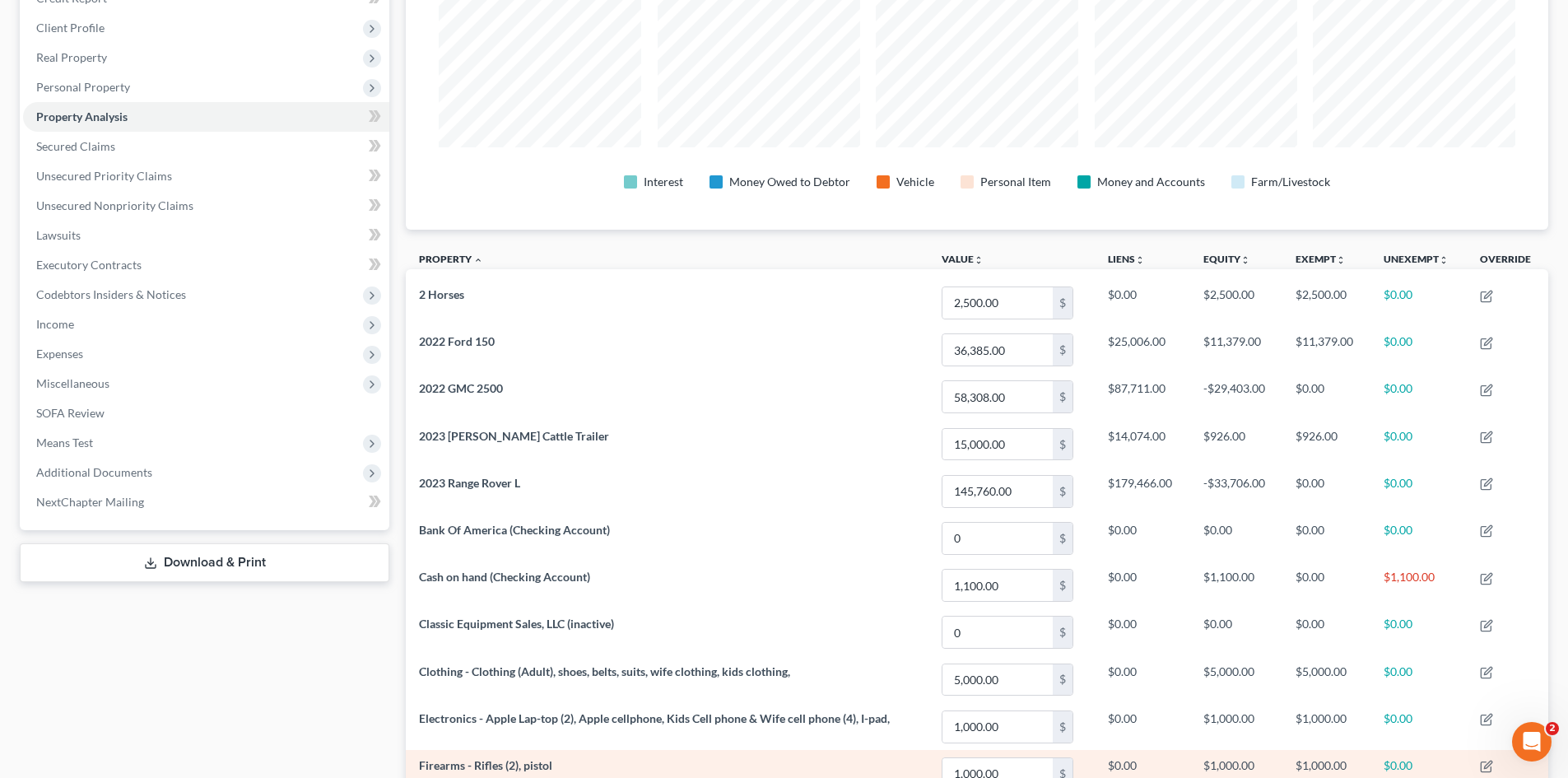
click at [507, 760] on span "Firearms - Rifles (2), pistol" at bounding box center [486, 765] width 133 height 14
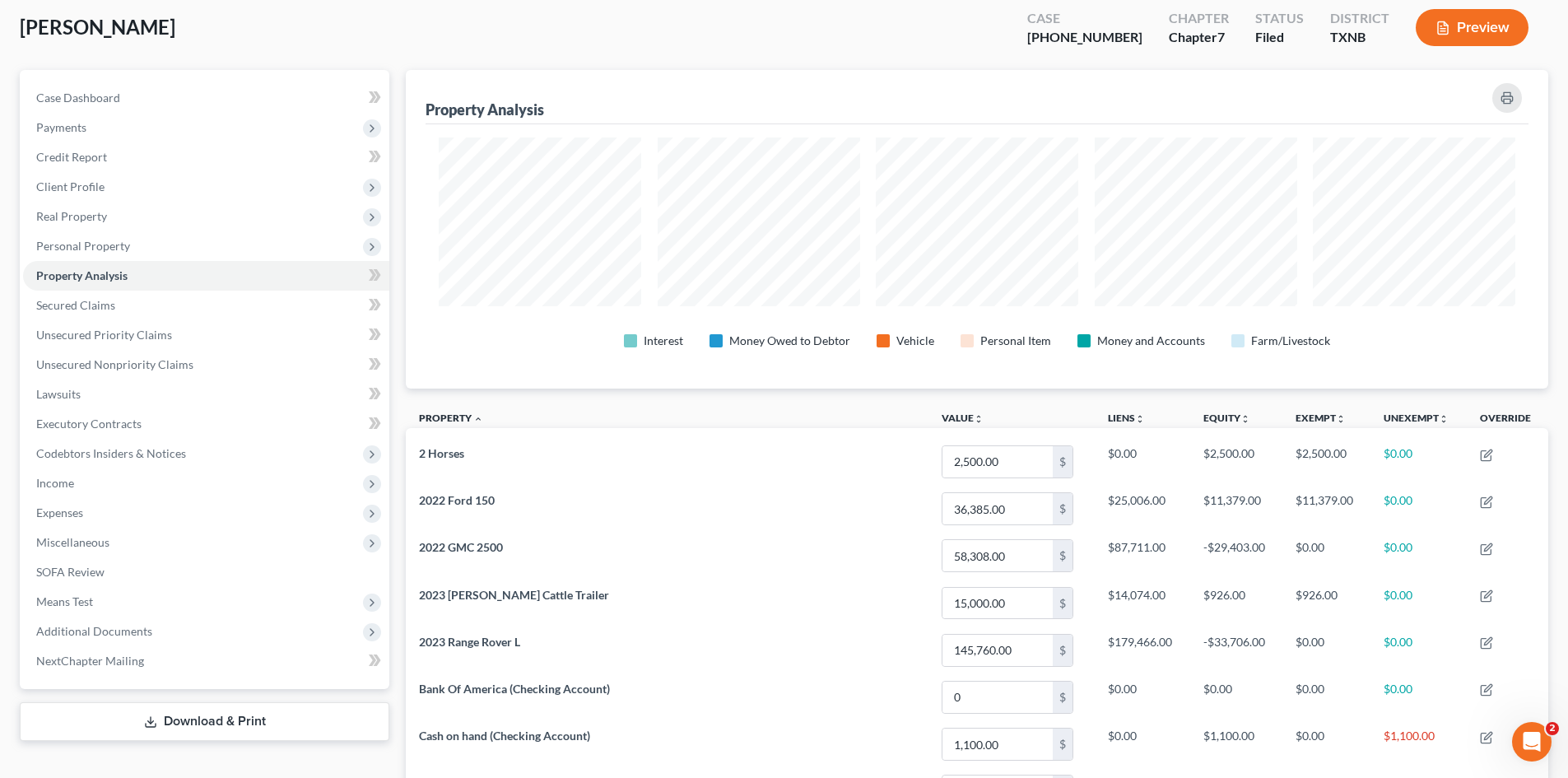
scroll to position [0, 0]
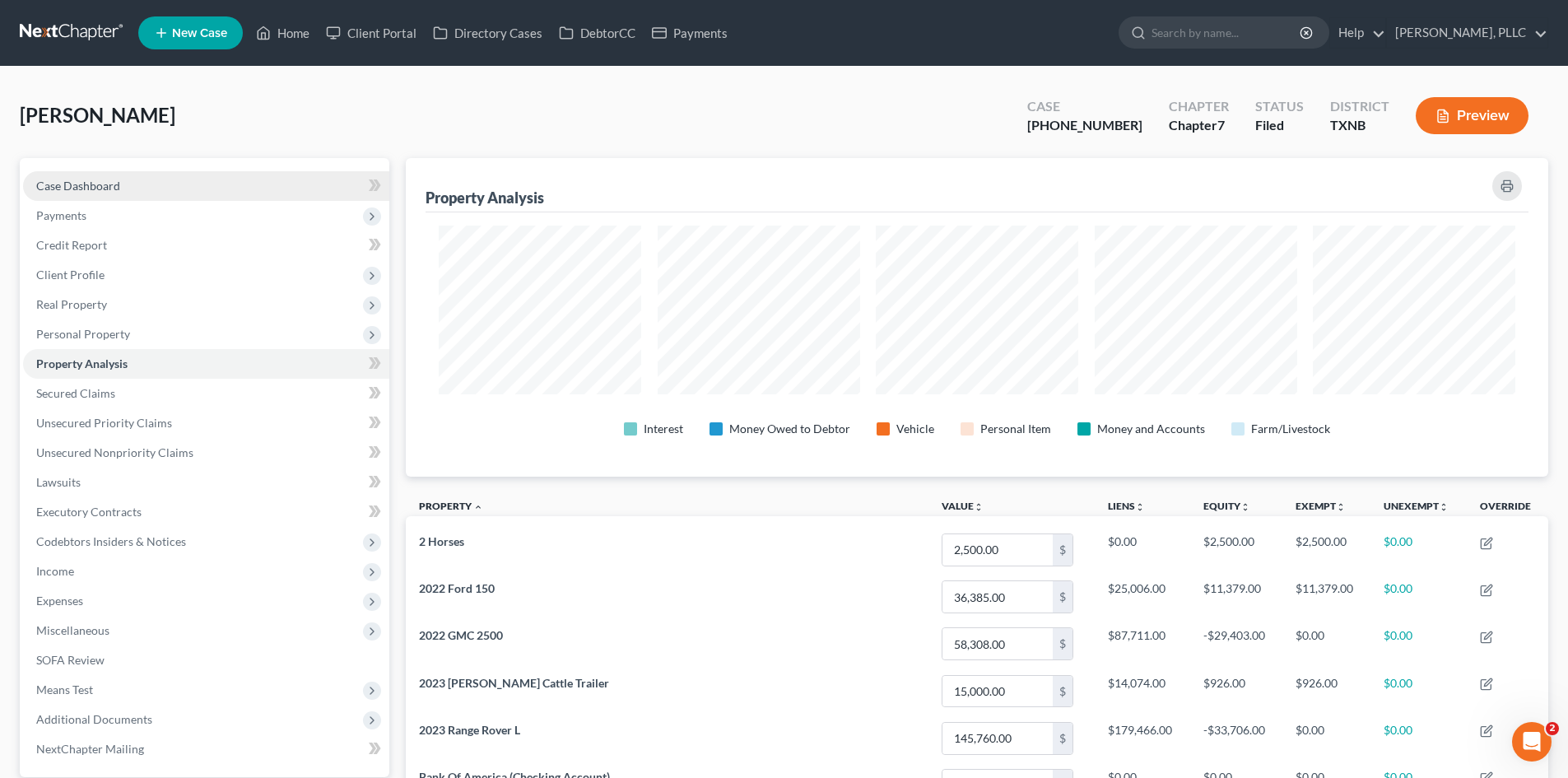
click at [235, 175] on link "Case Dashboard" at bounding box center [206, 186] width 366 height 30
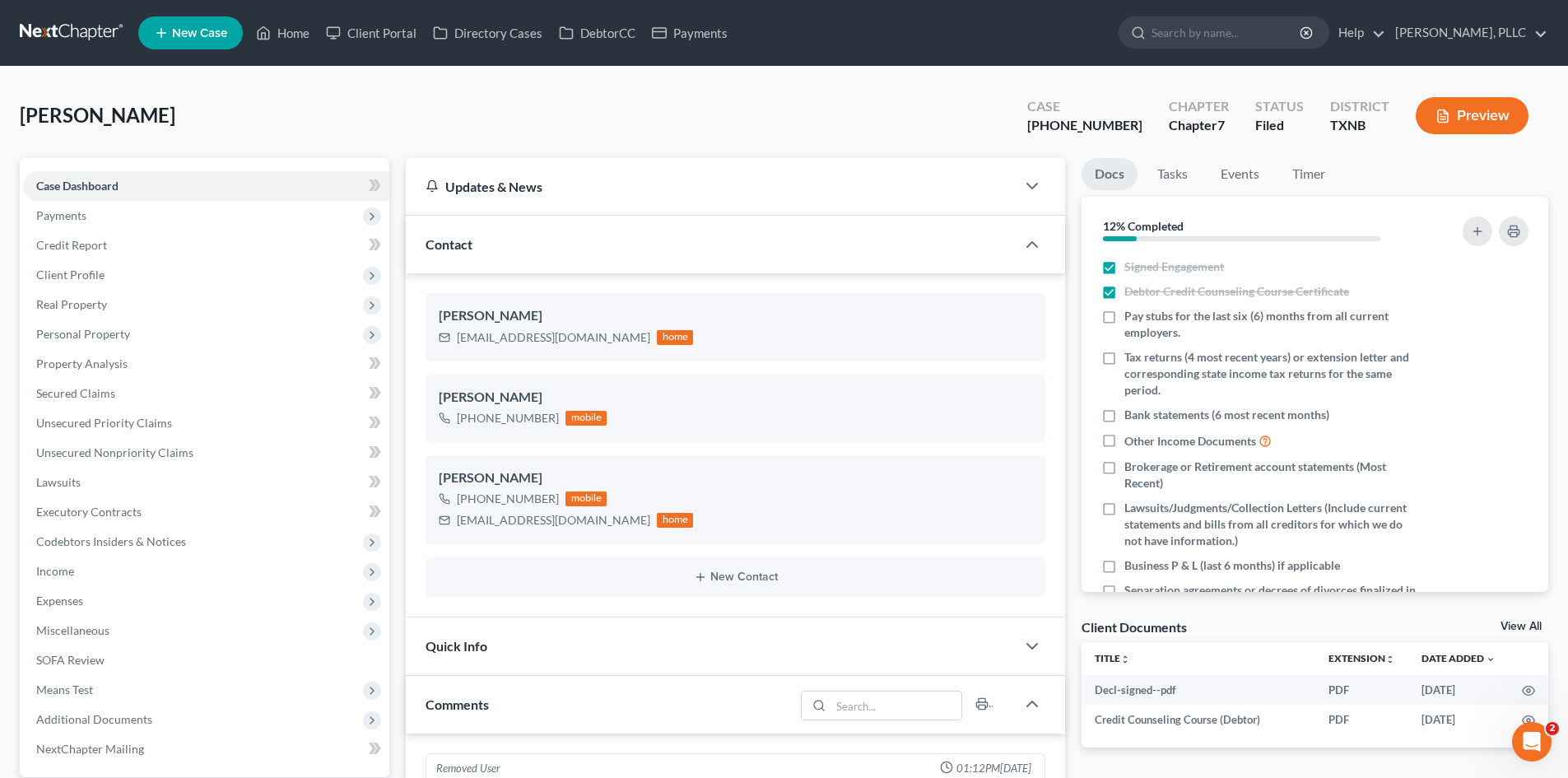
scroll to position [2394, 0]
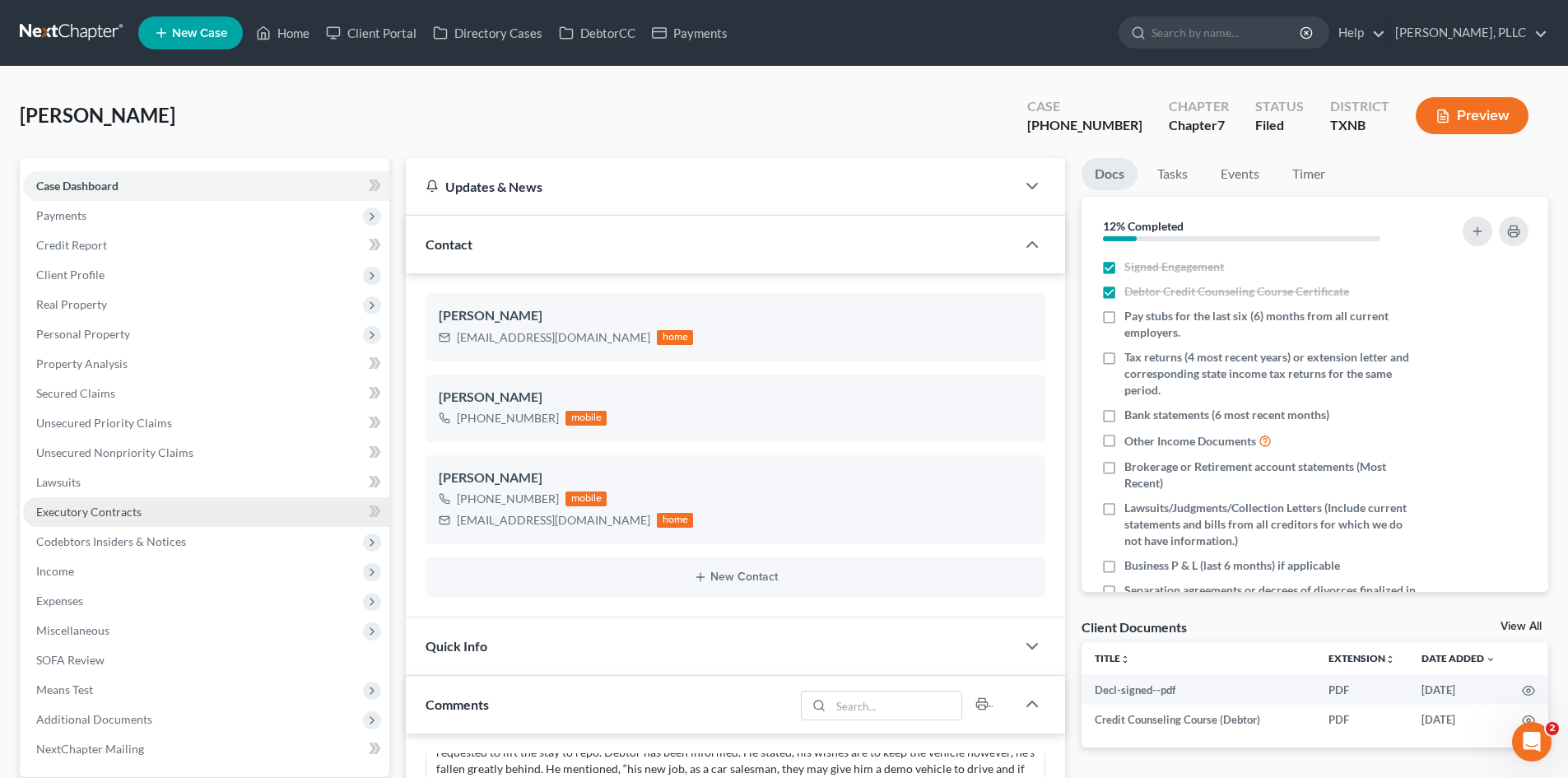
drag, startPoint x: 1045, startPoint y: 648, endPoint x: 128, endPoint y: 509, distance: 927.5
click at [1001, 644] on div "Quick Info" at bounding box center [735, 646] width 660 height 57
drag, startPoint x: 686, startPoint y: 40, endPoint x: 775, endPoint y: 186, distance: 171.0
click at [686, 40] on link "Payments" at bounding box center [690, 33] width 93 height 30
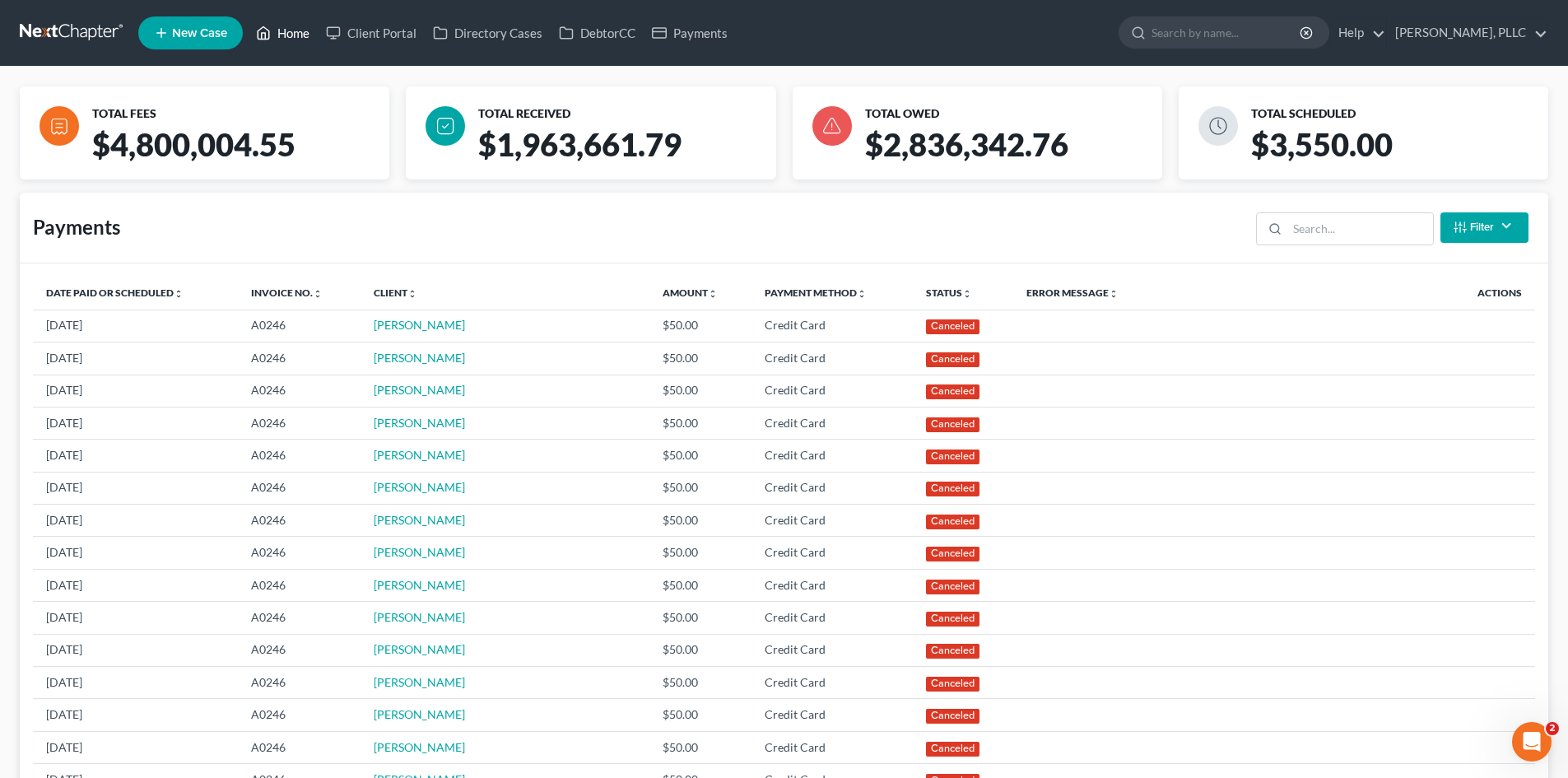
click at [286, 33] on link "Home" at bounding box center [283, 33] width 70 height 30
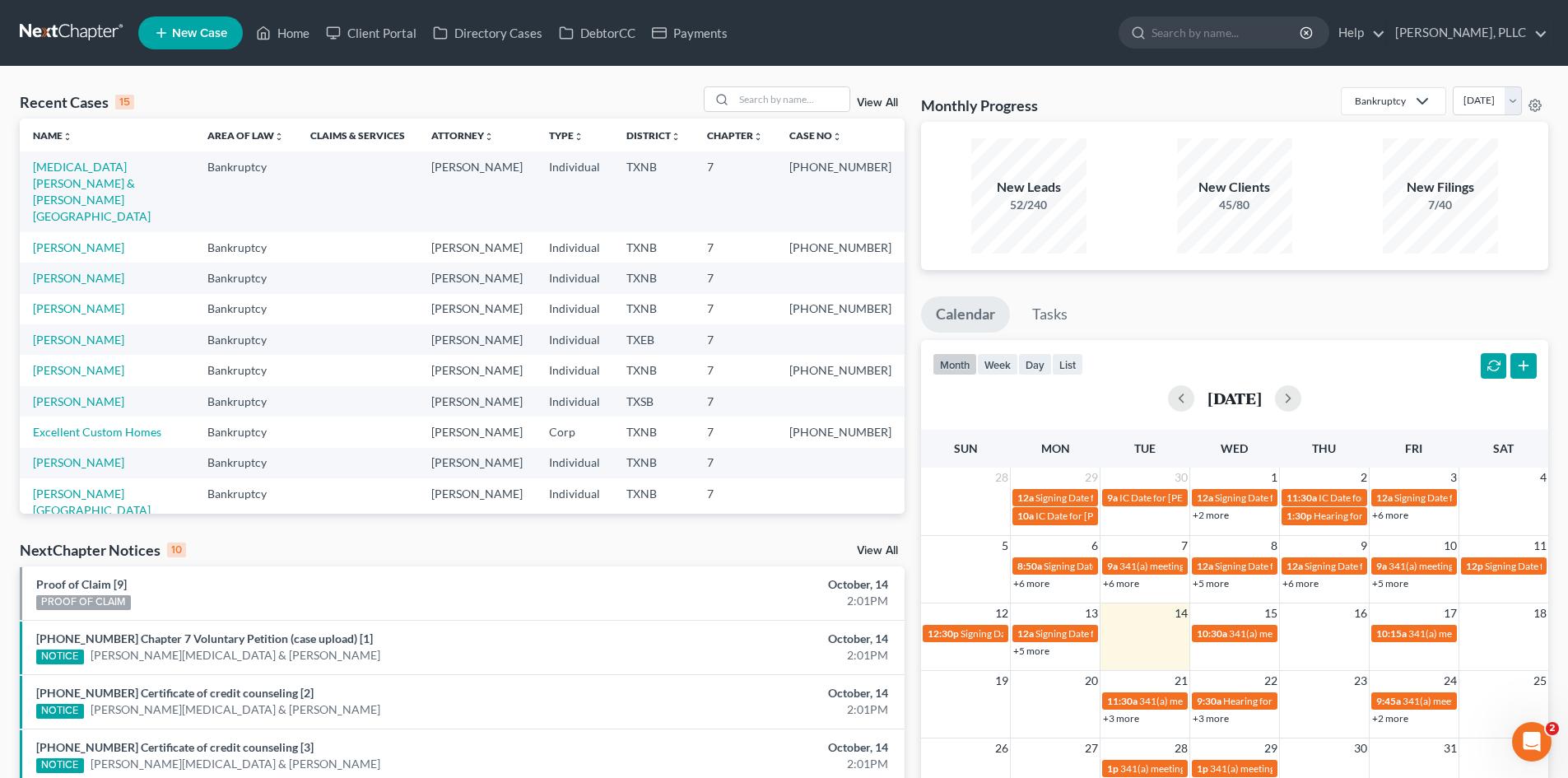
click at [729, 60] on nav "Home New Case Client Portal Directory Cases DebtorCC Payments Guy Harvey Holman…" at bounding box center [784, 32] width 1568 height 66
click at [719, 46] on link "Payments" at bounding box center [690, 33] width 93 height 30
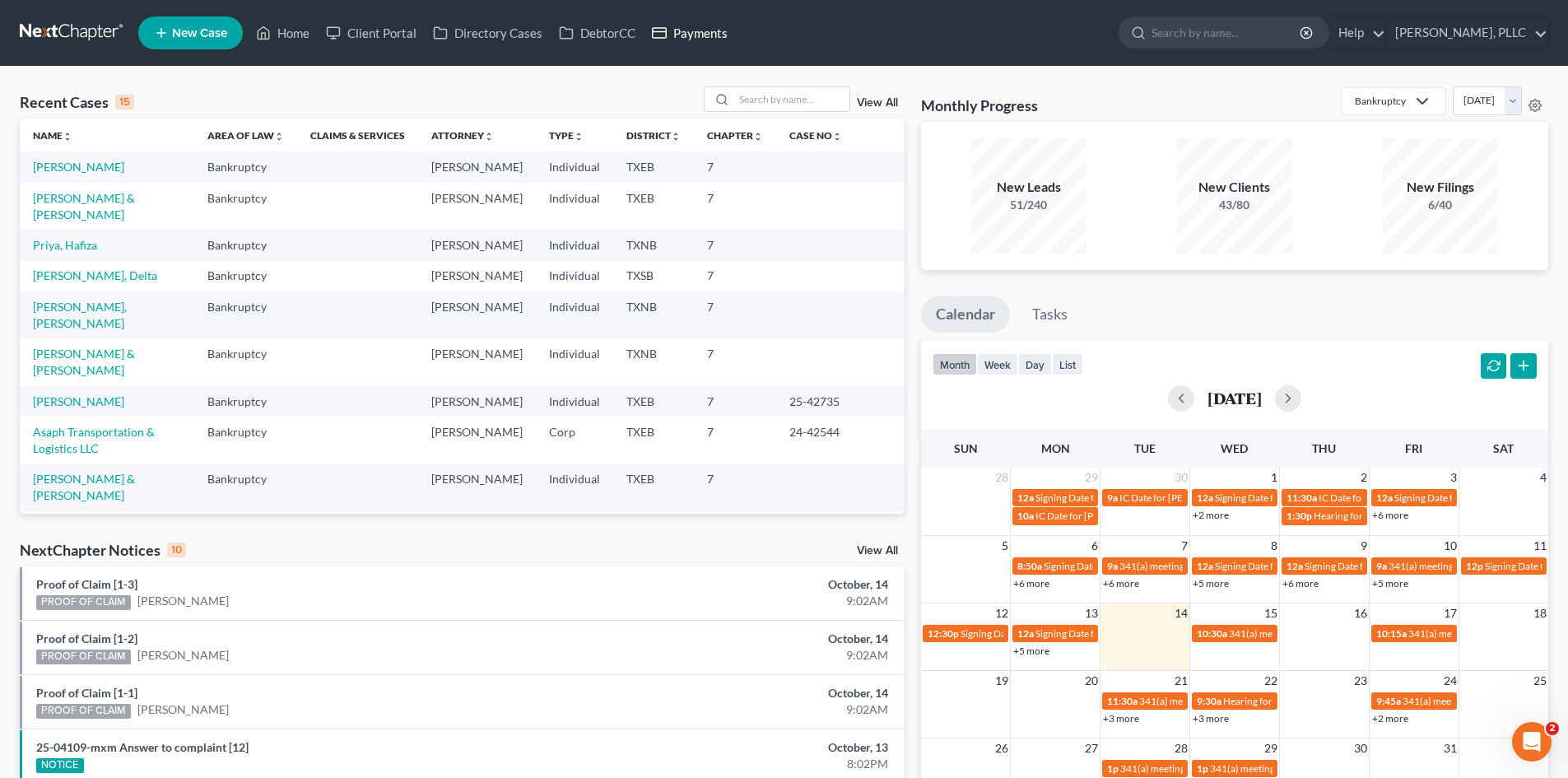
click at [710, 33] on link "Payments" at bounding box center [690, 33] width 93 height 30
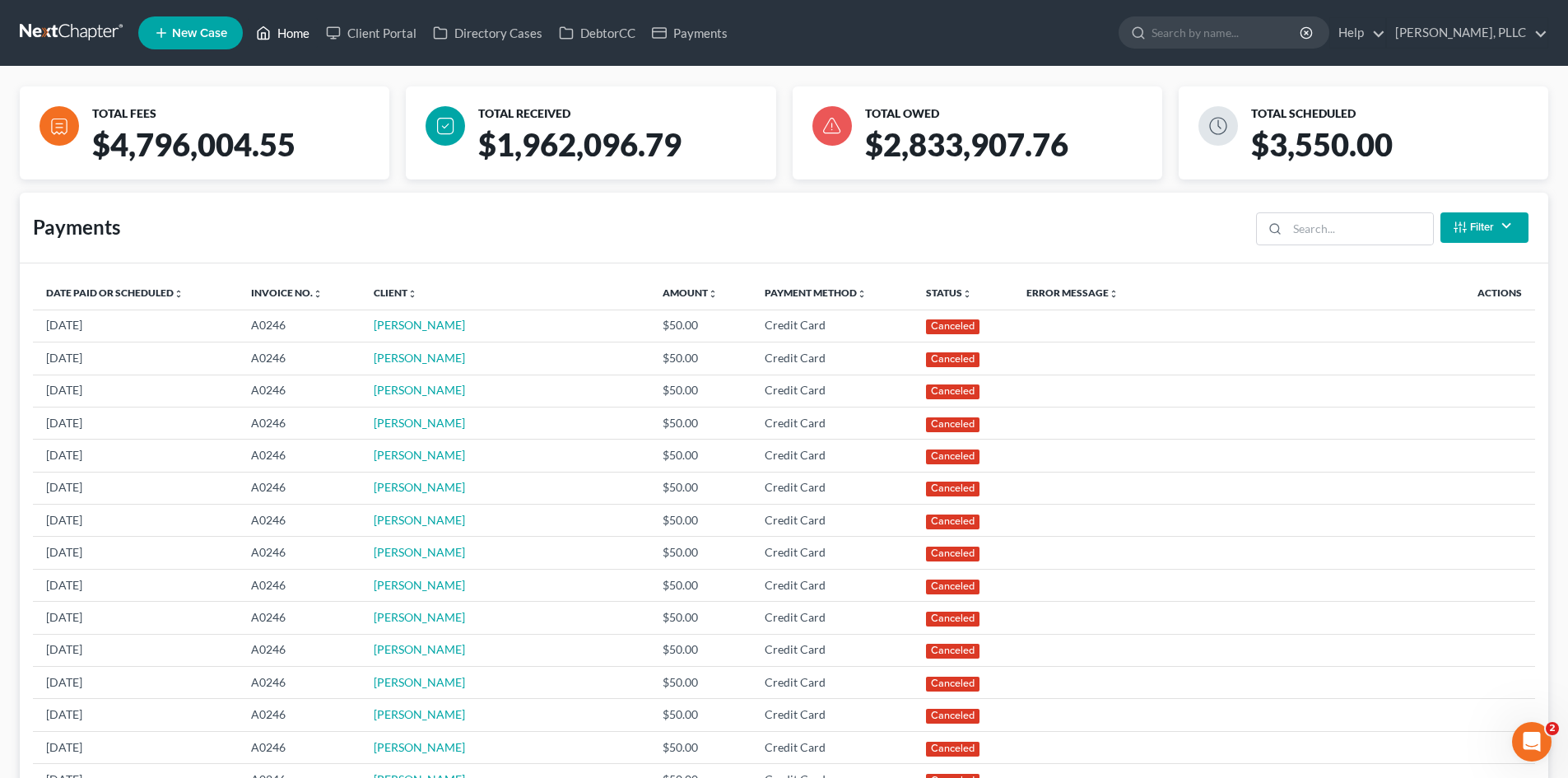
click at [290, 33] on link "Home" at bounding box center [283, 33] width 70 height 30
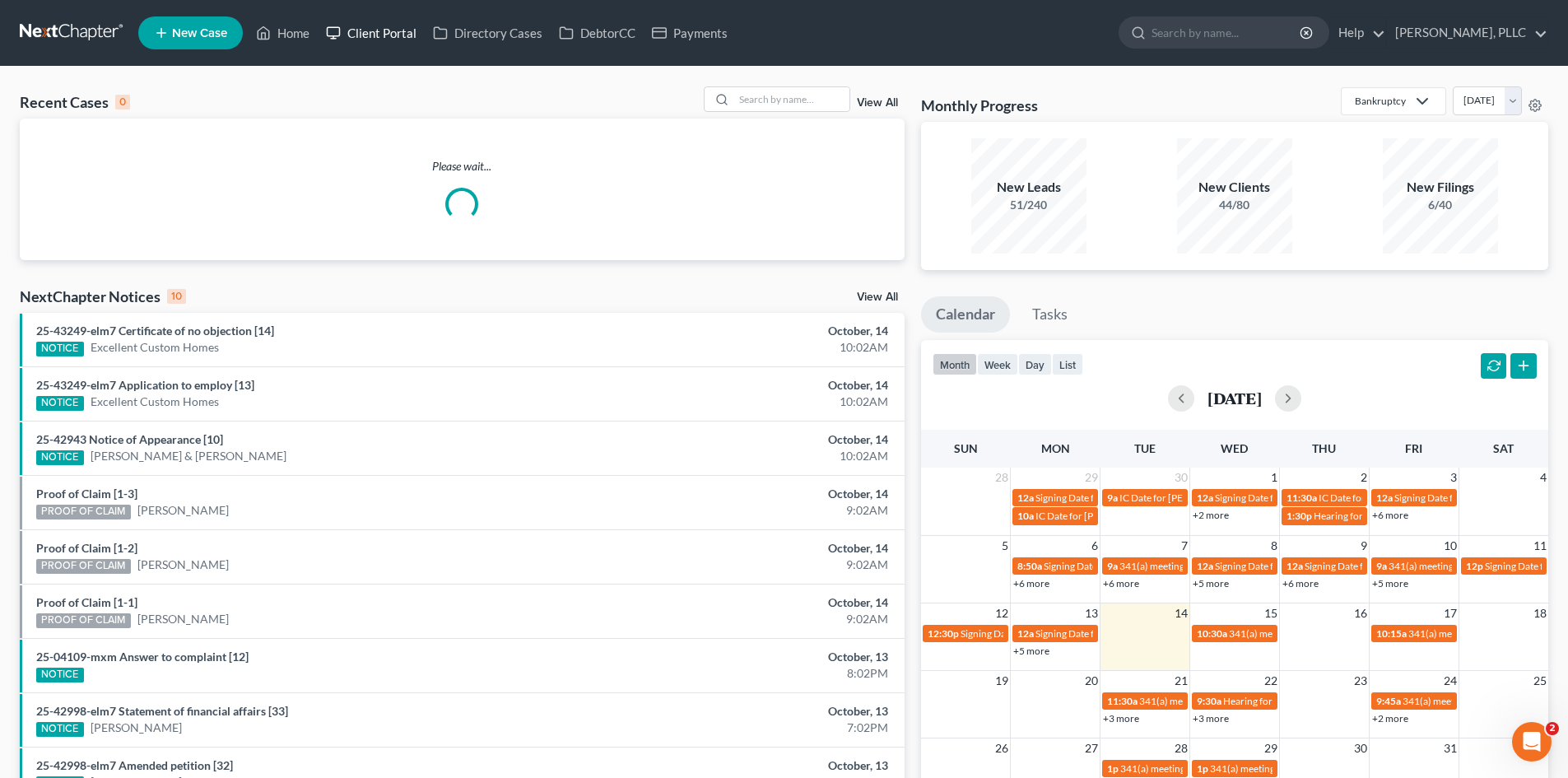
click at [379, 27] on link "Client Portal" at bounding box center [371, 33] width 107 height 30
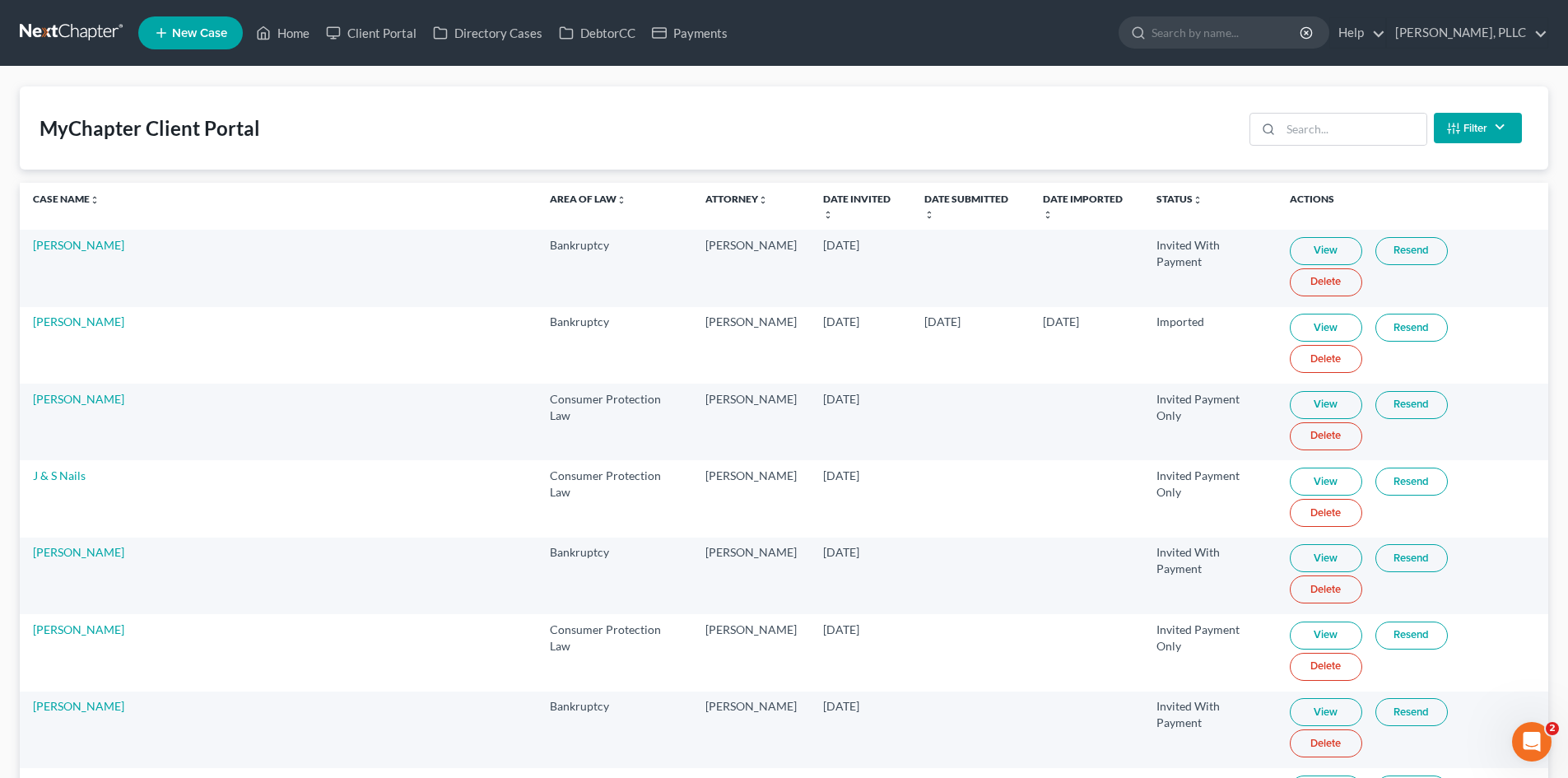
click at [307, 18] on ul "New Case Home Client Portal Directory Cases DebtorCC Payments - No Result - See…" at bounding box center [843, 32] width 1410 height 43
click at [307, 26] on link "Home" at bounding box center [283, 33] width 70 height 30
click at [307, 32] on link "Home" at bounding box center [283, 33] width 70 height 30
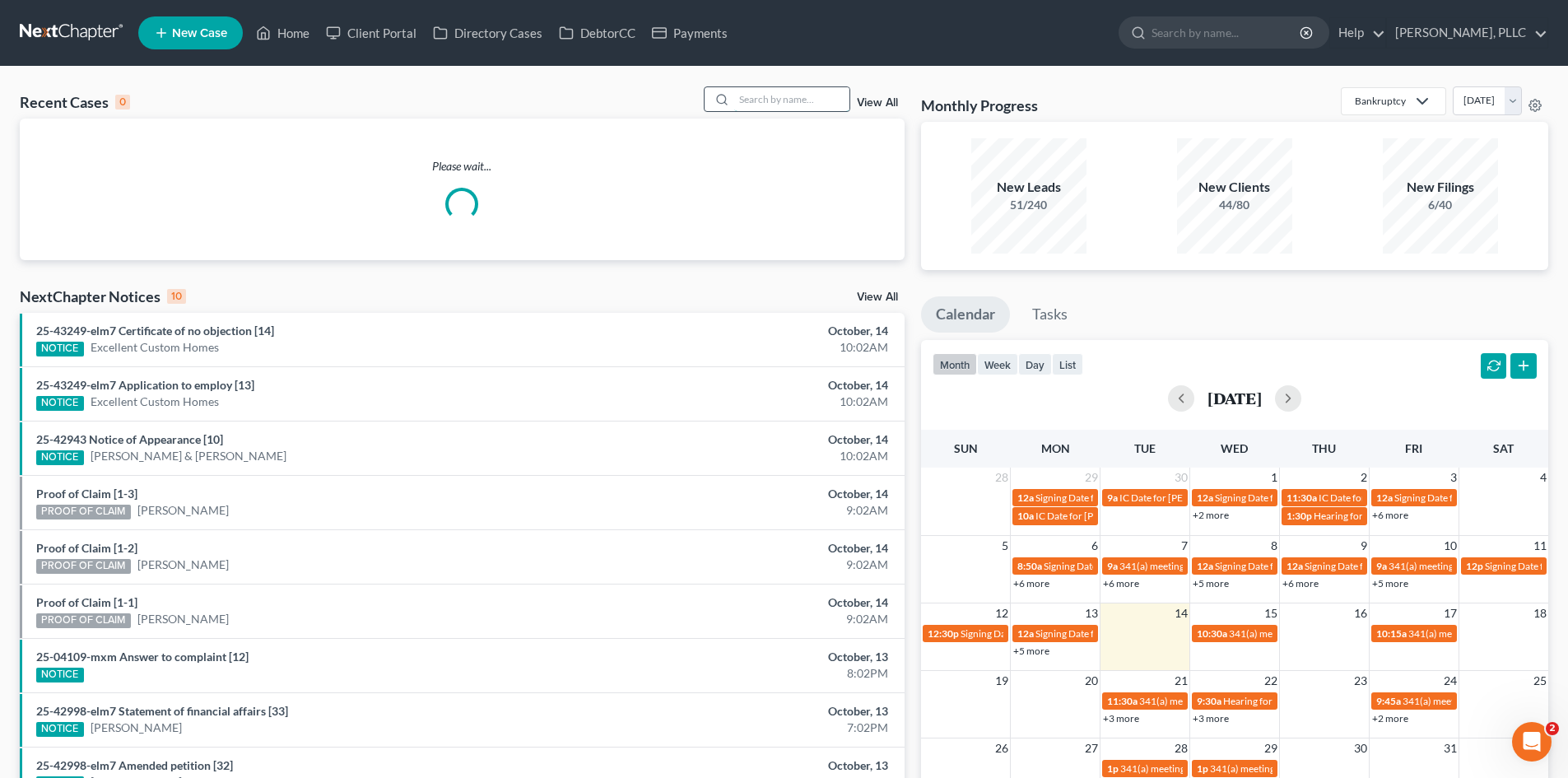
click at [759, 100] on input "search" at bounding box center [792, 99] width 116 height 24
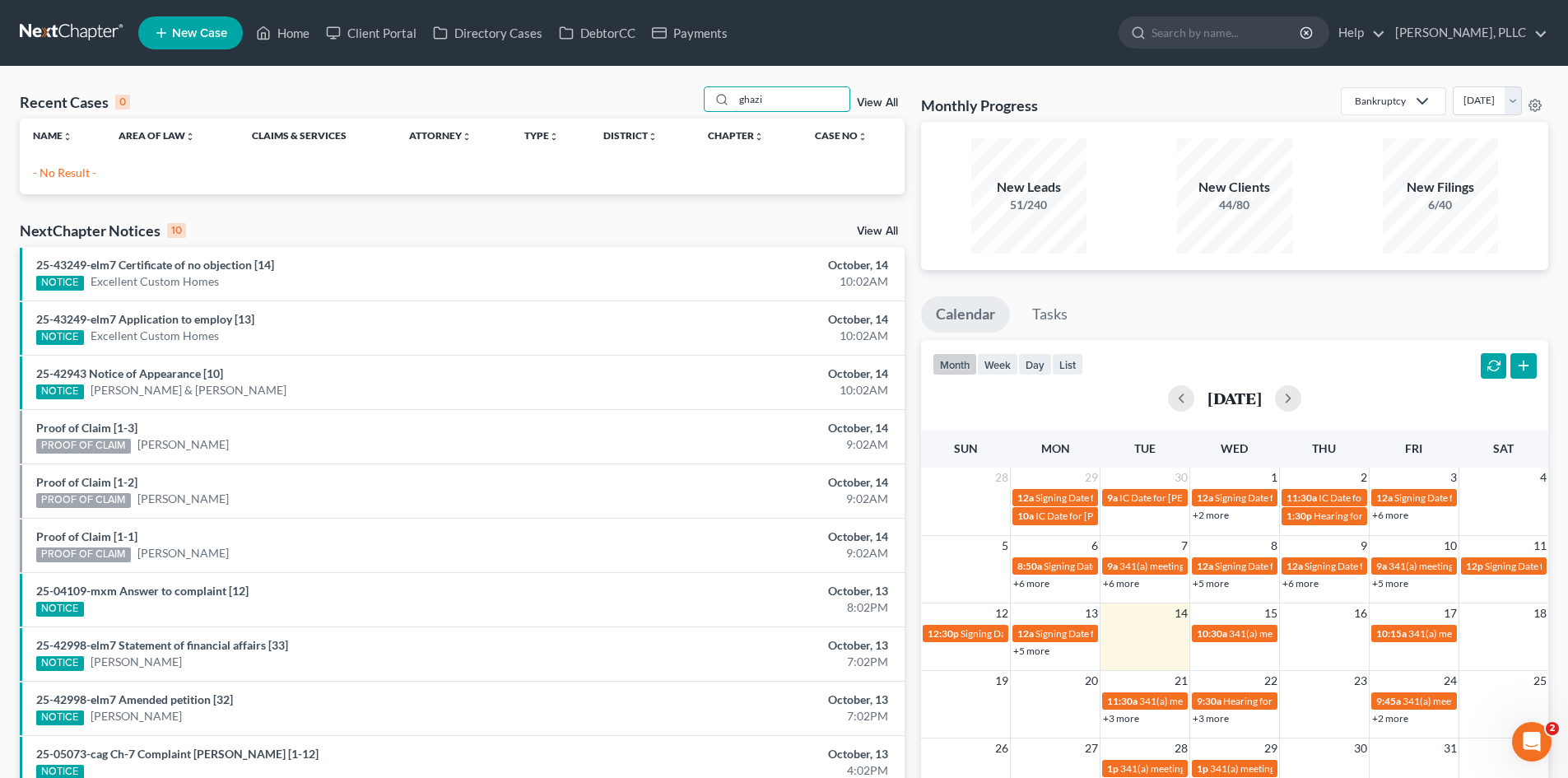
type input "ghazi"
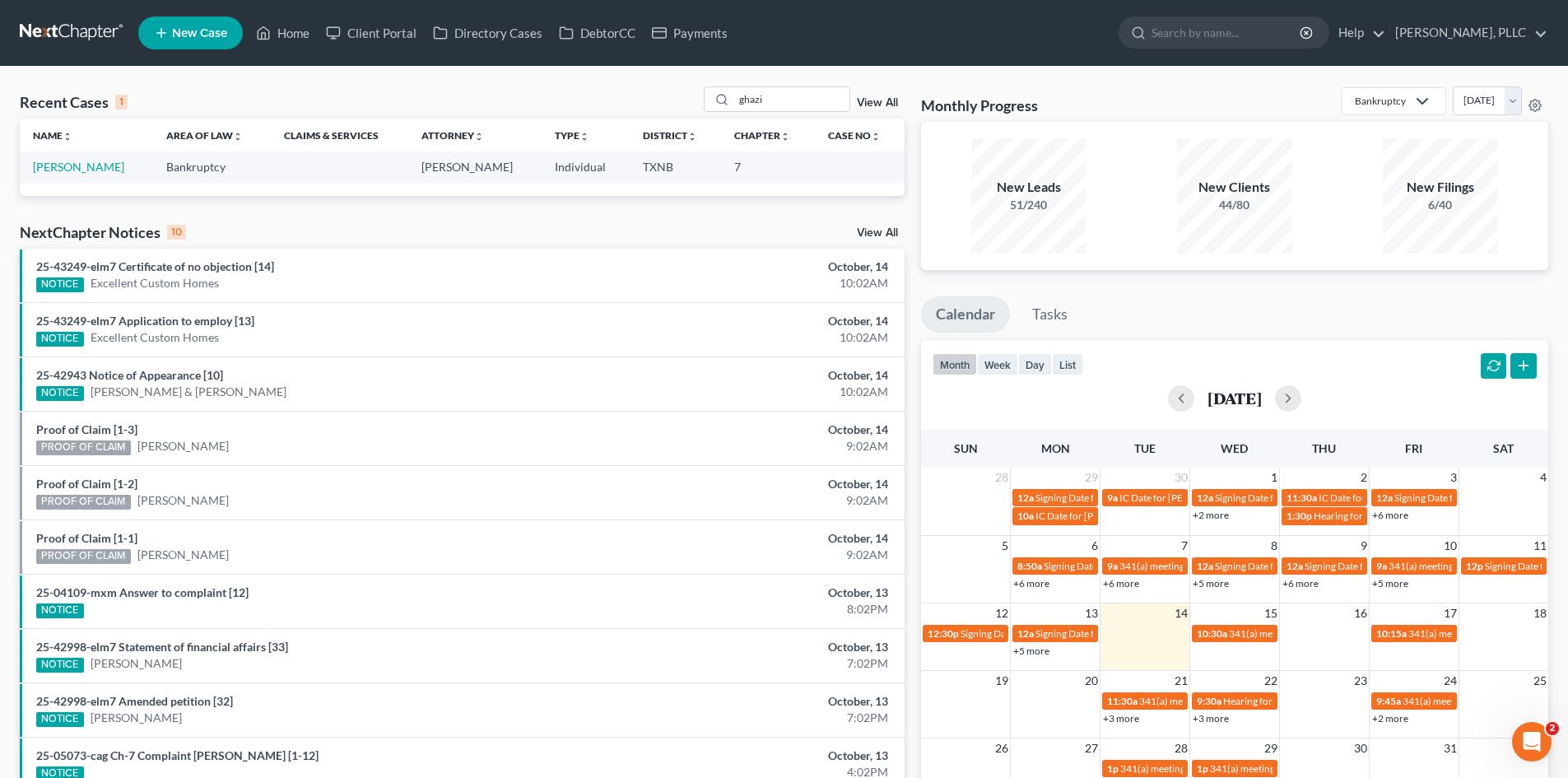
click at [62, 156] on td "Ghazi, Ahmed" at bounding box center [86, 167] width 133 height 31
click at [63, 174] on link "Ghazi, Ahmed" at bounding box center [79, 167] width 92 height 14
click at [64, 163] on link "Ghazi, Ahmed" at bounding box center [79, 167] width 92 height 14
select select "3"
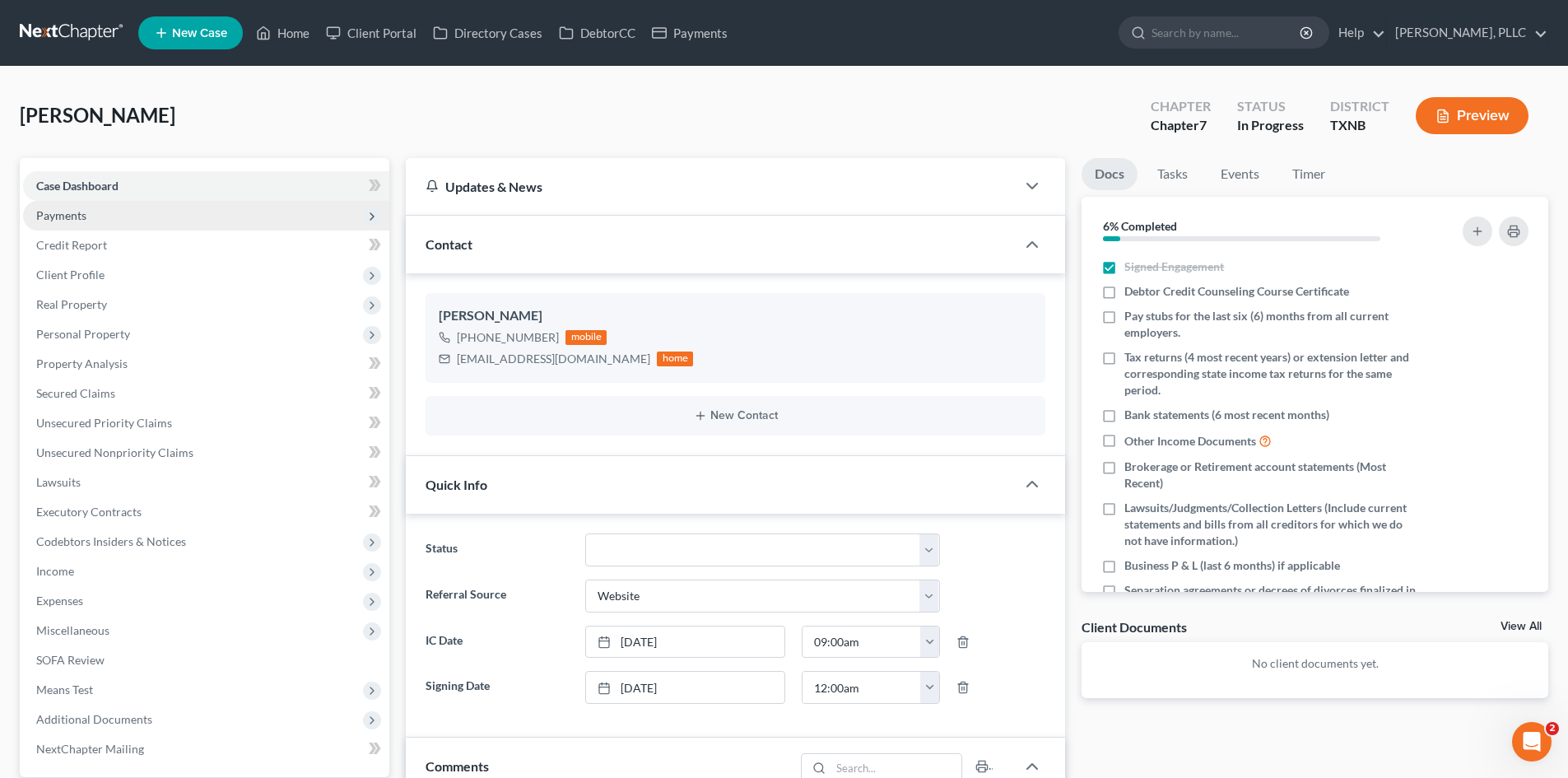
click at [121, 215] on span "Payments" at bounding box center [206, 216] width 366 height 30
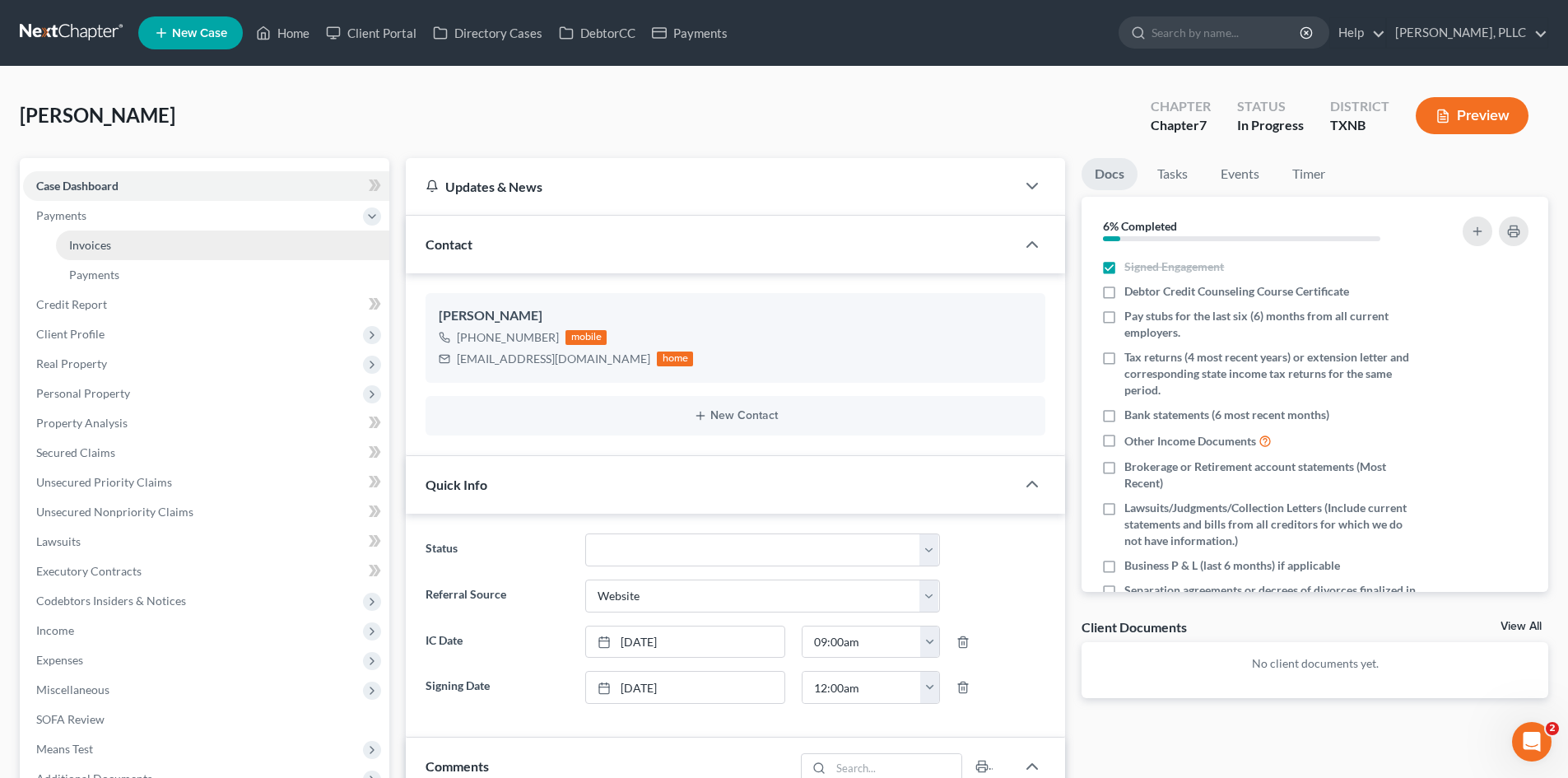
click at [127, 242] on link "Invoices" at bounding box center [223, 245] width 333 height 30
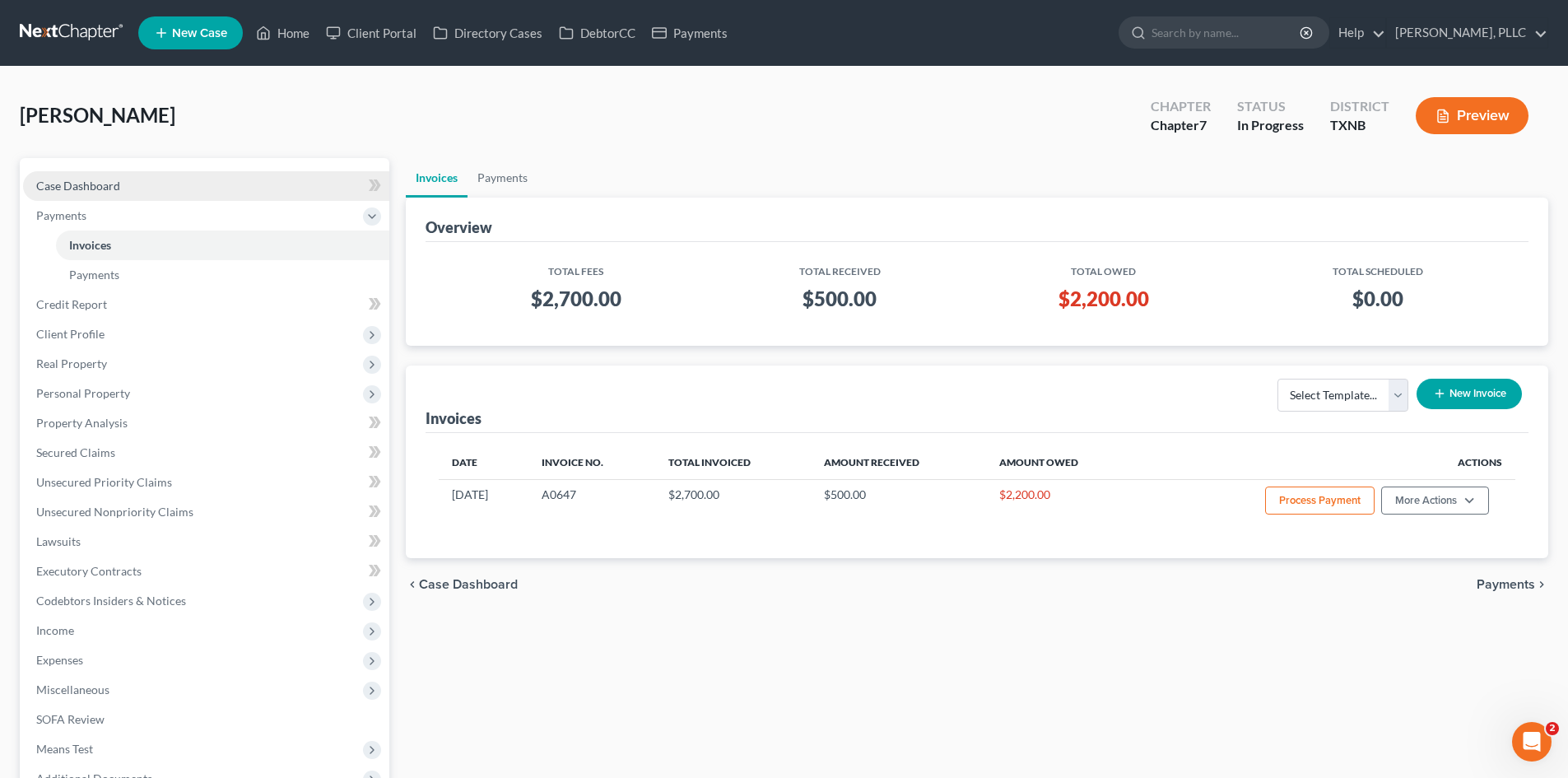
click at [177, 190] on link "Case Dashboard" at bounding box center [206, 186] width 366 height 30
select select "3"
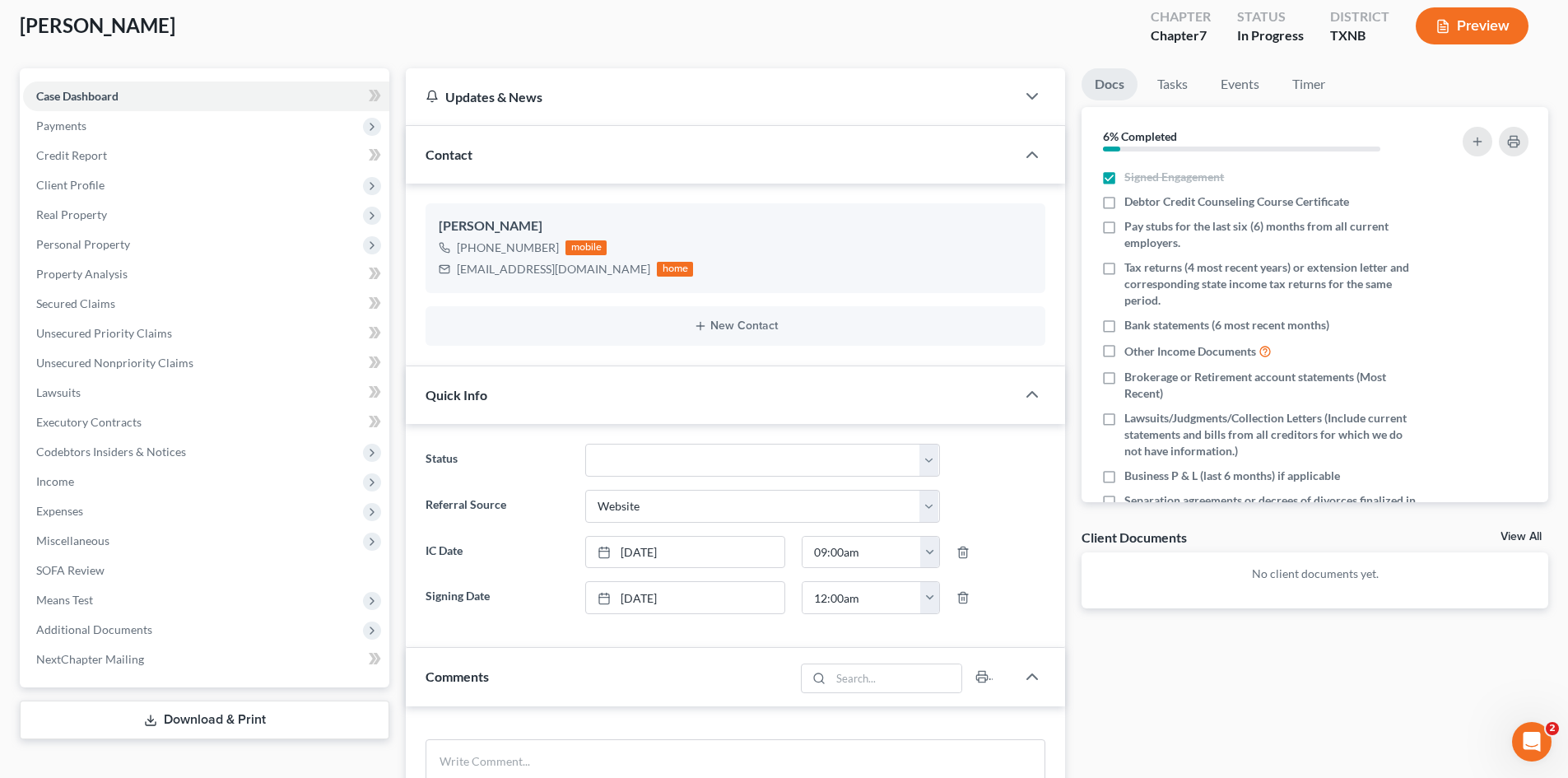
scroll to position [165, 0]
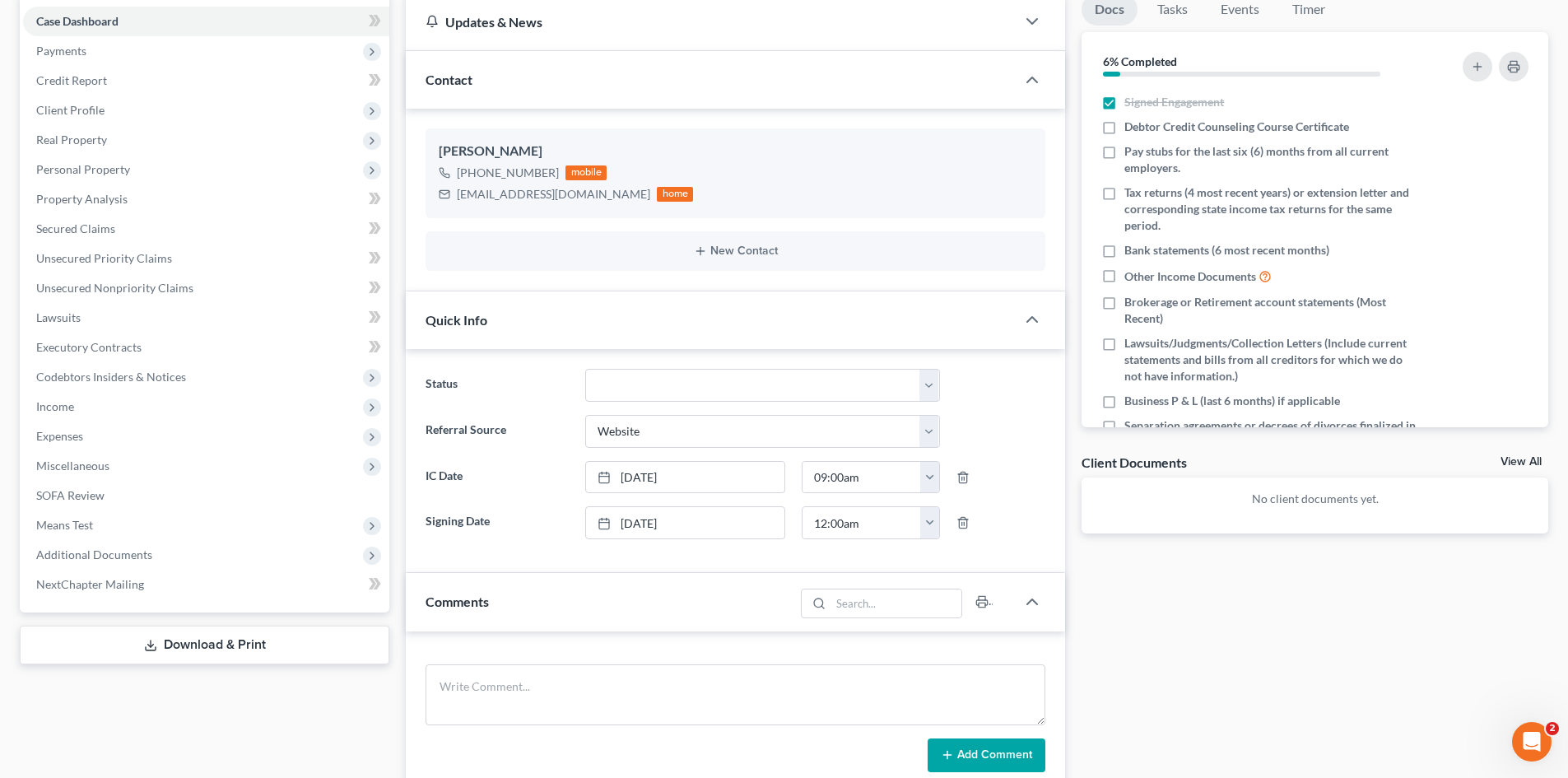
click at [1269, 675] on div "Docs Tasks Events Timer 6% Completed Nothing here yet! Signed Engagement Debtor…" at bounding box center [1315, 619] width 483 height 1252
click at [1036, 599] on icon "button" at bounding box center [1031, 601] width 19 height 19
click at [1311, 496] on p "No client documents yet." at bounding box center [1315, 499] width 440 height 17
click at [1290, 602] on div "Docs Tasks Events Timer 6% Completed Nothing here yet! Signed Engagement Debtor…" at bounding box center [1315, 538] width 483 height 1090
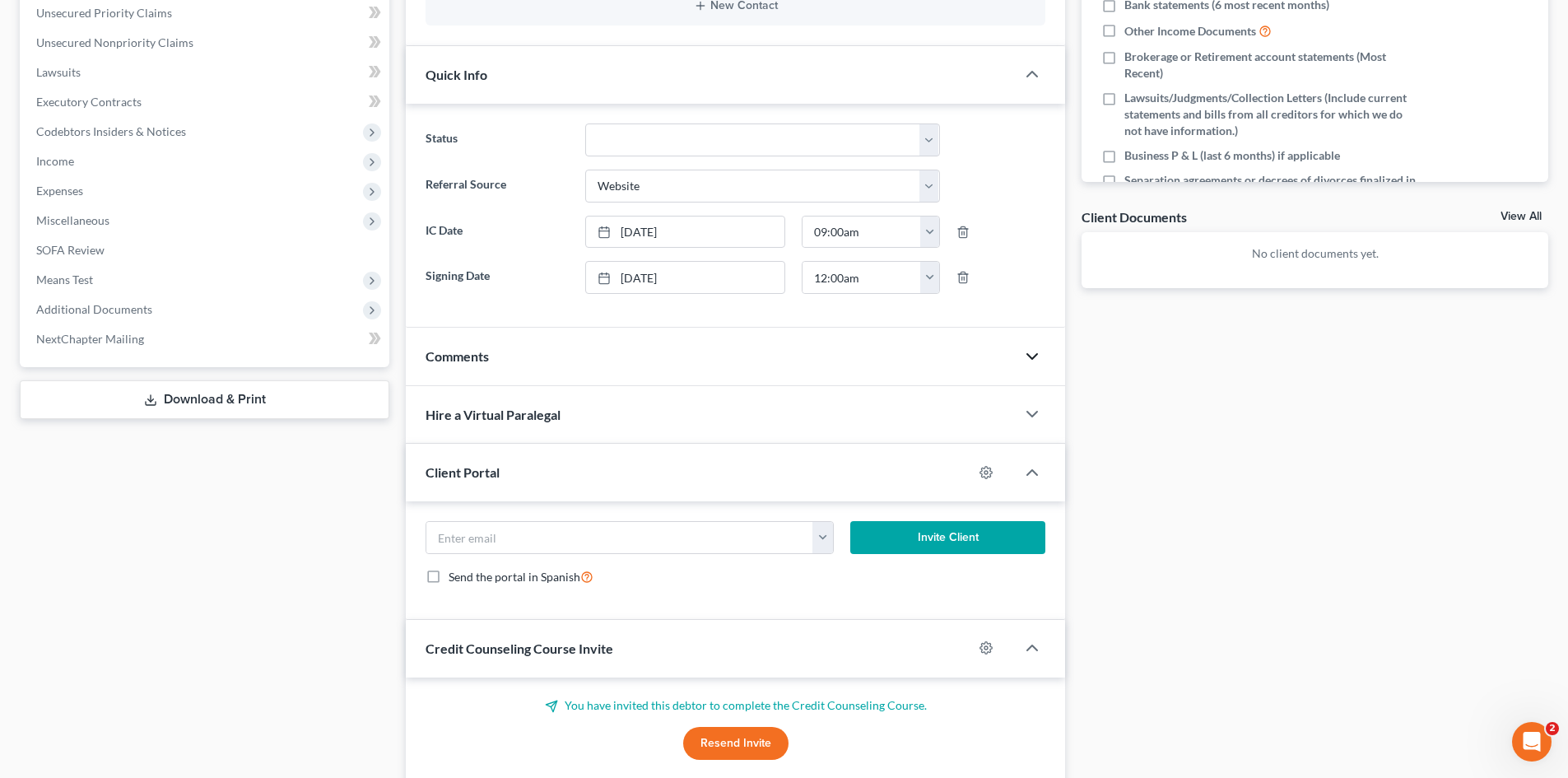
scroll to position [247, 0]
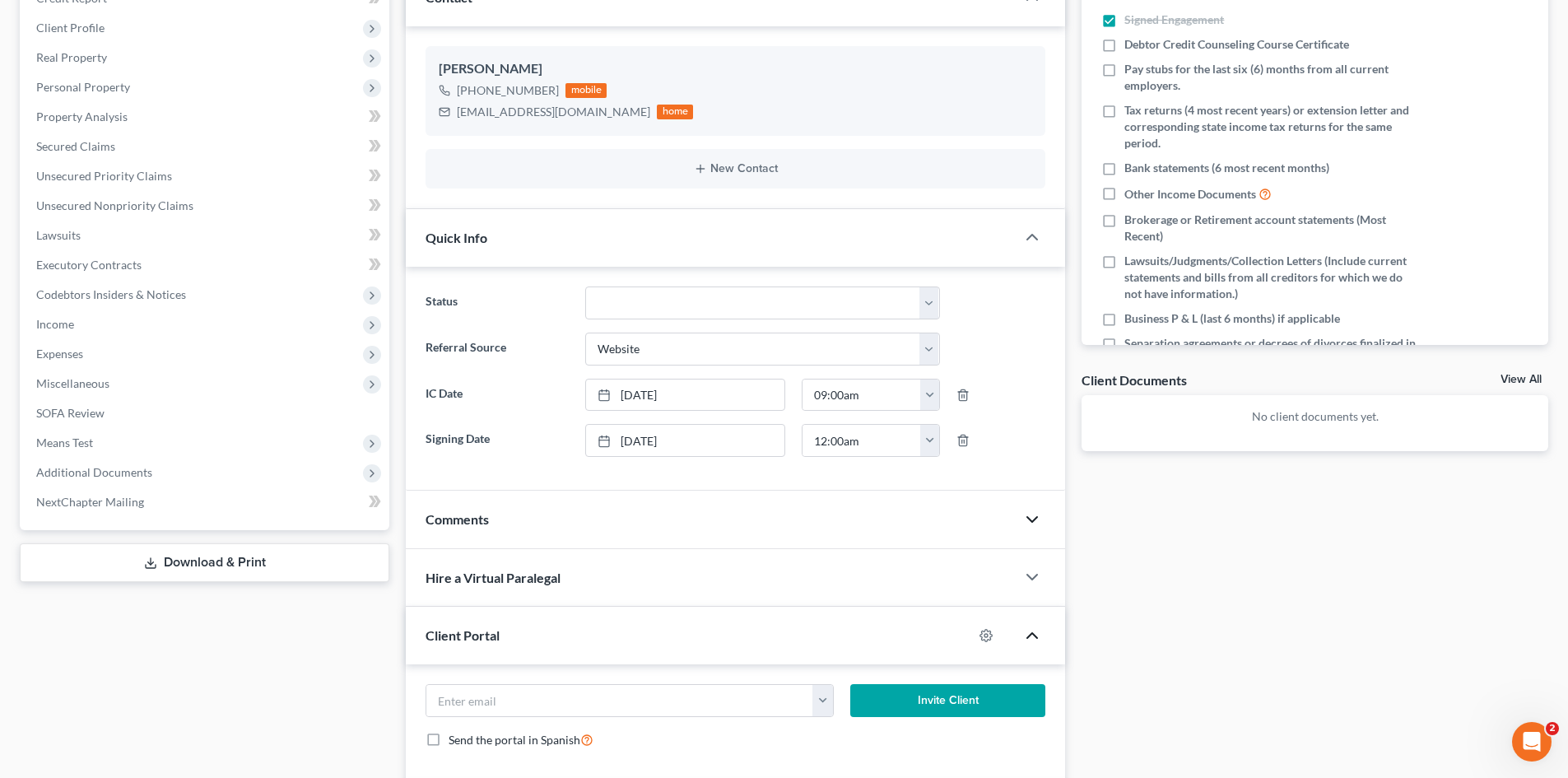
click at [1030, 638] on icon "button" at bounding box center [1031, 635] width 19 height 19
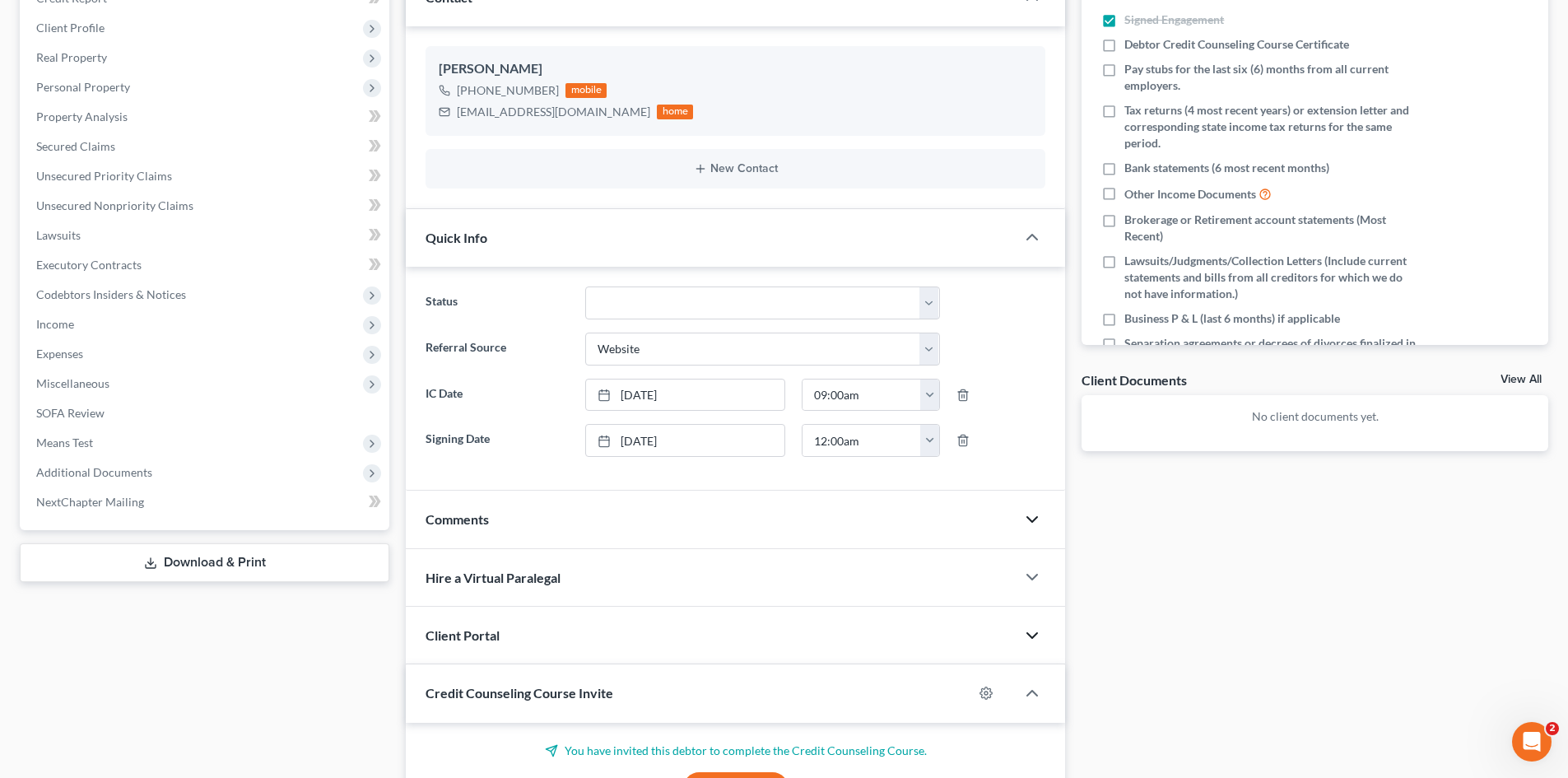
click at [1043, 587] on div at bounding box center [1040, 577] width 49 height 33
click at [1038, 579] on icon "button" at bounding box center [1031, 576] width 19 height 19
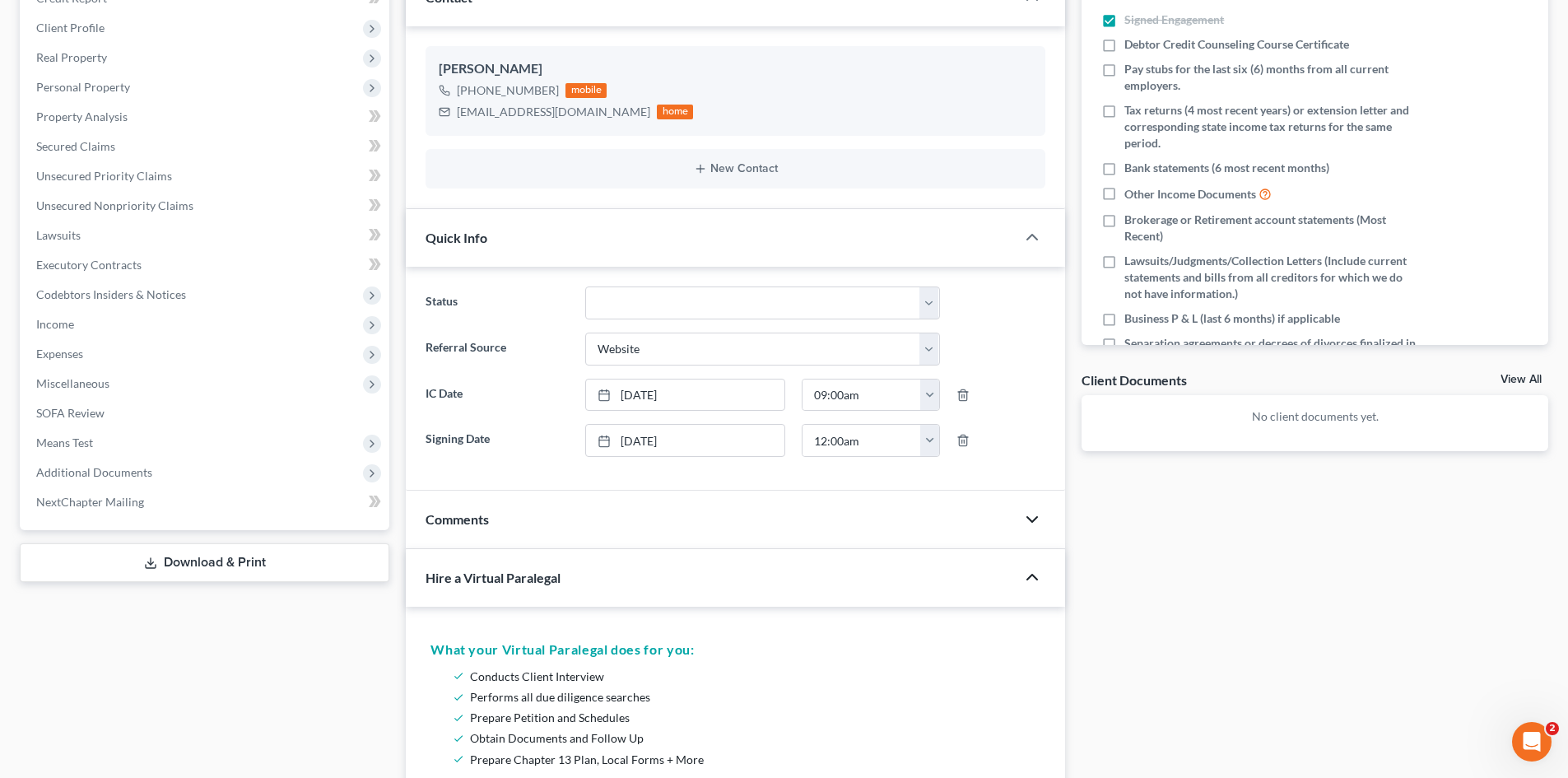
click at [1029, 587] on icon "button" at bounding box center [1031, 576] width 19 height 19
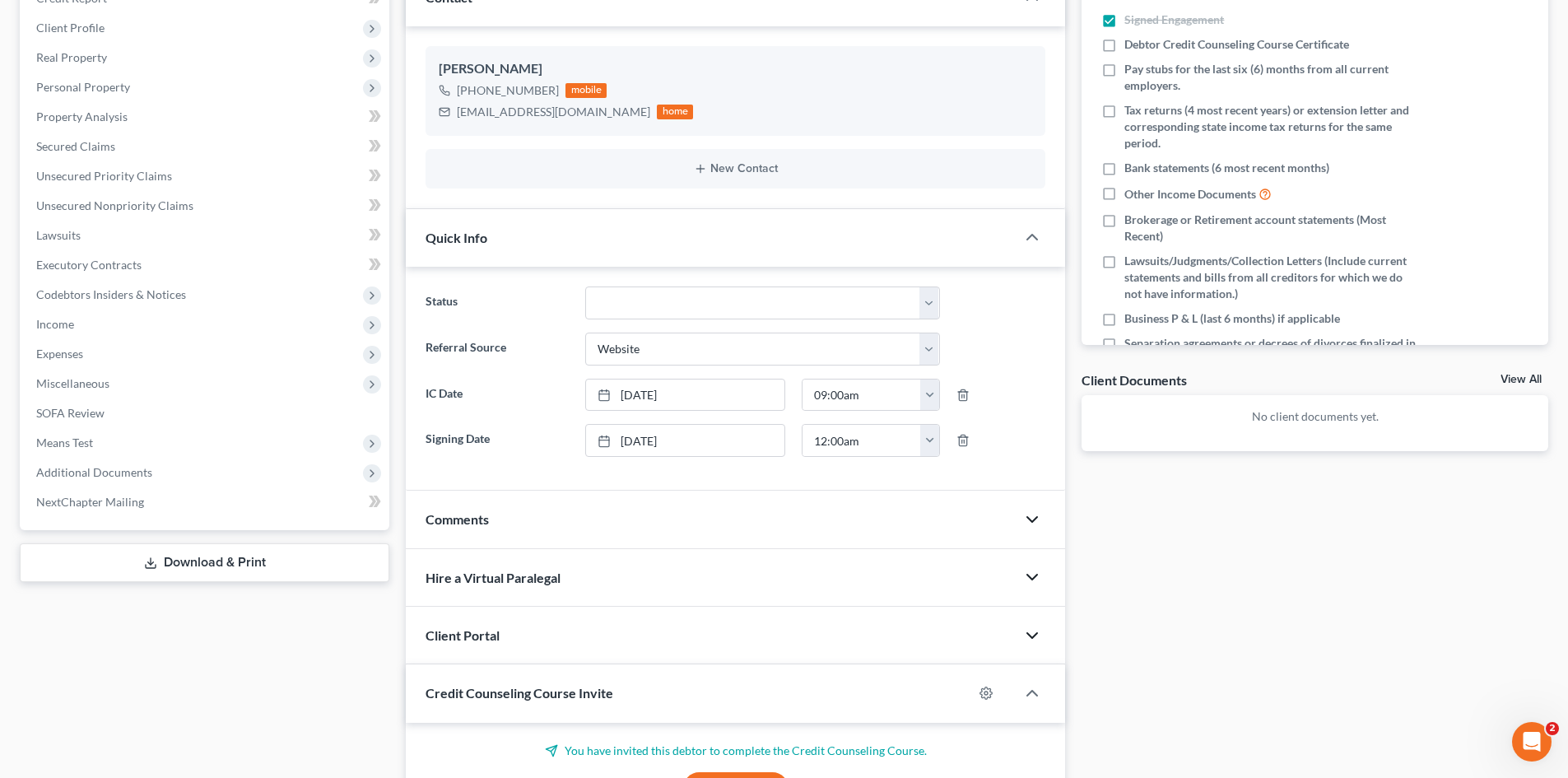
click at [1039, 513] on icon "button" at bounding box center [1031, 519] width 19 height 19
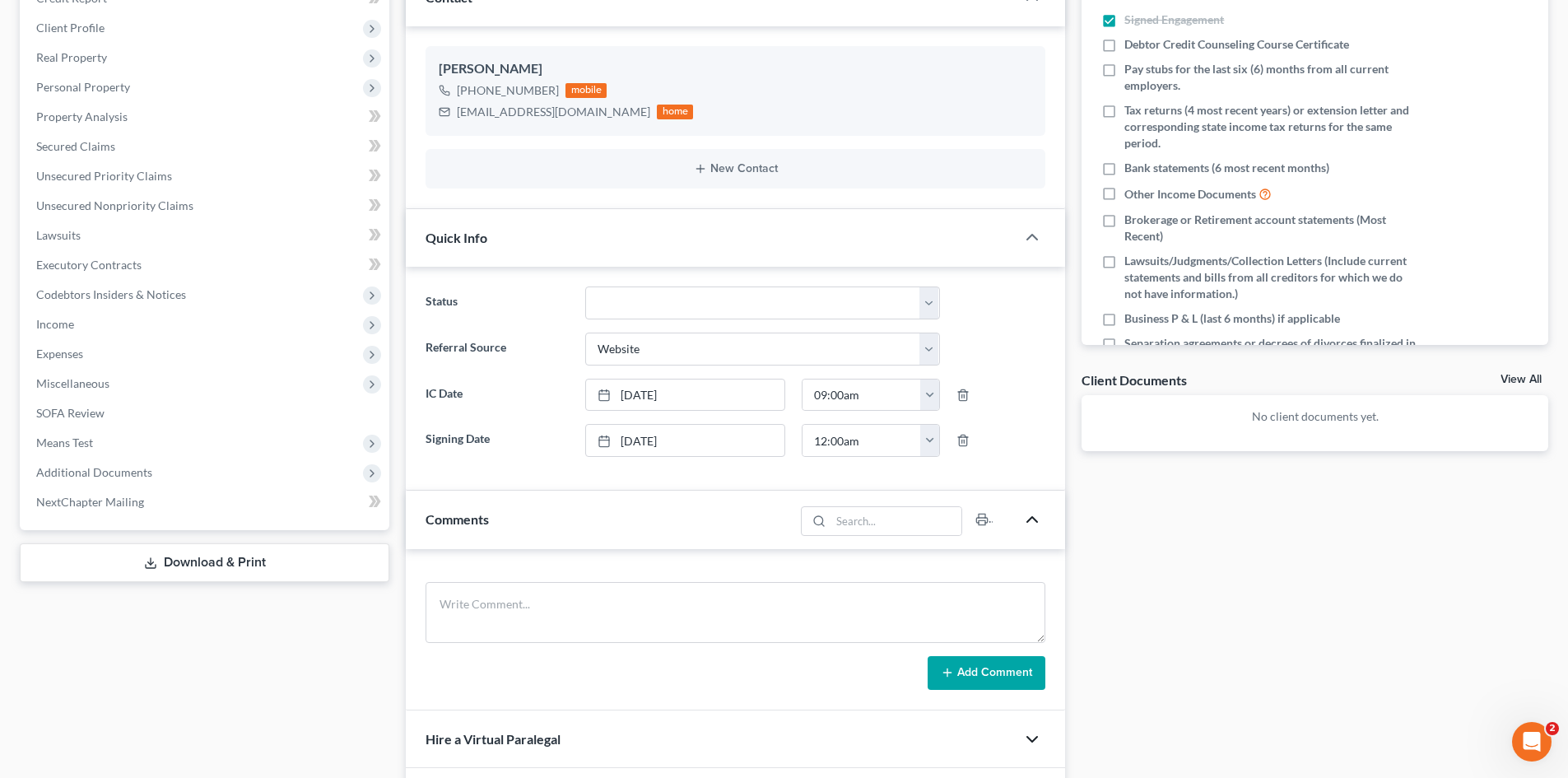
click at [1030, 532] on div at bounding box center [1040, 520] width 49 height 33
click at [1033, 523] on icon "button" at bounding box center [1031, 519] width 19 height 19
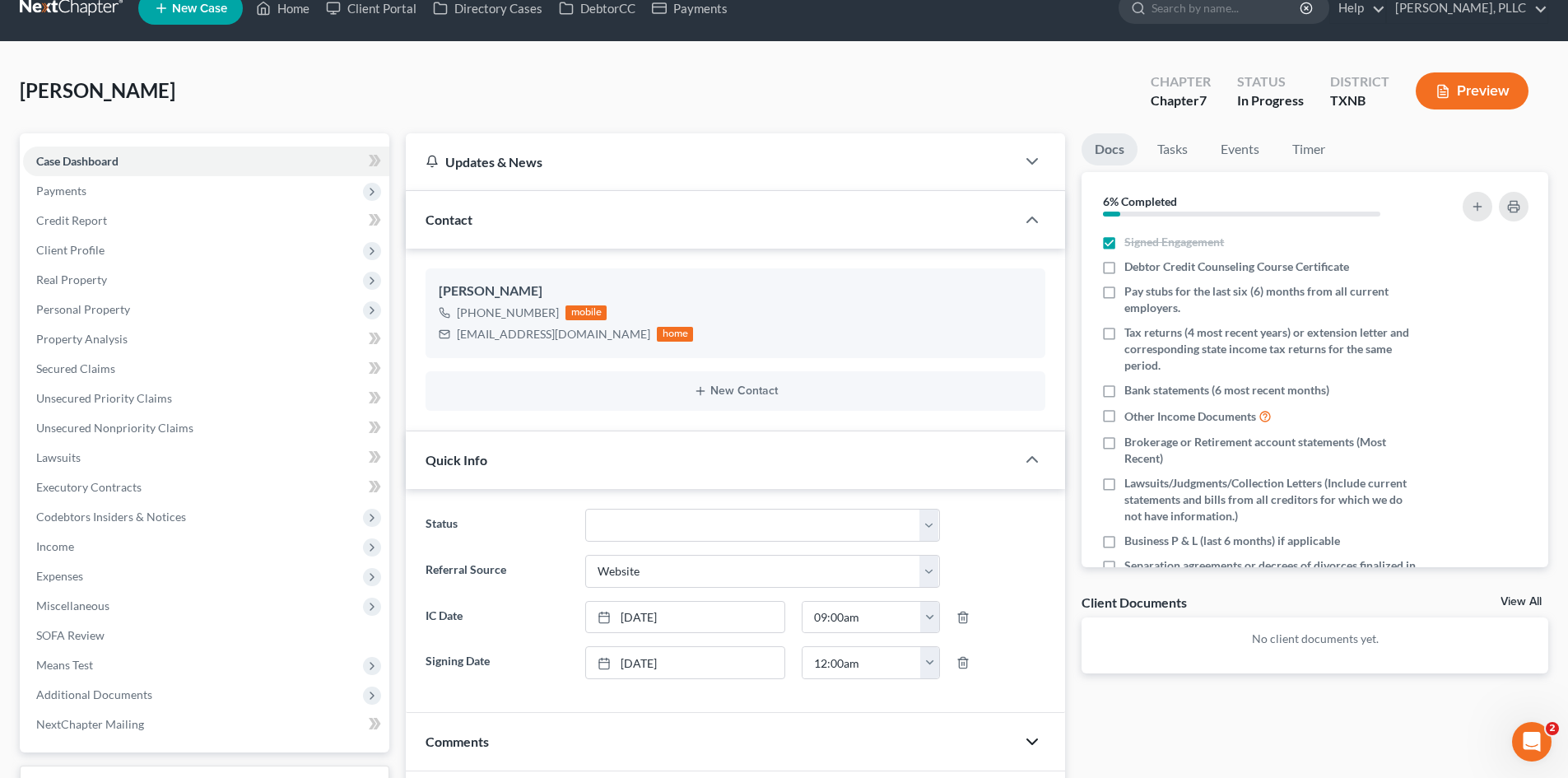
scroll to position [0, 0]
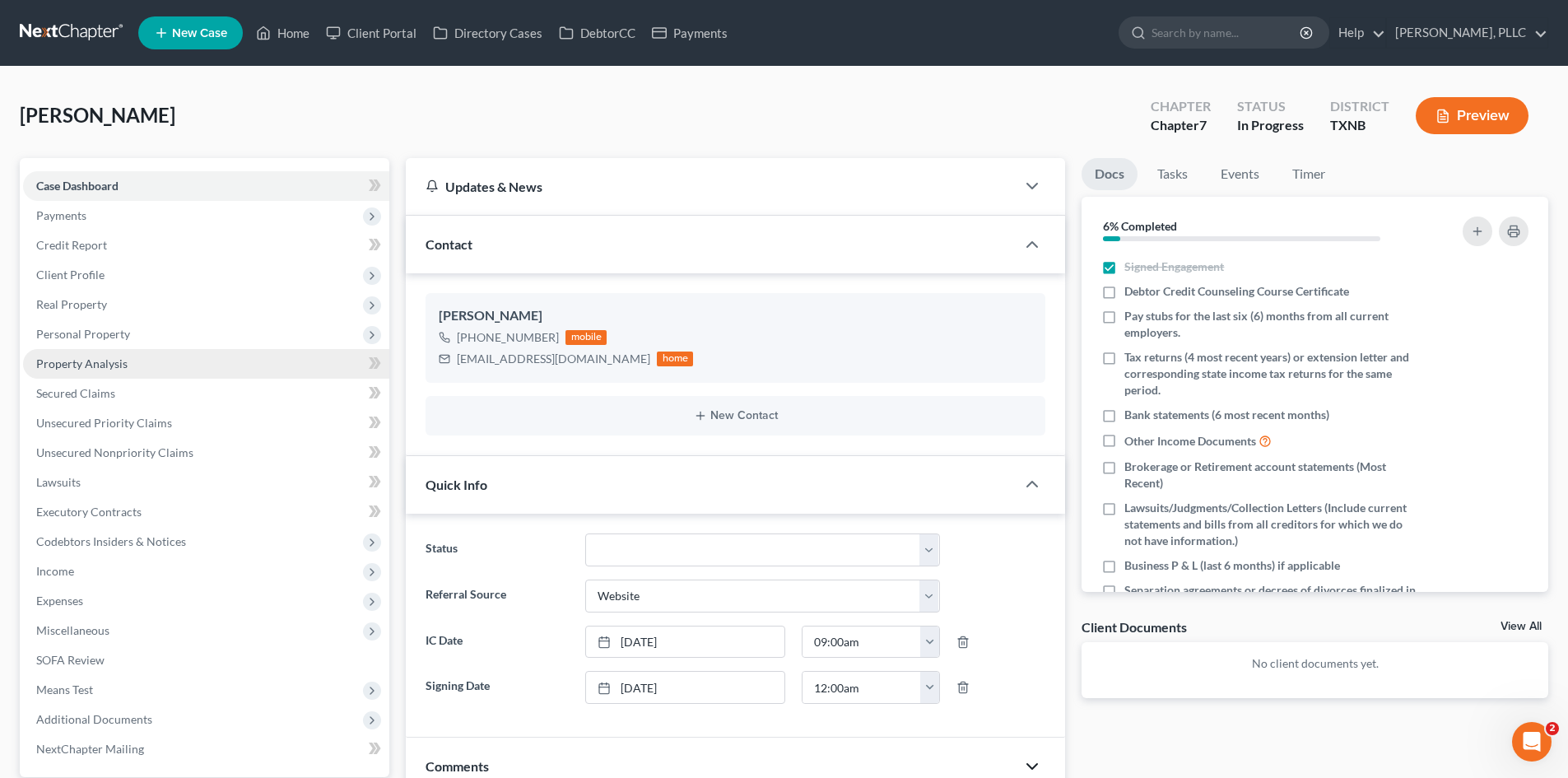
click at [177, 354] on link "Property Analysis" at bounding box center [206, 364] width 366 height 30
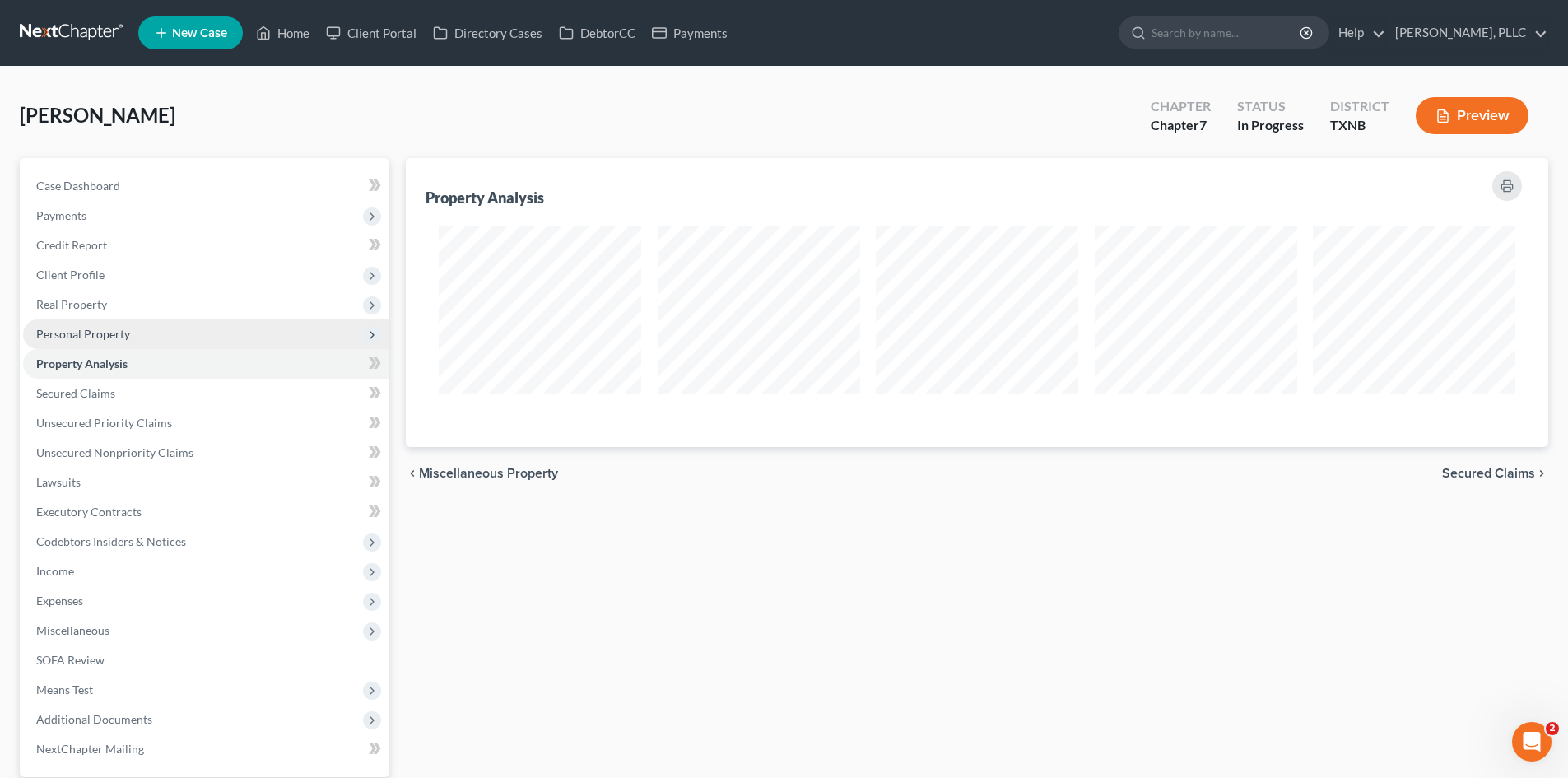
scroll to position [289, 1142]
click at [177, 346] on span "Personal Property" at bounding box center [206, 334] width 366 height 30
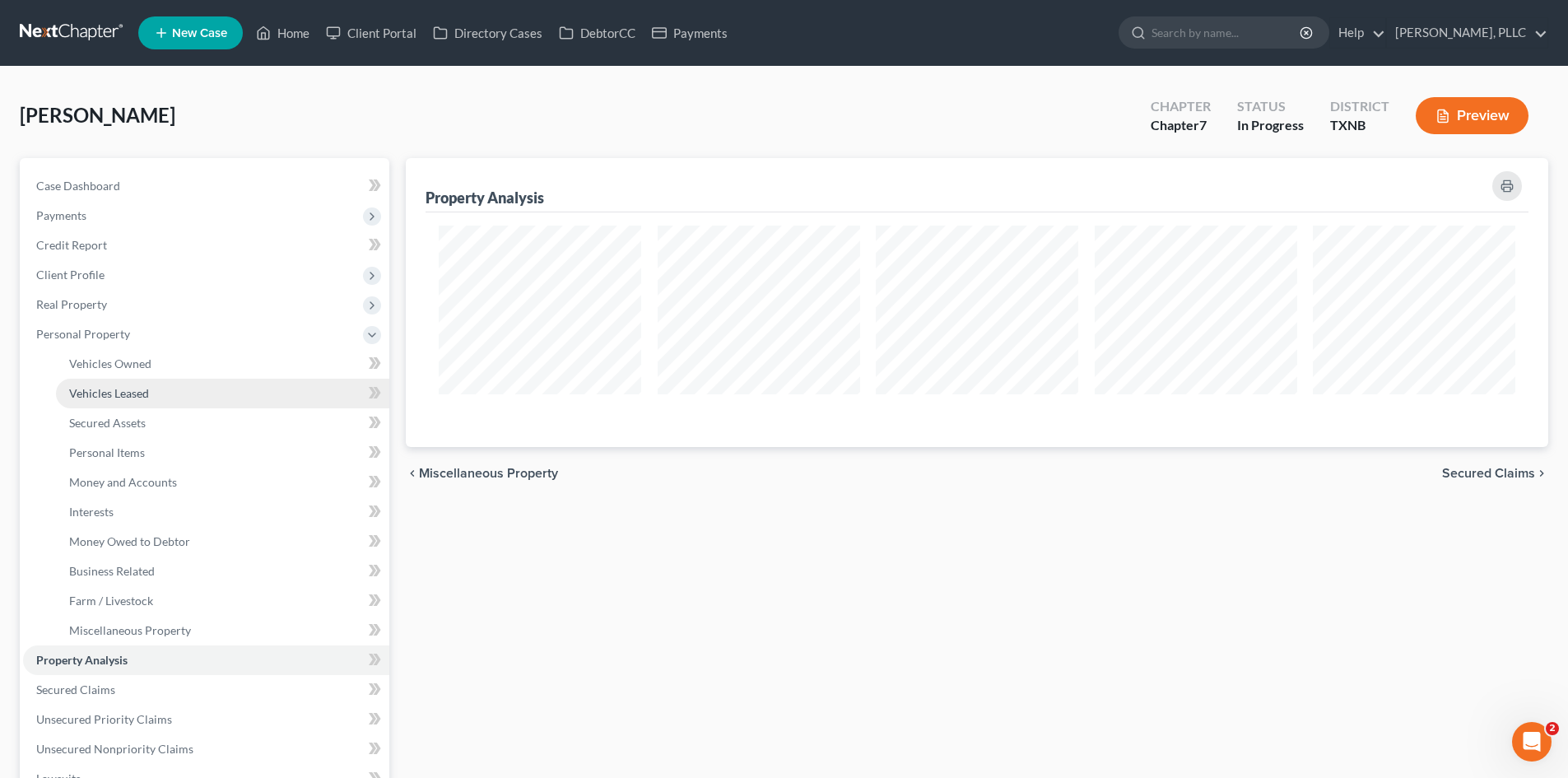
click at [180, 378] on link "Vehicles Leased" at bounding box center [223, 393] width 333 height 30
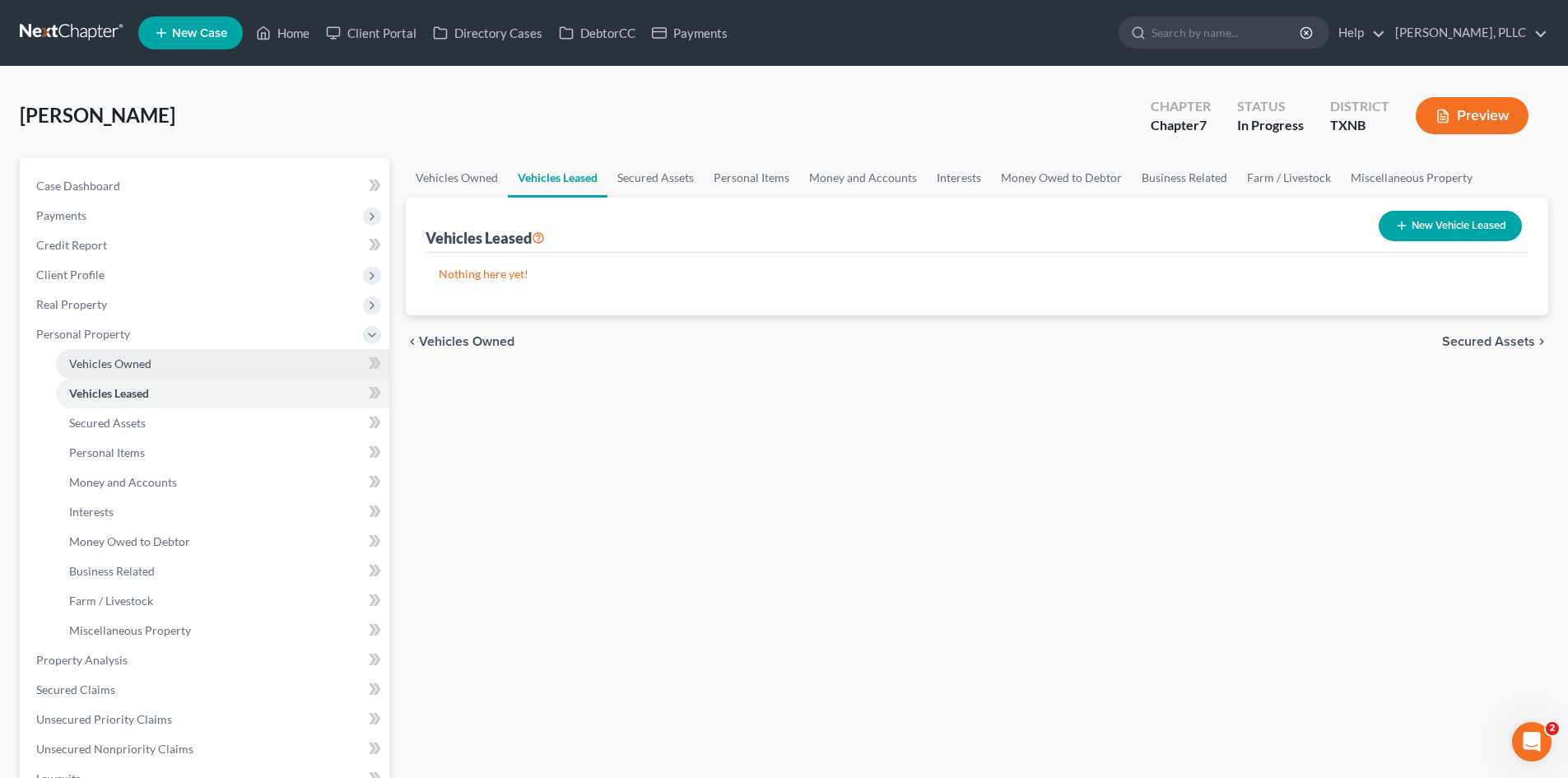
click at [176, 376] on link "Vehicles Owned" at bounding box center [223, 364] width 333 height 30
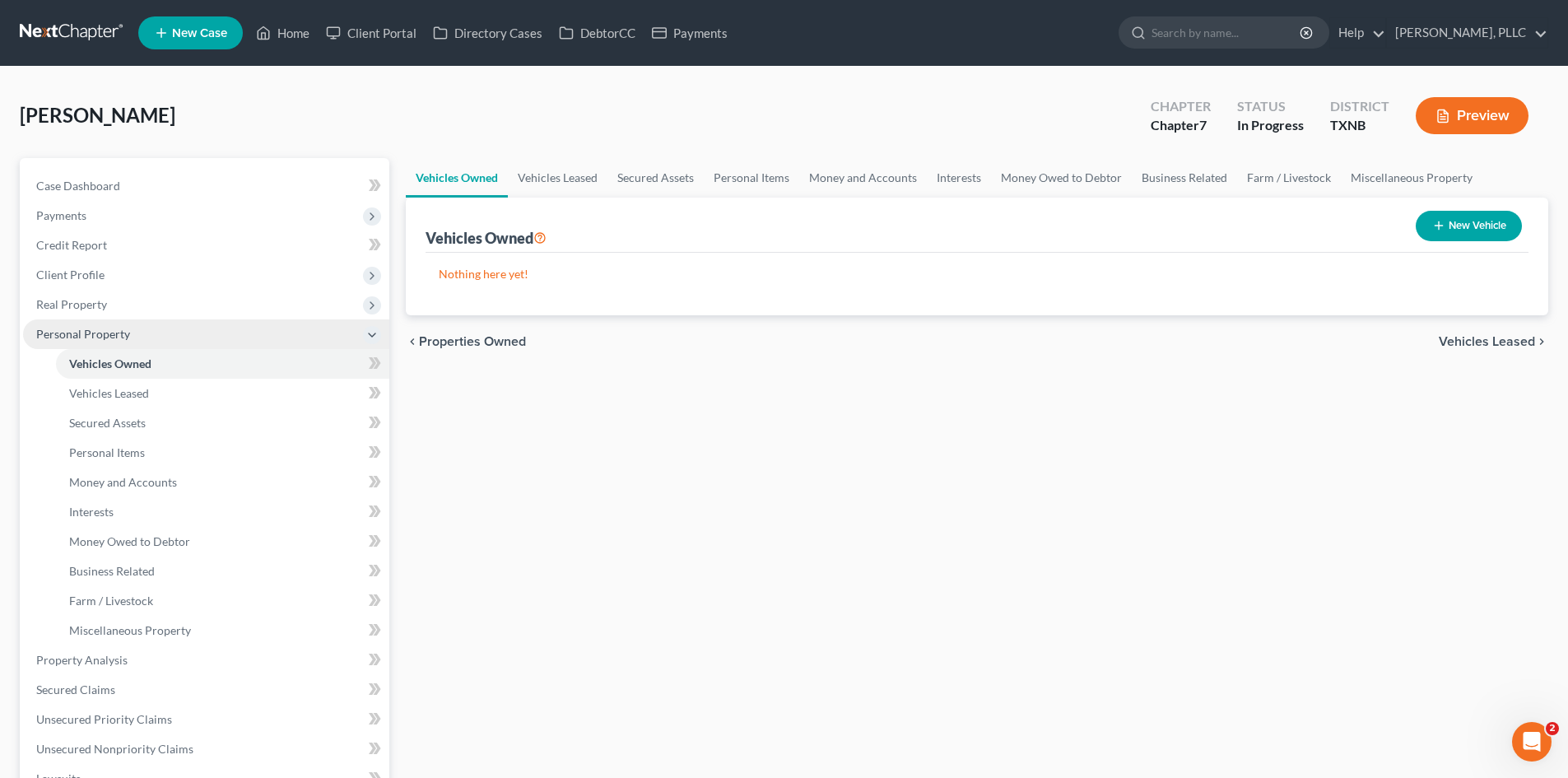
click at [165, 336] on span "Personal Property" at bounding box center [206, 334] width 366 height 30
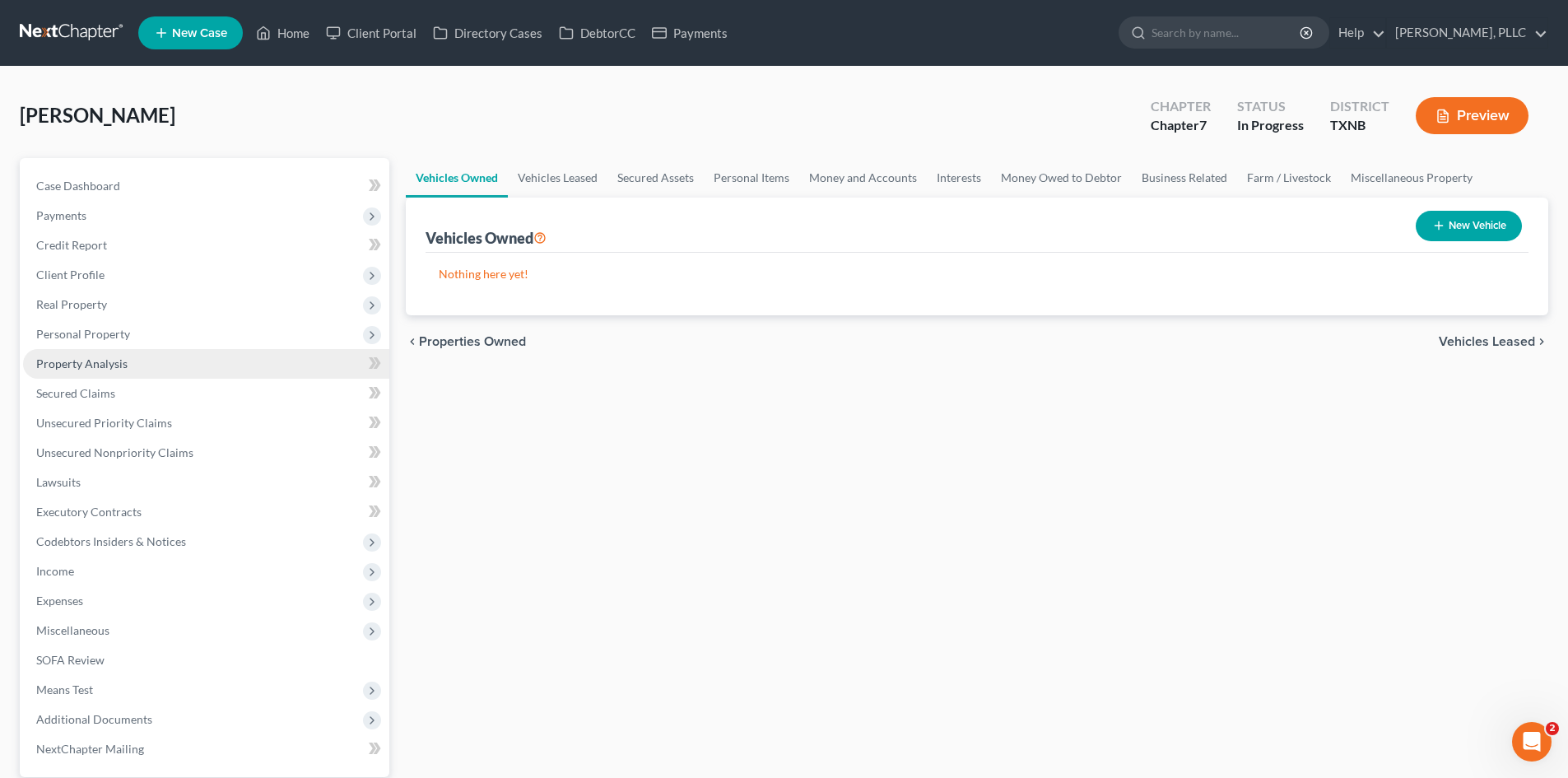
click at [162, 374] on link "Property Analysis" at bounding box center [206, 364] width 366 height 30
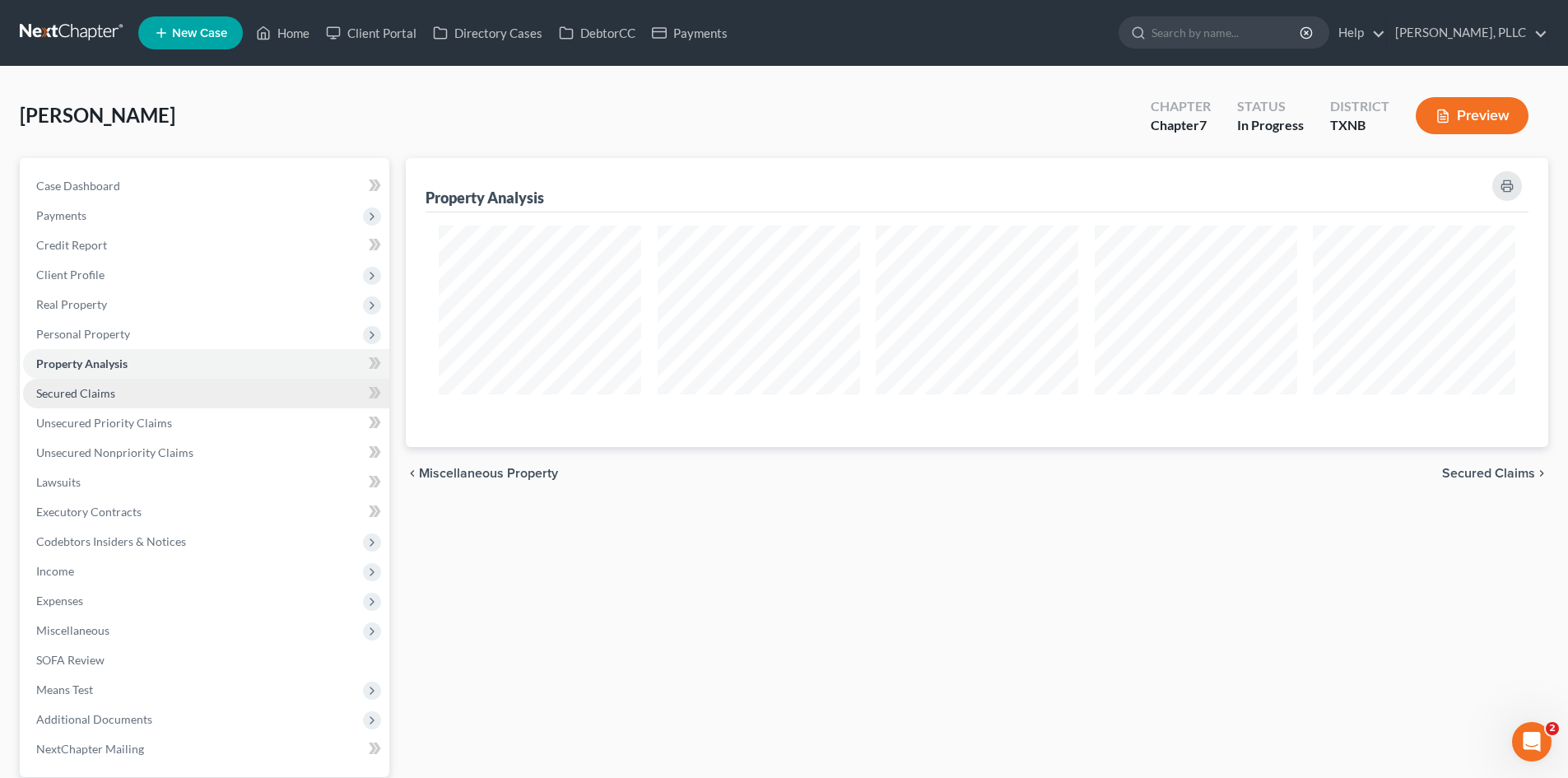
scroll to position [289, 1142]
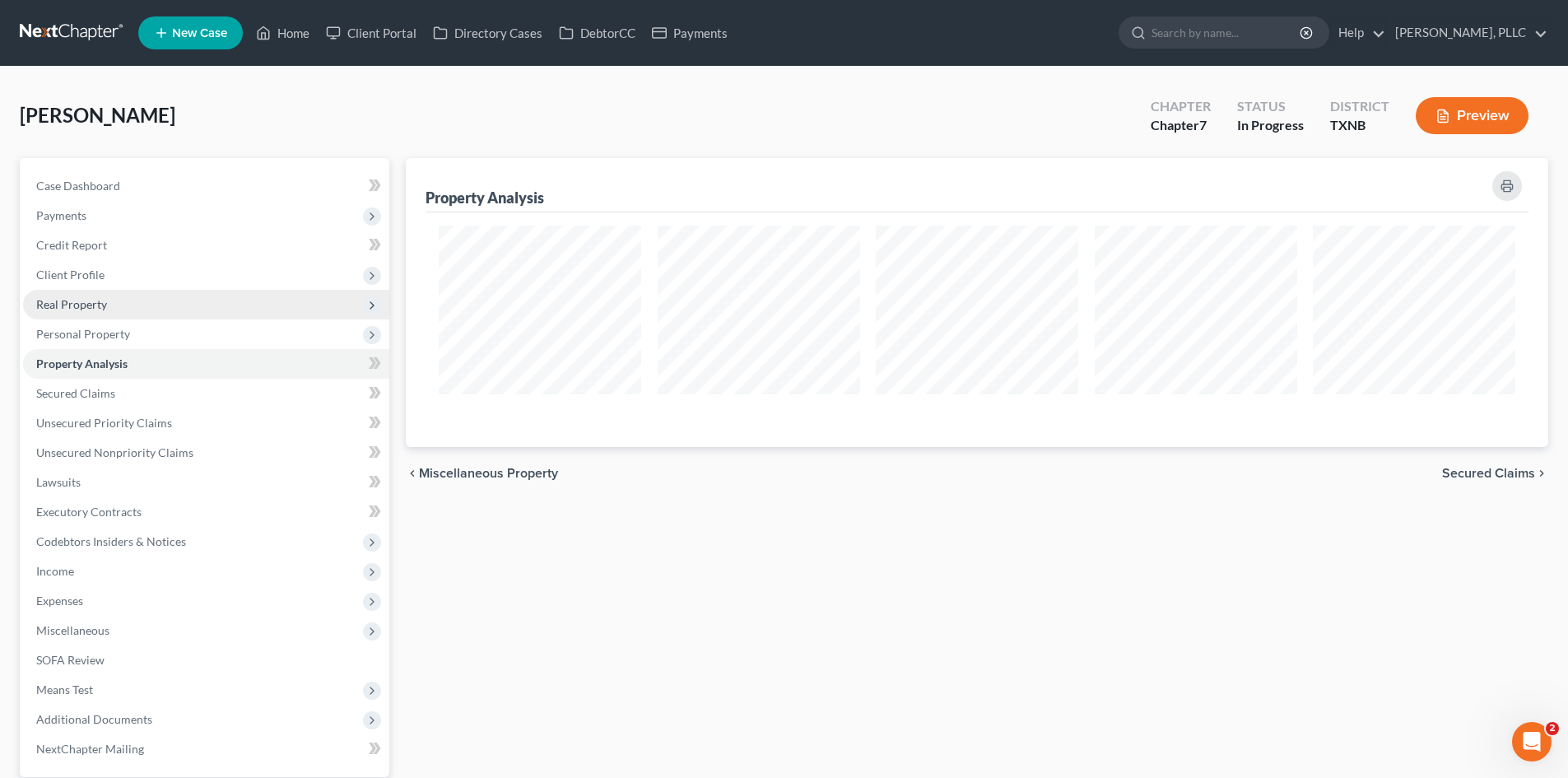
click at [63, 310] on span "Real Property" at bounding box center [71, 303] width 71 height 14
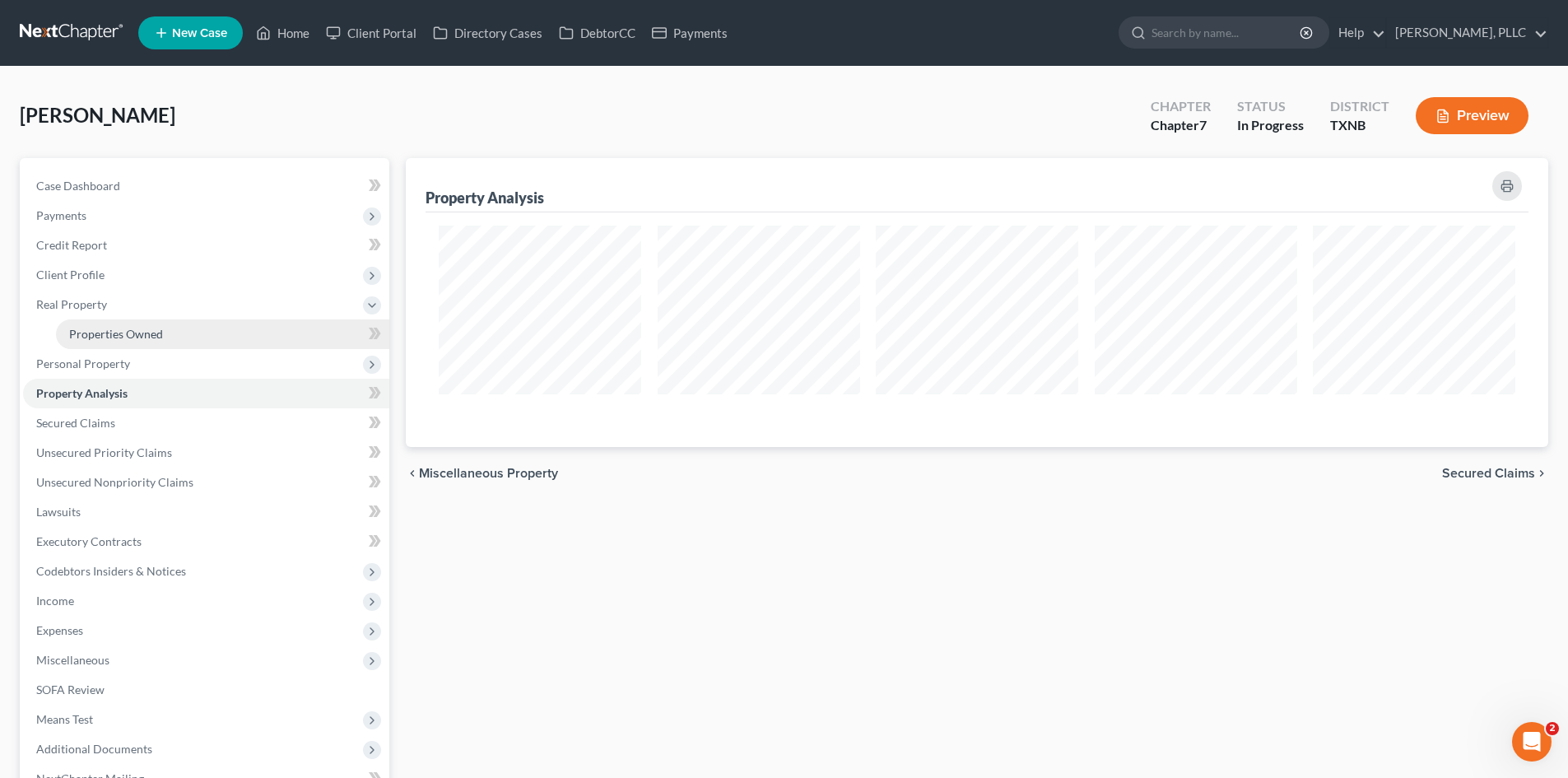
click at [79, 324] on link "Properties Owned" at bounding box center [223, 334] width 333 height 30
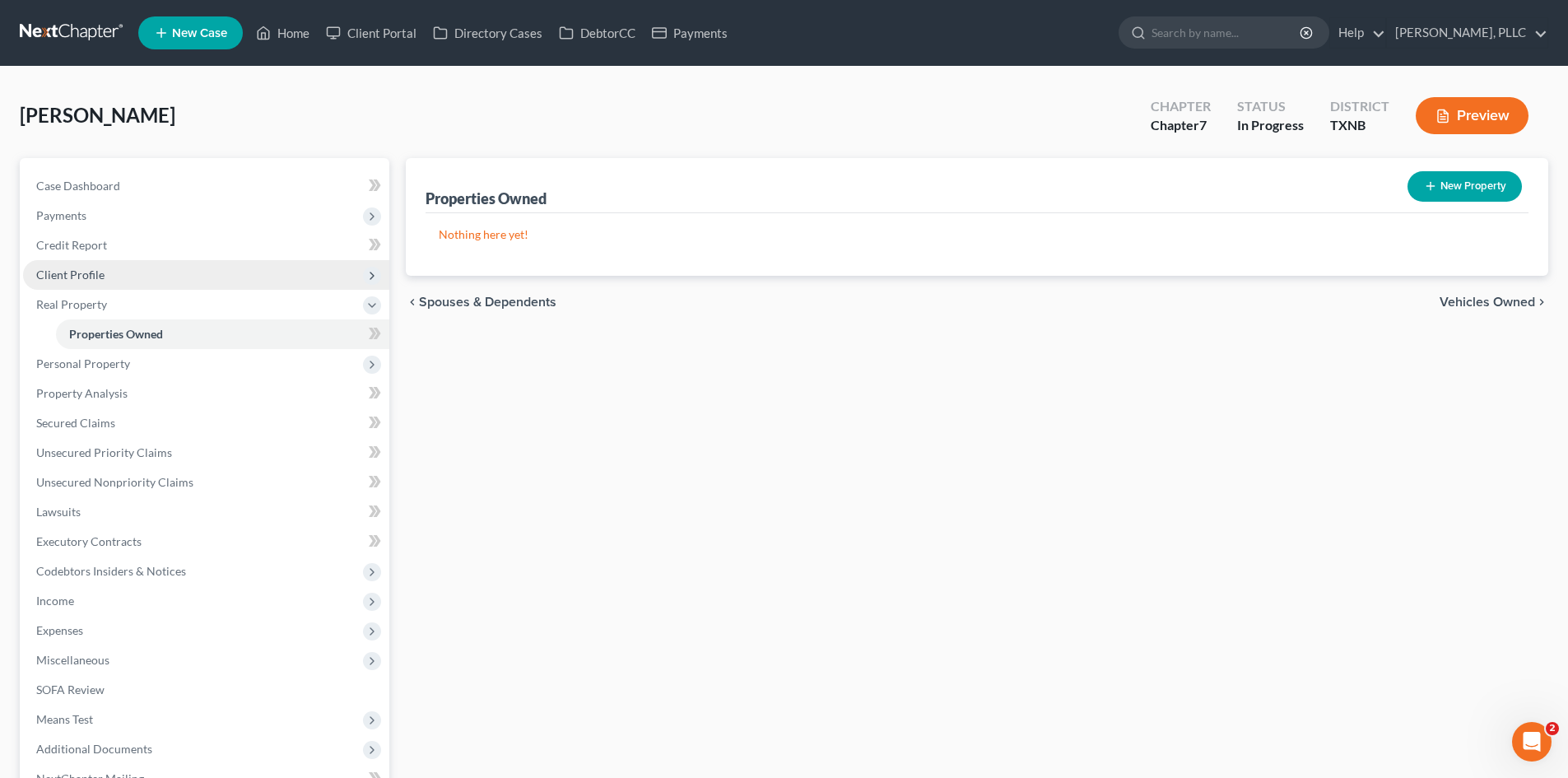
click at [81, 285] on span "Client Profile" at bounding box center [206, 275] width 366 height 30
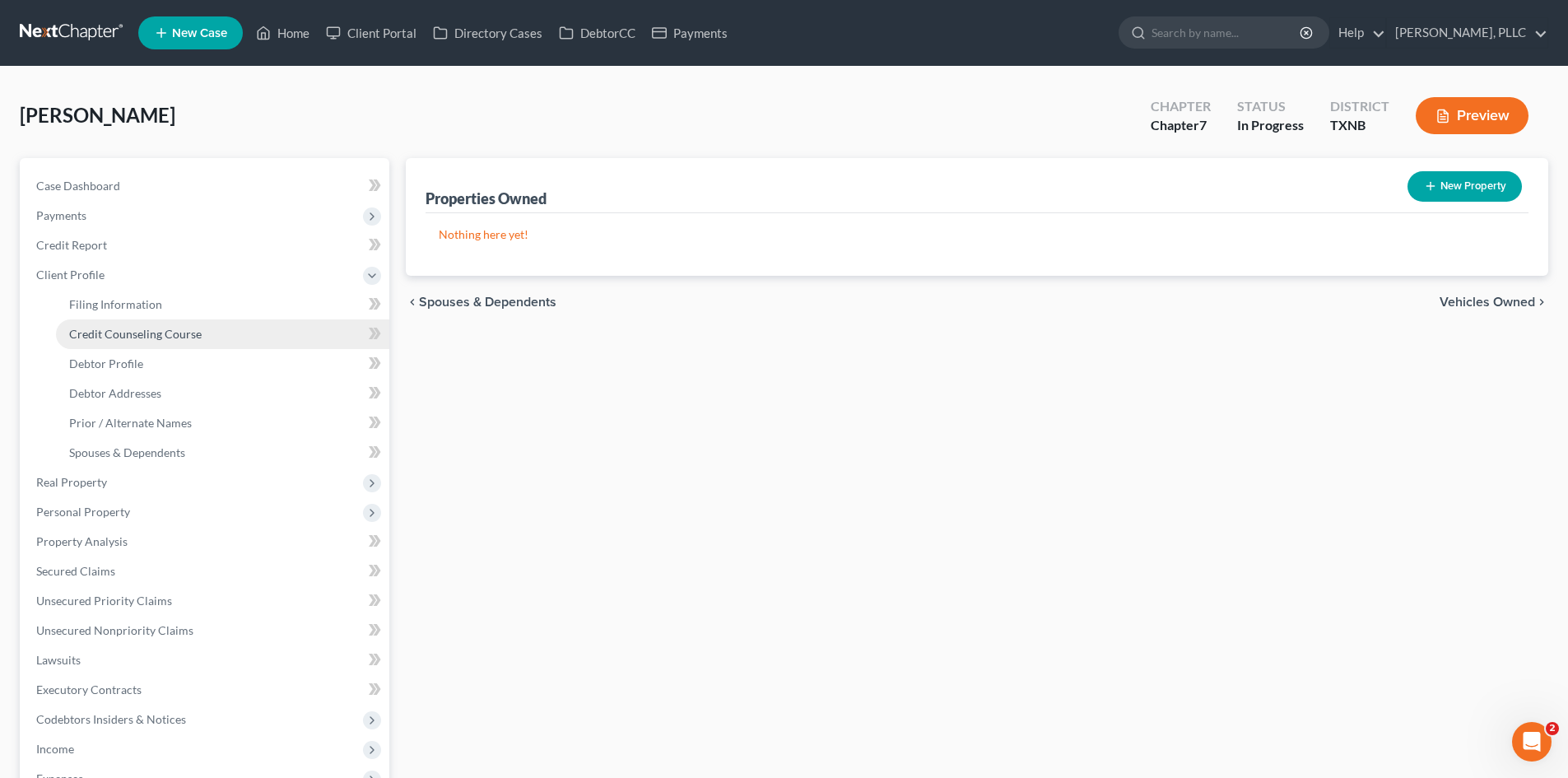
click at [156, 319] on link "Credit Counseling Course" at bounding box center [223, 334] width 333 height 30
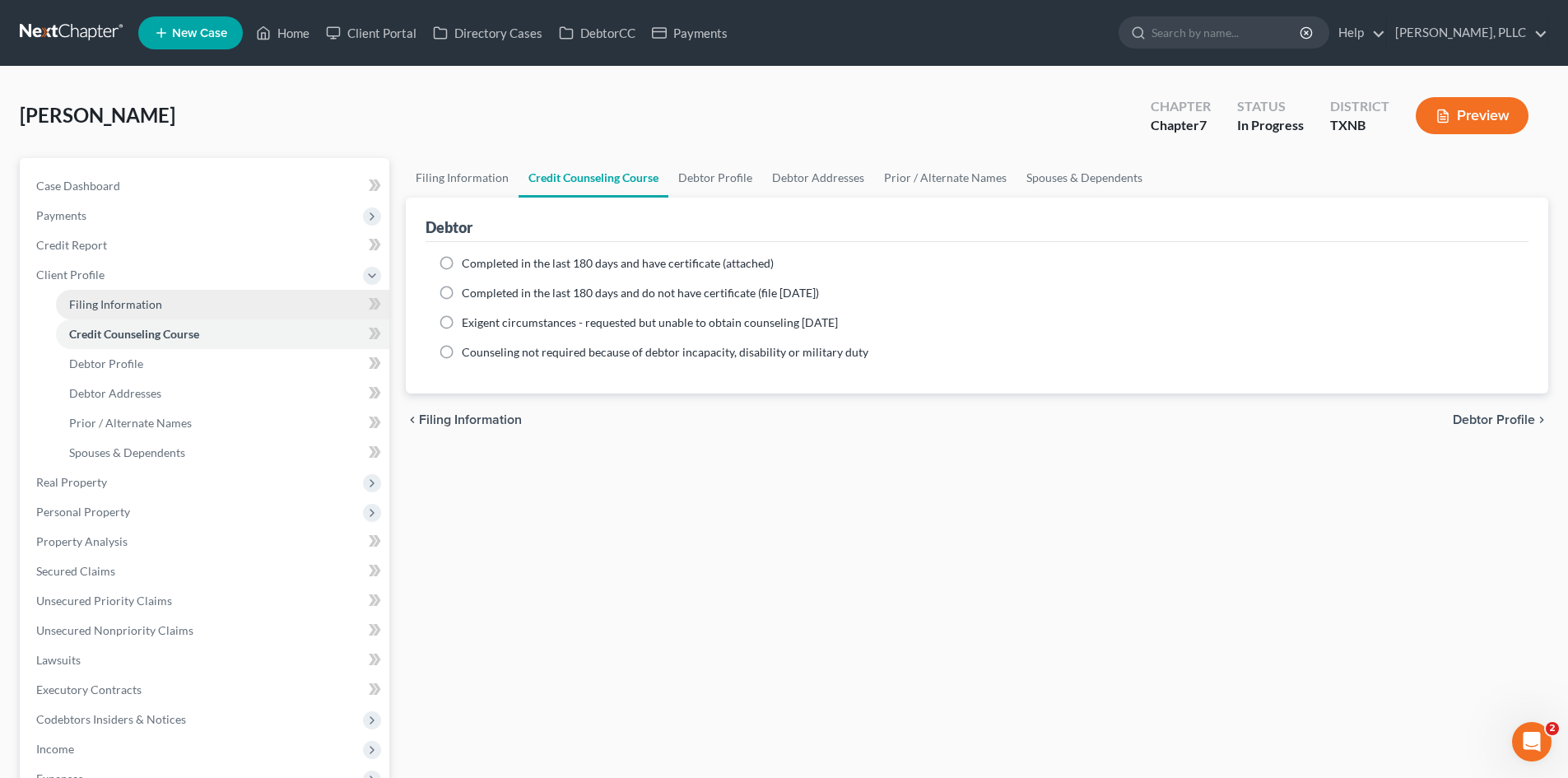
click at [162, 291] on link "Filing Information" at bounding box center [223, 304] width 333 height 30
select select "1"
select select "0"
select select "78"
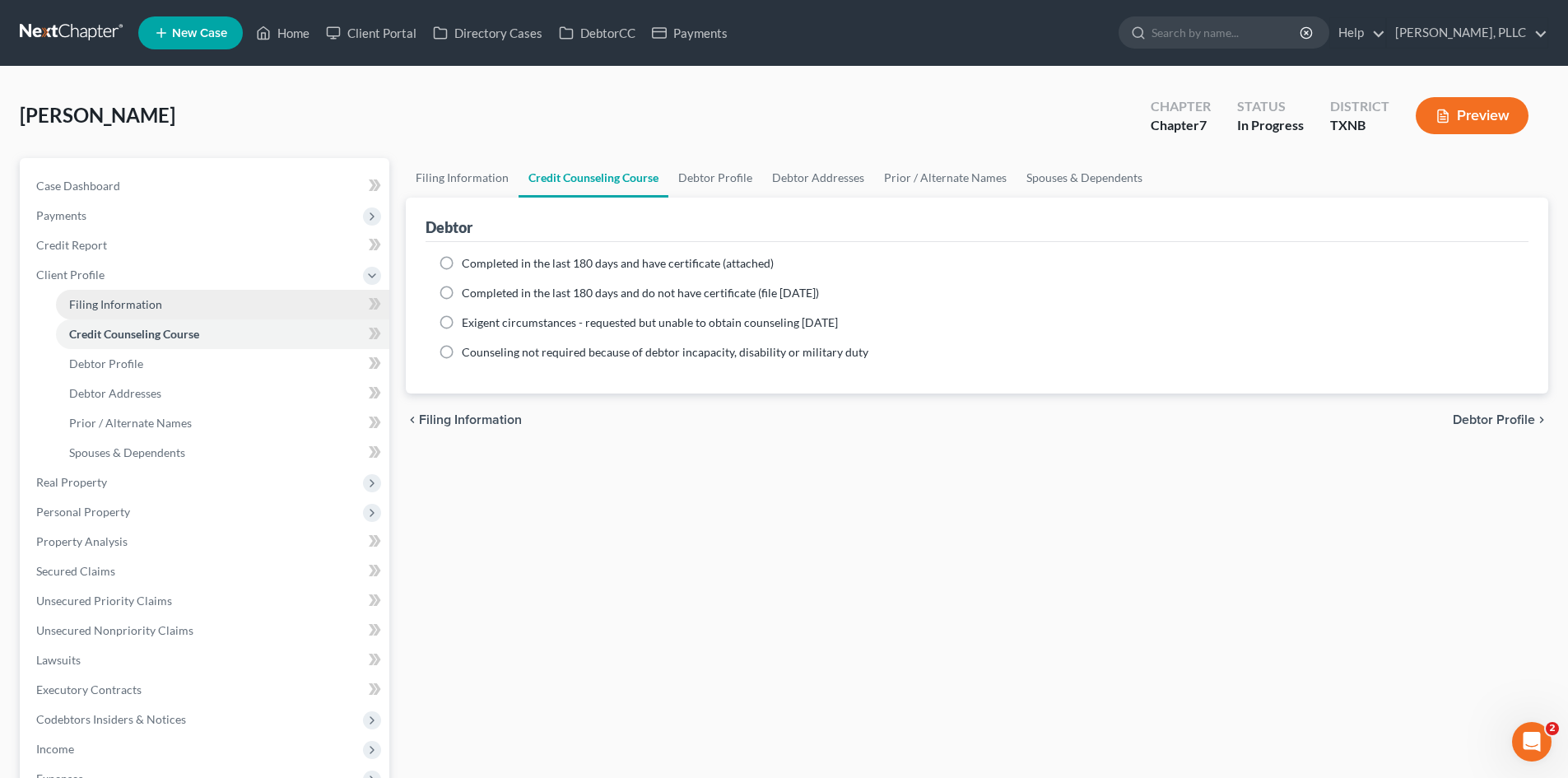
select select "1"
select select "45"
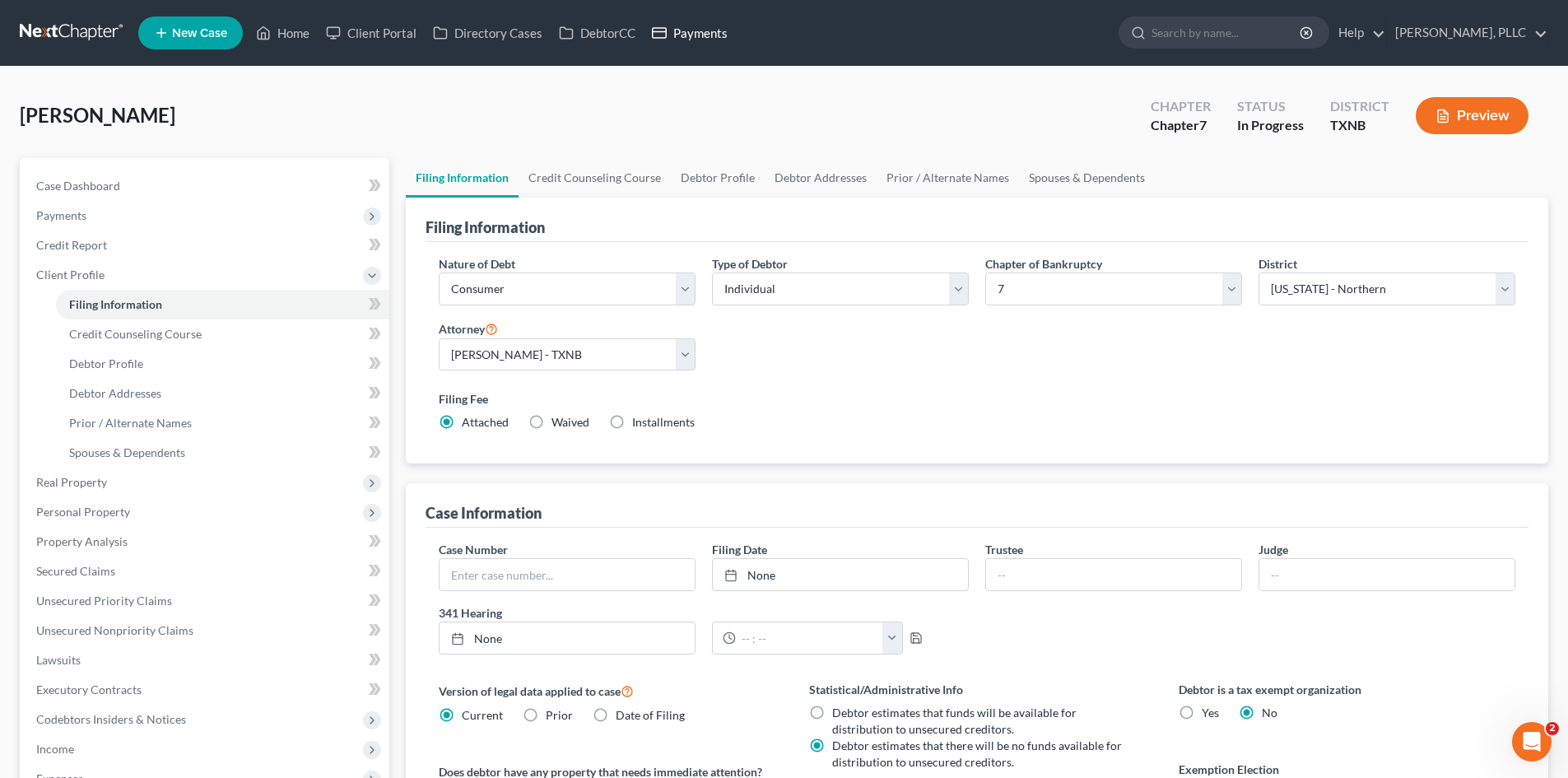
click at [692, 40] on link "Payments" at bounding box center [690, 33] width 93 height 30
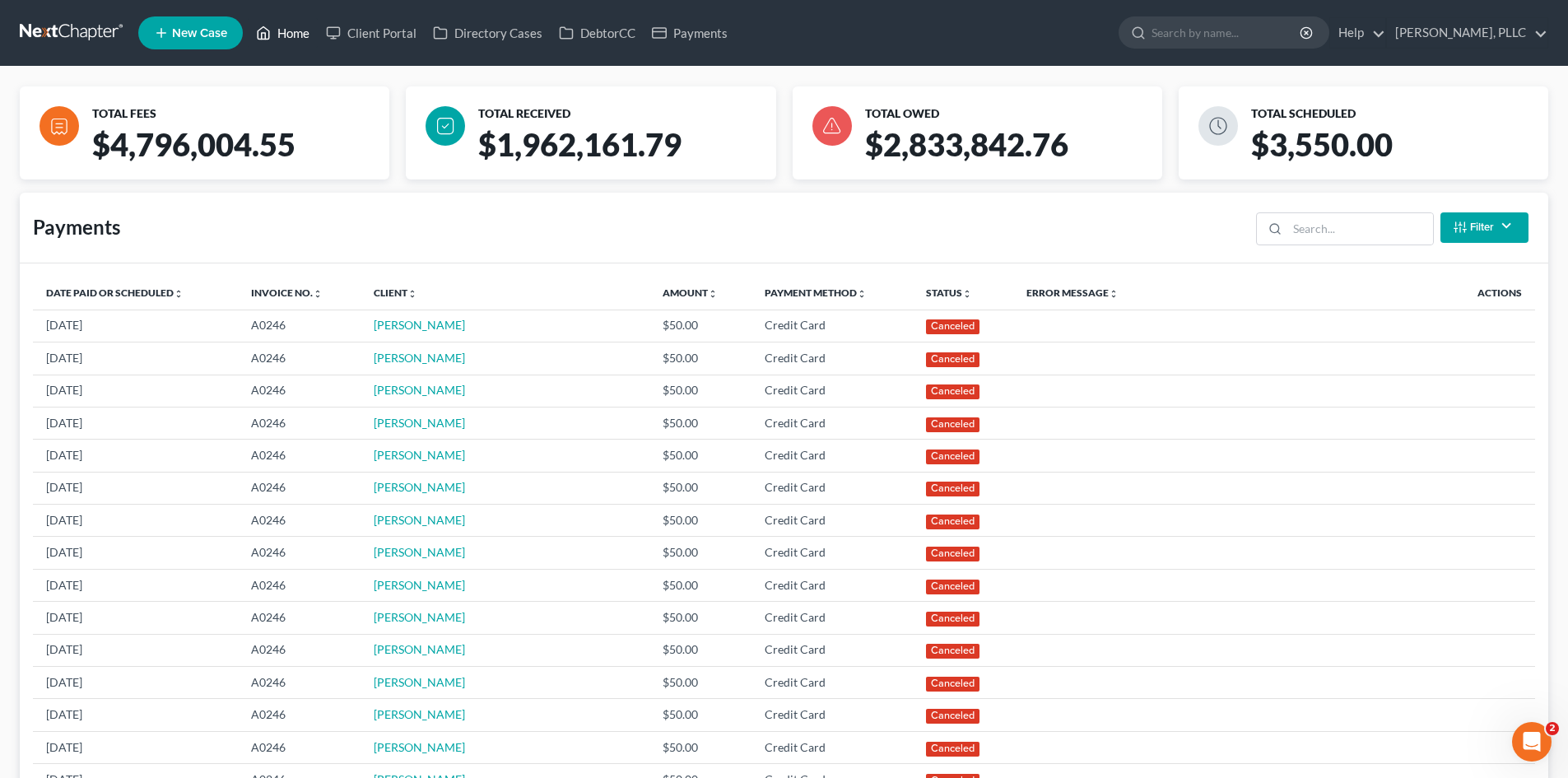
click at [294, 34] on link "Home" at bounding box center [283, 33] width 70 height 30
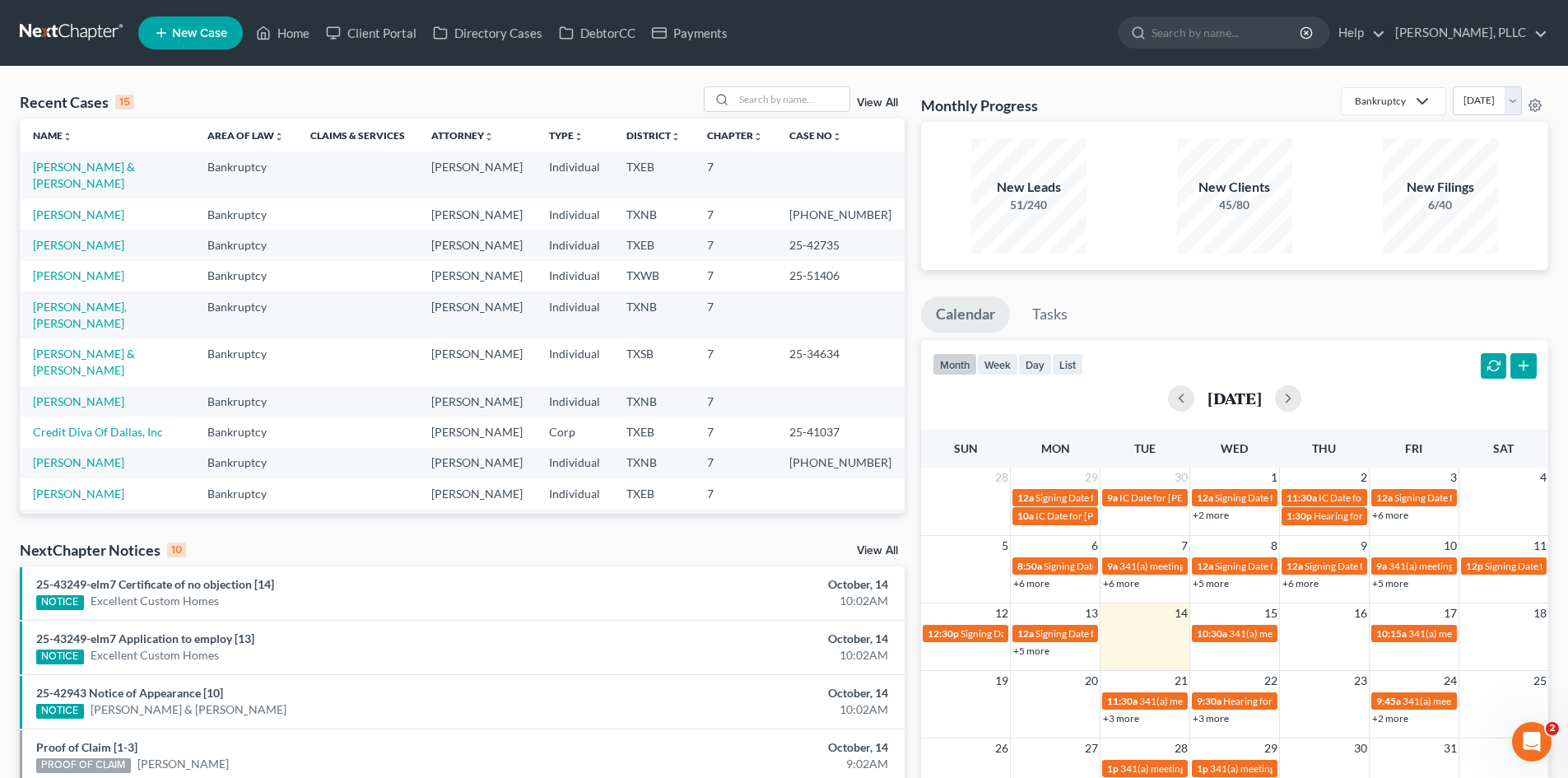
click at [0, 29] on nav "Home New Case Client Portal Directory Cases DebtorCC Payments Guy Harvey Holman…" at bounding box center [784, 32] width 1568 height 66
click at [688, 31] on link "Payments" at bounding box center [690, 33] width 93 height 30
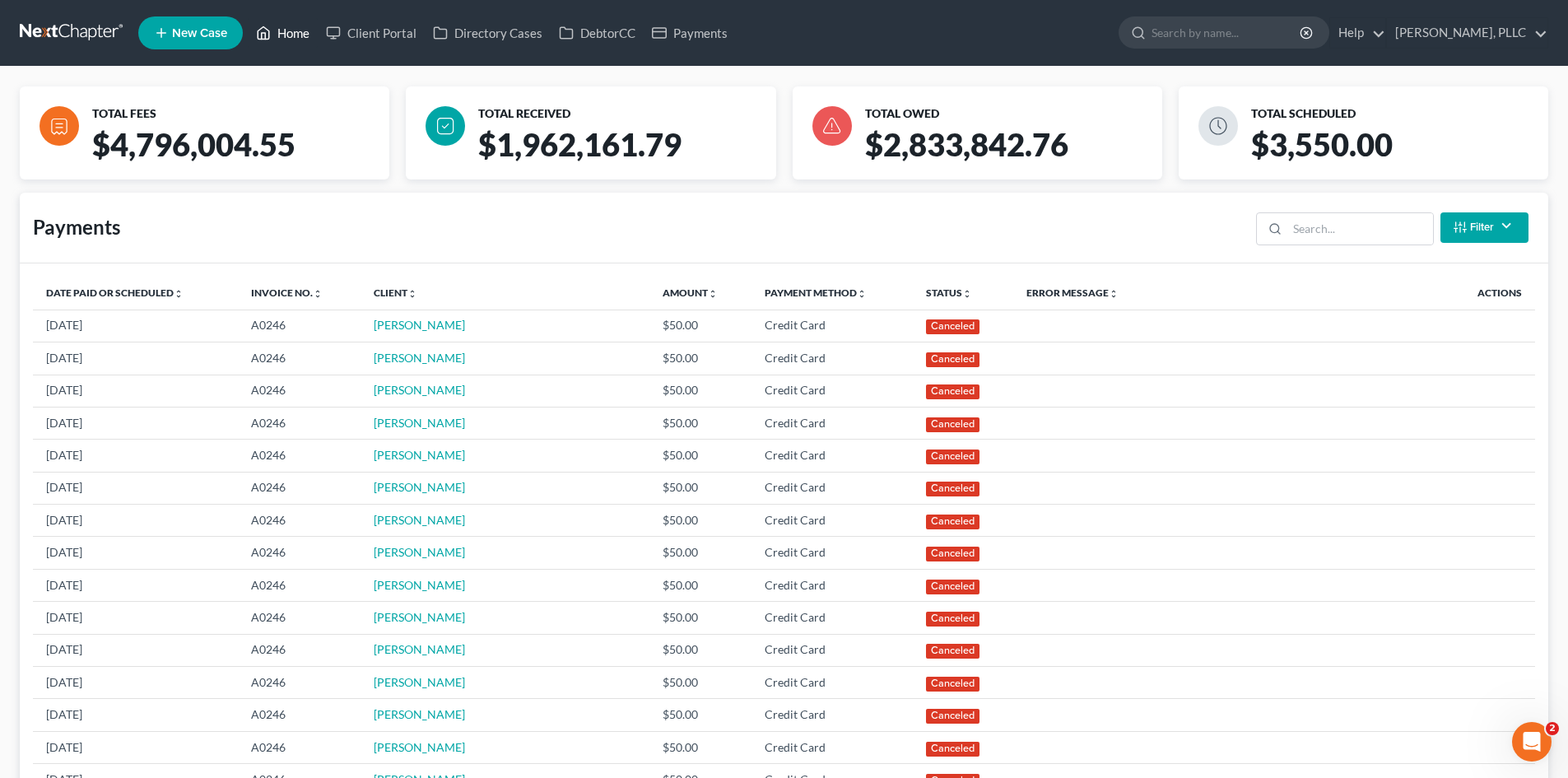
click at [306, 35] on link "Home" at bounding box center [283, 33] width 70 height 30
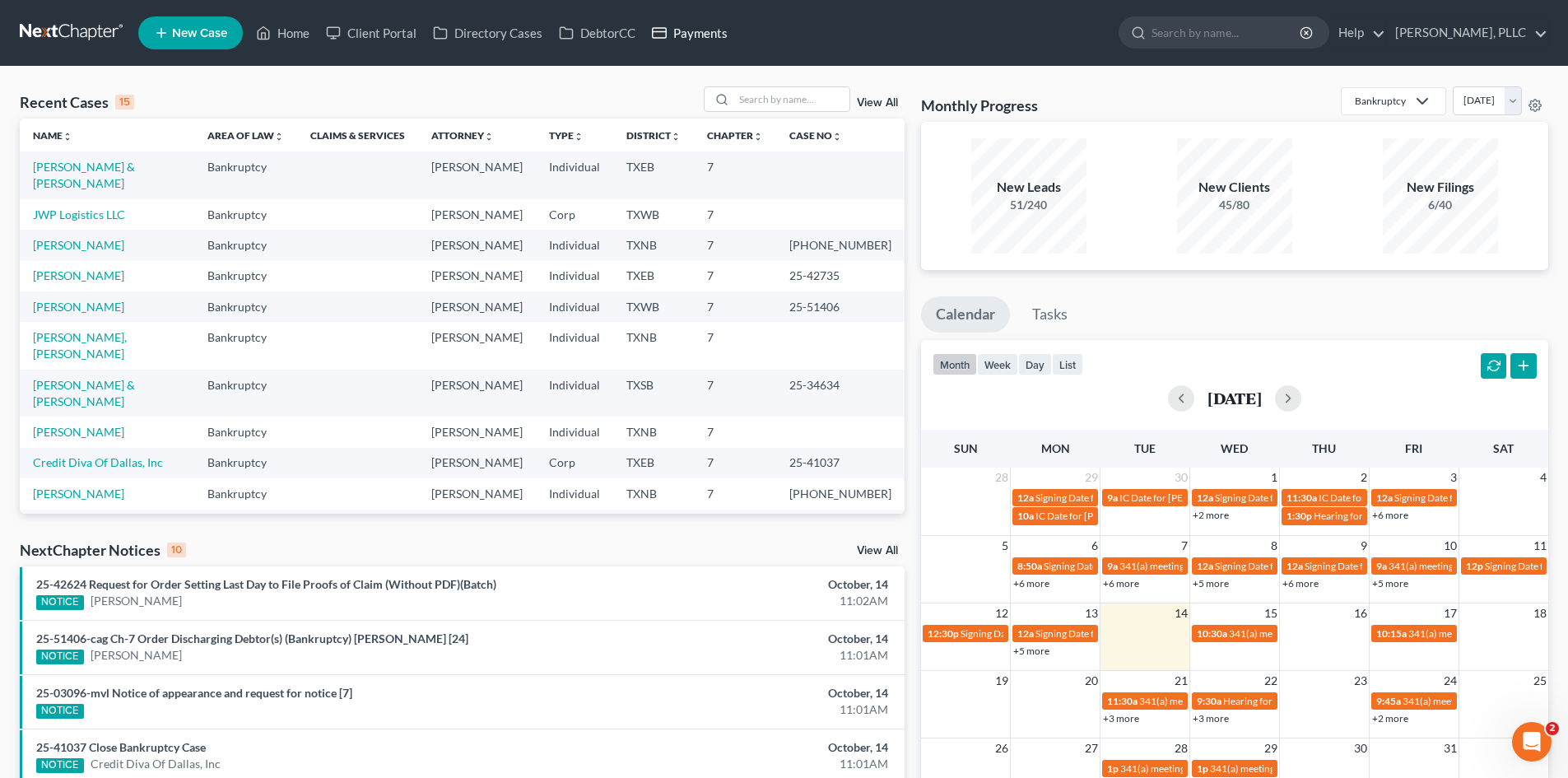
click at [676, 42] on link "Payments" at bounding box center [690, 33] width 93 height 30
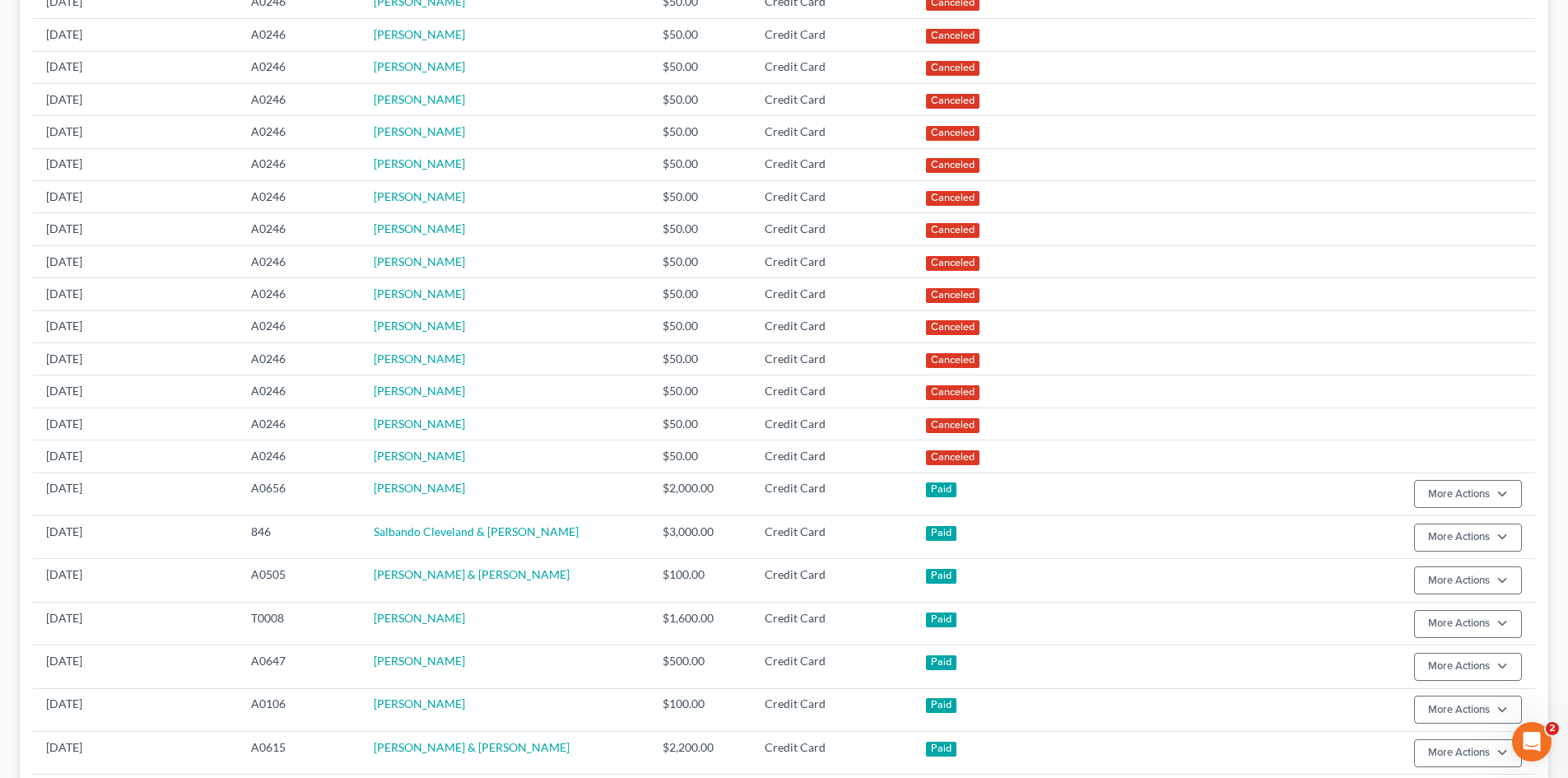
scroll to position [165, 0]
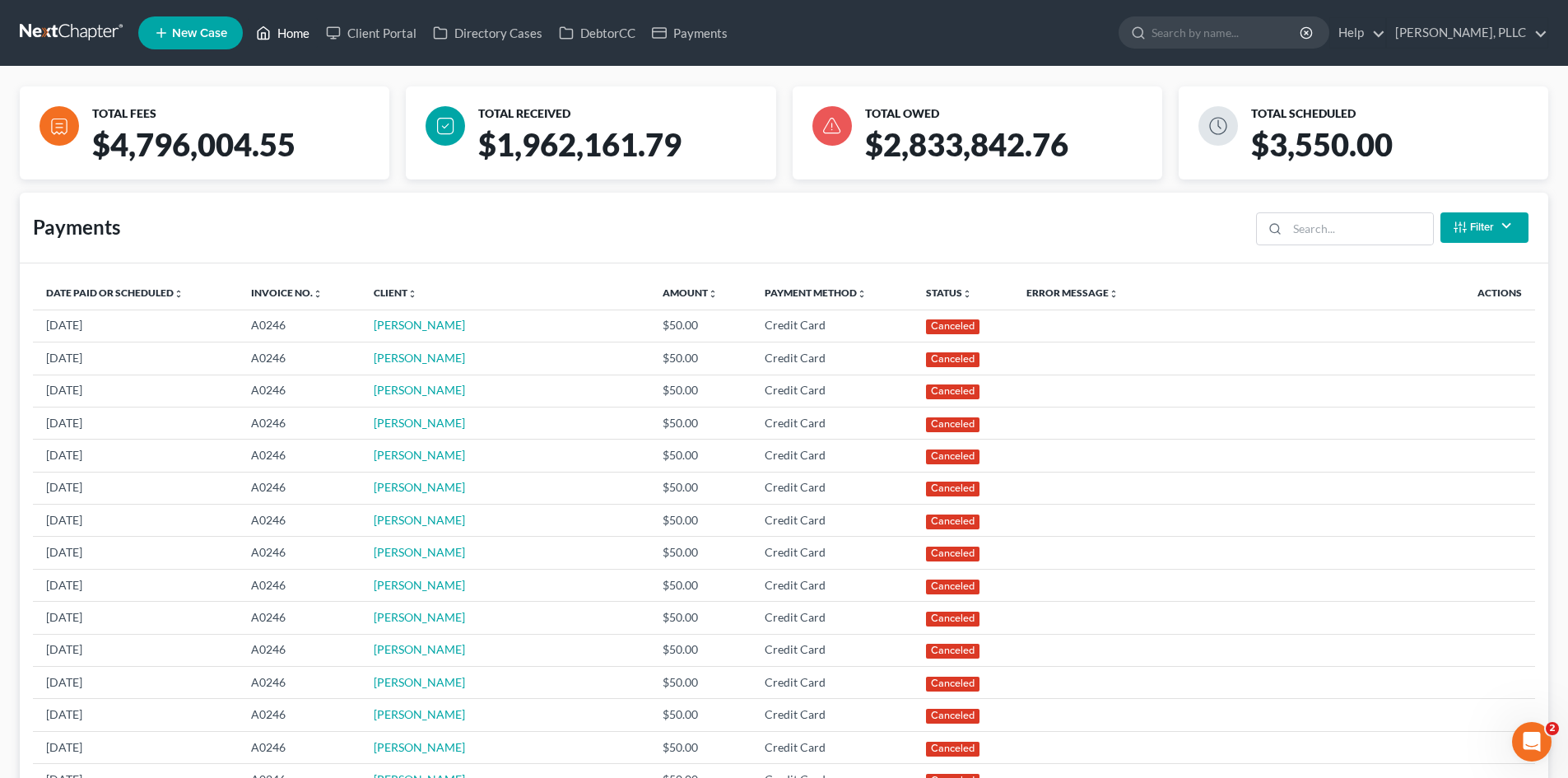
click at [298, 42] on link "Home" at bounding box center [283, 33] width 70 height 30
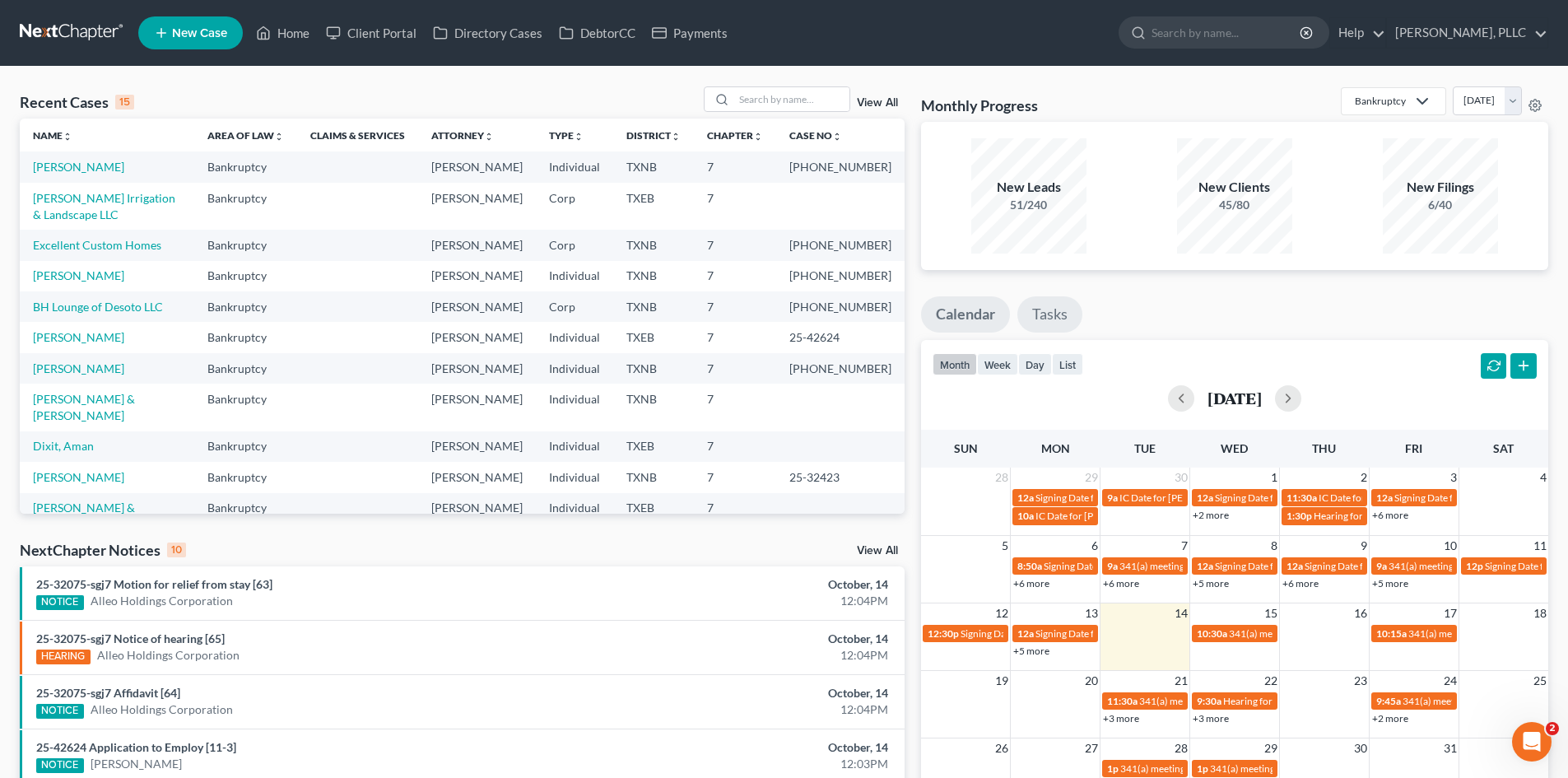
click at [1034, 323] on link "Tasks" at bounding box center [1050, 314] width 65 height 36
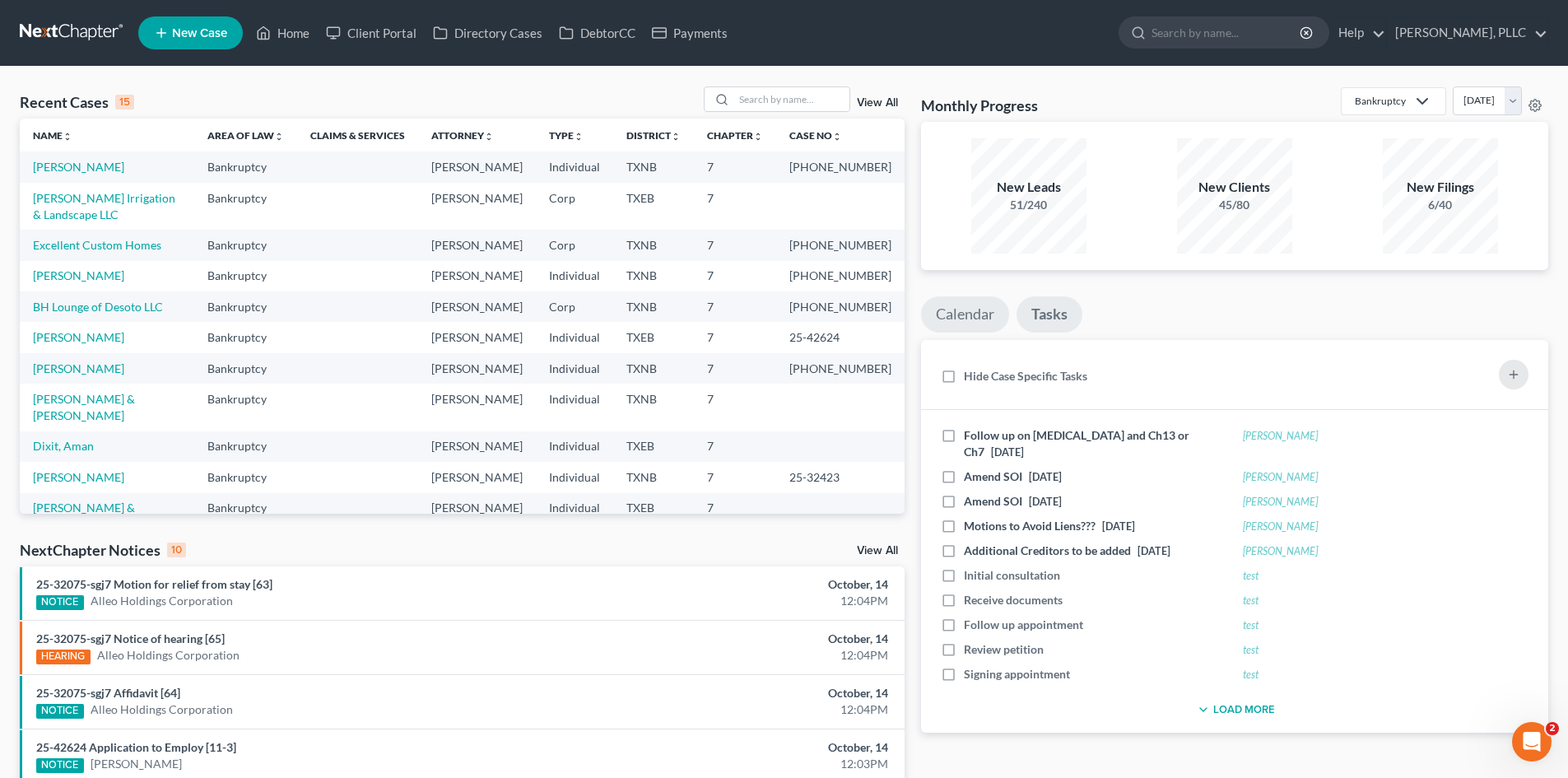
click at [982, 318] on link "Calendar" at bounding box center [965, 314] width 88 height 36
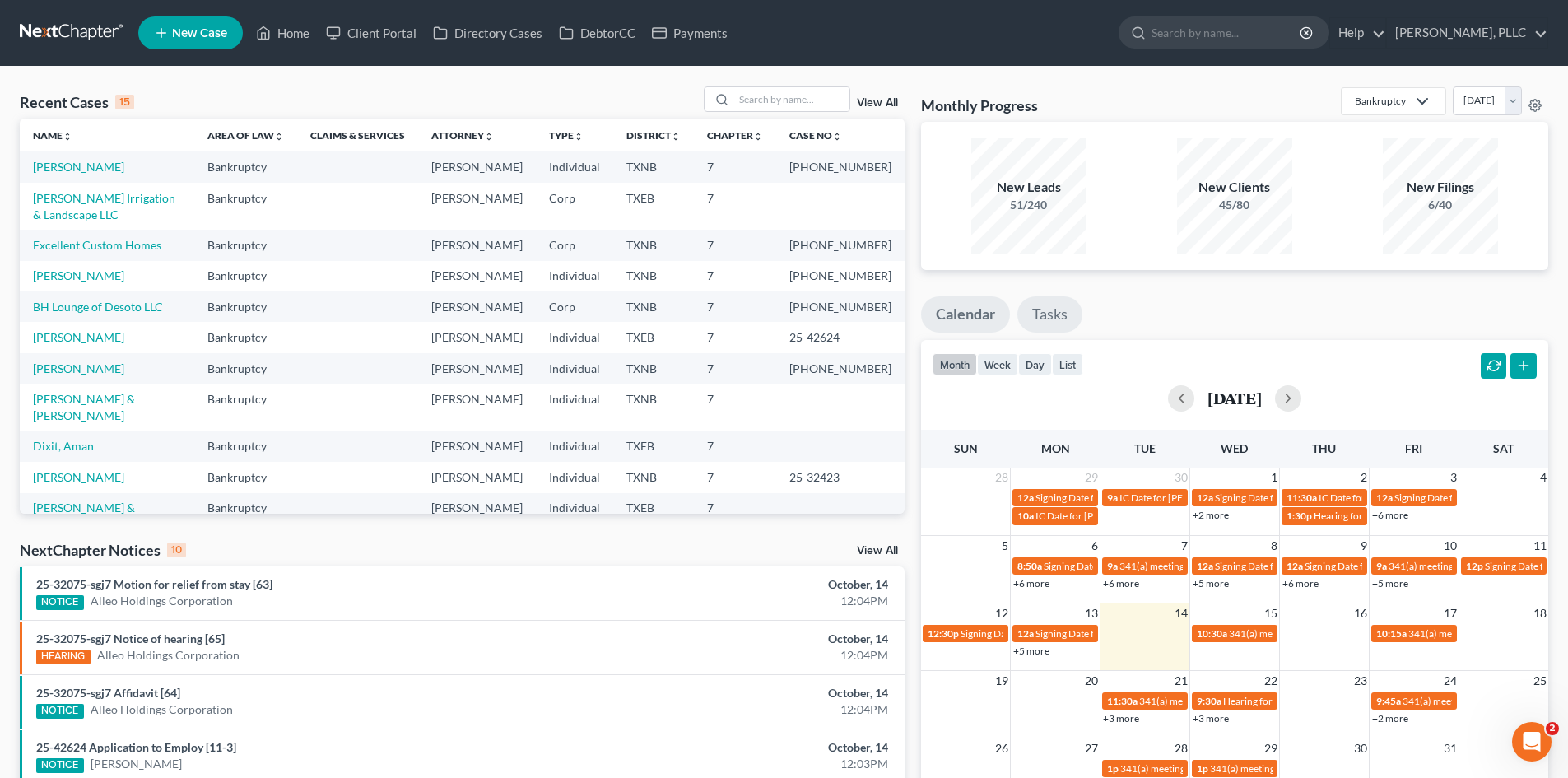
click at [1044, 317] on link "Tasks" at bounding box center [1050, 314] width 65 height 36
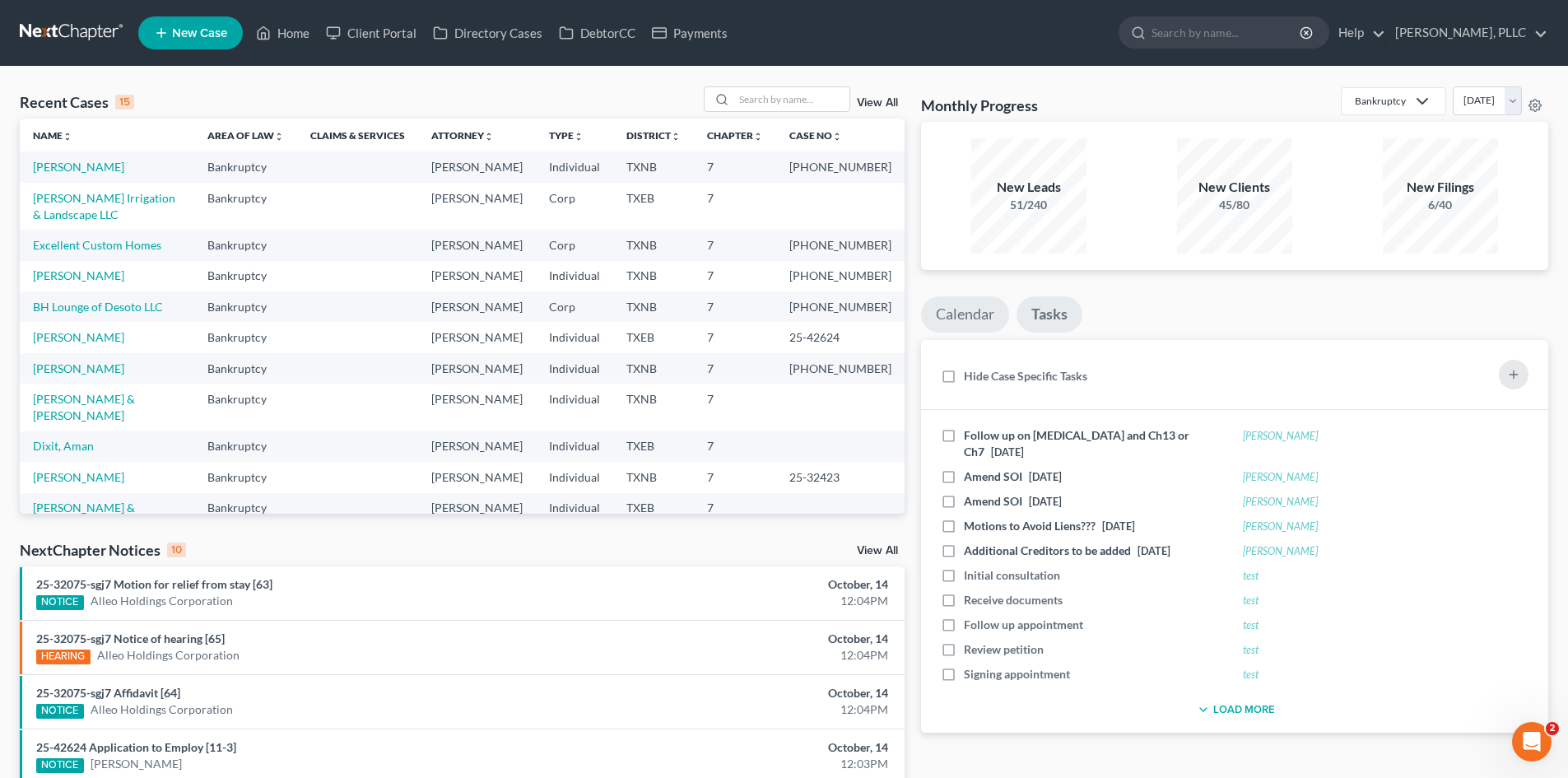
click at [989, 316] on link "Calendar" at bounding box center [965, 314] width 88 height 36
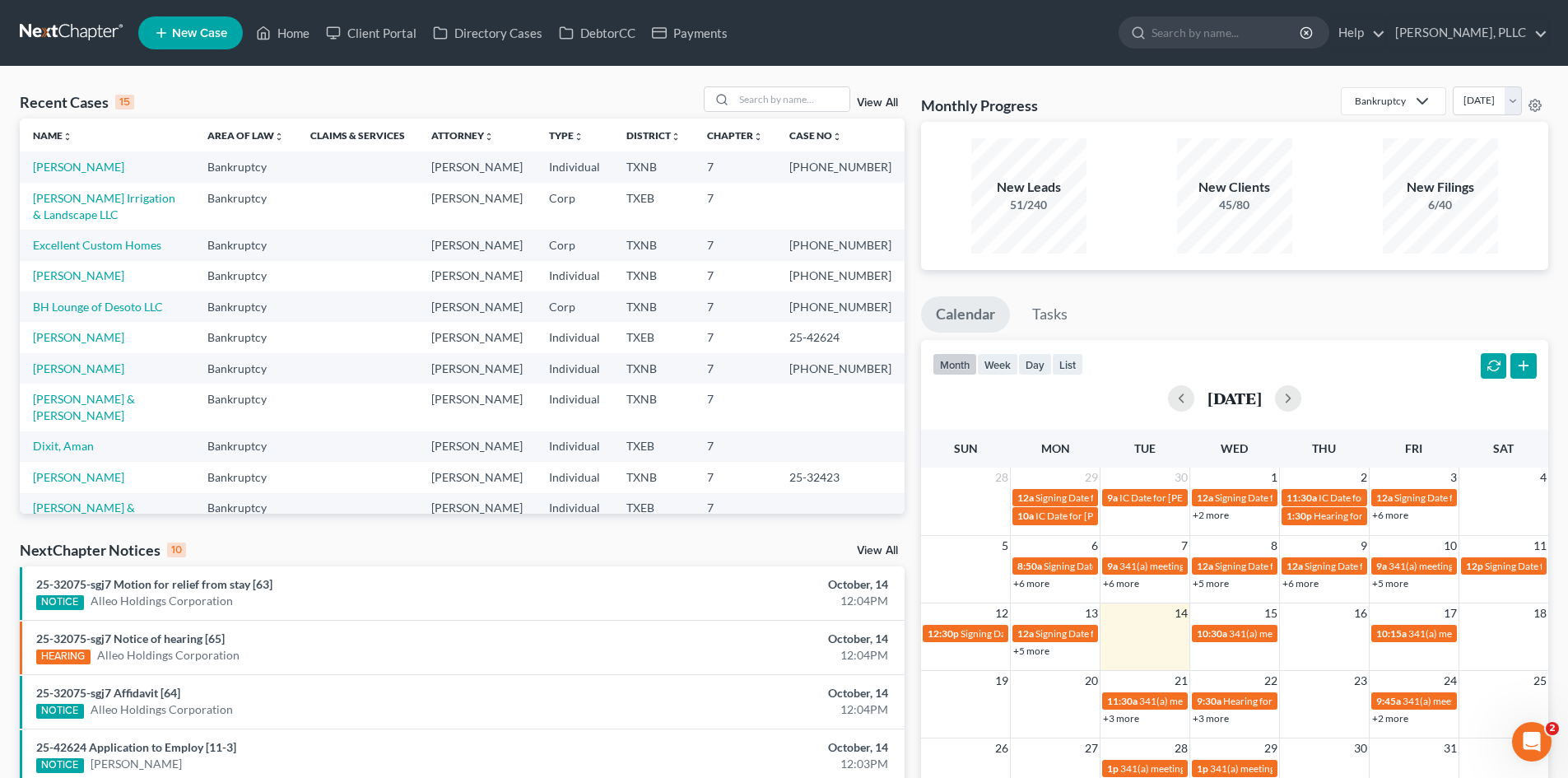
click at [987, 315] on link "Calendar" at bounding box center [966, 314] width 89 height 36
click at [1046, 311] on link "Tasks" at bounding box center [1050, 314] width 65 height 36
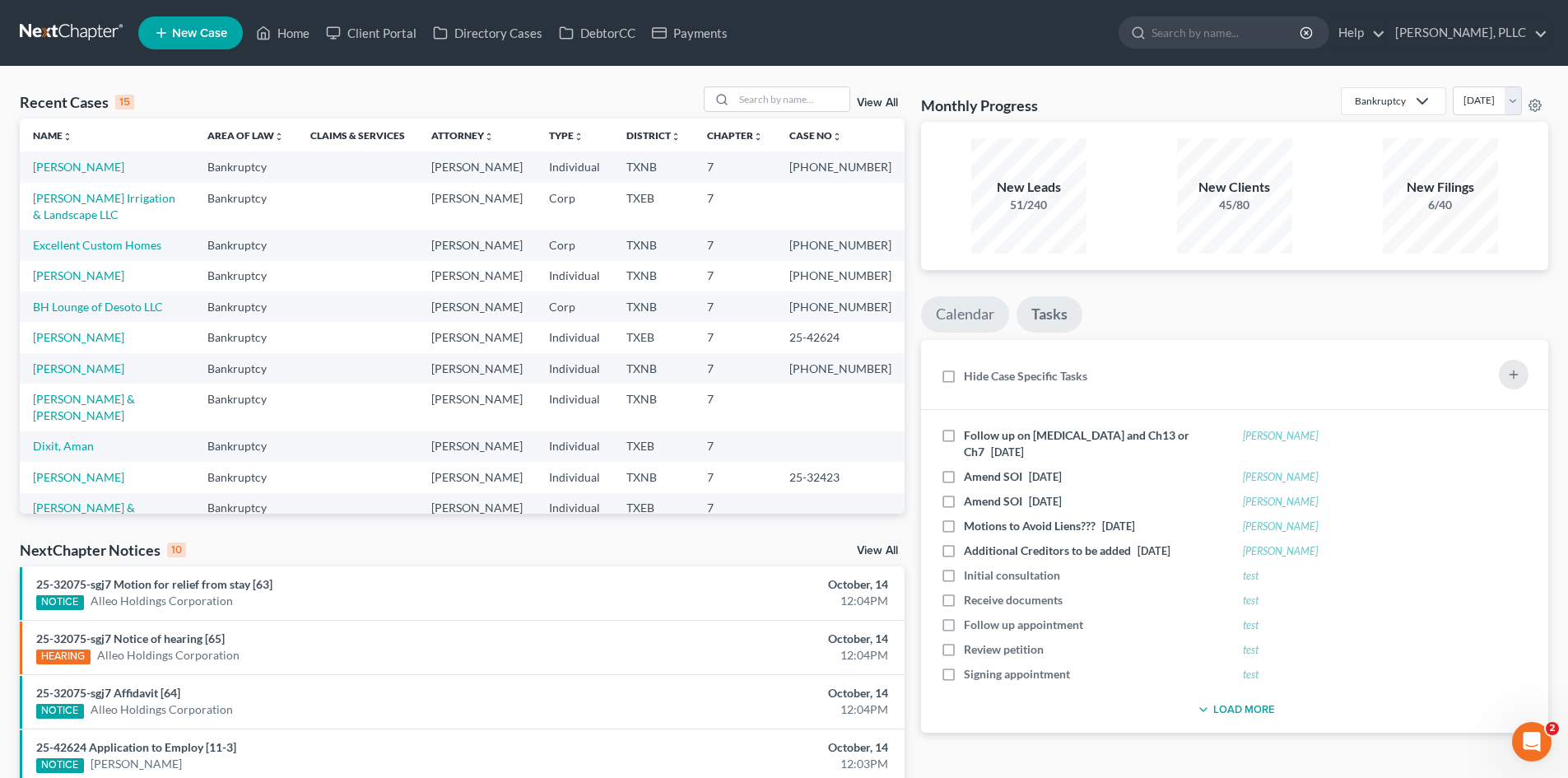
click at [975, 318] on link "Calendar" at bounding box center [965, 314] width 88 height 36
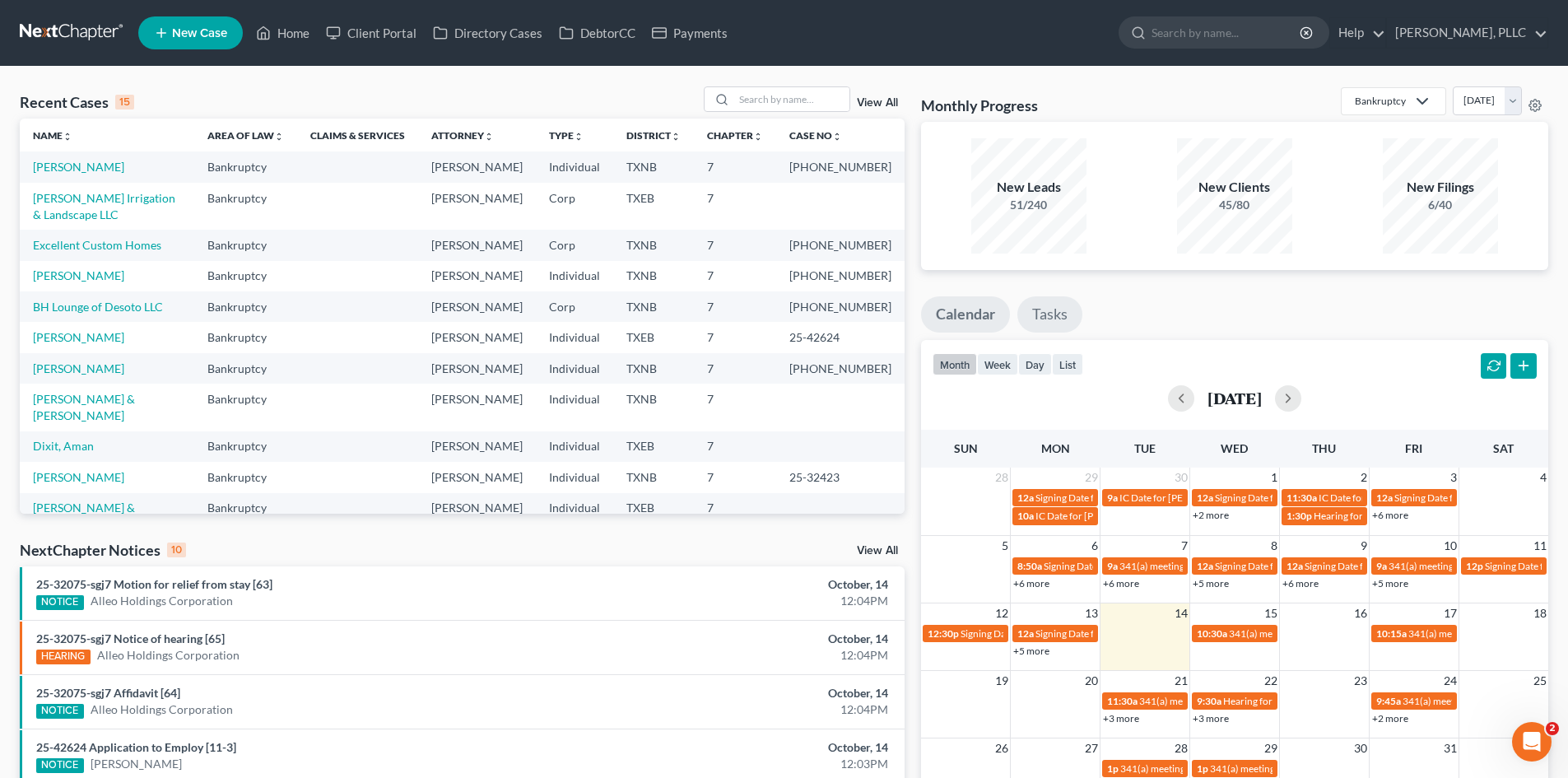
click at [1050, 305] on link "Tasks" at bounding box center [1050, 314] width 65 height 36
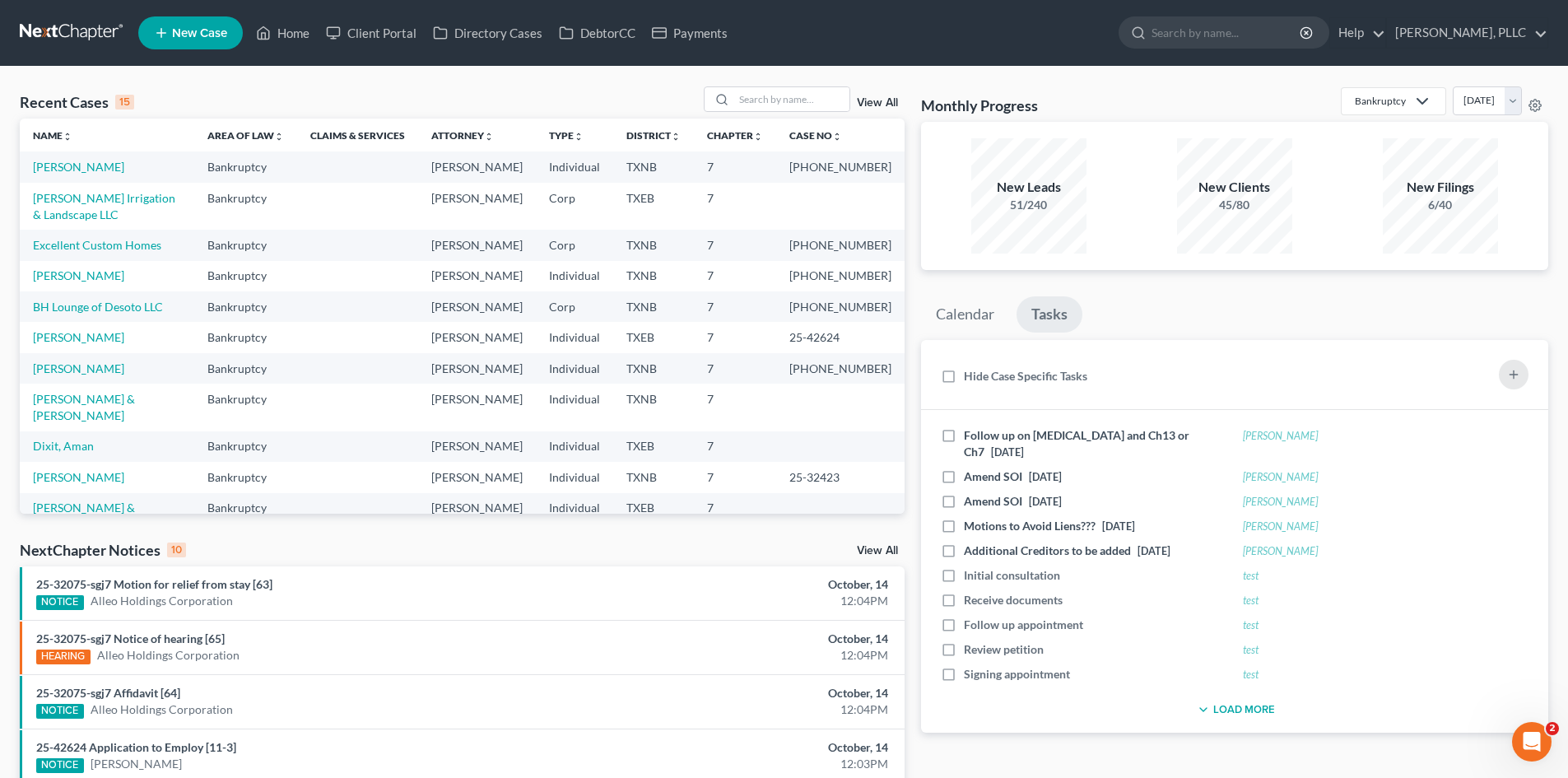
click at [911, 310] on div "Recent Cases 15 View All Name unfold_more expand_more expand_less Area of Law u…" at bounding box center [462, 611] width 901 height 1049
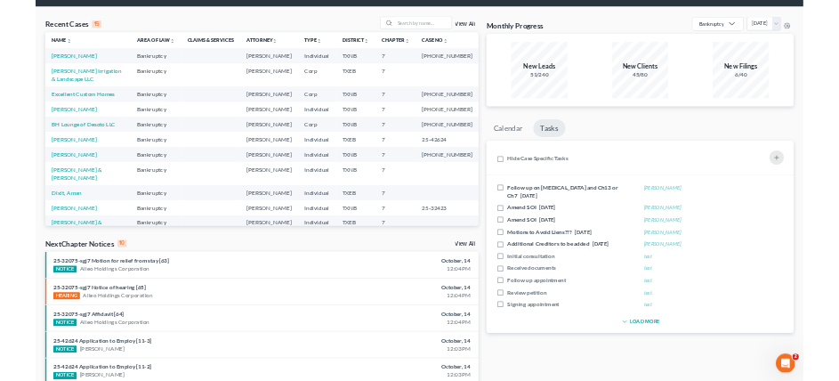
scroll to position [89, 0]
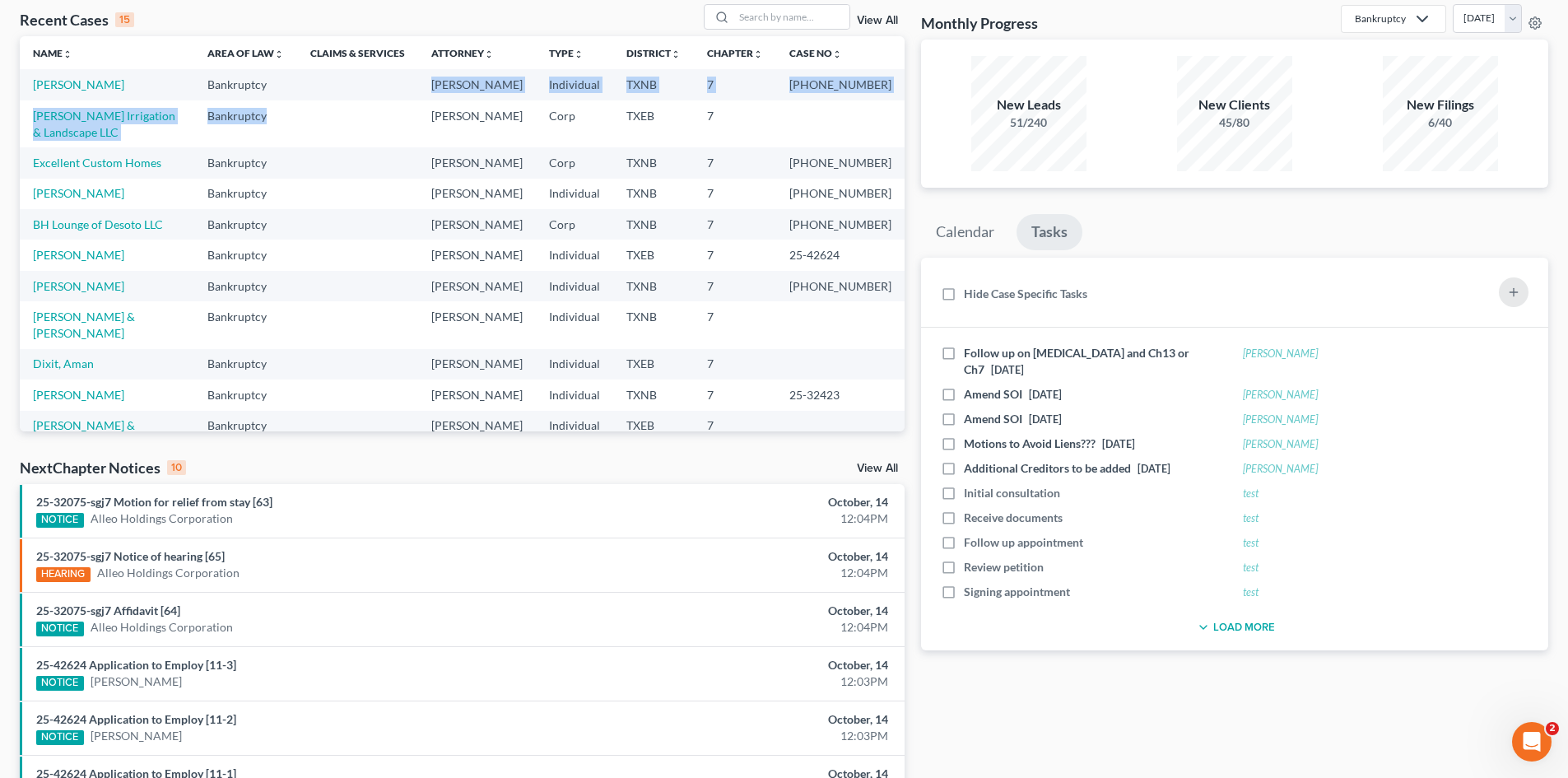
drag, startPoint x: 323, startPoint y: 81, endPoint x: 542, endPoint y: 168, distance: 235.6
click at [479, 141] on tbody "Olowu, Micheal Bankruptcy Guy Holman Individual TXNB 7 25-42580-7 Obier Irrigat…" at bounding box center [462, 325] width 885 height 512
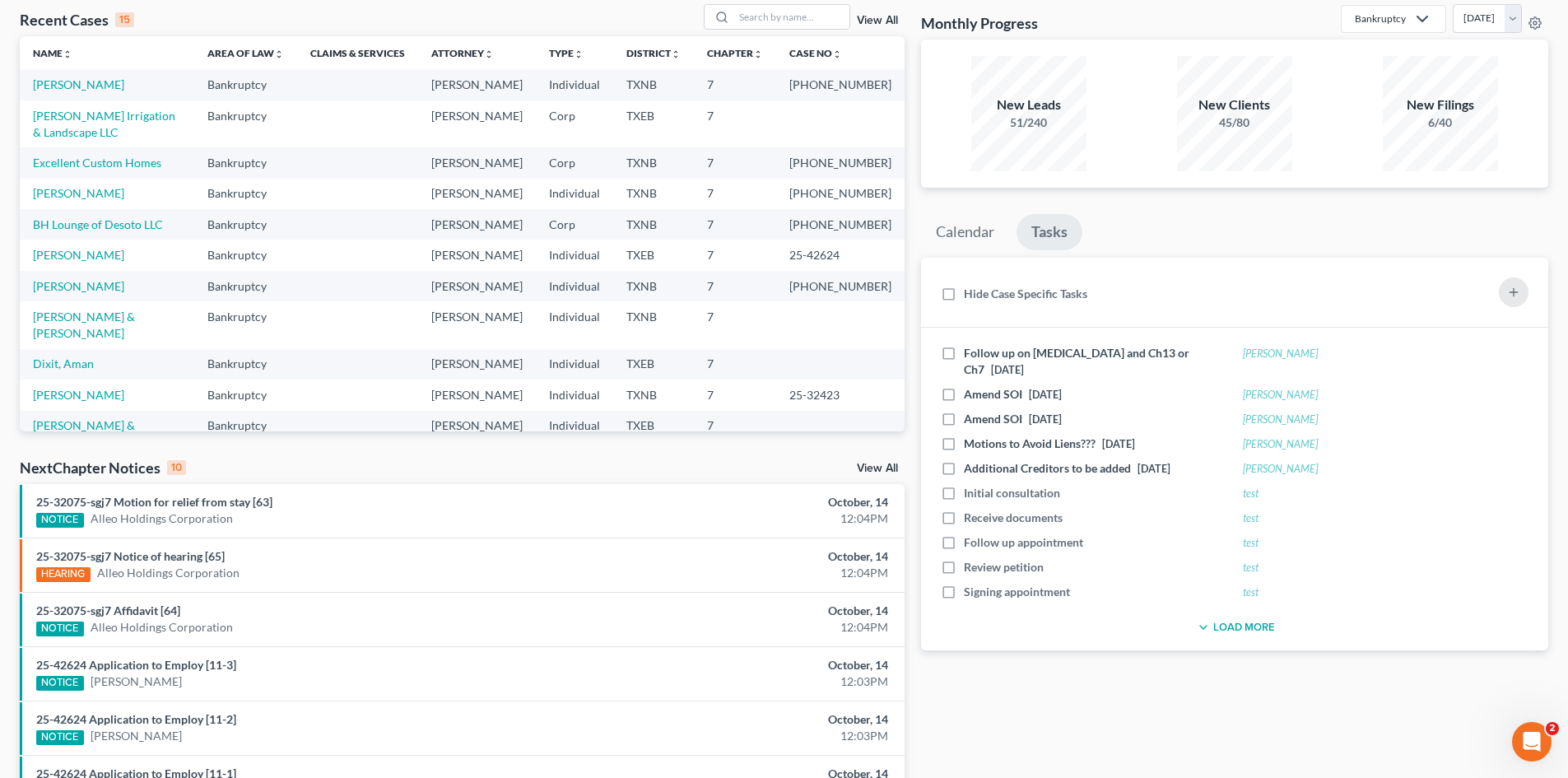
click at [499, 179] on tr "Garcia, Oscar Bankruptcy Guy Holman Individual TXNB 7 25-43569-7" at bounding box center [462, 193] width 885 height 31
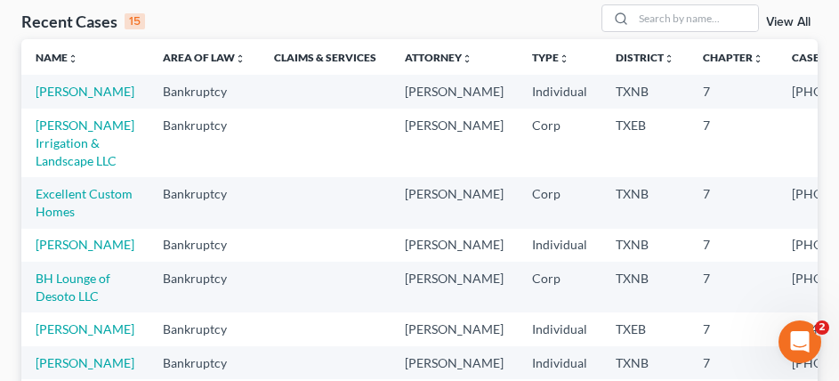
click at [50, 51] on sort-link "Name unfold_more expand_more expand_less" at bounding box center [57, 57] width 43 height 13
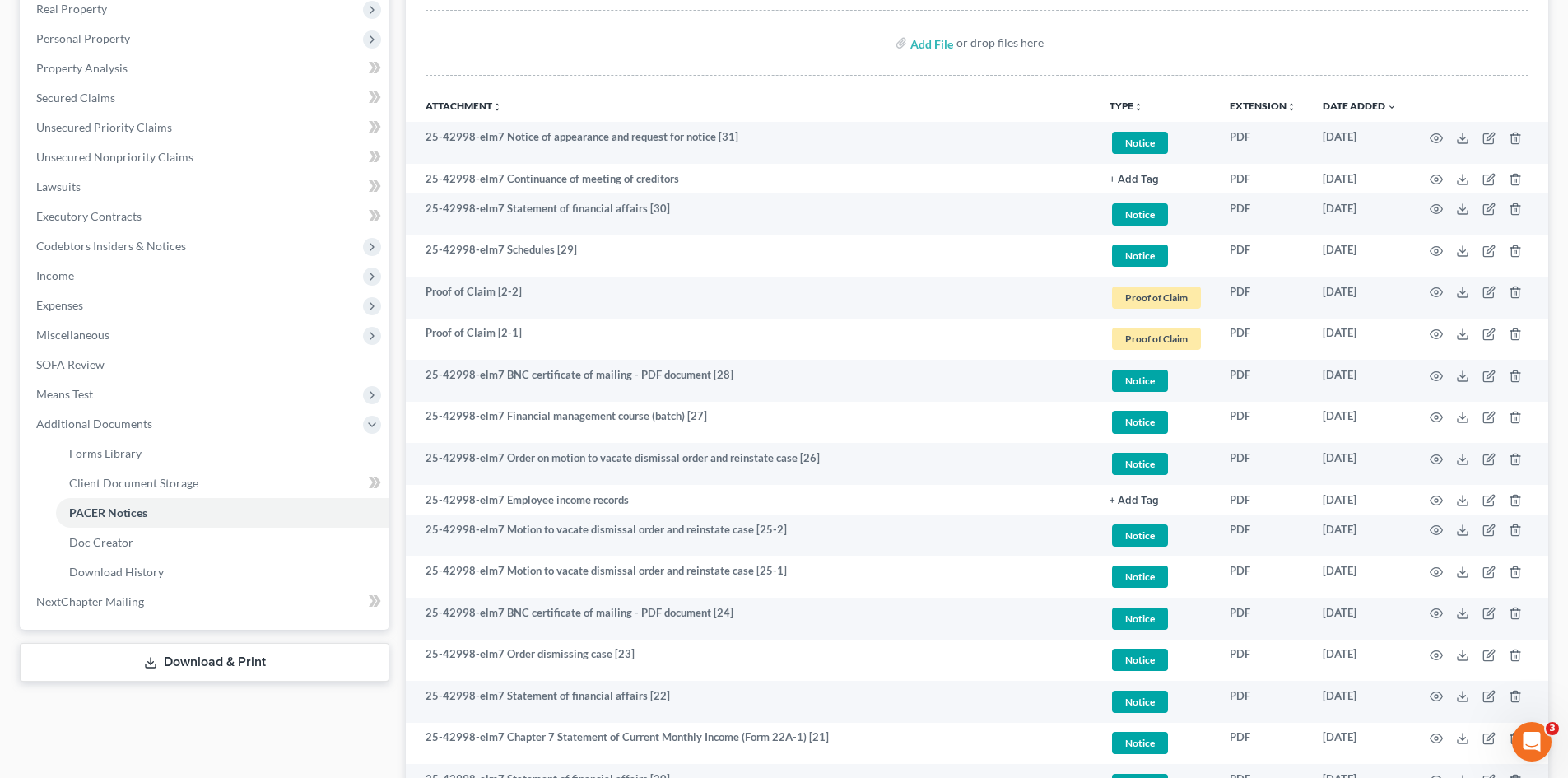
click at [0, 475] on div "[PERSON_NAME] Upgraded Case [PHONE_NUMBER] Chapter Chapter 7 Status [GEOGRAPHIC…" at bounding box center [784, 712] width 1568 height 1883
click at [0, 524] on div "[PERSON_NAME] Upgraded Case [PHONE_NUMBER] Chapter Chapter 7 Status [GEOGRAPHIC…" at bounding box center [784, 712] width 1568 height 1883
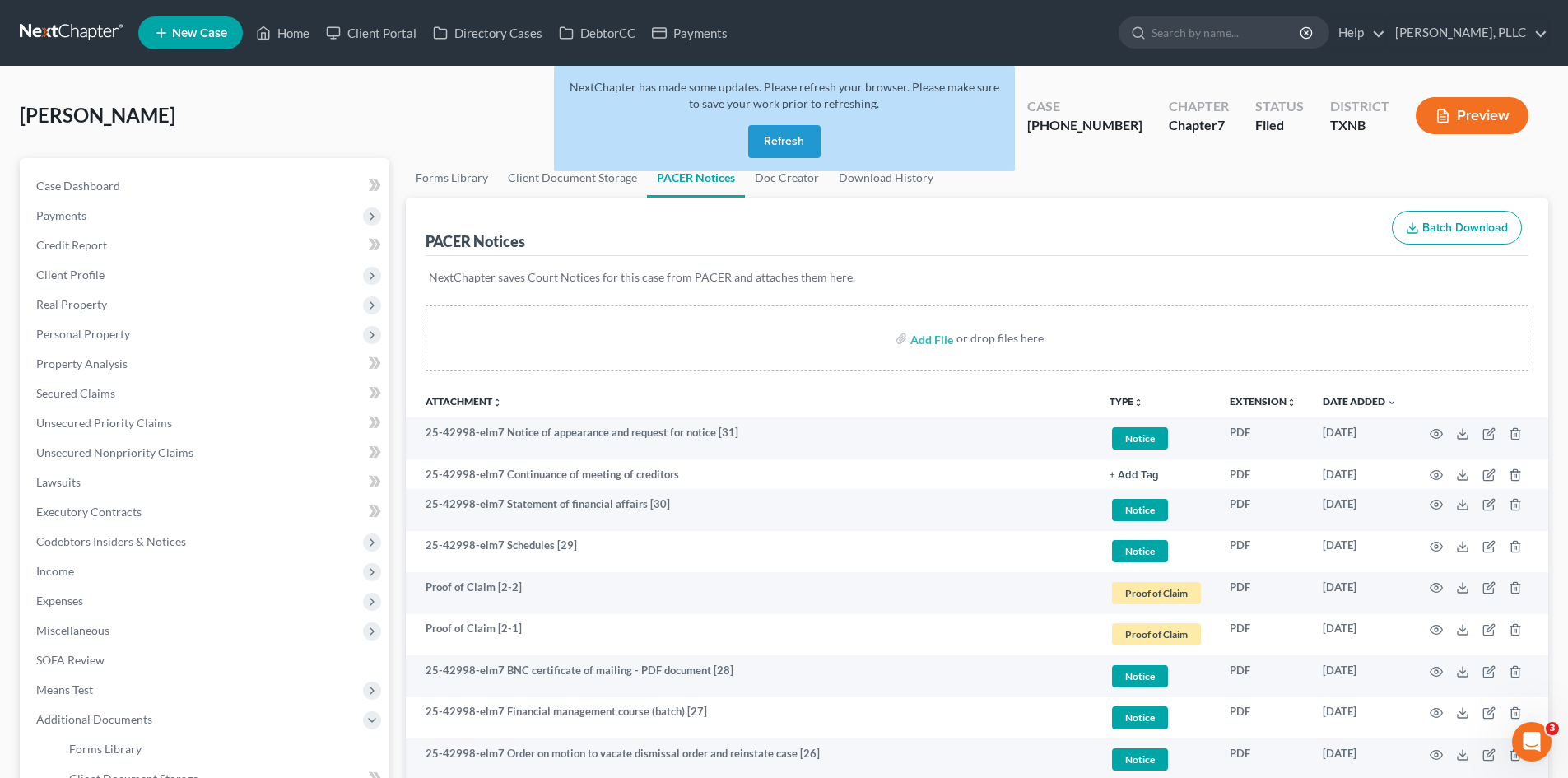
click at [785, 144] on button "Refresh" at bounding box center [784, 142] width 72 height 33
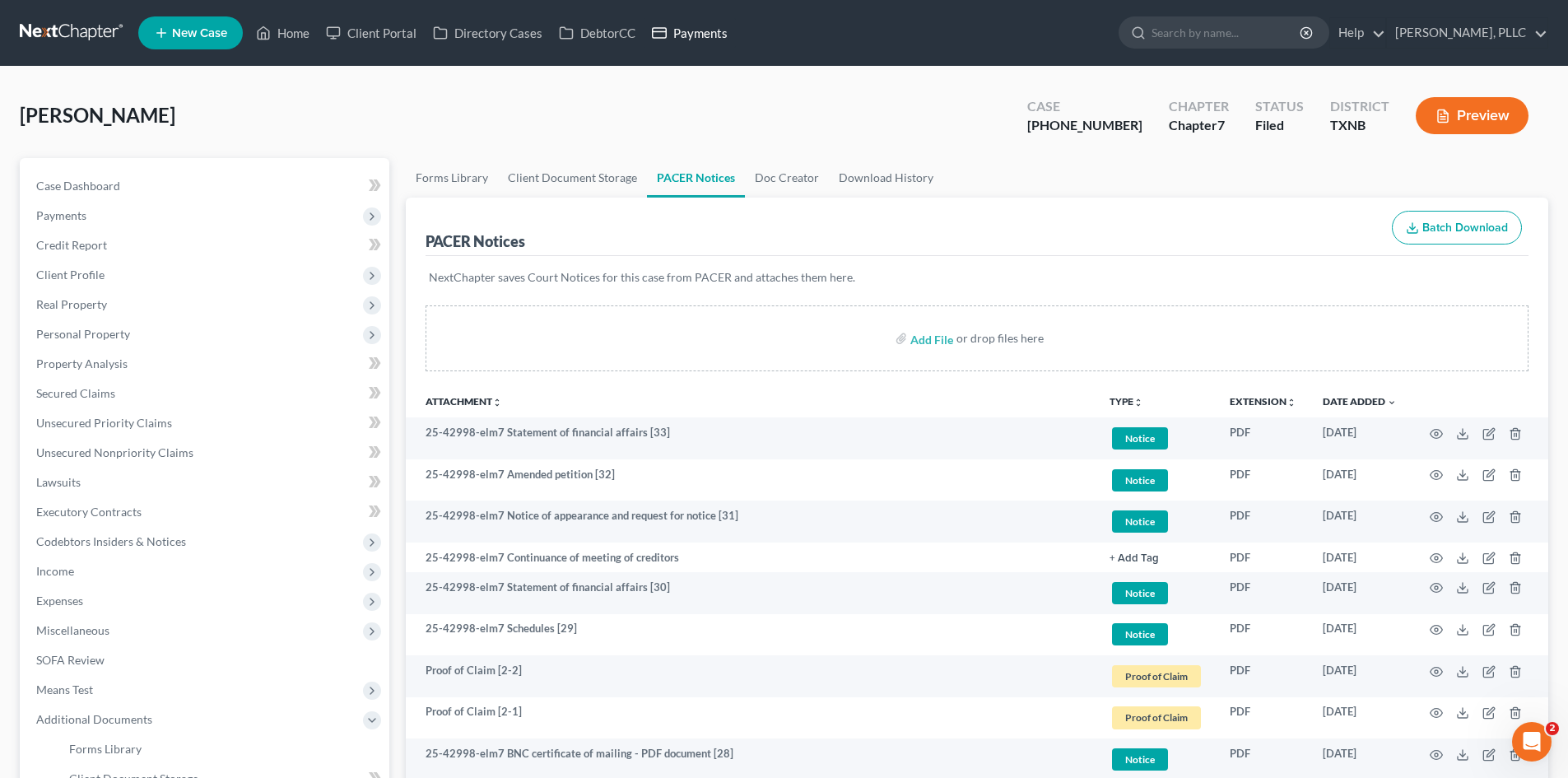
click at [698, 33] on link "Payments" at bounding box center [690, 33] width 93 height 30
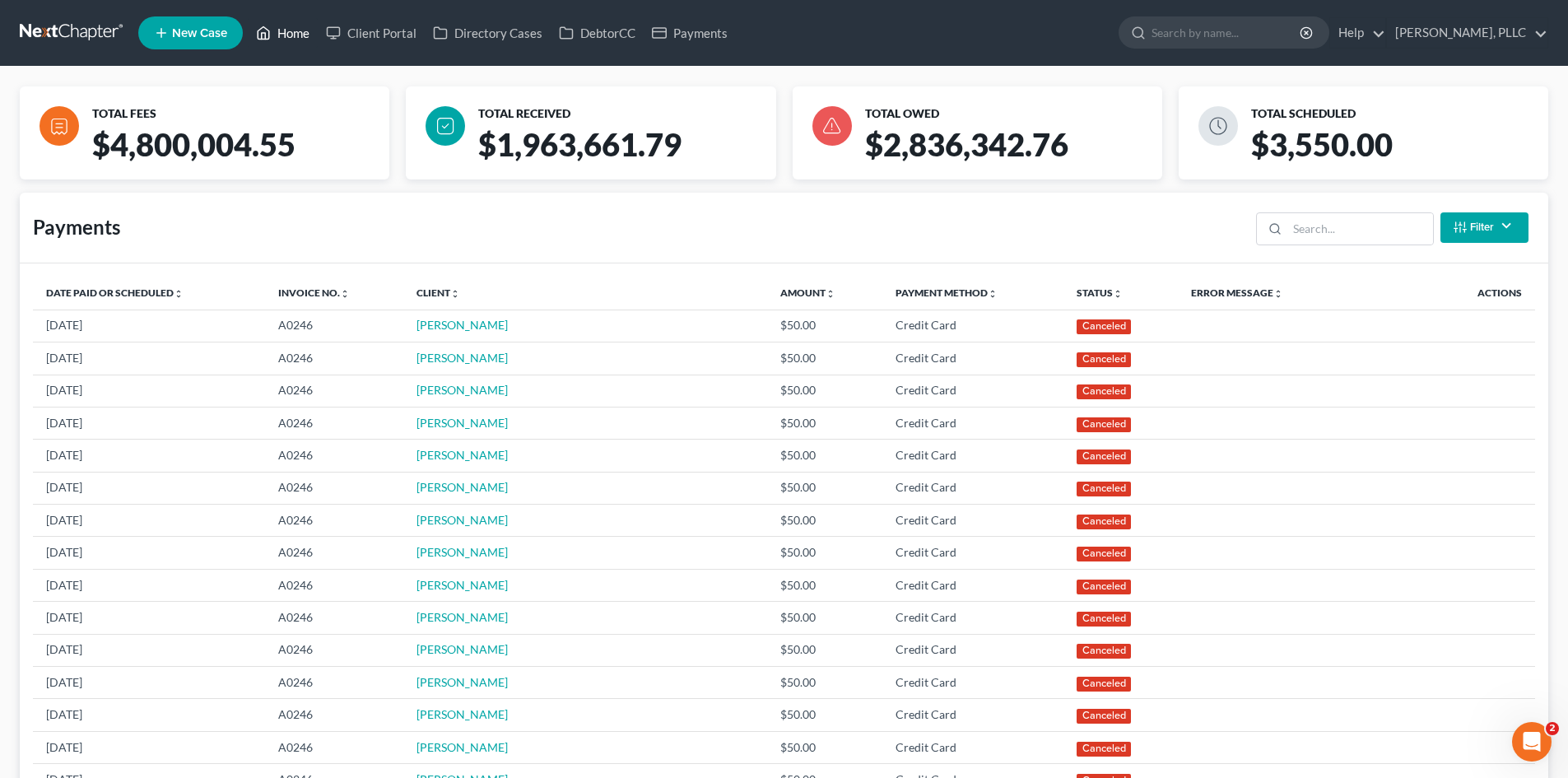
click at [304, 31] on link "Home" at bounding box center [283, 33] width 70 height 30
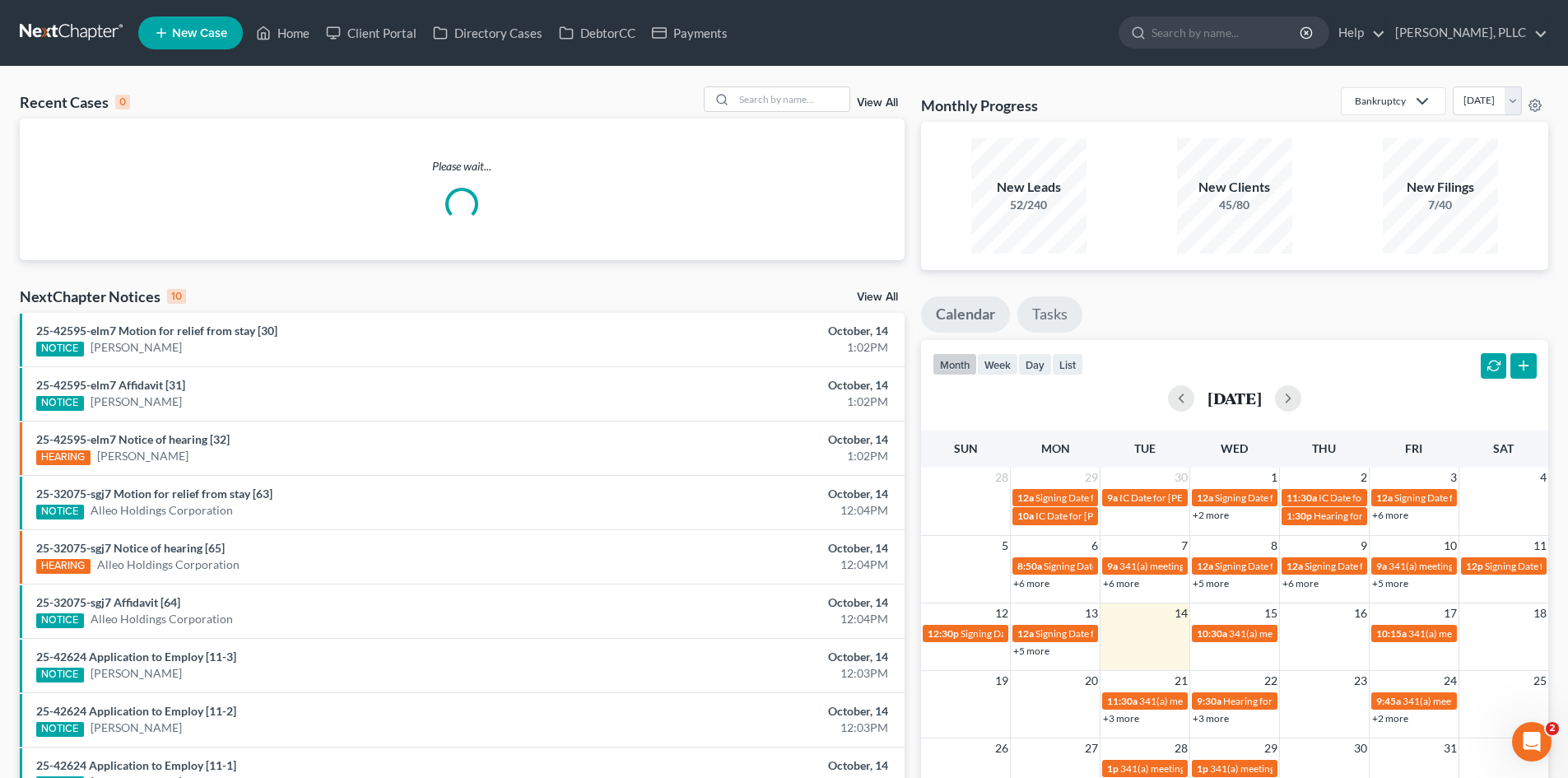
click at [1064, 318] on link "Tasks" at bounding box center [1050, 314] width 65 height 36
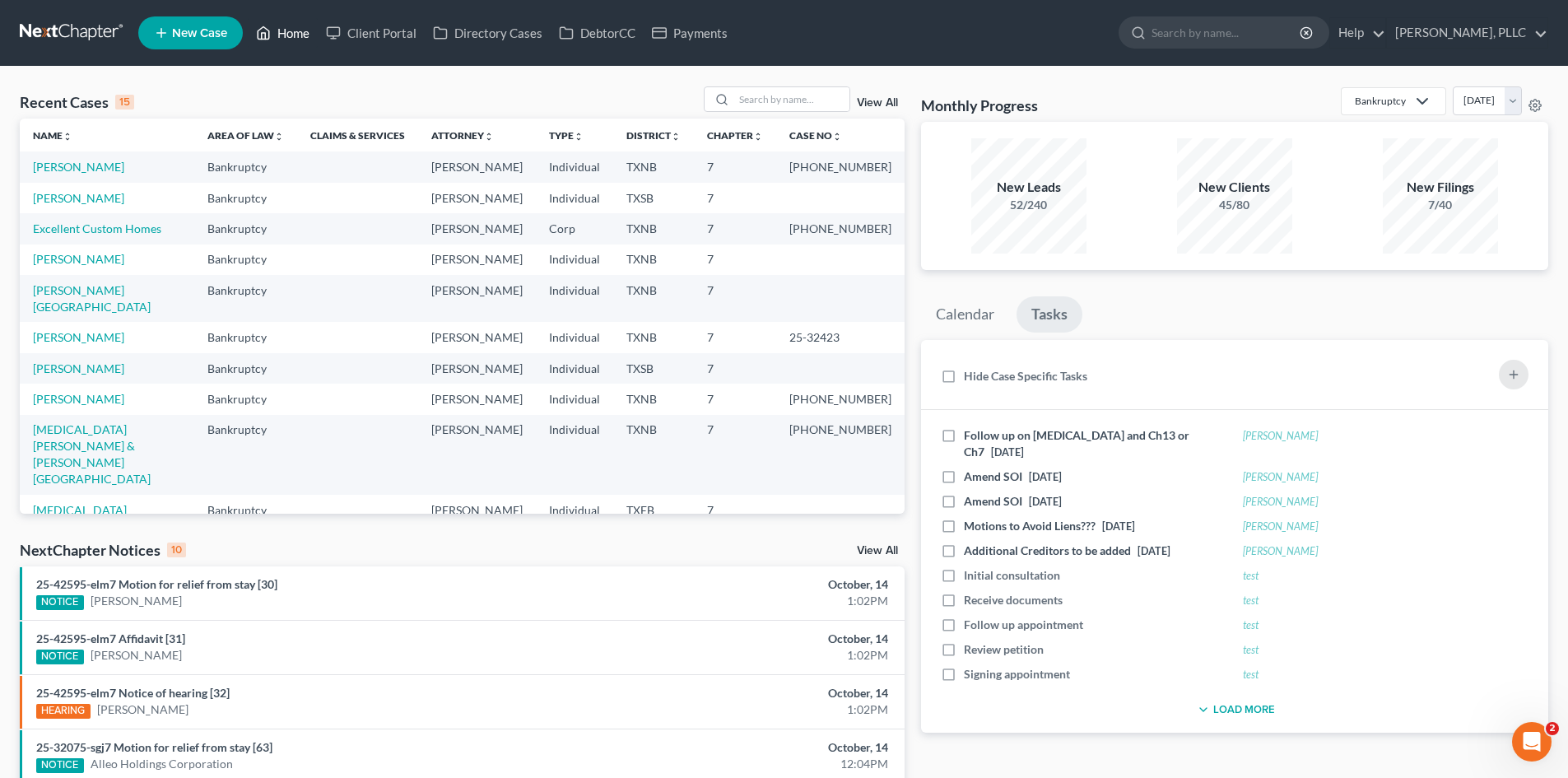
click at [312, 40] on link "Home" at bounding box center [283, 33] width 70 height 30
click at [810, 560] on div "NextChapter Notices 10 View All" at bounding box center [462, 553] width 885 height 26
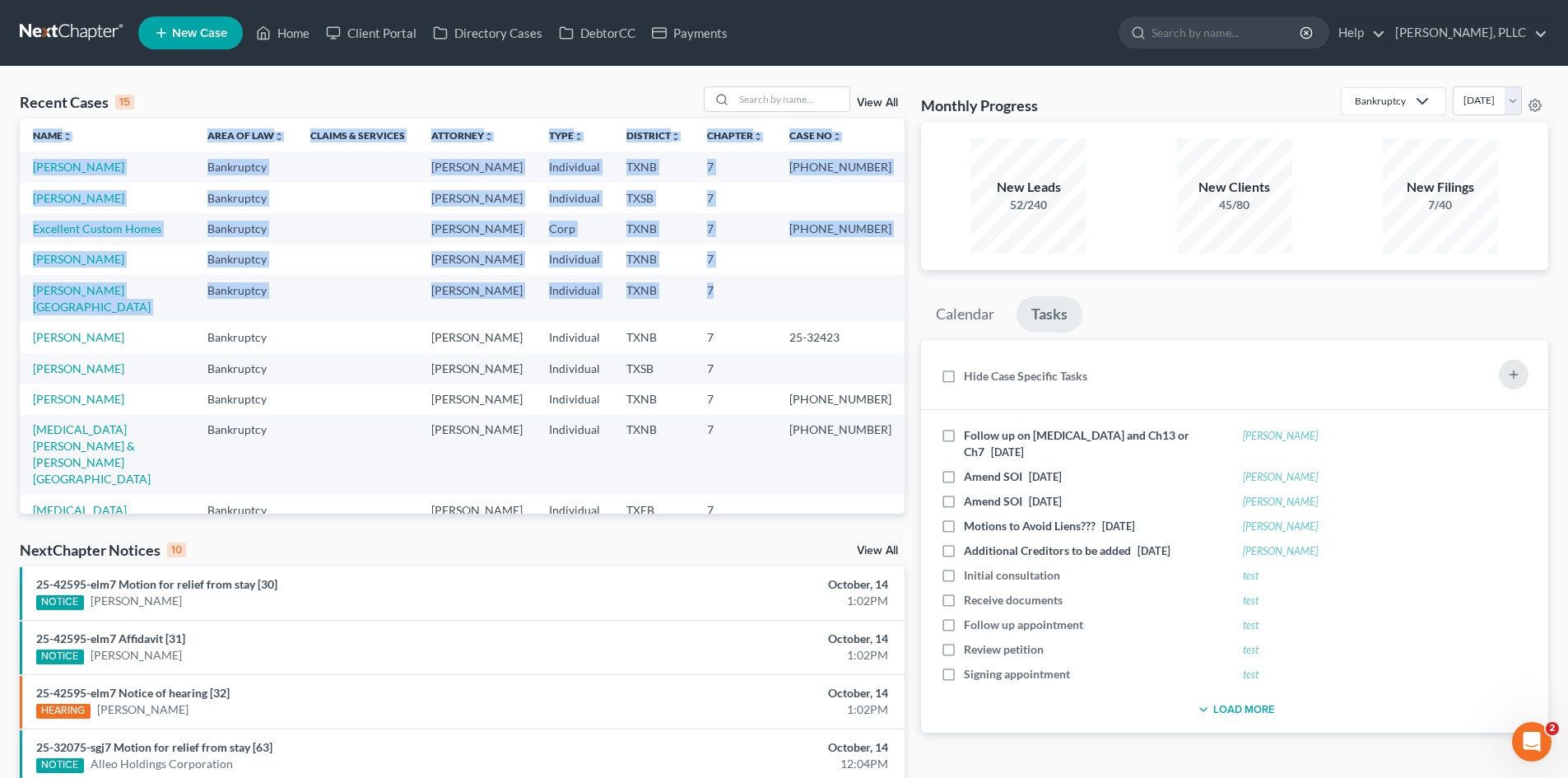
drag, startPoint x: 892, startPoint y: 301, endPoint x: 893, endPoint y: 405, distance: 104.0
click at [893, 405] on div "Name unfold_more expand_more expand_less Area of Law unfold_more expand_more ex…" at bounding box center [462, 315] width 885 height 395
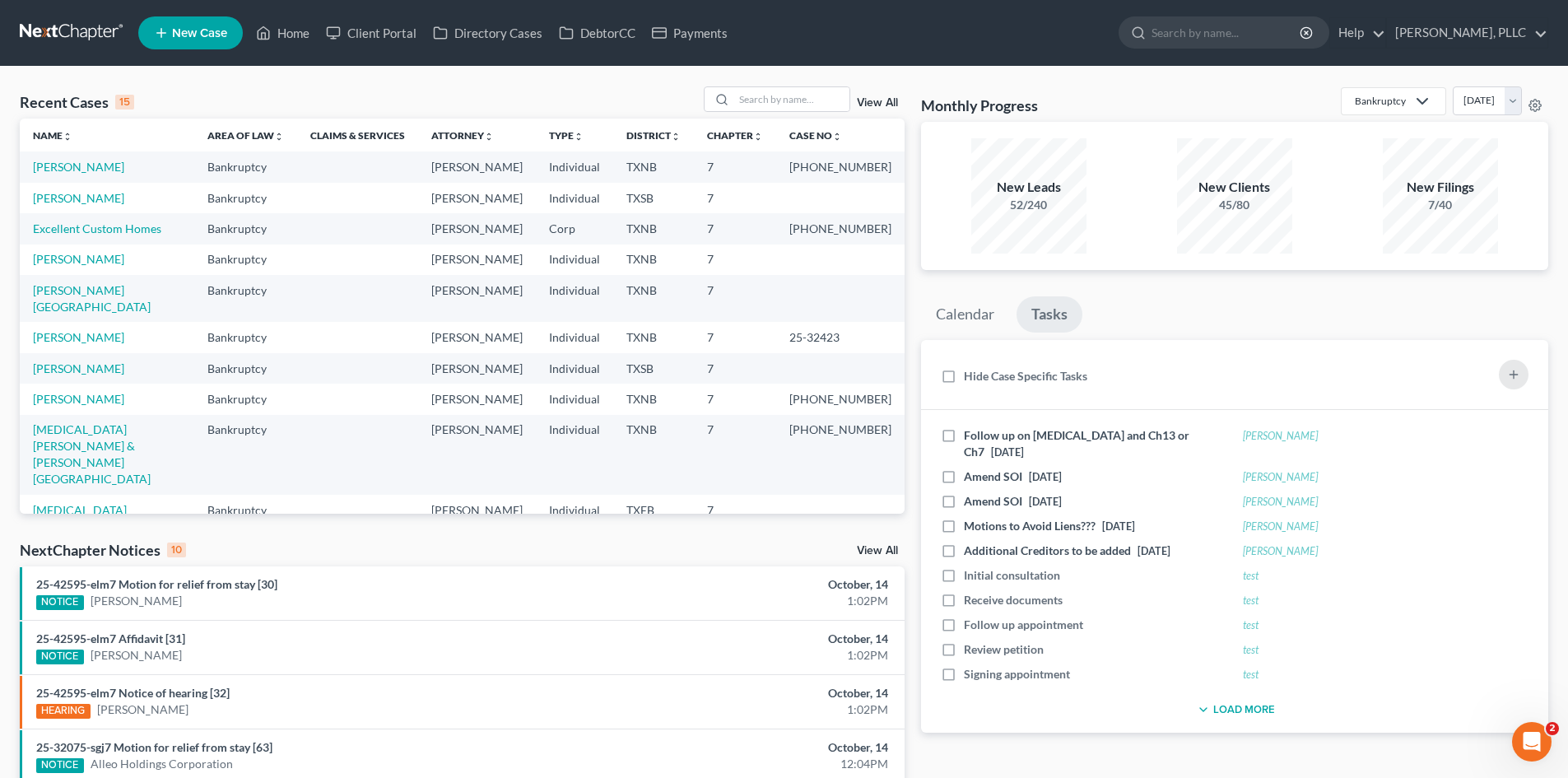
click at [1116, 290] on div "Monthly Progress Bankruptcy Bankruptcy Consumer Protection Law [DATE] [DATE] [D…" at bounding box center [1235, 611] width 644 height 1049
click at [400, 33] on link "Client Portal" at bounding box center [371, 33] width 107 height 30
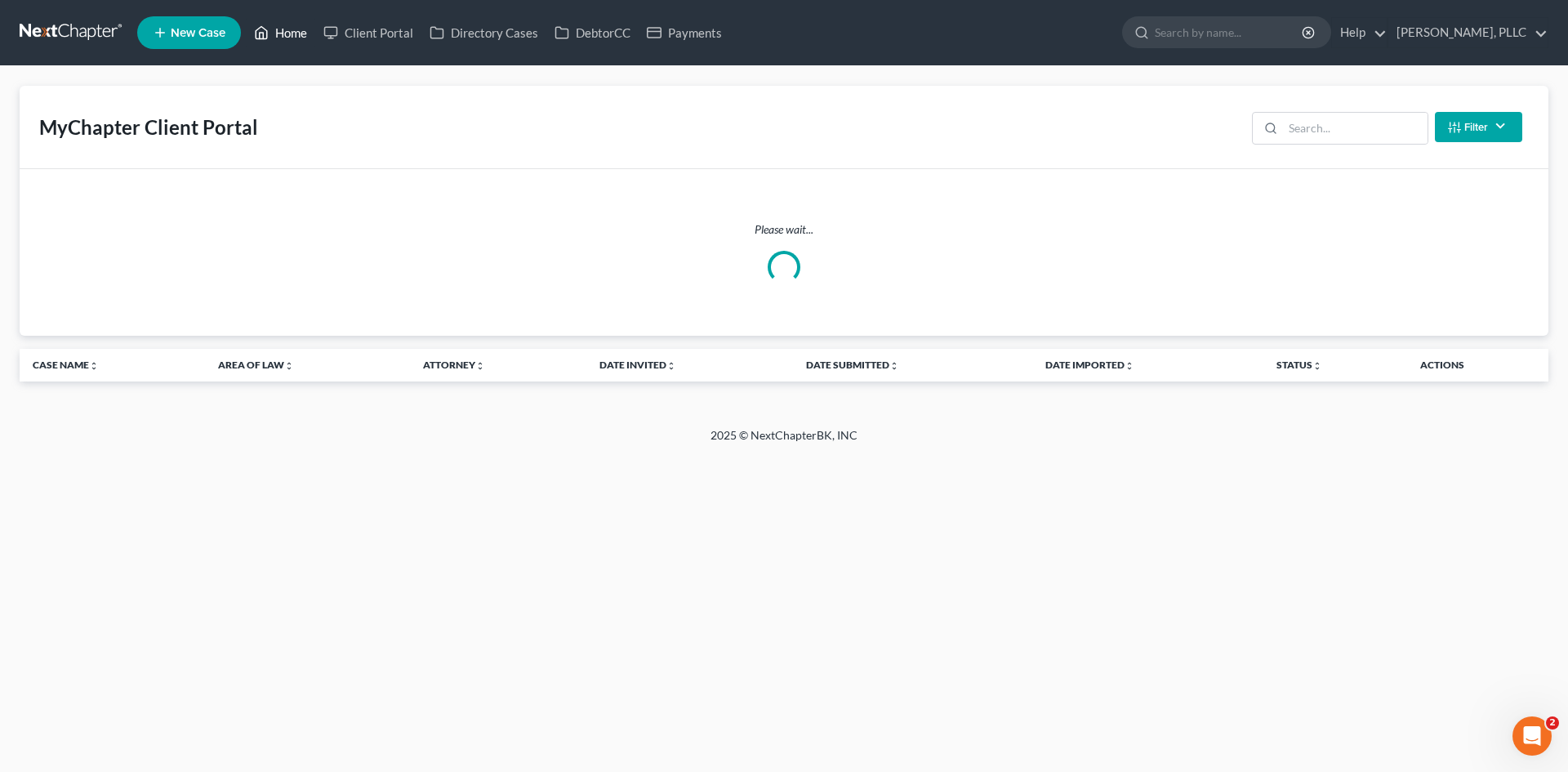
click at [280, 39] on link "Home" at bounding box center [281, 33] width 70 height 29
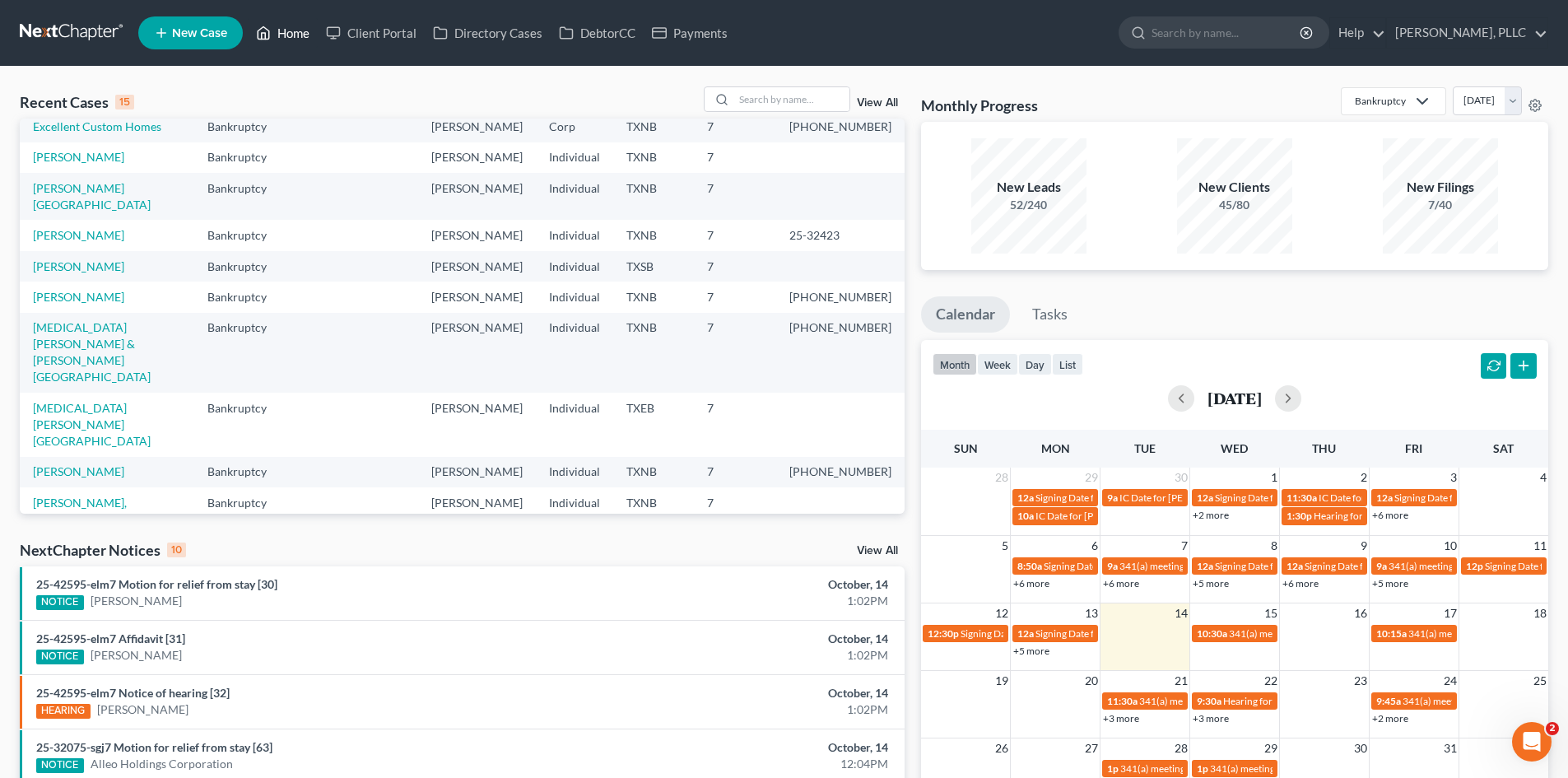
scroll to position [113, 0]
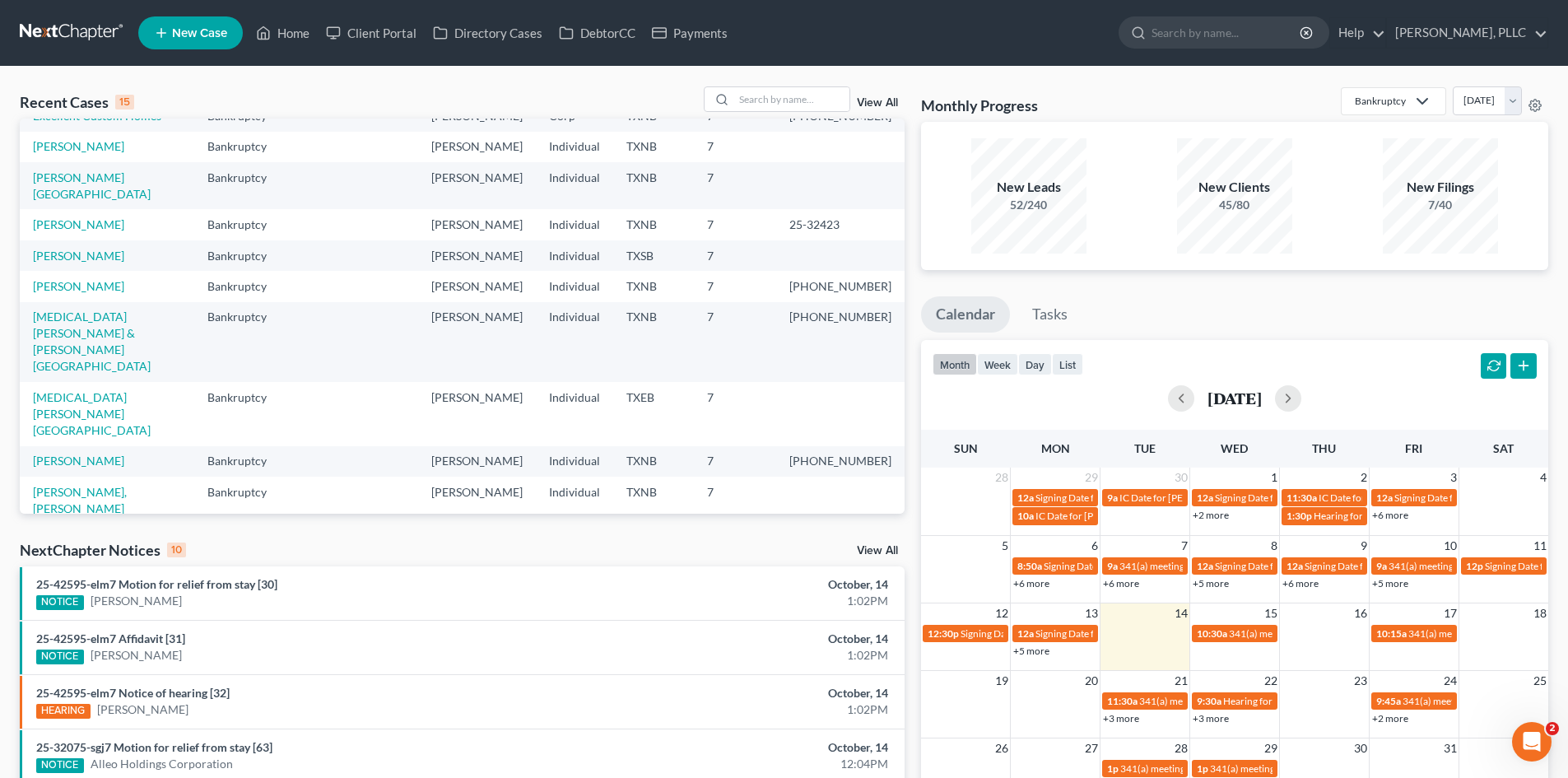
drag, startPoint x: 561, startPoint y: 534, endPoint x: 570, endPoint y: 531, distance: 9.5
click at [562, 534] on div "Recent Cases 15 View All Name unfold_more expand_more expand_less Area of Law u…" at bounding box center [462, 611] width 901 height 1049
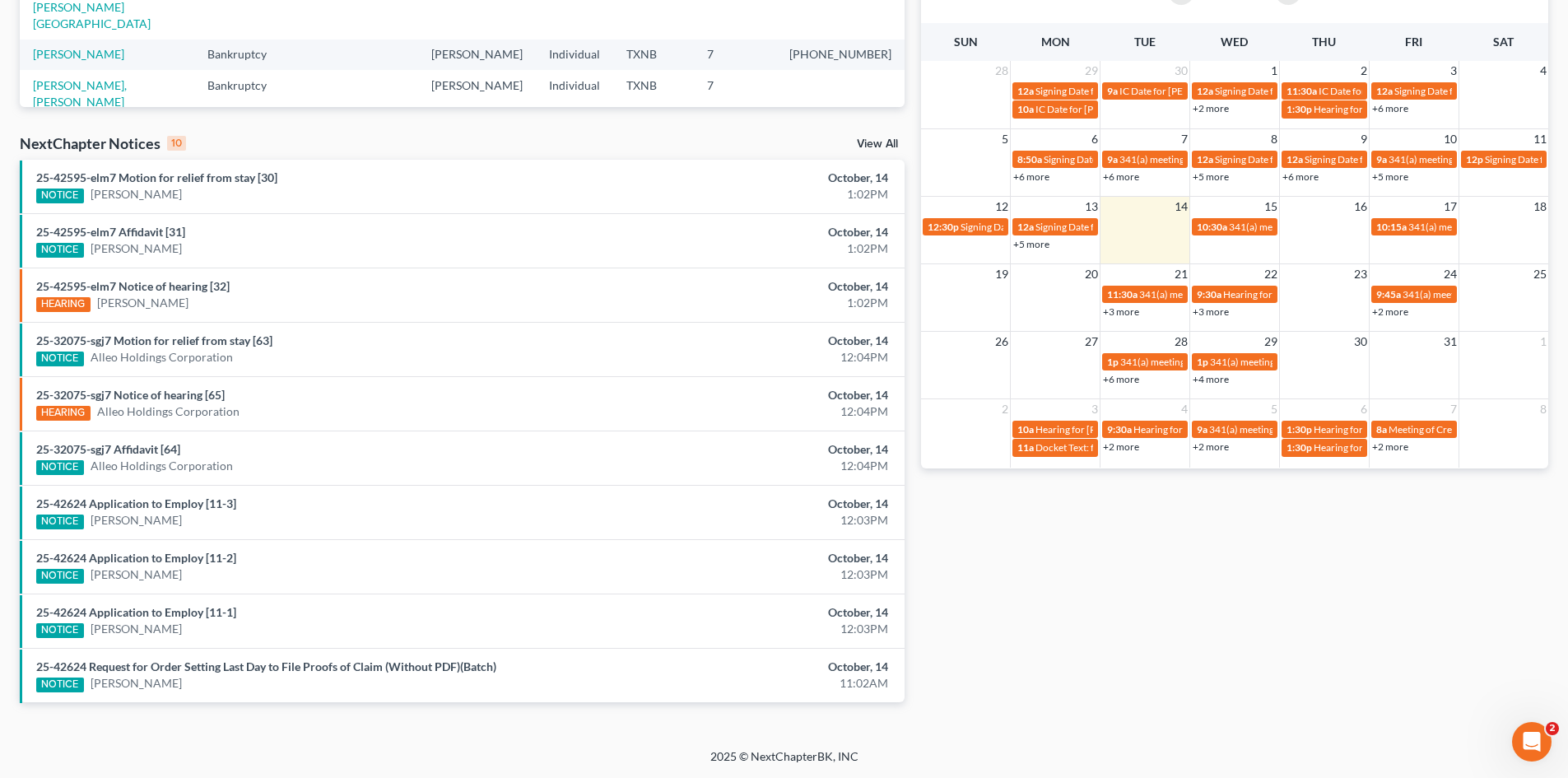
click at [1094, 592] on div "Monthly Progress Bankruptcy Bankruptcy Consumer Protection Law [DATE] [DATE] [D…" at bounding box center [1235, 204] width 644 height 1049
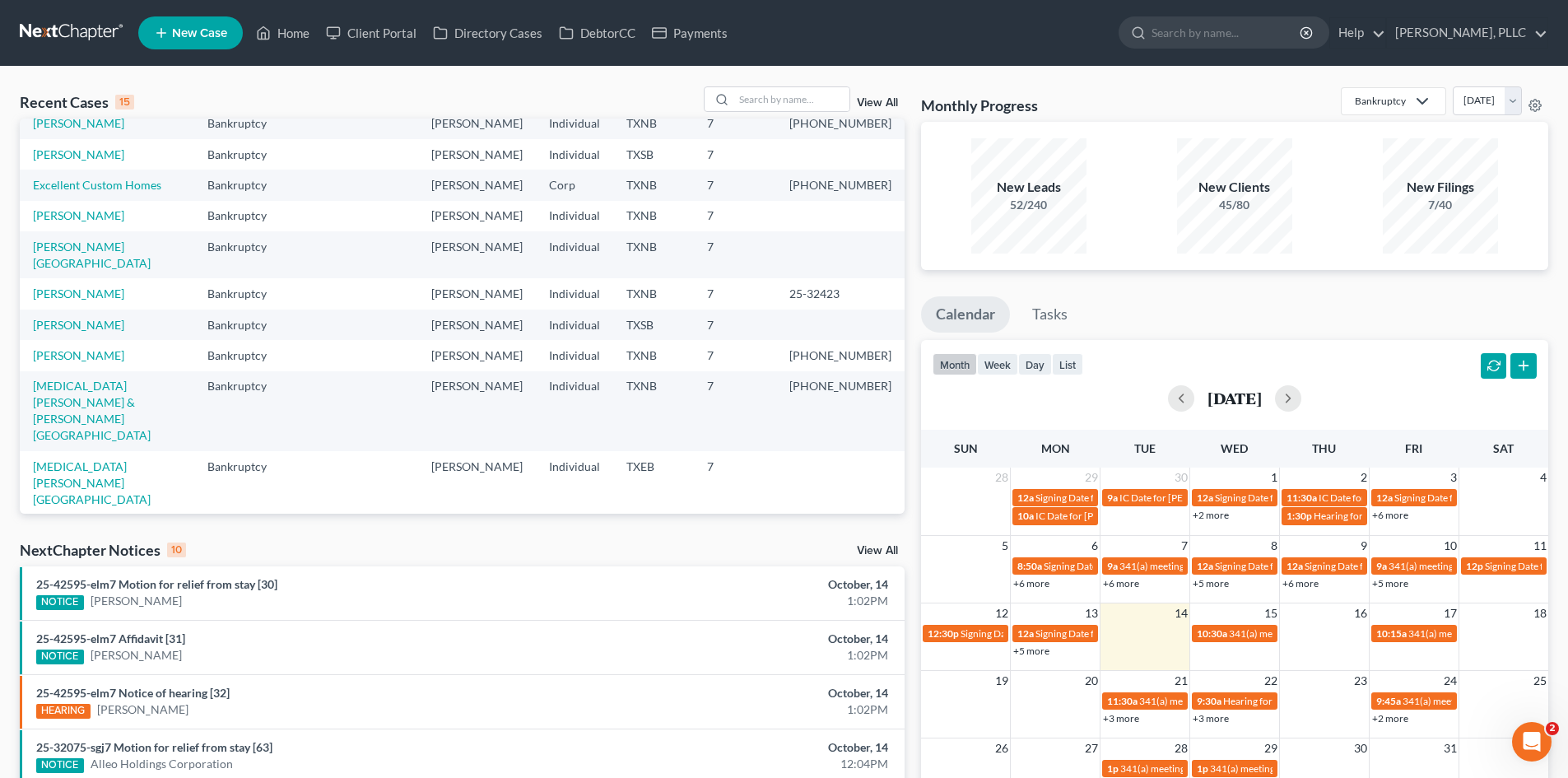
scroll to position [0, 0]
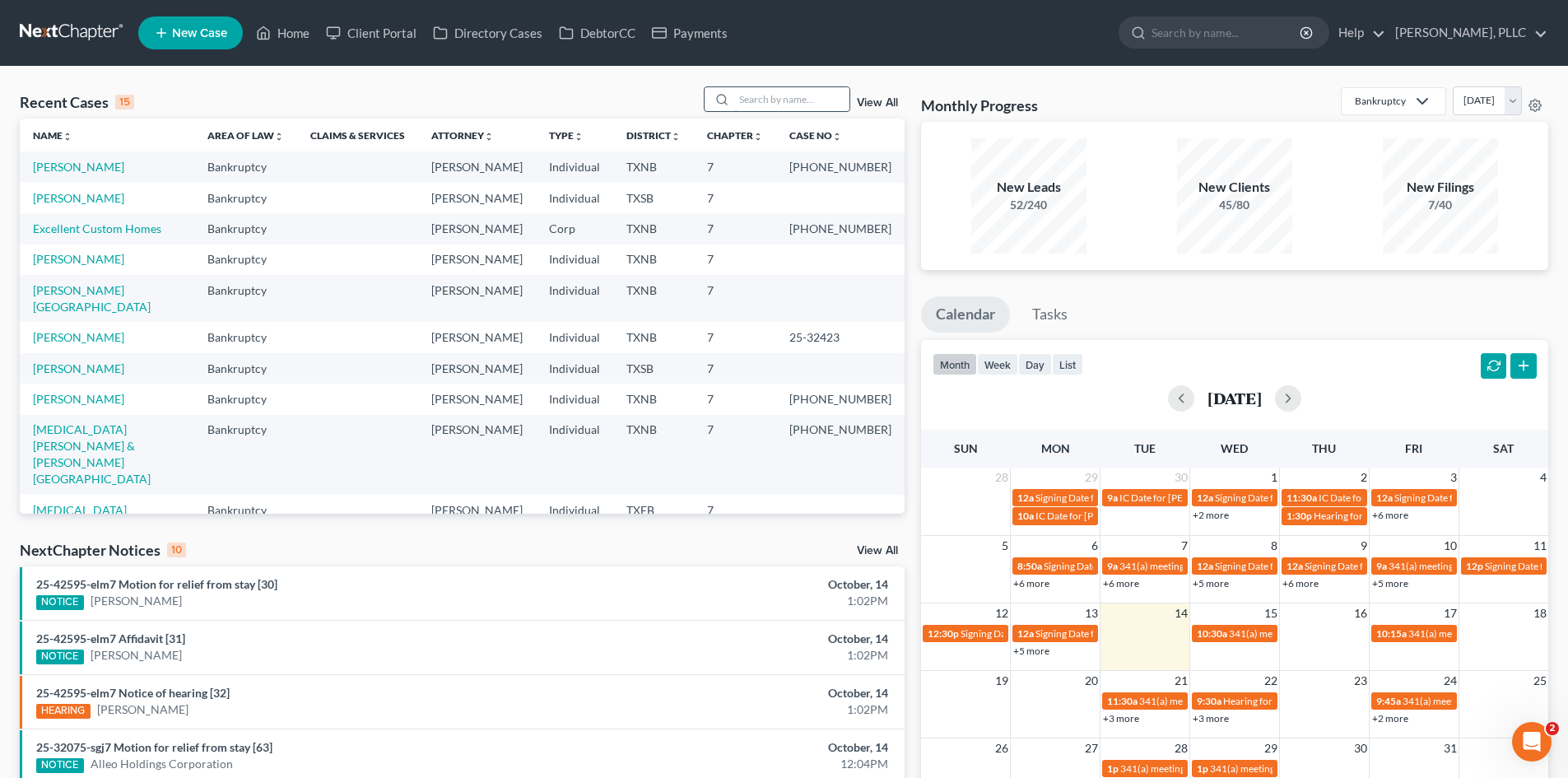
drag, startPoint x: 781, startPoint y: 102, endPoint x: 773, endPoint y: 98, distance: 8.9
click at [776, 101] on input "search" at bounding box center [792, 99] width 116 height 24
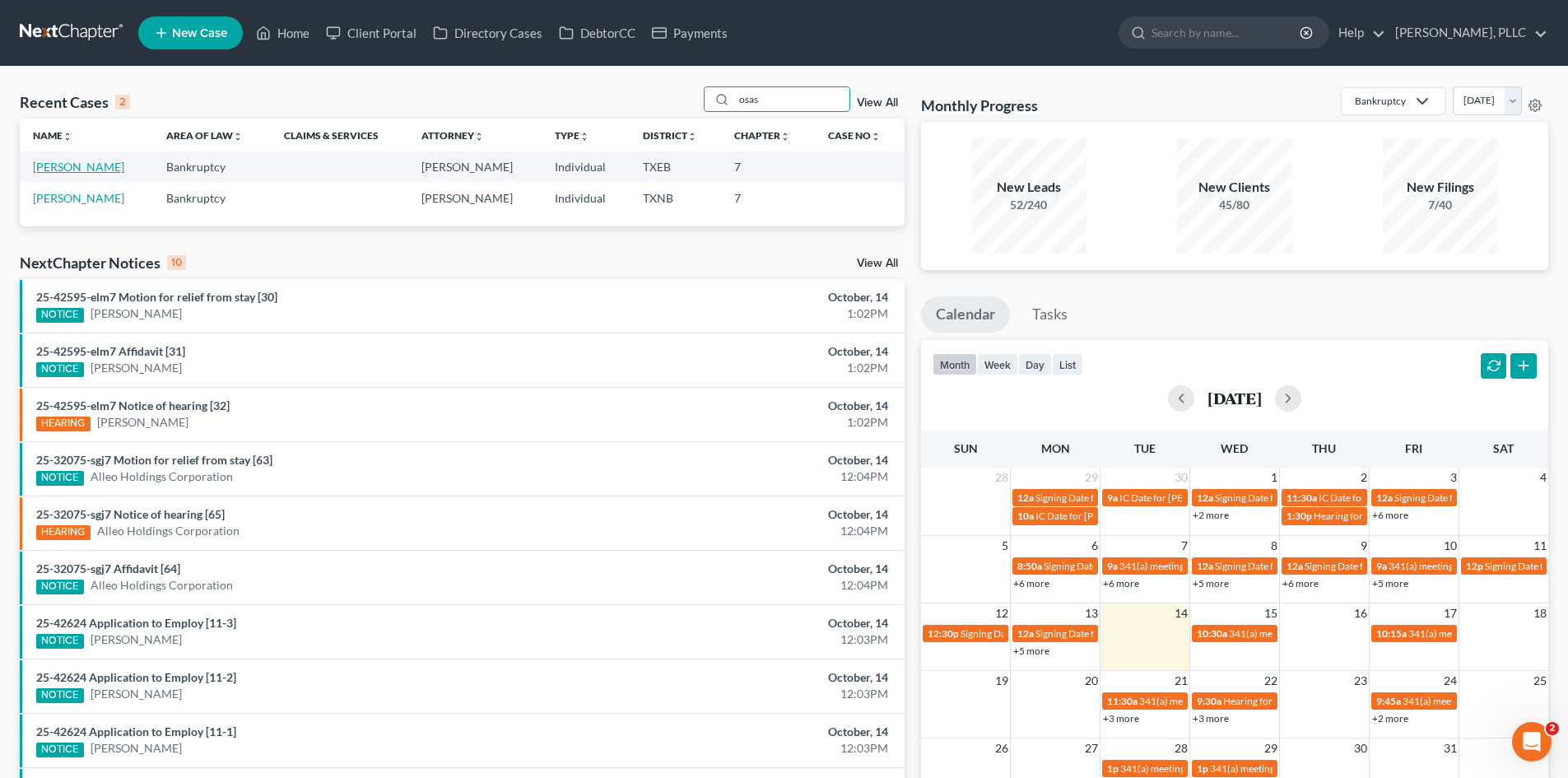
type input "osas"
click at [124, 164] on link "[PERSON_NAME]" at bounding box center [79, 167] width 92 height 14
select select "4"
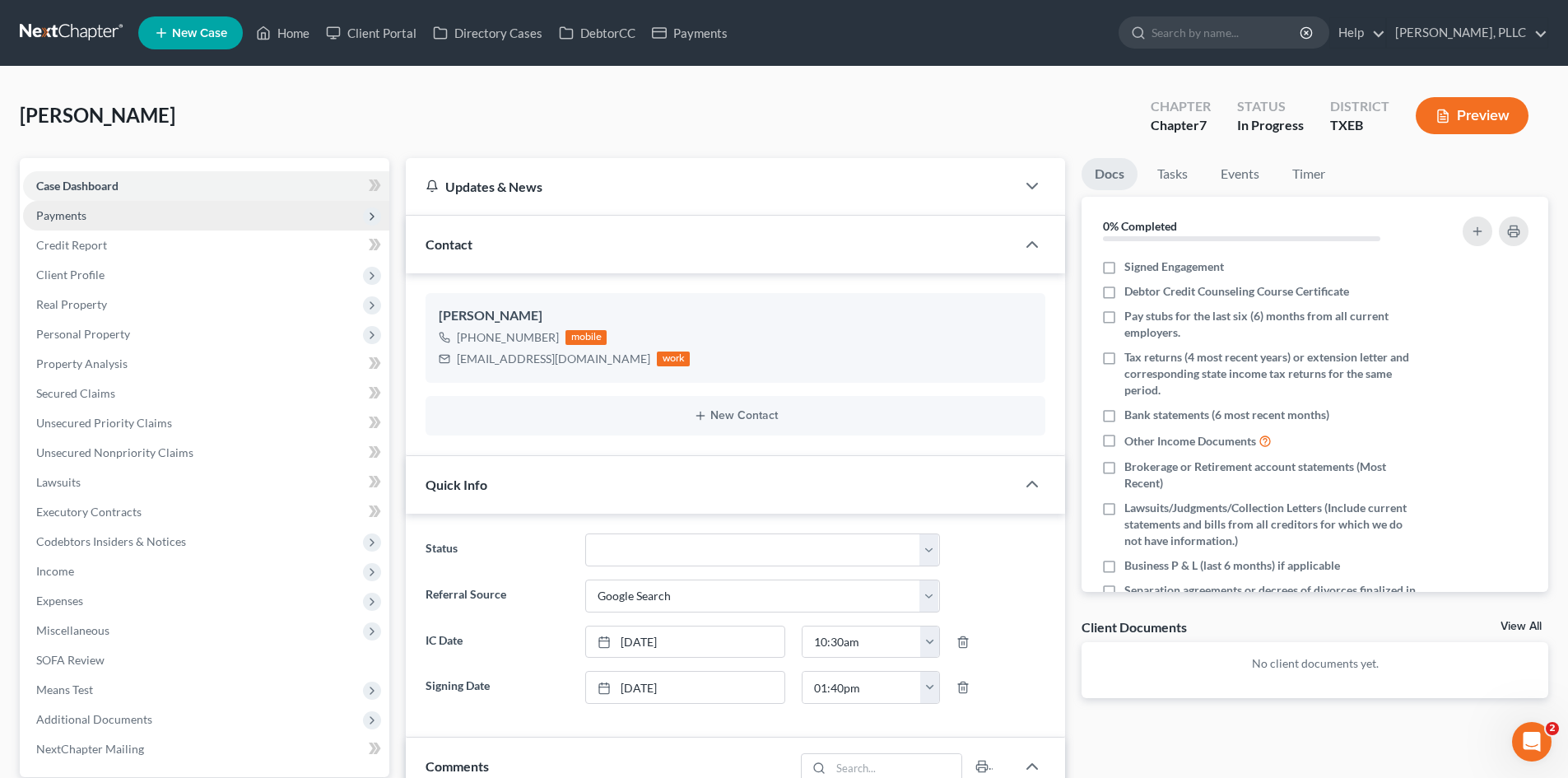
click at [161, 205] on span "Payments" at bounding box center [206, 216] width 366 height 30
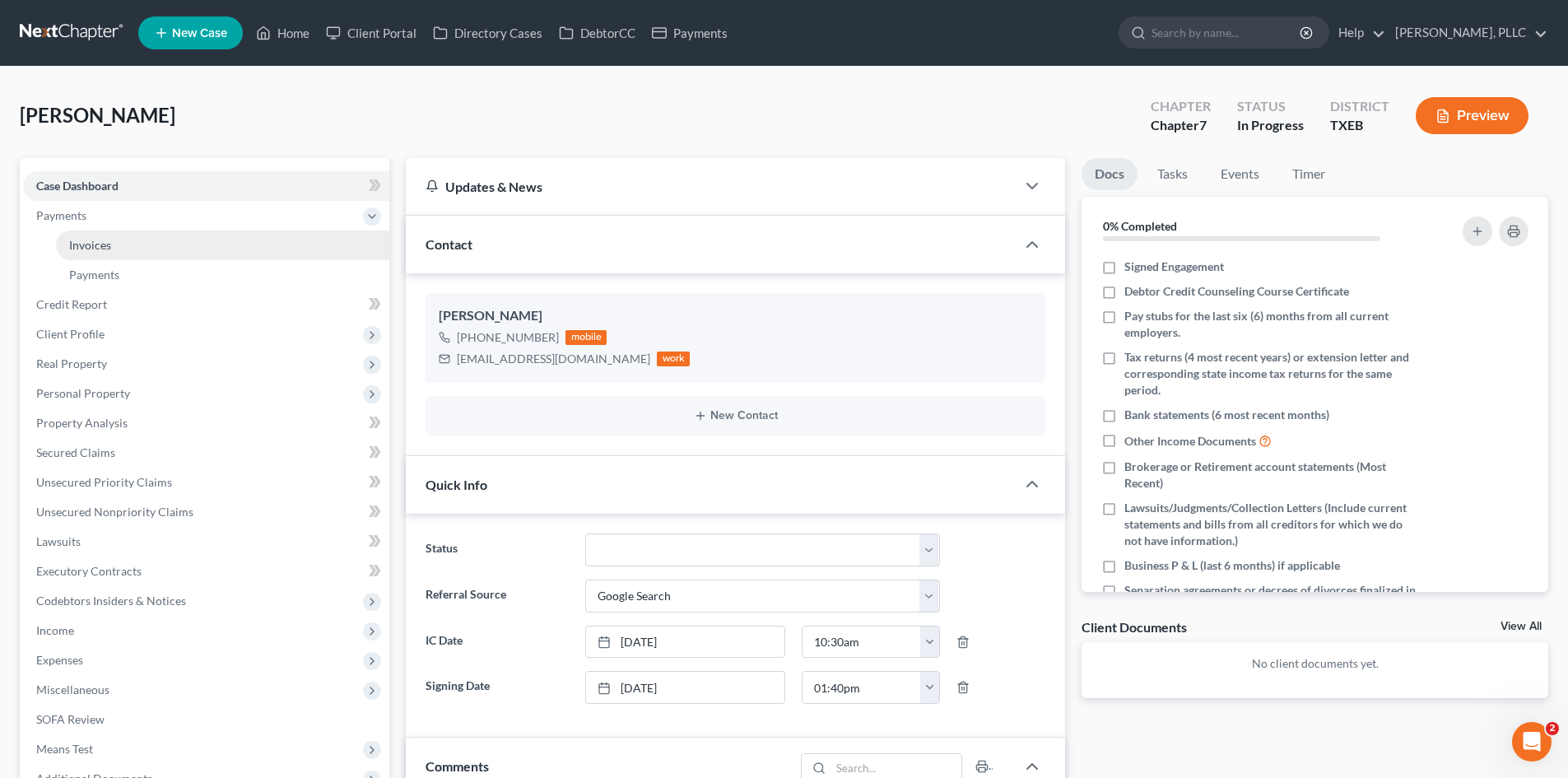
click at [204, 241] on link "Invoices" at bounding box center [223, 245] width 333 height 30
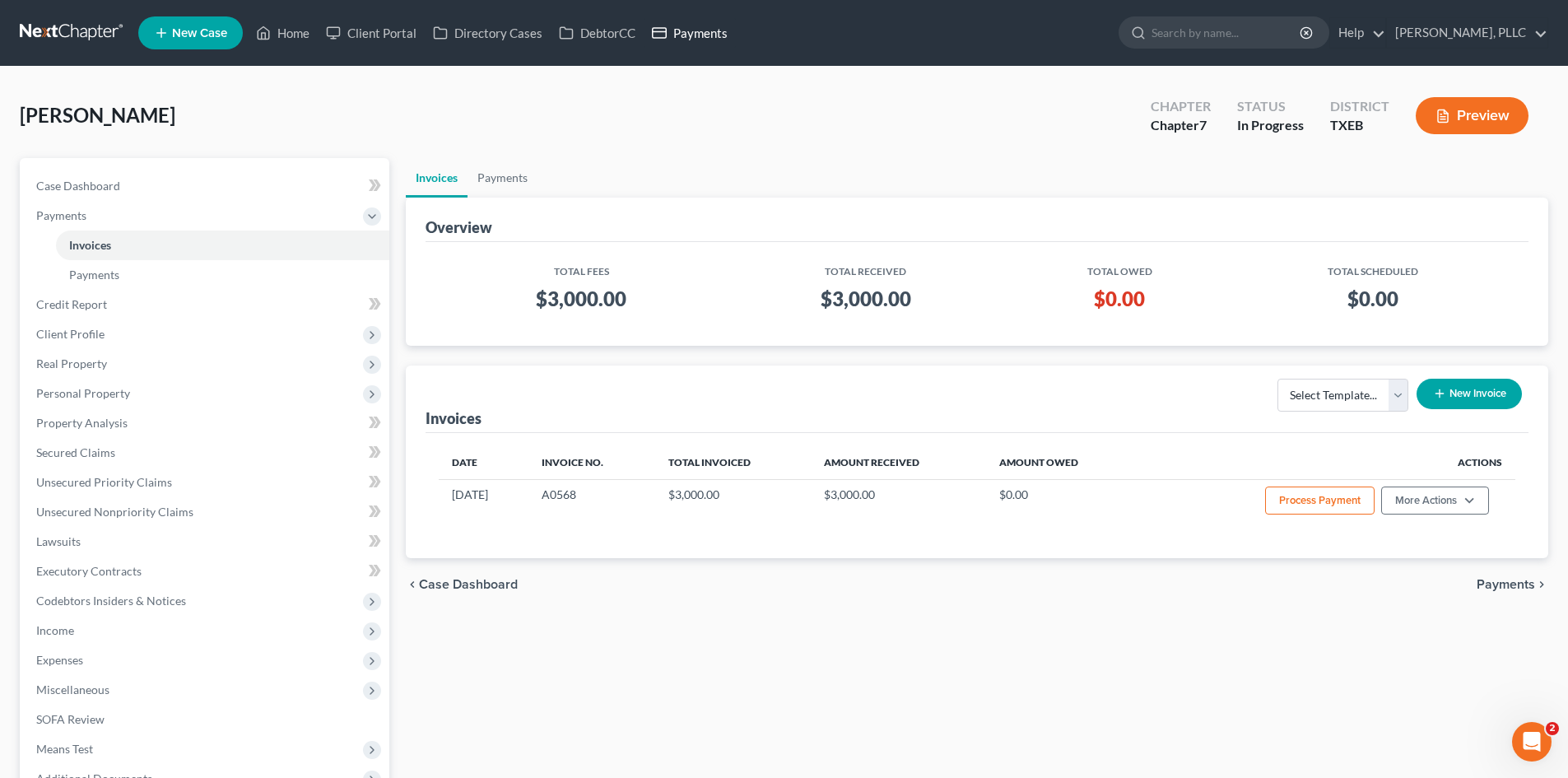
click at [698, 31] on link "Payments" at bounding box center [690, 33] width 93 height 30
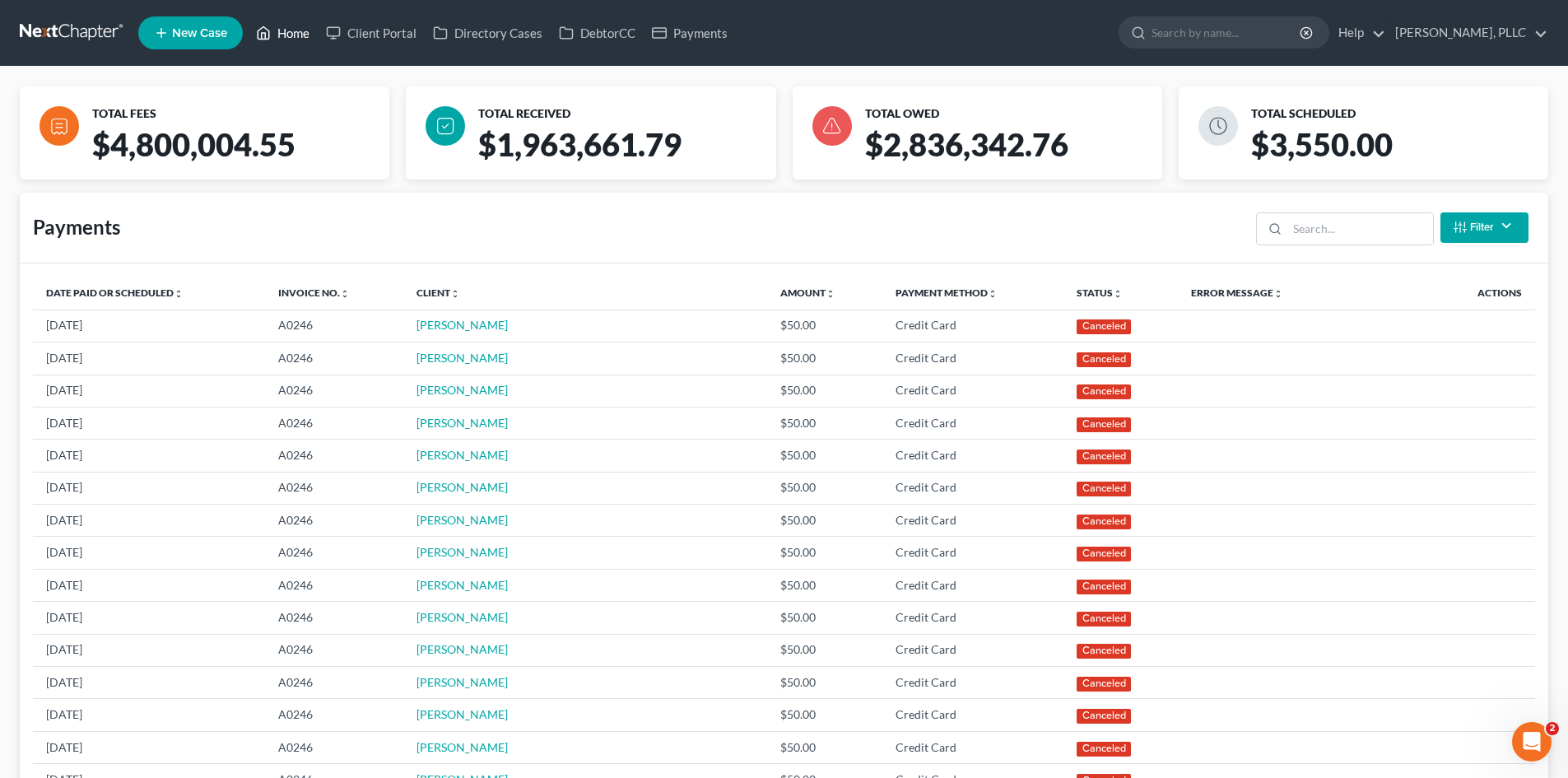
click at [302, 31] on link "Home" at bounding box center [283, 33] width 70 height 30
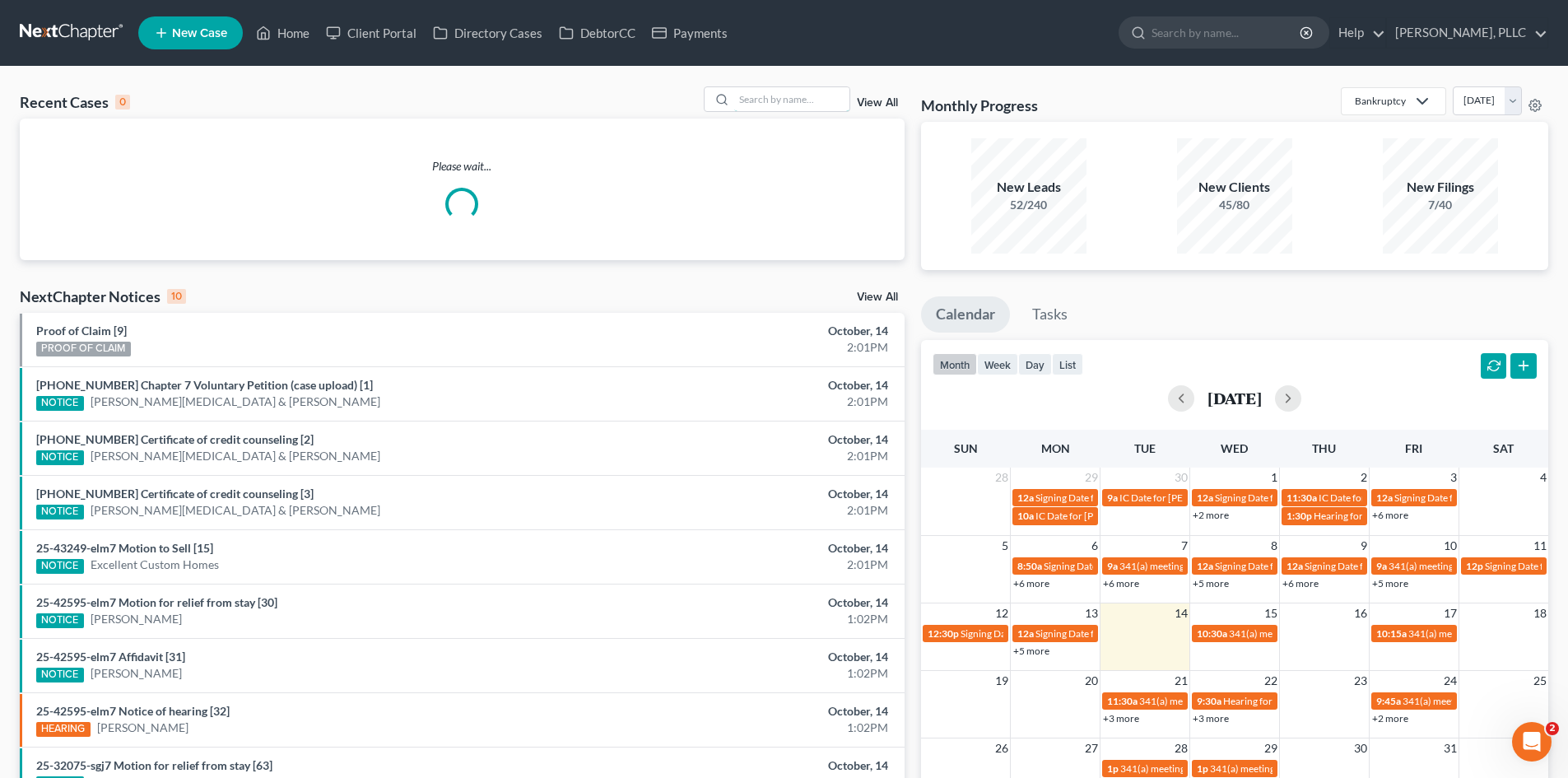
drag, startPoint x: 815, startPoint y: 97, endPoint x: 817, endPoint y: 79, distance: 18.1
click at [817, 91] on input "search" at bounding box center [792, 99] width 116 height 24
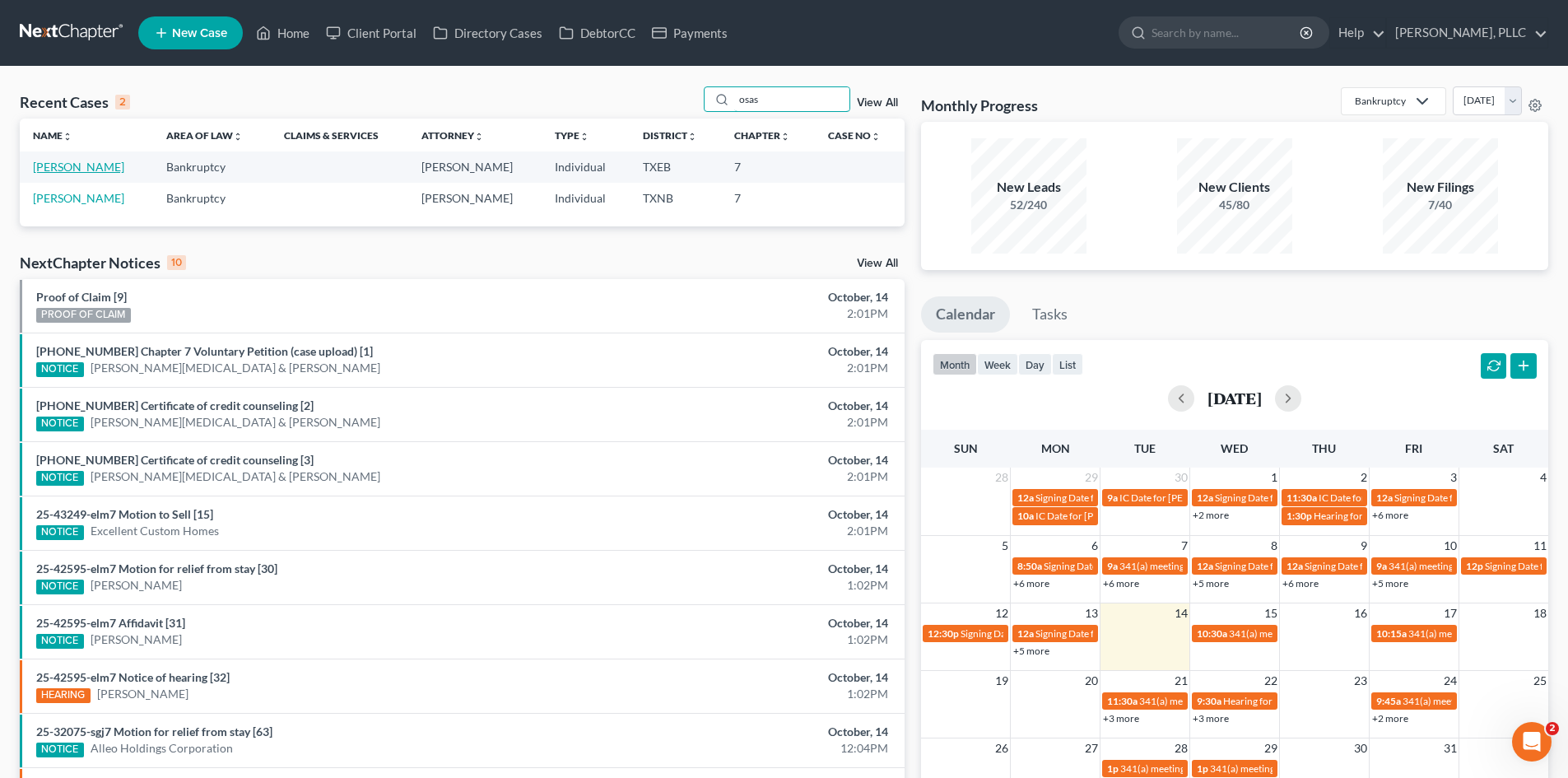
type input "osas"
click at [65, 171] on link "[PERSON_NAME]" at bounding box center [79, 167] width 92 height 14
select select "4"
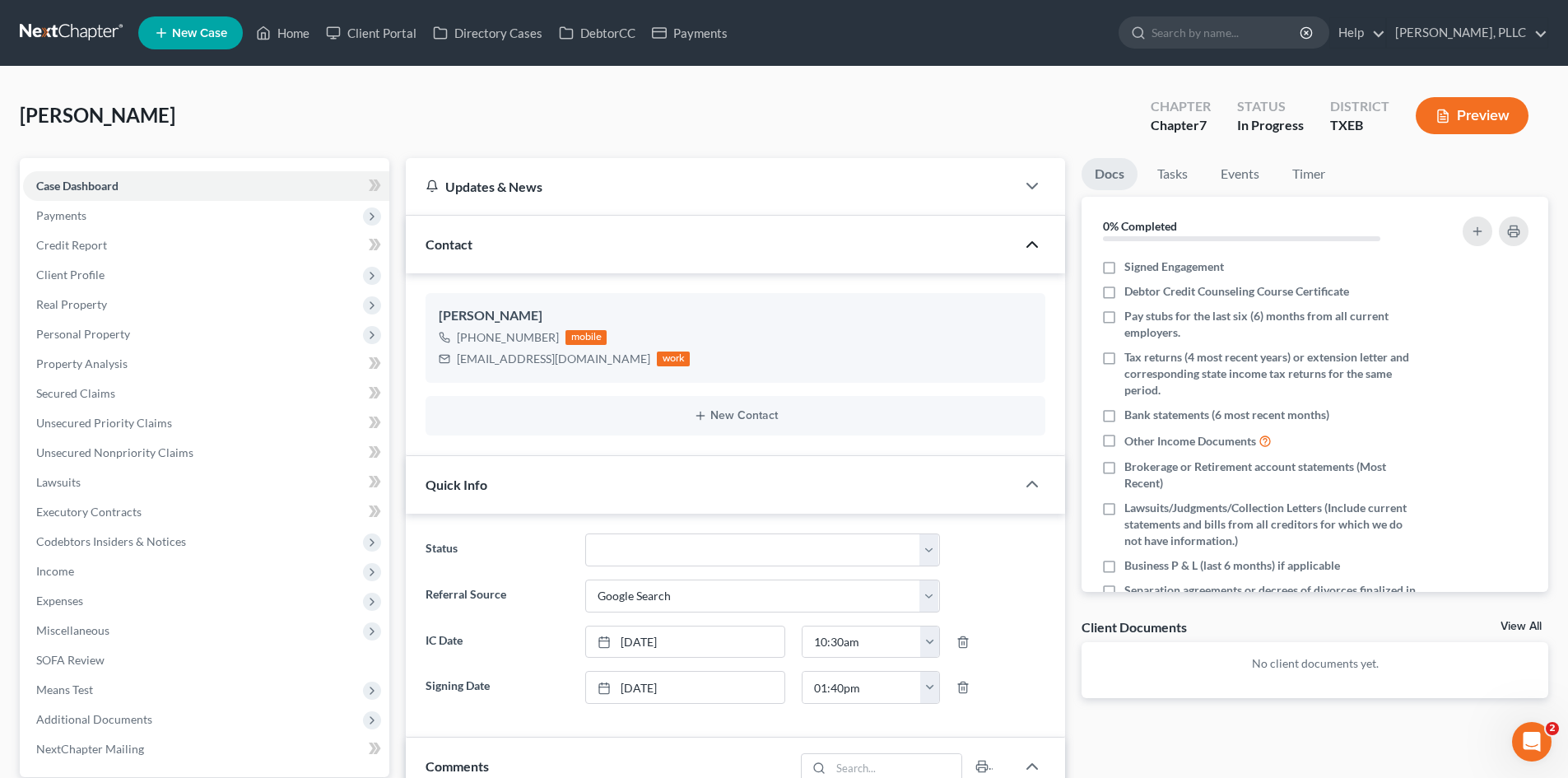
click at [1034, 246] on icon "button" at bounding box center [1031, 244] width 19 height 19
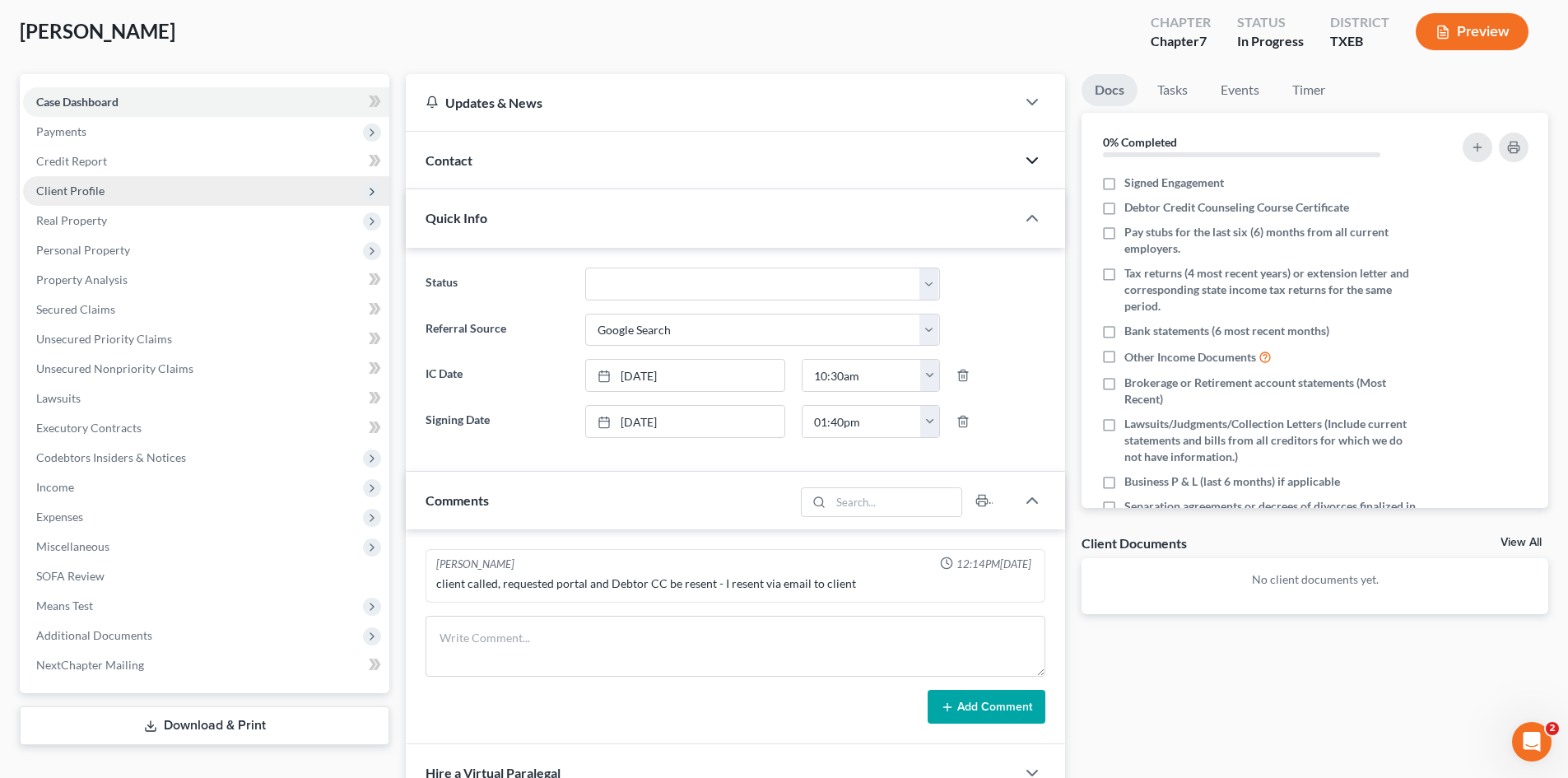
scroll to position [82, 0]
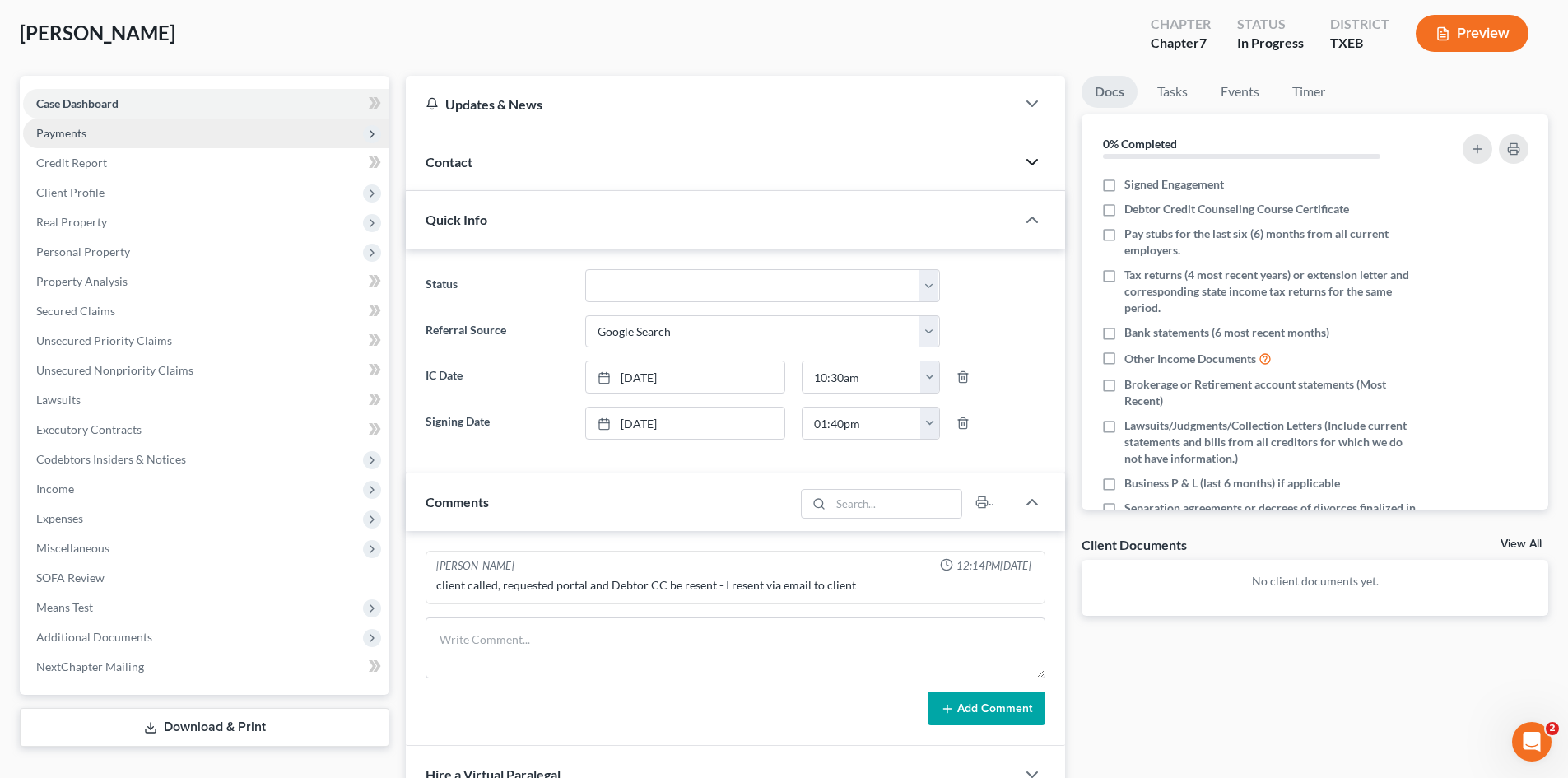
click at [144, 145] on span "Payments" at bounding box center [206, 133] width 366 height 30
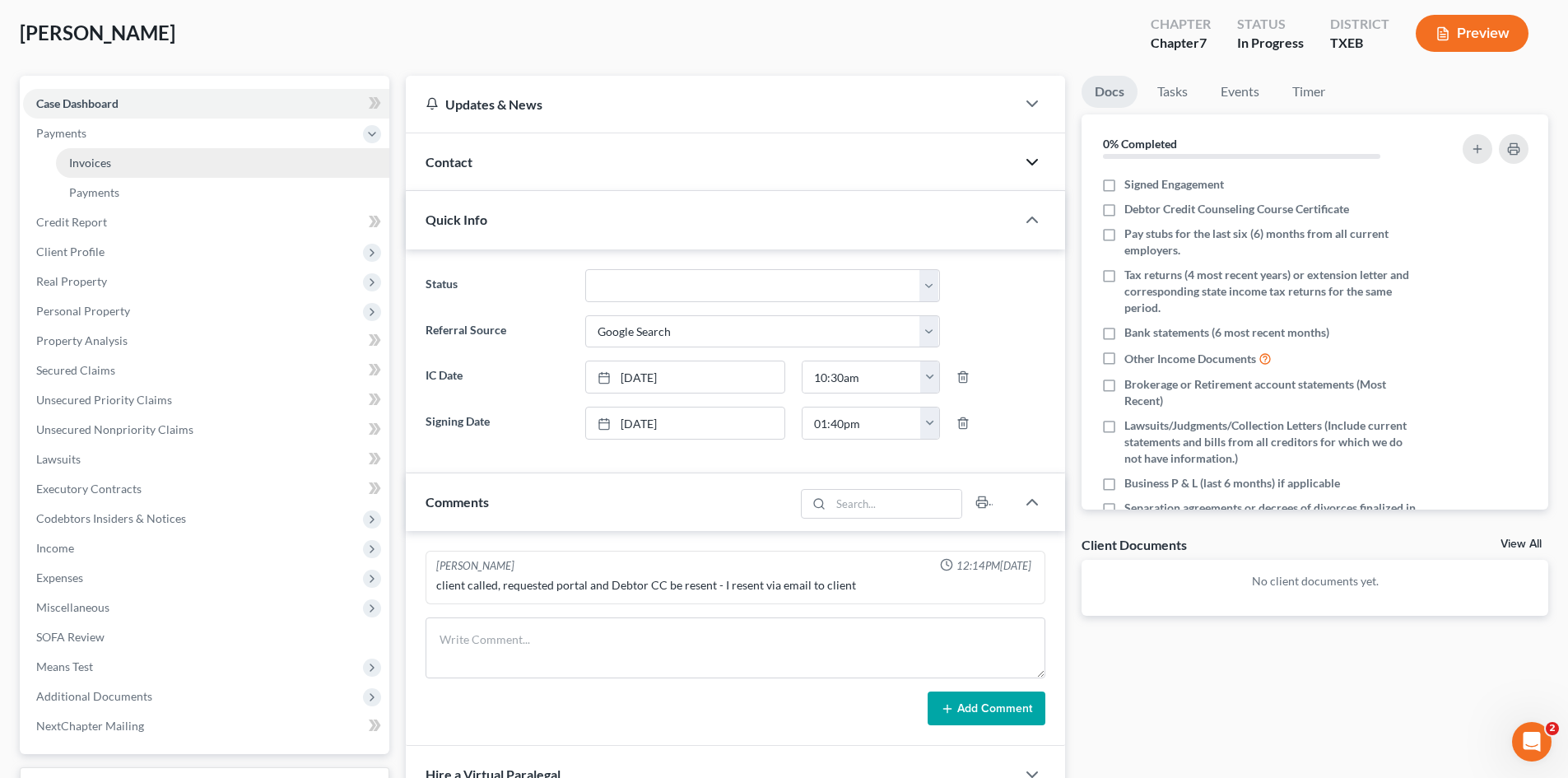
click at [145, 170] on link "Invoices" at bounding box center [223, 163] width 333 height 30
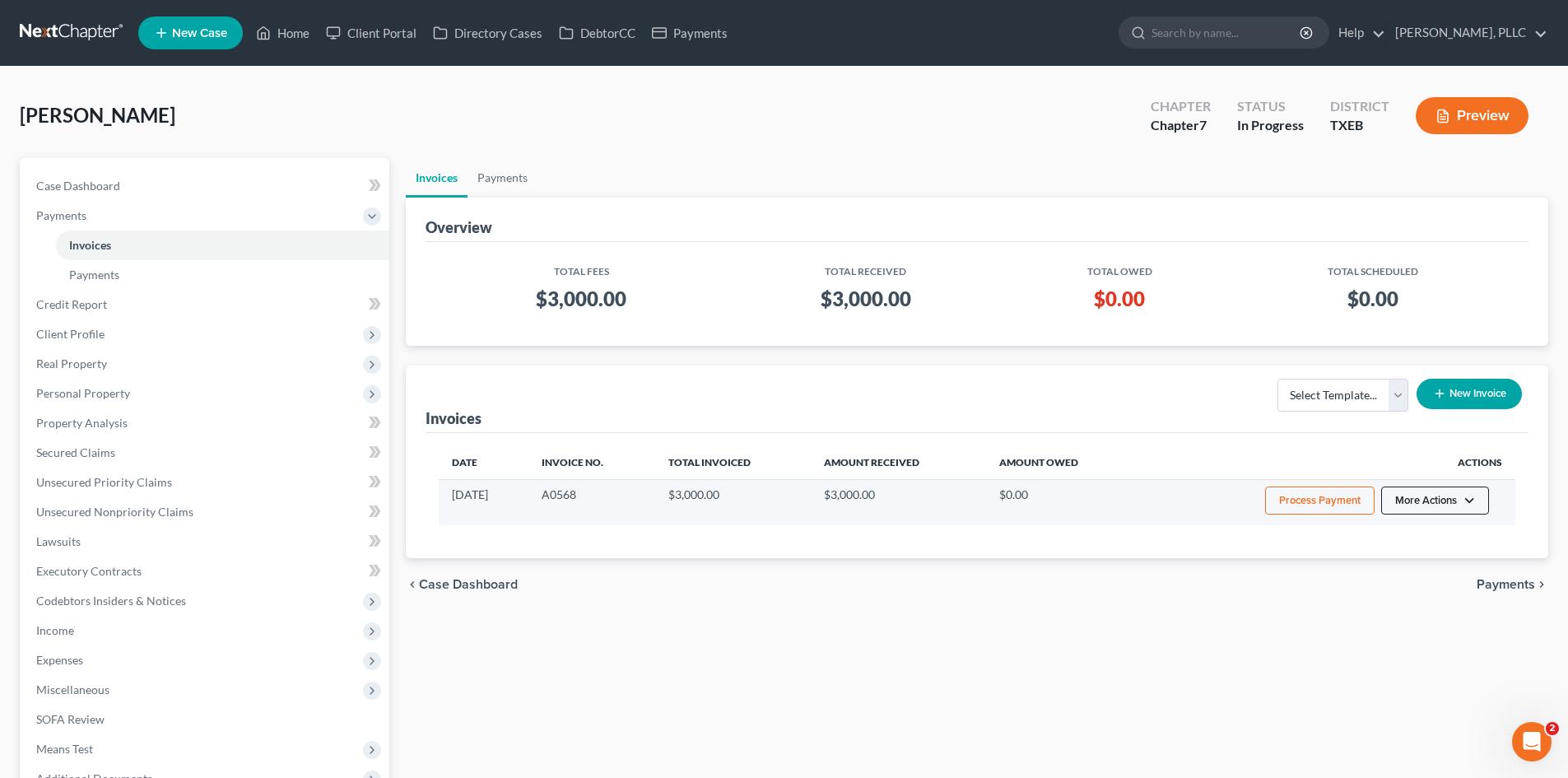
click at [1412, 497] on button "More Actions" at bounding box center [1435, 500] width 108 height 28
click at [1434, 498] on button "More Actions" at bounding box center [1435, 500] width 108 height 28
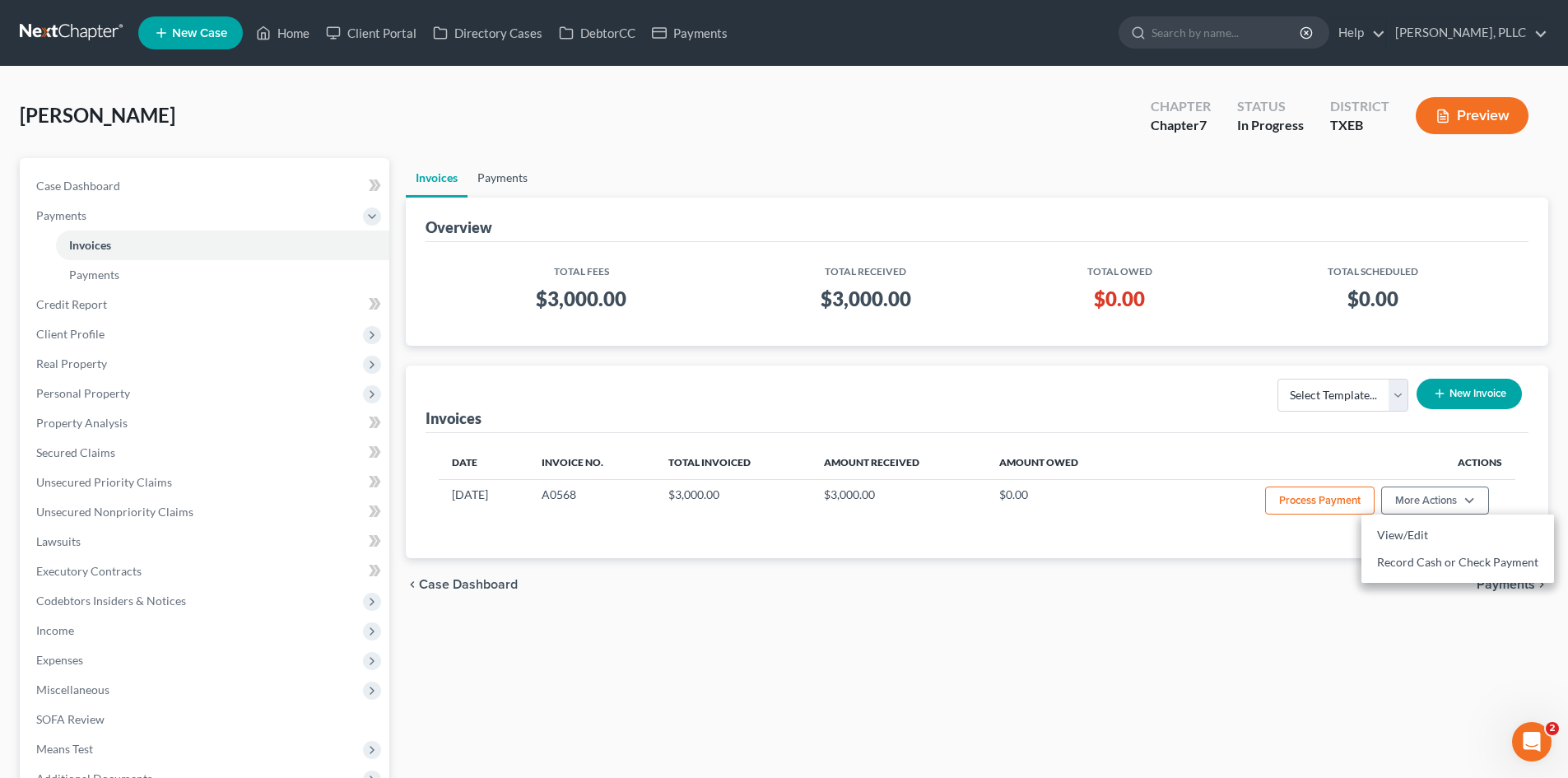
click at [508, 175] on link "Payments" at bounding box center [502, 178] width 70 height 40
